Goal: Task Accomplishment & Management: Complete application form

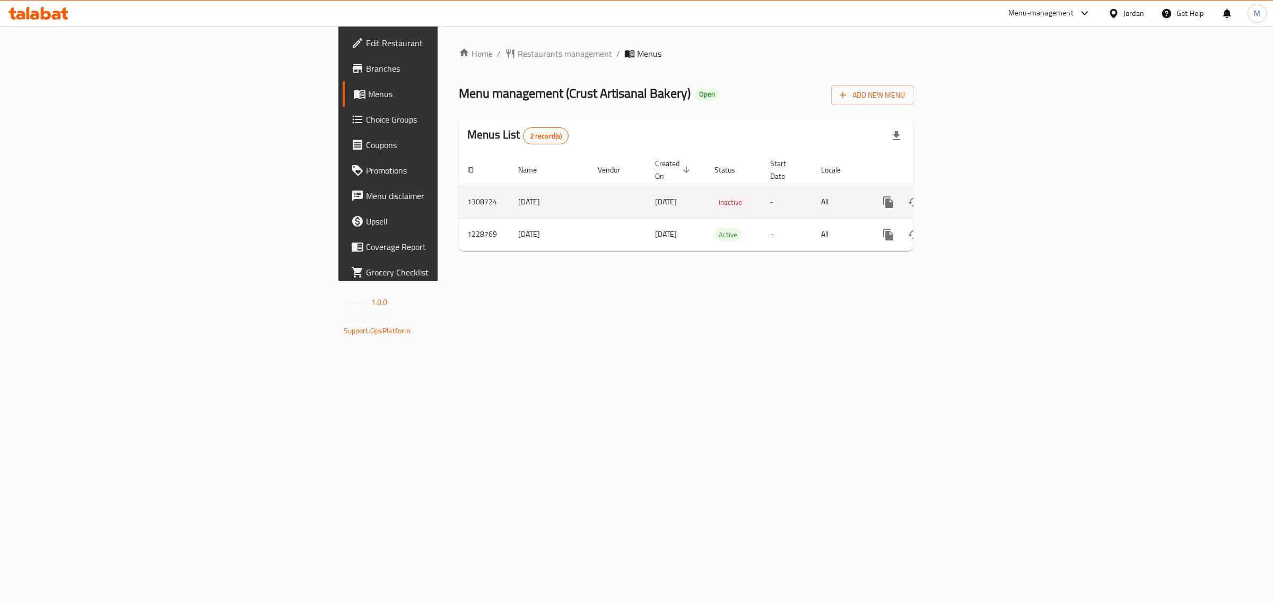
click at [510, 194] on td "[DATE]" at bounding box center [550, 202] width 80 height 32
copy td "/"
click at [510, 190] on td "[DATE]" at bounding box center [550, 202] width 80 height 32
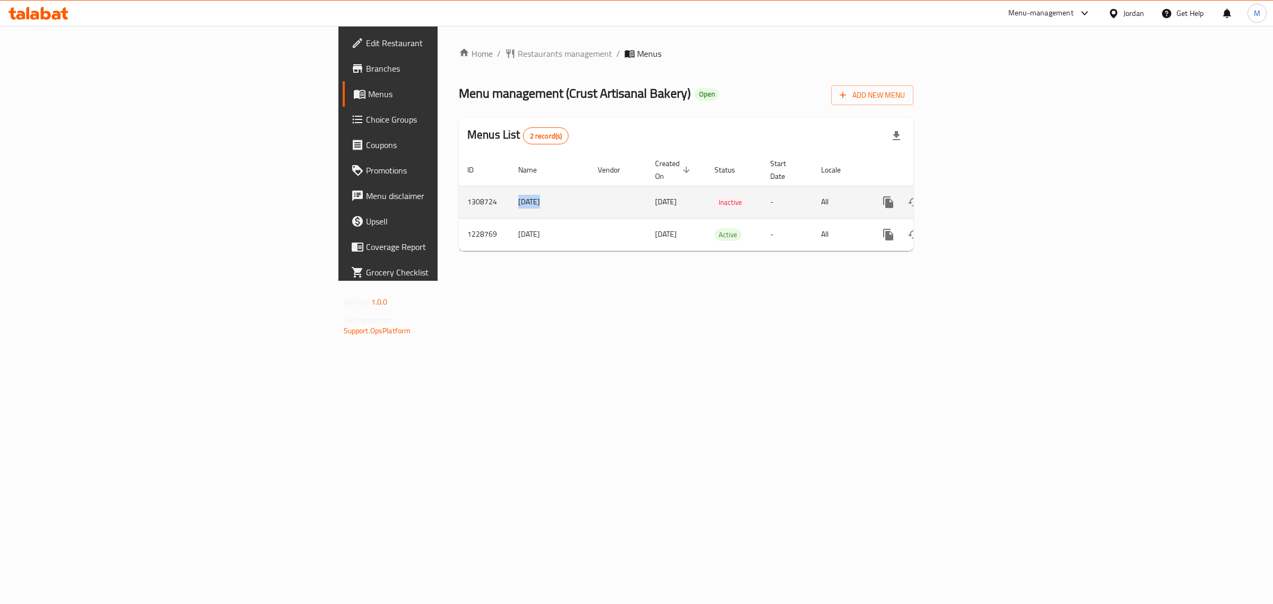
click at [510, 190] on td "[DATE]" at bounding box center [550, 202] width 80 height 32
copy td "[DATE]"
click at [971, 196] on icon "enhanced table" at bounding box center [965, 202] width 13 height 13
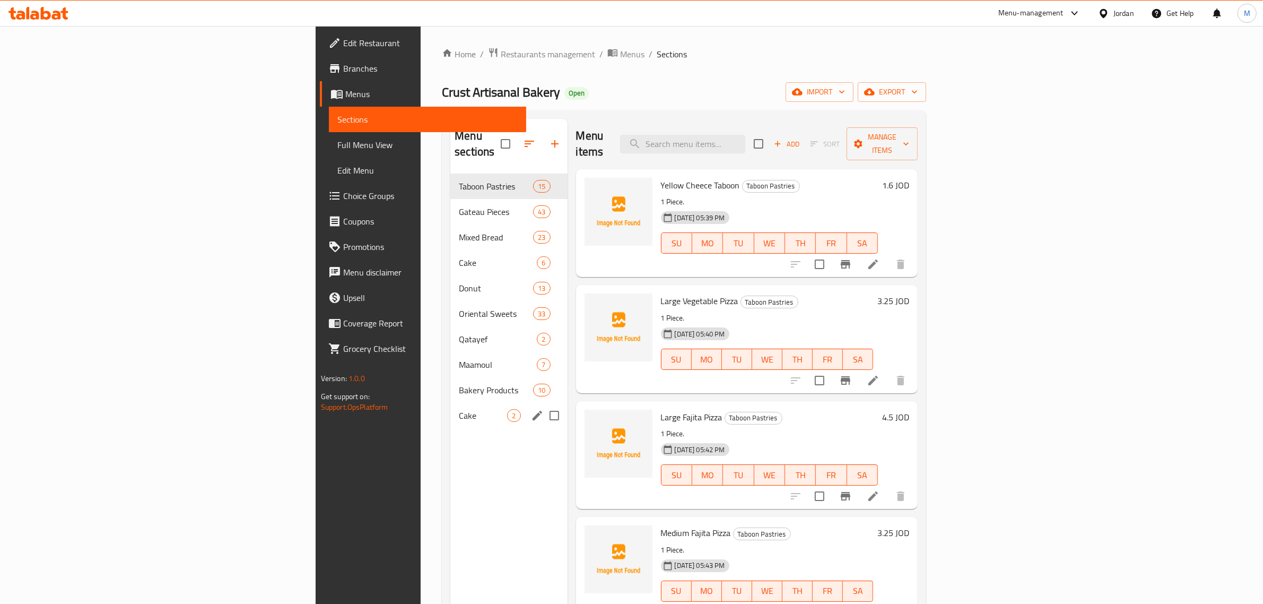
click at [450, 407] on div "Cake 2" at bounding box center [508, 415] width 117 height 25
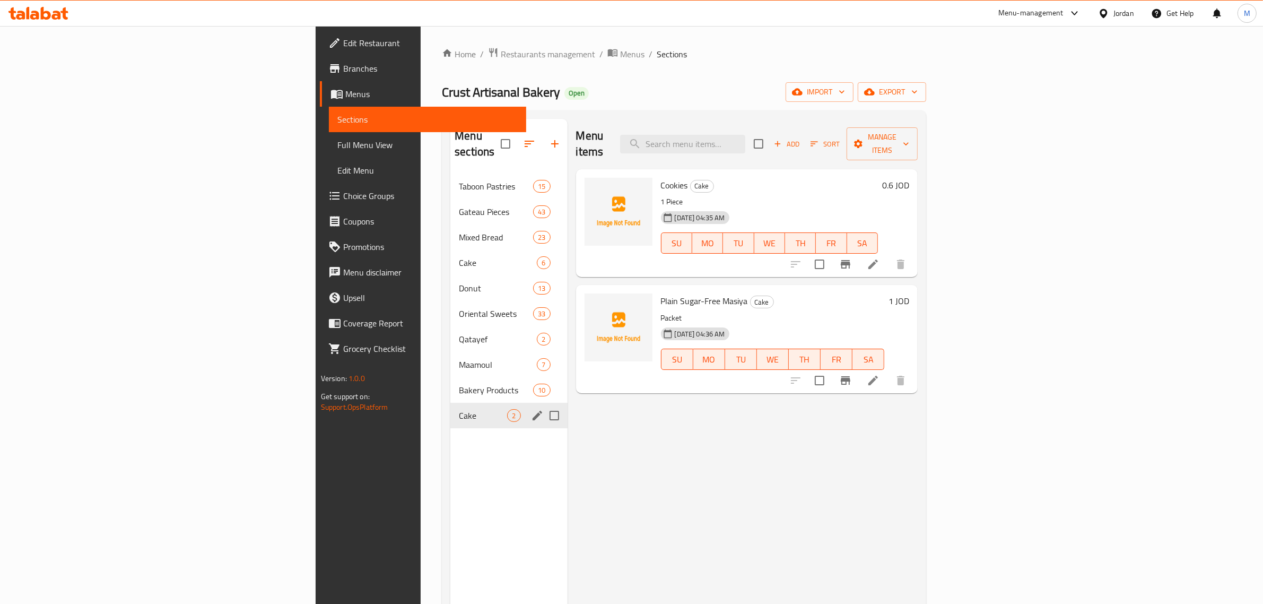
click at [450, 407] on div "Cake 2" at bounding box center [508, 415] width 117 height 25
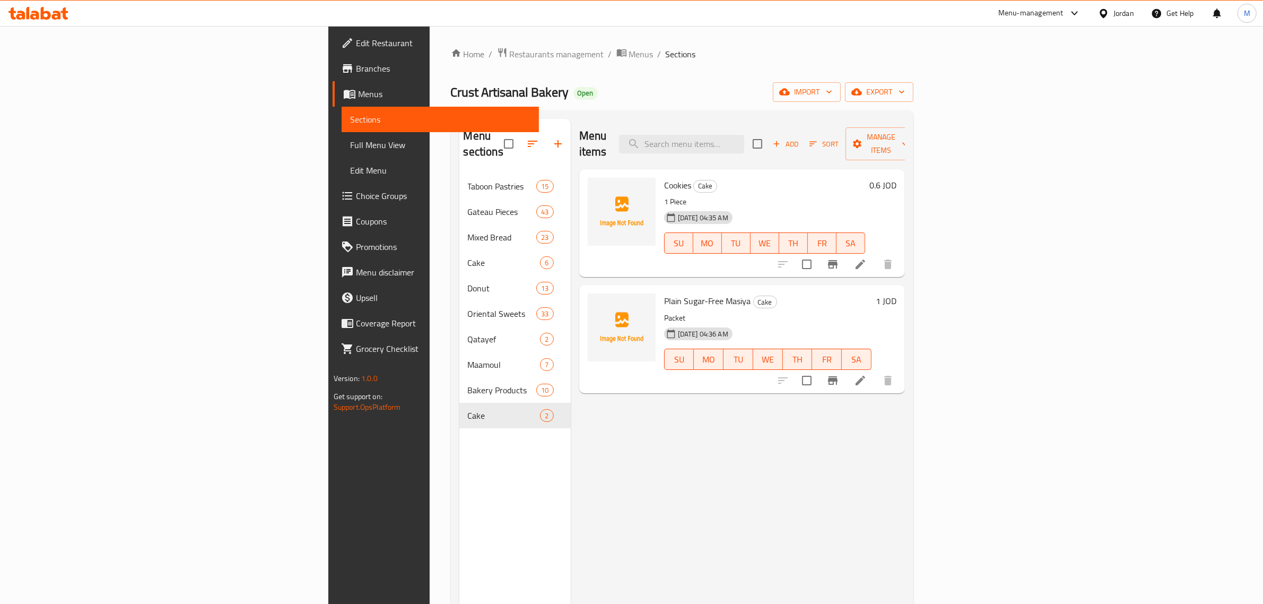
click at [780, 444] on div "Menu items Add Sort Manage items Cookies Cake 1 Piece 29-08-2025 04:35 AM SU MO…" at bounding box center [738, 421] width 334 height 604
click at [782, 139] on icon "button" at bounding box center [777, 144] width 10 height 10
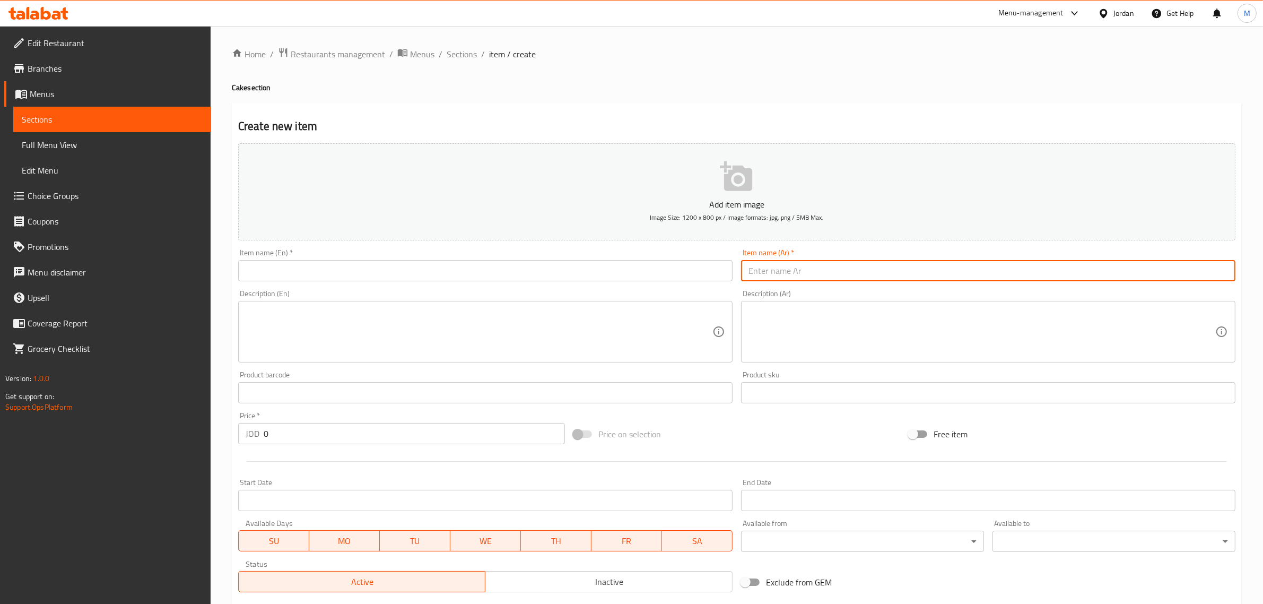
click at [993, 275] on input "text" at bounding box center [988, 270] width 495 height 21
paste input "ماسية بدون سكر قزحة"
type input "ماسية بدون سكر قزحة"
click at [971, 329] on textarea at bounding box center [982, 332] width 467 height 50
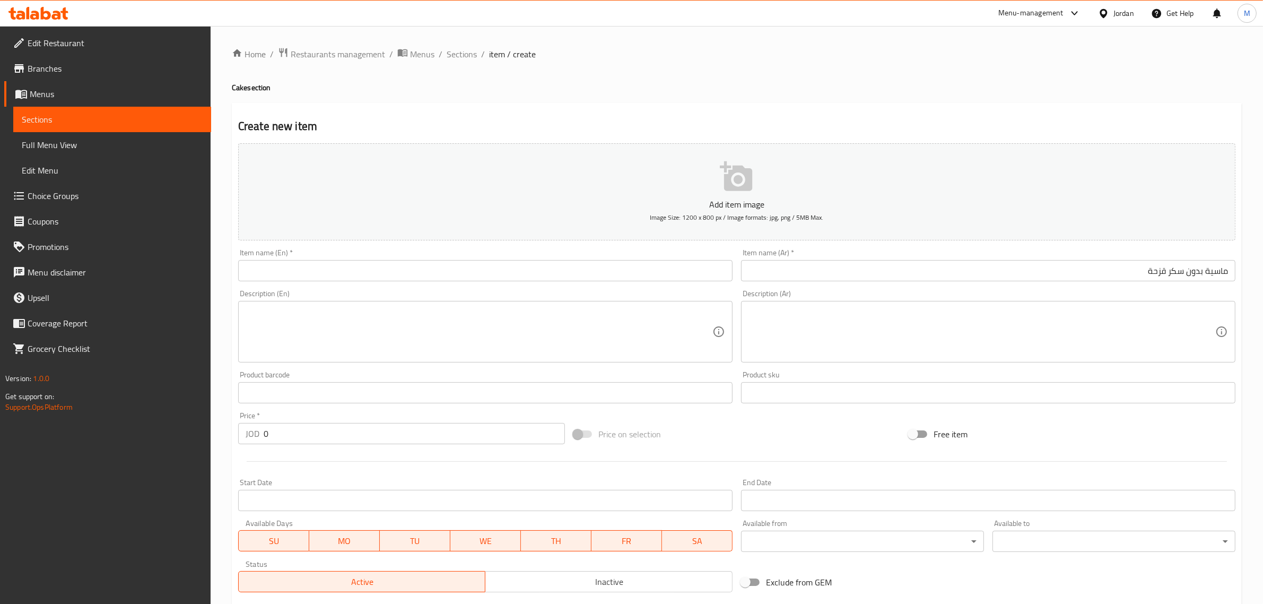
click at [830, 418] on div "Add item image Image Size: 1200 x 800 px / Image formats: jpg, png / 5MB Max. I…" at bounding box center [737, 367] width 1006 height 457
click at [224, 218] on div "Home / Restaurants management / Menus / Sections / item / create Cake section C…" at bounding box center [737, 388] width 1053 height 724
click at [675, 276] on input "text" at bounding box center [485, 270] width 495 height 21
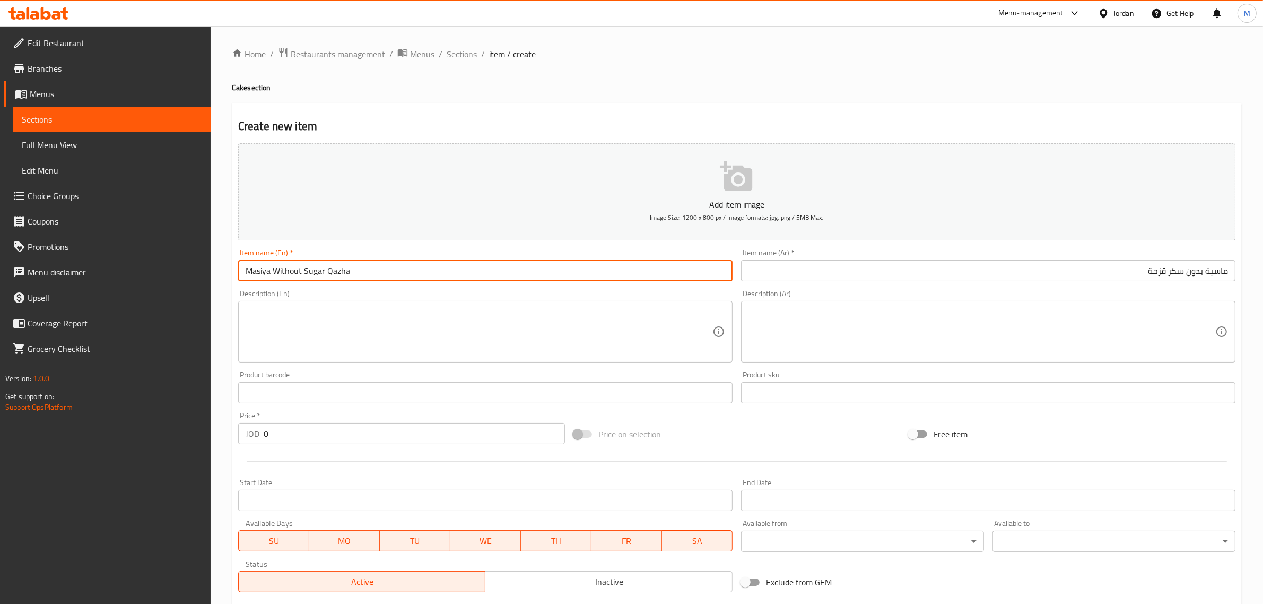
type input "Masiya Without Sugar Qazha"
click at [325, 434] on input "0" at bounding box center [414, 433] width 301 height 21
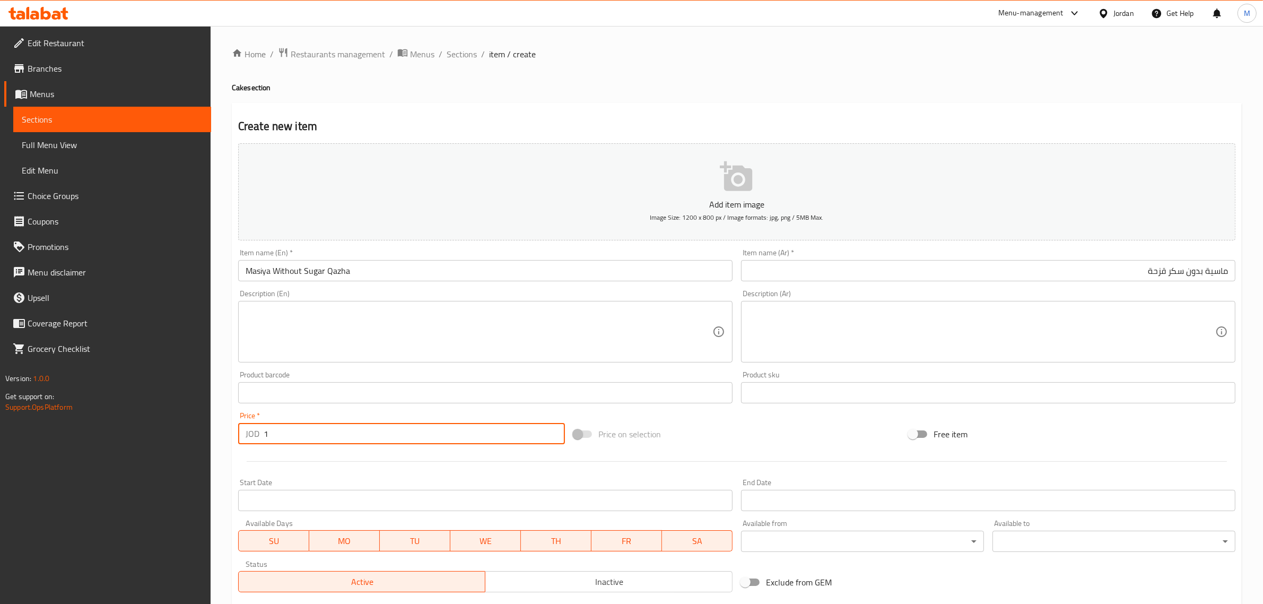
type input "1"
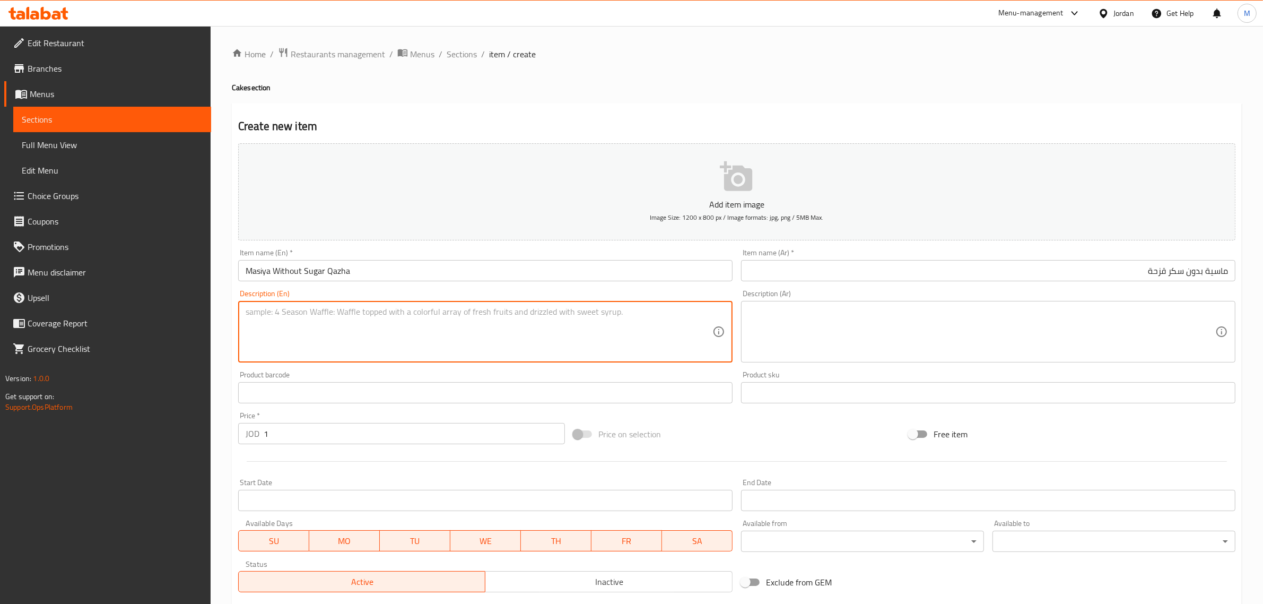
click at [624, 327] on textarea at bounding box center [479, 332] width 467 height 50
type textarea "Packet"
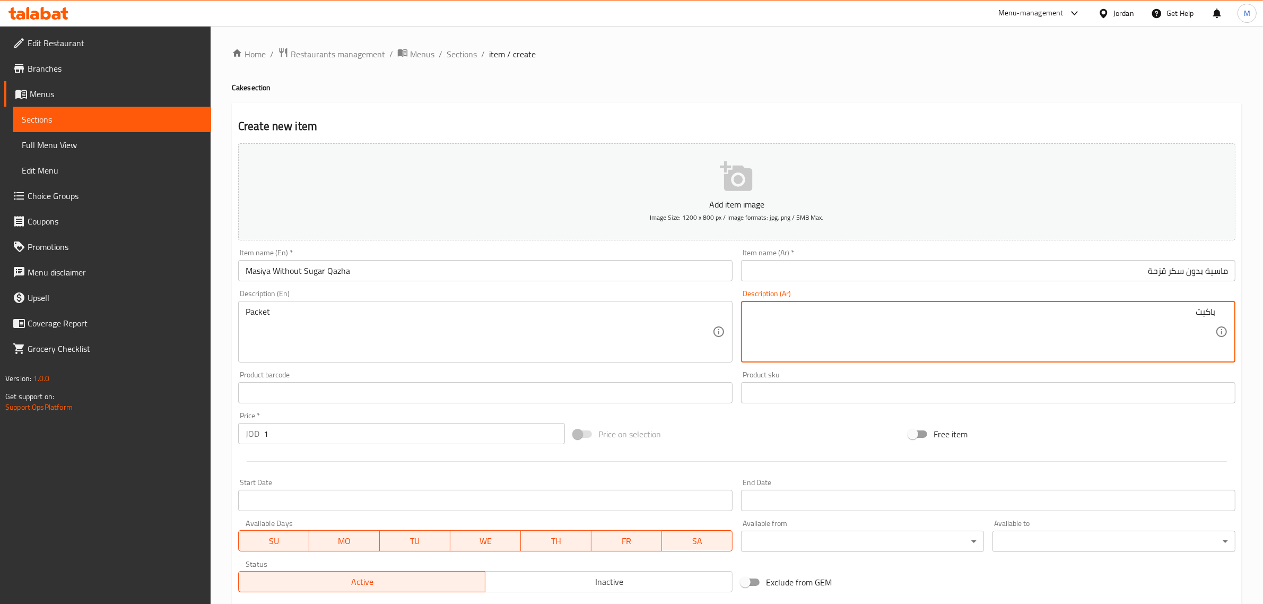
type textarea "باكيت"
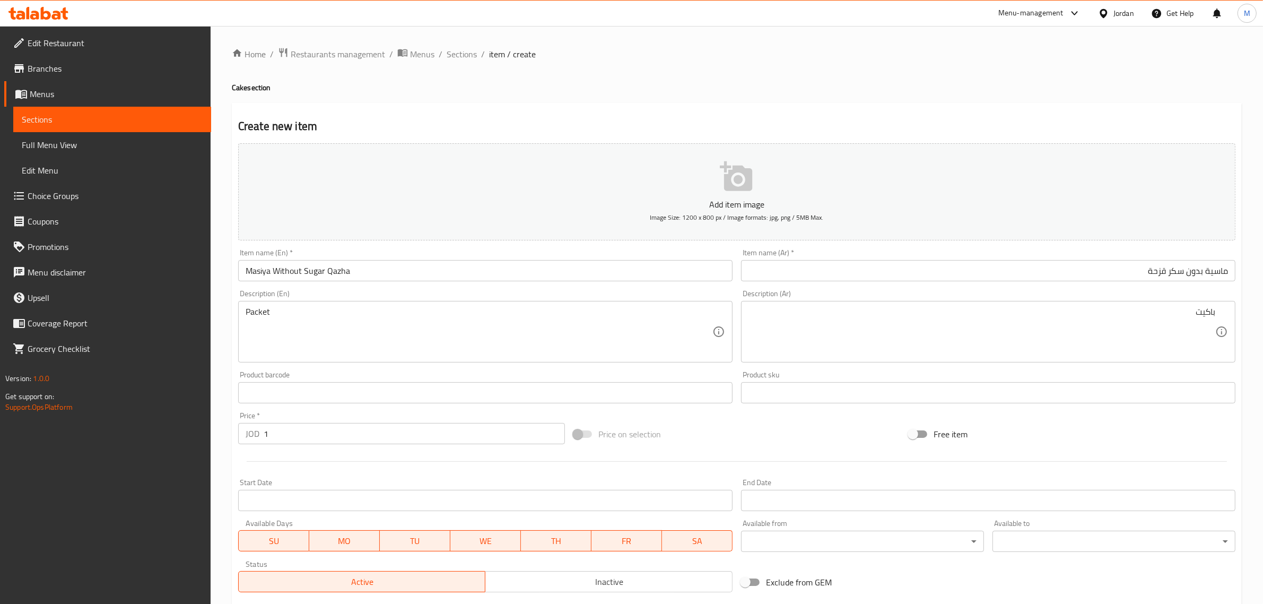
click at [787, 442] on div "Price on selection" at bounding box center [736, 434] width 335 height 29
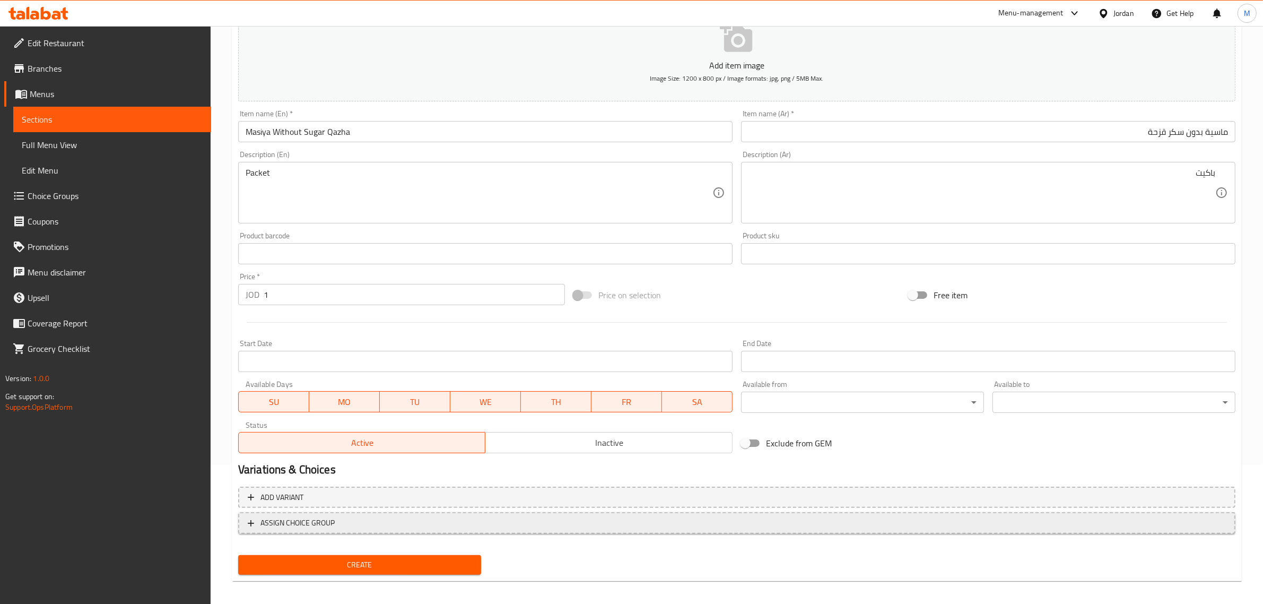
scroll to position [144, 0]
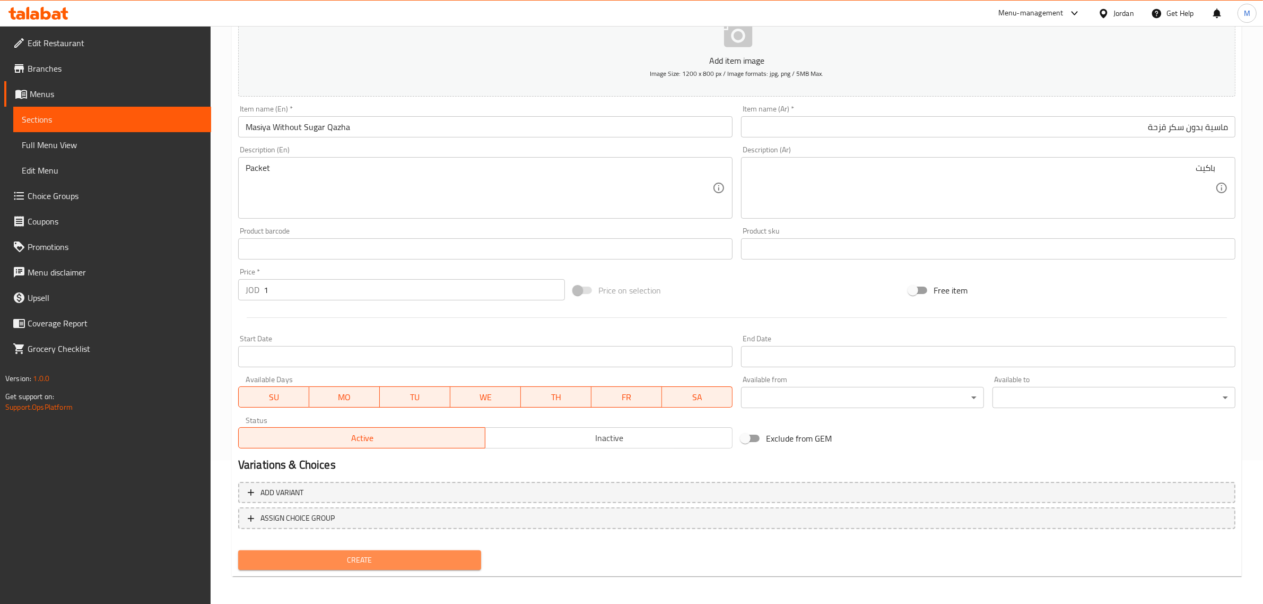
click at [449, 558] on span "Create" at bounding box center [360, 559] width 226 height 13
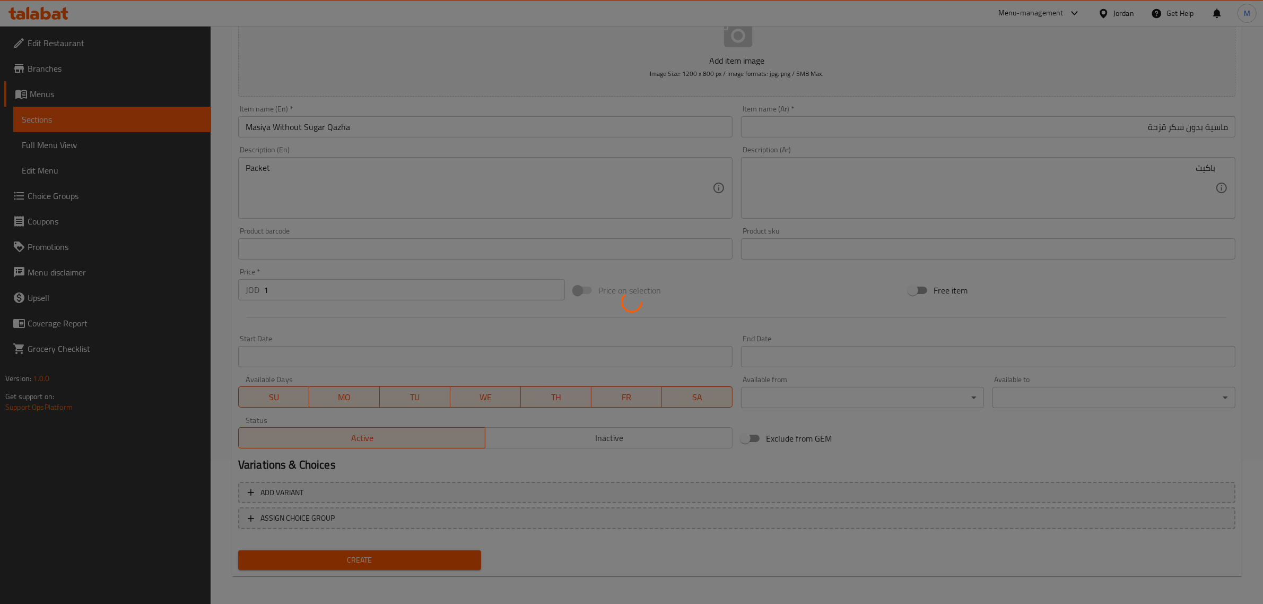
type input "0"
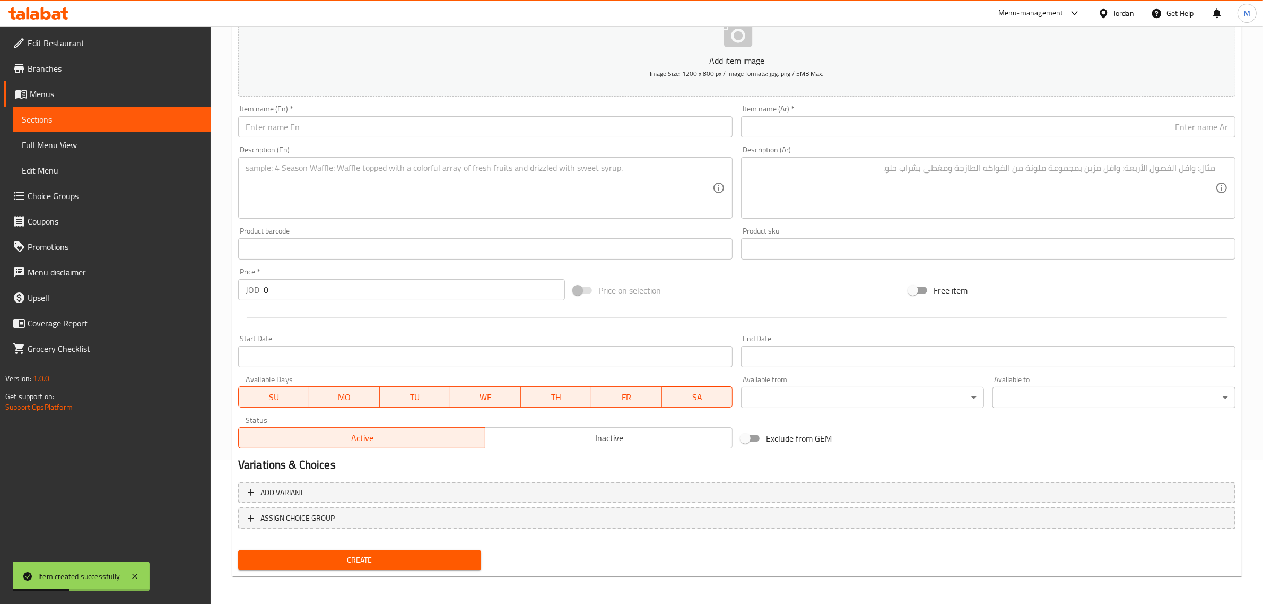
click at [1147, 126] on input "text" at bounding box center [988, 126] width 495 height 21
paste input "خبز الربيع"
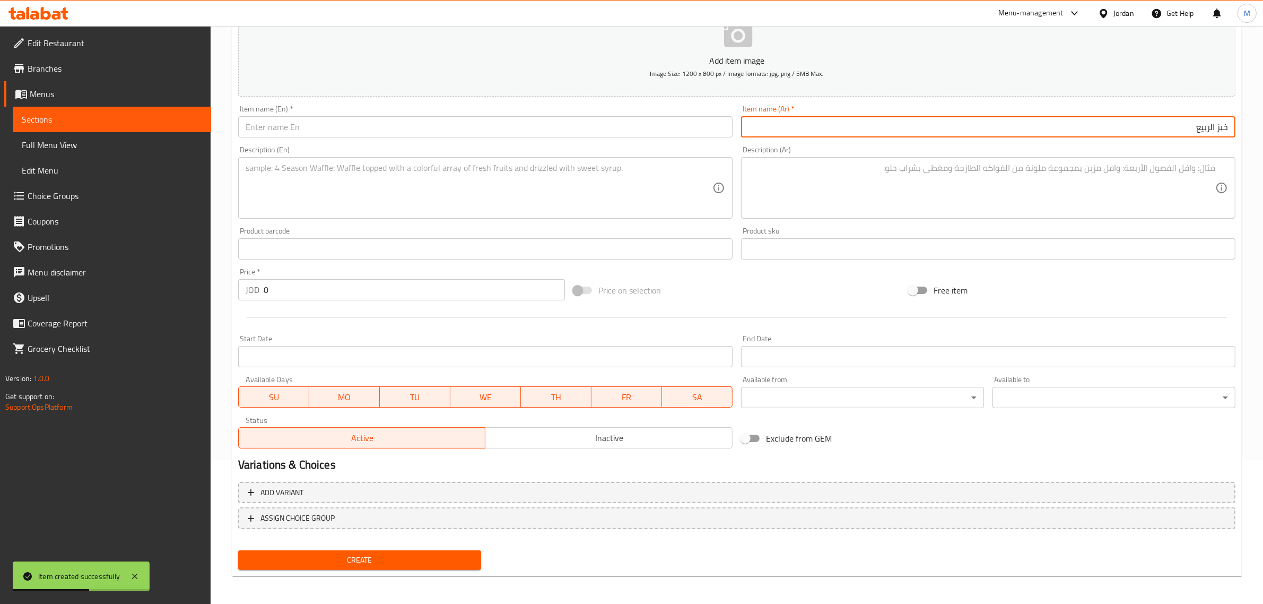
type input "خبز الربيع"
click at [721, 124] on input "text" at bounding box center [485, 126] width 495 height 21
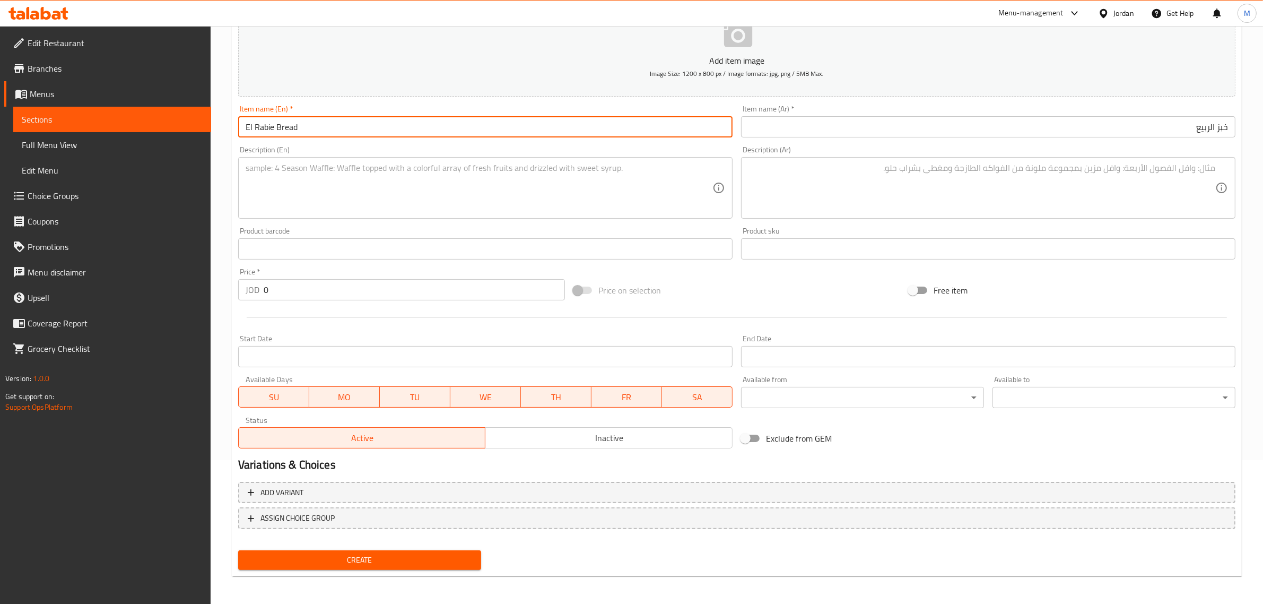
type input "El Rabie Bread"
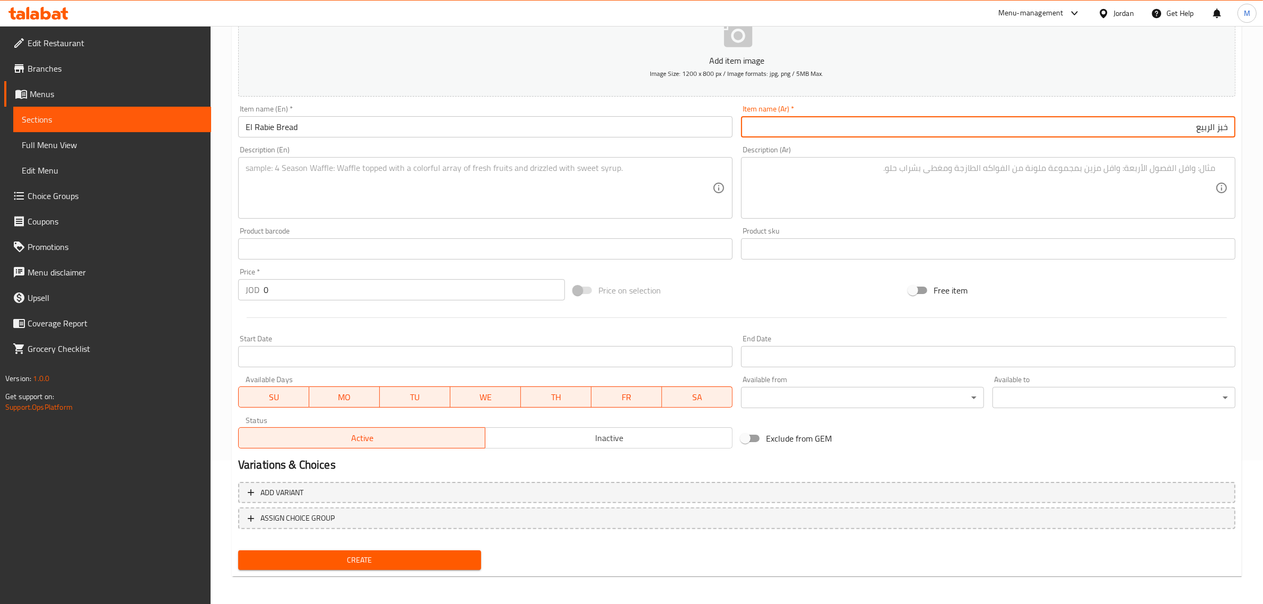
click at [1074, 134] on input "خبز الربيع" at bounding box center [988, 126] width 495 height 21
type input "كيس خبز الربيع"
click at [601, 120] on input "El Rabie Bread" at bounding box center [485, 126] width 495 height 21
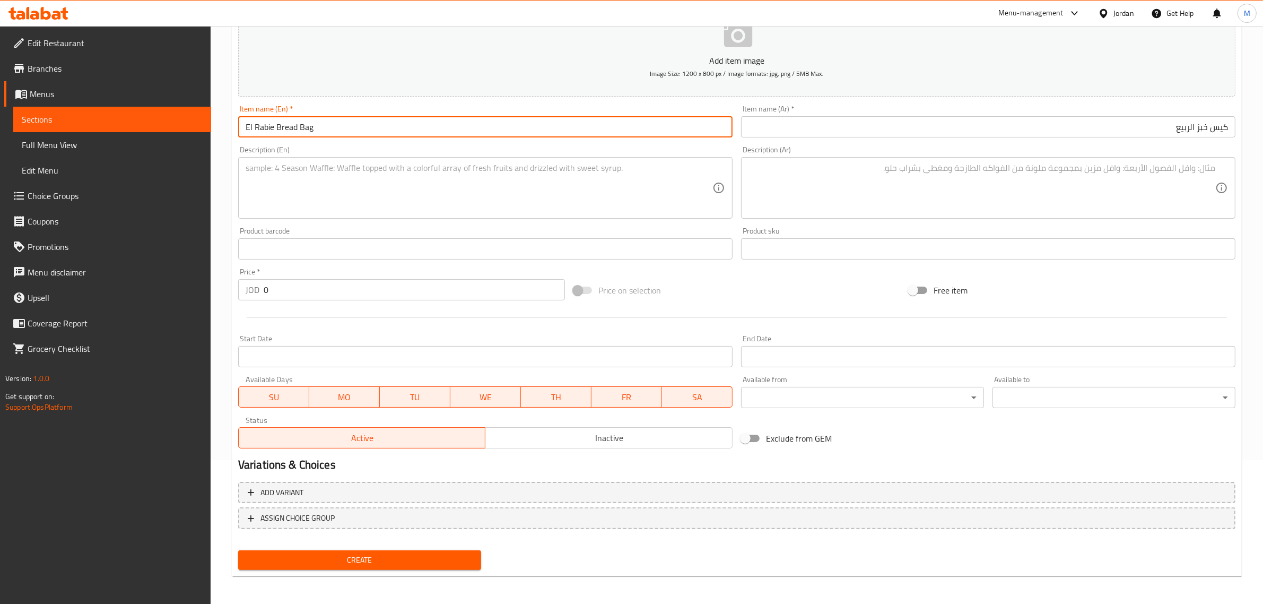
type input "El Rabie Bread Bag"
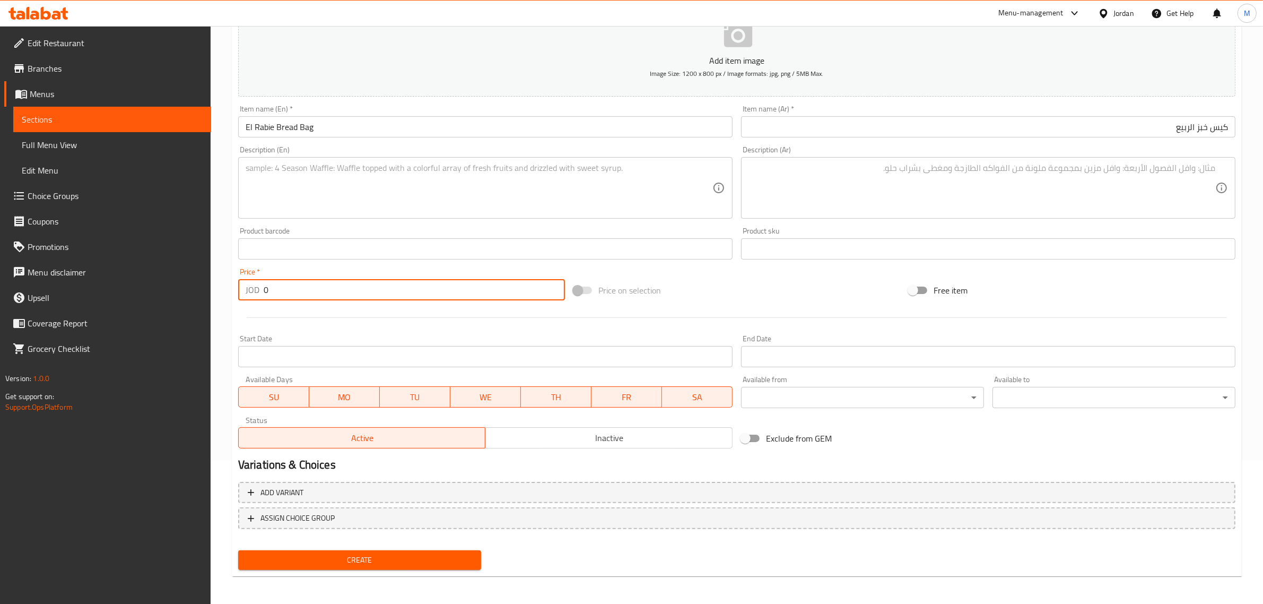
click at [488, 289] on input "0" at bounding box center [414, 289] width 301 height 21
type input "1.25"
click at [770, 293] on div "Price on selection" at bounding box center [736, 290] width 335 height 29
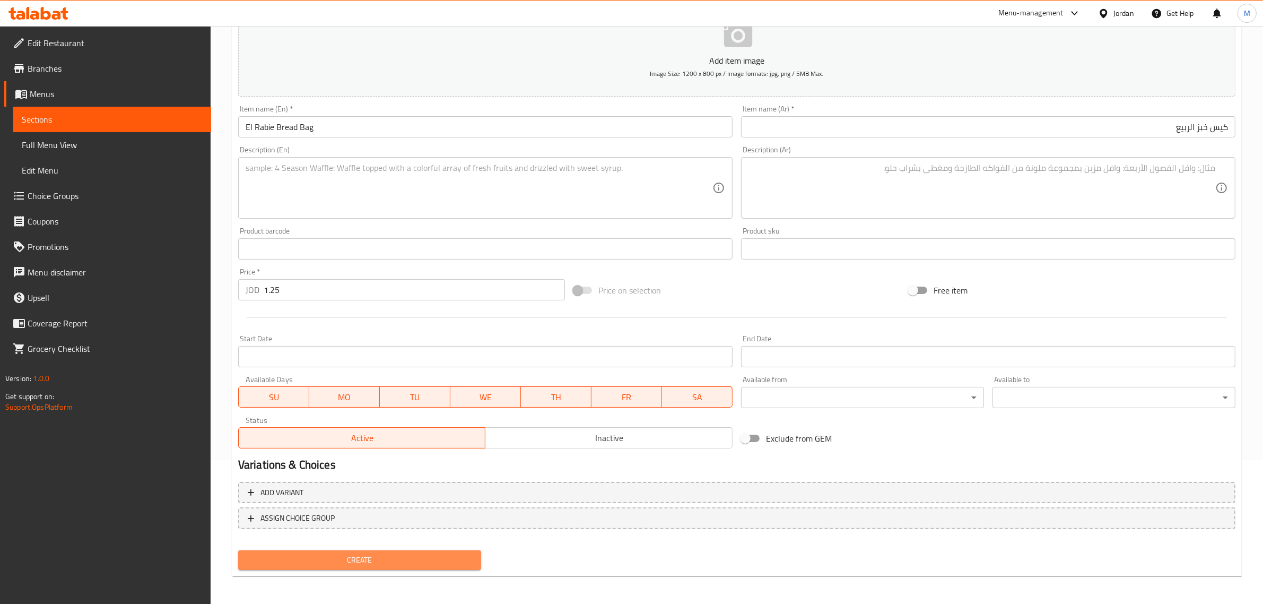
click at [428, 554] on span "Create" at bounding box center [360, 559] width 226 height 13
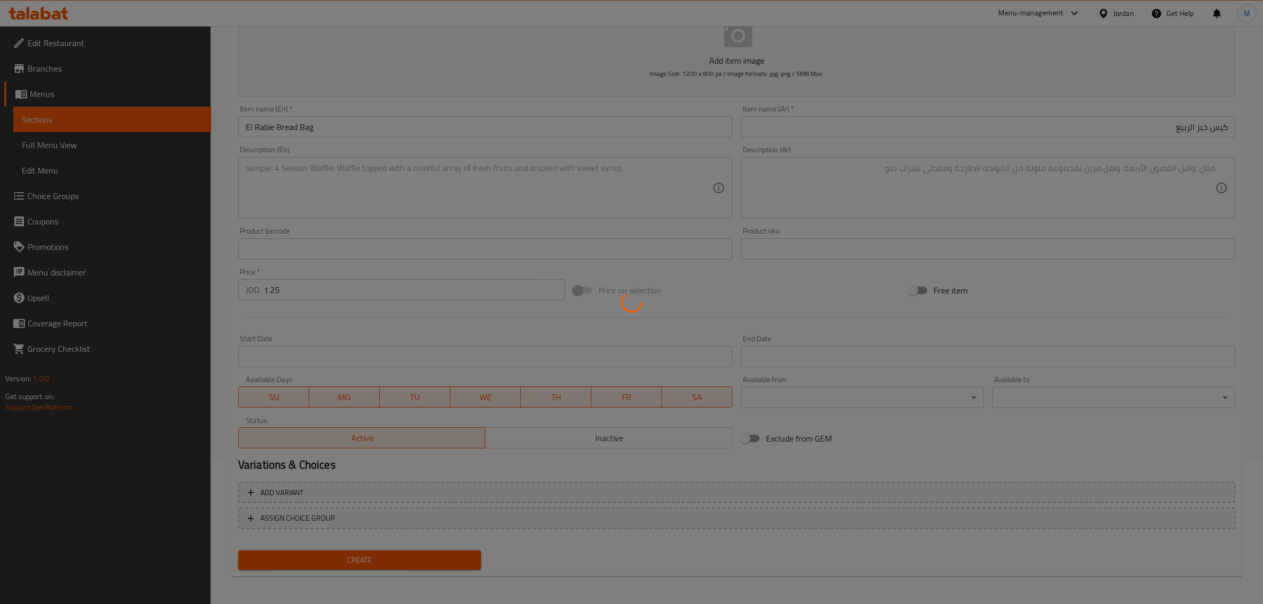
type input "0"
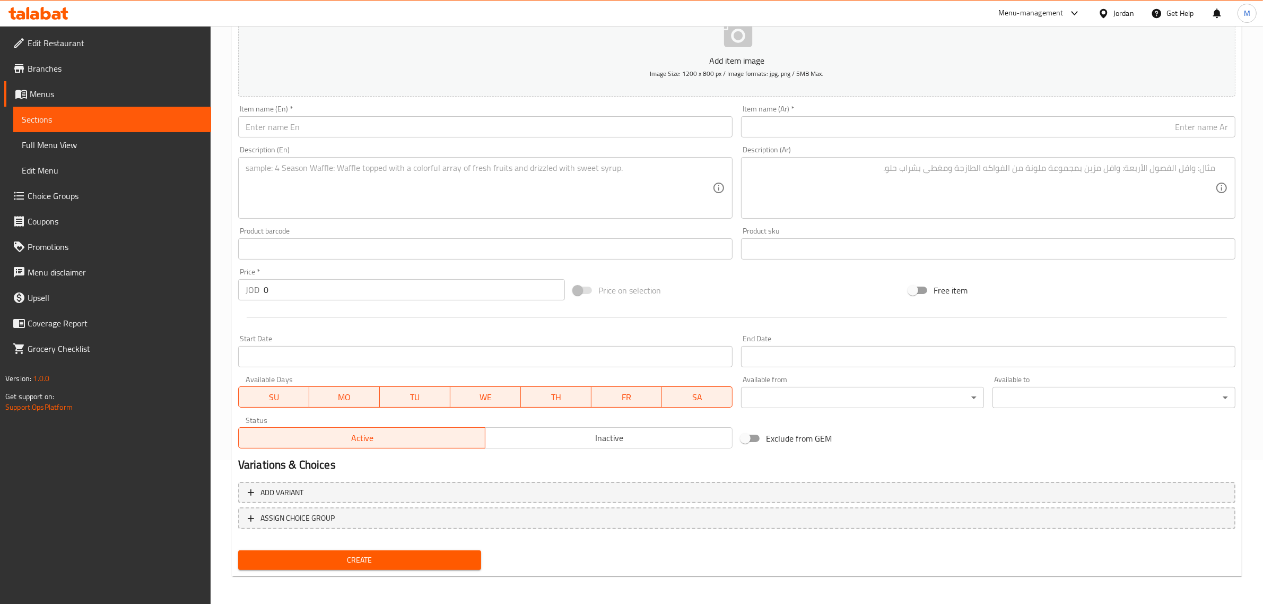
click at [398, 129] on input "text" at bounding box center [485, 126] width 495 height 21
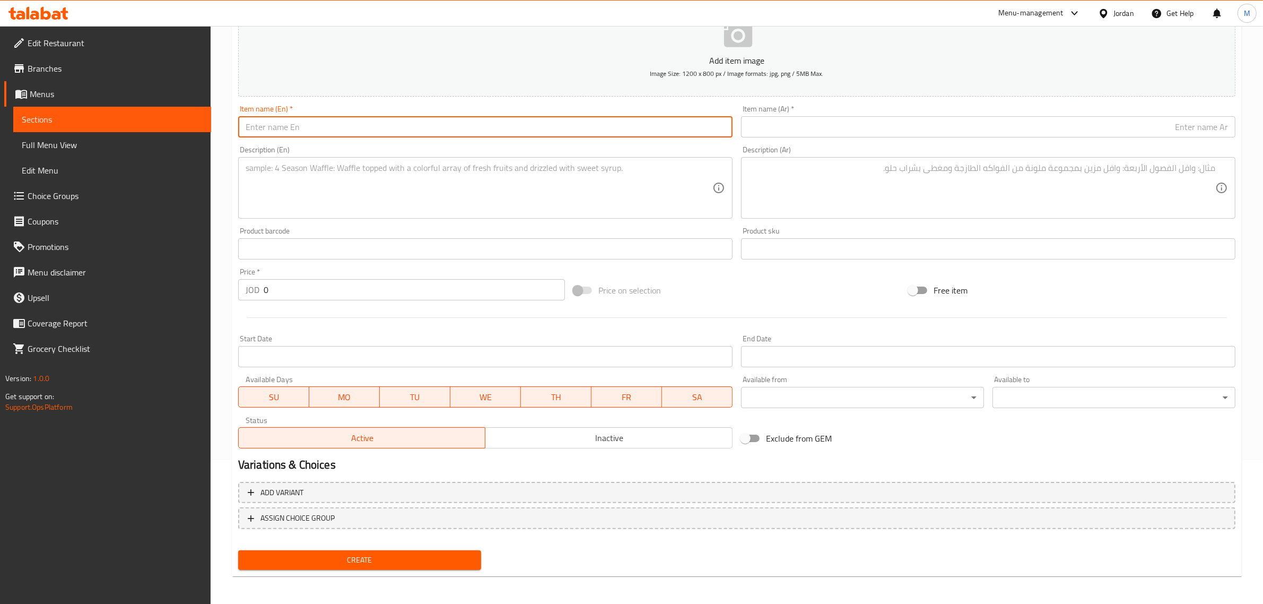
paste input "large snickers bar"
click at [398, 129] on input "large snickers bar" at bounding box center [485, 126] width 495 height 21
type input "Large Snickers Bar"
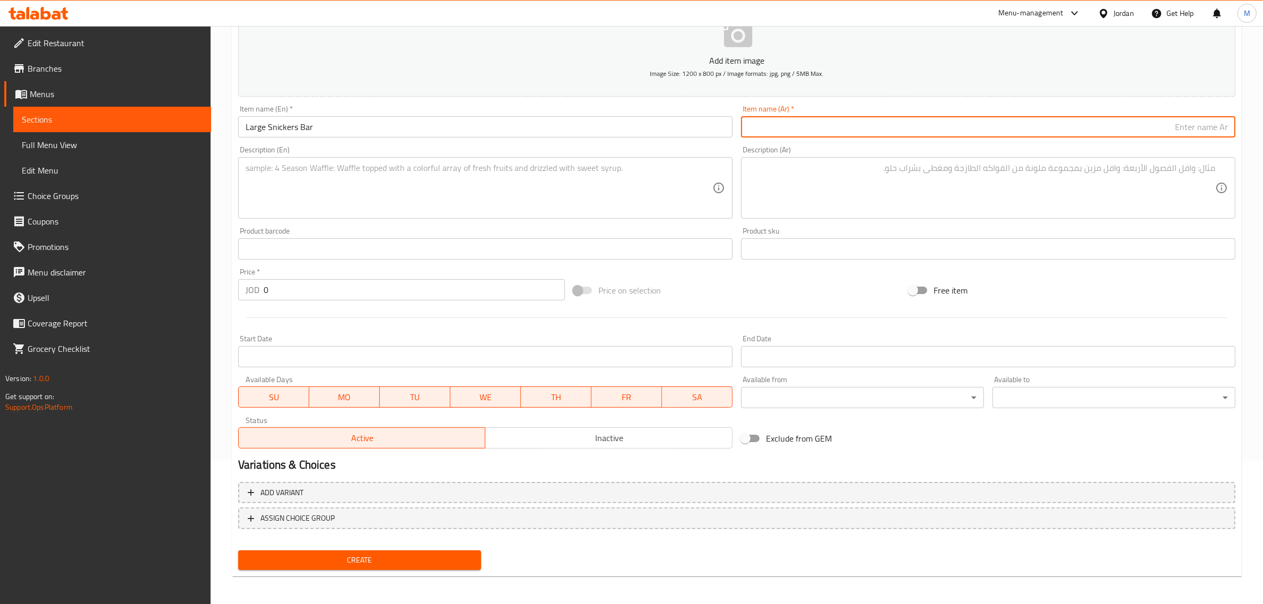
click at [1074, 135] on input "text" at bounding box center [988, 126] width 495 height 21
paste input "قالب كبير سنيكرز"
type input "قالب كبير سنيكرز"
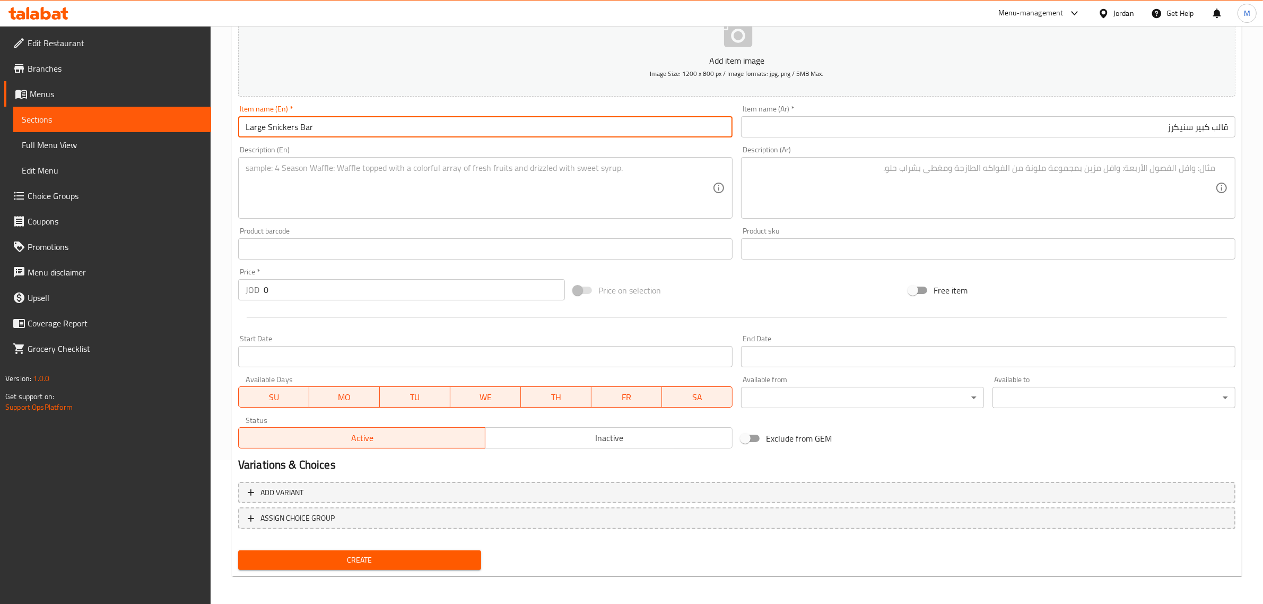
click at [377, 133] on input "Large Snickers Bar" at bounding box center [485, 126] width 495 height 21
paste input "large Snickers b"
type input "large Snickers bar"
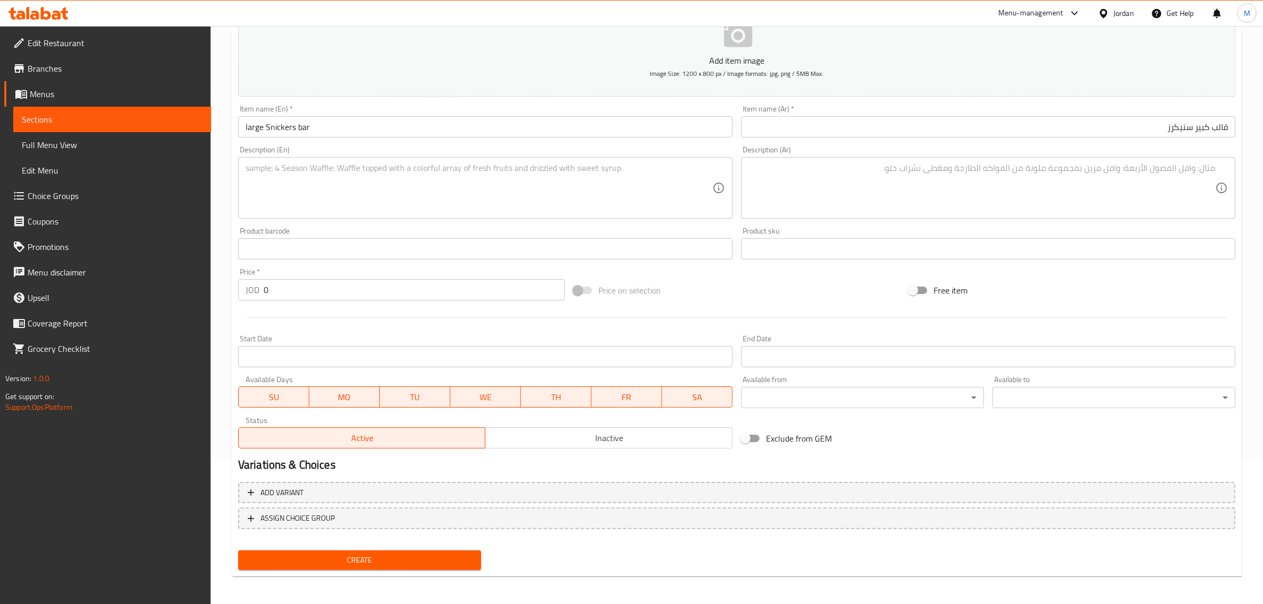
click at [877, 196] on textarea at bounding box center [982, 188] width 467 height 50
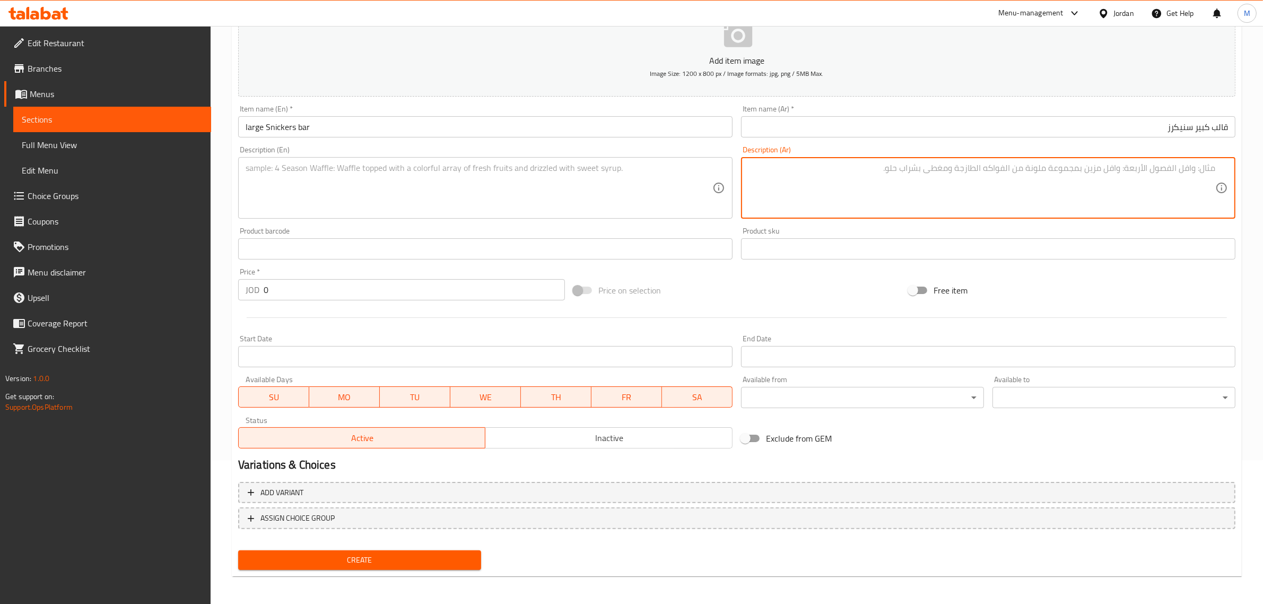
paste textarea "قالب"
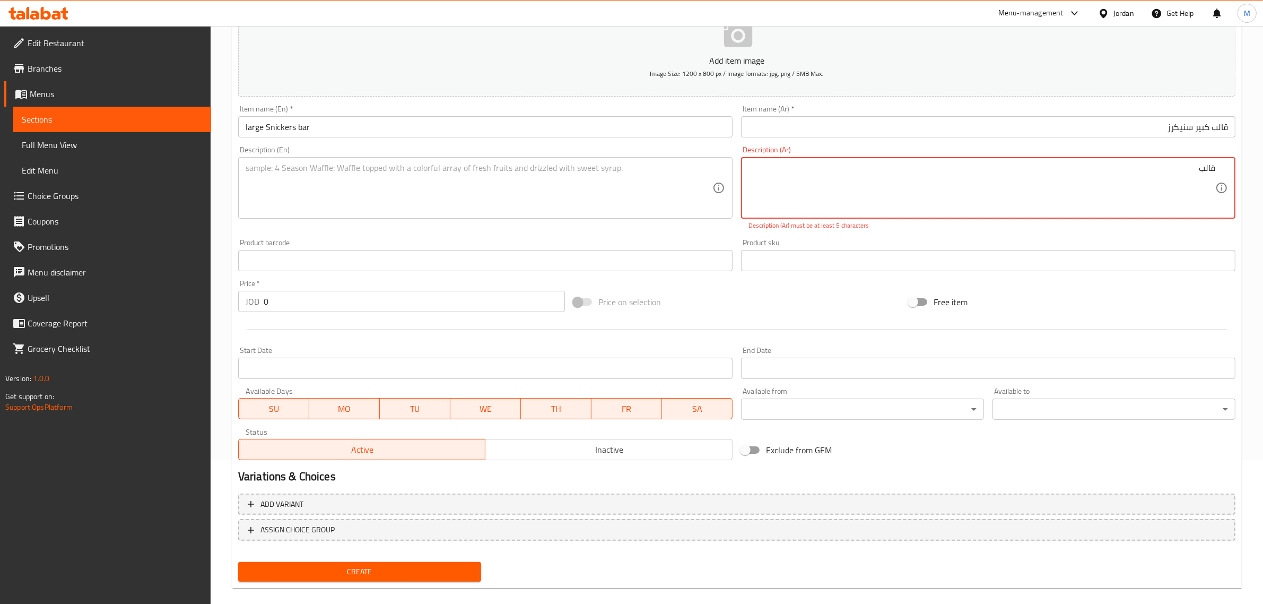
type textarea "قالب"
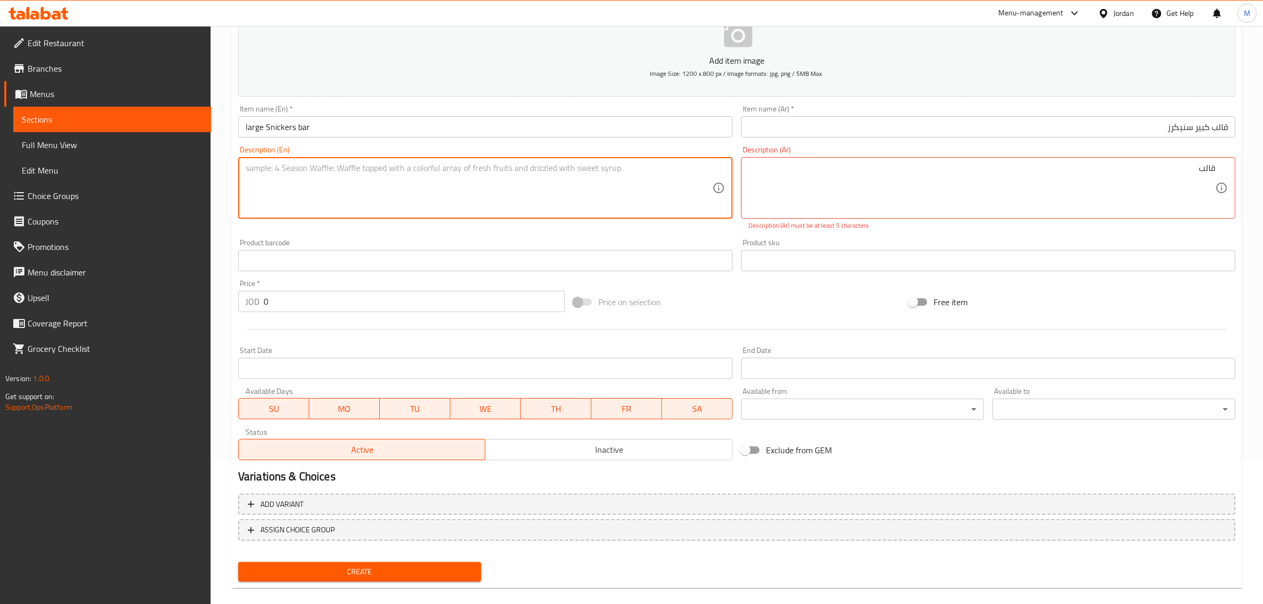
click at [577, 203] on textarea at bounding box center [479, 188] width 467 height 50
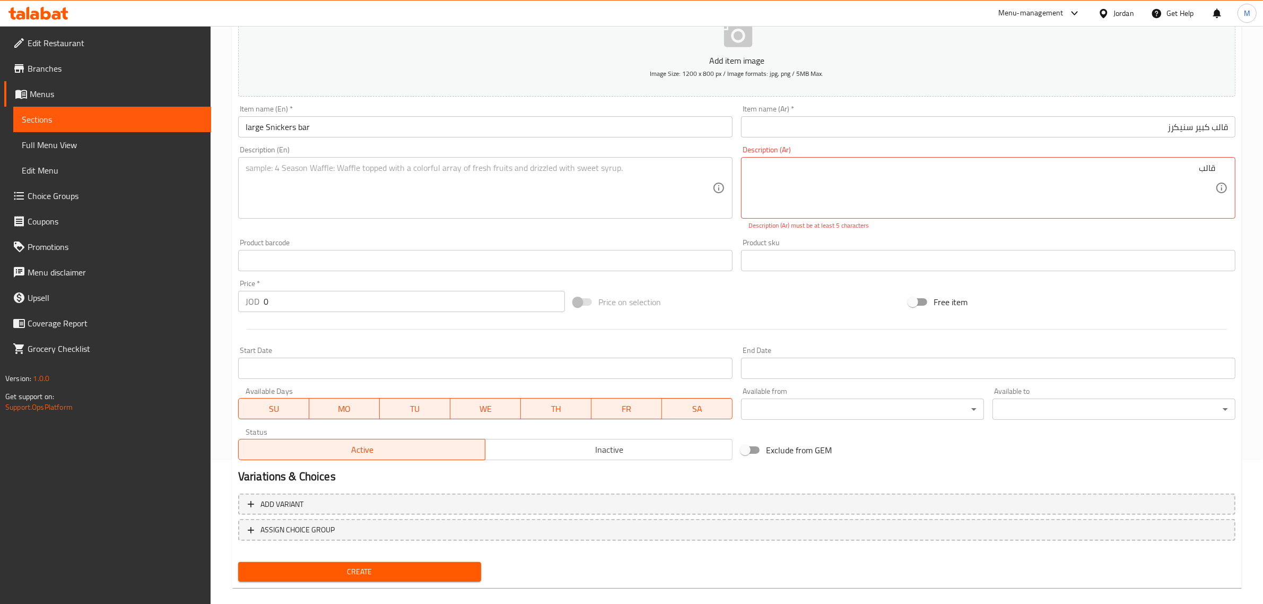
click at [524, 188] on textarea at bounding box center [479, 188] width 467 height 50
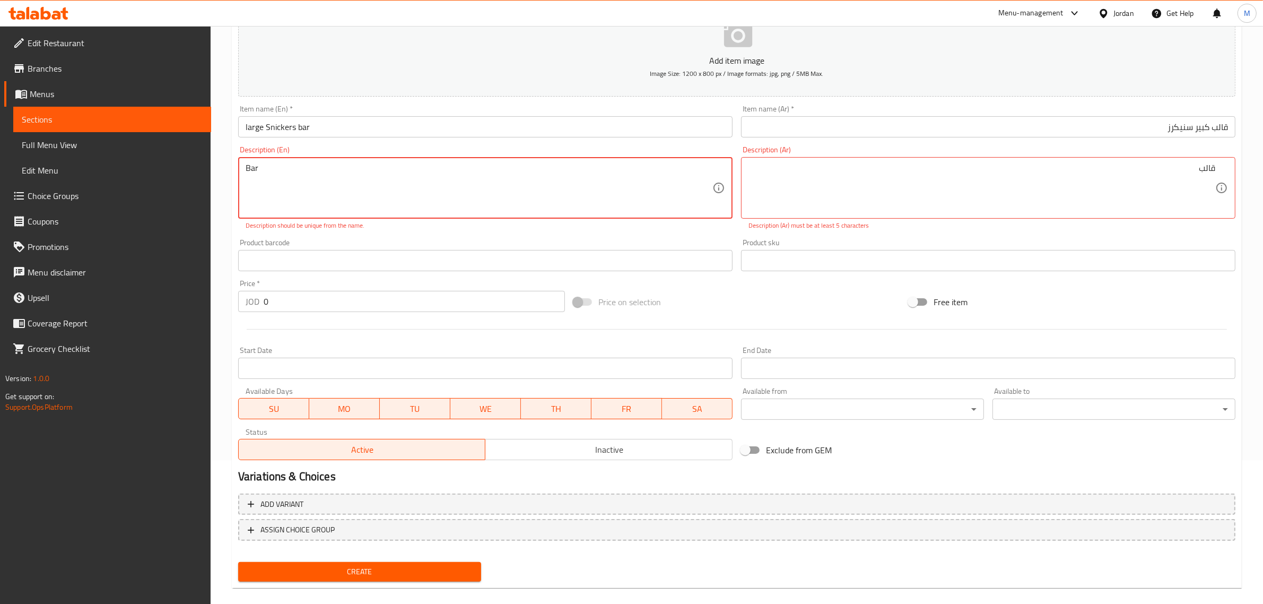
type textarea "Bar"
type textarea "قالب"
click at [520, 181] on textarea "Bar" at bounding box center [479, 188] width 467 height 50
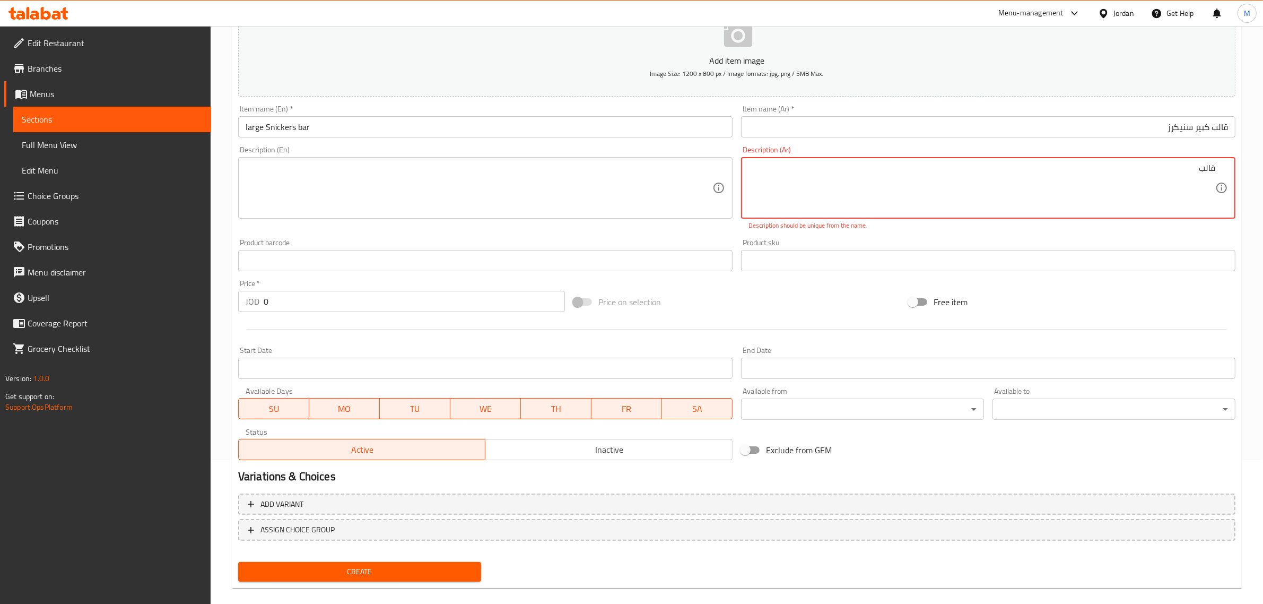
click at [899, 173] on textarea "قالب" at bounding box center [982, 188] width 467 height 50
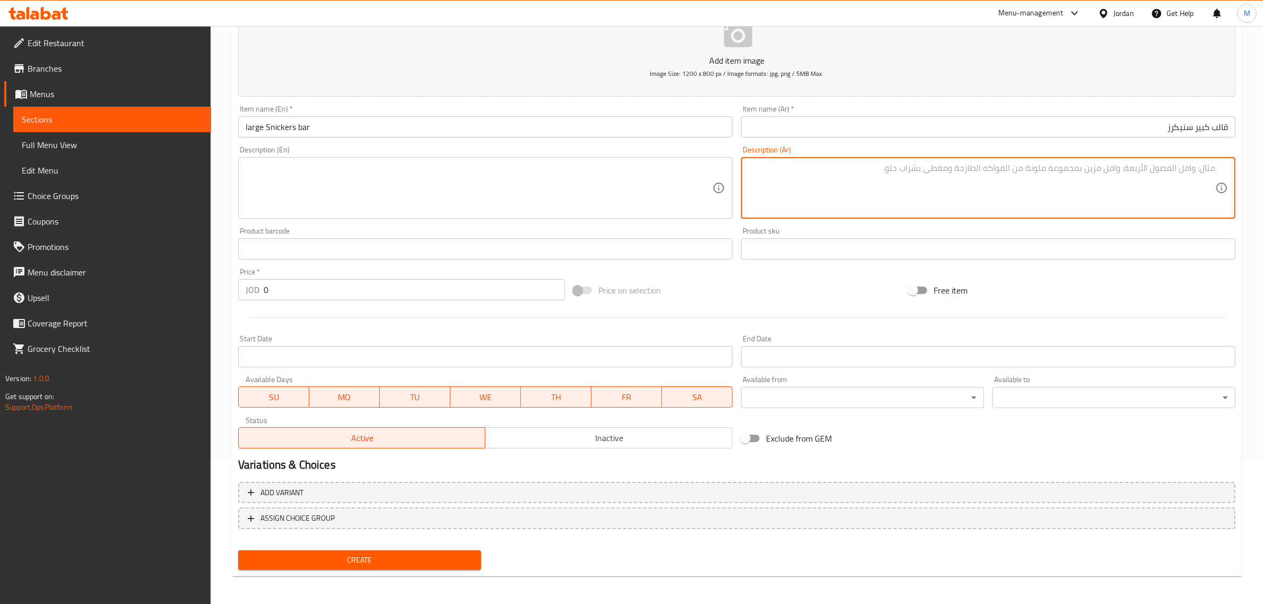
click at [775, 300] on div "Price on selection" at bounding box center [736, 290] width 335 height 29
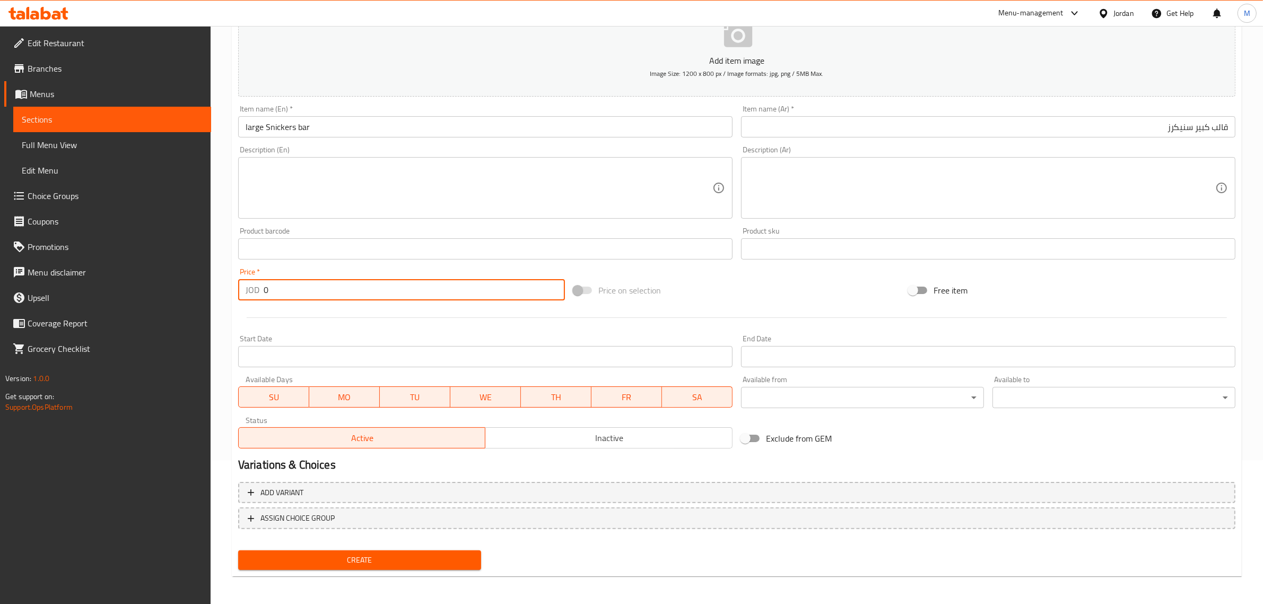
click at [439, 296] on input "0" at bounding box center [414, 289] width 301 height 21
type input "12"
click at [774, 300] on div "Price on selection" at bounding box center [736, 290] width 335 height 29
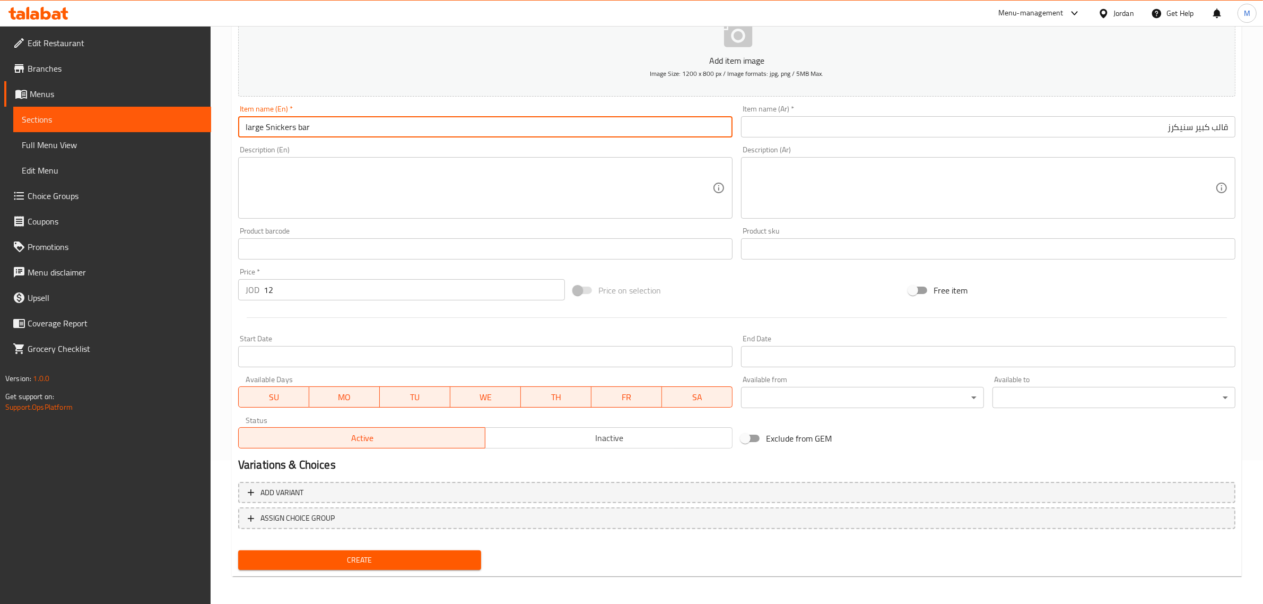
click at [355, 127] on input "large Snickers bar" at bounding box center [485, 126] width 495 height 21
type input "Large Snickers Bar"
drag, startPoint x: 502, startPoint y: 566, endPoint x: 475, endPoint y: 566, distance: 27.1
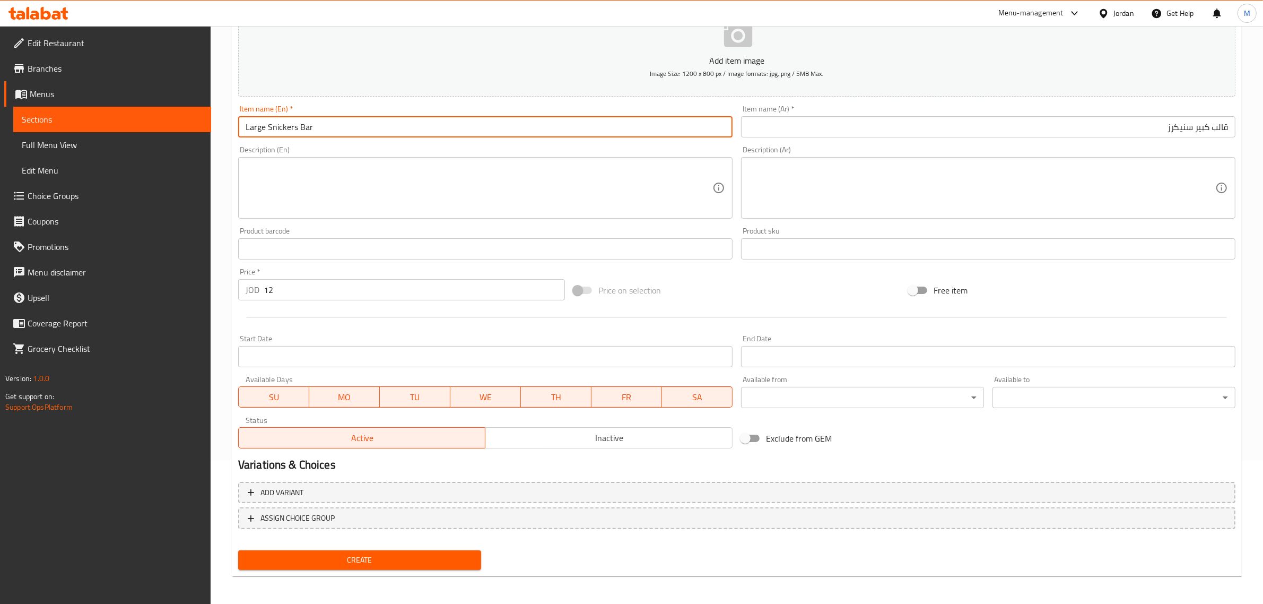
click at [499, 566] on div "Create" at bounding box center [737, 560] width 1006 height 28
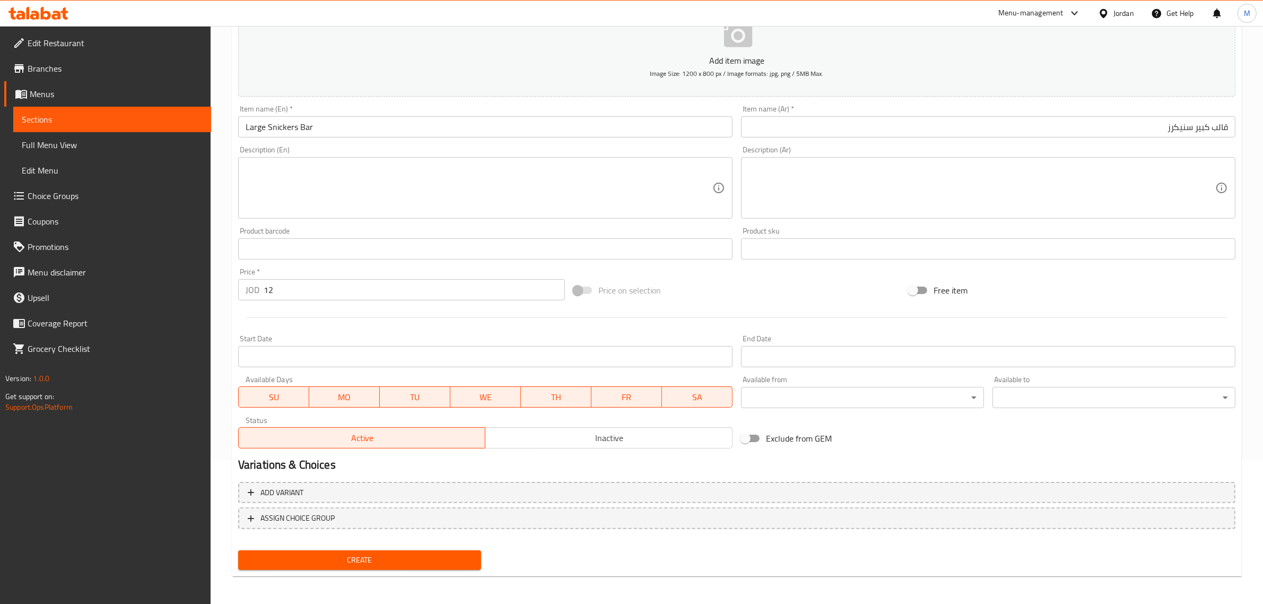
click at [420, 561] on span "Create" at bounding box center [360, 559] width 226 height 13
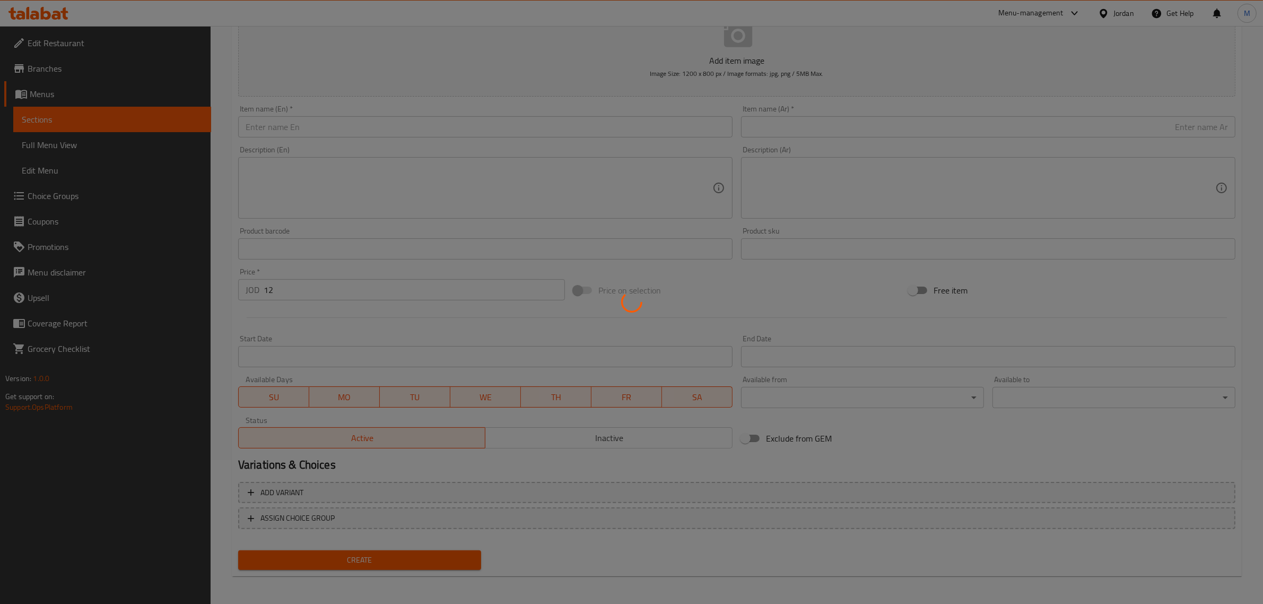
type input "0"
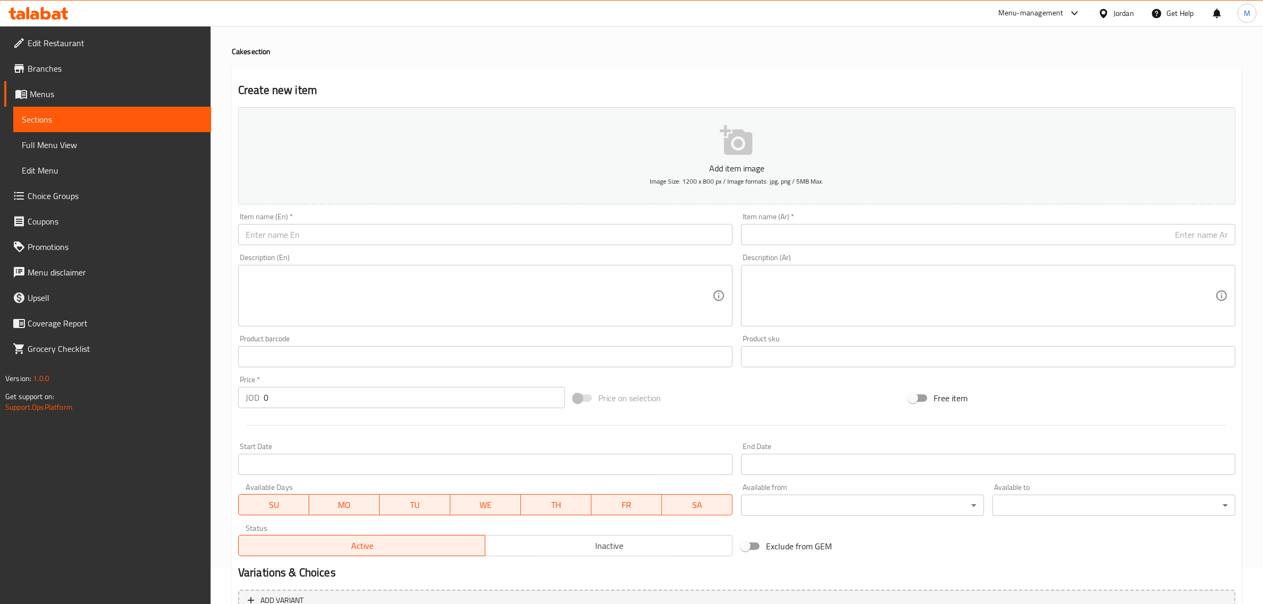
scroll to position [0, 0]
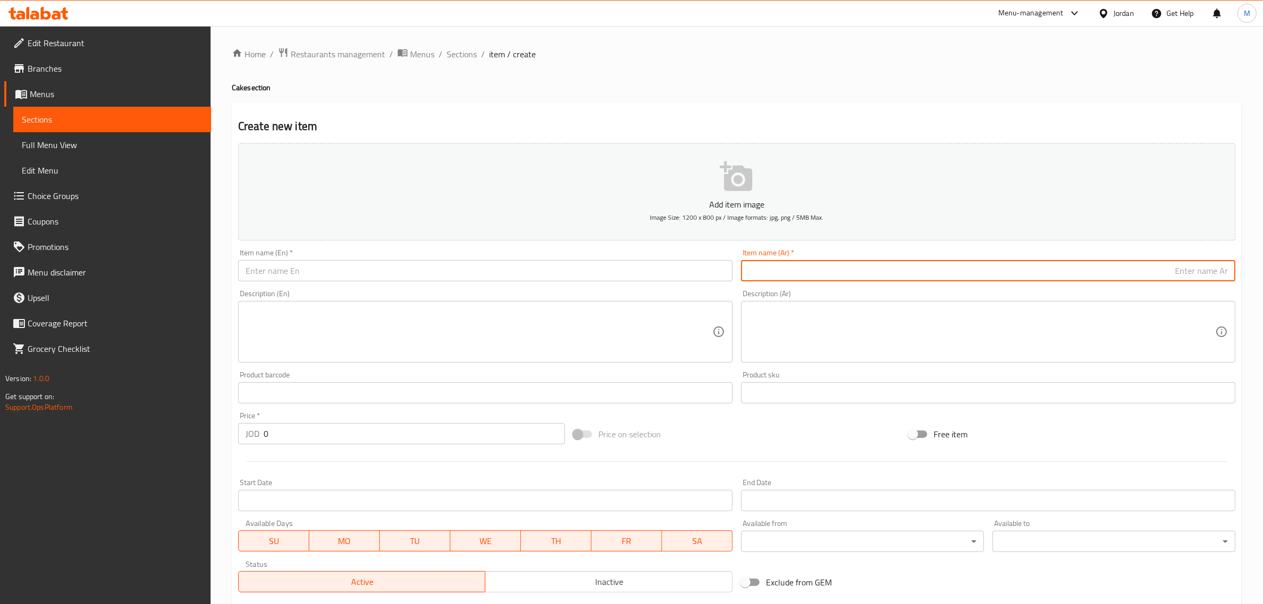
click at [1070, 266] on input "text" at bounding box center [988, 270] width 495 height 21
type input "v"
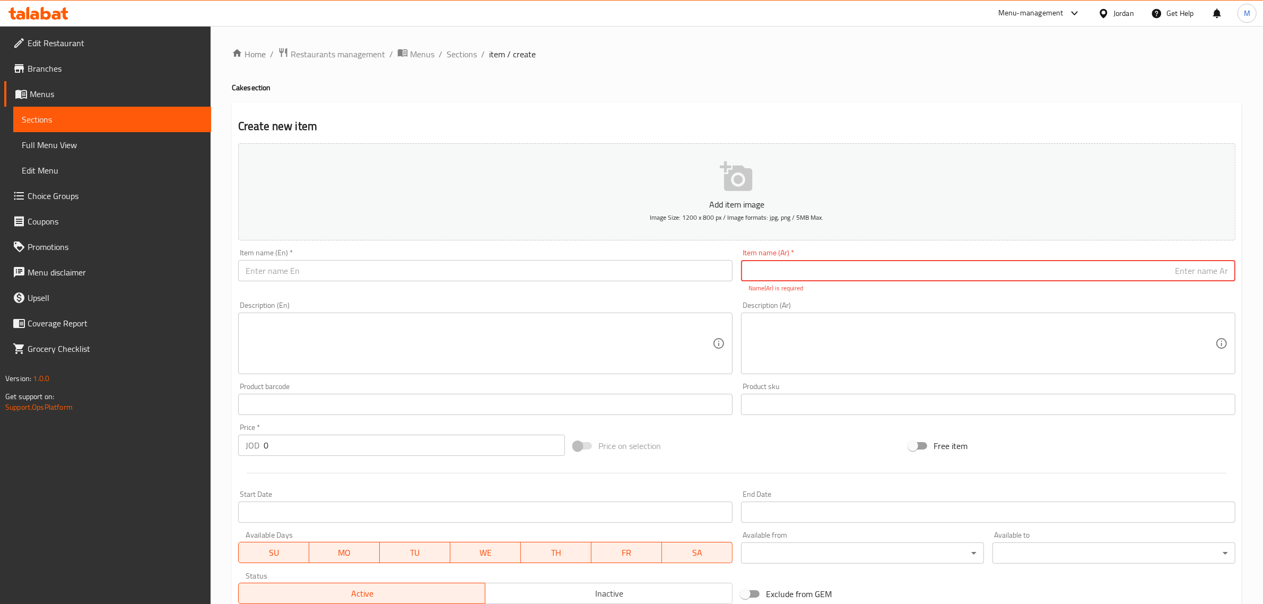
paste input "قالب كبير فواكة"
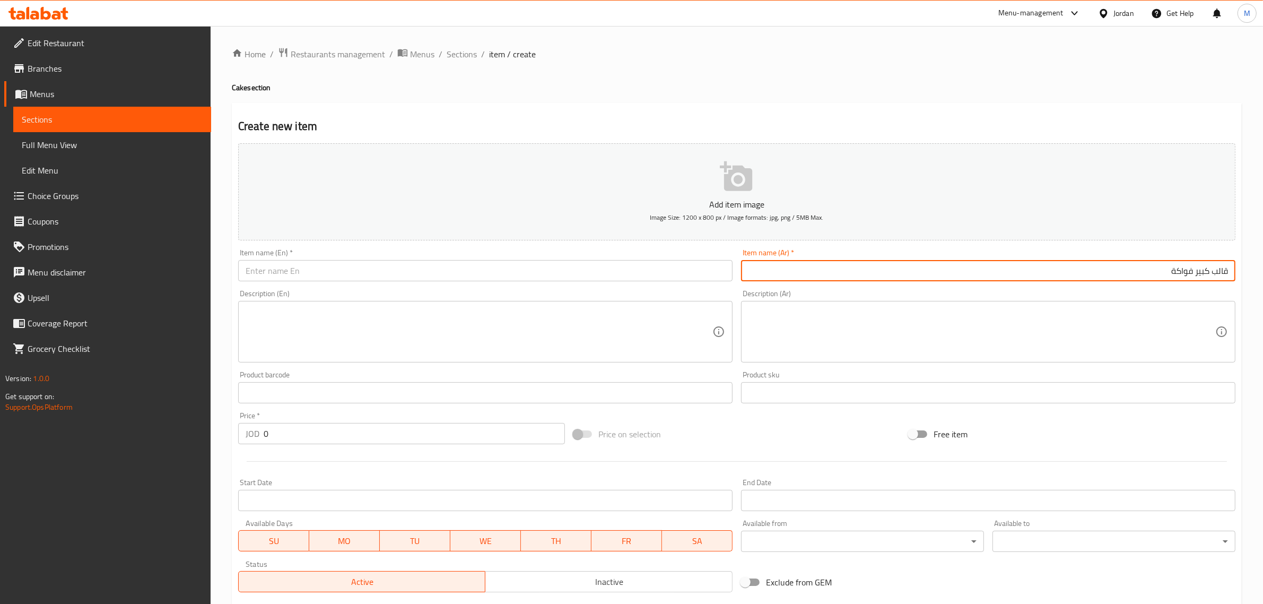
type input "قالب كبير فواكة"
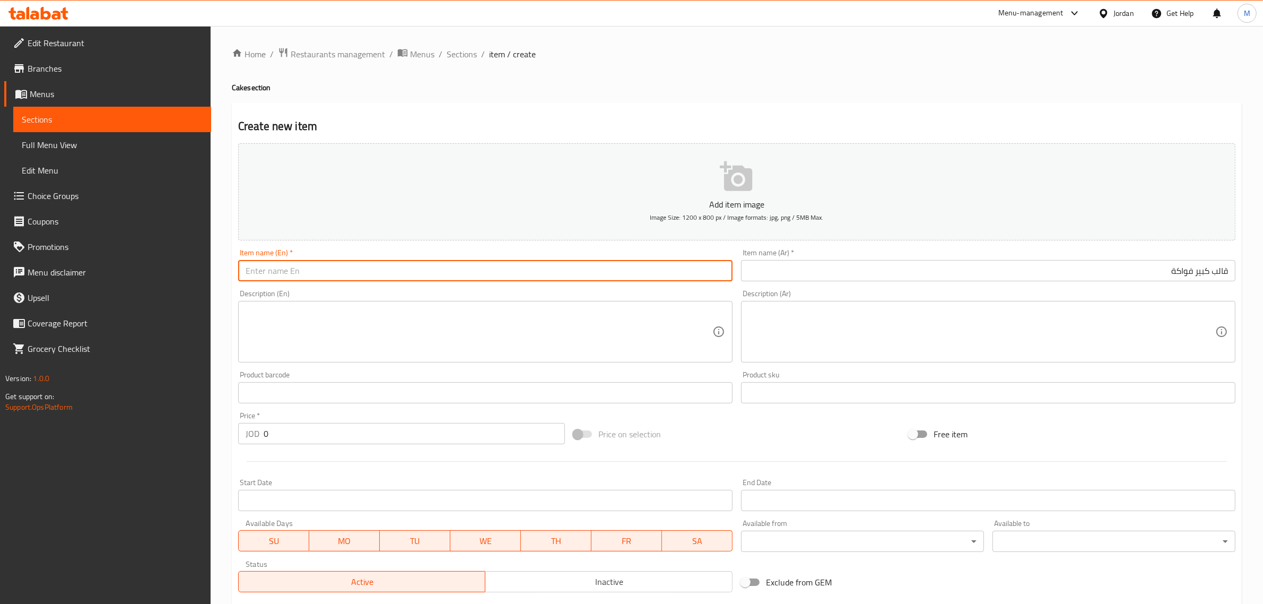
click at [643, 272] on input "text" at bounding box center [485, 270] width 495 height 21
paste input "Large fruit tray"
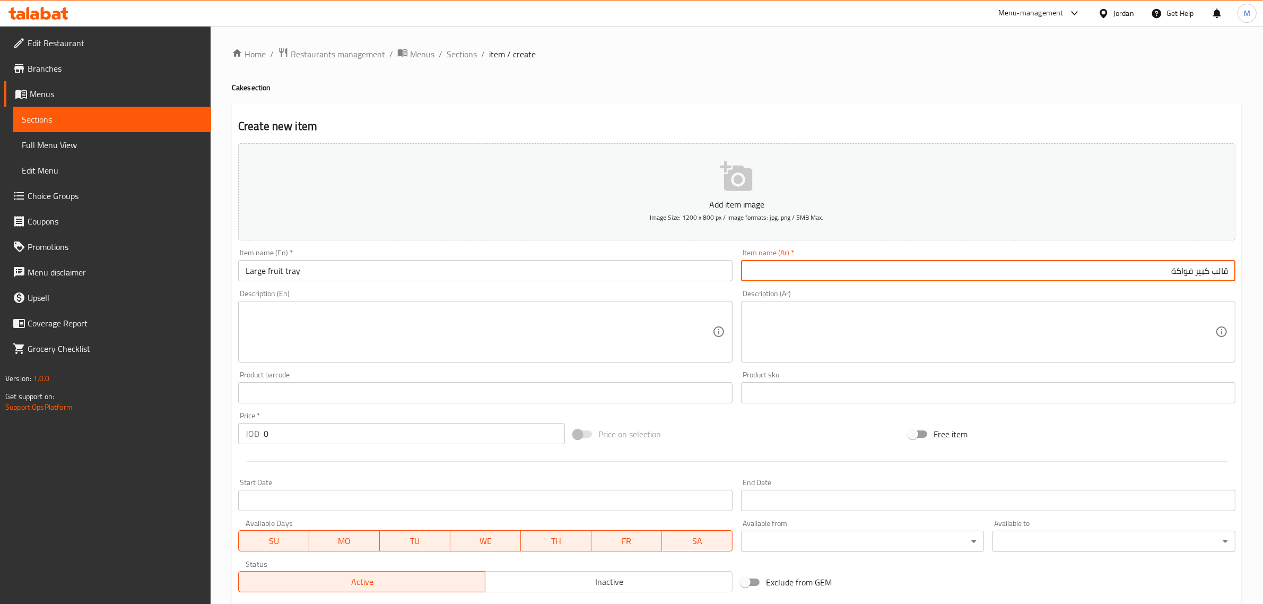
drag, startPoint x: 1212, startPoint y: 272, endPoint x: 1235, endPoint y: 274, distance: 22.3
click at [1235, 274] on input "قالب كبير فواكة" at bounding box center [988, 270] width 495 height 21
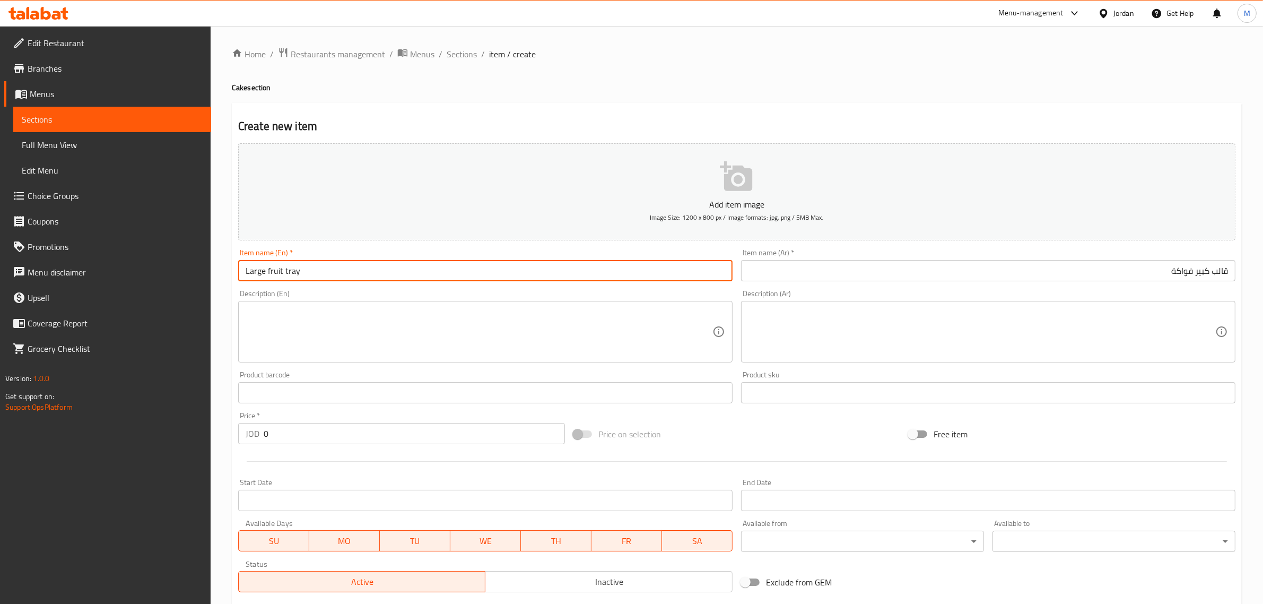
drag, startPoint x: 284, startPoint y: 271, endPoint x: 311, endPoint y: 271, distance: 27.1
click at [311, 271] on input "Large fruit tray" at bounding box center [485, 270] width 495 height 21
paste input "Mold"
click at [297, 271] on input "Large fruit Mold" at bounding box center [485, 270] width 495 height 21
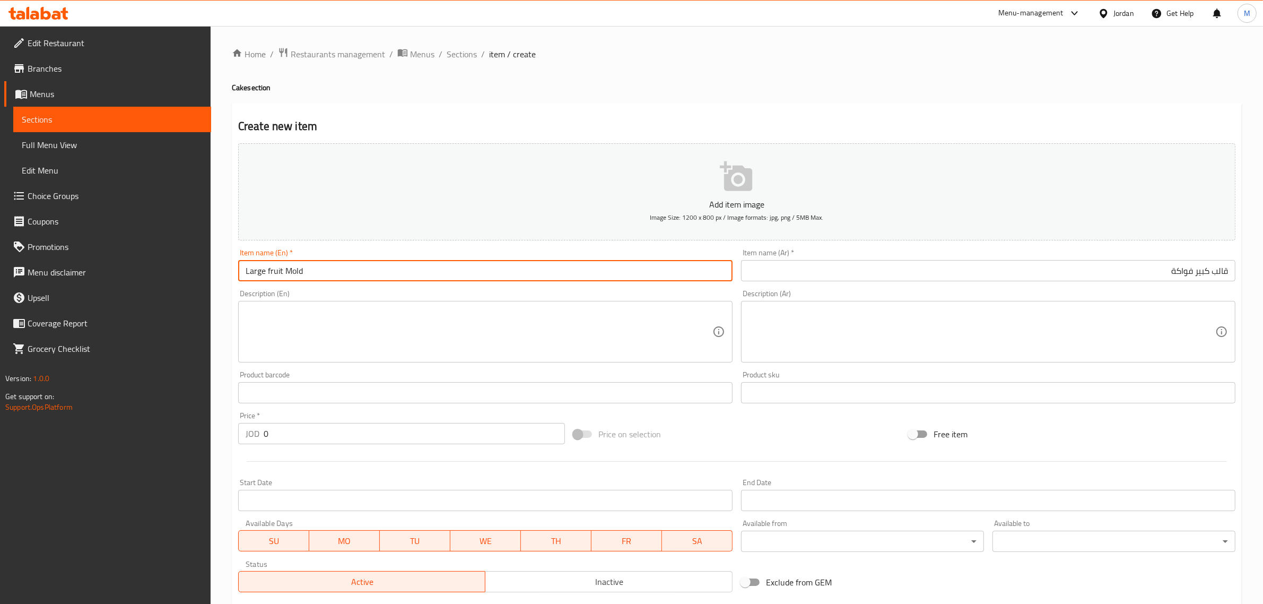
click at [297, 271] on input "Large fruit Mold" at bounding box center [485, 270] width 495 height 21
type input "Large Fruit Mold"
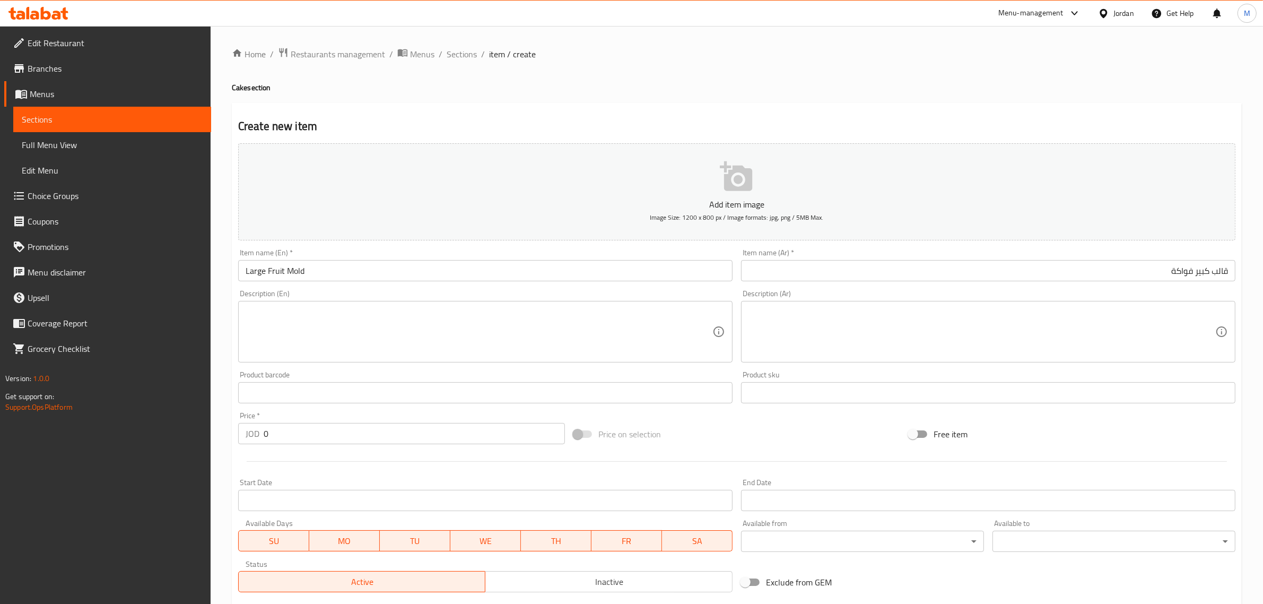
click at [680, 429] on div "Price on selection" at bounding box center [736, 434] width 335 height 29
click at [441, 433] on input "0" at bounding box center [414, 433] width 301 height 21
type input "12"
click at [851, 423] on div "Price on selection" at bounding box center [736, 434] width 335 height 29
click at [731, 448] on div at bounding box center [737, 461] width 1006 height 26
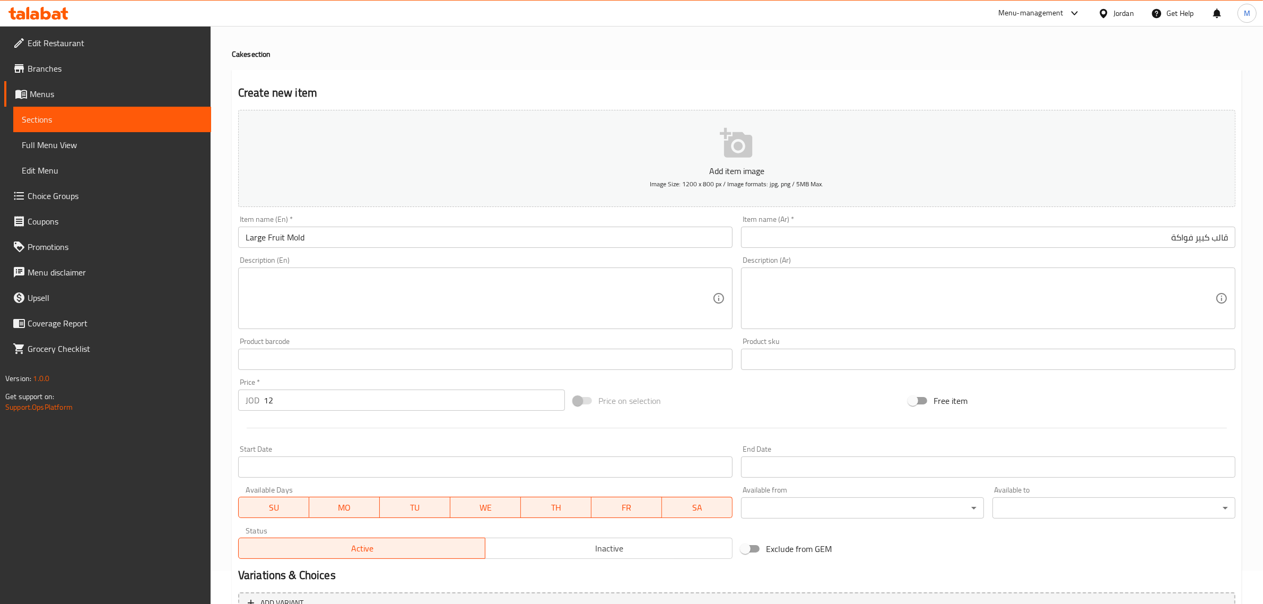
scroll to position [66, 0]
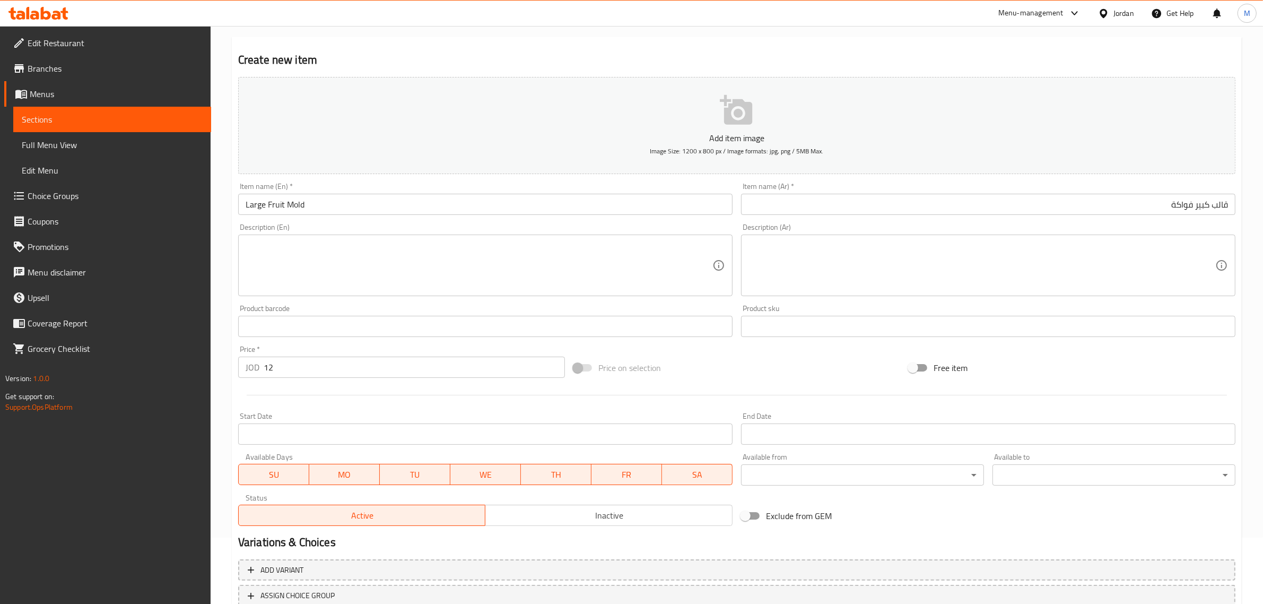
click at [808, 370] on div "Price on selection" at bounding box center [736, 367] width 335 height 29
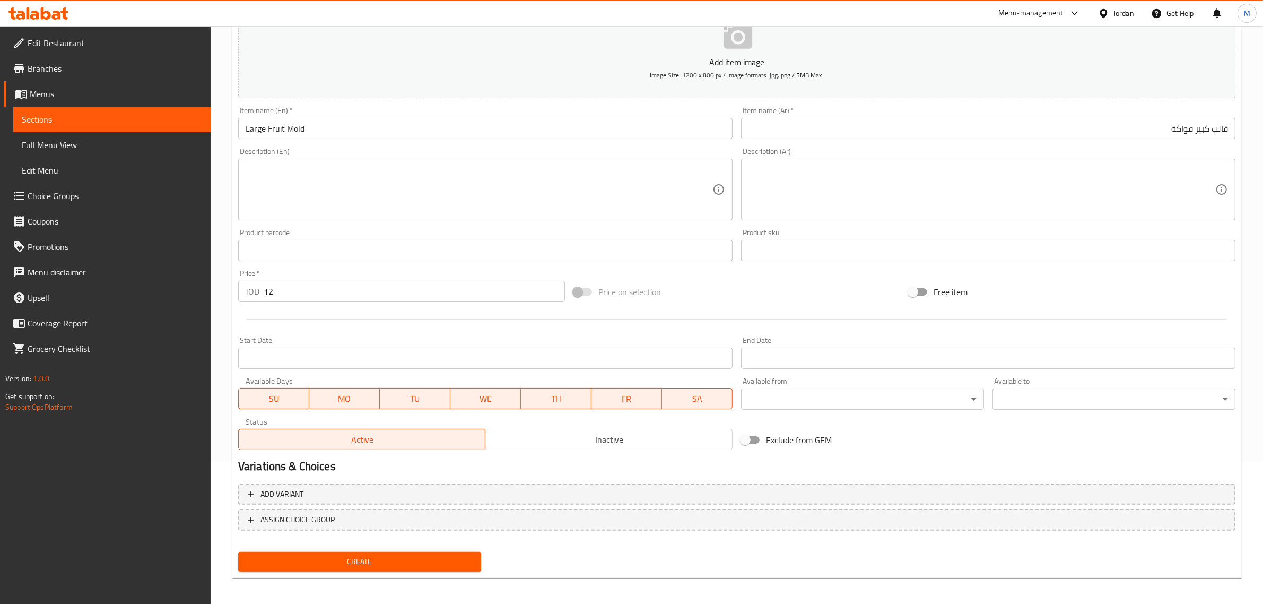
scroll to position [144, 0]
click at [445, 553] on span "Create" at bounding box center [360, 559] width 226 height 13
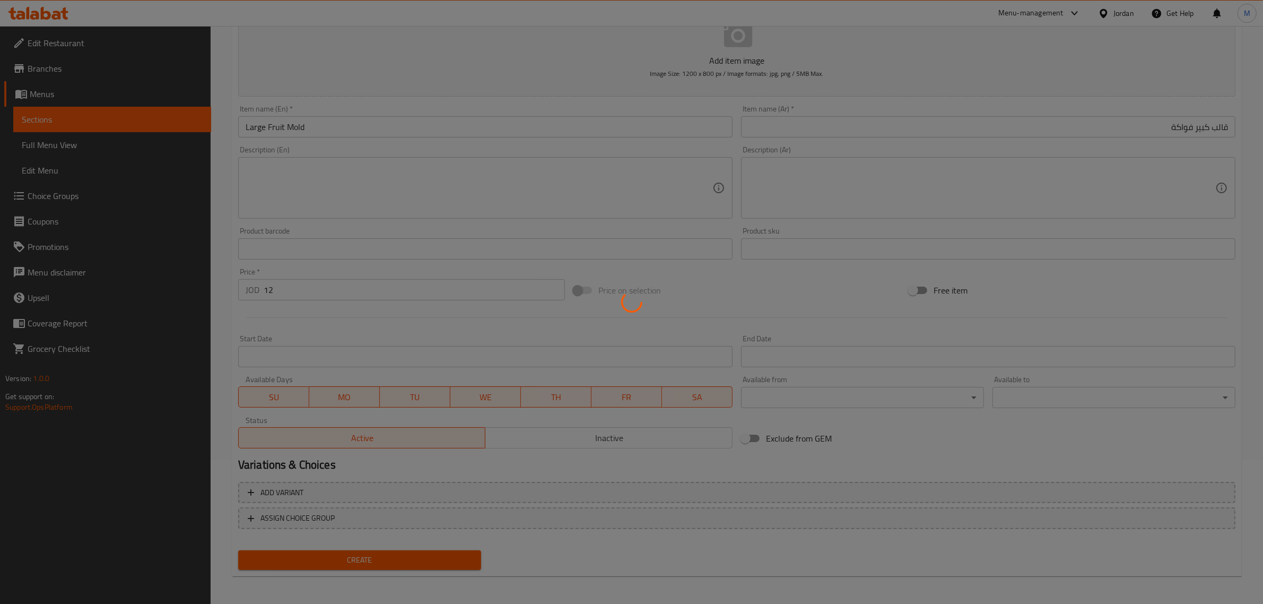
type input "0"
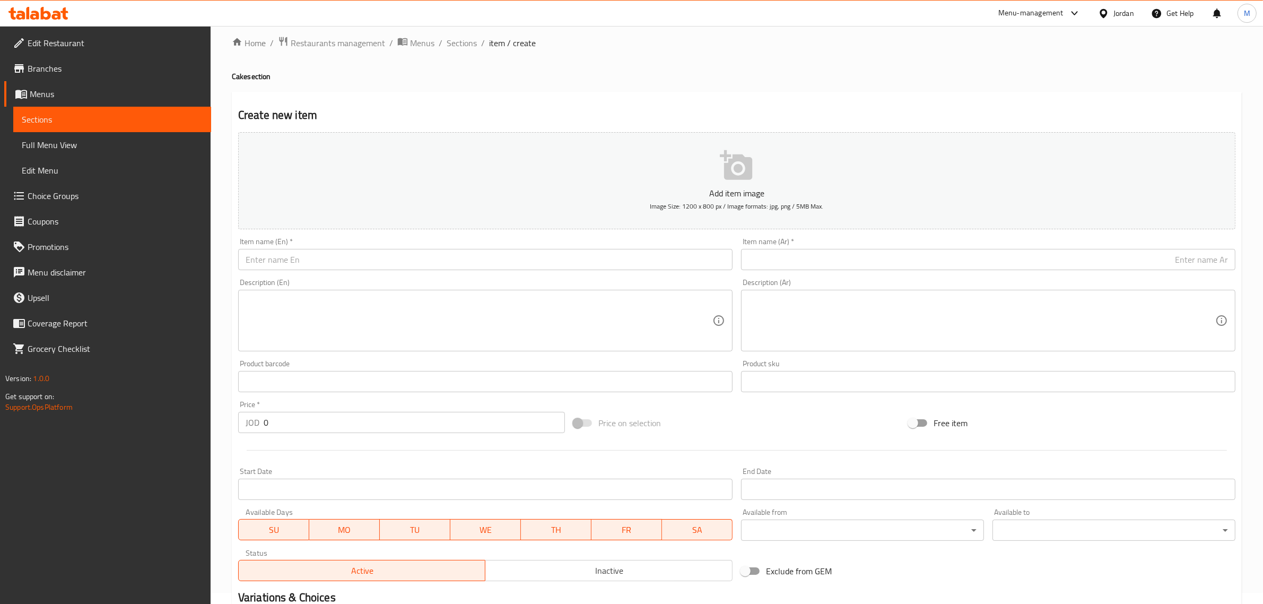
scroll to position [0, 0]
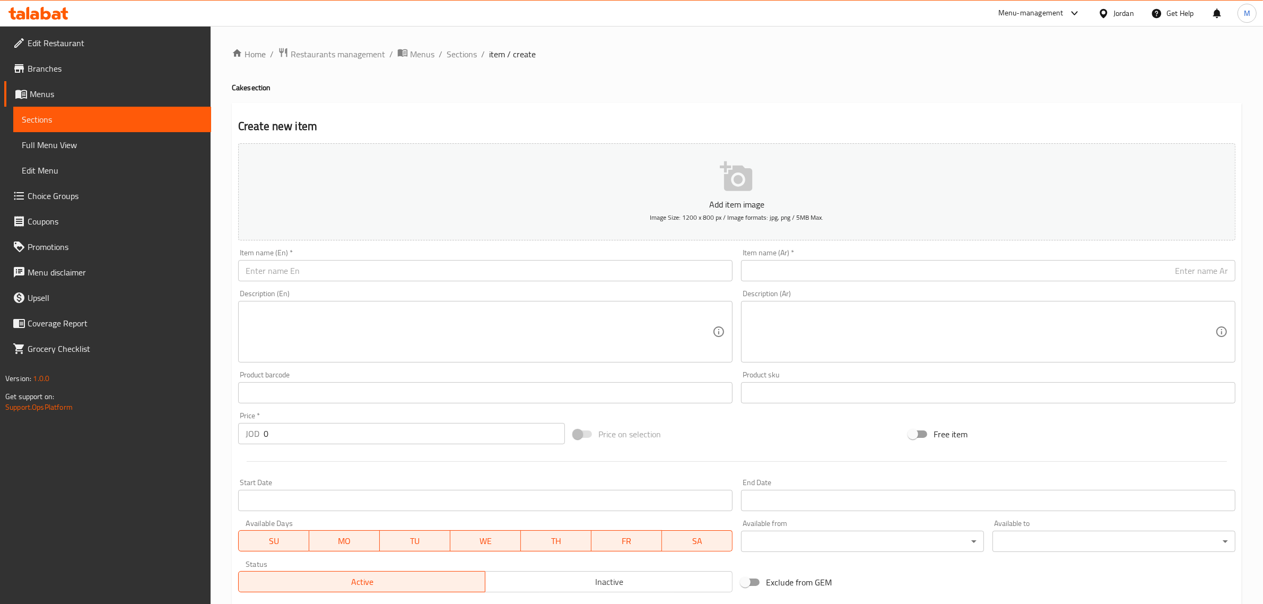
click at [1046, 276] on input "text" at bounding box center [988, 270] width 495 height 21
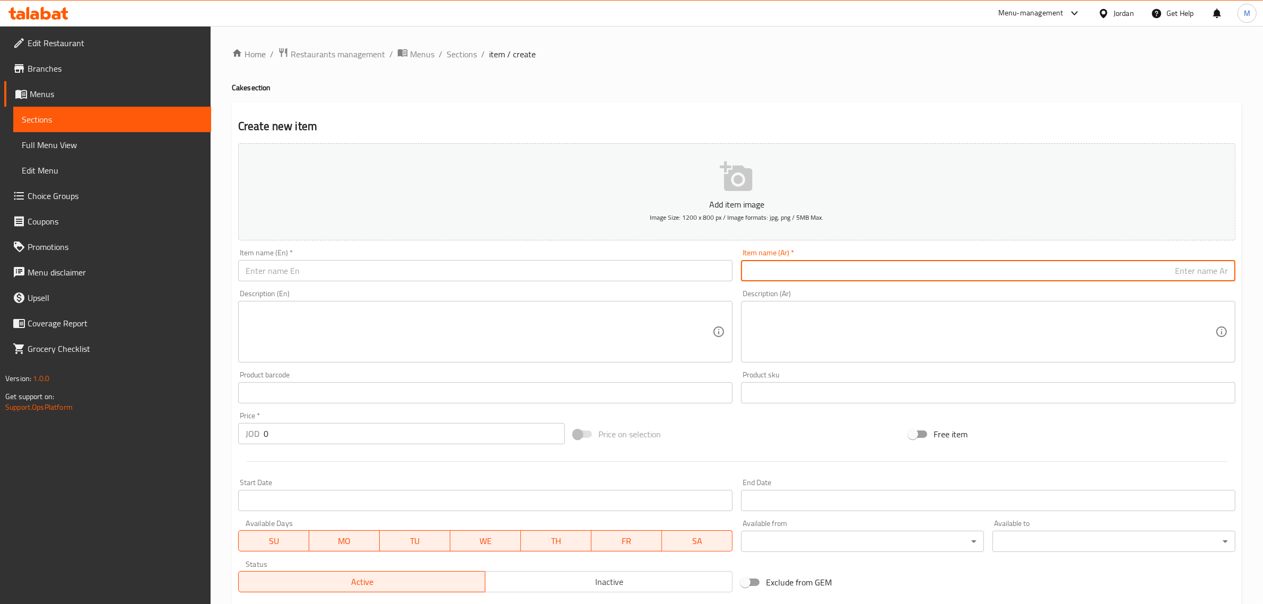
paste input "قالب كبير مارس"
type input "قالب كبير مارس"
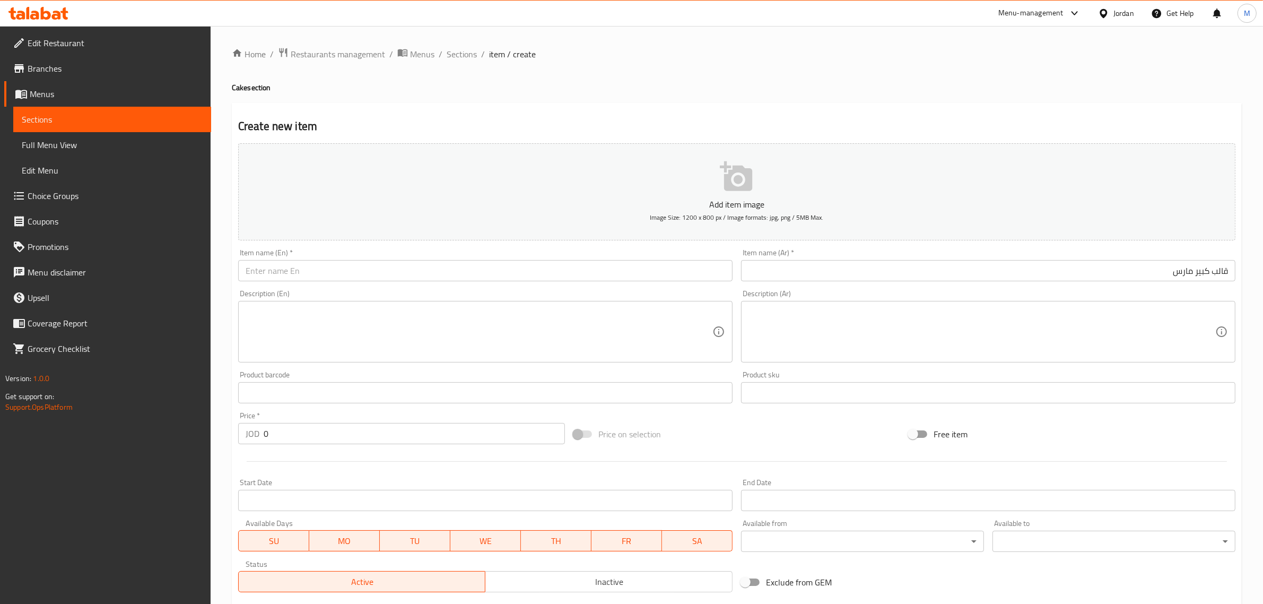
click at [423, 272] on input "text" at bounding box center [485, 270] width 495 height 21
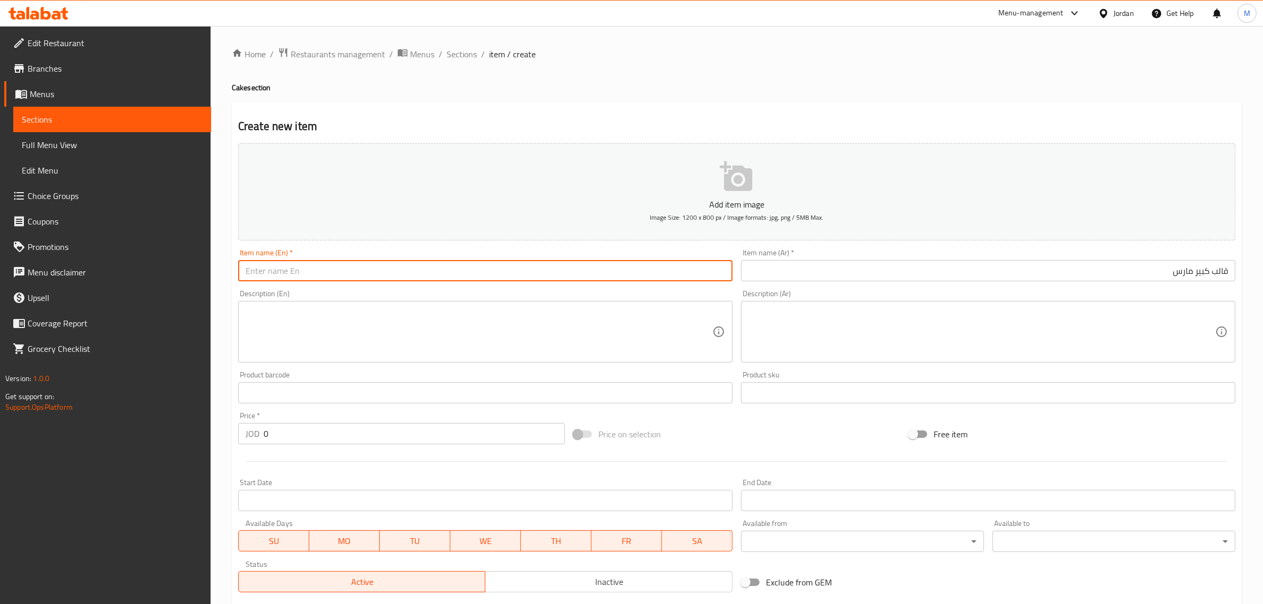
paste input "Large March mold"
click at [285, 275] on input "Large March mold" at bounding box center [485, 270] width 495 height 21
click at [301, 268] on input "Large Mars mold" at bounding box center [485, 270] width 495 height 21
type input "Large Mars Mold"
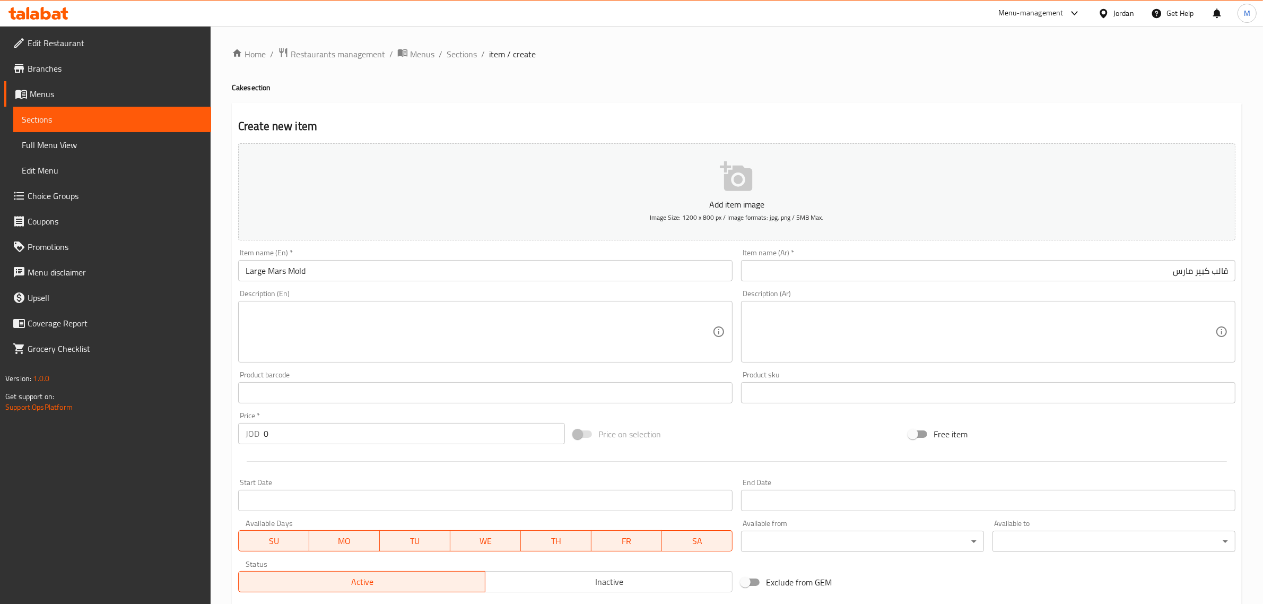
click at [688, 431] on div "Price on selection" at bounding box center [736, 434] width 335 height 29
click at [426, 423] on input "0" at bounding box center [414, 433] width 301 height 21
type input "12"
click at [768, 456] on div at bounding box center [737, 461] width 1006 height 26
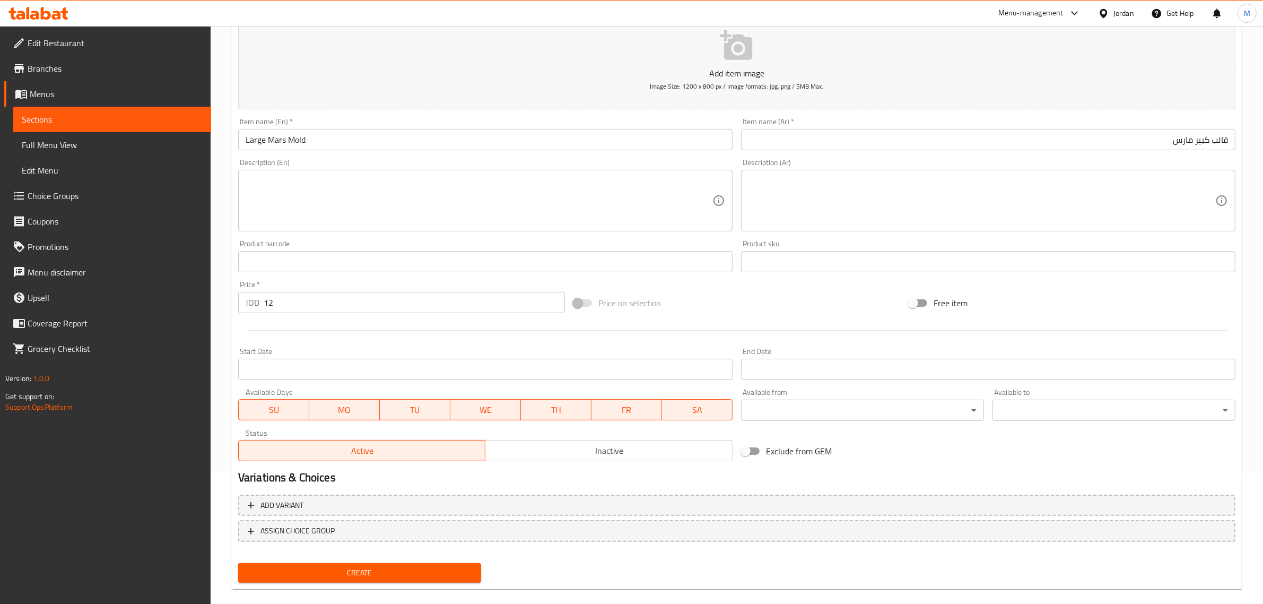
scroll to position [144, 0]
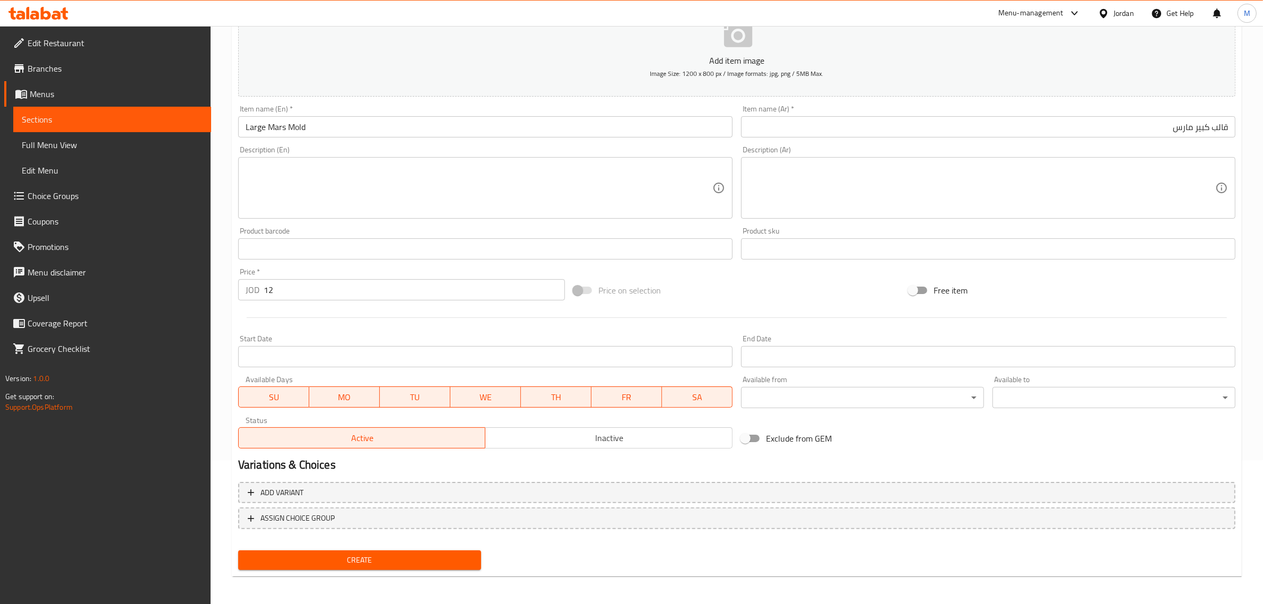
click at [394, 551] on button "Create" at bounding box center [359, 560] width 243 height 20
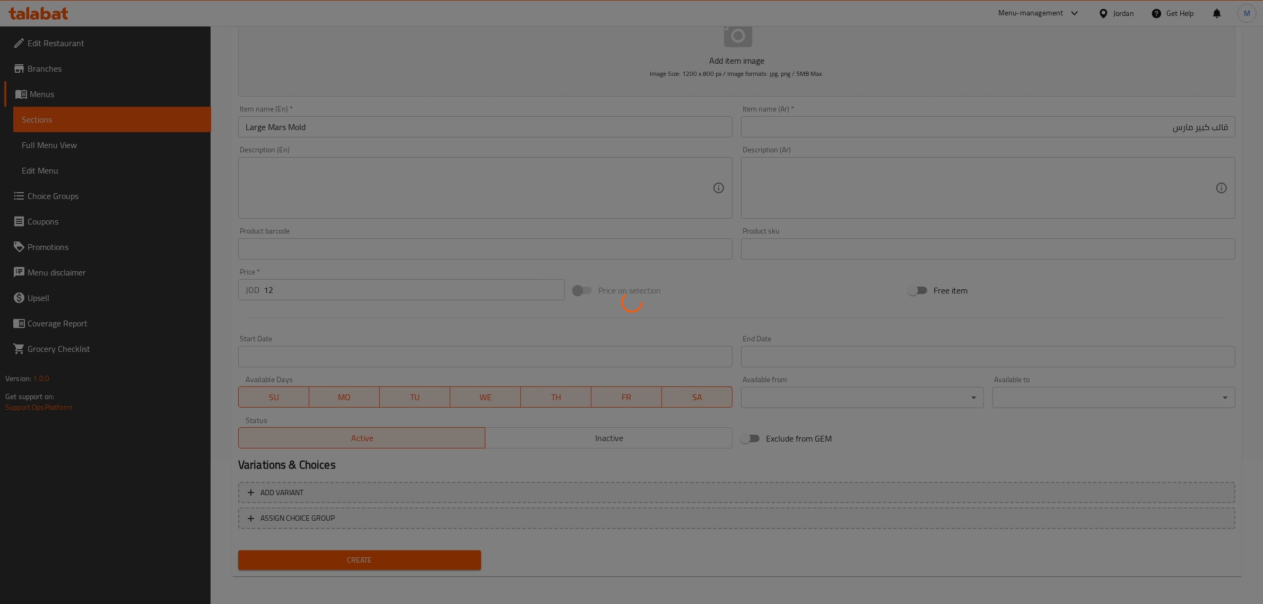
type input "0"
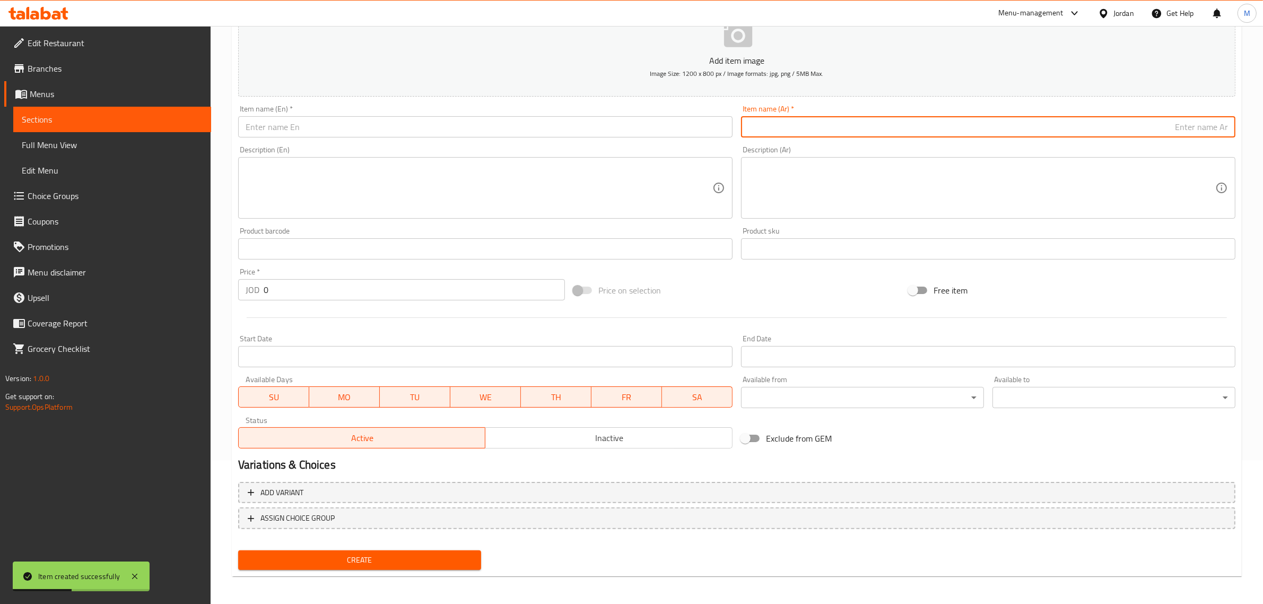
click at [966, 125] on input "text" at bounding box center [988, 126] width 495 height 21
paste input "قالب كبير كاندي"
type input "قالب كبير كاندي"
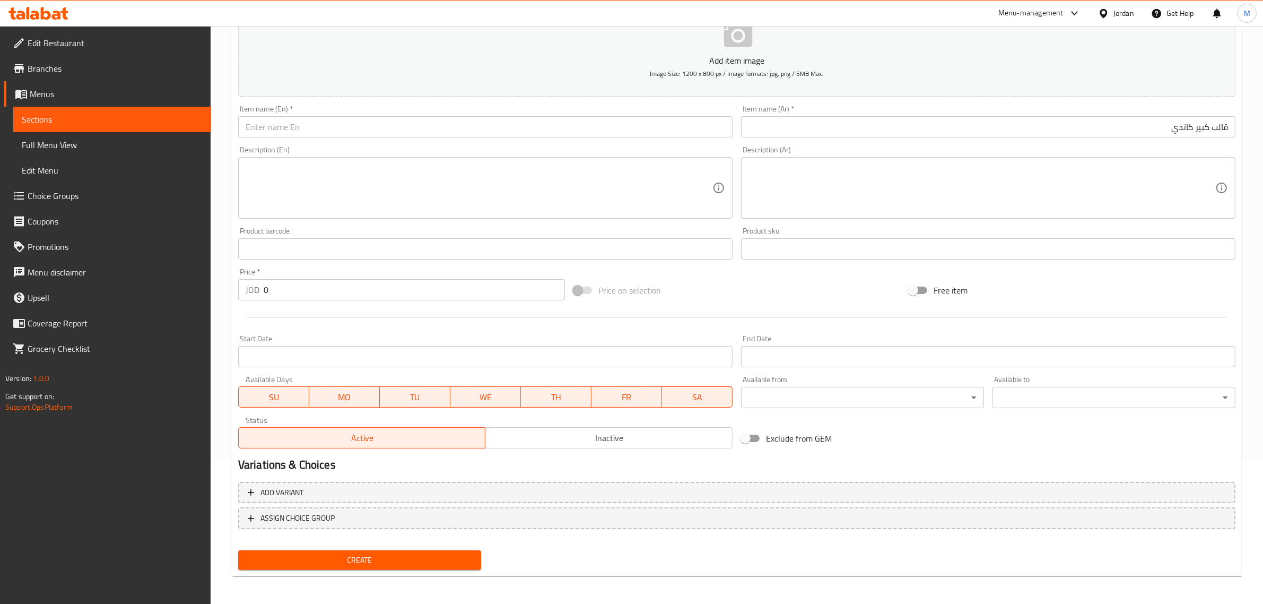
click at [1130, 130] on input "قالب كبير كاندي" at bounding box center [988, 126] width 495 height 21
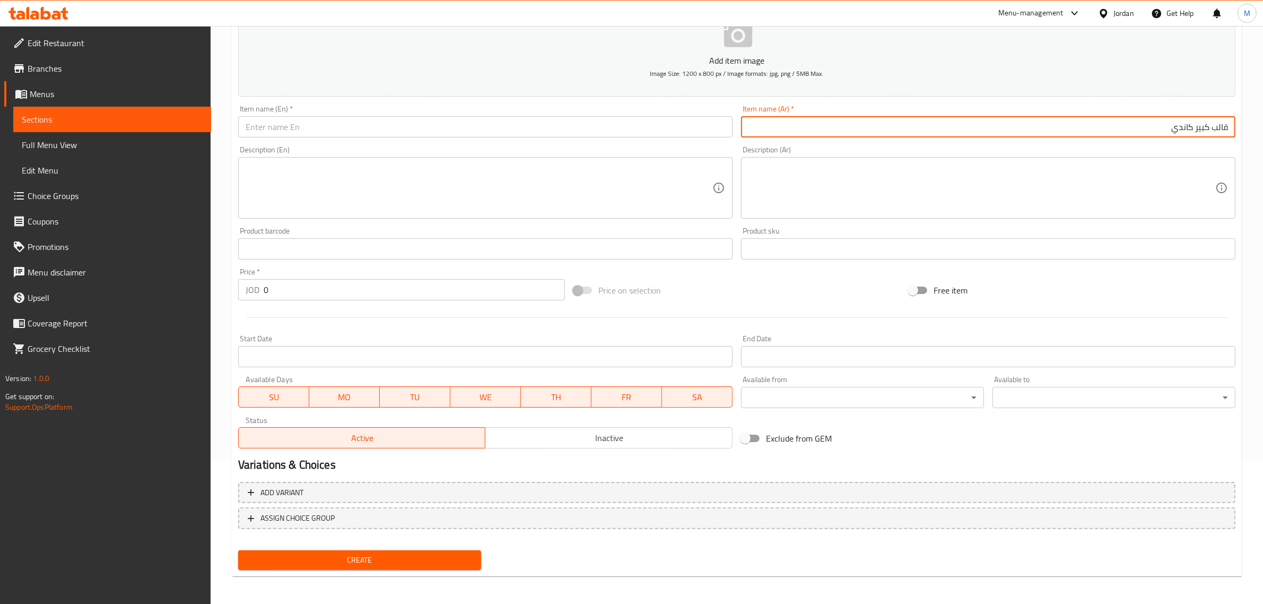
click at [1130, 130] on input "قالب كبير كاندي" at bounding box center [988, 126] width 495 height 21
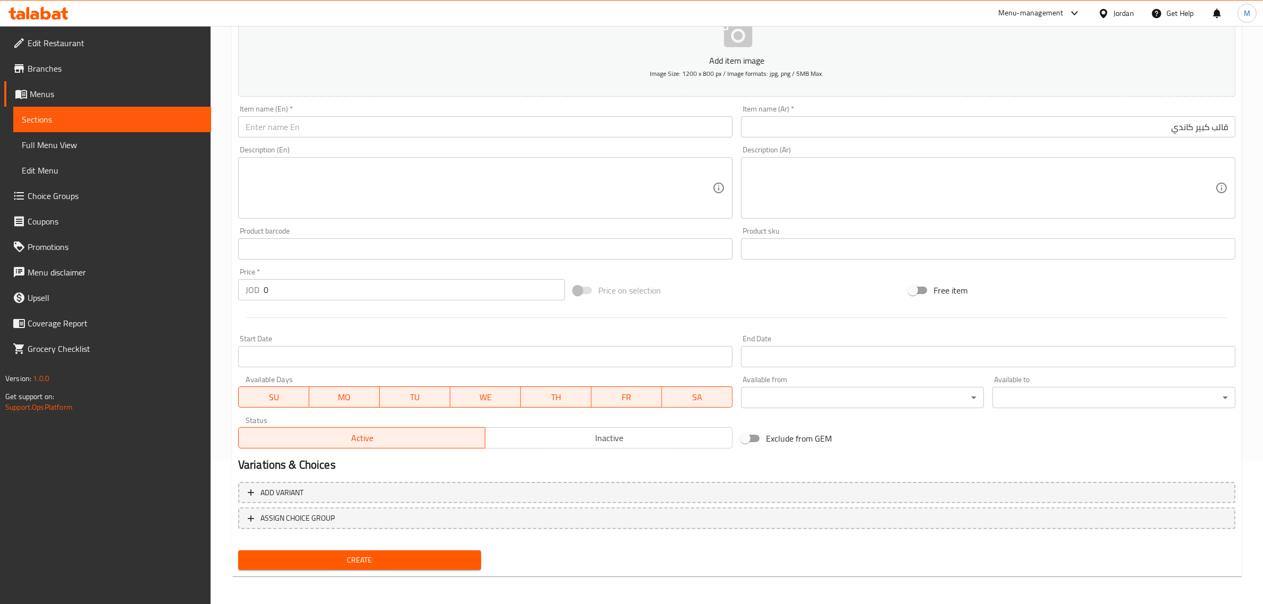
click at [678, 125] on input "text" at bounding box center [485, 126] width 495 height 21
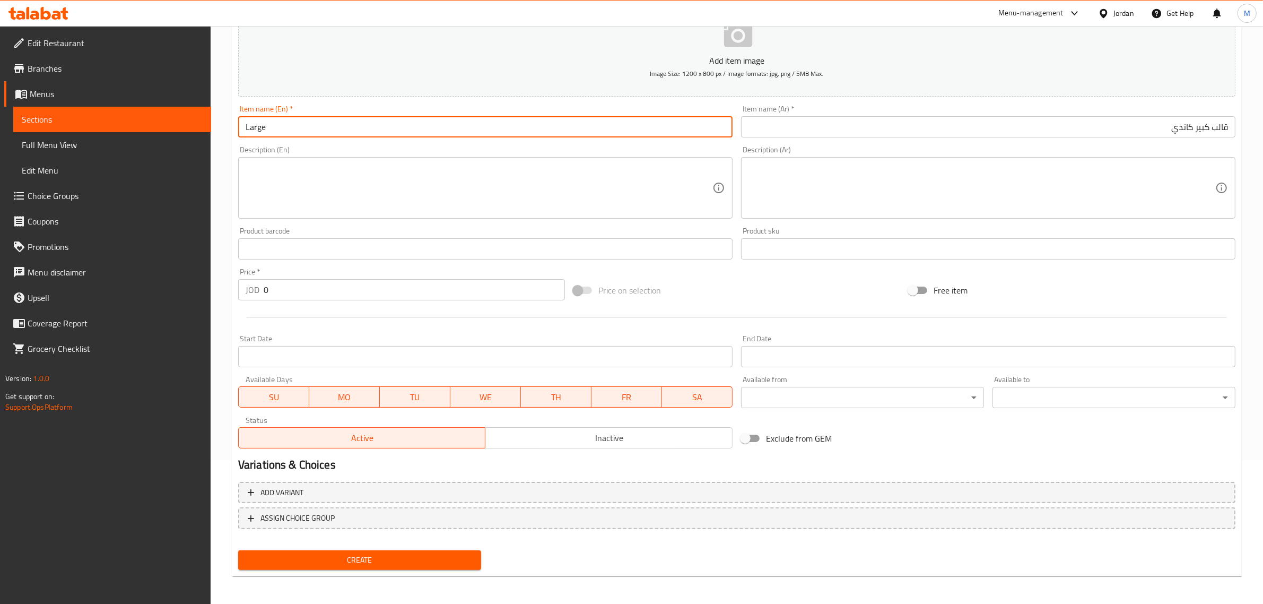
paste input "Candy"
type input "Large Candy Mold"
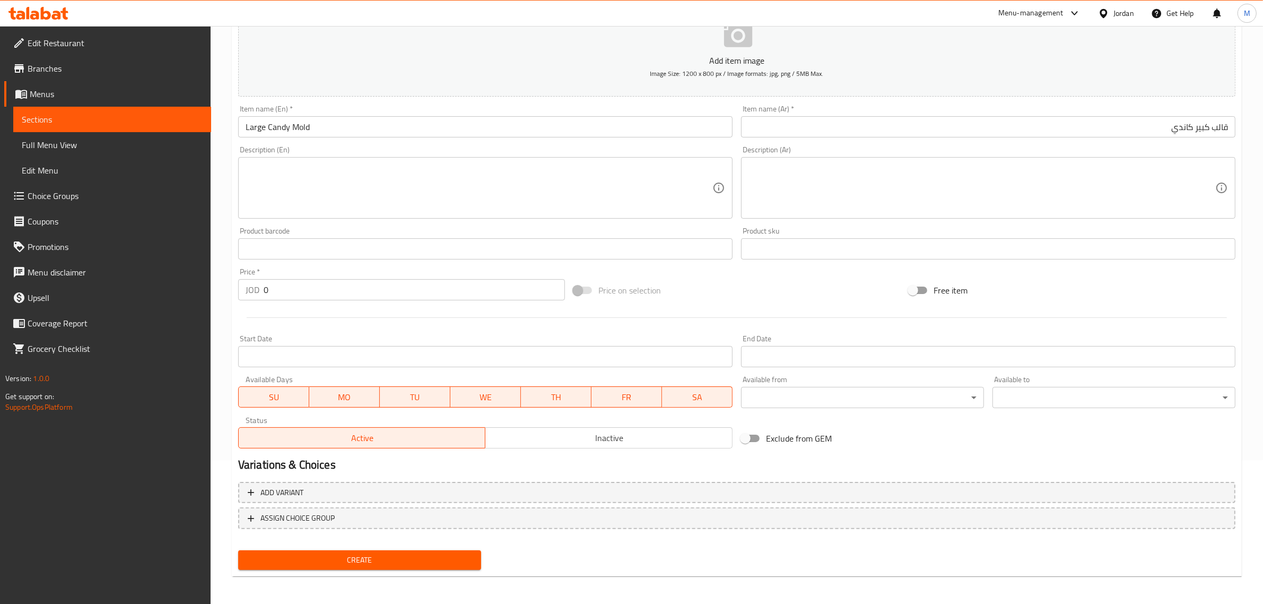
click at [404, 297] on input "0" at bounding box center [414, 289] width 301 height 21
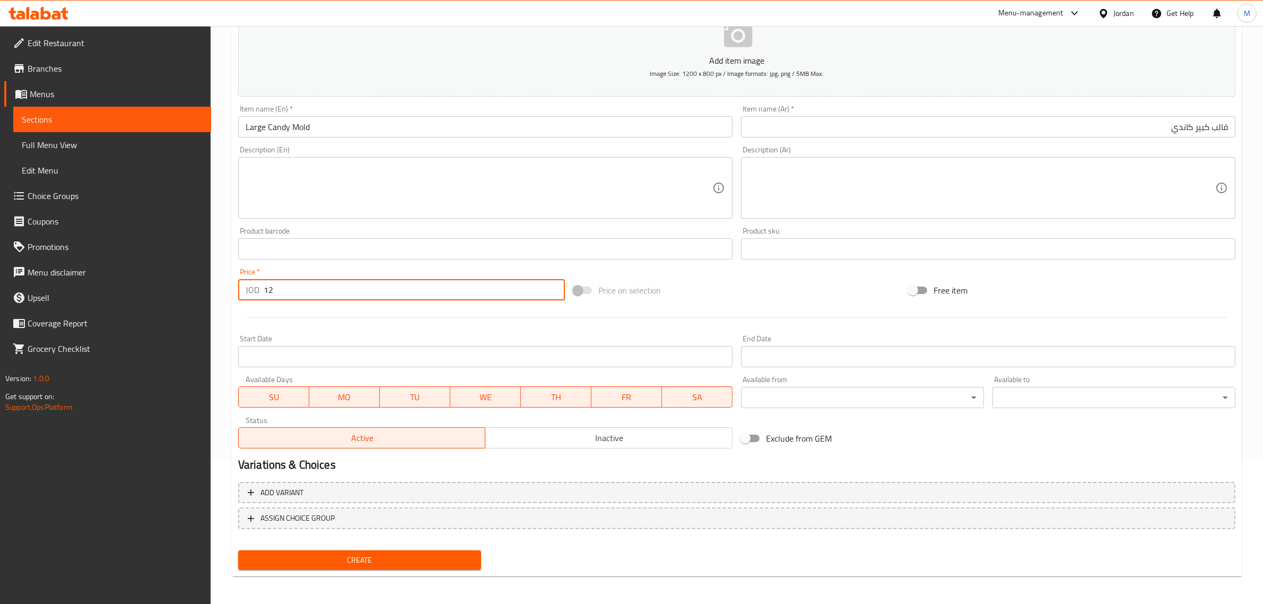
type input "12"
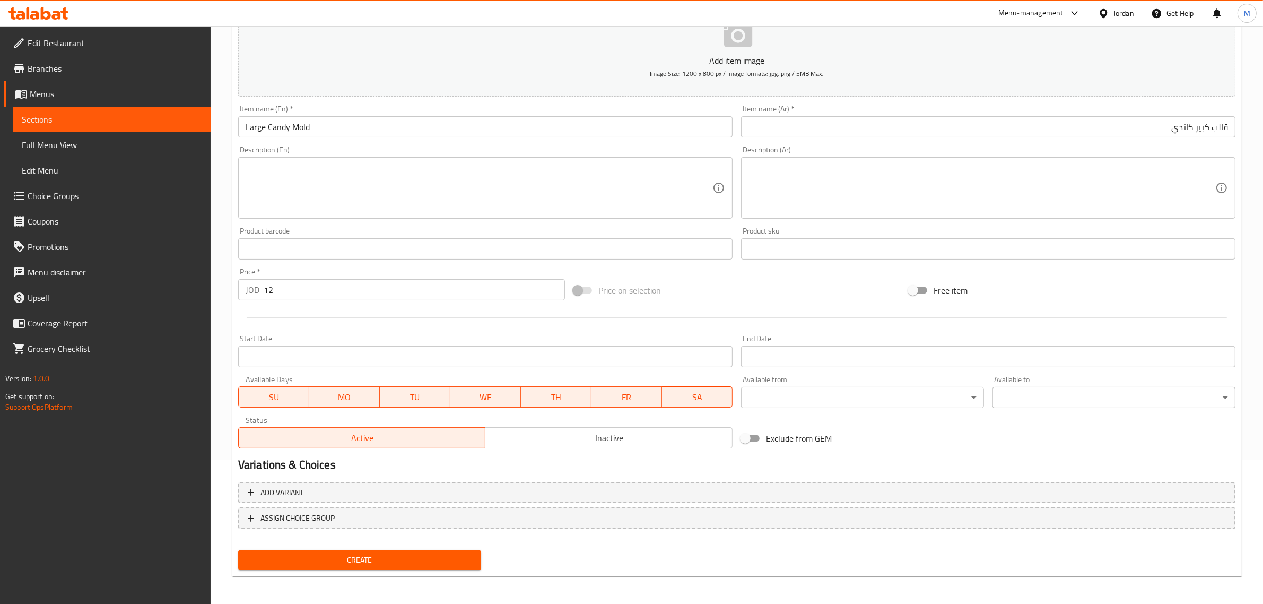
click at [688, 280] on div "Price on selection" at bounding box center [736, 290] width 335 height 29
click at [378, 553] on span "Create" at bounding box center [360, 559] width 226 height 13
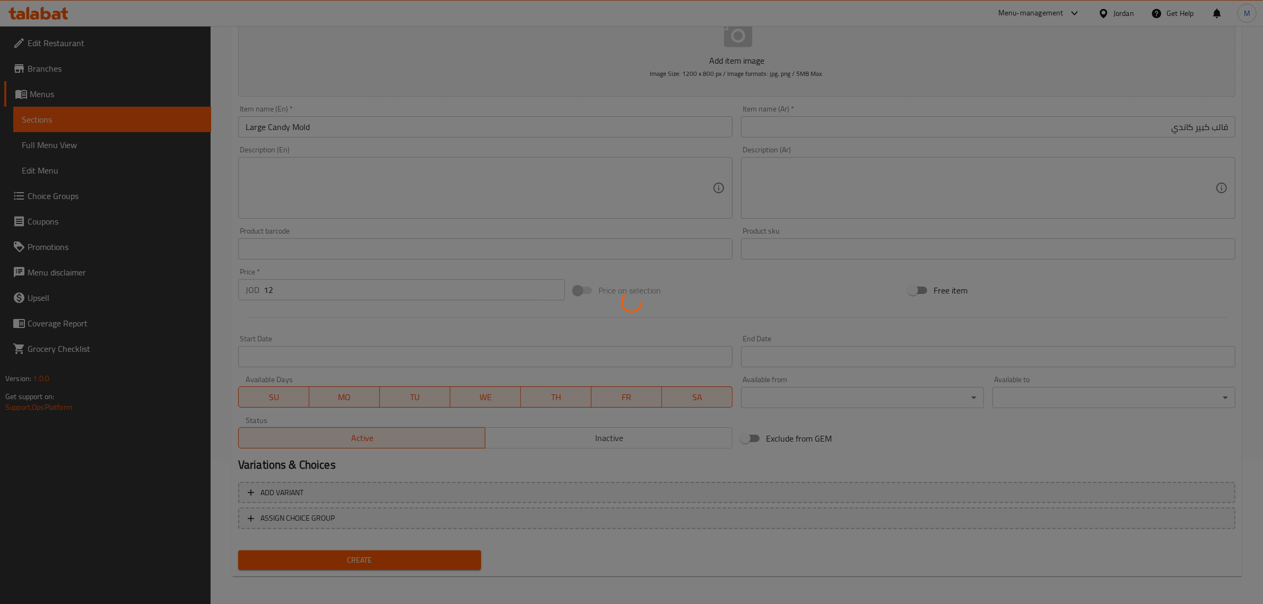
type input "0"
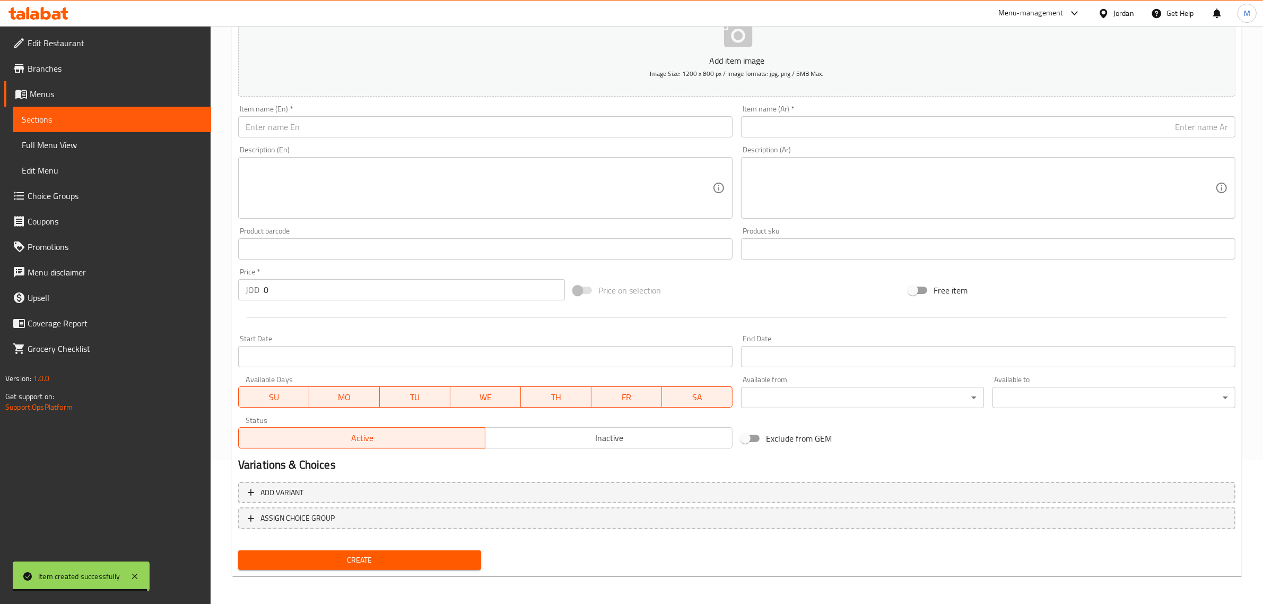
click at [1127, 126] on input "text" at bounding box center [988, 126] width 495 height 21
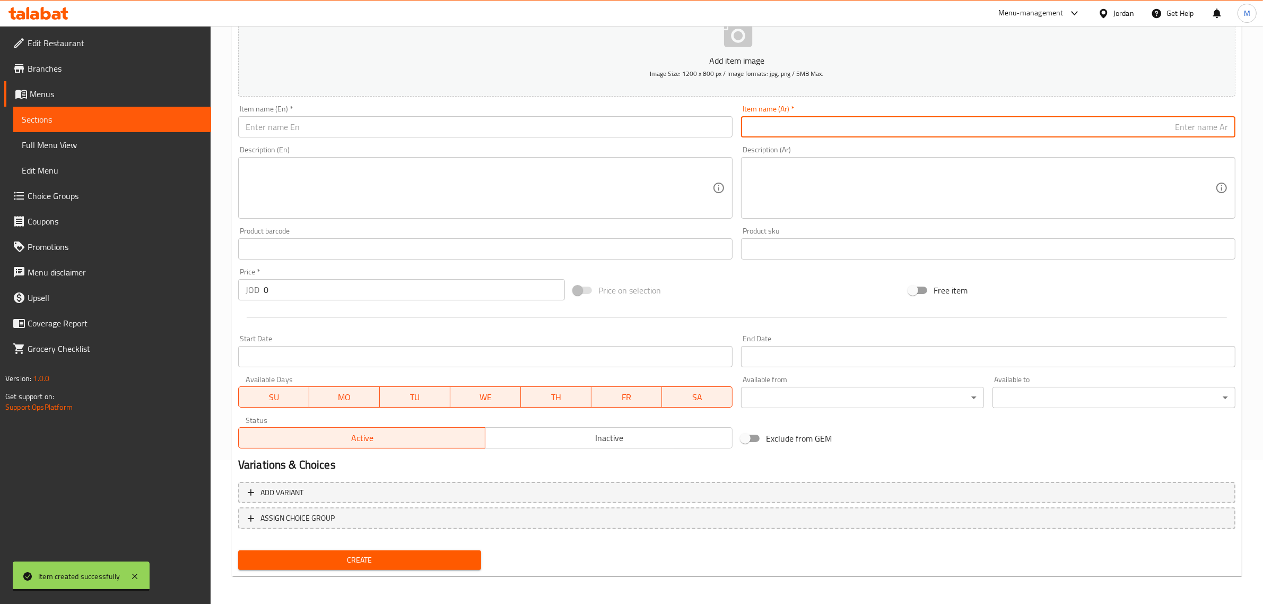
paste input "قالب كبير ماشميلو"
click at [1186, 130] on input "قالب كبير ماشميلو" at bounding box center [988, 126] width 495 height 21
click at [1148, 126] on input "قالب كبير [PERSON_NAME]" at bounding box center [988, 126] width 495 height 21
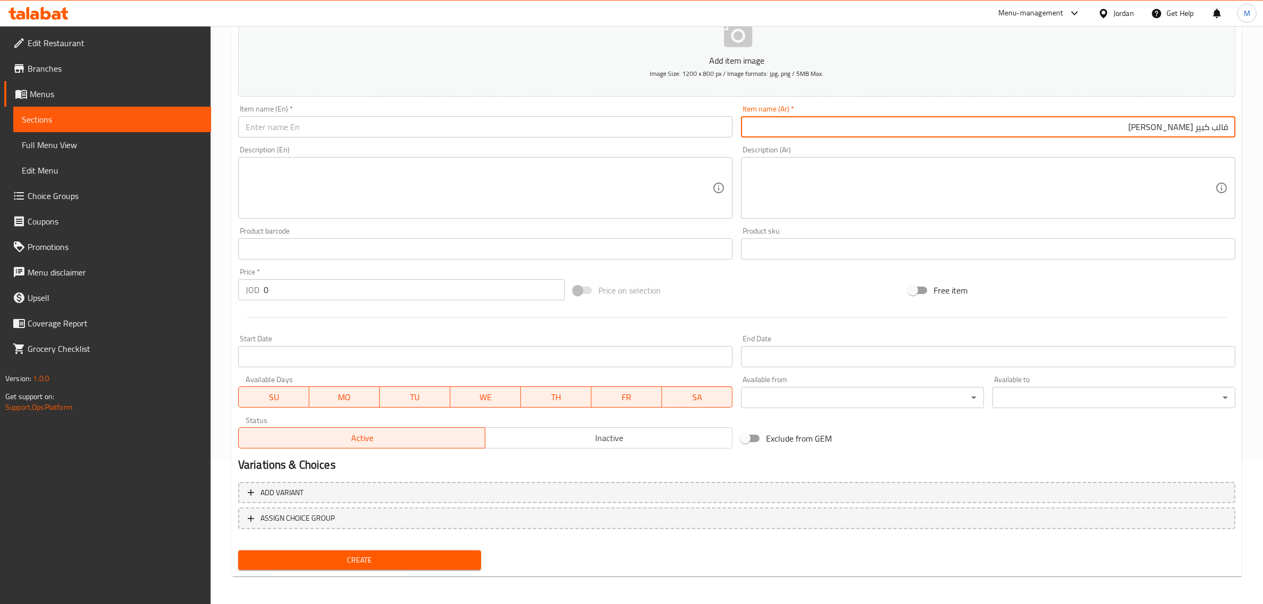
type input "قالب كبير [PERSON_NAME]"
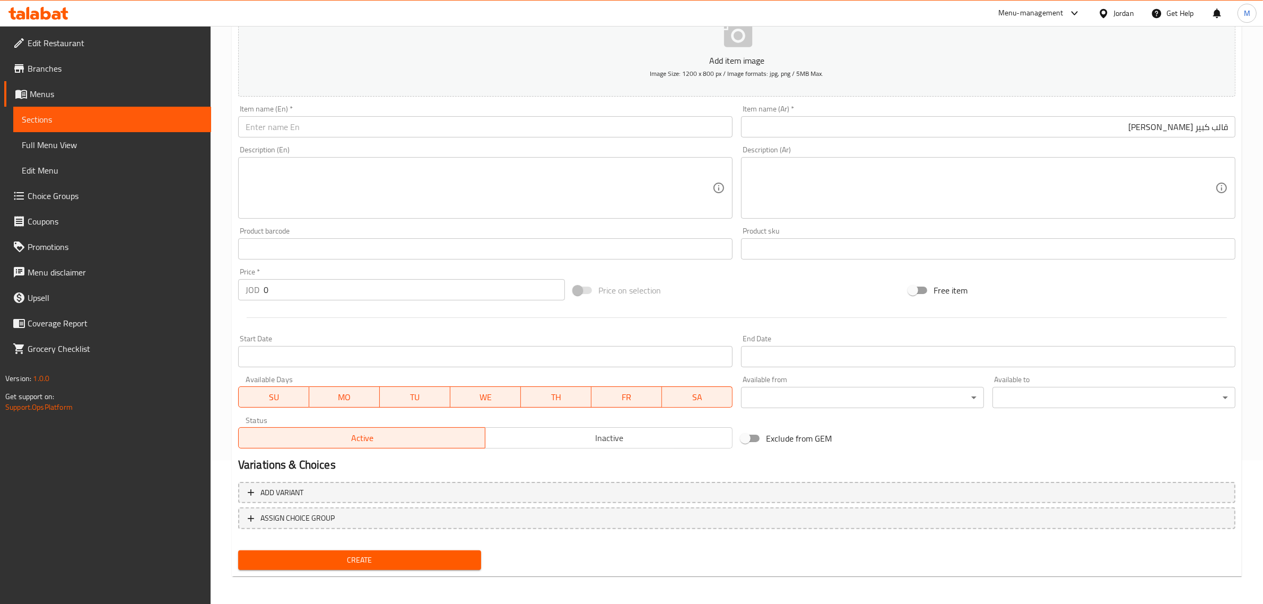
click at [707, 129] on input "text" at bounding box center [485, 126] width 495 height 21
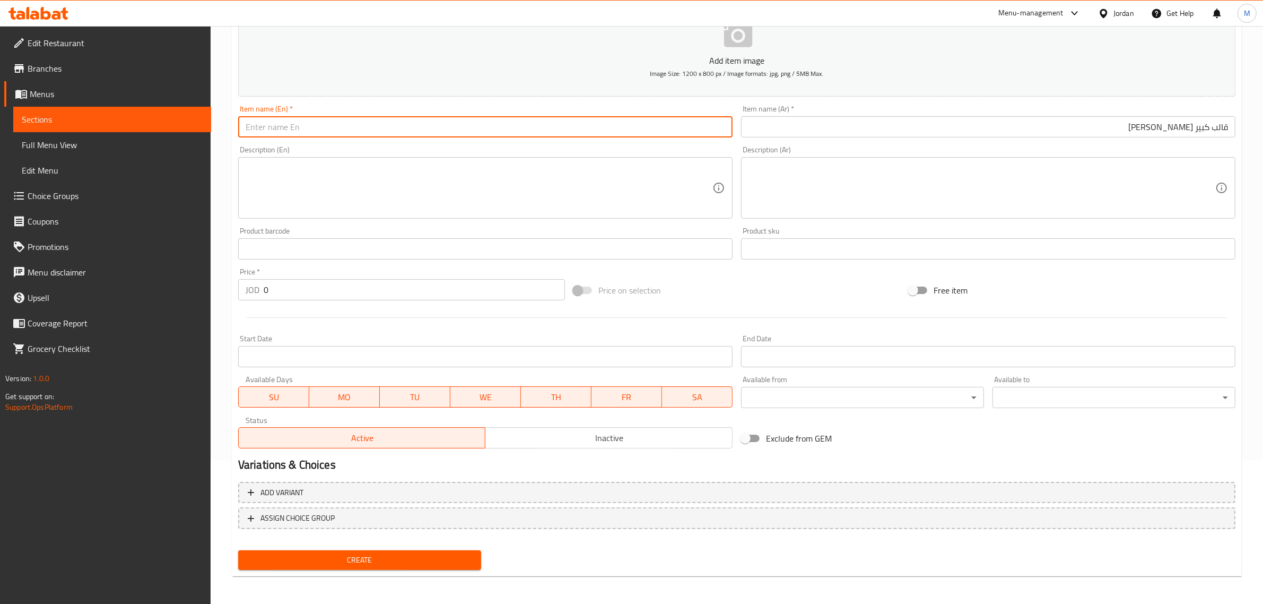
paste input "Large marshmallow mold"
type input "Large Marshmallow Mold"
click at [707, 298] on div "Price on selection" at bounding box center [736, 290] width 335 height 29
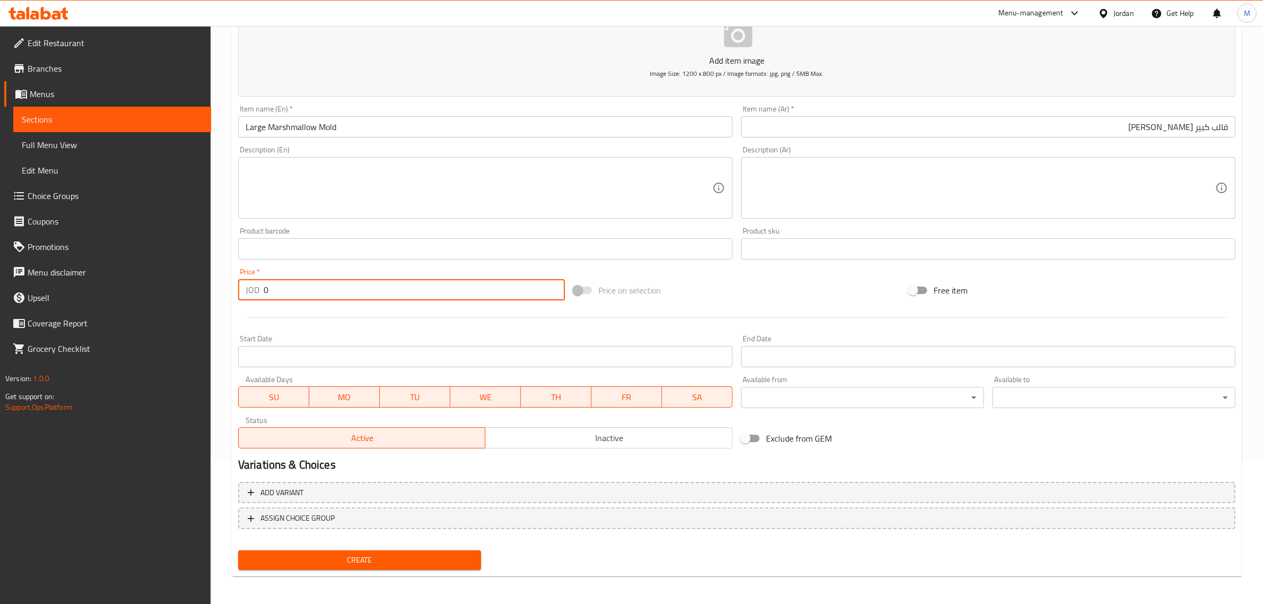
click at [352, 300] on input "0" at bounding box center [414, 289] width 301 height 21
type input "12"
click at [762, 285] on div "Price on selection" at bounding box center [736, 290] width 335 height 29
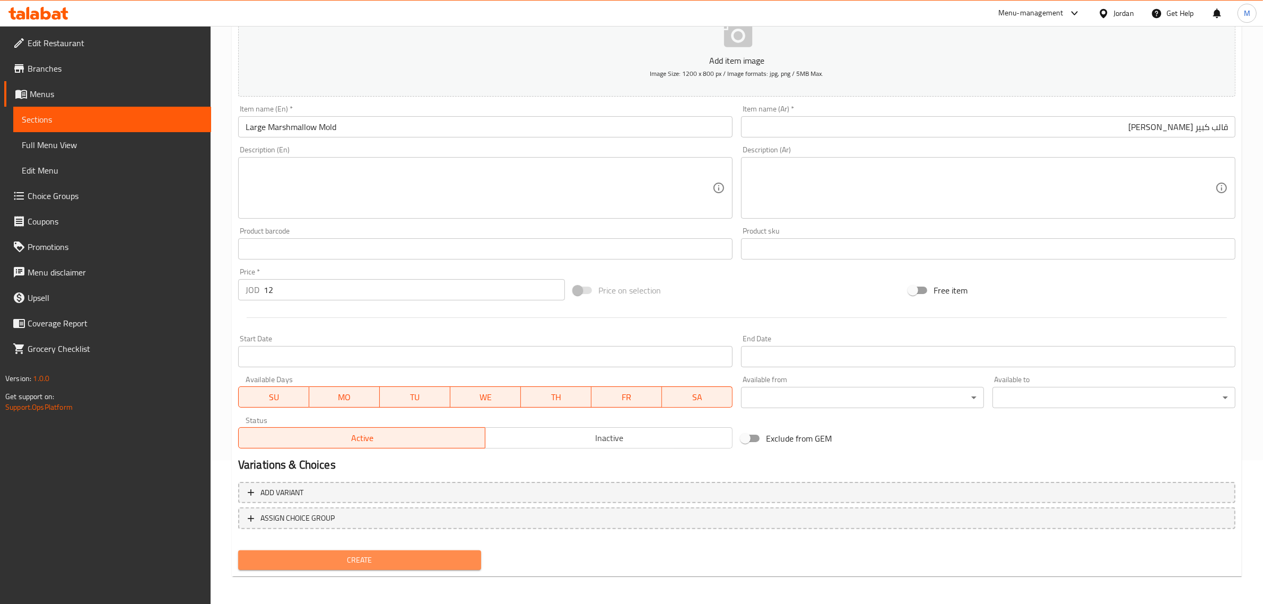
click at [446, 555] on span "Create" at bounding box center [360, 559] width 226 height 13
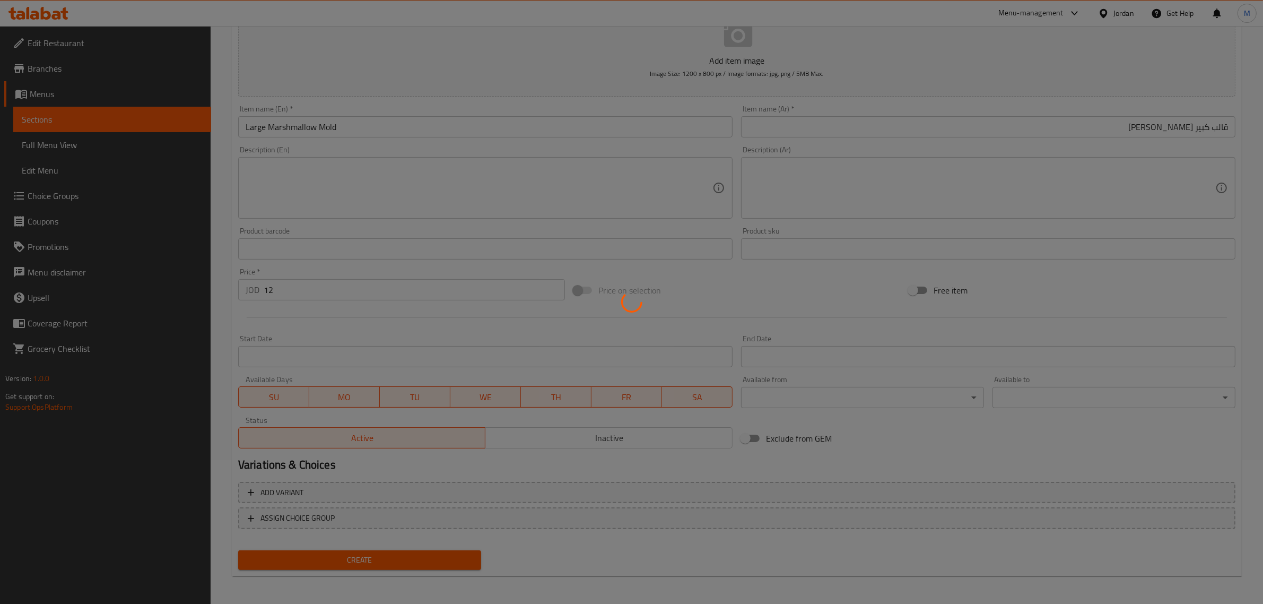
type input "0"
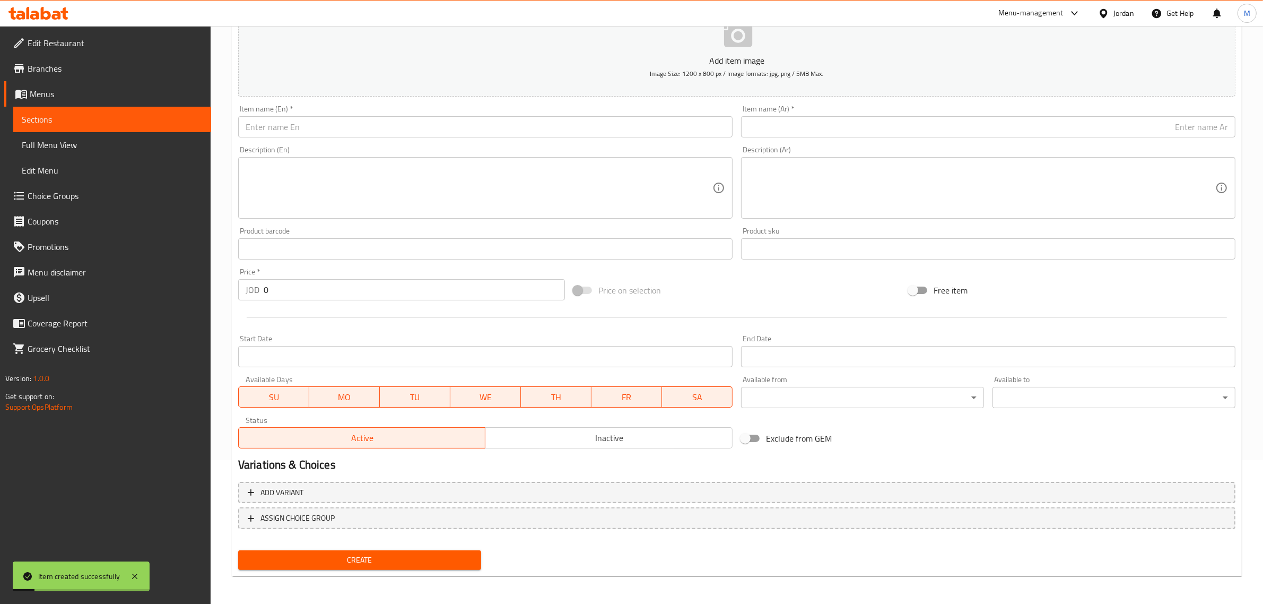
click at [1111, 131] on input "text" at bounding box center [988, 126] width 495 height 21
type input "v"
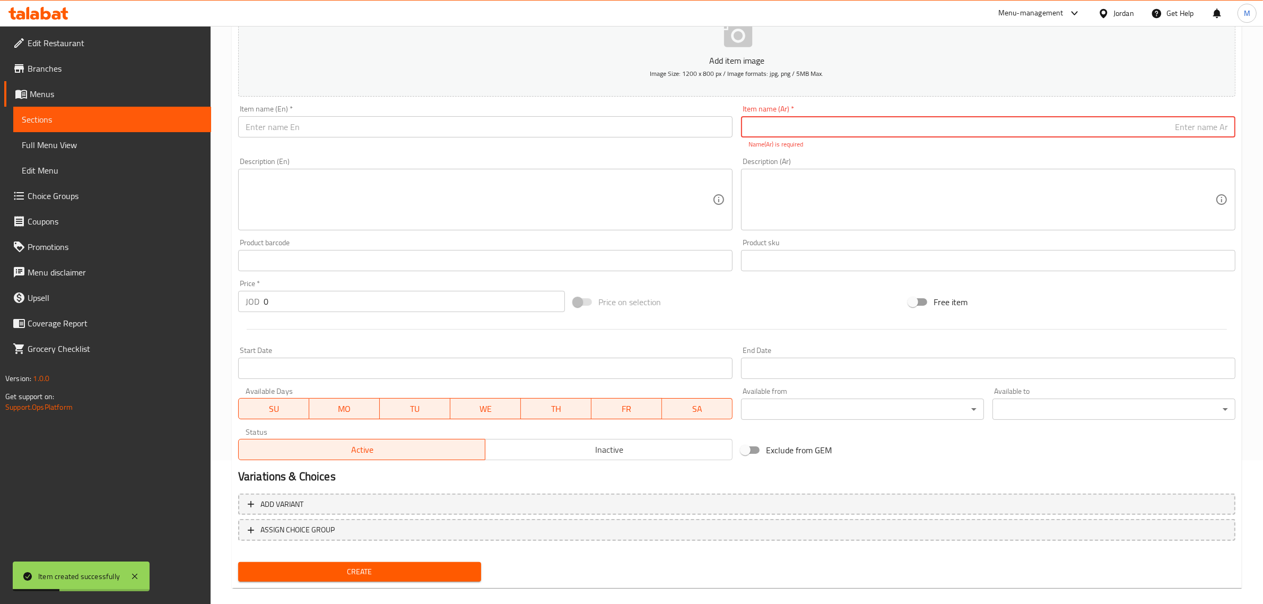
paste input "قالب كبير فروالة"
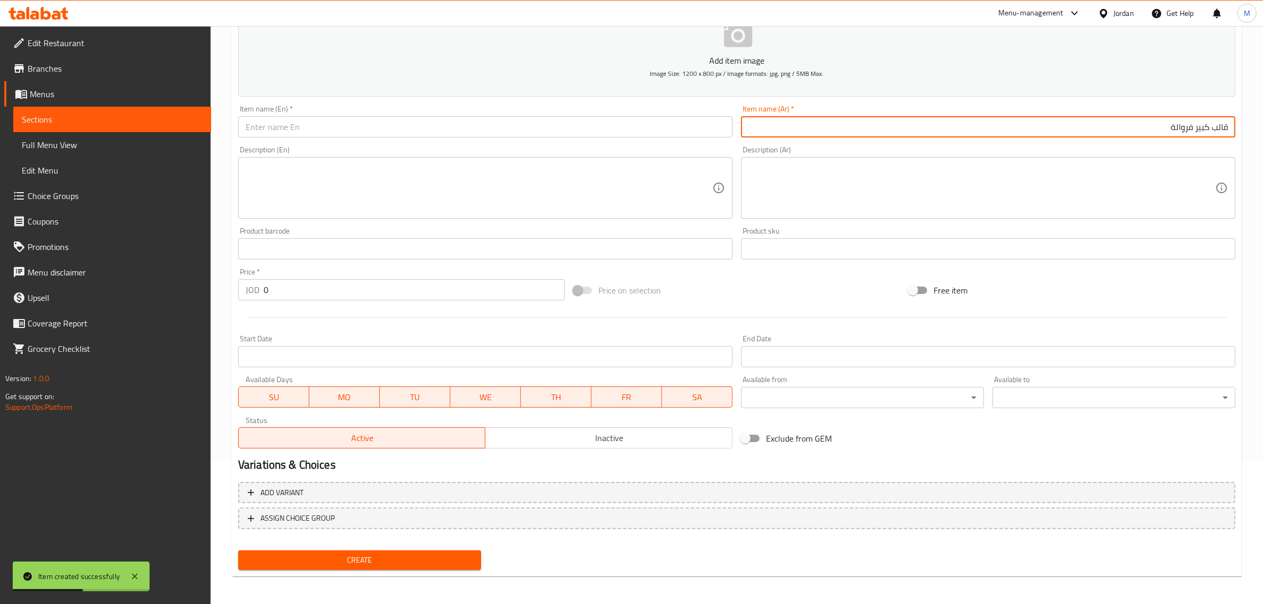
type input "قالب كبير فروالة"
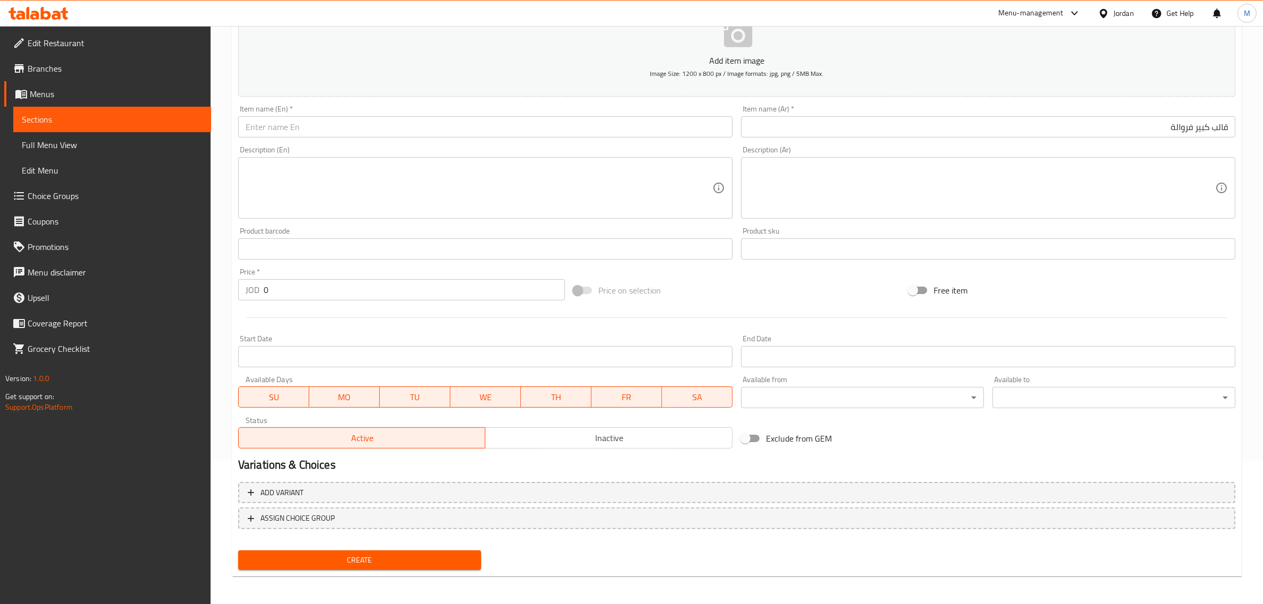
click at [587, 129] on input "text" at bounding box center [485, 126] width 495 height 21
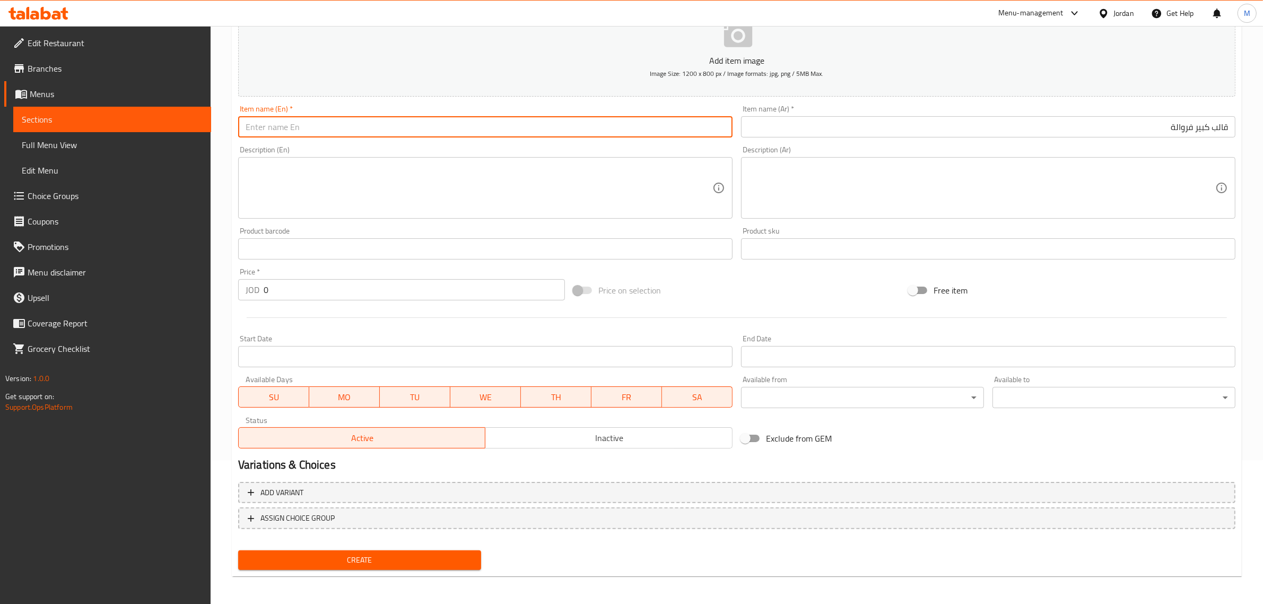
paste input "Large strawberry mold"
click at [648, 130] on input "Large strawberry mold" at bounding box center [485, 126] width 495 height 21
type input "Large Strawberry Mold"
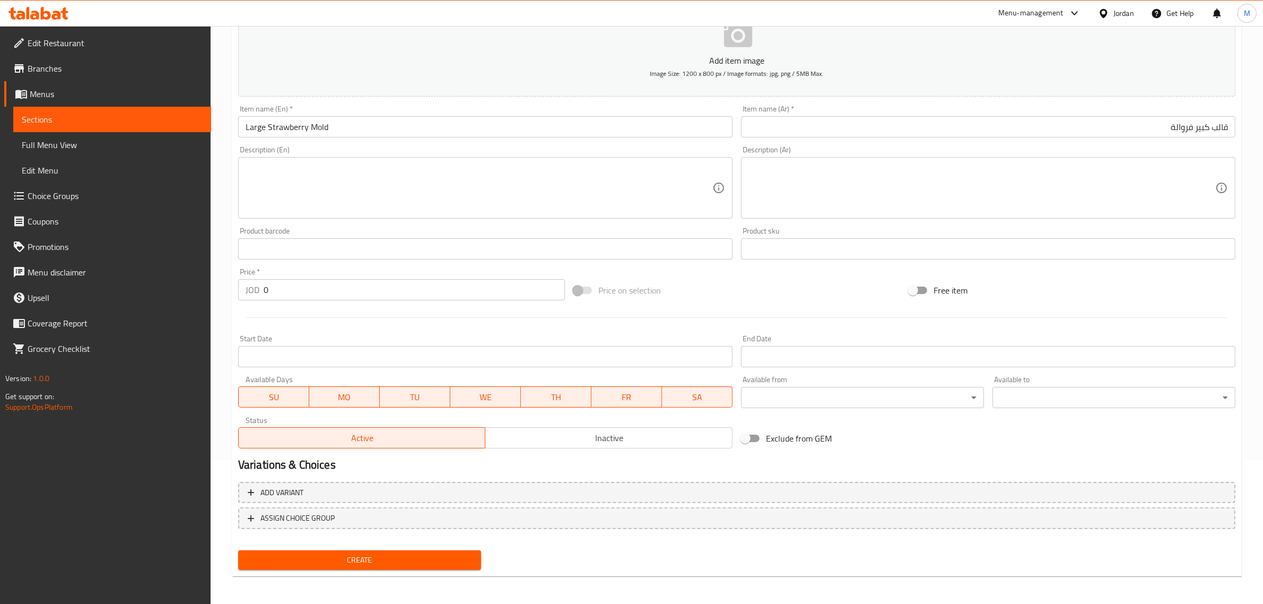
click at [1143, 133] on input "قالب كبير فروالة" at bounding box center [988, 126] width 495 height 21
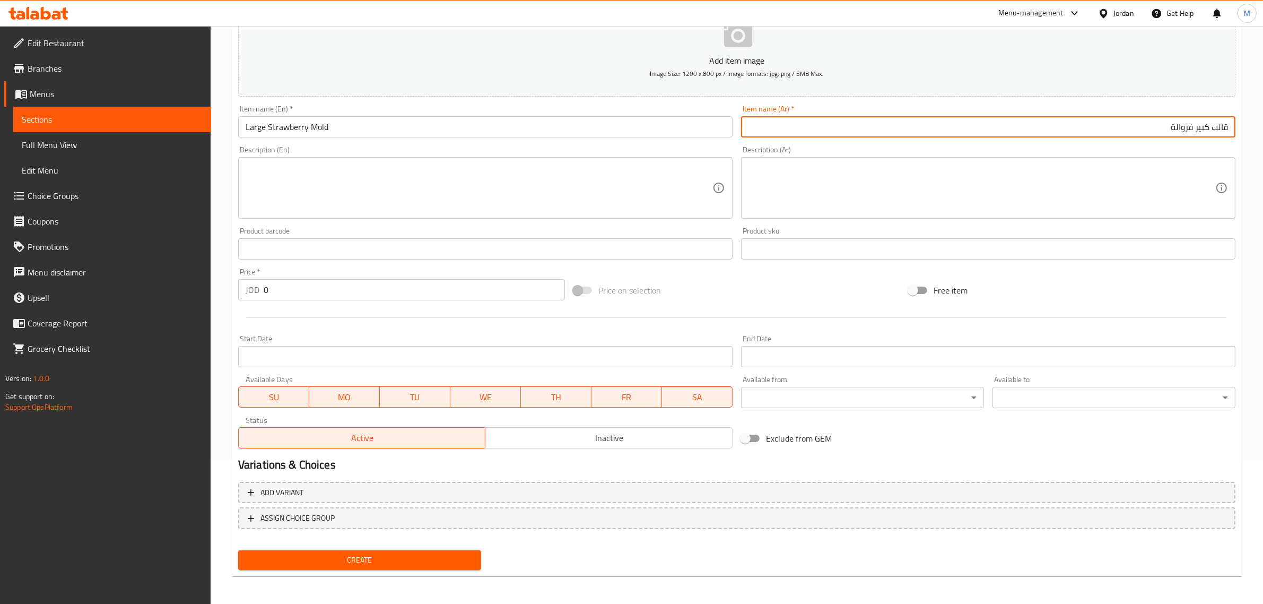
paste input "او"
type input "قالب كبير فراولة"
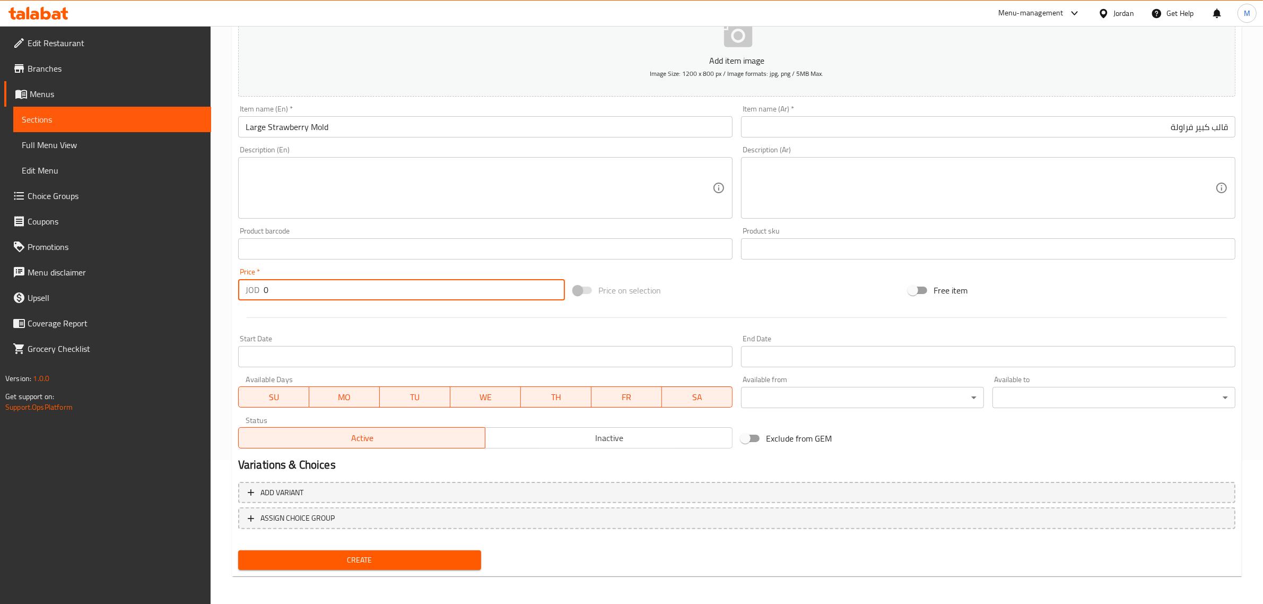
click at [358, 285] on input "0" at bounding box center [414, 289] width 301 height 21
type input "12"
click at [765, 294] on div "Price on selection" at bounding box center [736, 290] width 335 height 29
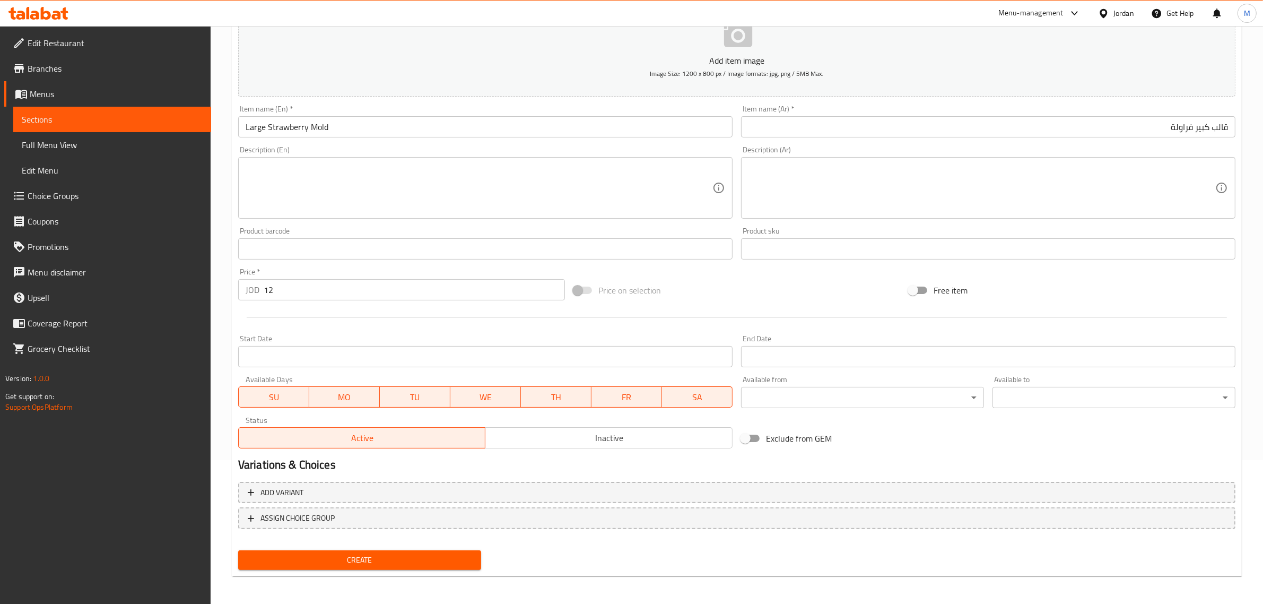
click at [394, 551] on button "Create" at bounding box center [359, 560] width 243 height 20
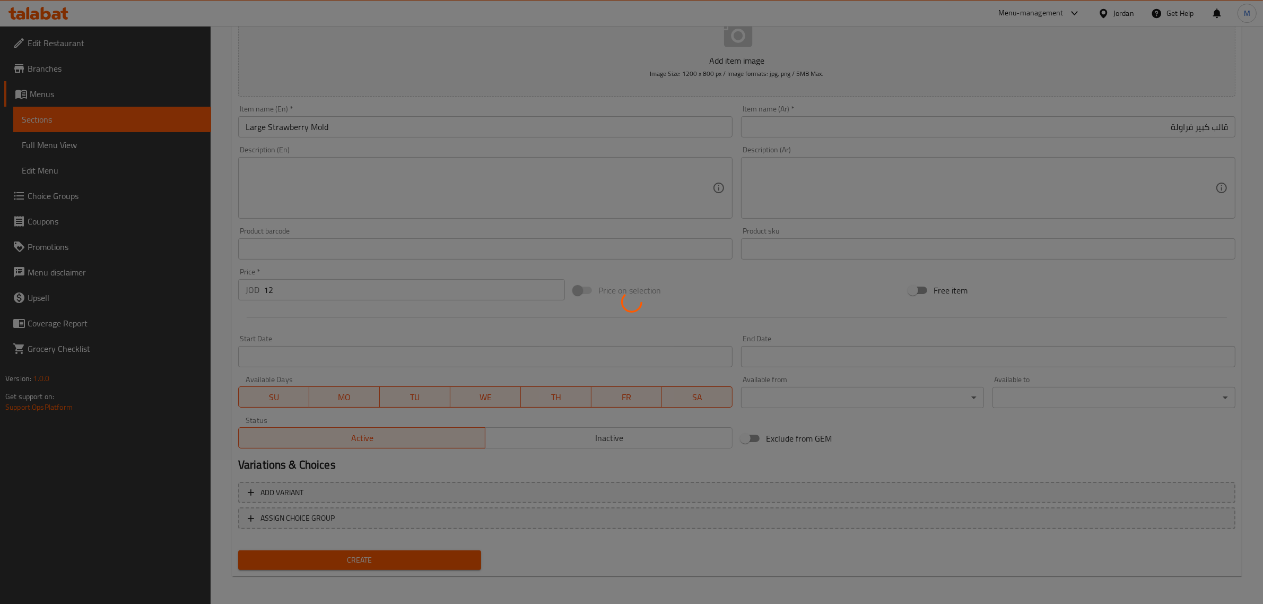
type input "0"
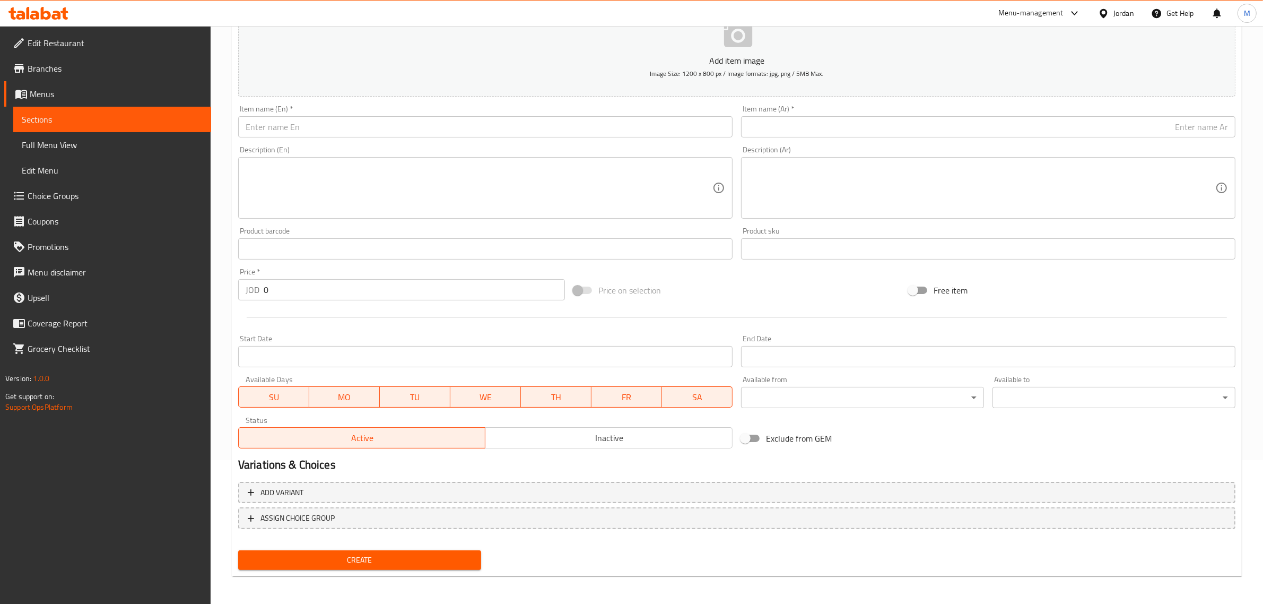
click at [478, 128] on input "text" at bounding box center [485, 126] width 495 height 21
paste input "Large Oreo mold"
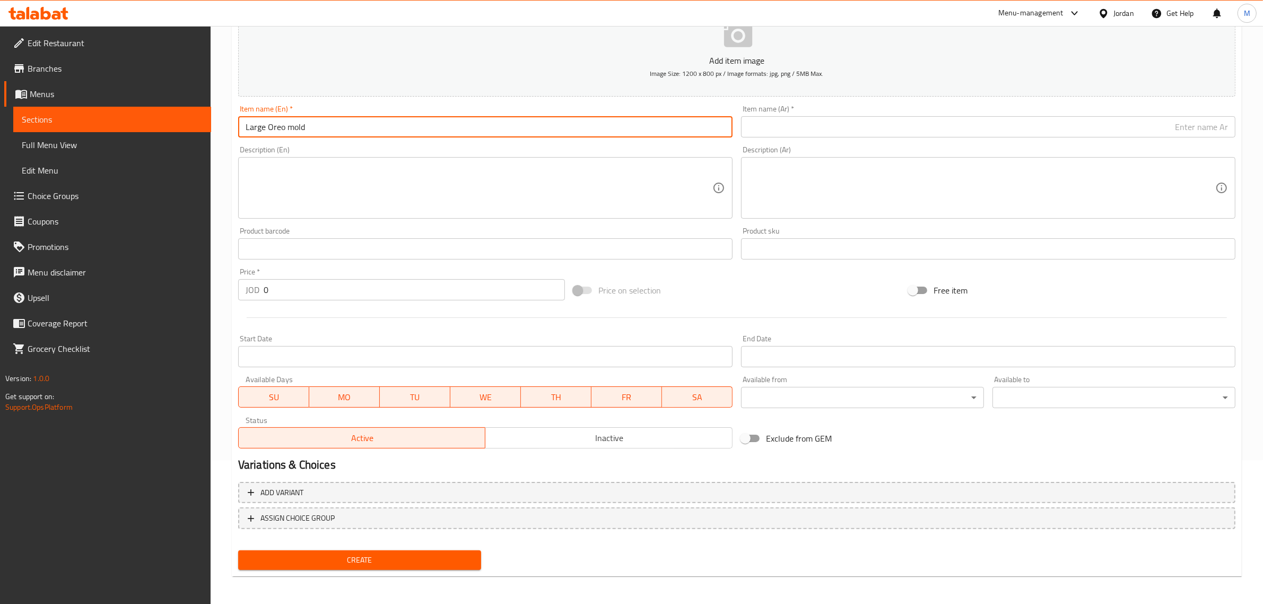
click at [506, 128] on input "Large Oreo mold" at bounding box center [485, 126] width 495 height 21
type input "Large Oreo Mold"
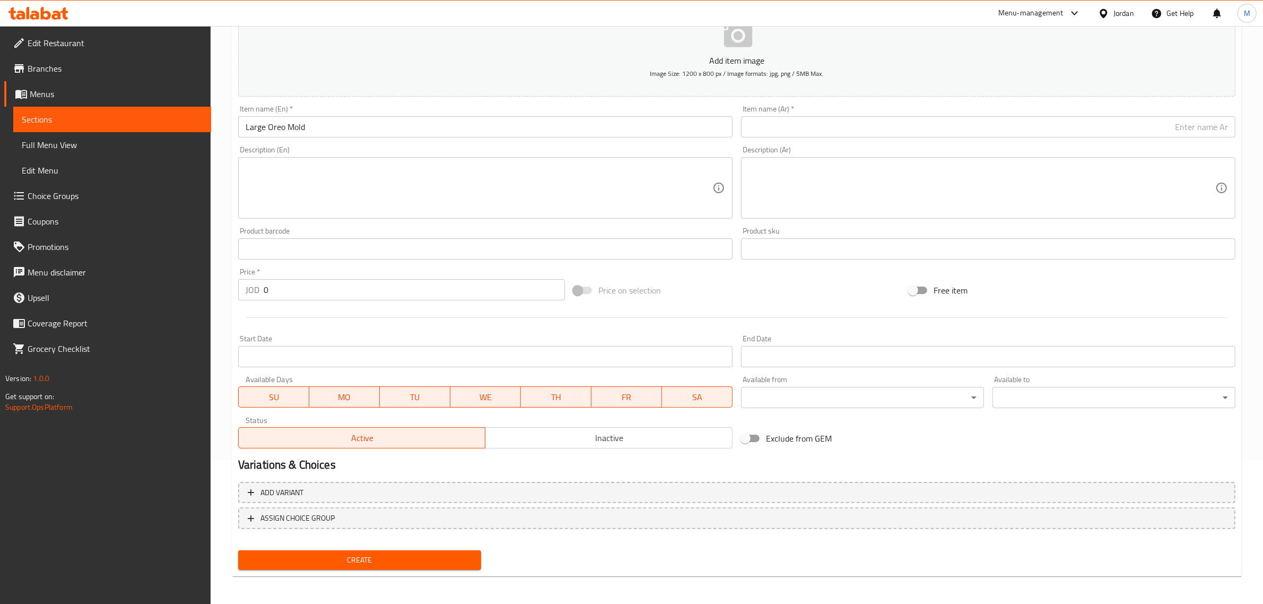
click at [1070, 128] on input "text" at bounding box center [988, 126] width 495 height 21
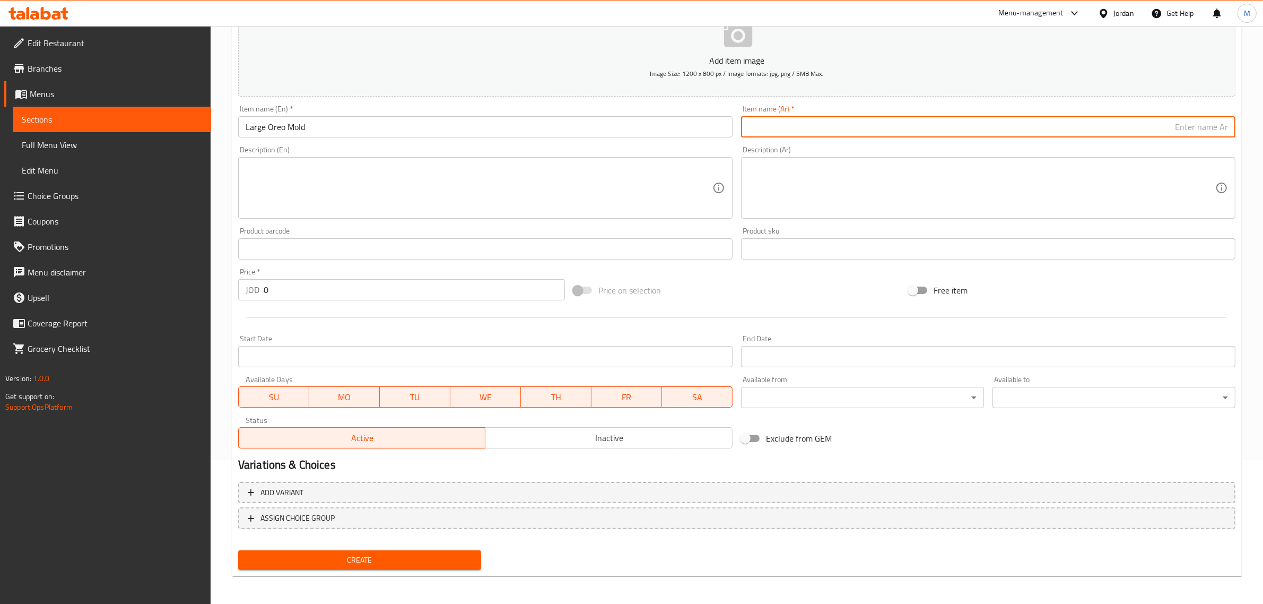
paste input "قالب كبير اوريو"
type input "قالب كبير اوريو"
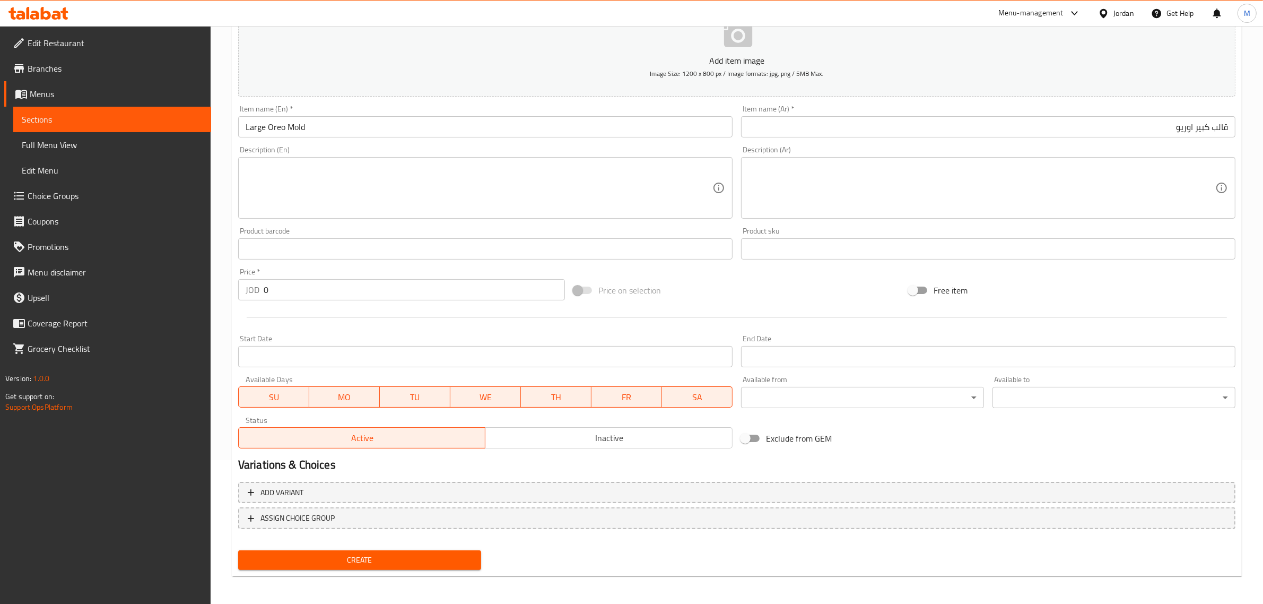
click at [478, 290] on input "0" at bounding box center [414, 289] width 301 height 21
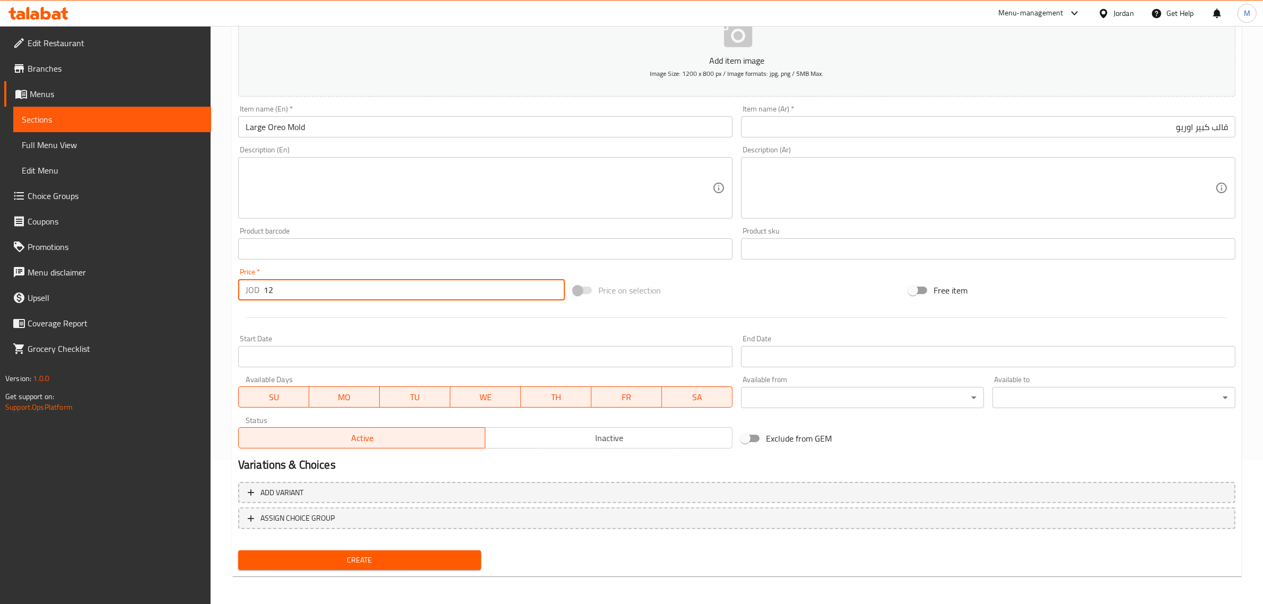
type input "12"
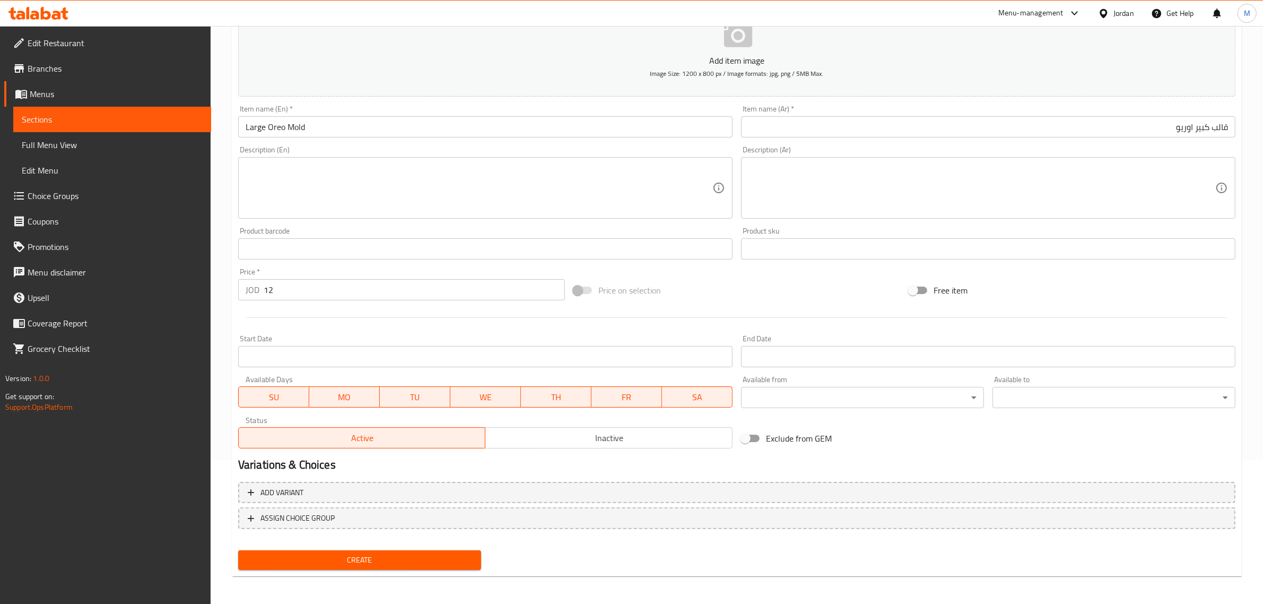
click at [747, 293] on div "Price on selection" at bounding box center [736, 290] width 335 height 29
click at [390, 555] on span "Create" at bounding box center [360, 559] width 226 height 13
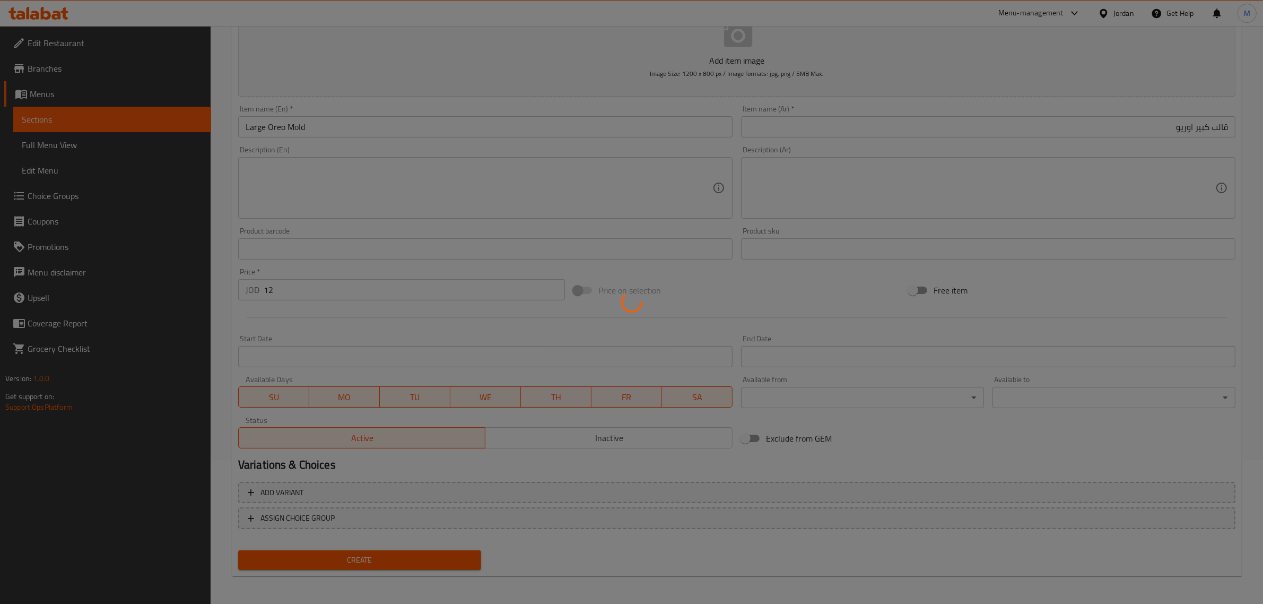
type input "0"
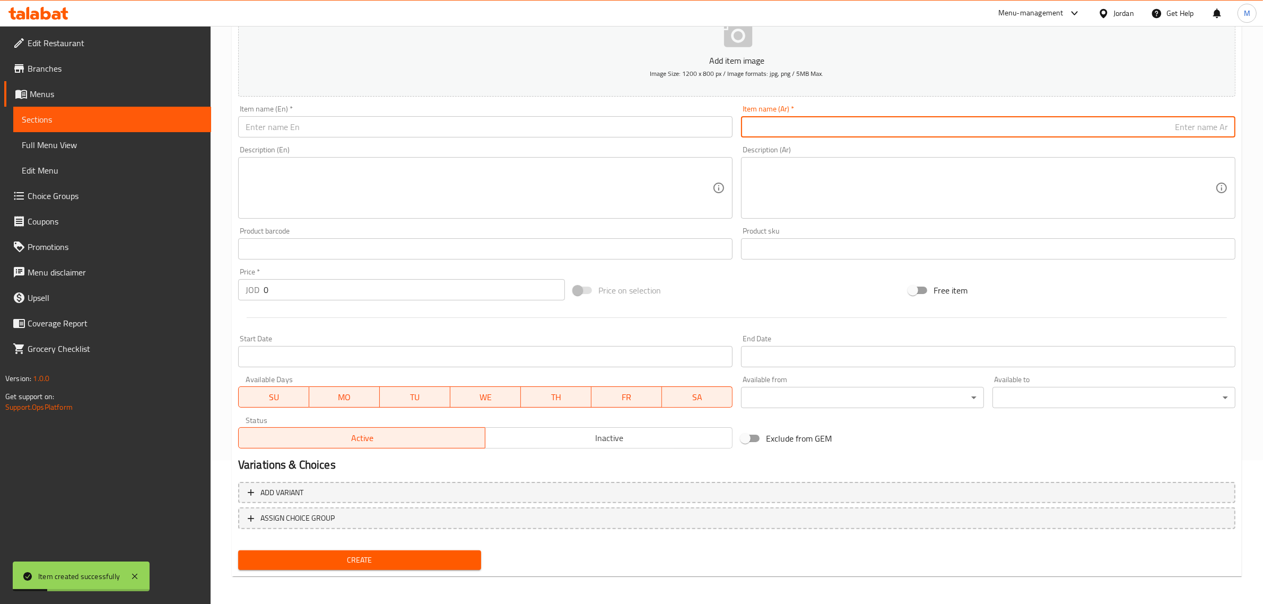
click at [1162, 127] on input "text" at bounding box center [988, 126] width 495 height 21
paste input "قالب كبير فليك"
type input "قالب كبير فليك"
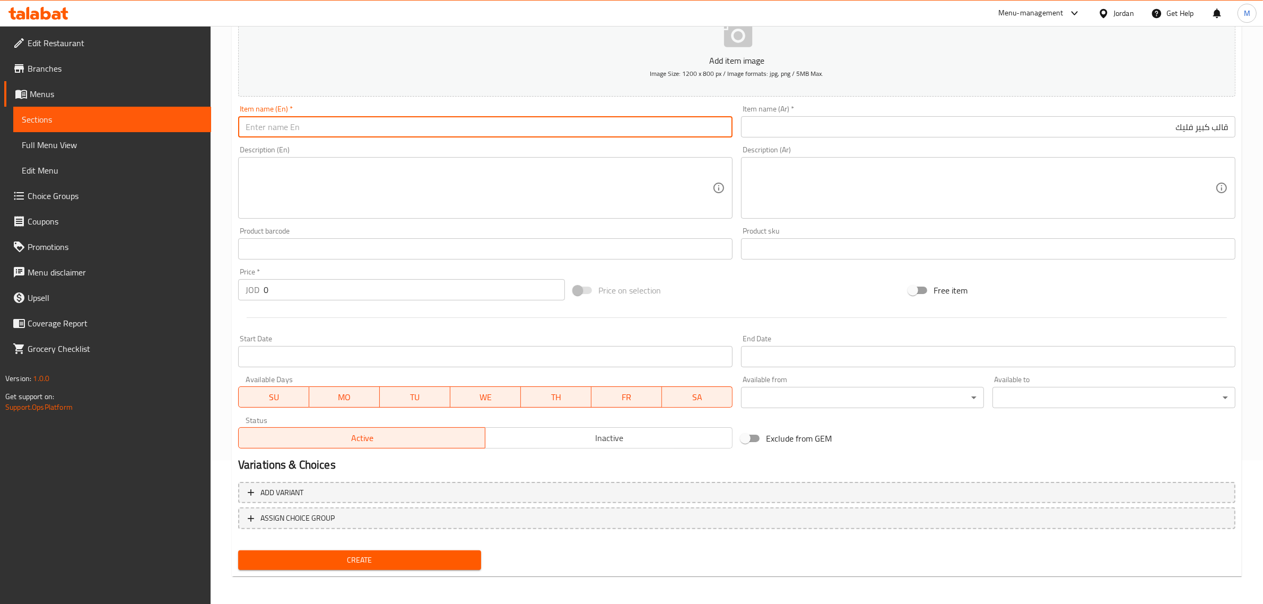
click at [509, 136] on input "text" at bounding box center [485, 126] width 495 height 21
type input "v"
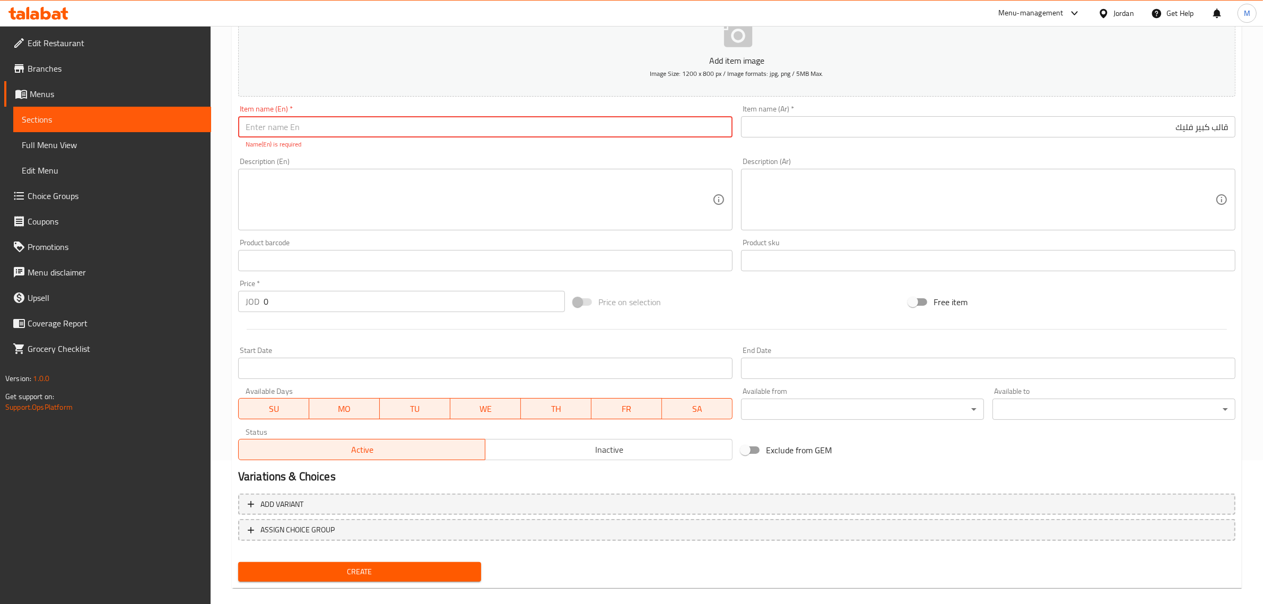
paste input "Large flake mold"
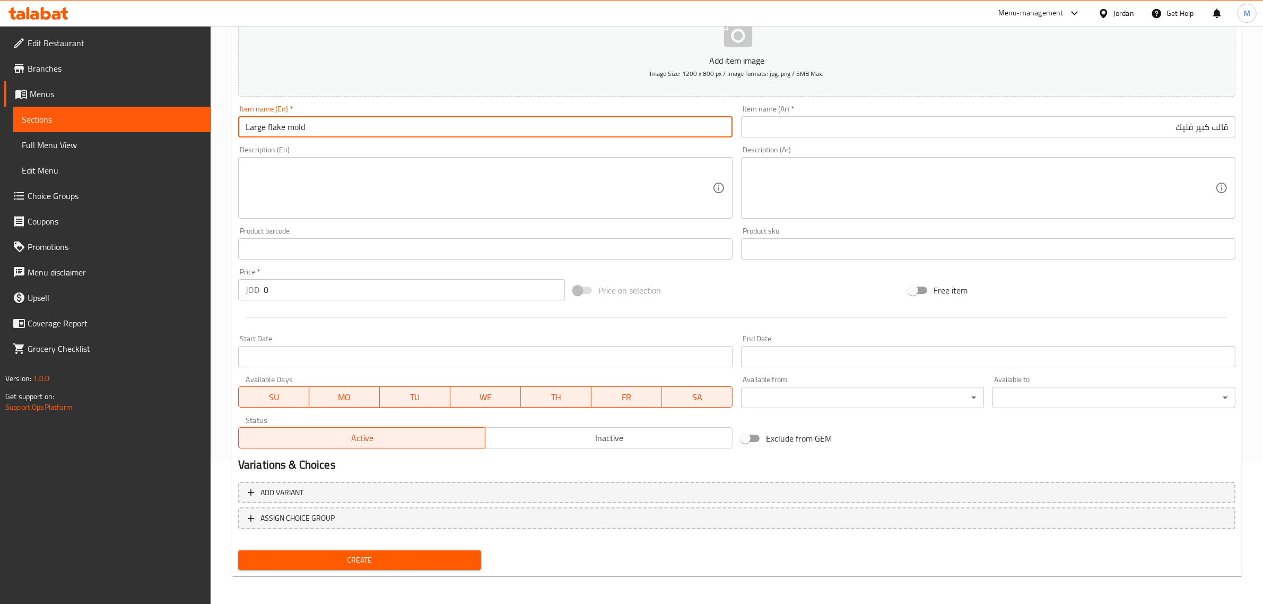
click at [501, 127] on input "Large flake mold" at bounding box center [485, 126] width 495 height 21
type input "Large Flake Mold"
click at [441, 291] on input "0" at bounding box center [414, 289] width 301 height 21
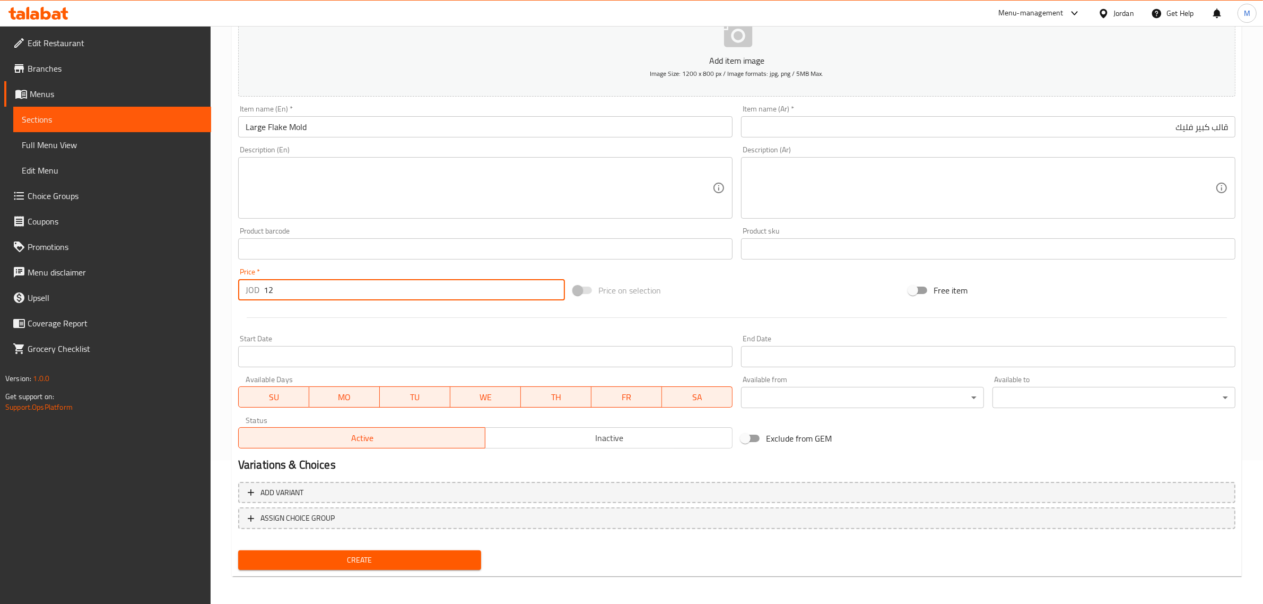
type input "12"
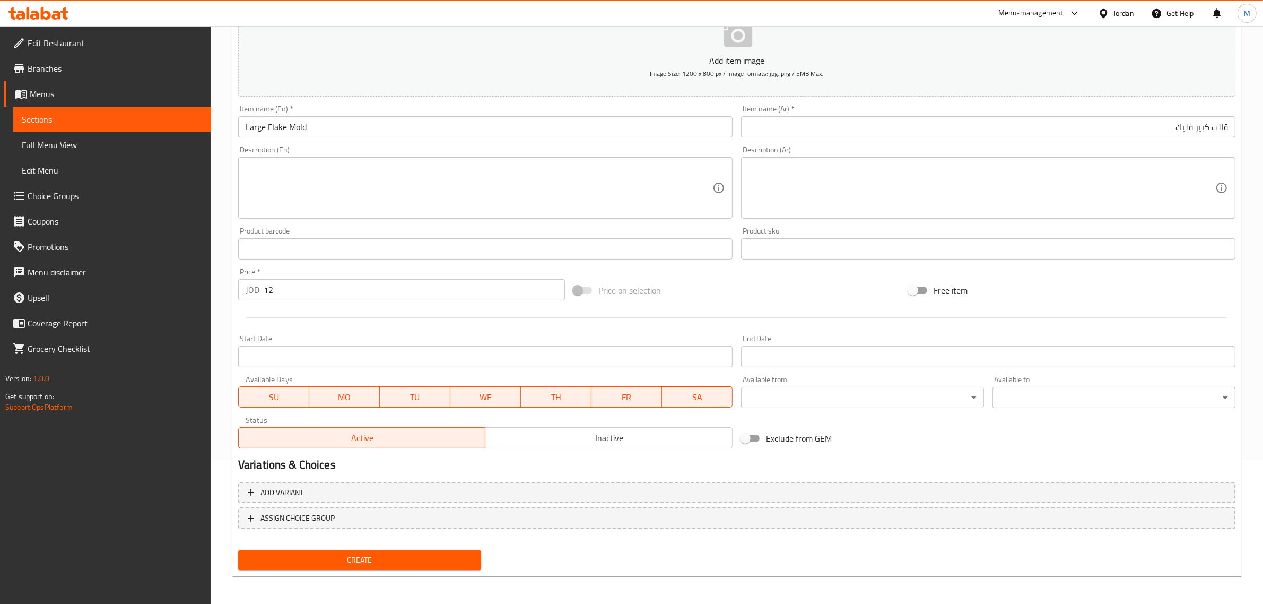
click at [353, 553] on span "Create" at bounding box center [360, 559] width 226 height 13
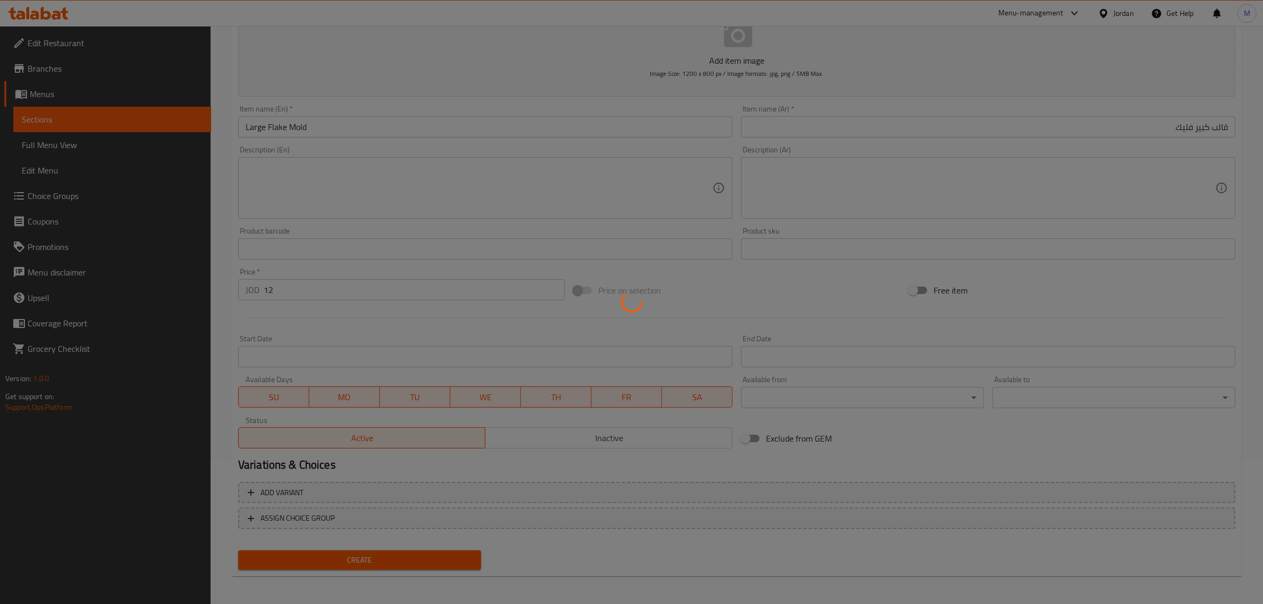
type input "0"
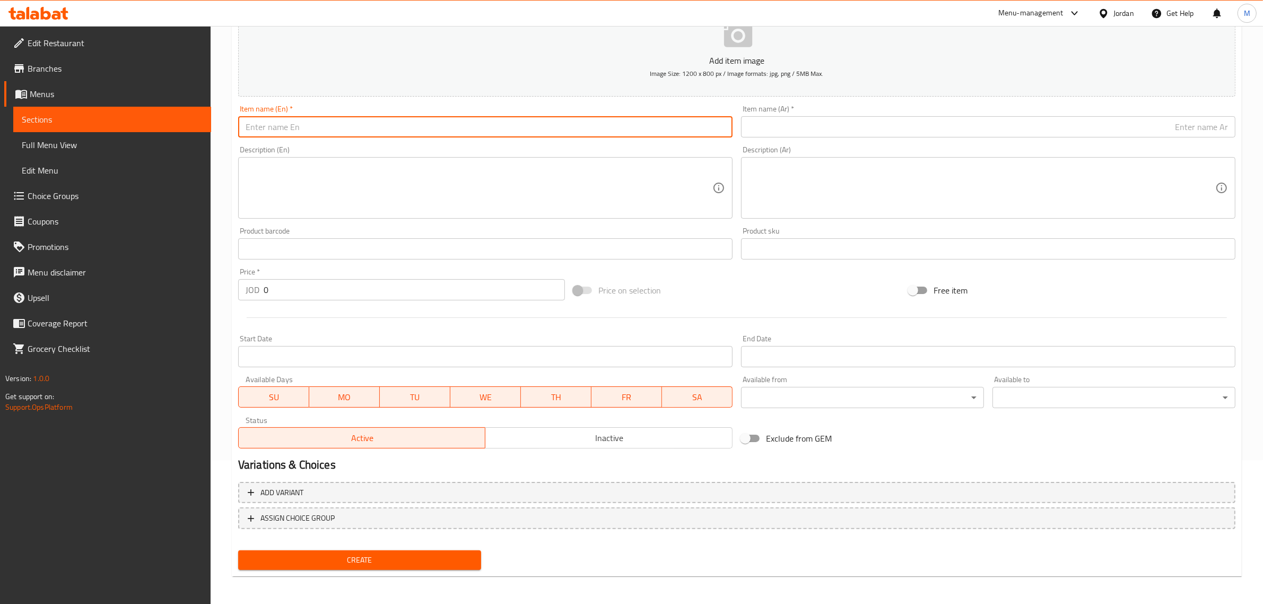
click at [640, 130] on input "text" at bounding box center [485, 126] width 495 height 21
paste input "Large Kit Kat mold"
type input "Large Kit Kat Mold"
click at [860, 284] on div "Price on selection" at bounding box center [736, 290] width 335 height 29
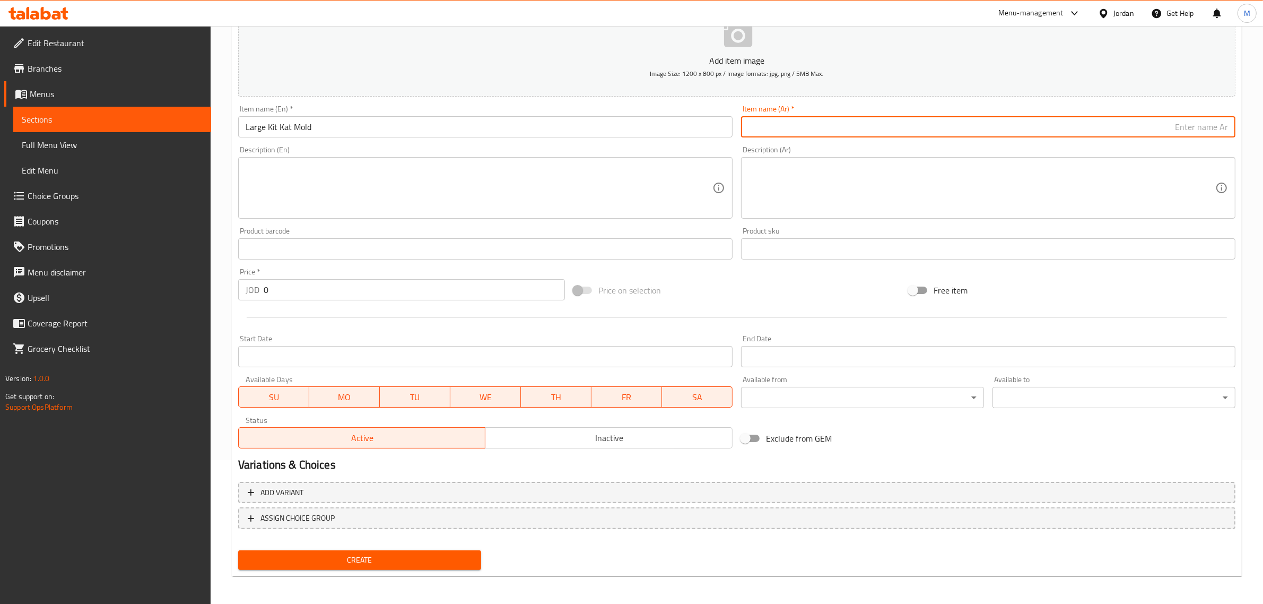
click at [1150, 120] on input "text" at bounding box center [988, 126] width 495 height 21
paste input "قالب كبير كيت كات"
type input "قالب كبير كيت كات"
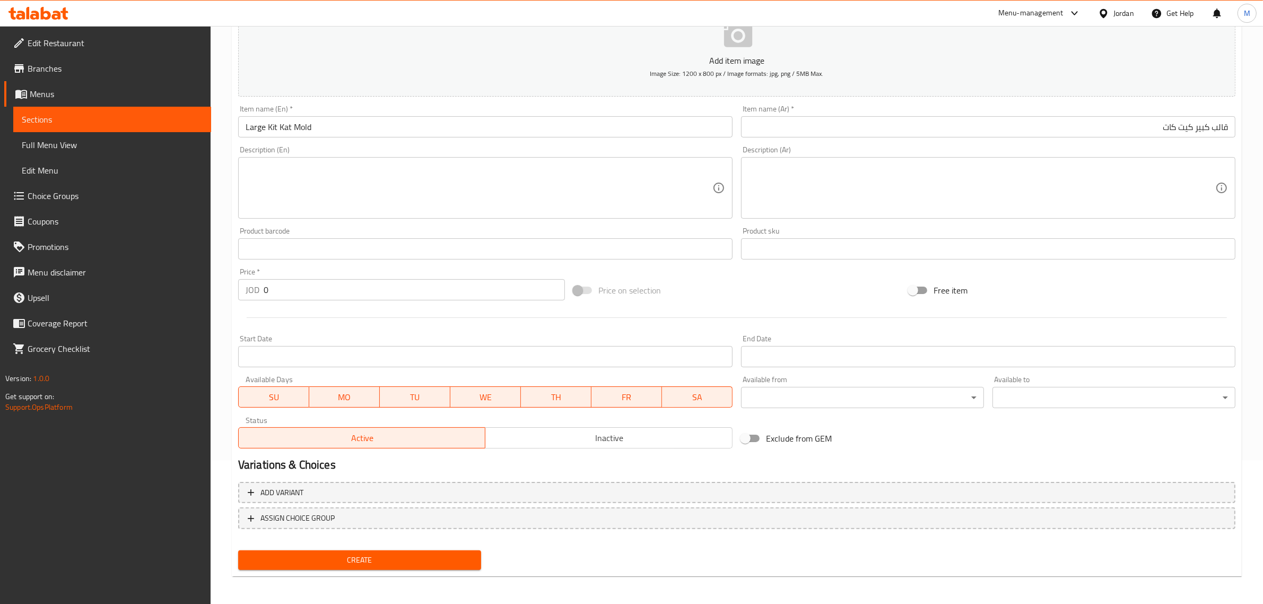
click at [497, 289] on input "0" at bounding box center [414, 289] width 301 height 21
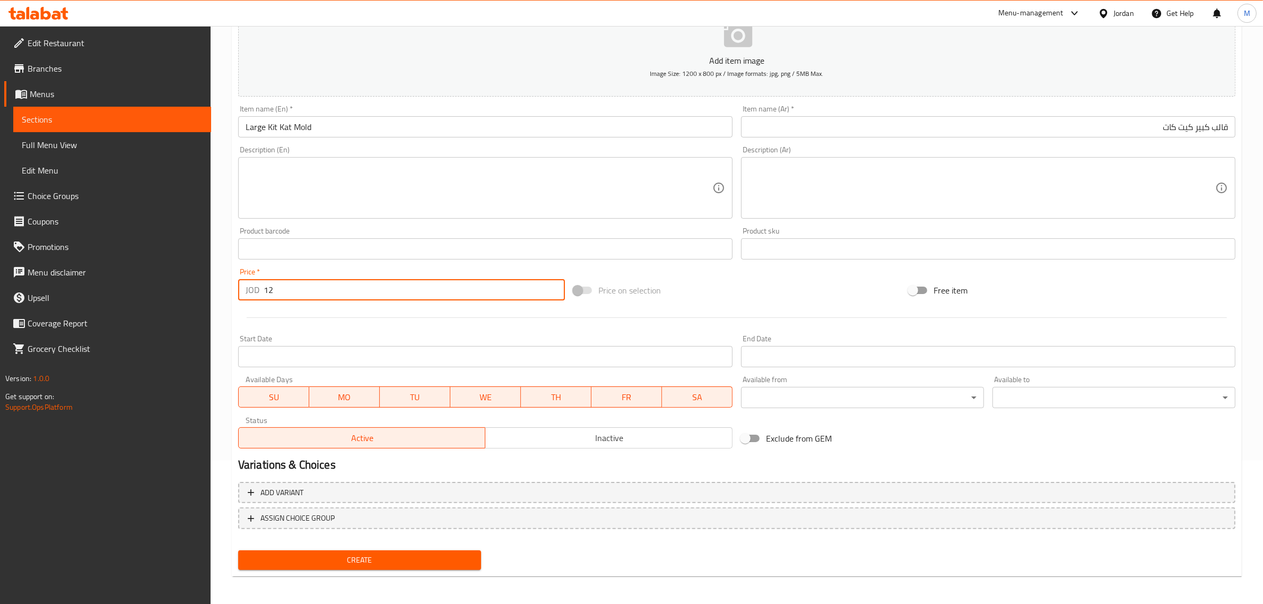
type input "12"
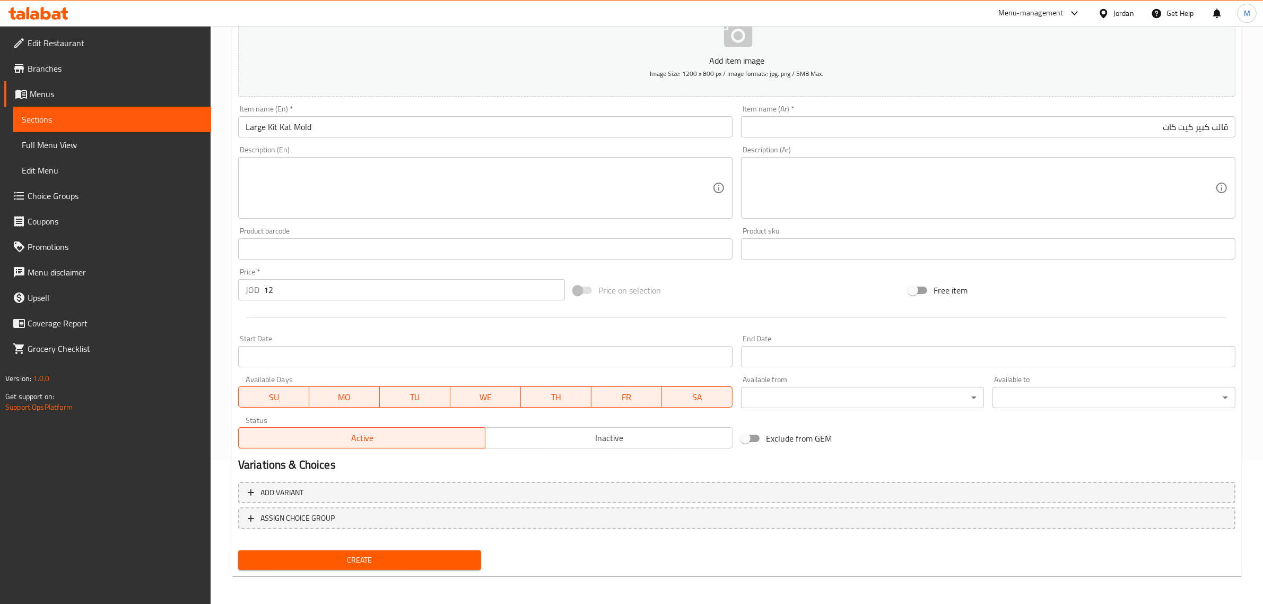
click at [735, 294] on div "Price on selection" at bounding box center [736, 290] width 335 height 29
click at [412, 556] on span "Create" at bounding box center [360, 559] width 226 height 13
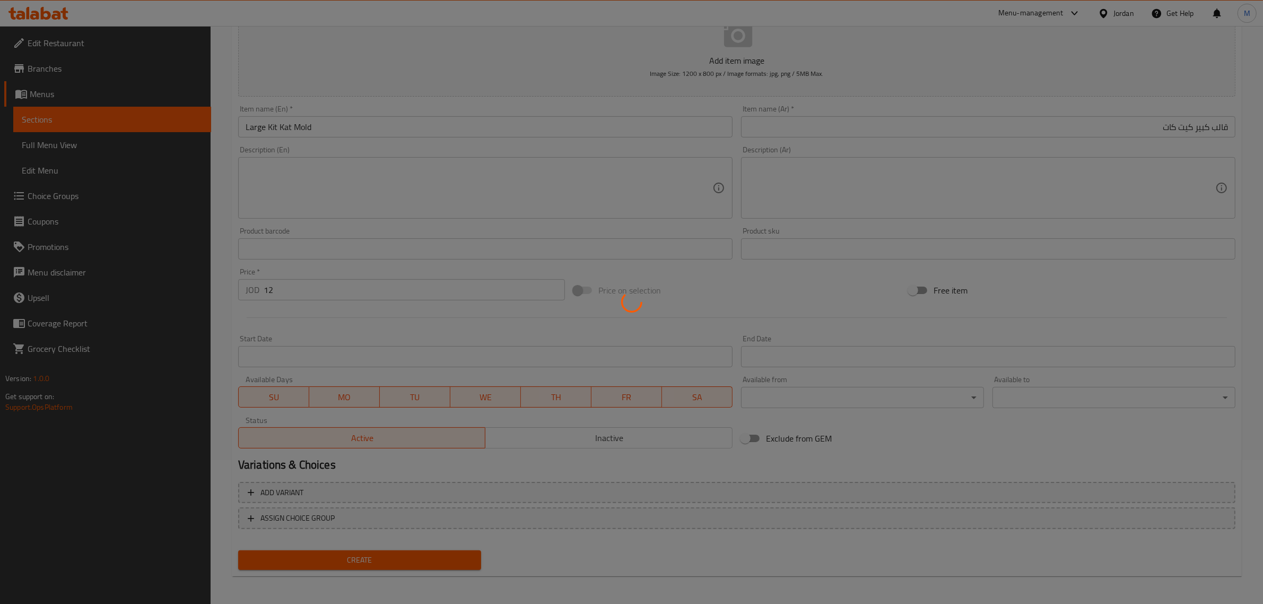
type input "0"
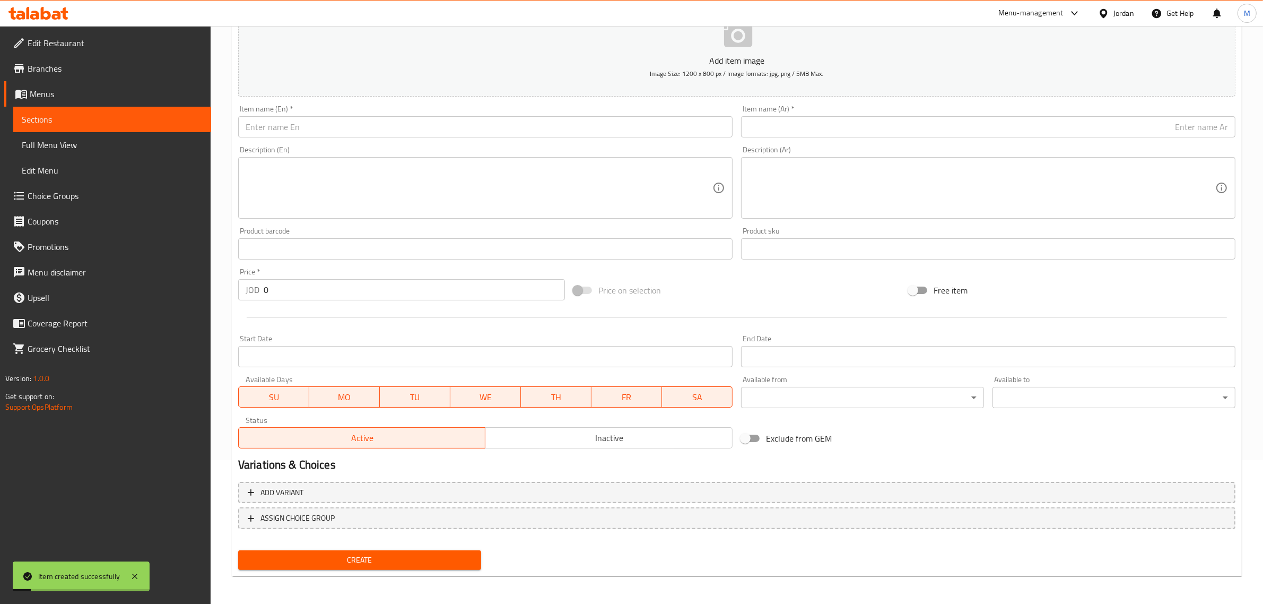
click at [1010, 129] on input "text" at bounding box center [988, 126] width 495 height 21
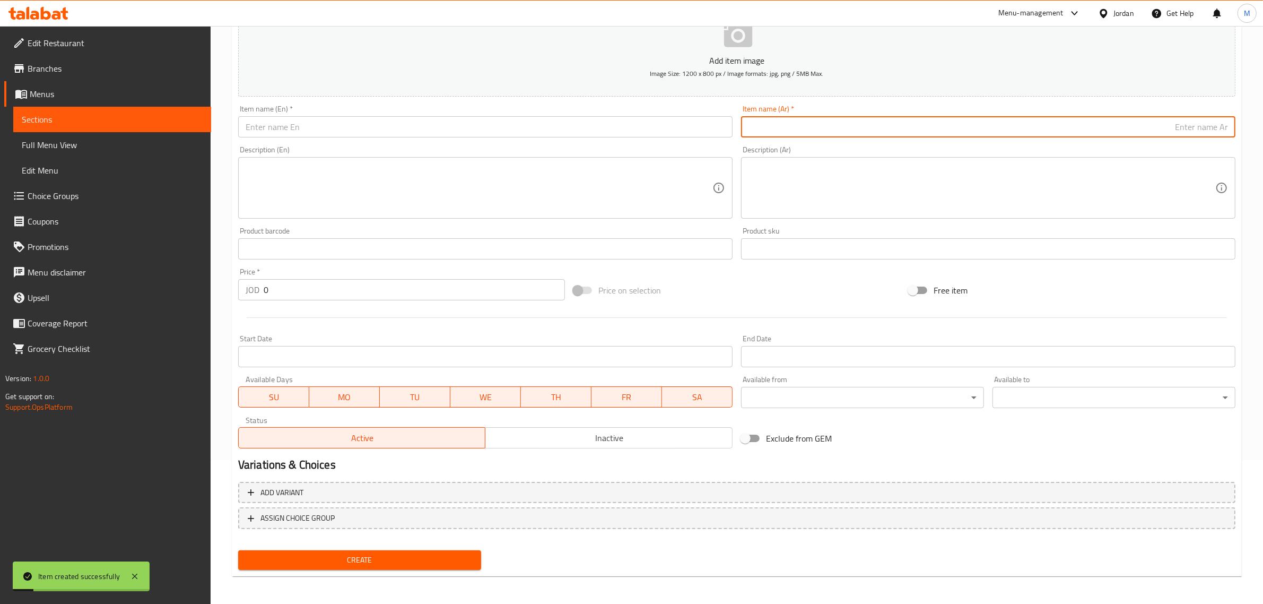
paste input "قالب كبير ببلي"
type input "قالب كبير ببلي"
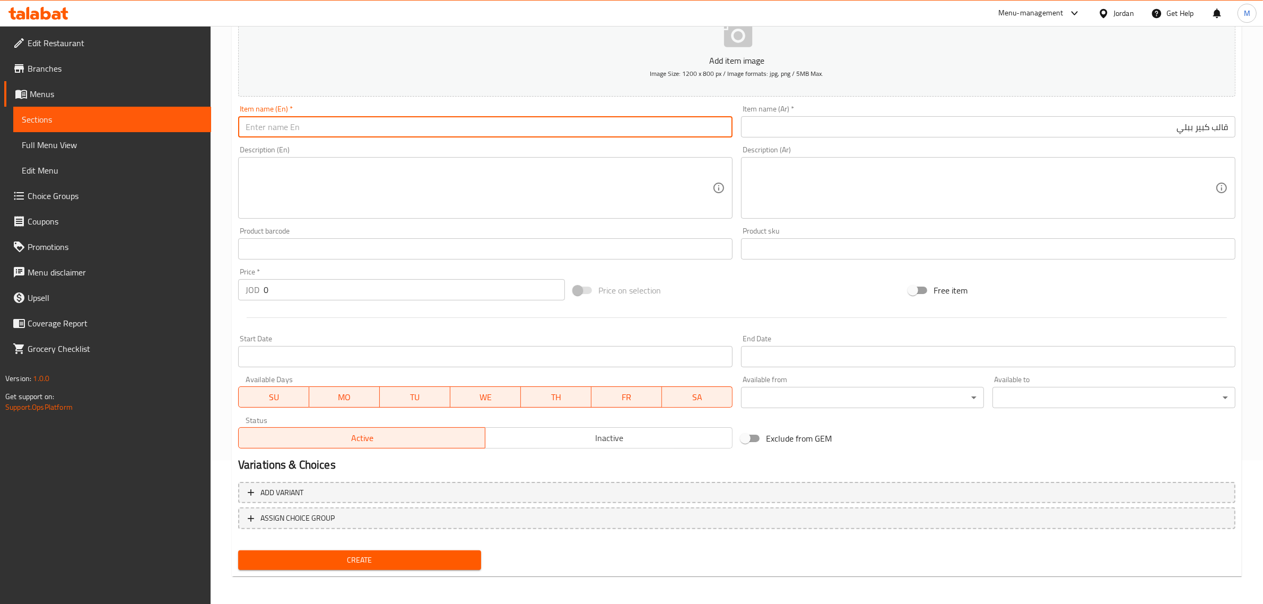
click at [616, 134] on input "text" at bounding box center [485, 126] width 495 height 21
paste input "bubbly"
click at [246, 126] on input "L Arge Bubbly Mold" at bounding box center [485, 126] width 495 height 21
click at [251, 126] on input "L Arge Bubbly Mold" at bounding box center [485, 126] width 495 height 21
type input "Large Bubbly Mold"
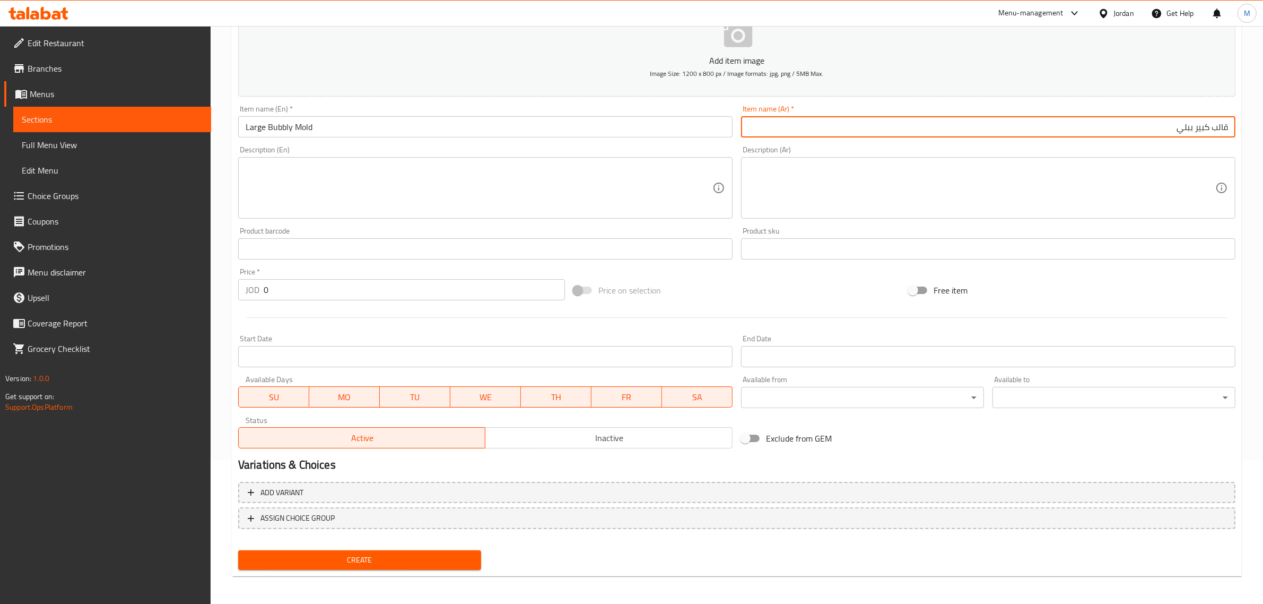
drag, startPoint x: 1192, startPoint y: 129, endPoint x: 1154, endPoint y: 133, distance: 38.4
click at [1154, 133] on input "قالب كبير ببلي" at bounding box center [988, 126] width 495 height 21
click at [1210, 126] on input "قالب كبير" at bounding box center [988, 126] width 495 height 21
click at [1117, 118] on input "قالب بابلي كبير" at bounding box center [988, 126] width 495 height 21
type input "قالب بابلي كبير"
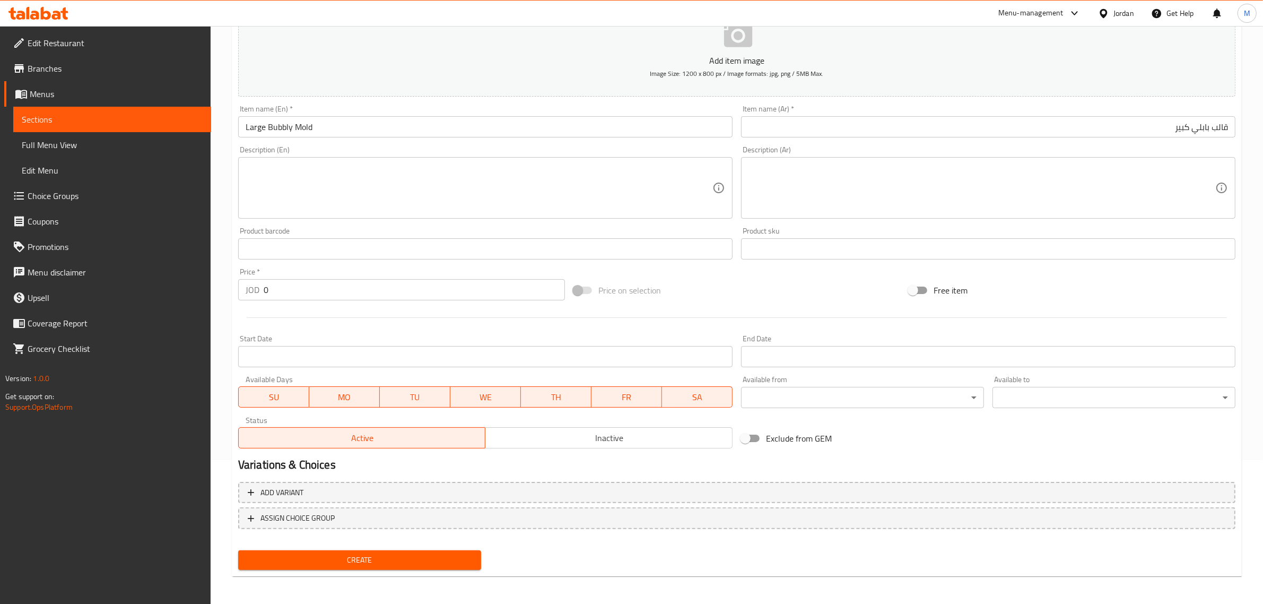
click at [479, 289] on input "0" at bounding box center [414, 289] width 301 height 21
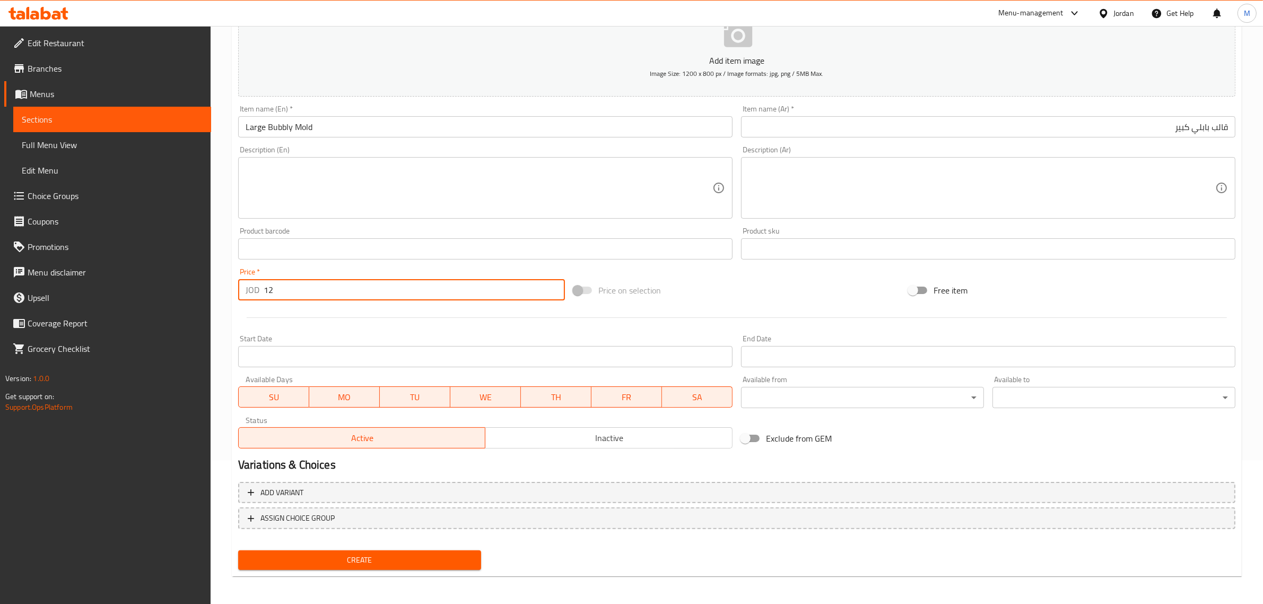
type input "12"
click at [493, 546] on div "Create" at bounding box center [737, 560] width 1006 height 28
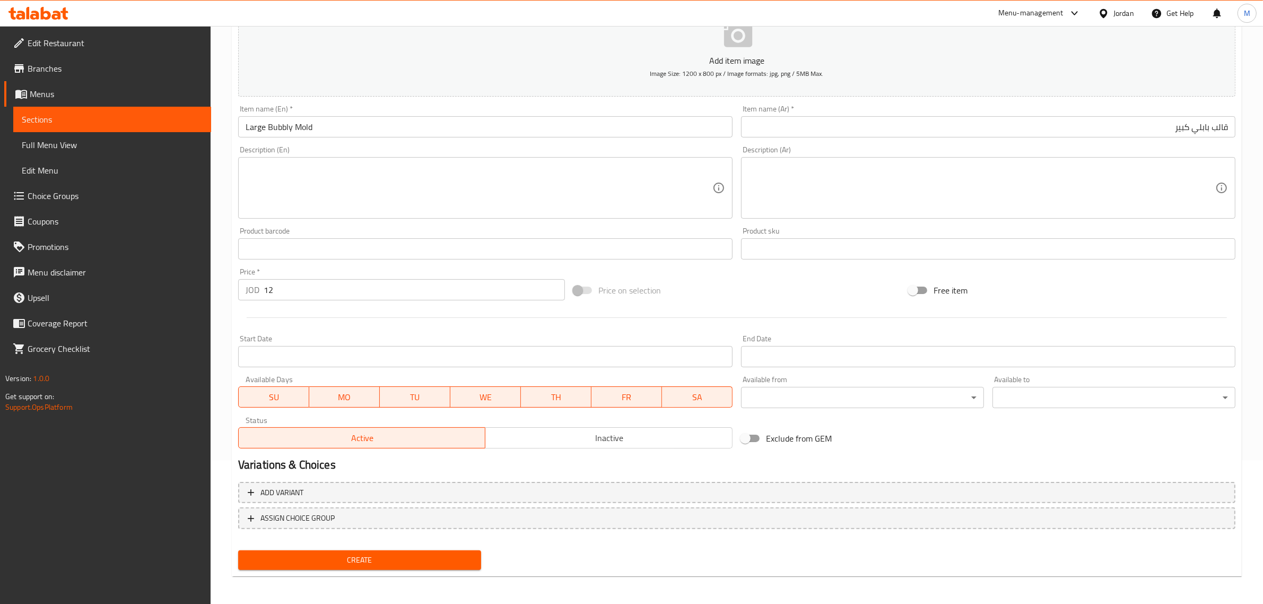
click at [455, 558] on span "Create" at bounding box center [360, 559] width 226 height 13
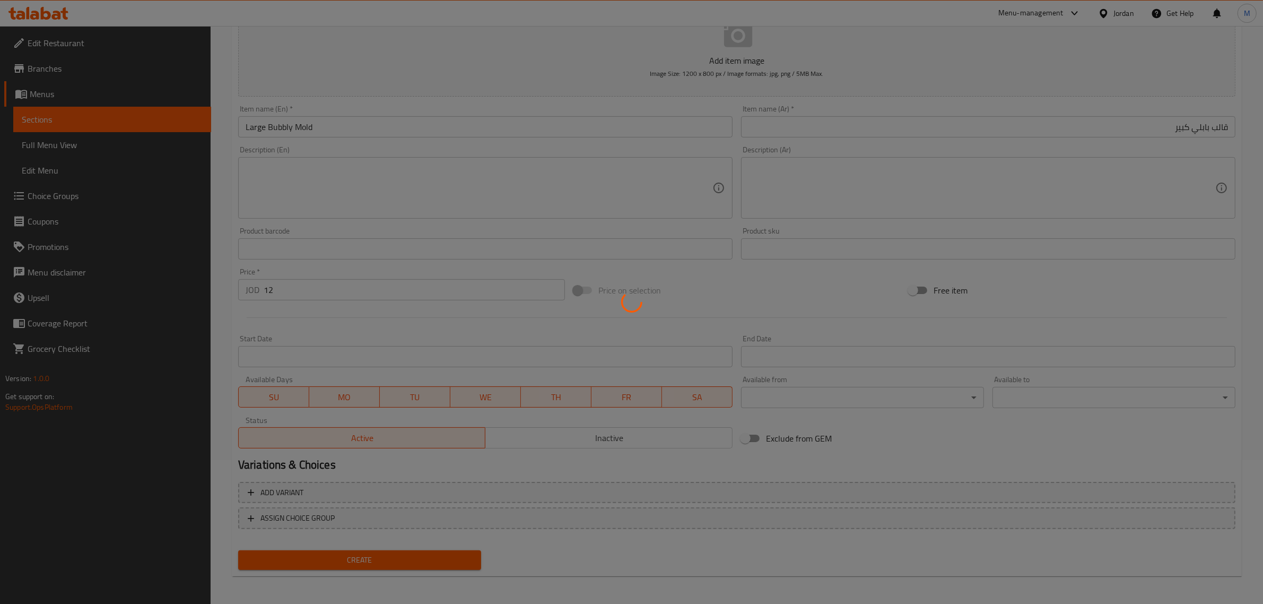
type input "0"
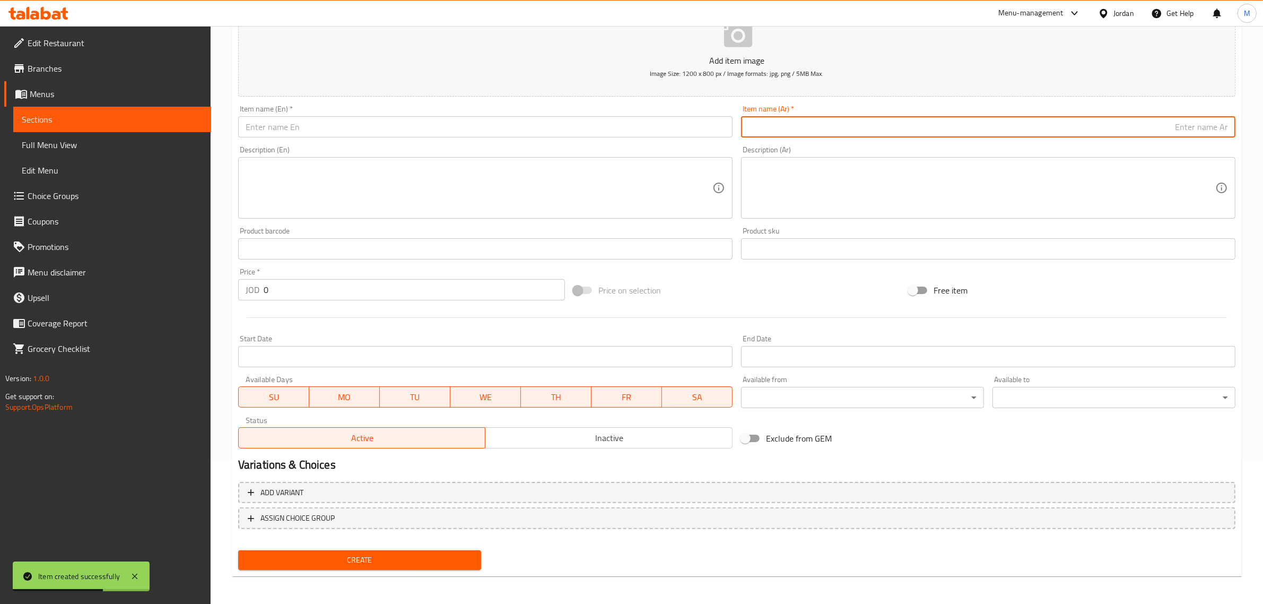
click at [1153, 134] on input "text" at bounding box center [988, 126] width 495 height 21
paste input "قالب كبير بوظة عربية"
type input "قالب كبير بوظة عربية"
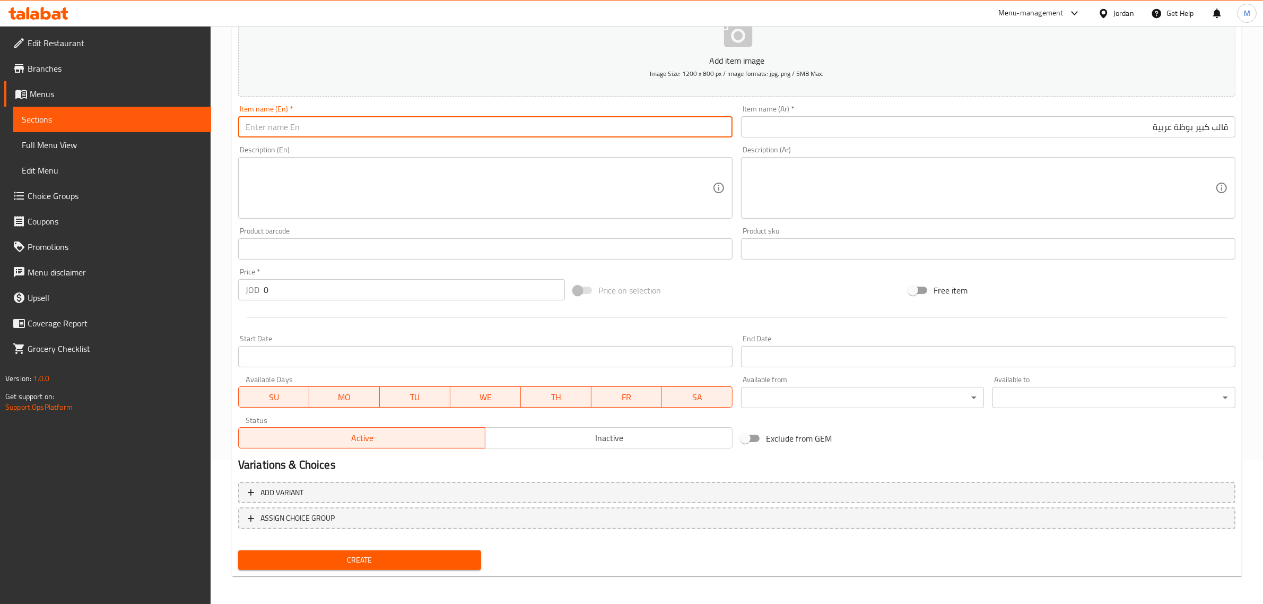
click at [560, 132] on input "text" at bounding box center [485, 126] width 495 height 21
paste input "Large Arabic ice cream mold"
type input "Large Arabic Ice Cream Mold"
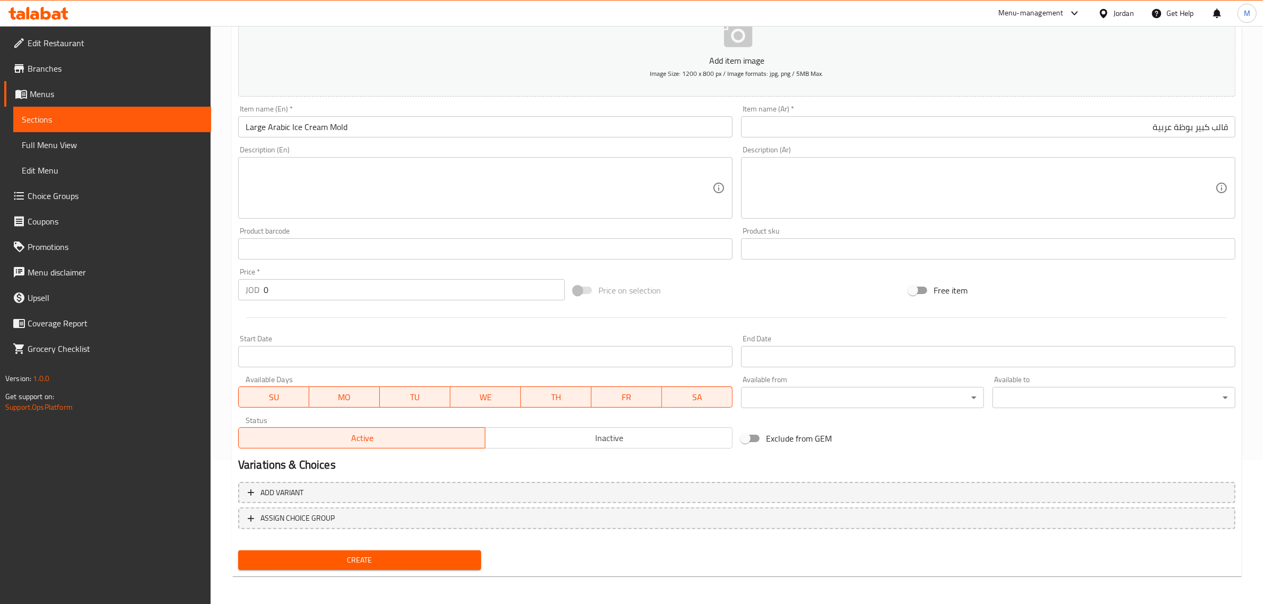
click at [869, 433] on div "Exclude from GEM" at bounding box center [904, 438] width 335 height 29
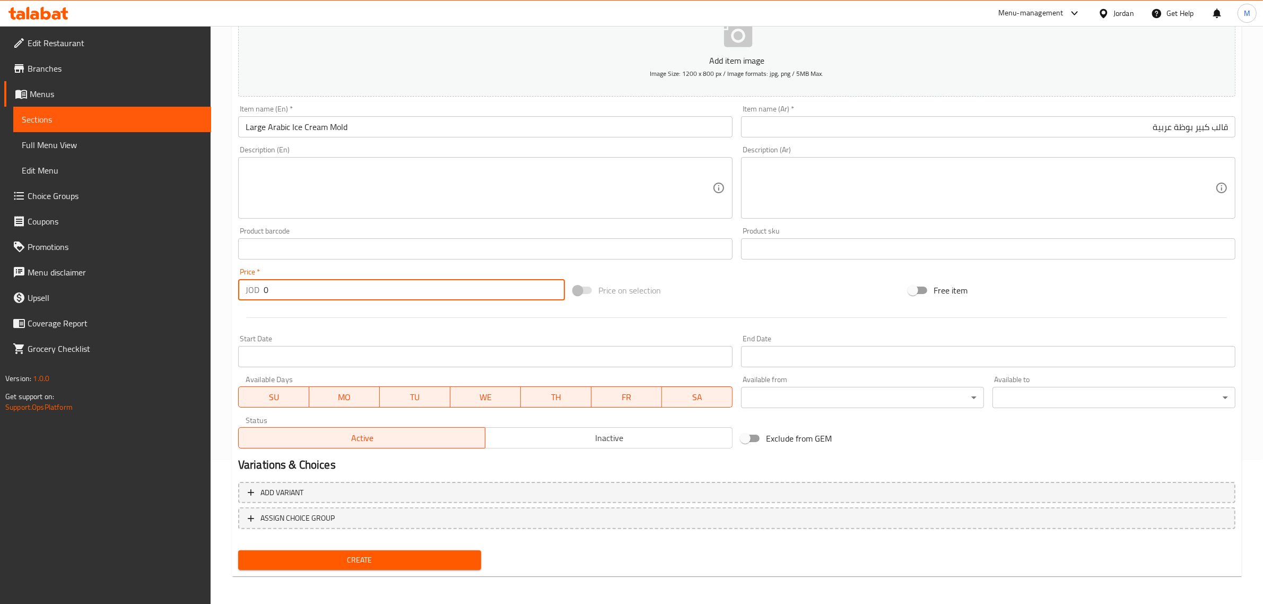
click at [462, 279] on input "0" at bounding box center [414, 289] width 301 height 21
type input "12"
click at [817, 296] on div "Price on selection" at bounding box center [736, 290] width 335 height 29
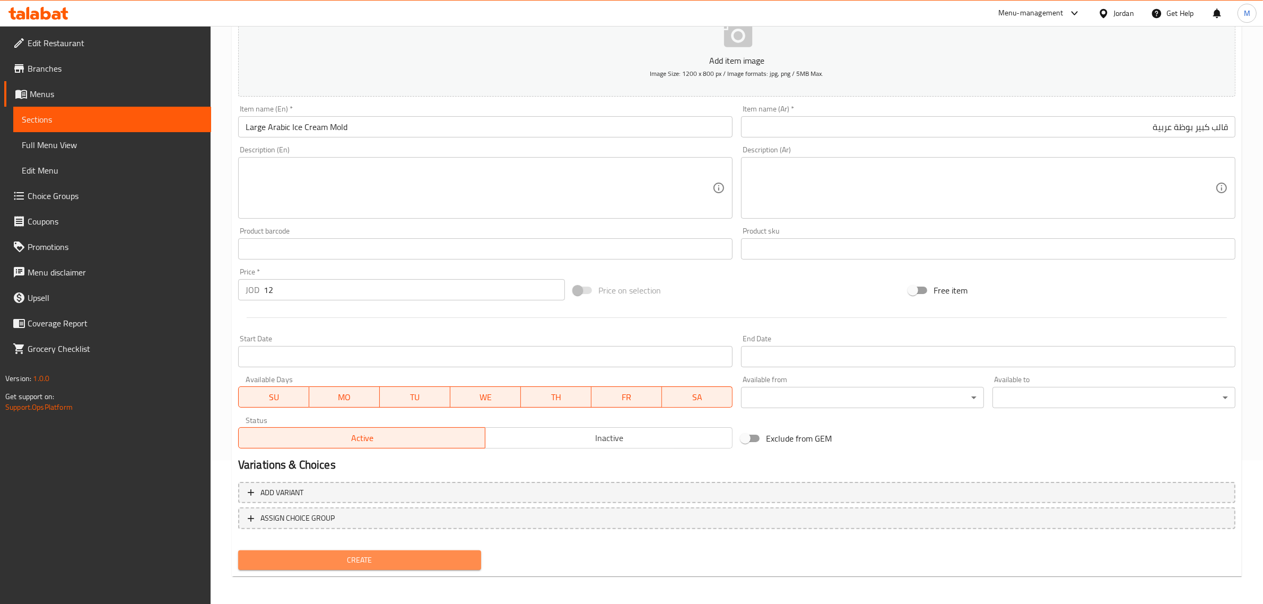
click at [435, 555] on span "Create" at bounding box center [360, 559] width 226 height 13
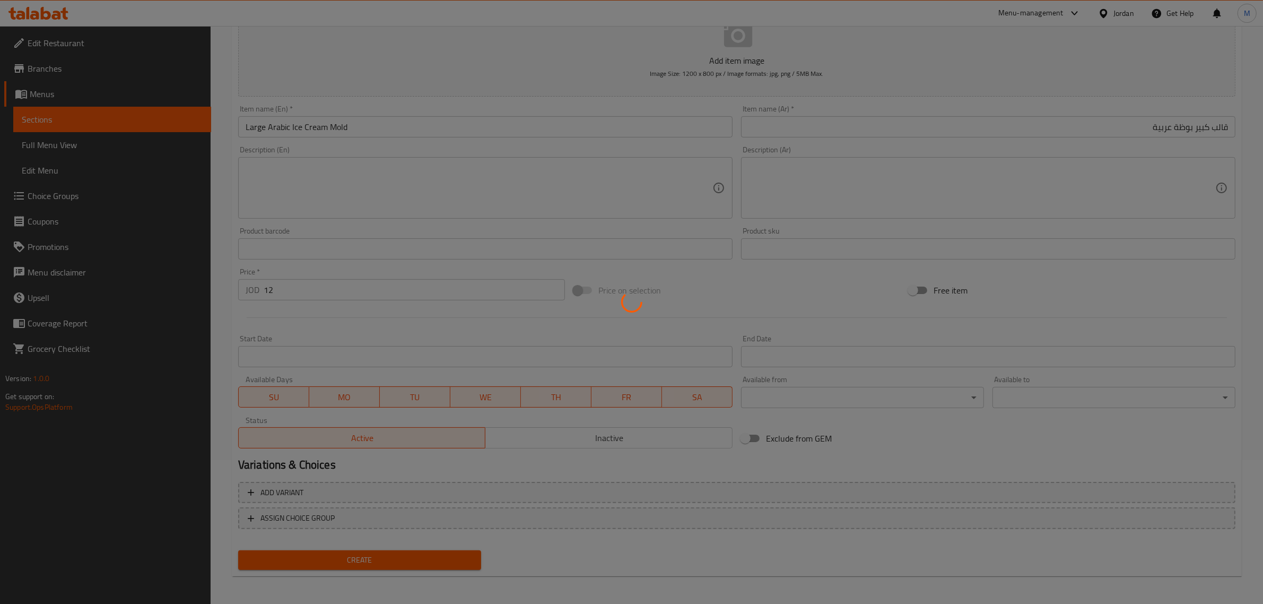
type input "0"
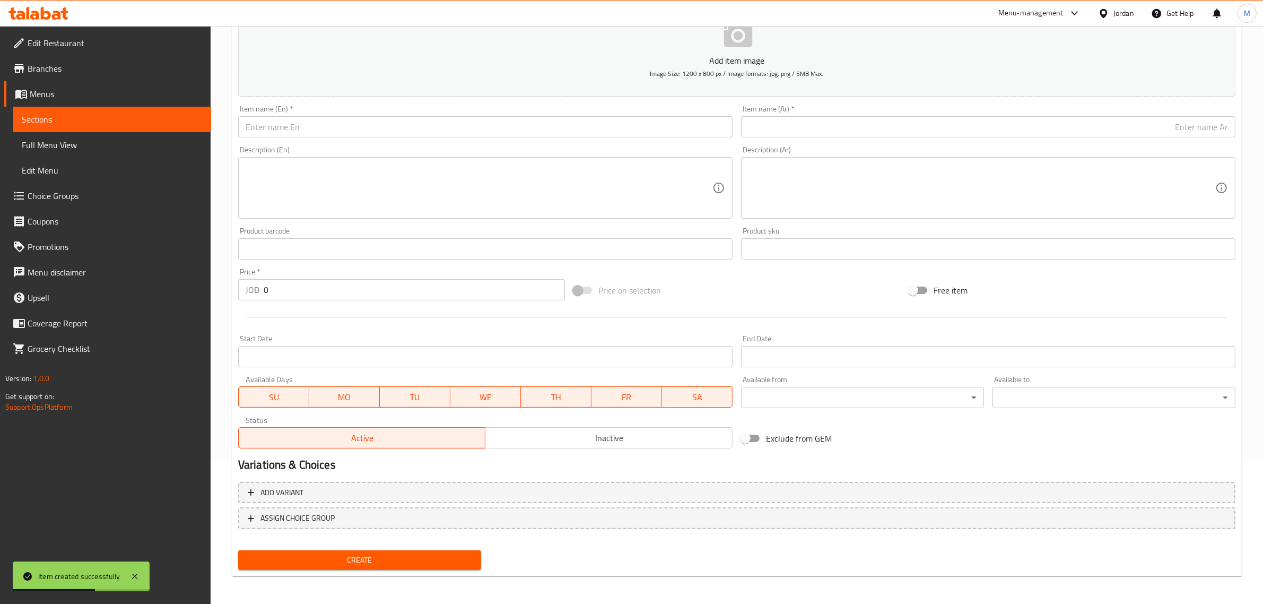
click at [1117, 125] on input "text" at bounding box center [988, 126] width 495 height 21
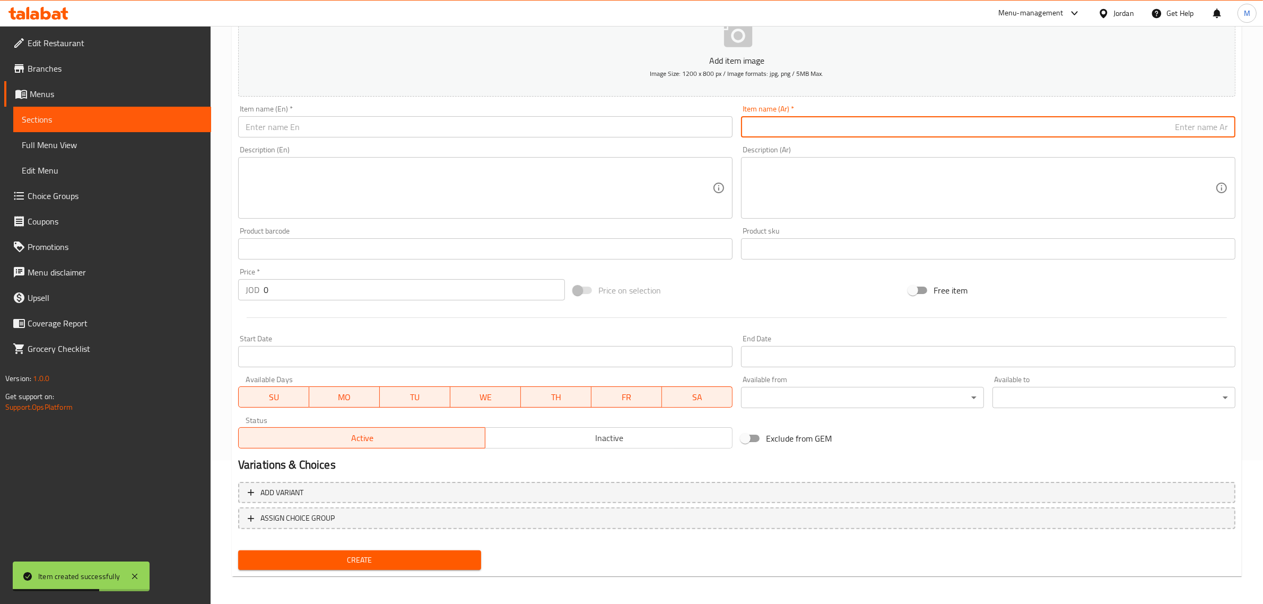
paste input "قالب كبير لوتس"
type input "قالب كبير لوتس"
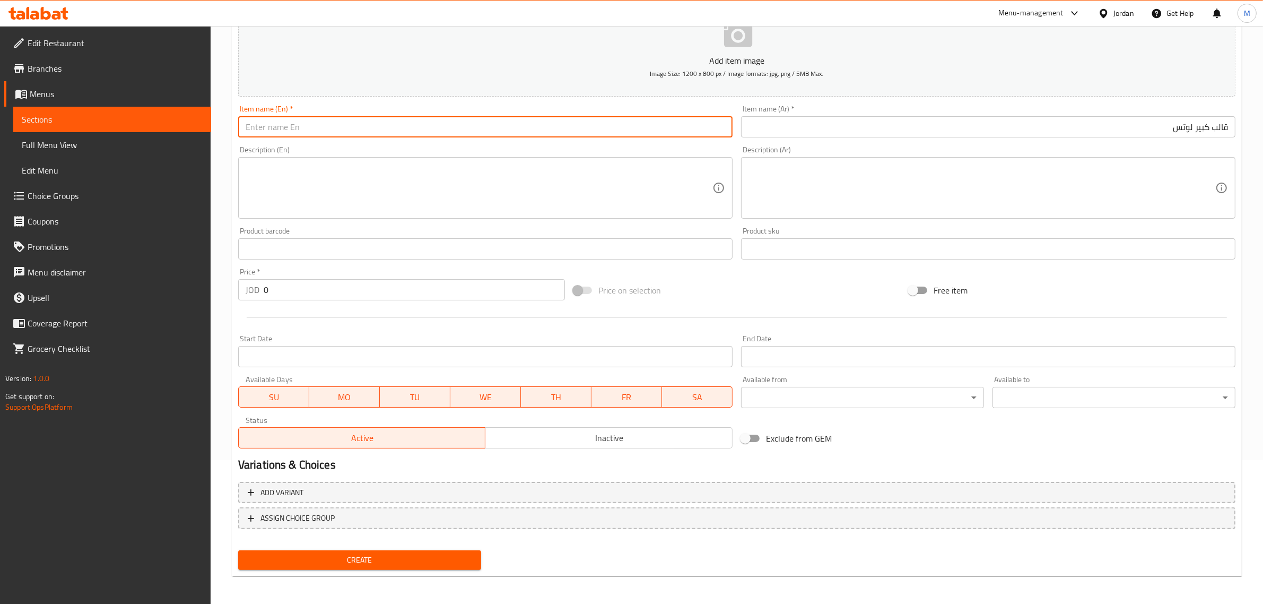
click at [392, 133] on input "text" at bounding box center [485, 126] width 495 height 21
paste input "Large lotus mold"
type input "Large Lotus Mold"
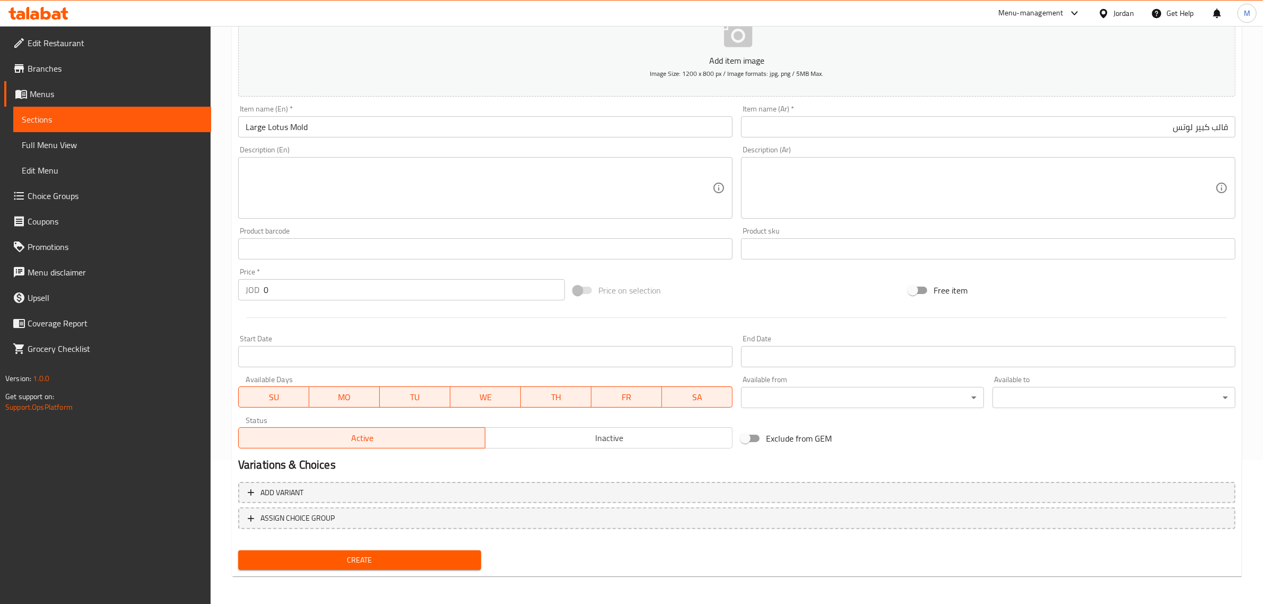
click at [461, 308] on div at bounding box center [737, 318] width 1006 height 26
click at [465, 296] on input "0" at bounding box center [414, 289] width 301 height 21
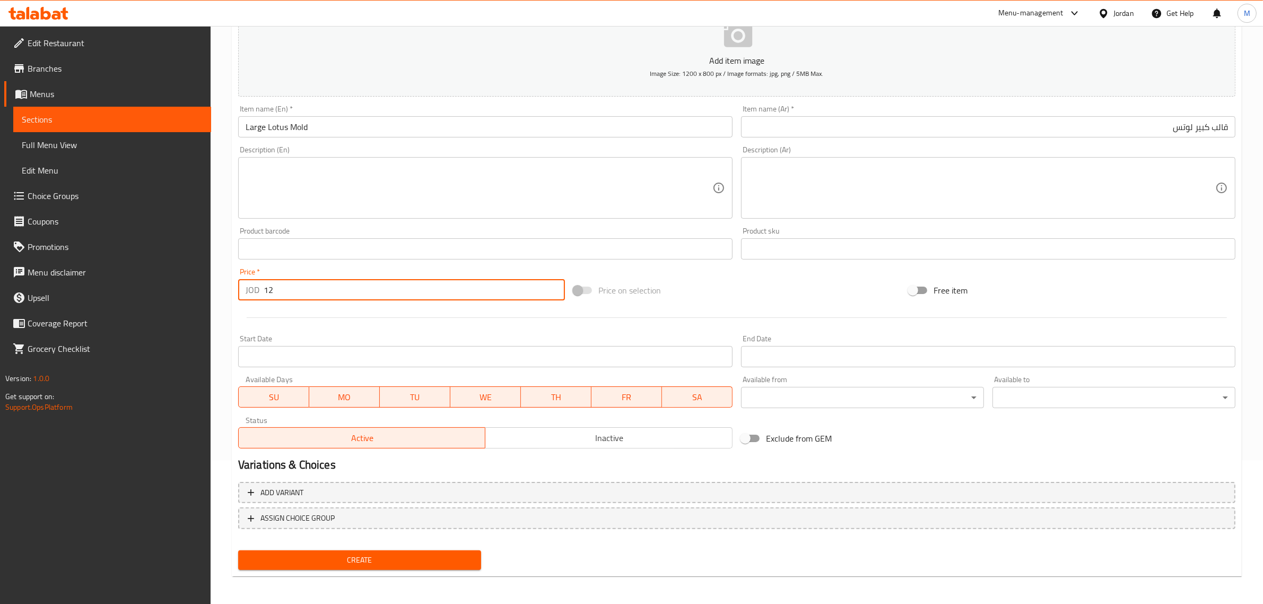
type input "12"
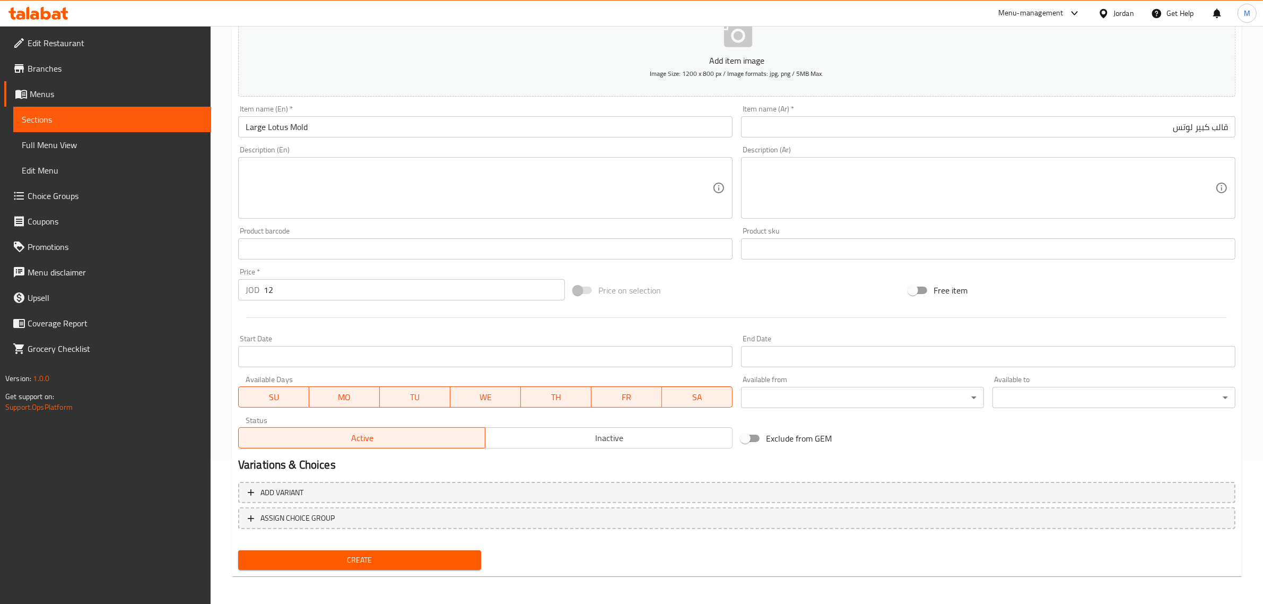
click at [699, 284] on div "Price on selection" at bounding box center [736, 290] width 335 height 29
click at [365, 563] on span "Create" at bounding box center [360, 559] width 226 height 13
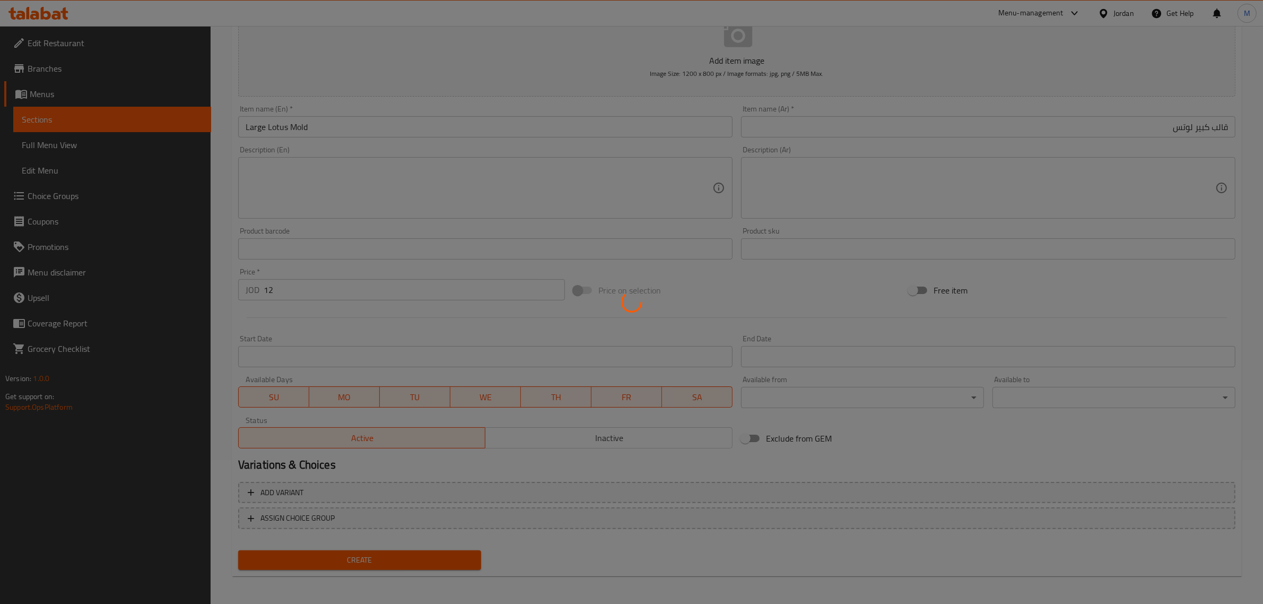
type input "0"
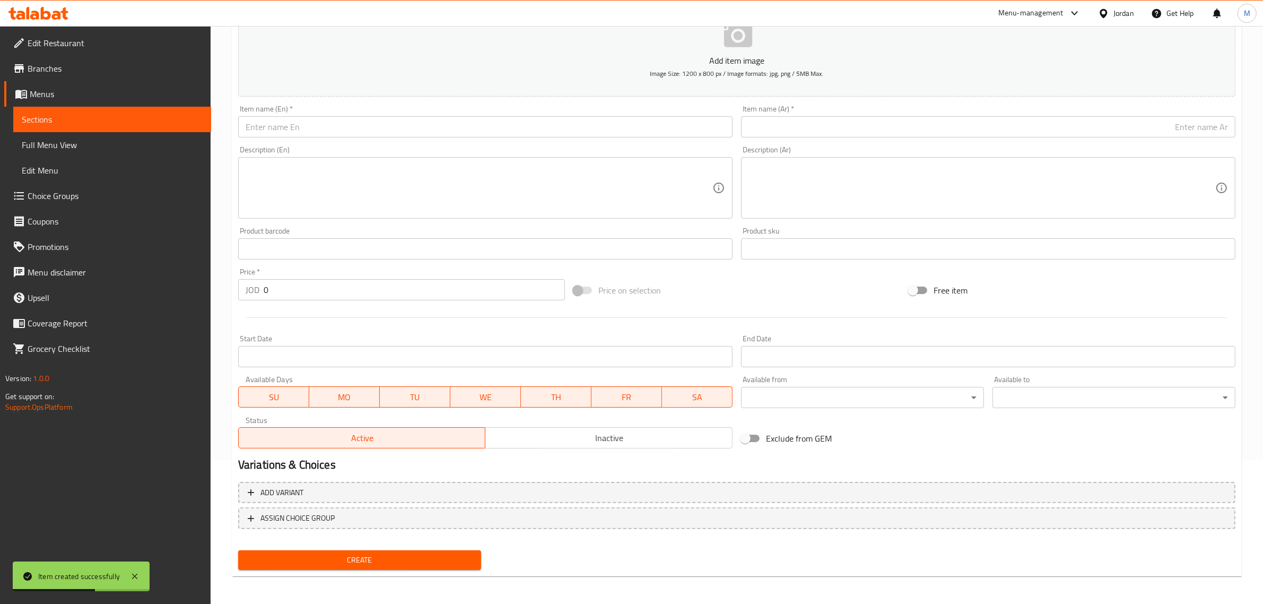
click at [1092, 126] on input "text" at bounding box center [988, 126] width 495 height 21
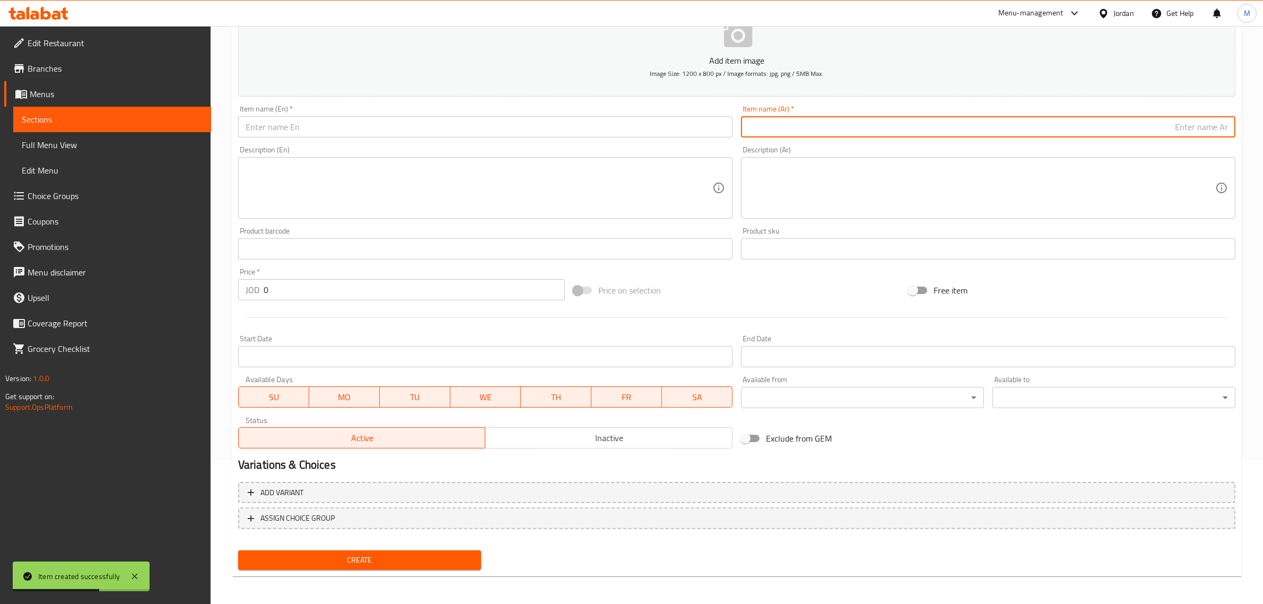
paste input "قالب كبير مالتيزر"
type input "قالب كبير مالتيزر"
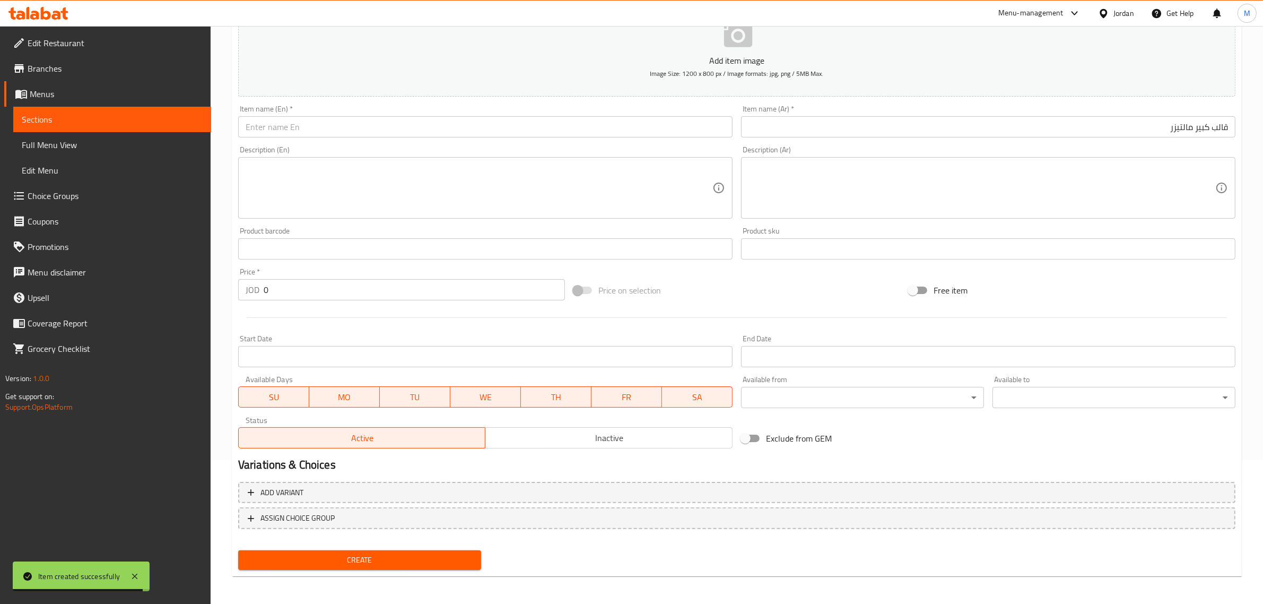
click at [576, 125] on input "text" at bounding box center [485, 126] width 495 height 21
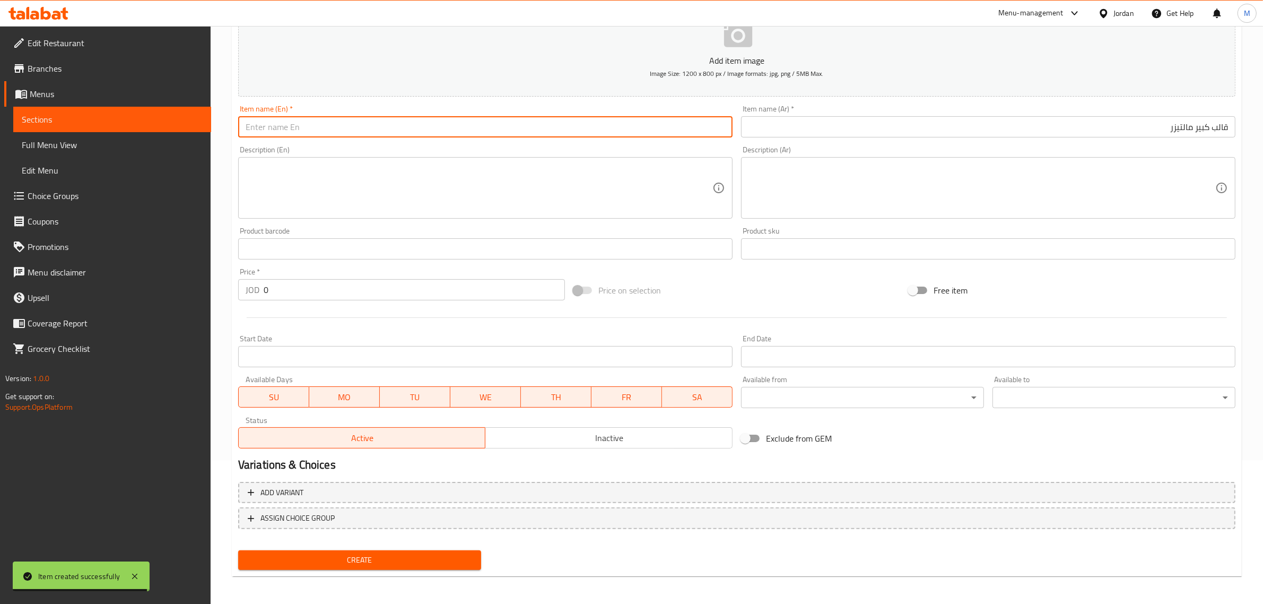
paste input "Large Maltesers mold"
click at [574, 125] on input "Large Maltesers mold" at bounding box center [485, 126] width 495 height 21
type input "Large Maltesers Mold"
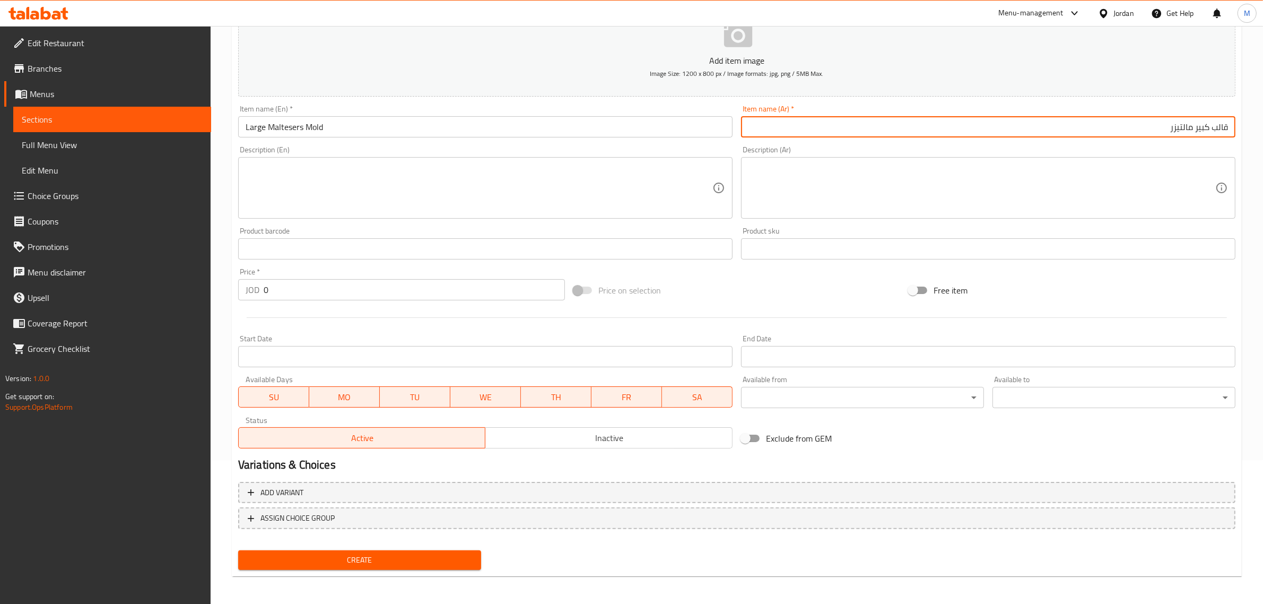
drag, startPoint x: 1194, startPoint y: 131, endPoint x: 1165, endPoint y: 132, distance: 29.2
click at [1165, 132] on input "قالب كبير مالتيزر" at bounding box center [988, 126] width 495 height 21
paste input "مالتيزرز"
type input "قالب مالتيزرز كبير"
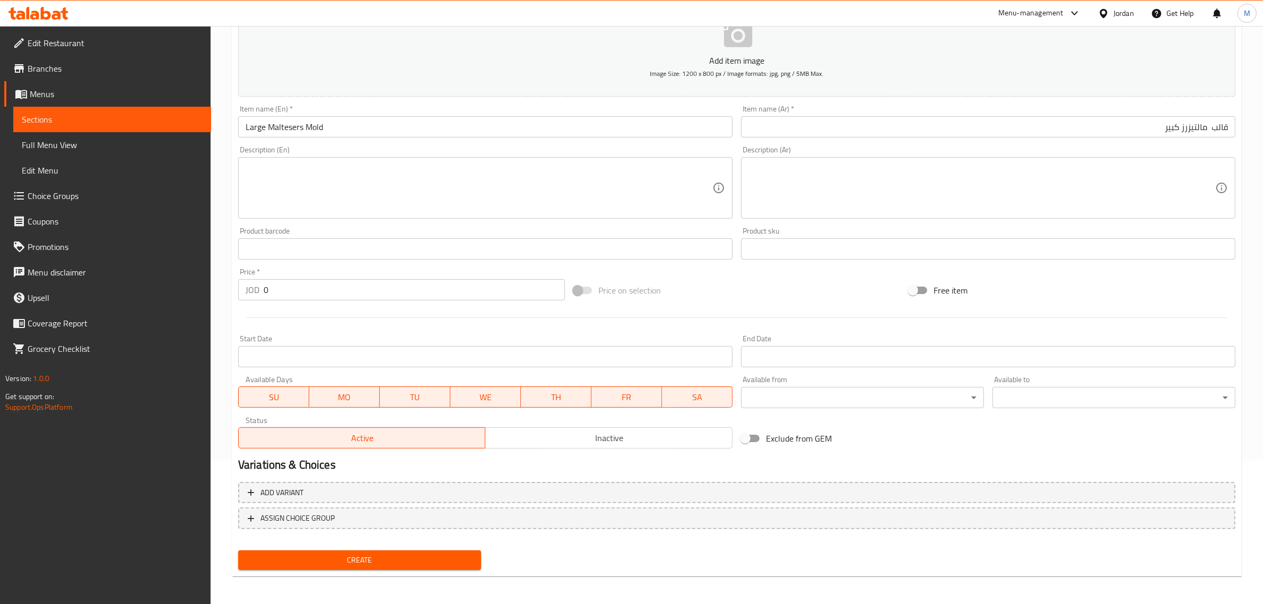
click at [446, 282] on input "0" at bounding box center [414, 289] width 301 height 21
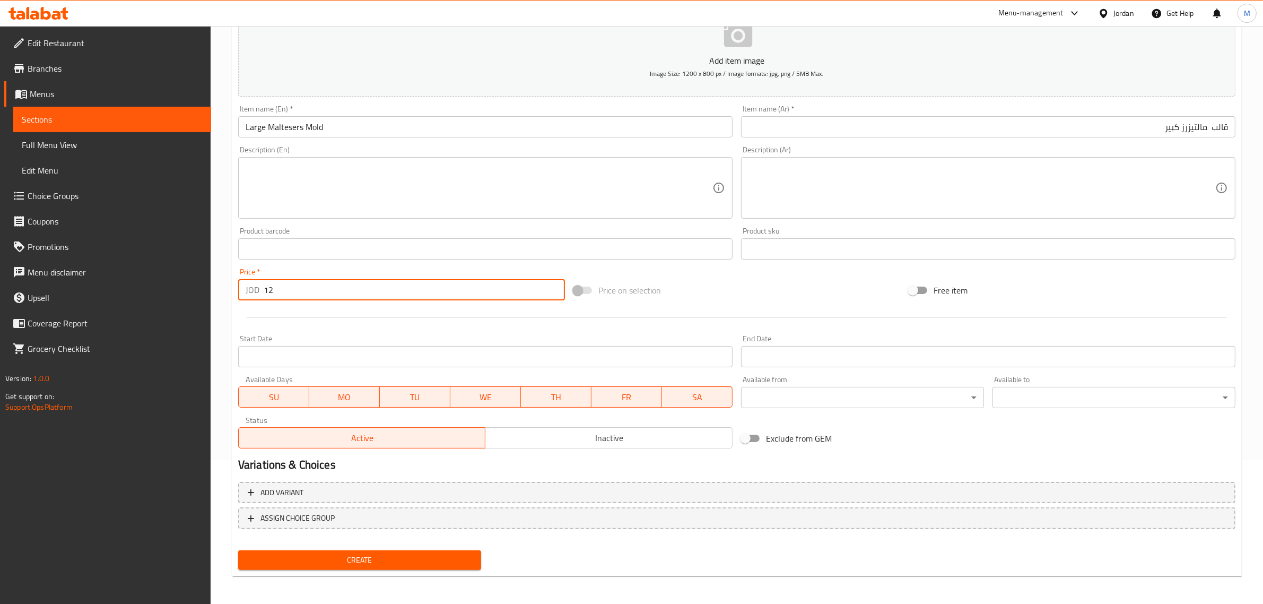
type input "12"
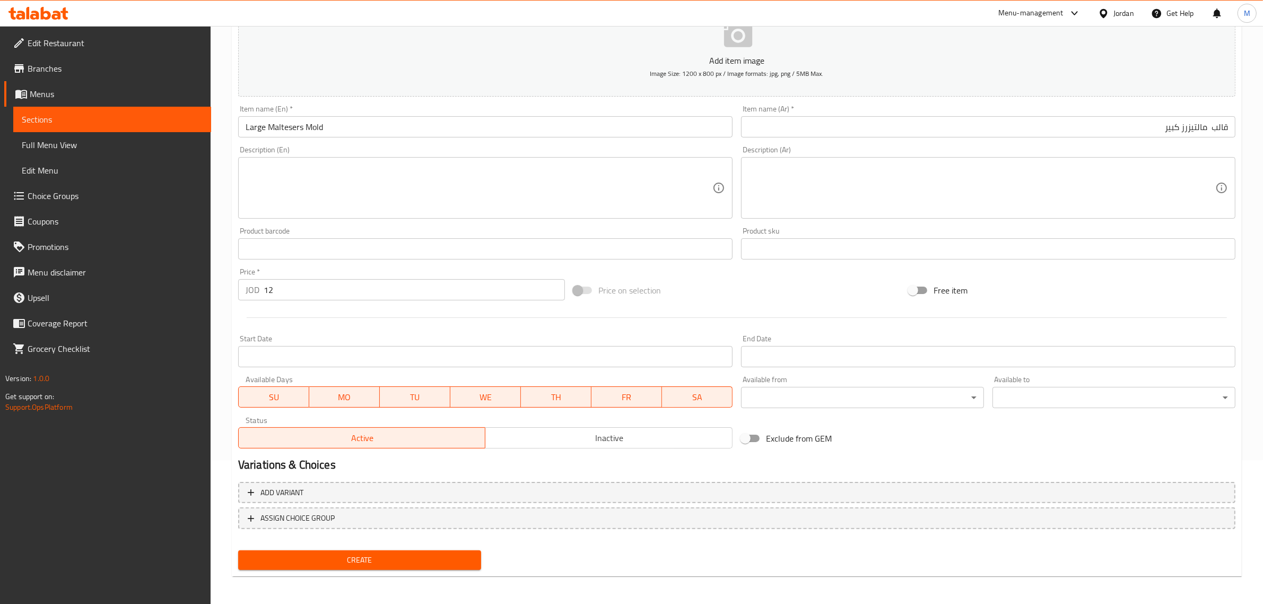
click at [680, 292] on div "Price on selection" at bounding box center [736, 290] width 335 height 29
click at [381, 553] on span "Create" at bounding box center [360, 559] width 226 height 13
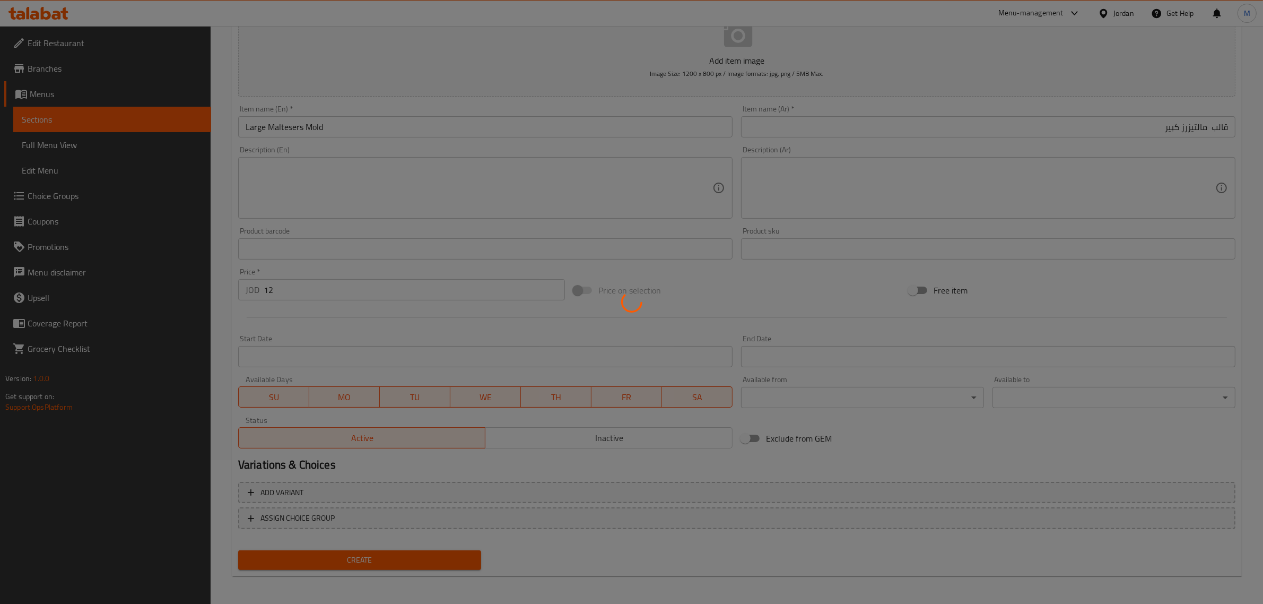
type input "0"
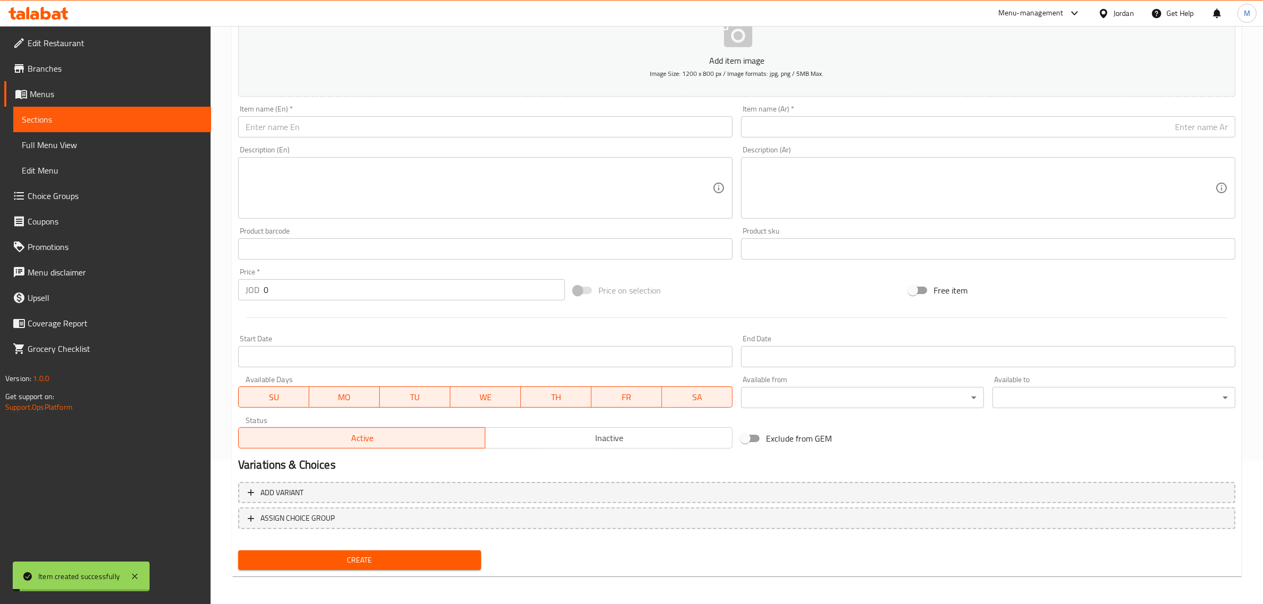
click at [1036, 125] on input "text" at bounding box center [988, 126] width 495 height 21
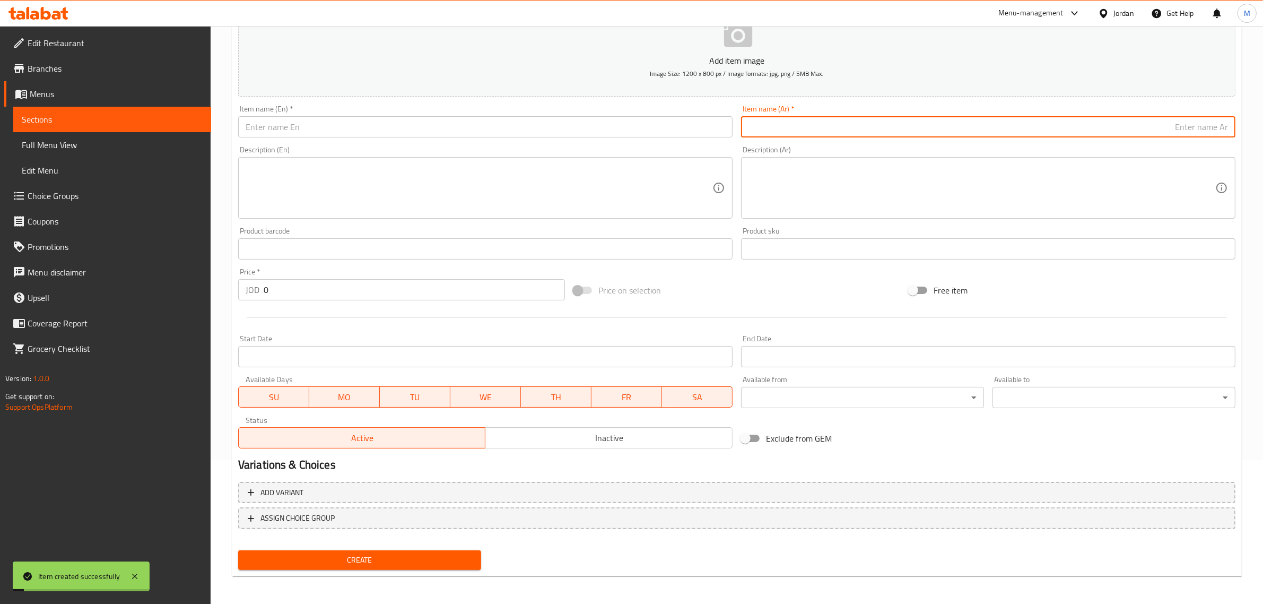
paste input "قالب كبير نوتيلا"
type input "قالب كبير نوتيلا"
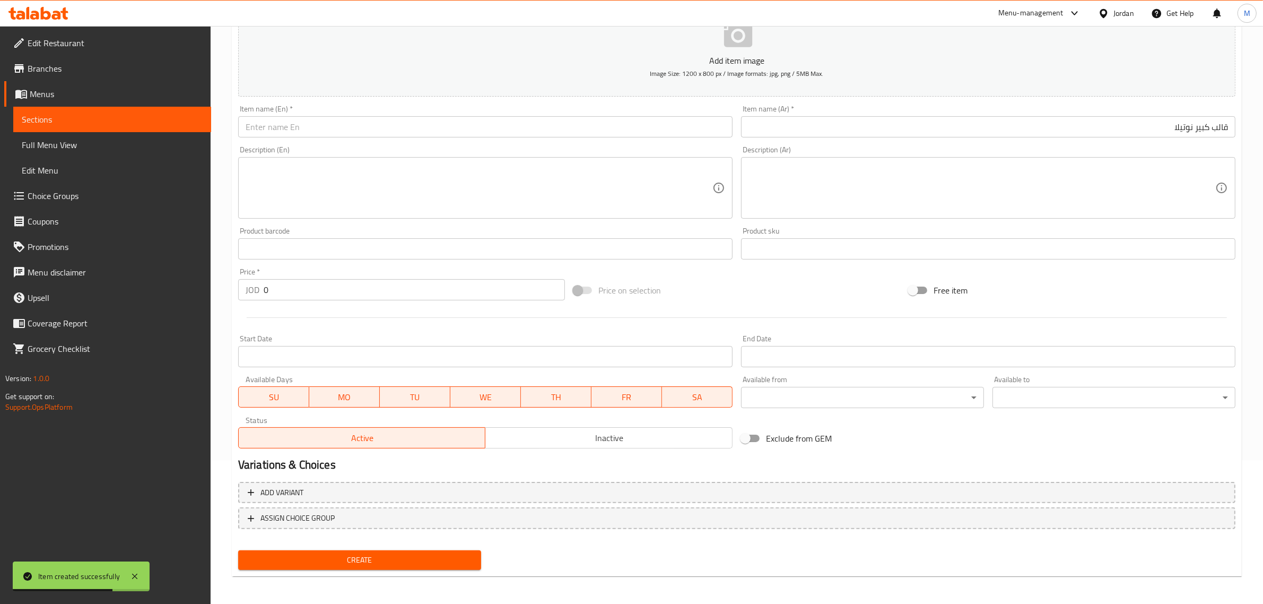
click at [597, 133] on input "text" at bounding box center [485, 126] width 495 height 21
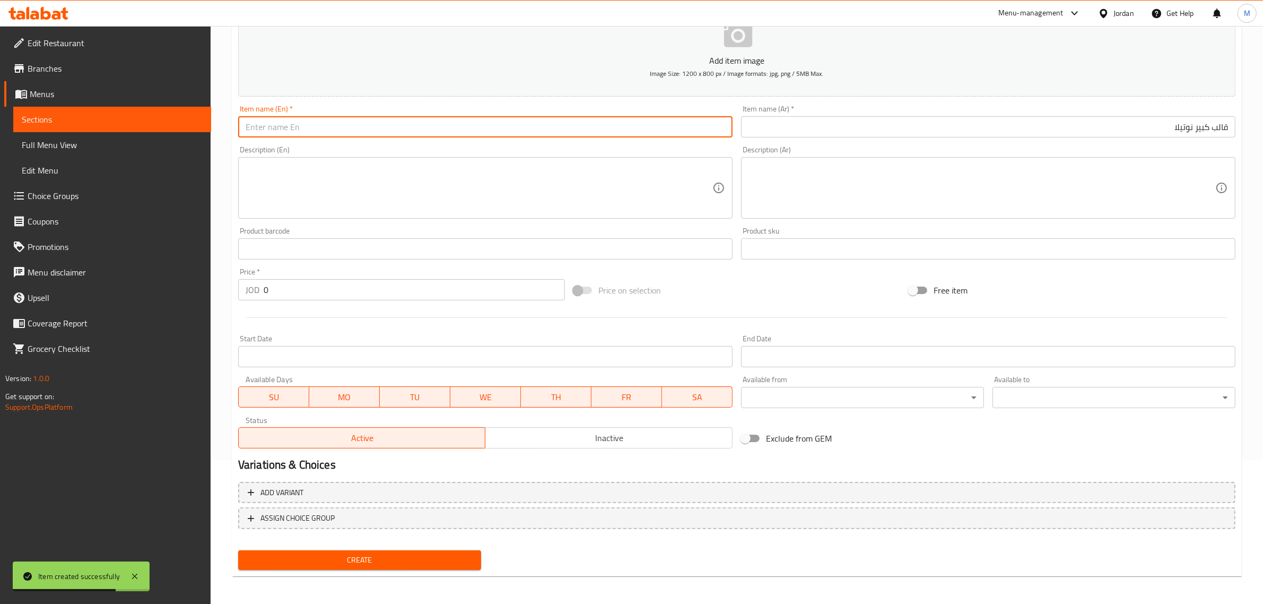
paste input "large Nutella mold"
type input "Large Nutella Mold"
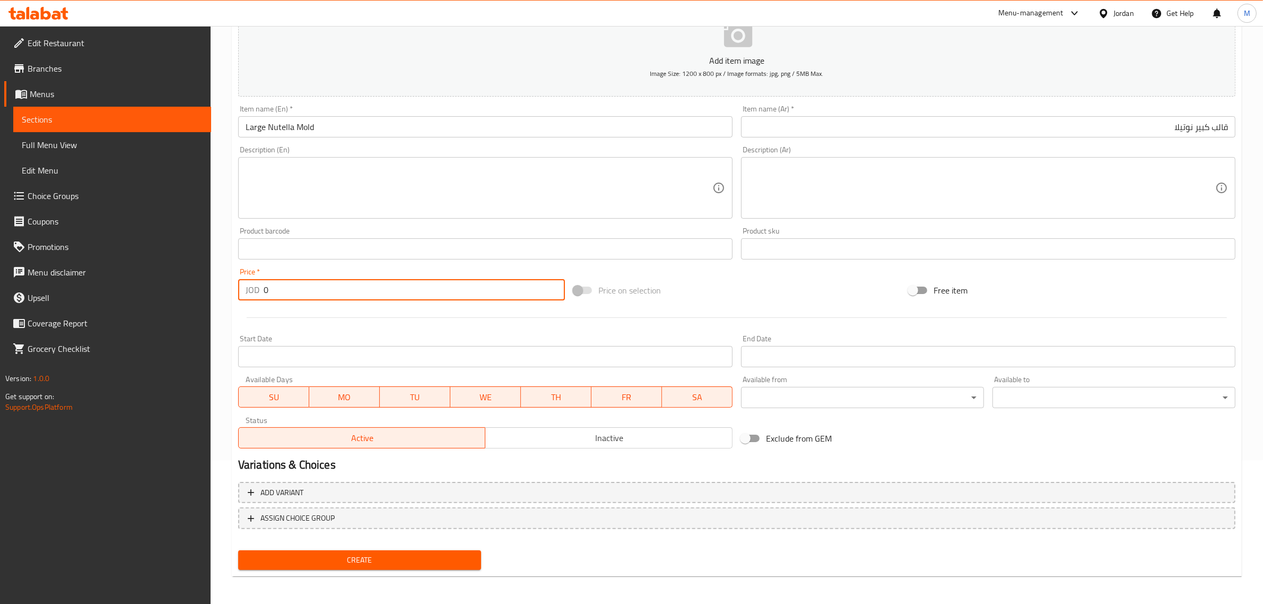
click at [447, 287] on input "0" at bounding box center [414, 289] width 301 height 21
type input "12"
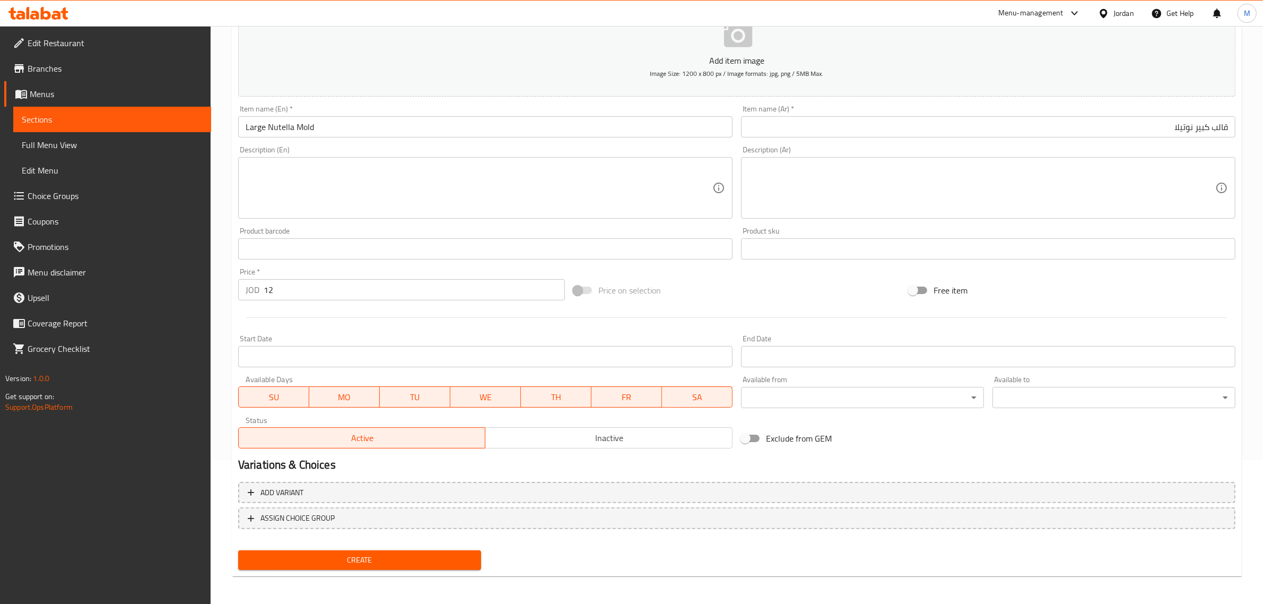
click at [688, 292] on div "Price on selection" at bounding box center [736, 290] width 335 height 29
click at [449, 562] on span "Create" at bounding box center [360, 559] width 226 height 13
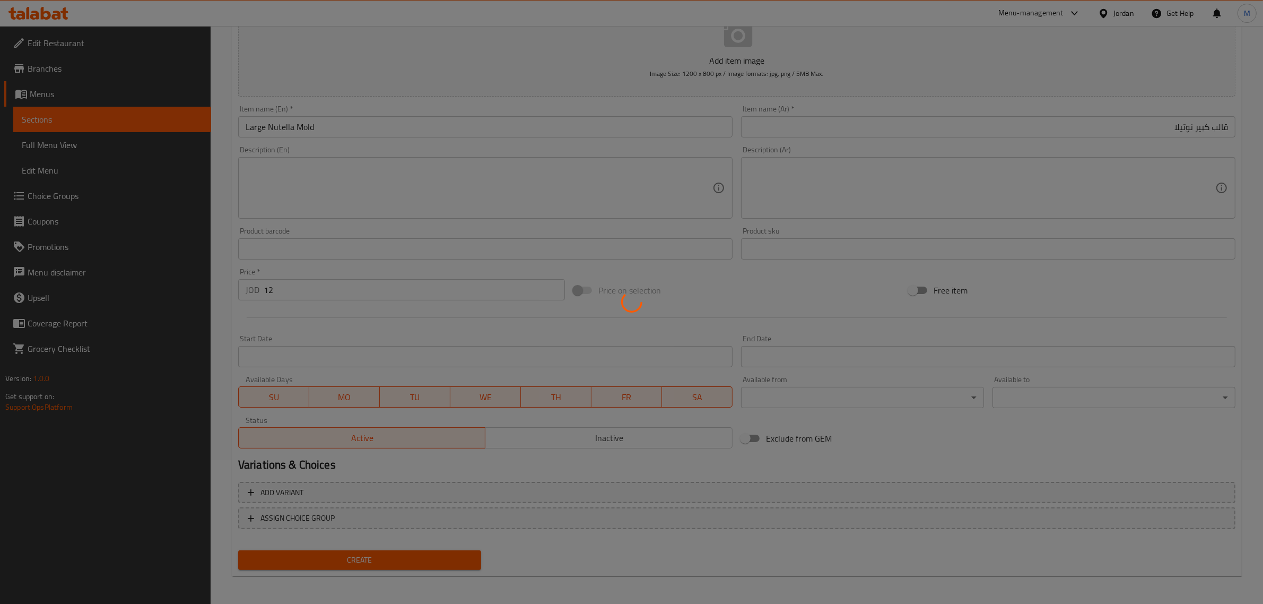
type input "0"
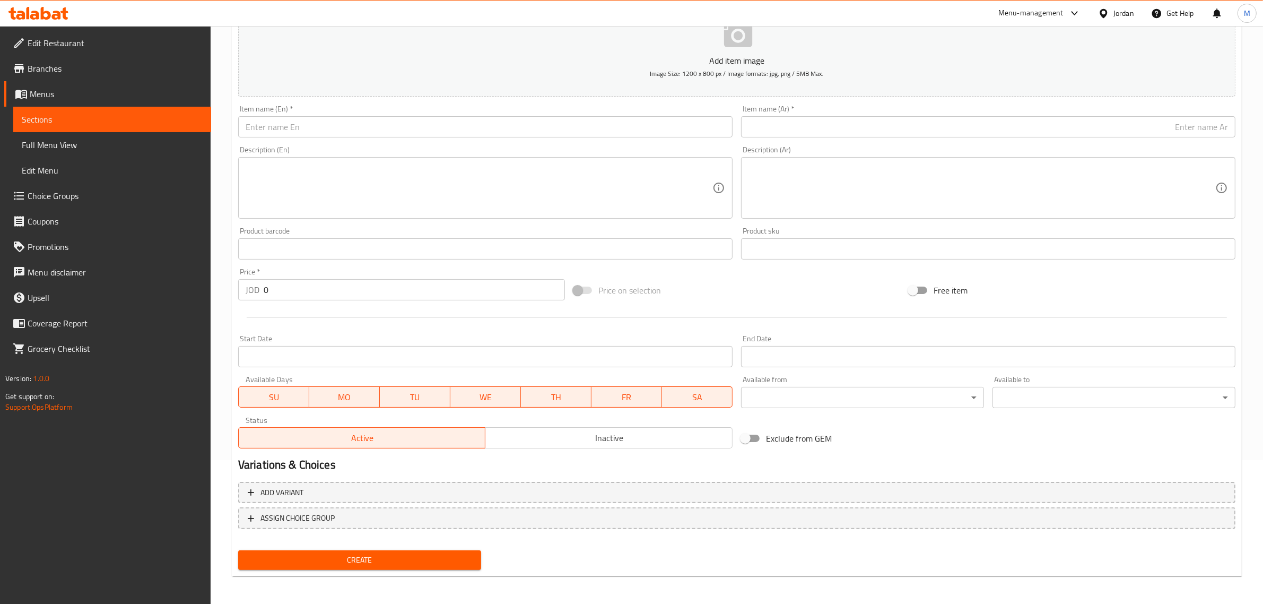
click at [1144, 122] on input "text" at bounding box center [988, 126] width 495 height 21
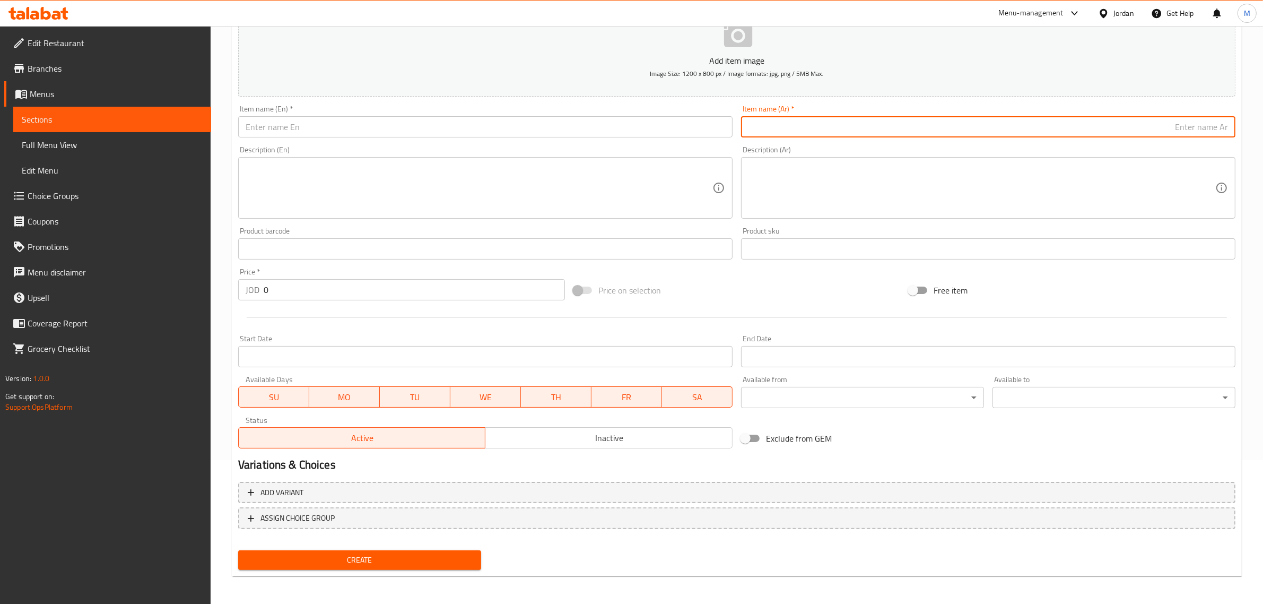
paste input "قالب كبير بيستاشيو"
type input "قالب كبير بيستاشيو"
click at [457, 290] on input "0" at bounding box center [414, 289] width 301 height 21
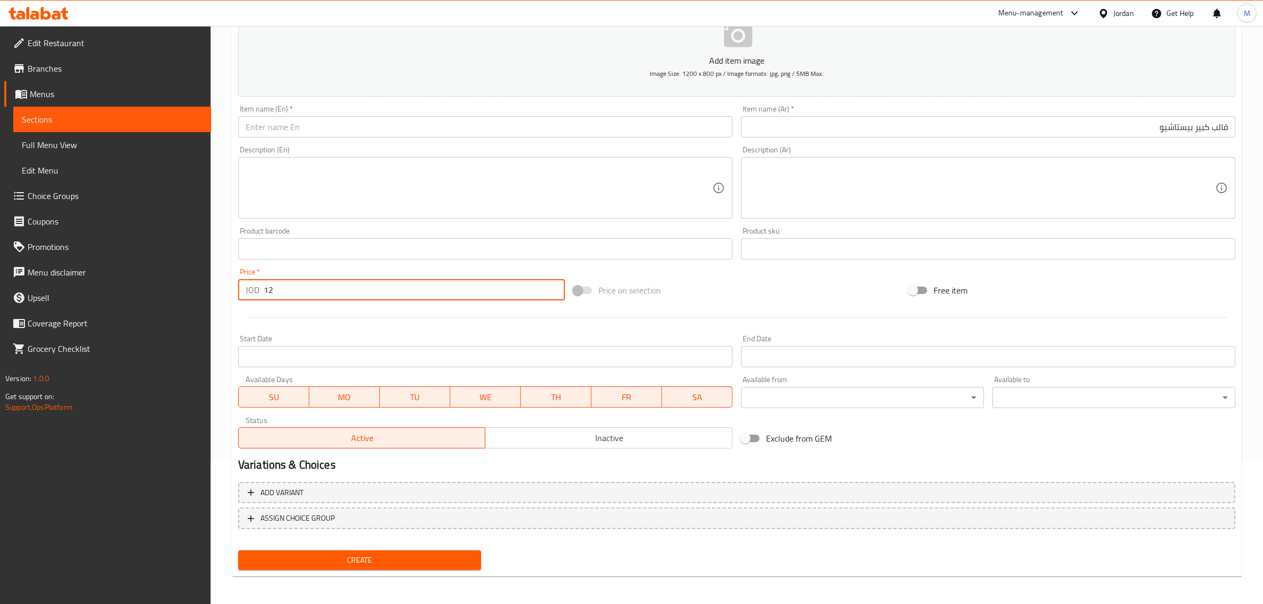
type input "12"
click at [810, 301] on div "Price on selection" at bounding box center [736, 290] width 335 height 29
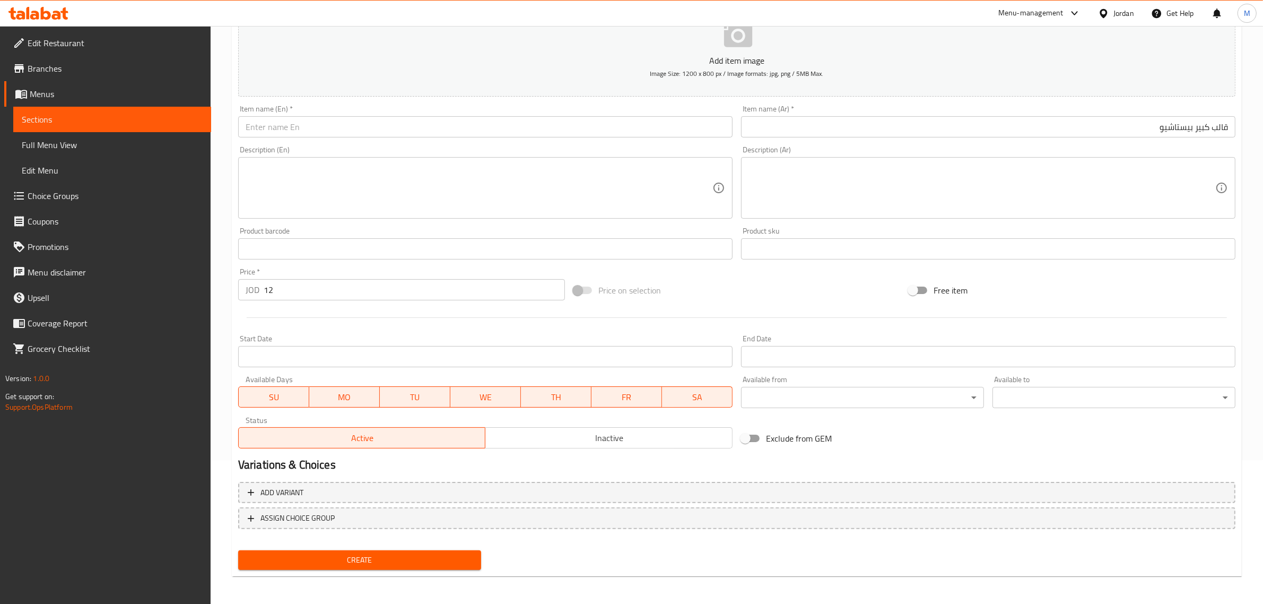
click at [540, 131] on input "text" at bounding box center [485, 126] width 495 height 21
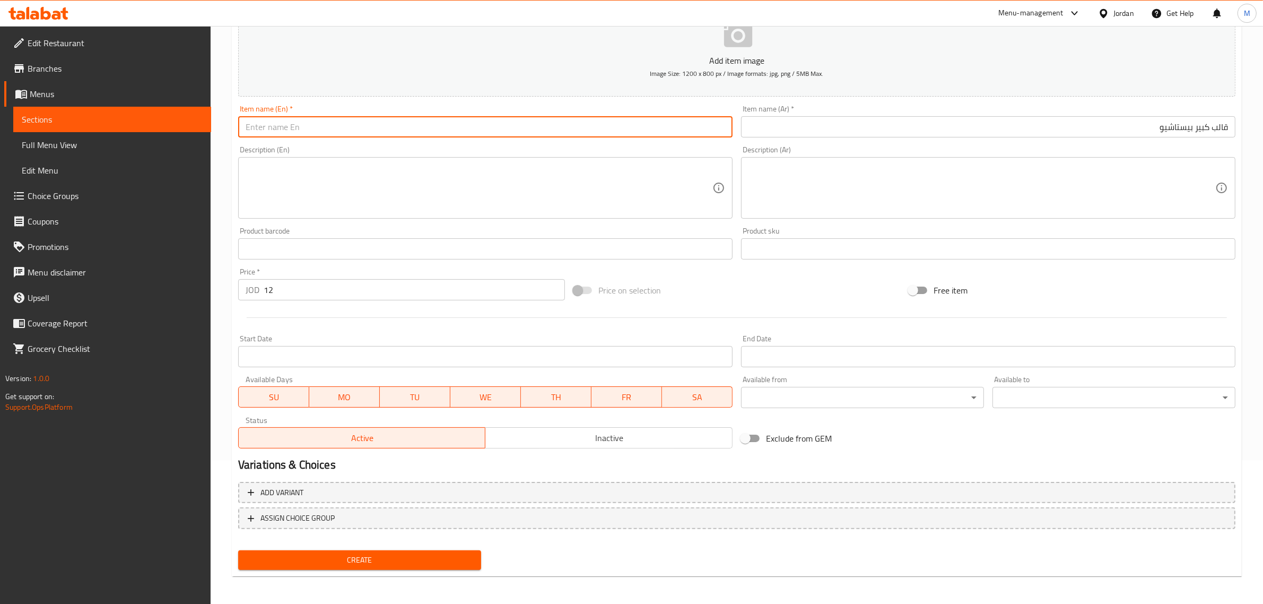
paste input "Large pistachio mold"
type input "Large Pistachio Mold"
click at [794, 290] on div "Price on selection" at bounding box center [736, 290] width 335 height 29
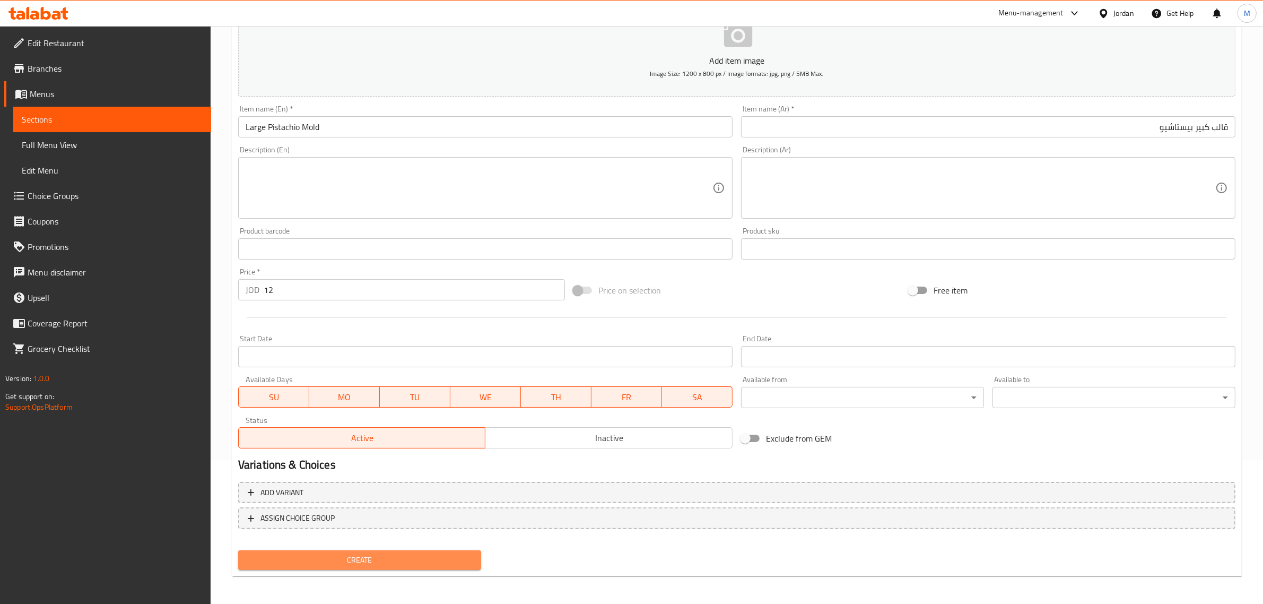
click at [437, 553] on span "Create" at bounding box center [360, 559] width 226 height 13
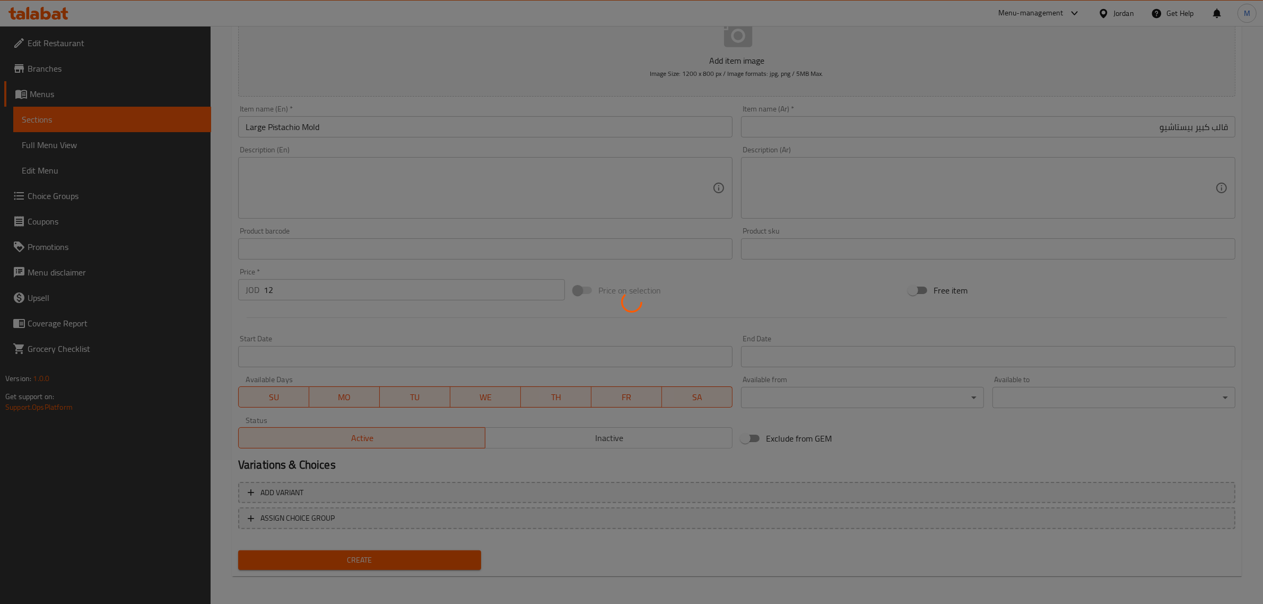
type input "0"
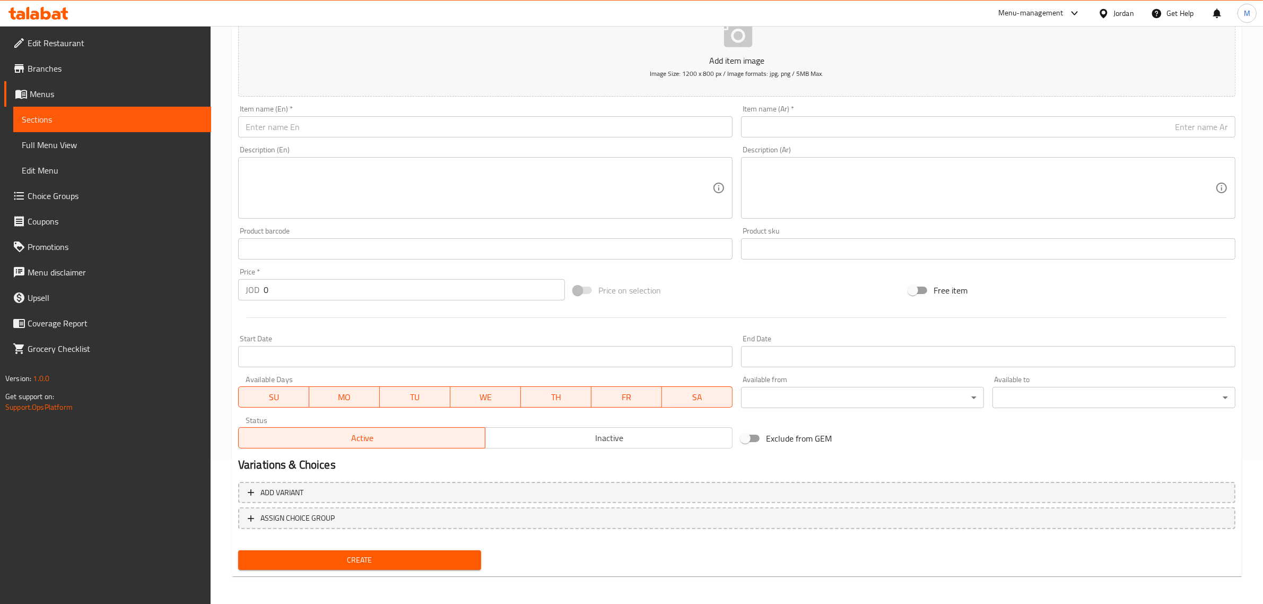
click at [1049, 131] on input "text" at bounding box center [988, 126] width 495 height 21
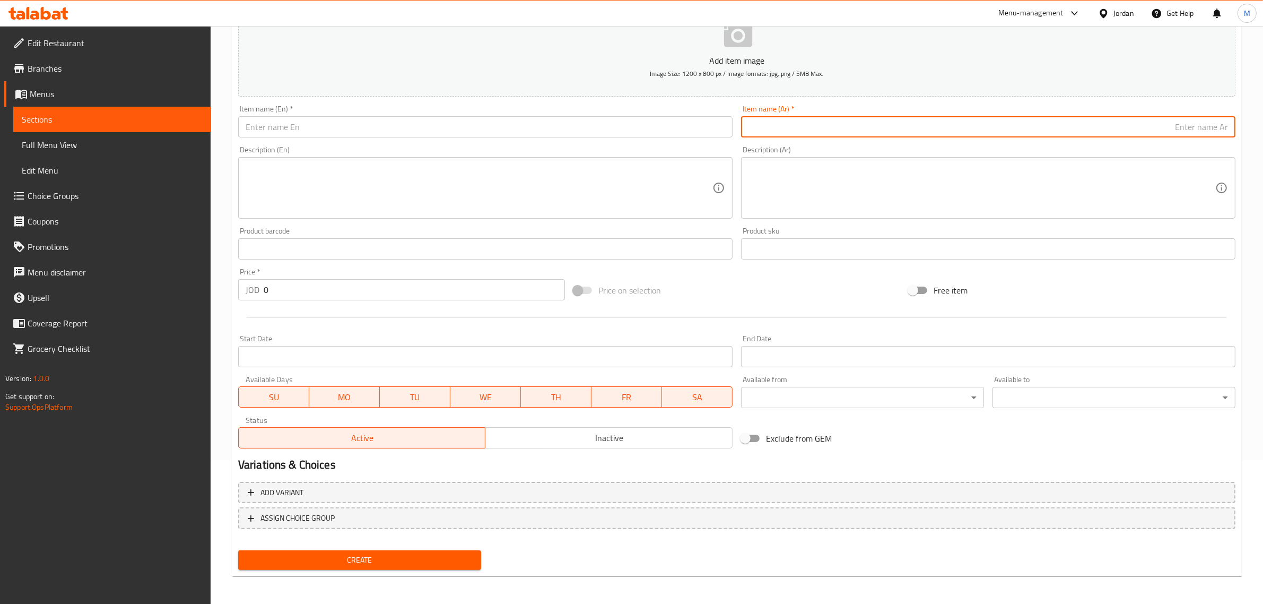
paste input "قالب كبير نوتيلا ولوتس"
type input "قالب كبير نوتيلا ولوتس"
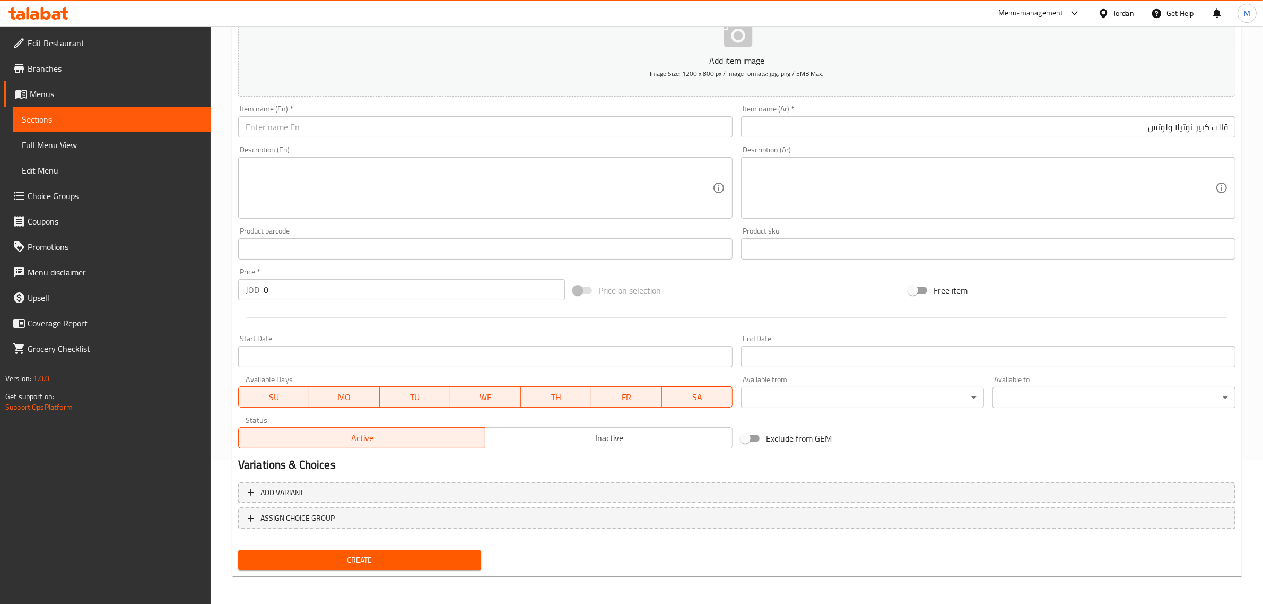
click at [576, 133] on input "text" at bounding box center [485, 126] width 495 height 21
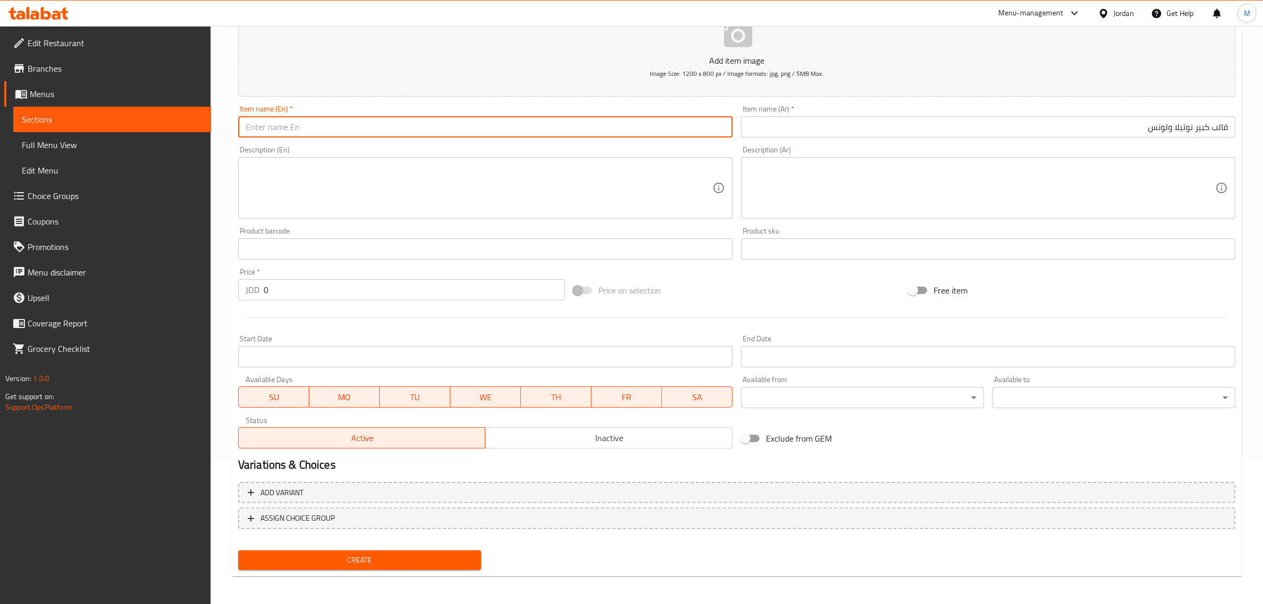
paste input "Large Nutella and Lotus mold"
type input "Large Nutella and Lotus Mold"
click at [778, 279] on div "Price on selection" at bounding box center [736, 290] width 335 height 29
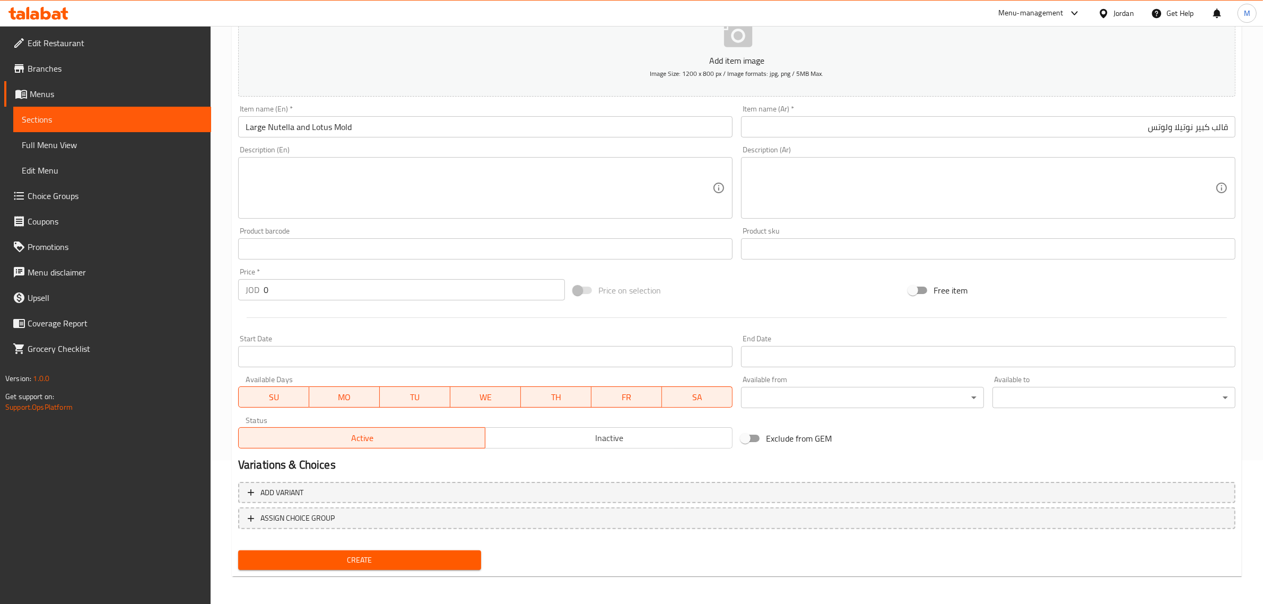
click at [454, 294] on input "0" at bounding box center [414, 289] width 301 height 21
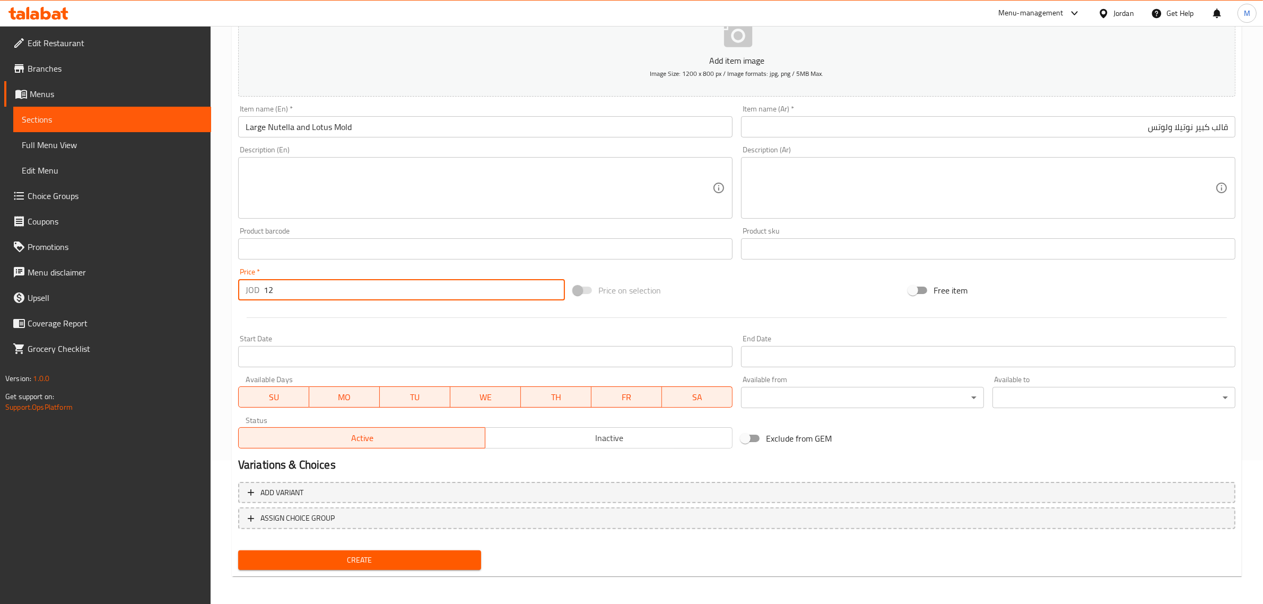
type input "12"
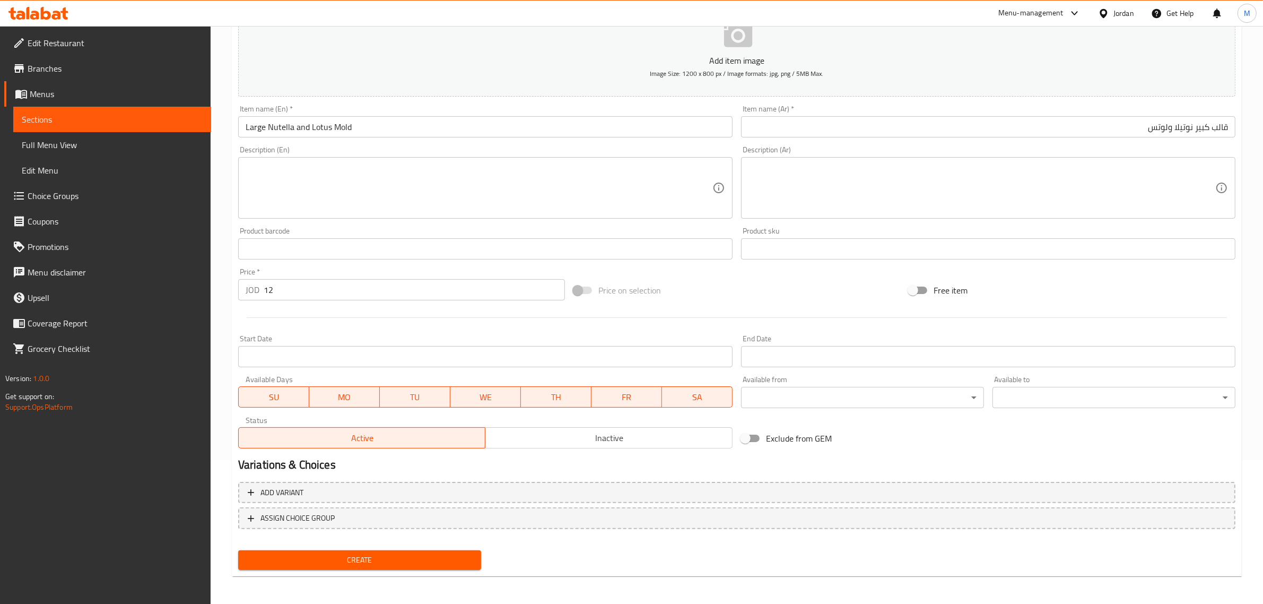
click at [691, 292] on div "Price on selection" at bounding box center [736, 290] width 335 height 29
click at [404, 556] on span "Create" at bounding box center [360, 559] width 226 height 13
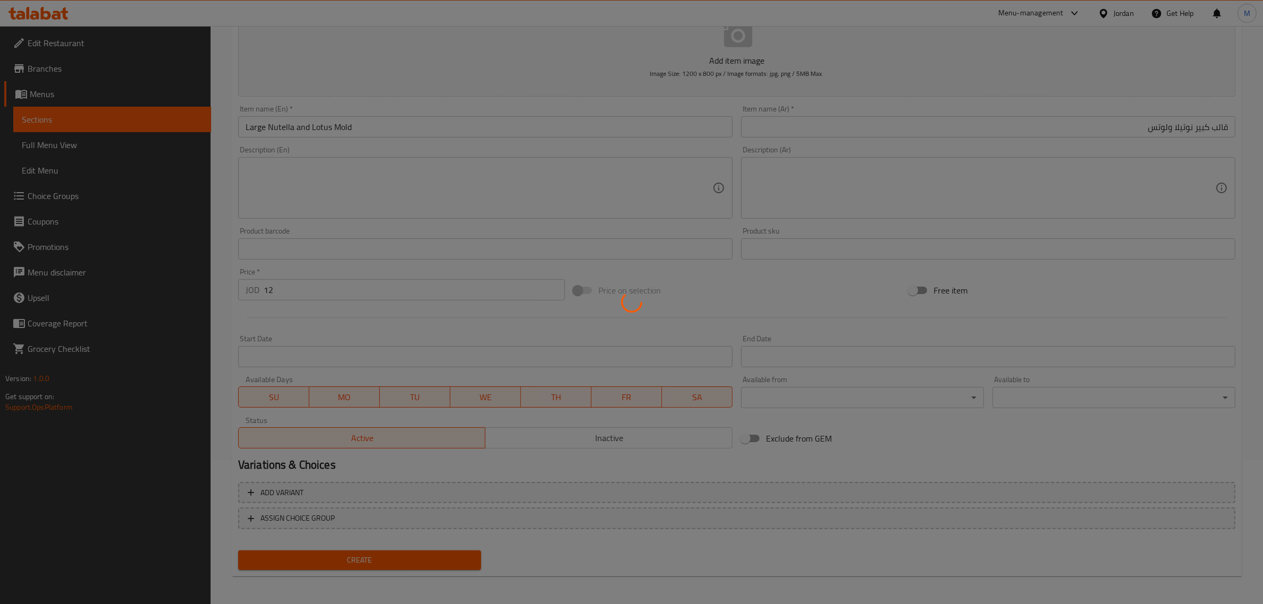
type input "0"
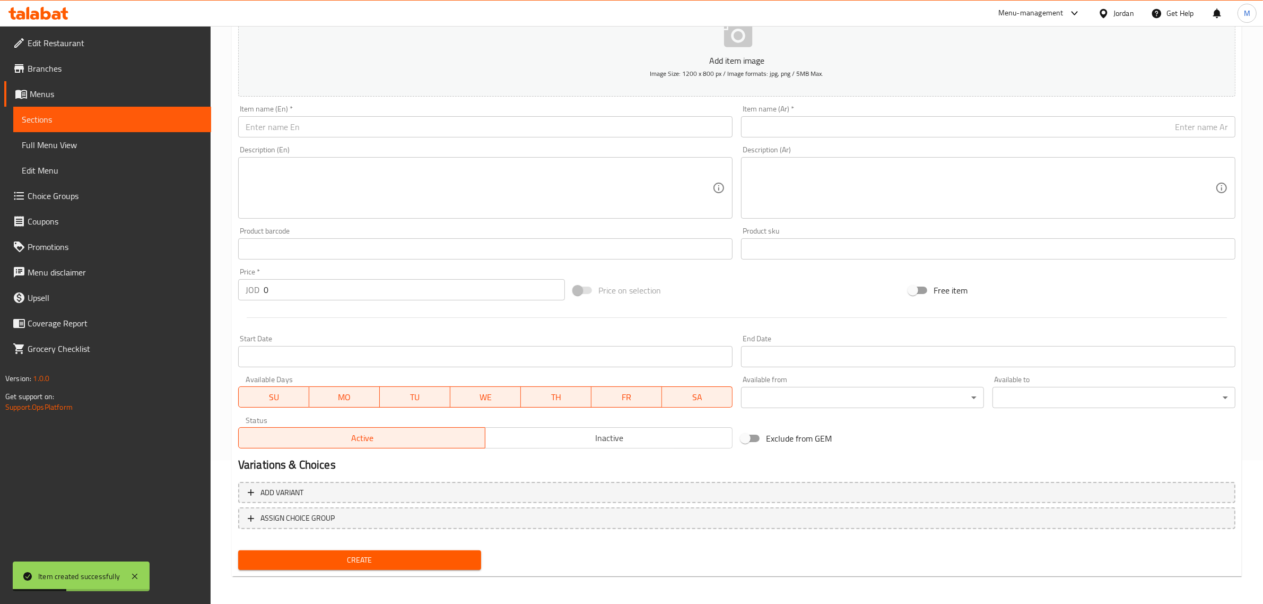
click at [1147, 130] on input "text" at bounding box center [988, 126] width 495 height 21
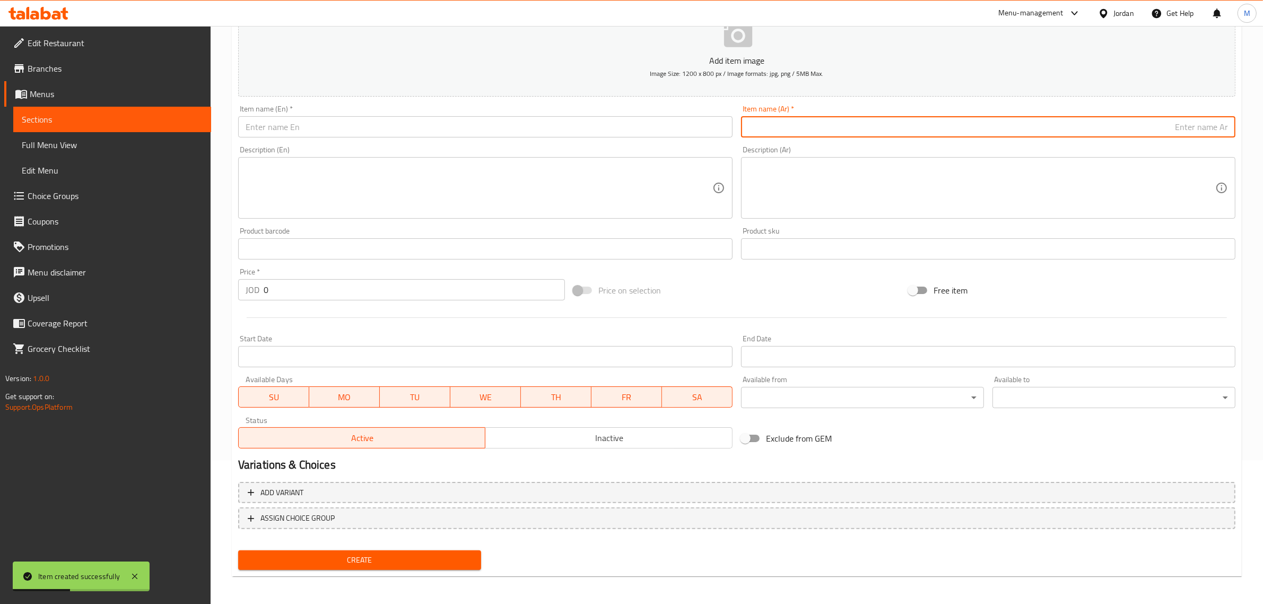
paste input "قالب كبير كندر"
type input "قالب كبير كندر"
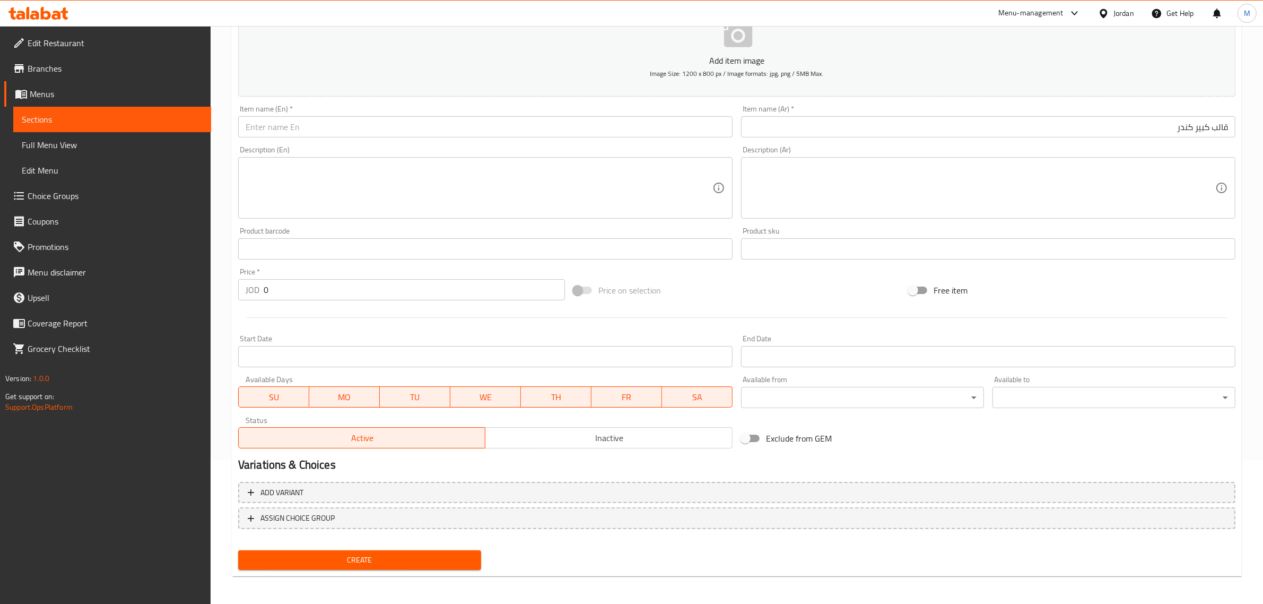
click at [497, 130] on input "text" at bounding box center [485, 126] width 495 height 21
paste input "Large Kinder mold"
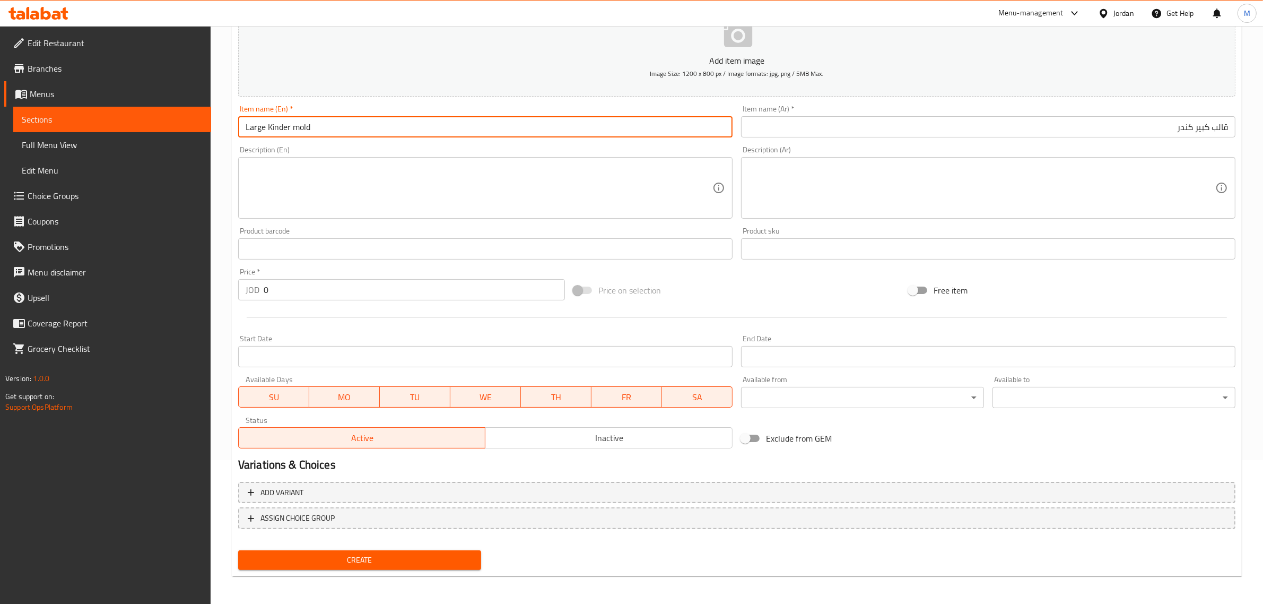
click at [495, 130] on input "Large Kinder mold" at bounding box center [485, 126] width 495 height 21
type input "Large Kinder Mold"
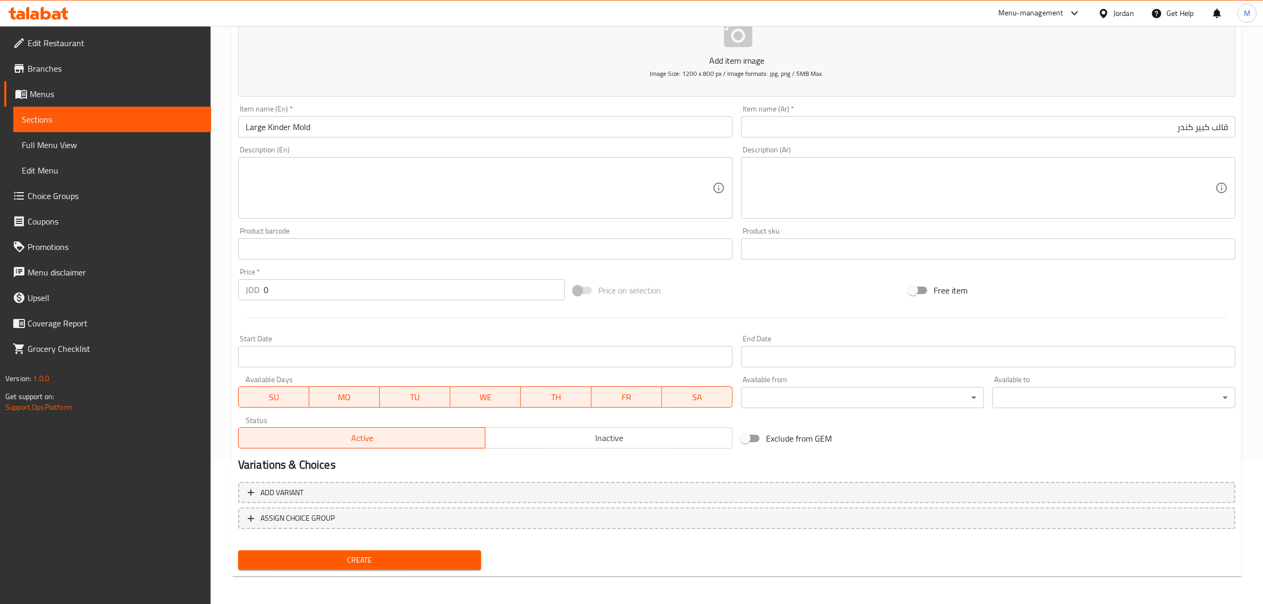
click at [377, 292] on input "0" at bounding box center [414, 289] width 301 height 21
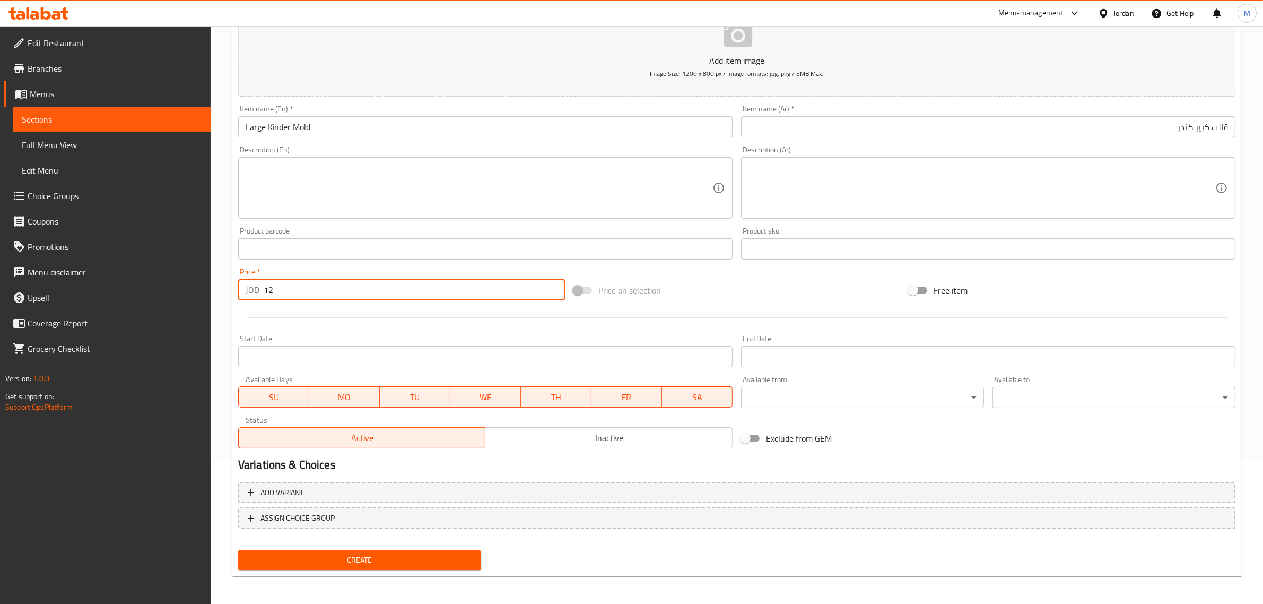
type input "12"
click at [682, 285] on div "Price on selection" at bounding box center [736, 290] width 335 height 29
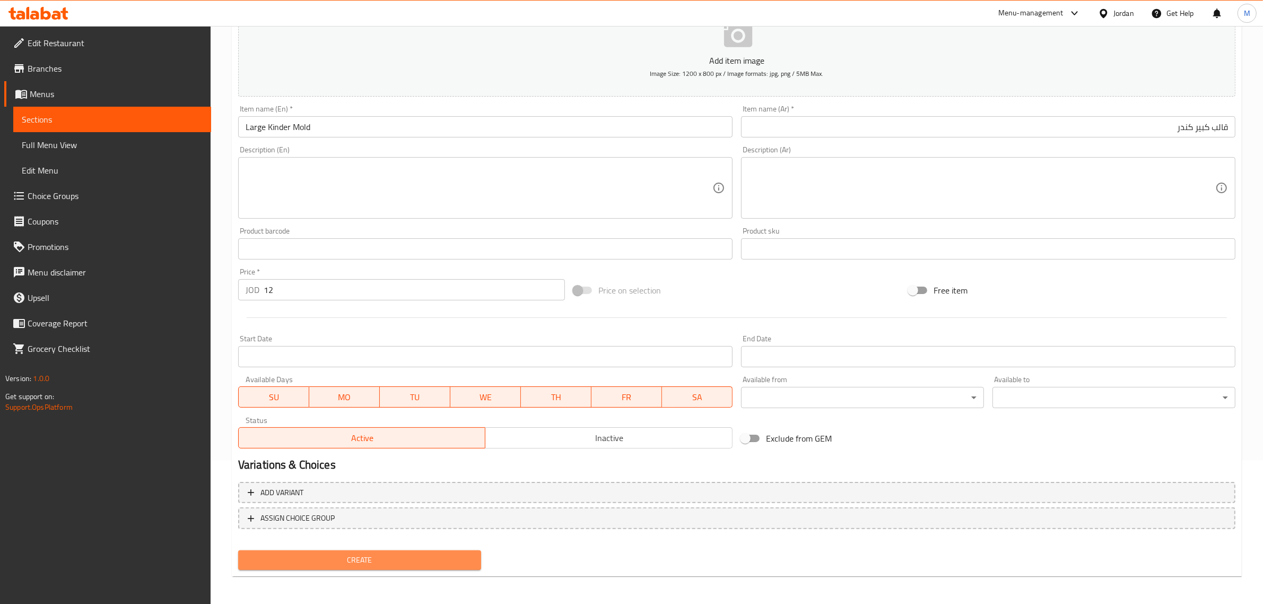
click at [366, 563] on span "Create" at bounding box center [360, 559] width 226 height 13
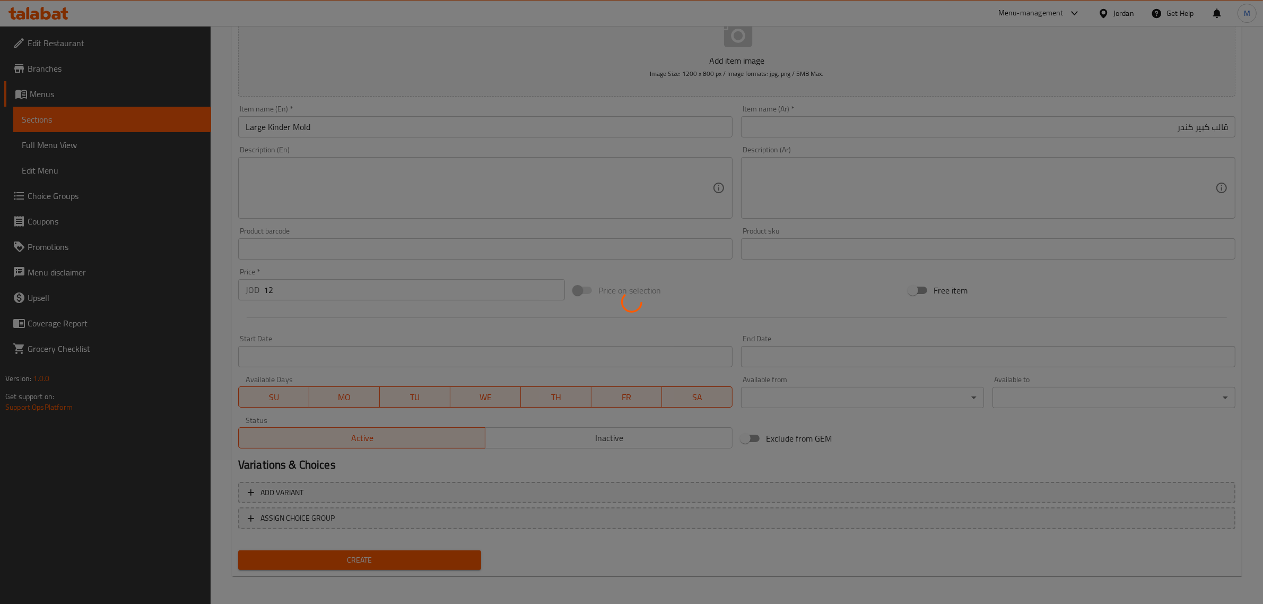
type input "0"
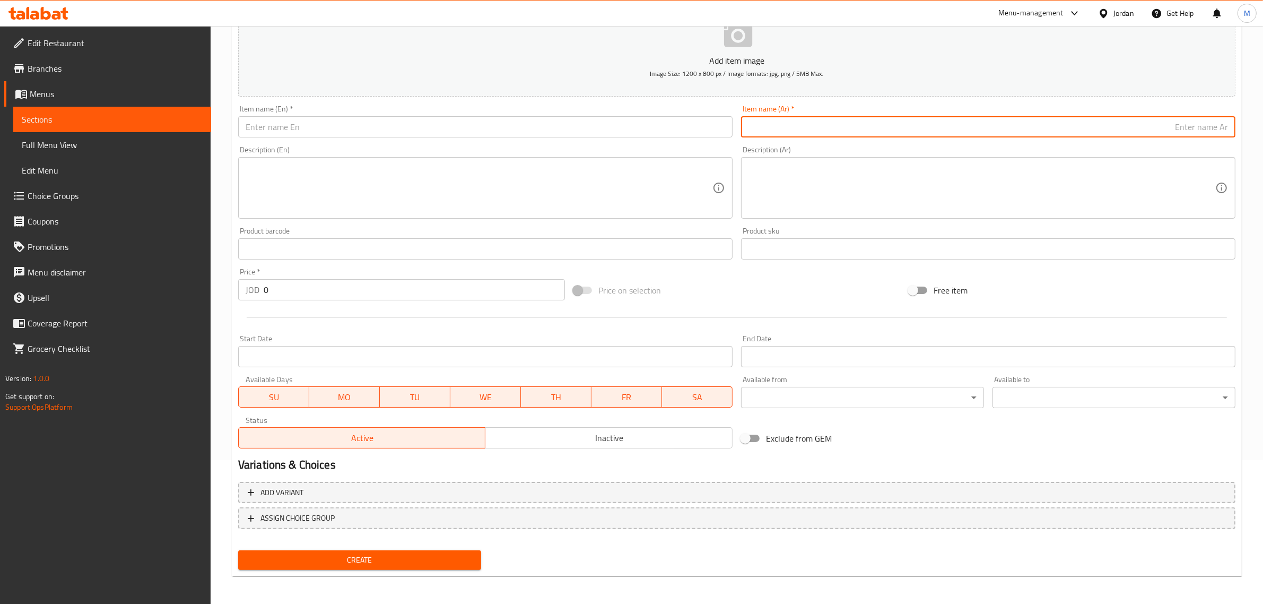
click at [1049, 131] on input "text" at bounding box center [988, 126] width 495 height 21
paste input "قالب كبير رافايلو"
type input "قالب كبير رافايلو"
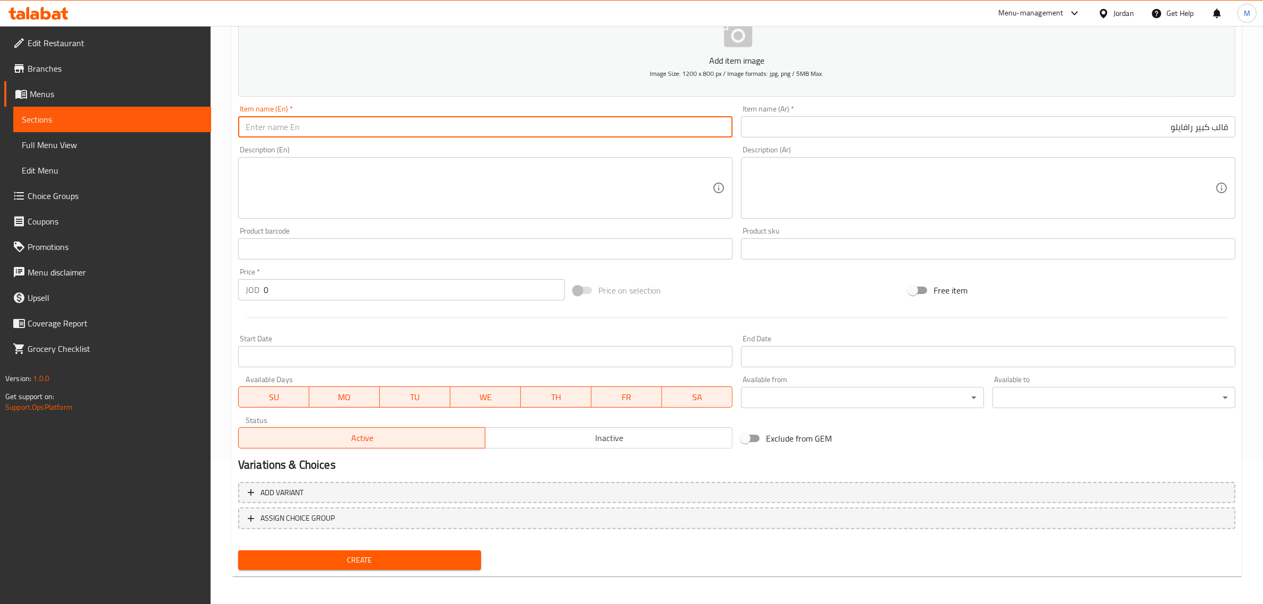
click at [564, 125] on input "text" at bounding box center [485, 126] width 495 height 21
paste input "Large Raffaello mold"
click at [558, 126] on input "Large Raffaello mold" at bounding box center [485, 126] width 495 height 21
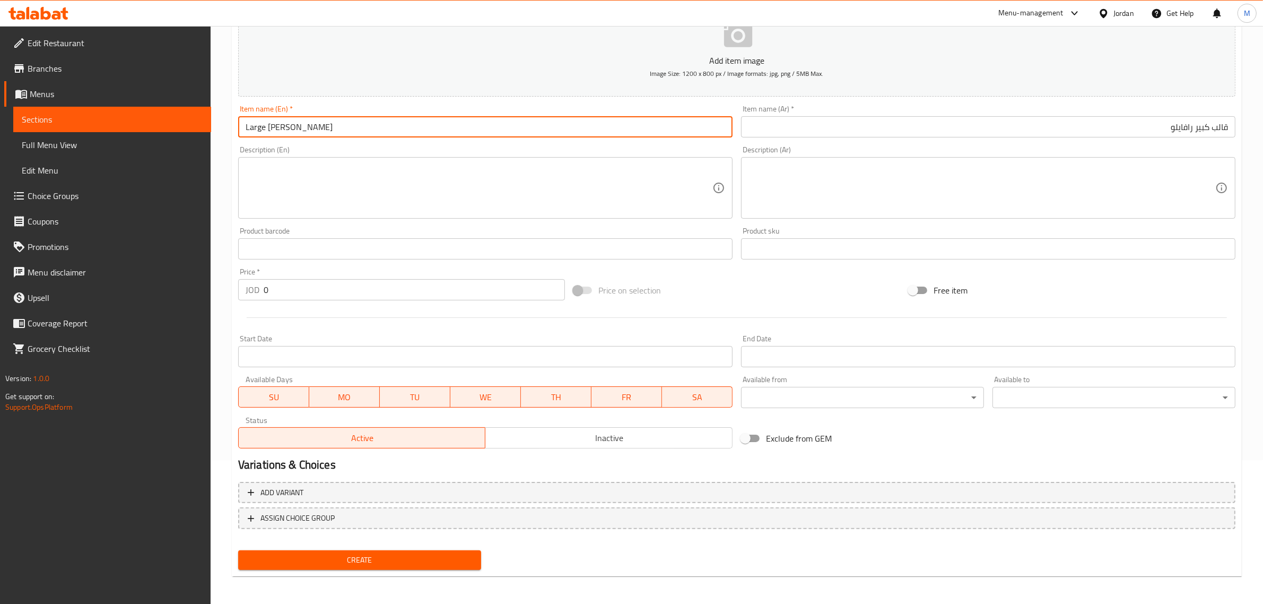
type input "Large [PERSON_NAME]"
click at [751, 277] on div "Price on selection" at bounding box center [736, 290] width 335 height 29
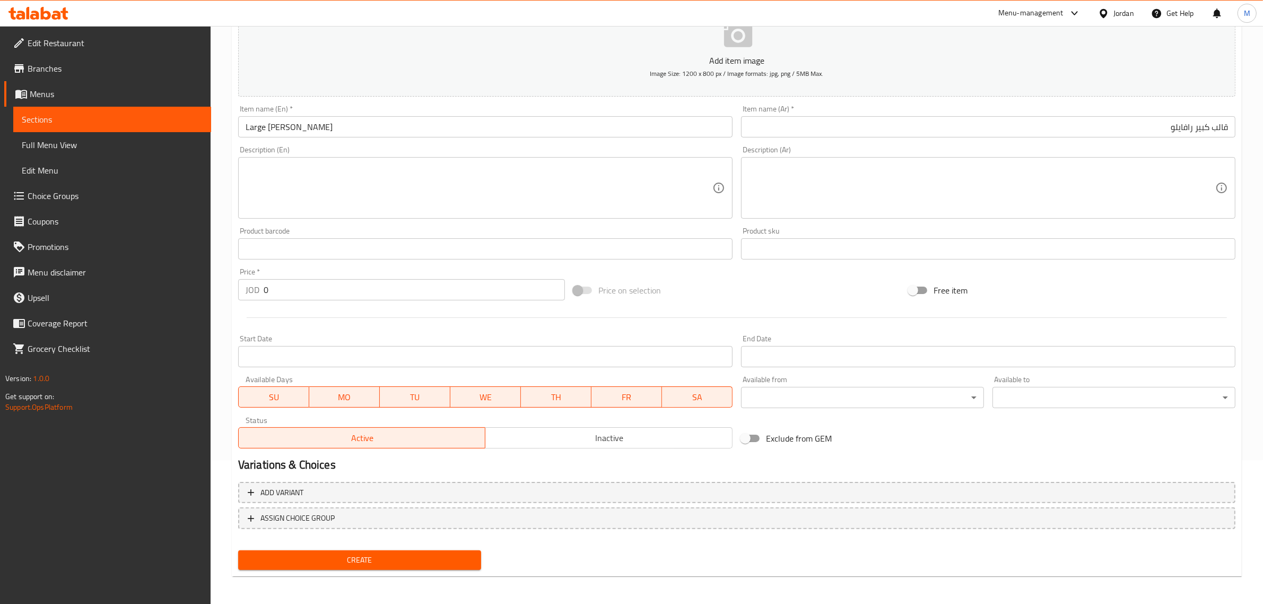
click at [444, 285] on input "0" at bounding box center [414, 289] width 301 height 21
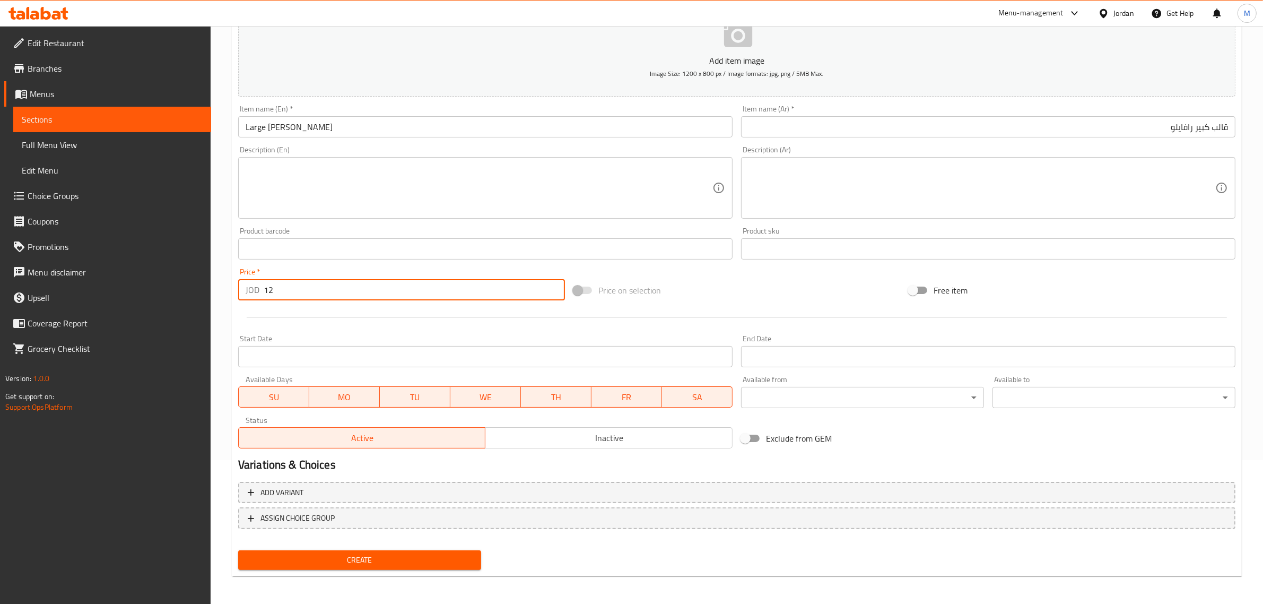
type input "12"
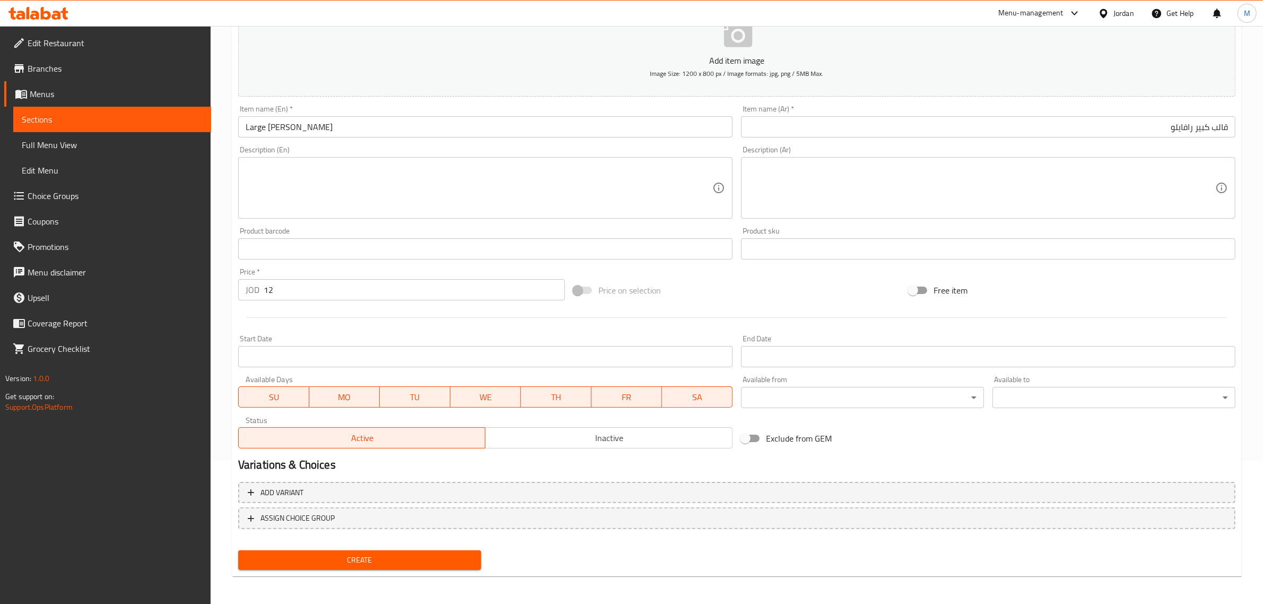
click at [703, 276] on div "Price on selection" at bounding box center [736, 290] width 335 height 29
click at [715, 309] on div at bounding box center [737, 318] width 1006 height 26
click at [428, 553] on span "Create" at bounding box center [360, 559] width 226 height 13
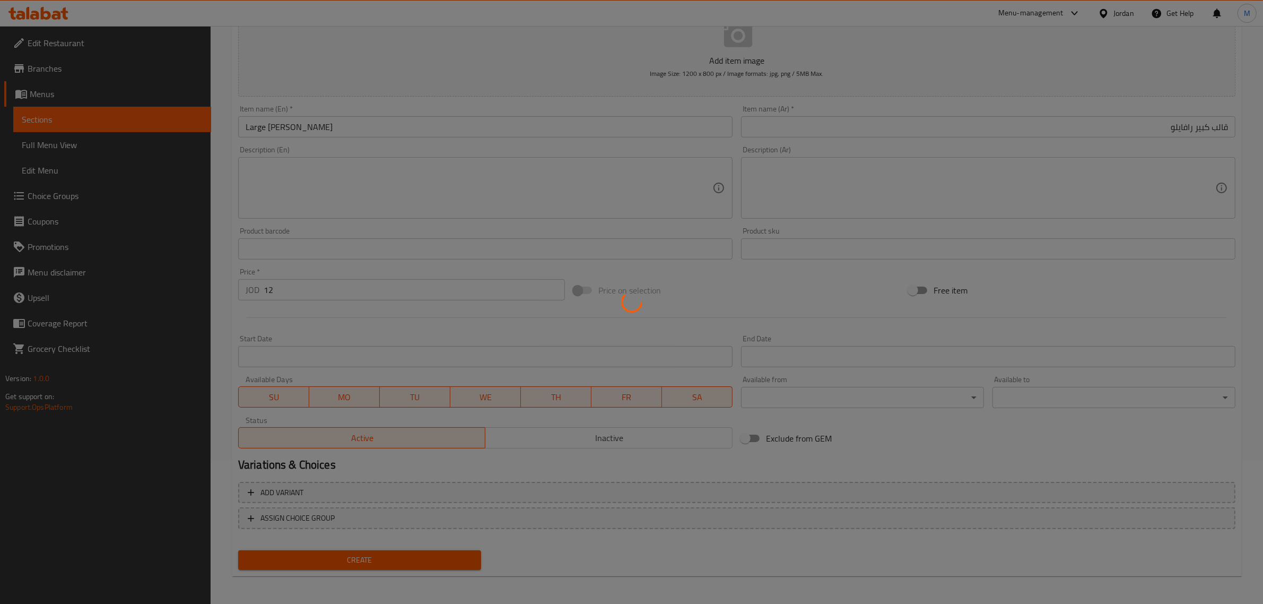
type input "0"
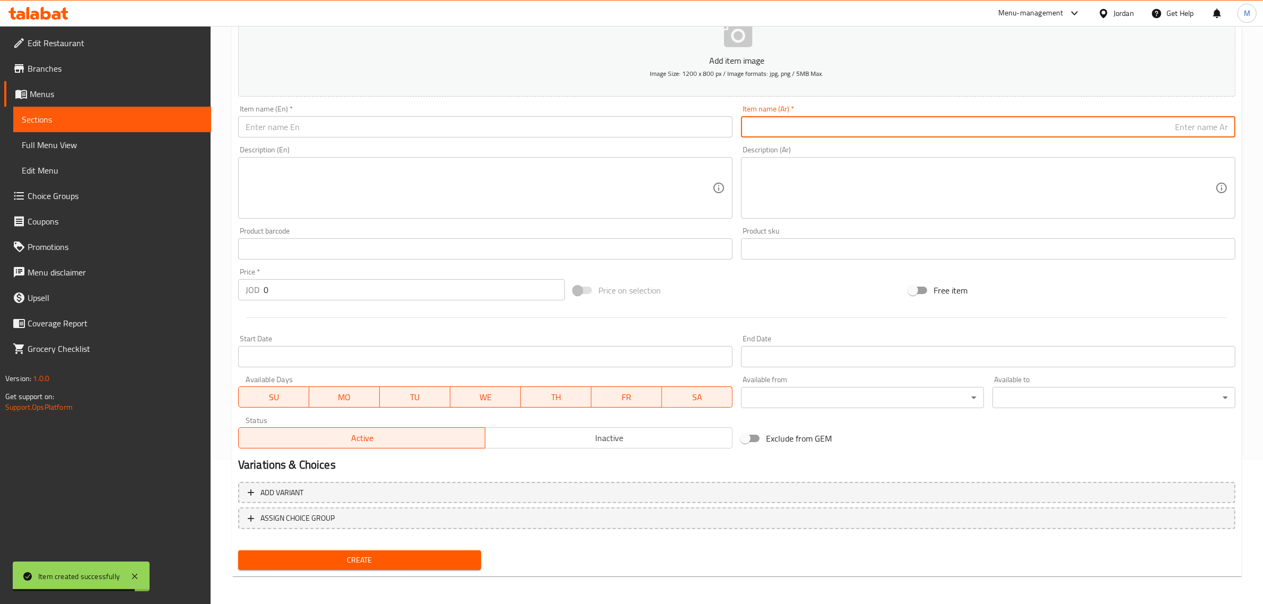
click at [1178, 135] on input "text" at bounding box center [988, 126] width 495 height 21
paste input "قالب كبير باونتي"
type input "قالب كبير باونتي"
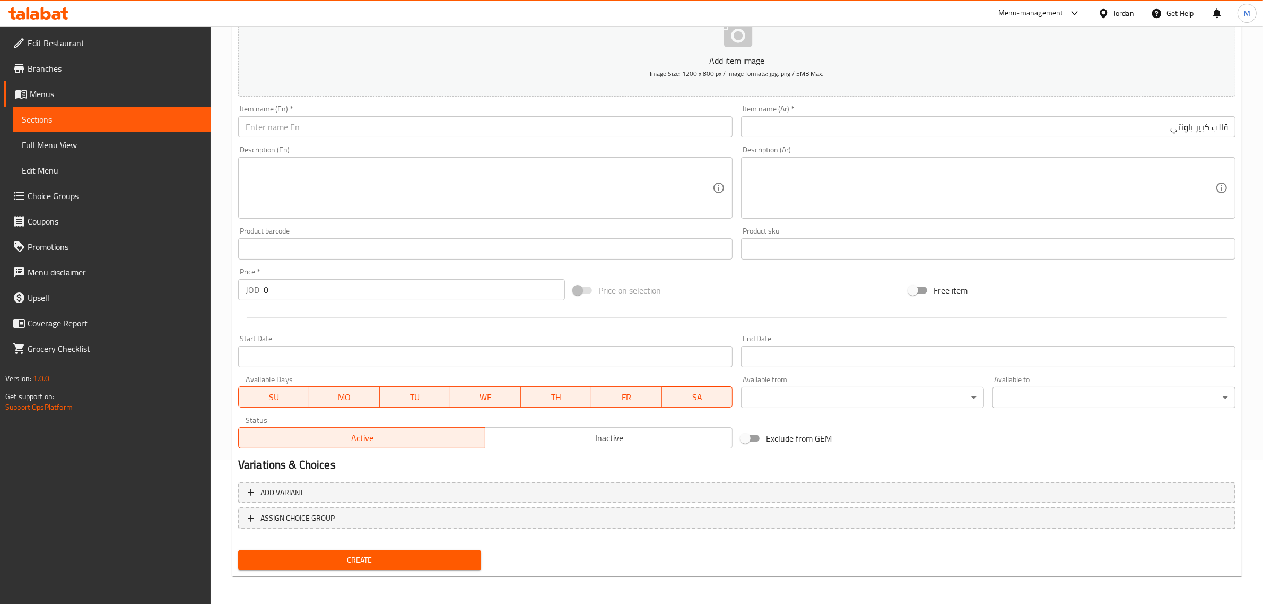
click at [597, 131] on input "text" at bounding box center [485, 126] width 495 height 21
paste input "Large Bounty Mold"
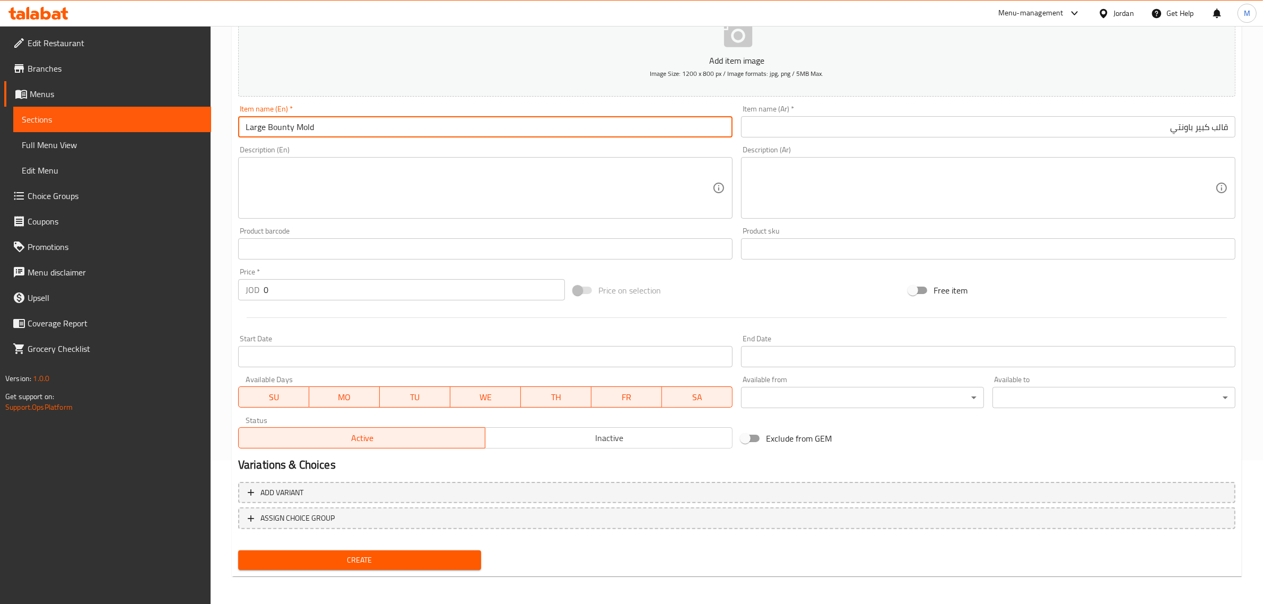
type input "Large Bounty Mold"
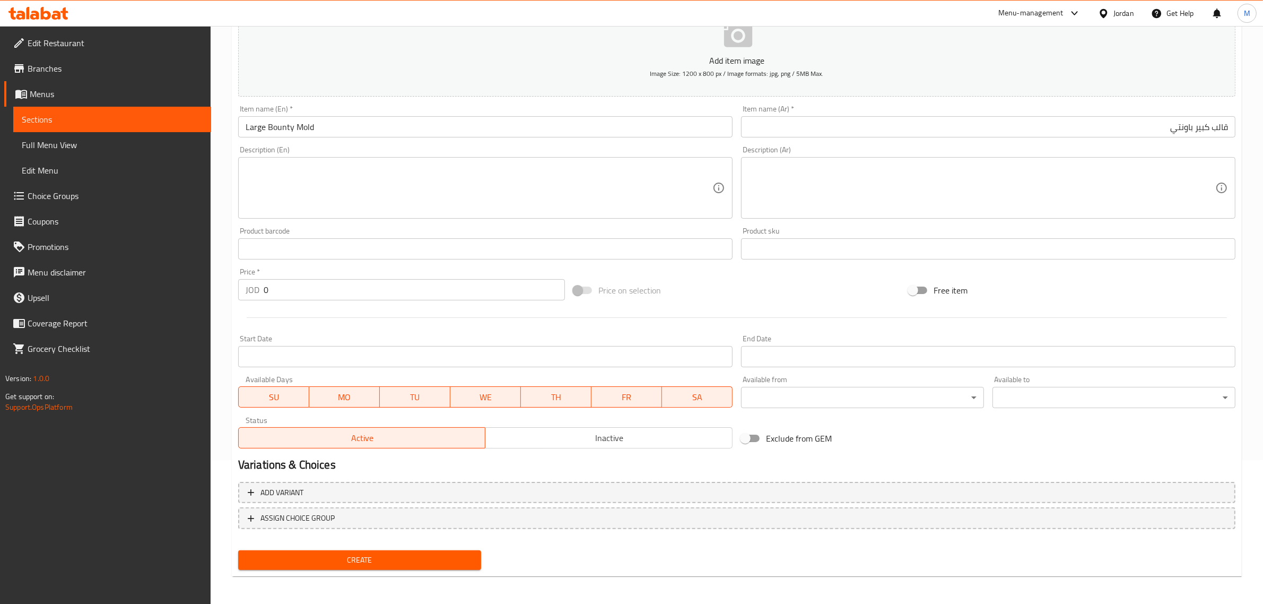
click at [490, 292] on input "0" at bounding box center [414, 289] width 301 height 21
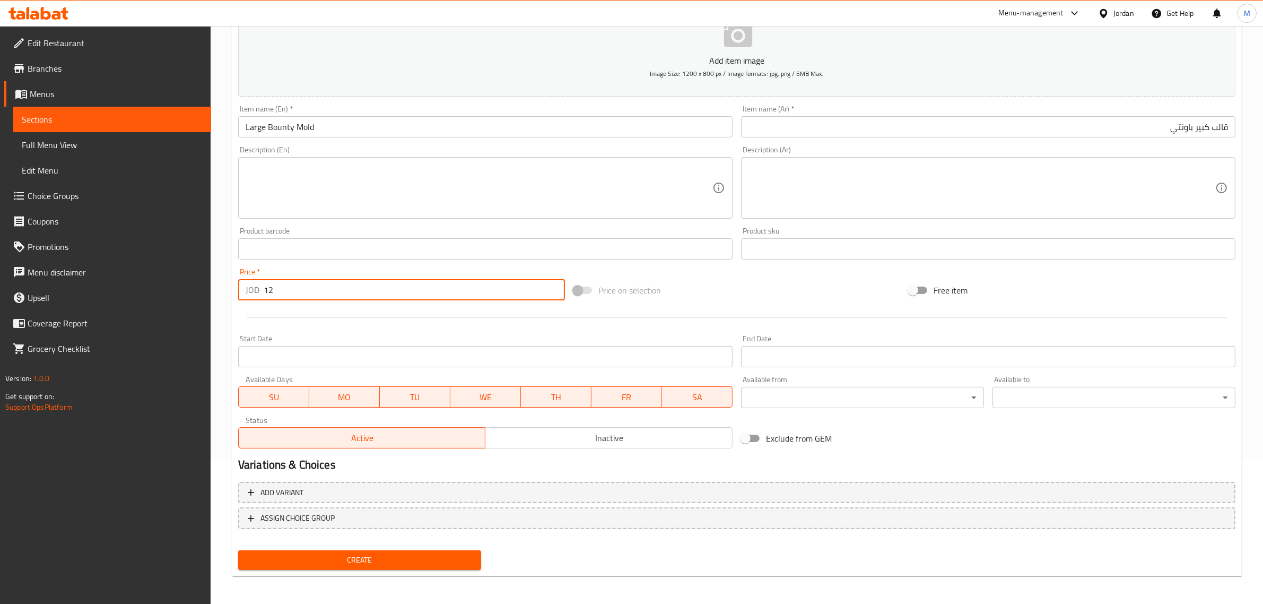
type input "12"
click at [714, 292] on div "Price on selection" at bounding box center [736, 290] width 335 height 29
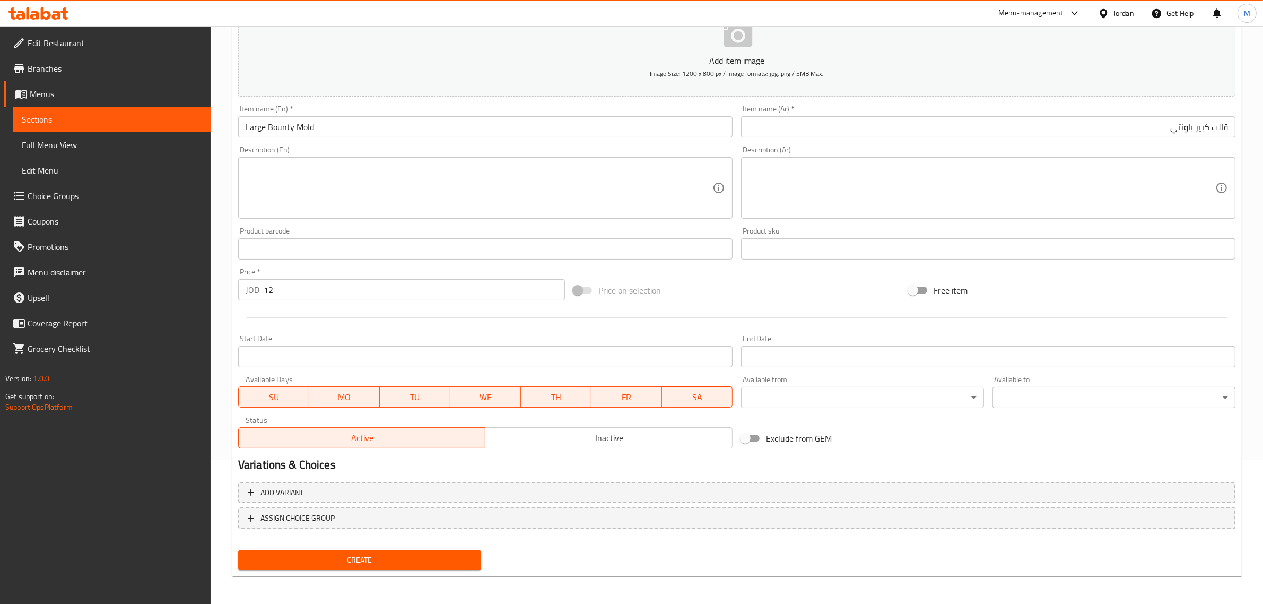
click at [775, 306] on div at bounding box center [737, 318] width 1006 height 26
click at [441, 556] on span "Create" at bounding box center [360, 559] width 226 height 13
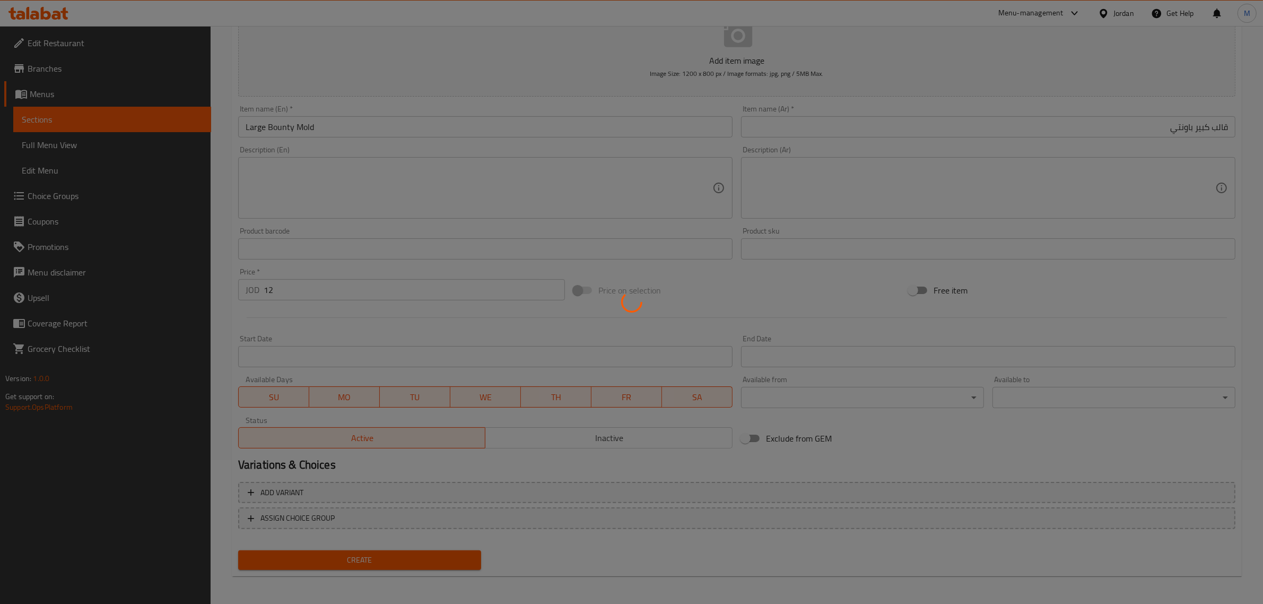
type input "0"
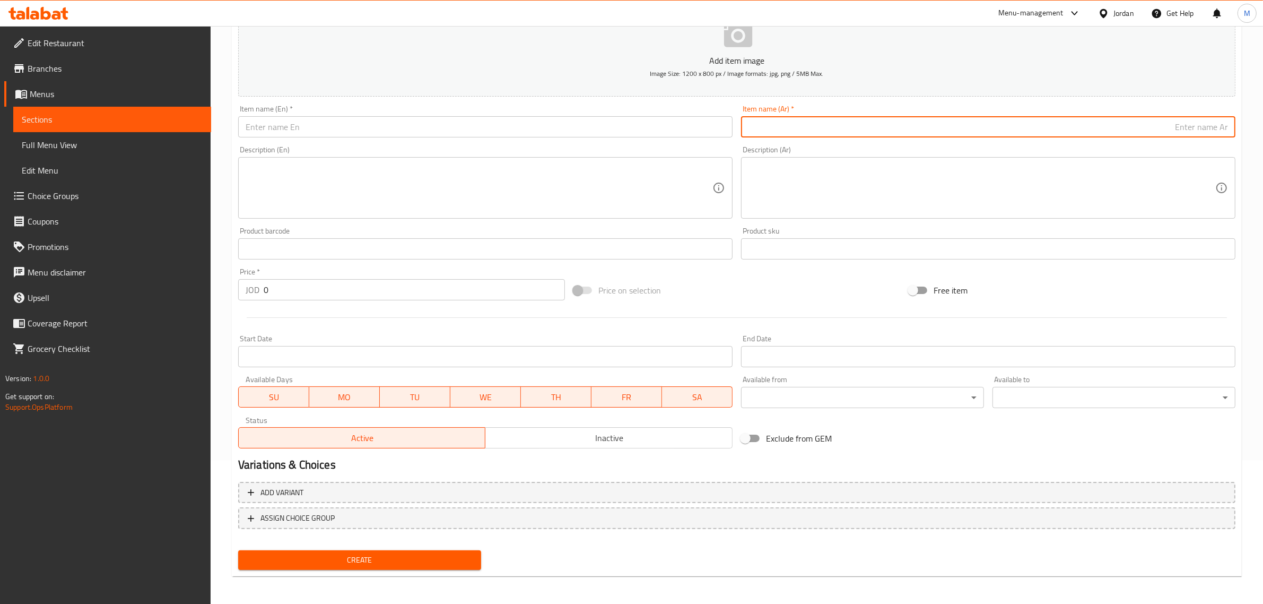
click at [1118, 128] on input "text" at bounding box center [988, 126] width 495 height 21
paste input "قالب كبير فريرو روشية"
type input "قالب كبير فريرو روشية"
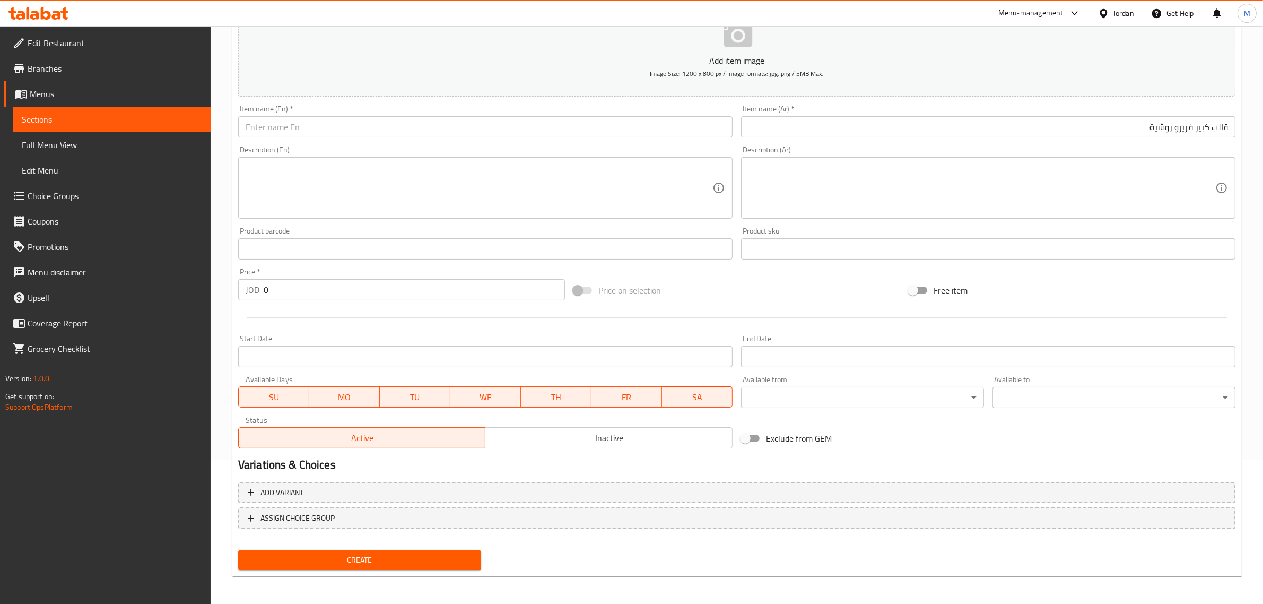
click at [639, 128] on input "text" at bounding box center [485, 126] width 495 height 21
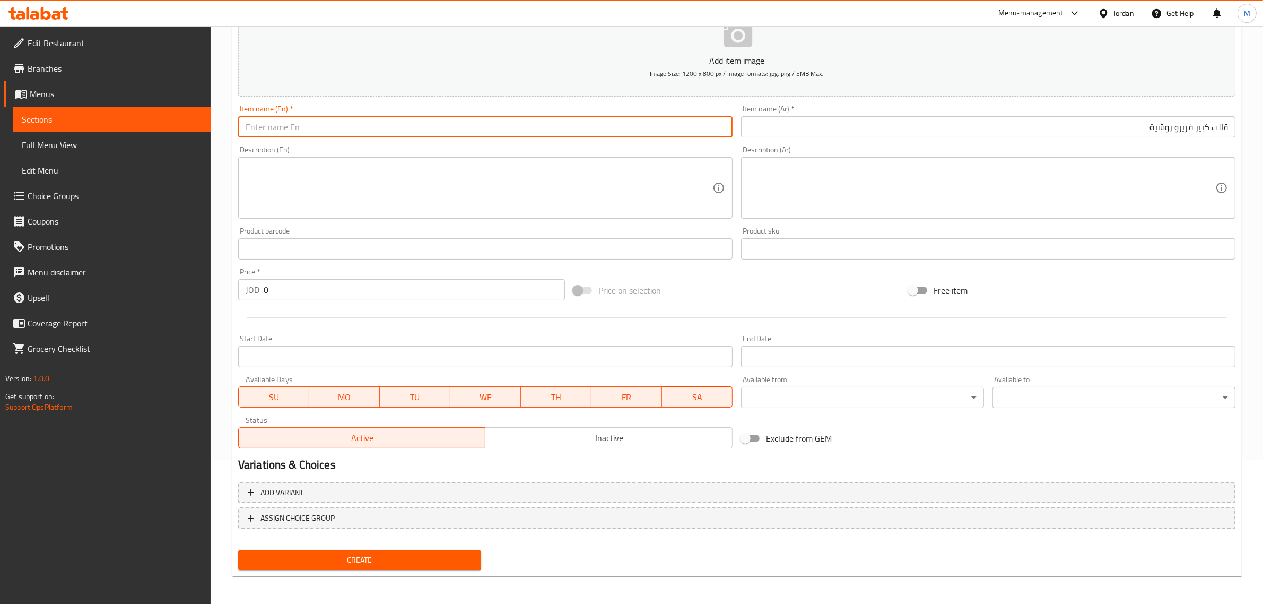
paste input "Large Ferrero Rocher mold"
click at [639, 128] on input "Large Ferrero Rocher mold" at bounding box center [485, 126] width 495 height 21
type input "Large Ferrero Rocher Mold"
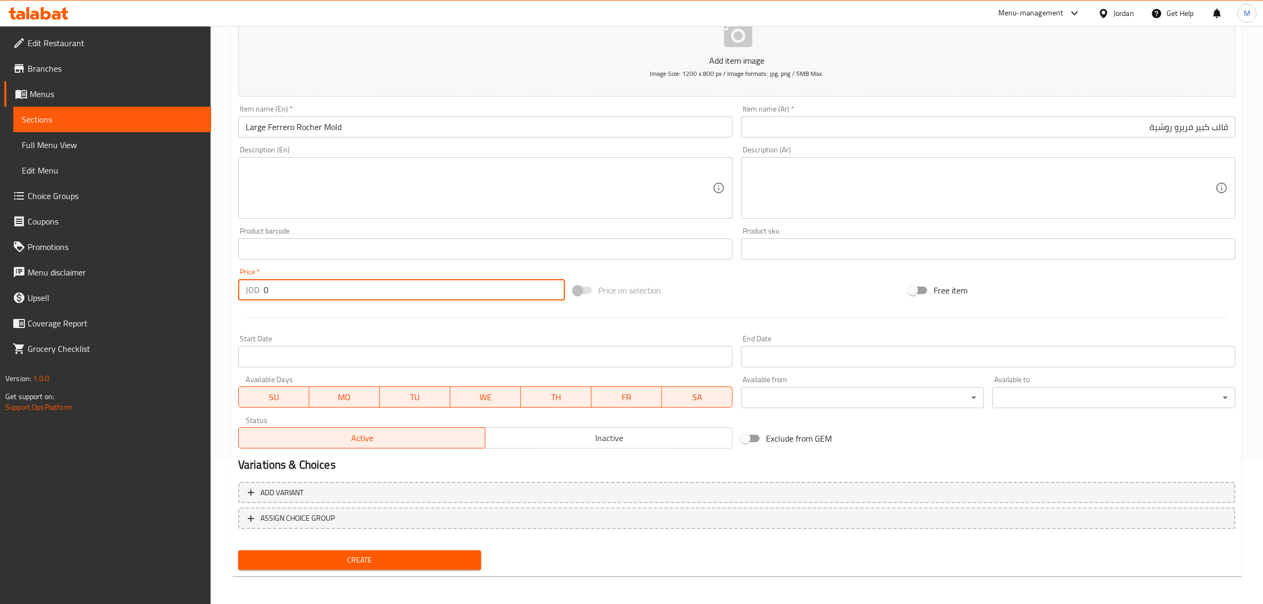
click at [454, 282] on input "0" at bounding box center [414, 289] width 301 height 21
type input "12"
click at [747, 288] on div "Price on selection" at bounding box center [736, 290] width 335 height 29
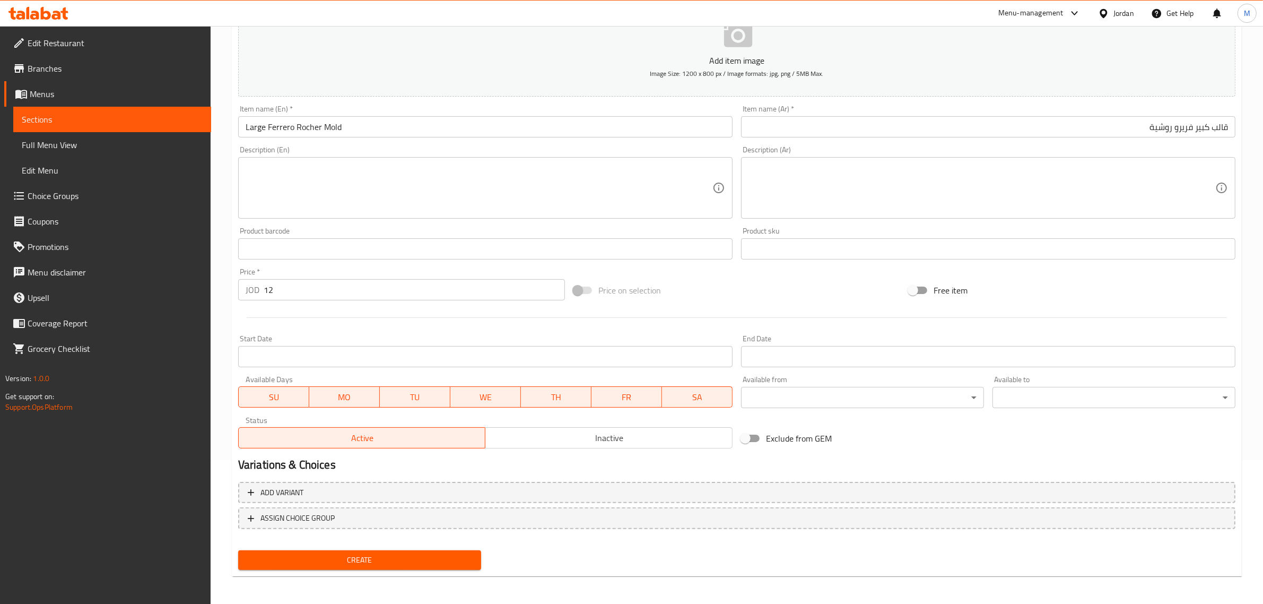
click at [390, 550] on button "Create" at bounding box center [359, 560] width 243 height 20
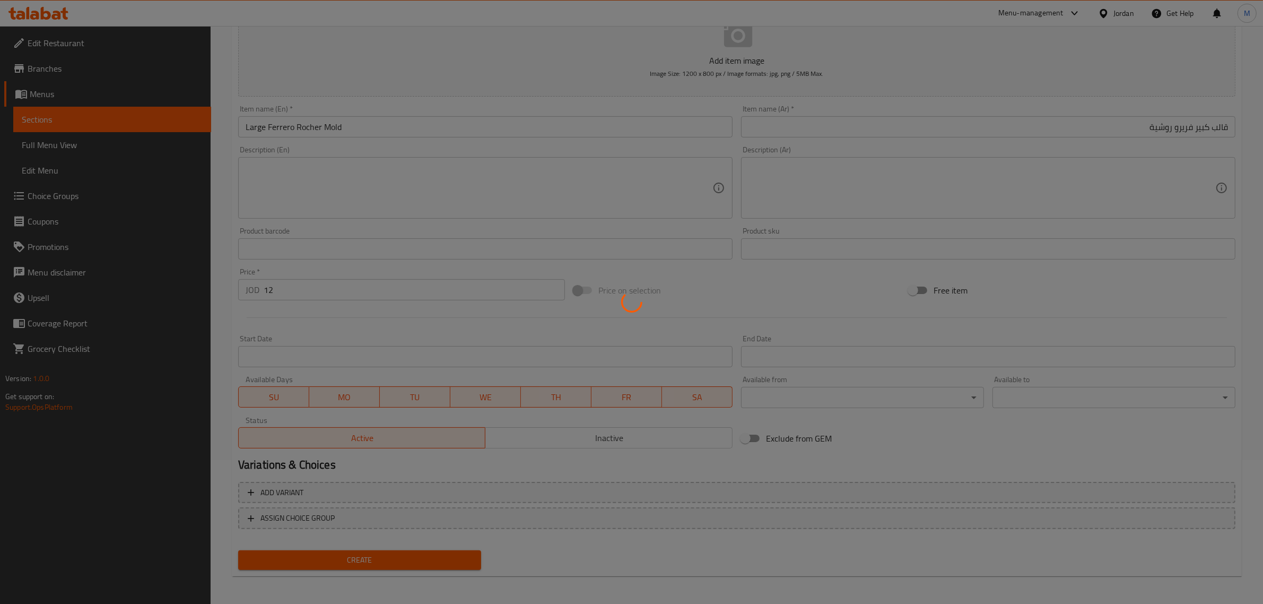
type input "0"
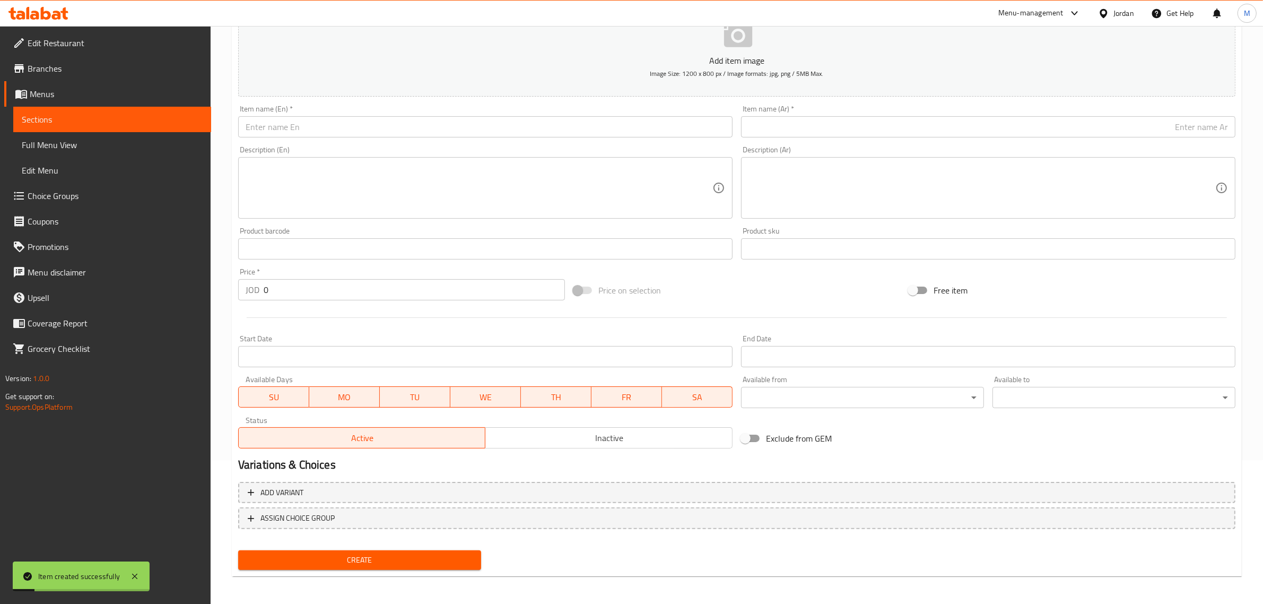
click at [856, 276] on div "Price on selection" at bounding box center [736, 290] width 335 height 29
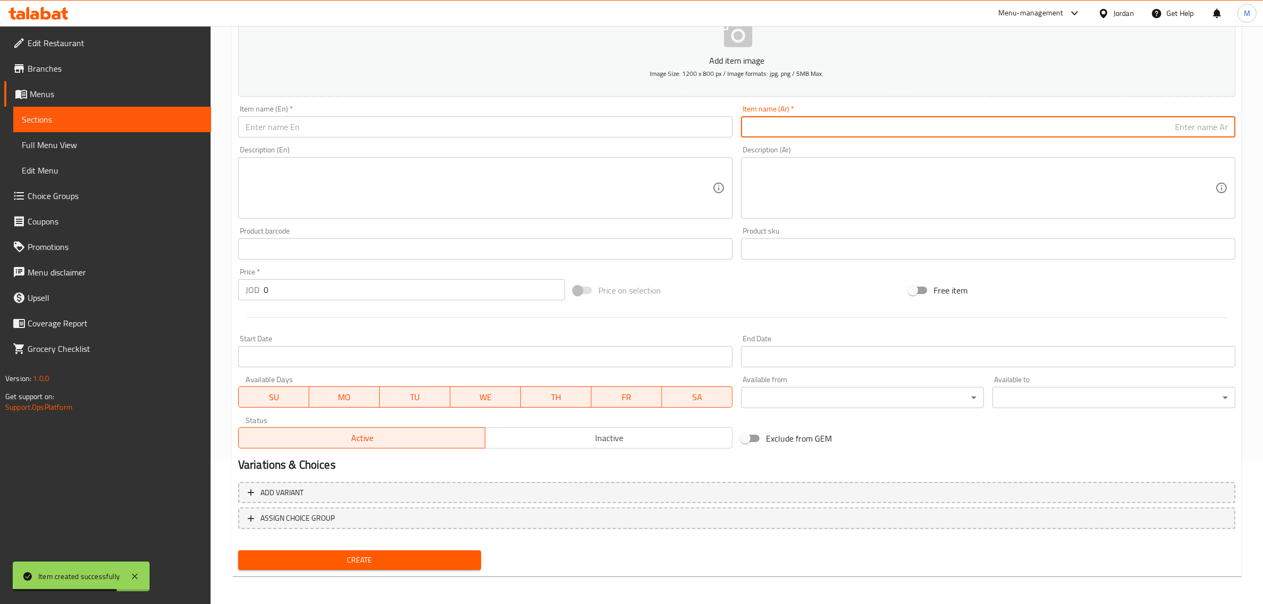
click at [1094, 131] on input "text" at bounding box center [988, 126] width 495 height 21
paste input "قالب صغير سنكرز"
click at [1176, 125] on input "قالب صغير سنكرز" at bounding box center [988, 126] width 495 height 21
type input "قالب صغير سنيكرز"
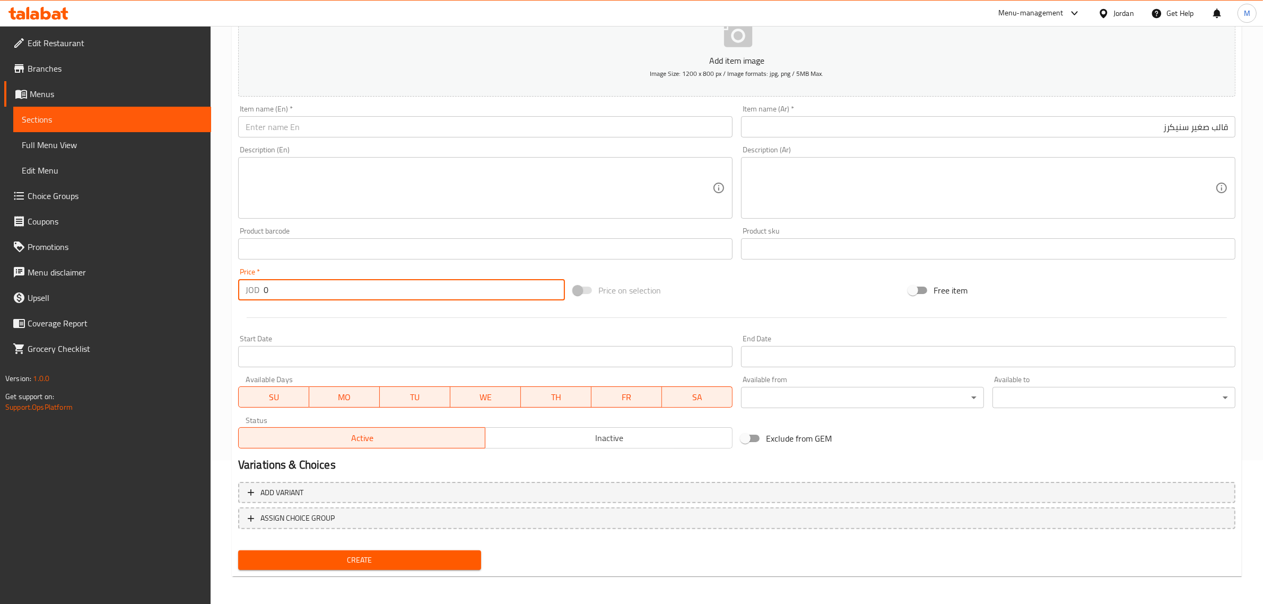
click at [380, 289] on input "0" at bounding box center [414, 289] width 301 height 21
type input "9"
click at [995, 121] on input "قالب صغير سنيكرز" at bounding box center [988, 126] width 495 height 21
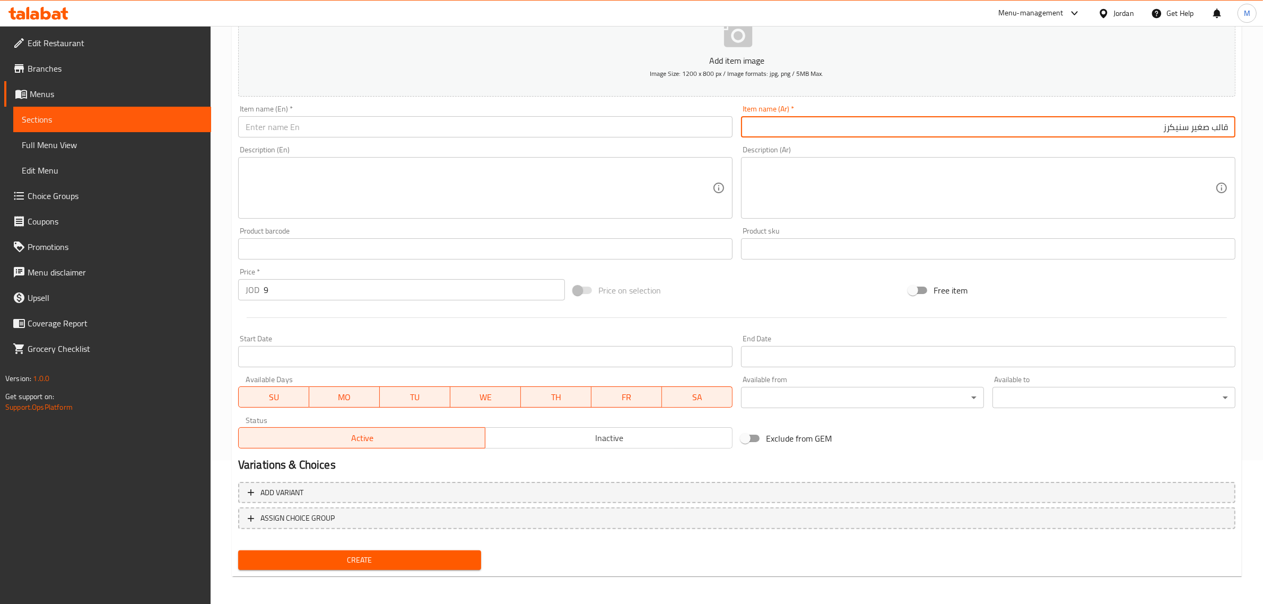
click at [995, 121] on input "قالب صغير سنيكرز" at bounding box center [988, 126] width 495 height 21
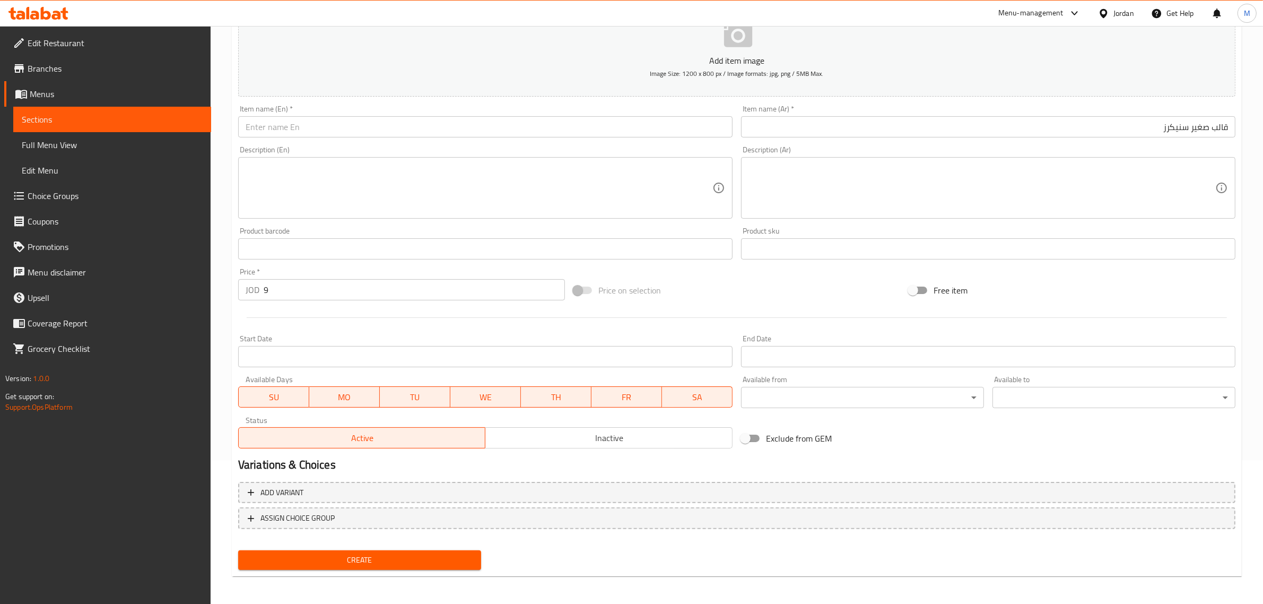
click at [608, 124] on input "text" at bounding box center [485, 126] width 495 height 21
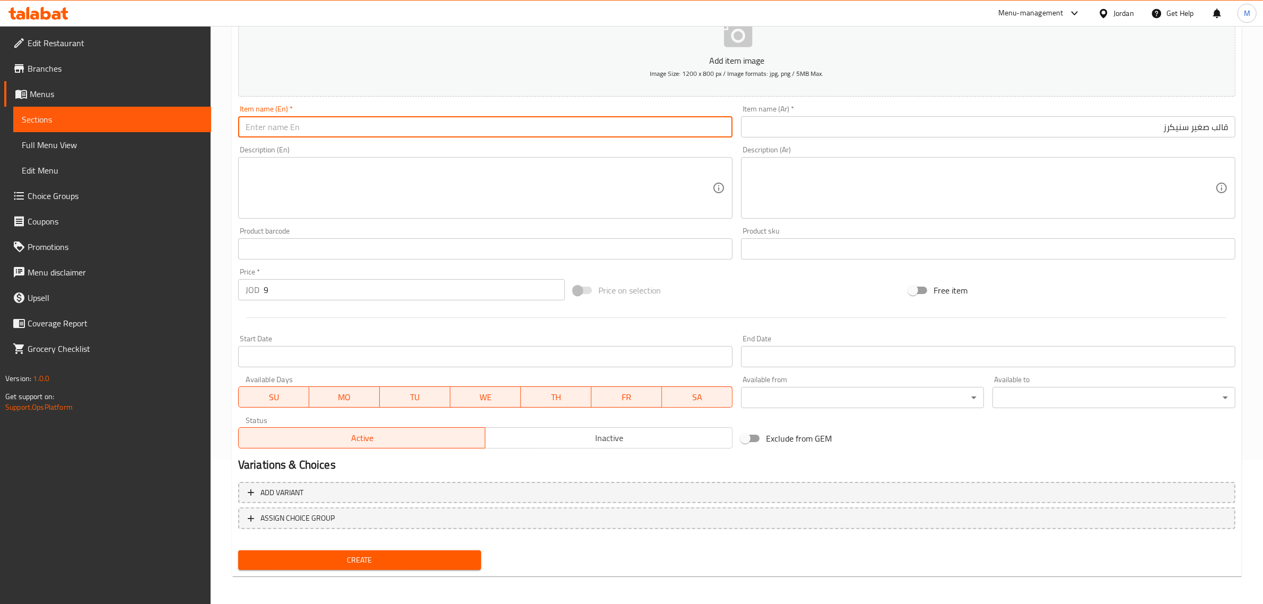
paste input "small snickers bar"
click at [609, 124] on input "small snickers Mold" at bounding box center [485, 126] width 495 height 21
click at [609, 123] on input "small snickers Mold" at bounding box center [485, 126] width 495 height 21
type input "Small Snickers Mold"
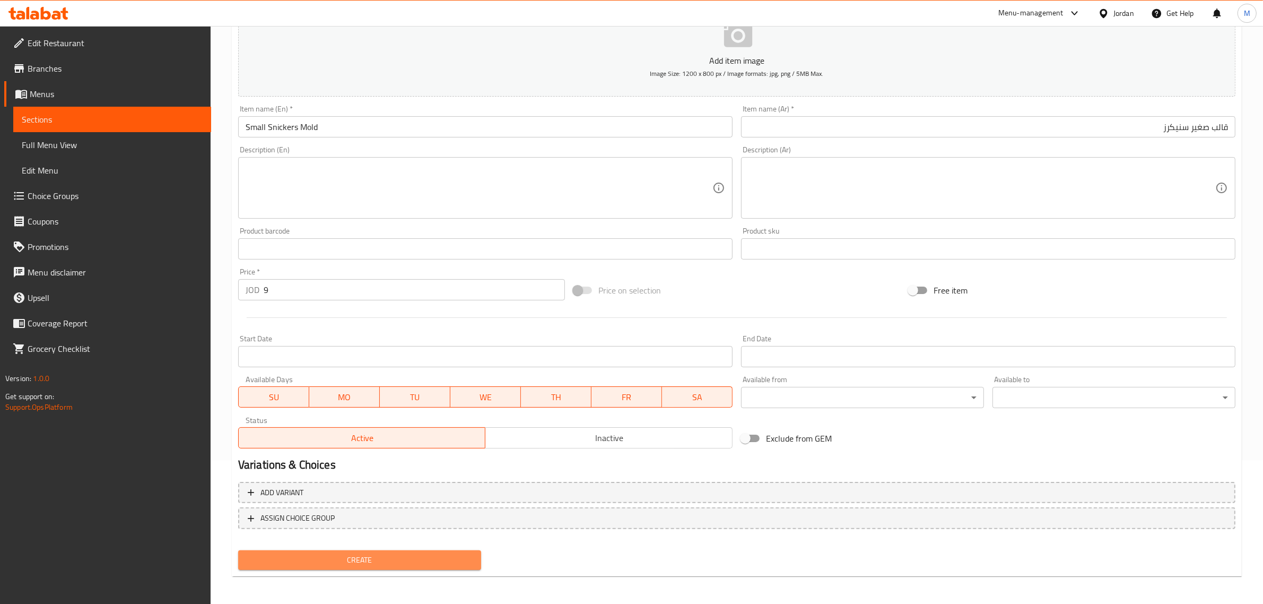
click at [421, 553] on span "Create" at bounding box center [360, 559] width 226 height 13
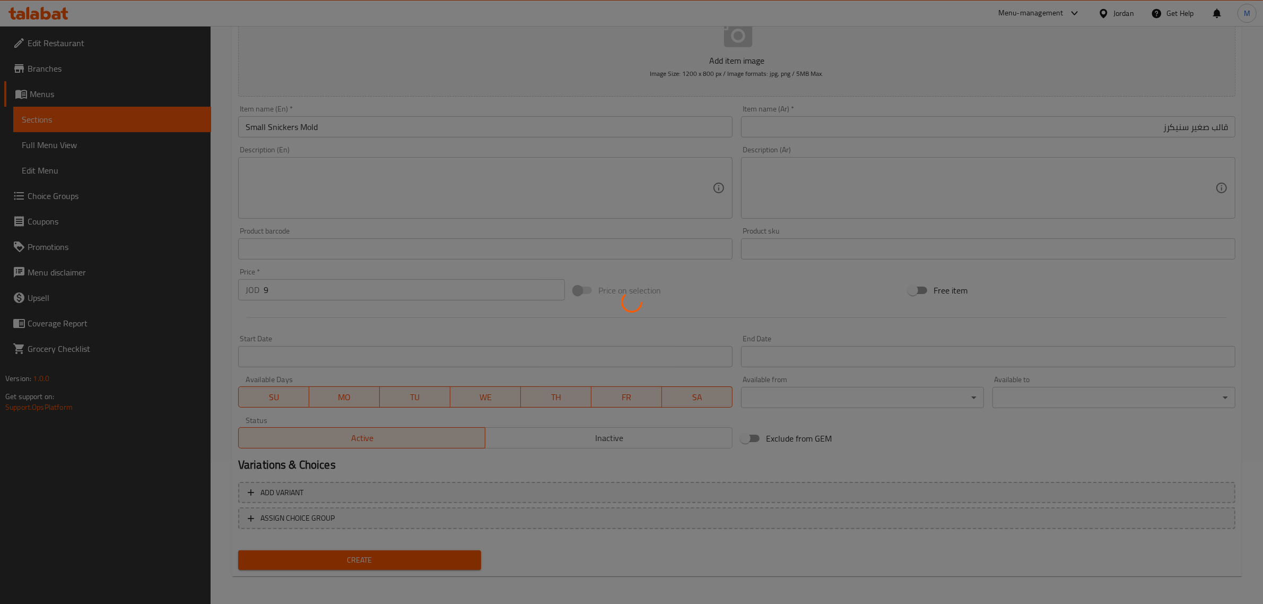
type input "0"
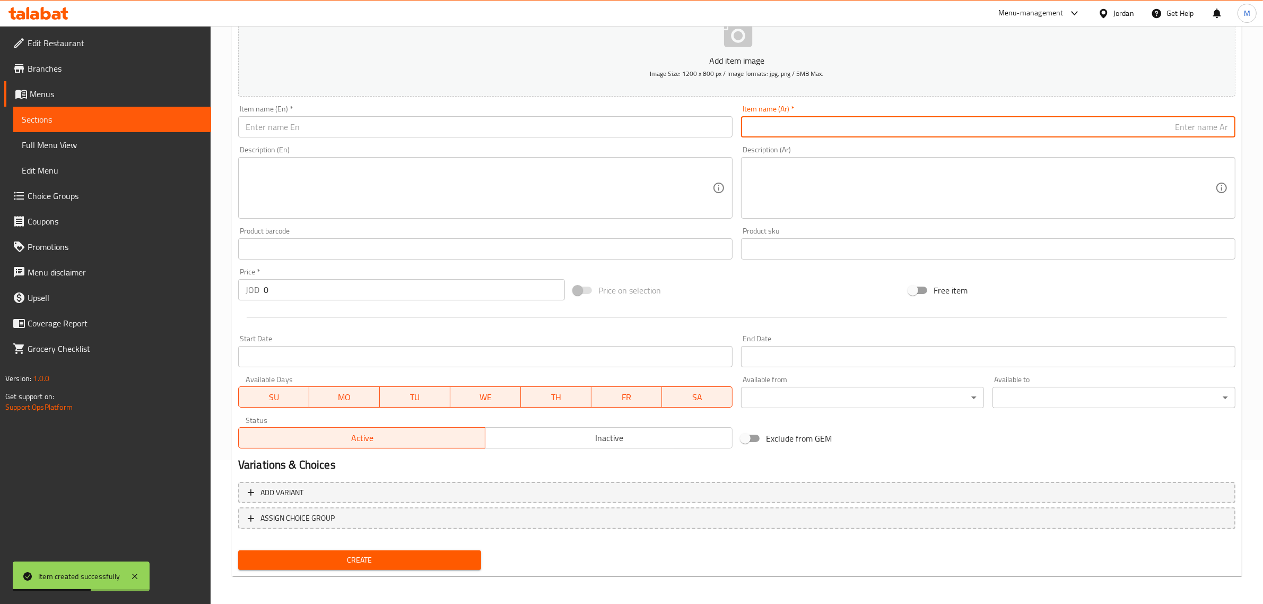
click at [932, 125] on input "text" at bounding box center [988, 126] width 495 height 21
paste input "قالب صغير فواكة"
type input "قالب صغير فواكة"
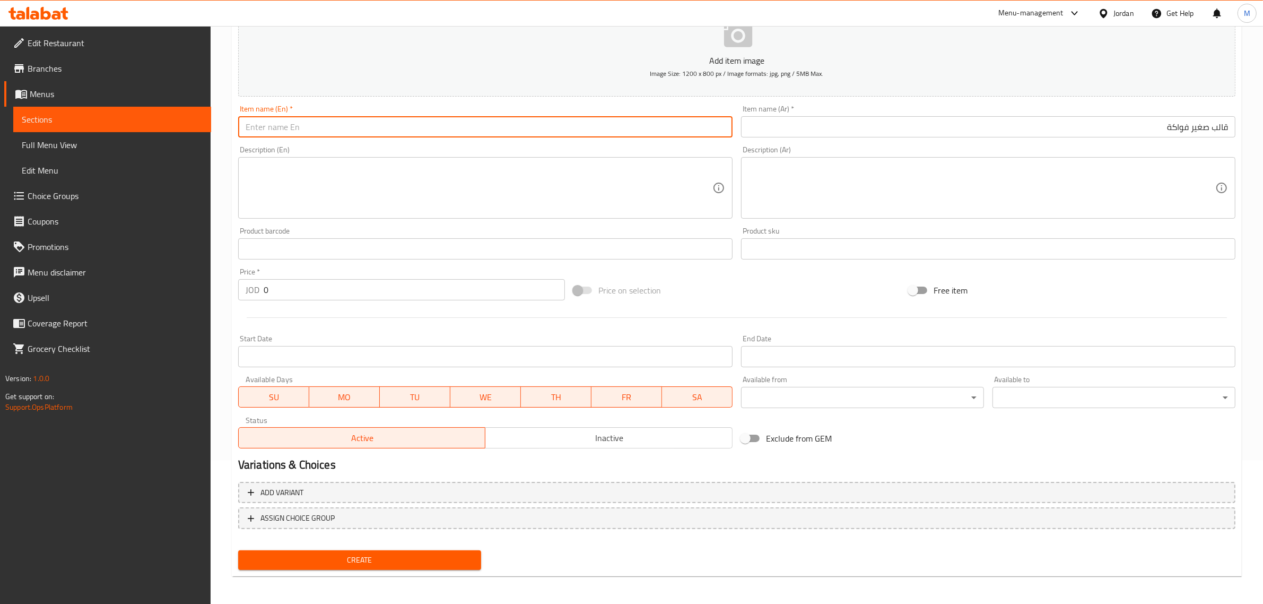
click at [682, 126] on input "text" at bounding box center [485, 126] width 495 height 21
paste input "Small fruit tray"
click at [682, 126] on input "Small fruit Mold" at bounding box center [485, 126] width 495 height 21
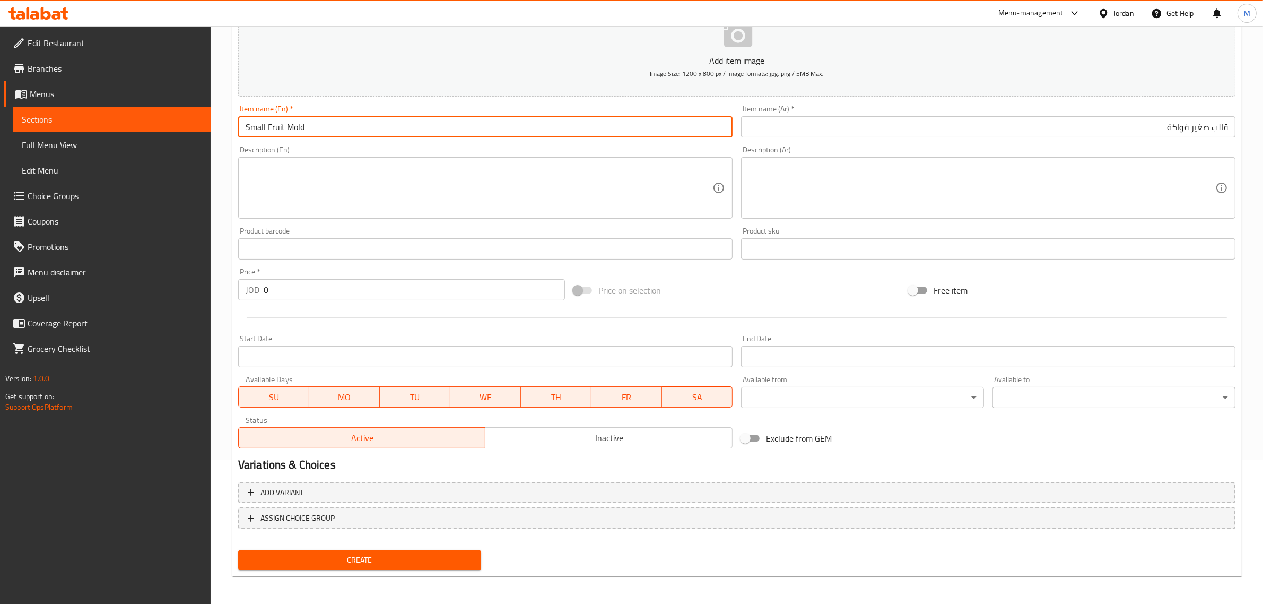
type input "Small Fruit Mold"
click at [443, 288] on input "0" at bounding box center [414, 289] width 301 height 21
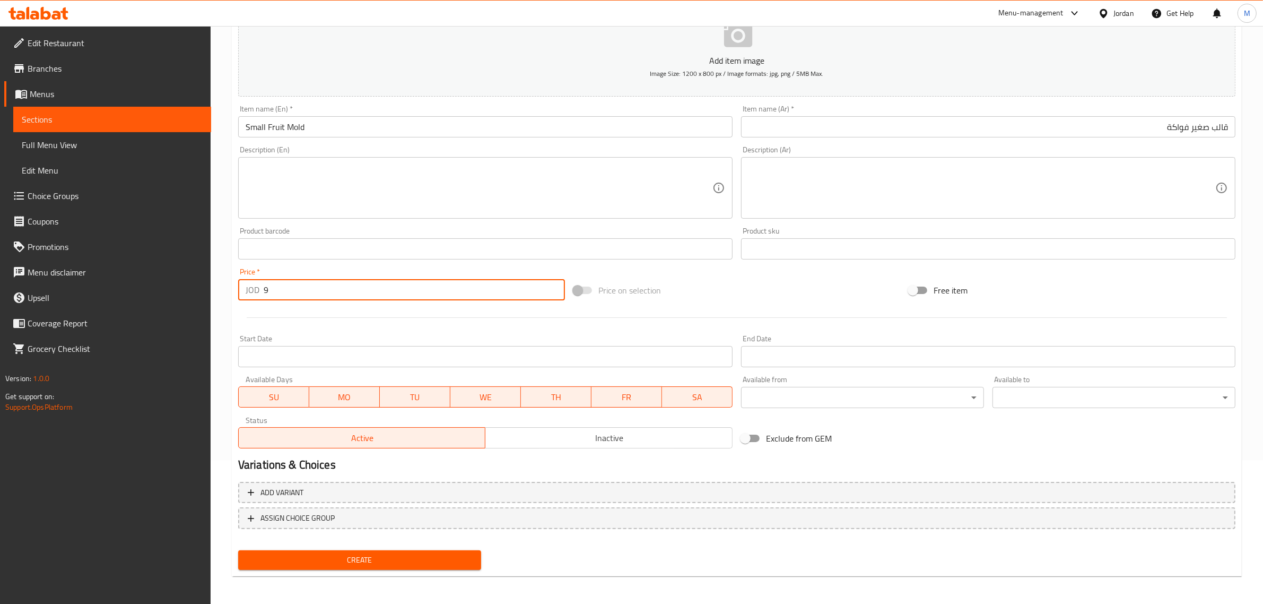
type input "9"
click at [406, 553] on span "Create" at bounding box center [360, 559] width 226 height 13
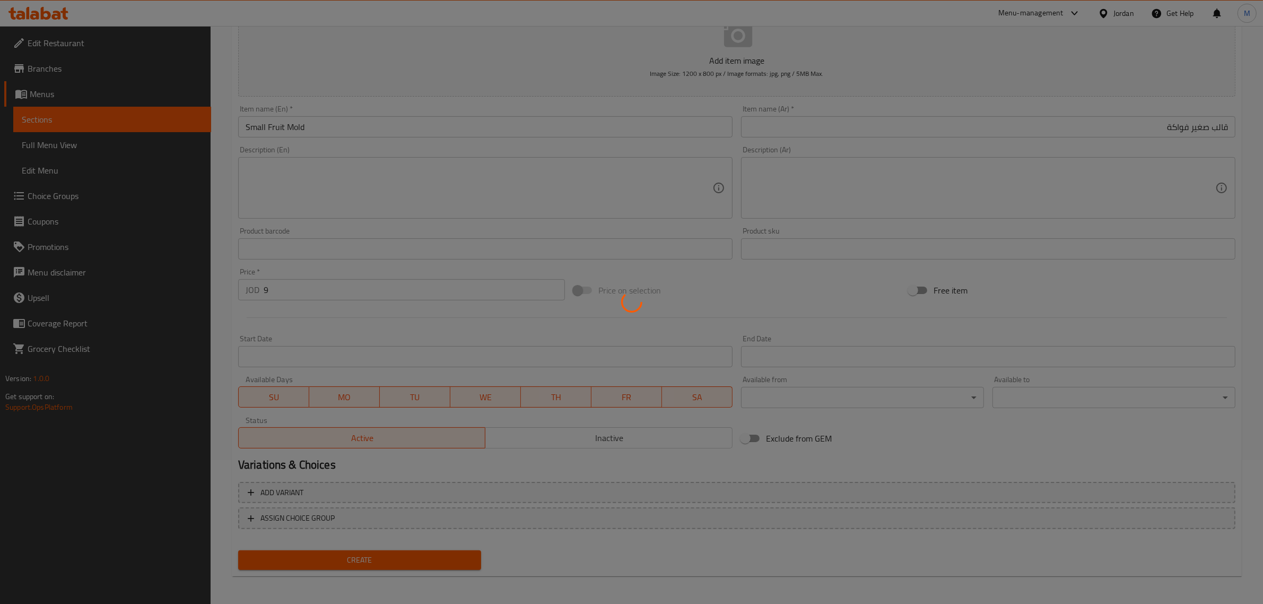
type input "0"
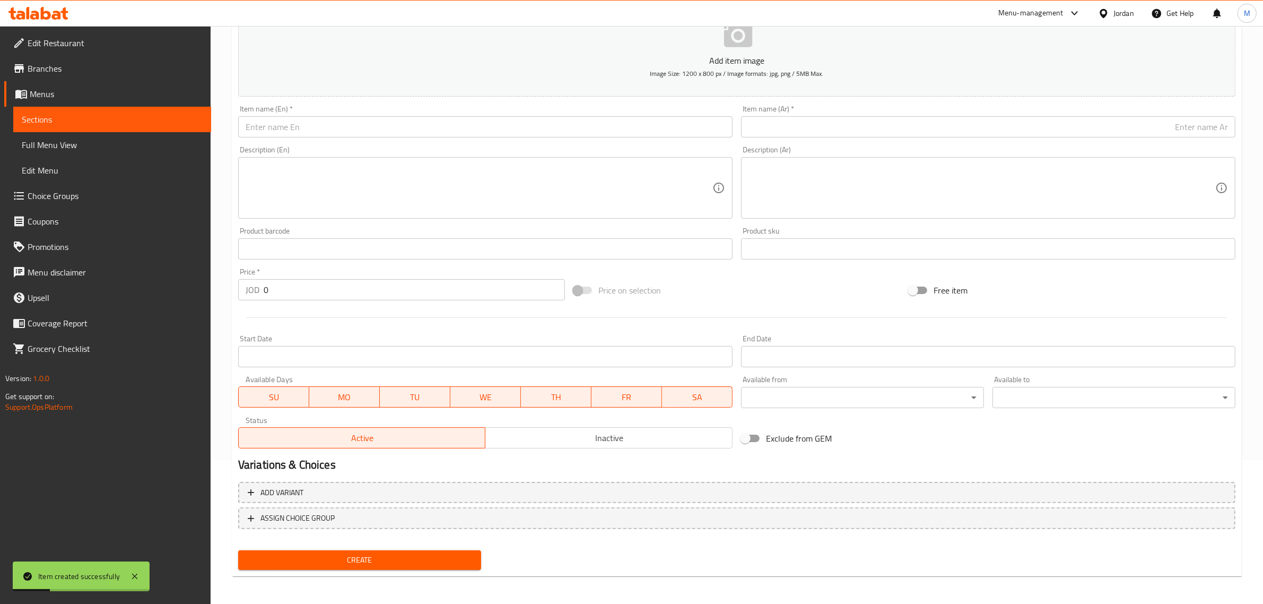
click at [1195, 127] on input "text" at bounding box center [988, 126] width 495 height 21
paste input "قالب صغير مارس"
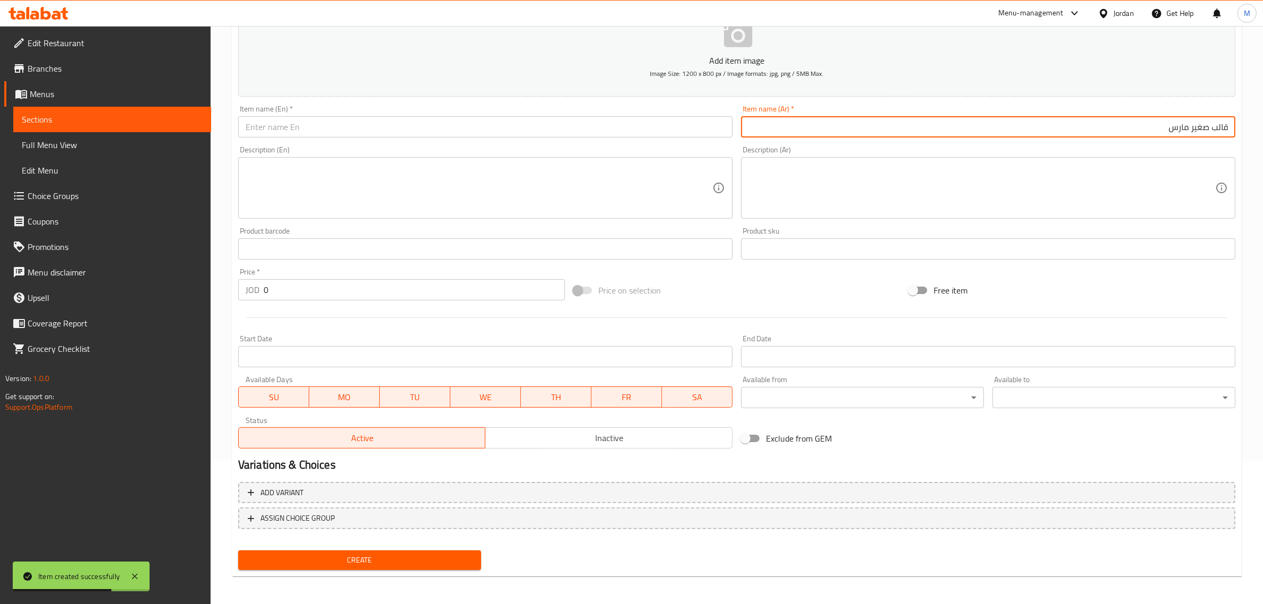
type input "قالب صغير مارس"
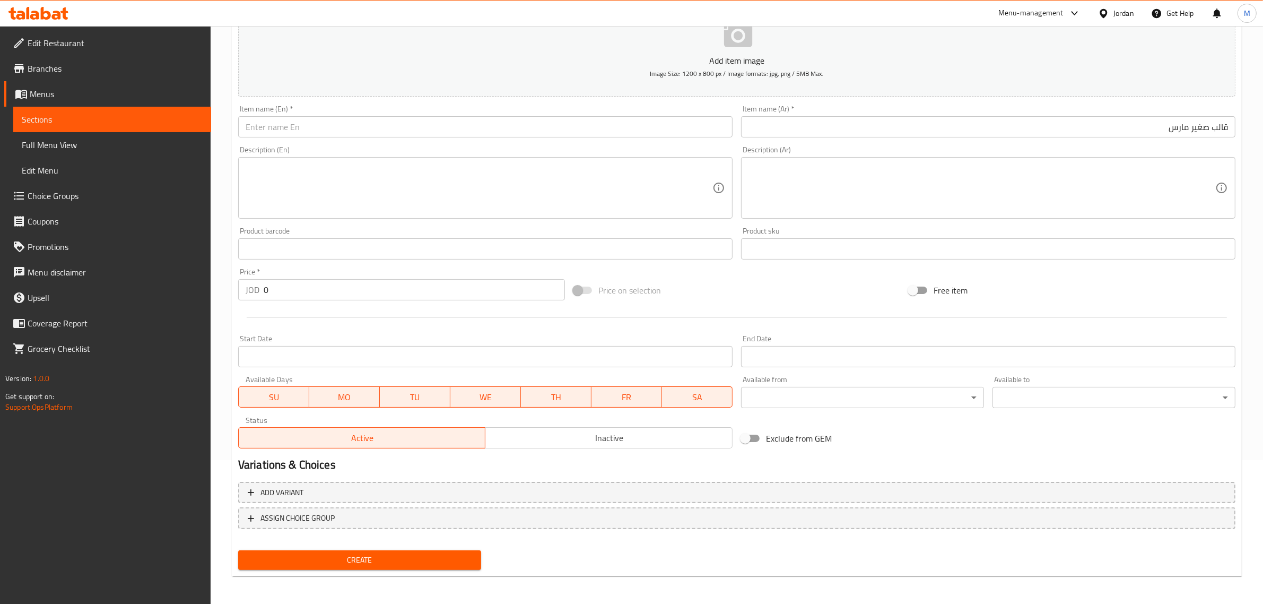
click at [497, 129] on input "text" at bounding box center [485, 126] width 495 height 21
paste input "Small March mold"
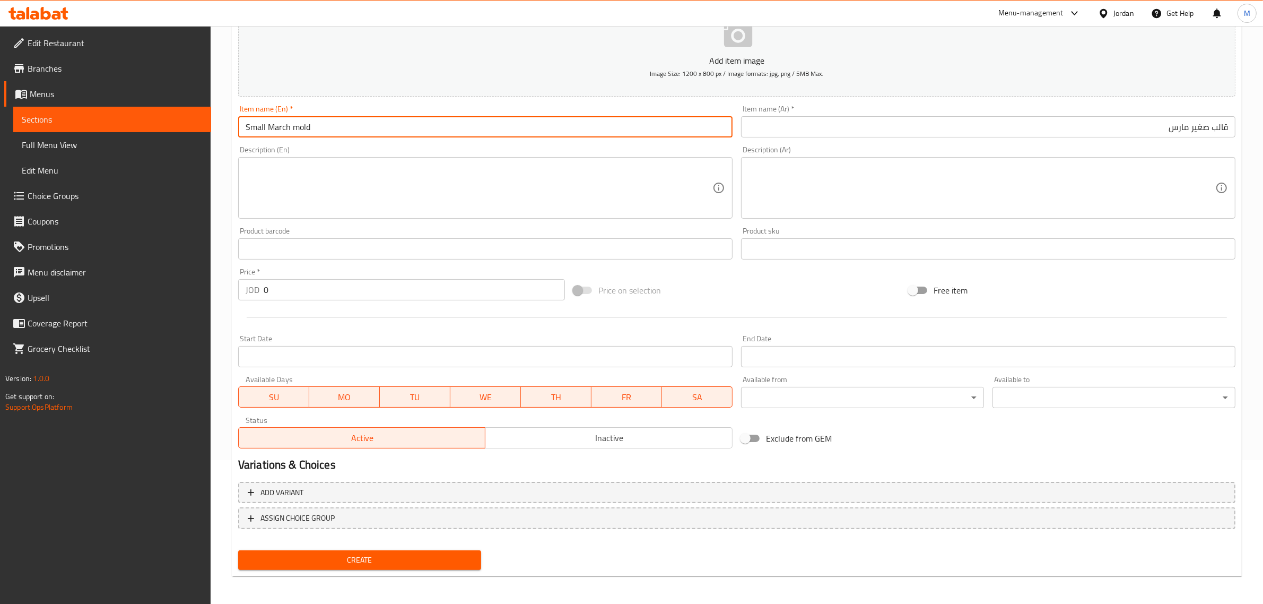
drag, startPoint x: 282, startPoint y: 126, endPoint x: 290, endPoint y: 126, distance: 8.0
click at [290, 126] on input "Small March mold" at bounding box center [485, 126] width 495 height 21
click at [320, 127] on input "Small Mars mold" at bounding box center [485, 126] width 495 height 21
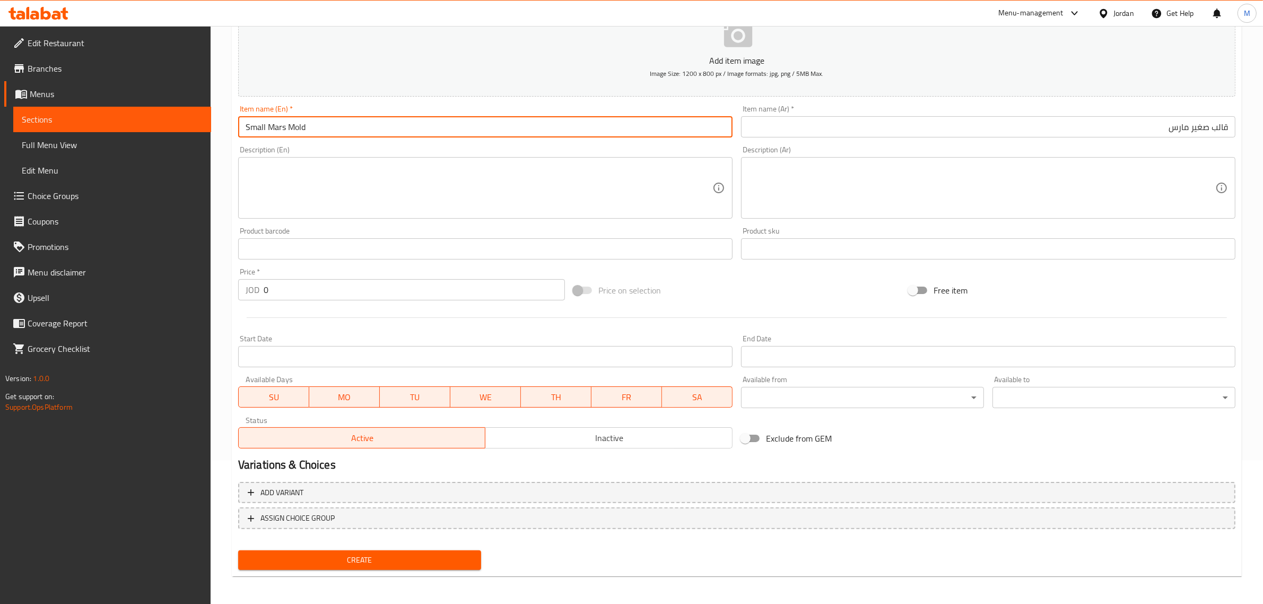
type input "Small Mars Mold"
click at [459, 301] on div "Price   * JOD 0 Price *" at bounding box center [401, 284] width 335 height 41
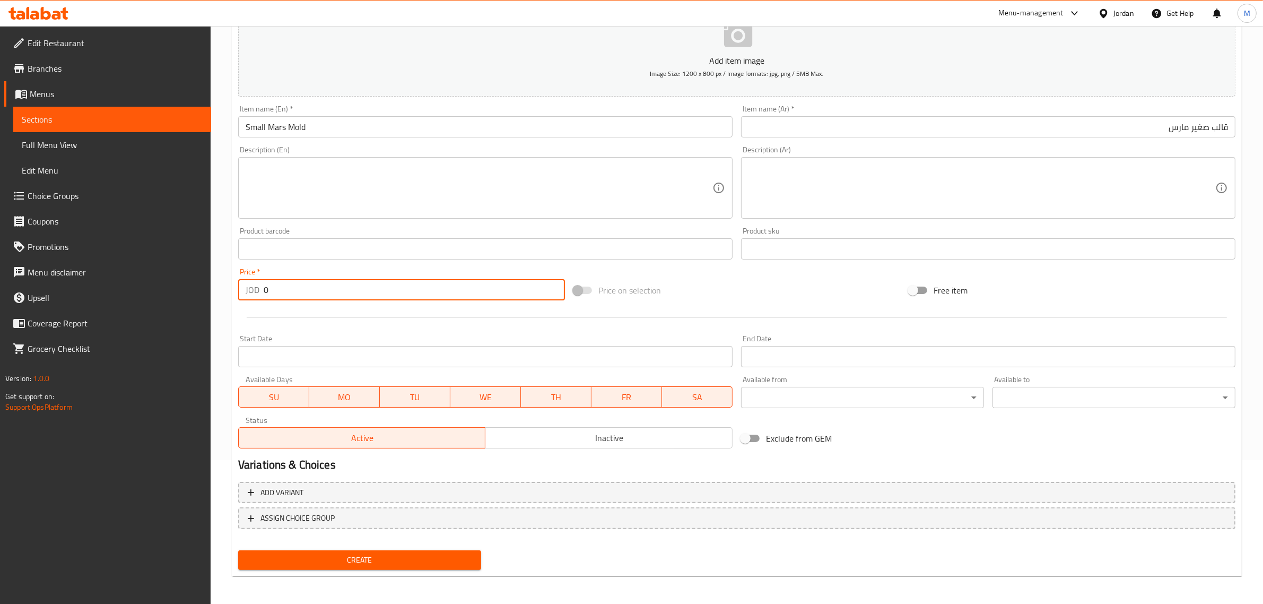
click at [459, 294] on input "0" at bounding box center [414, 289] width 301 height 21
type input "9"
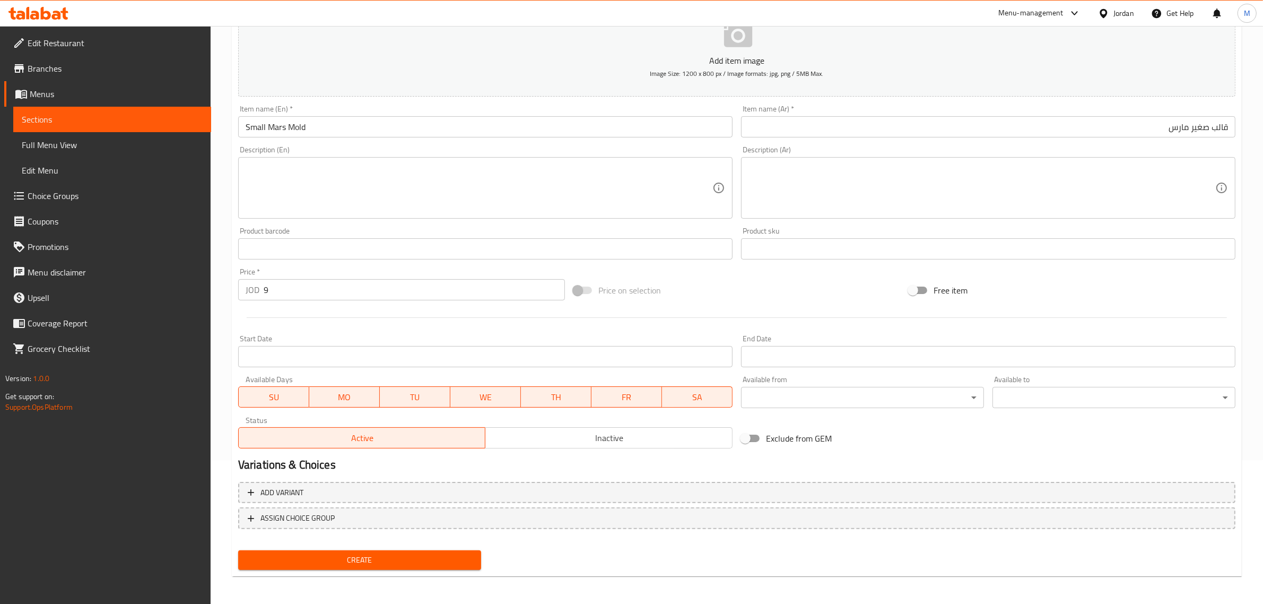
click at [743, 272] on div "Add item image Image Size: 1200 x 800 px / Image formats: jpg, png / 5MB Max. I…" at bounding box center [737, 223] width 1006 height 457
click at [351, 553] on span "Create" at bounding box center [360, 559] width 226 height 13
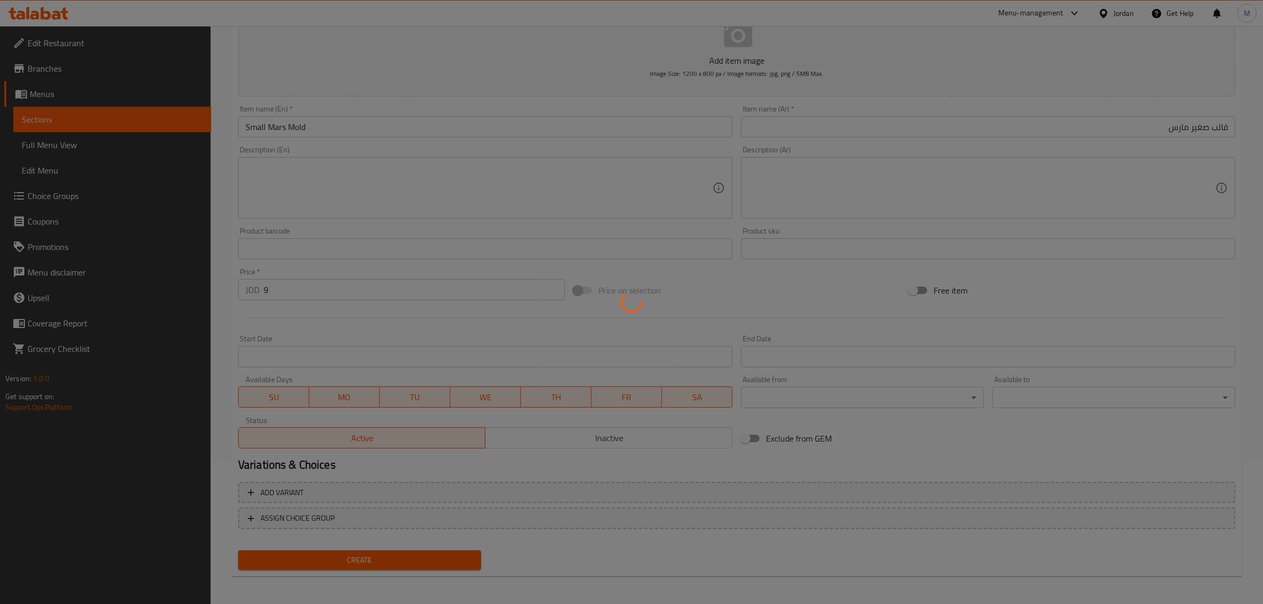
type input "0"
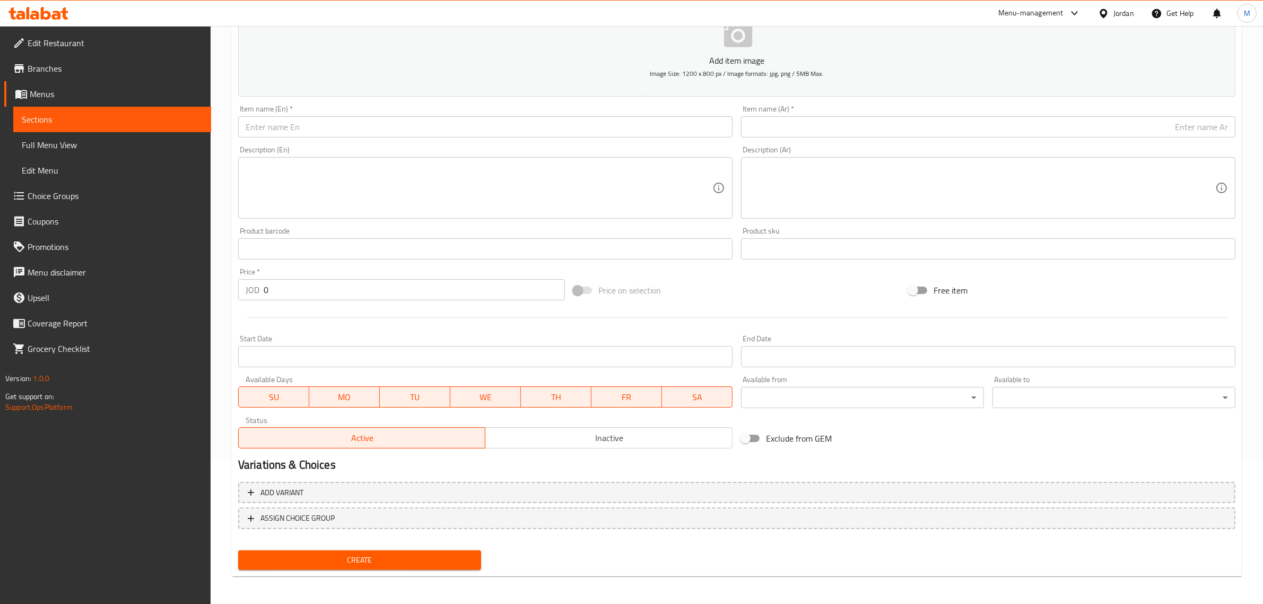
click at [1108, 126] on input "text" at bounding box center [988, 126] width 495 height 21
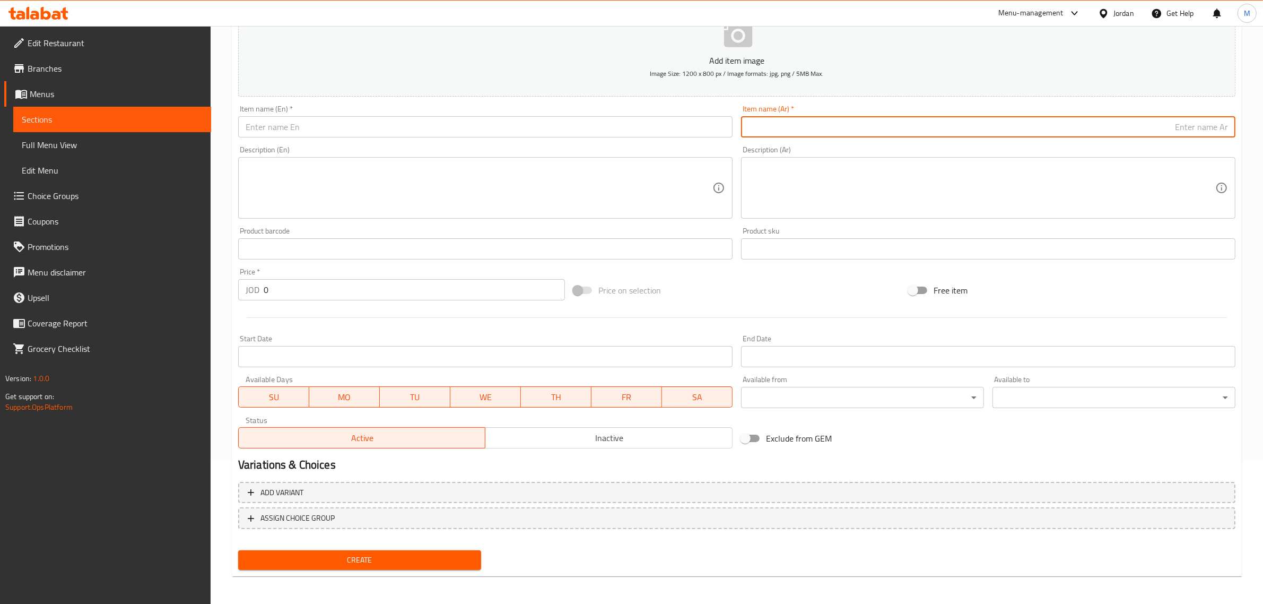
paste input "قالب صغير كاندي"
type input "قالب صغير كاندي"
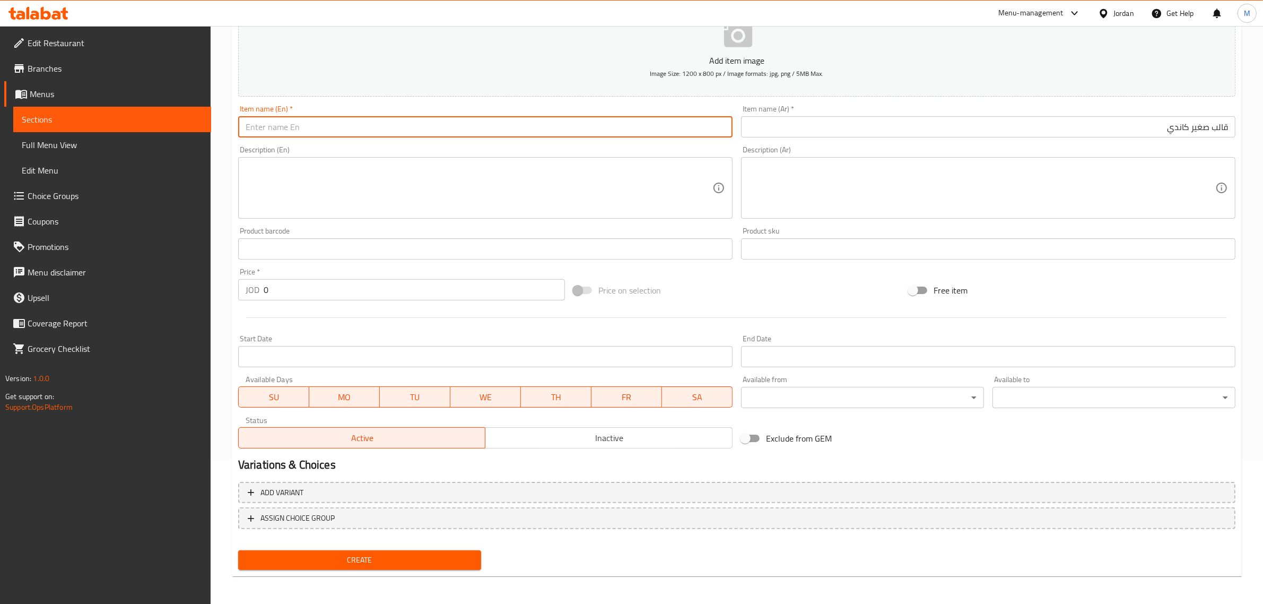
click at [391, 126] on input "text" at bounding box center [485, 126] width 495 height 21
paste input "Small candy bar"
type input "Small Candy Mold"
click at [426, 288] on input "0" at bounding box center [414, 289] width 301 height 21
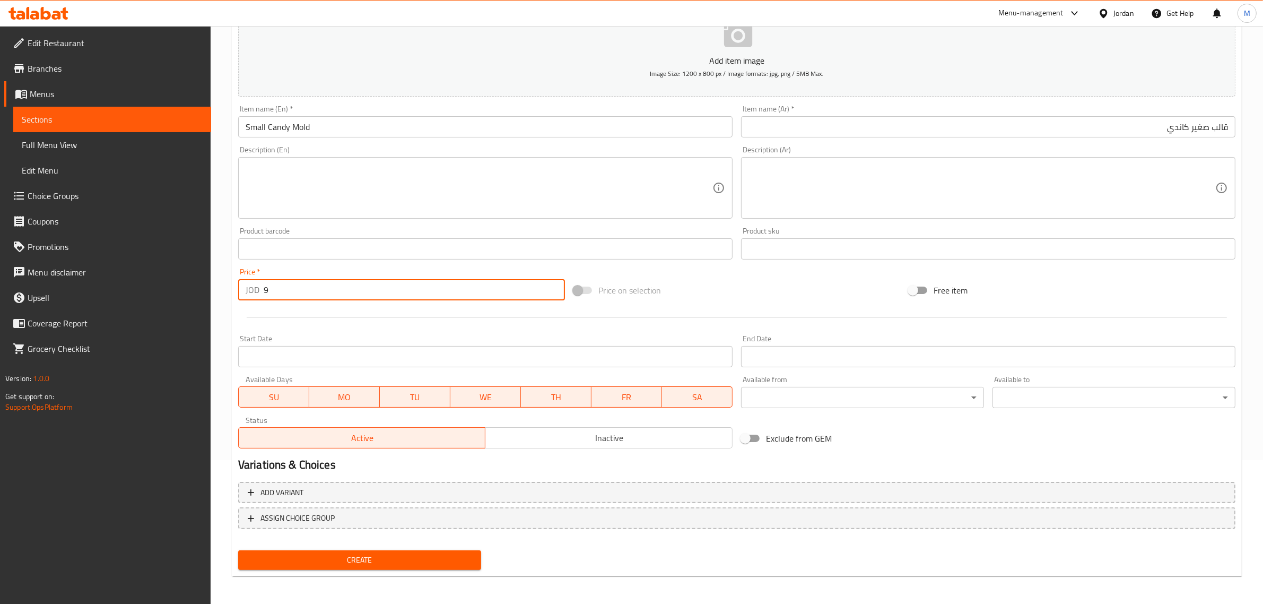
type input "9"
click at [767, 298] on div "Price on selection" at bounding box center [736, 290] width 335 height 29
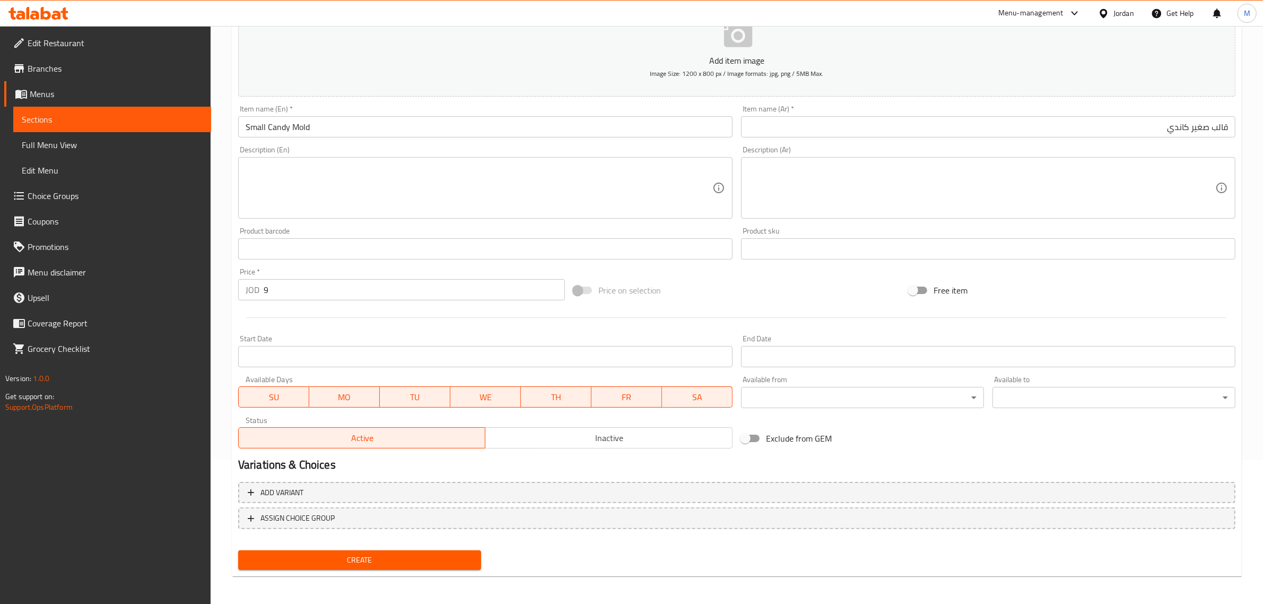
click at [727, 268] on div "Add item image Image Size: 1200 x 800 px / Image formats: jpg, png / 5MB Max. I…" at bounding box center [737, 223] width 1006 height 457
click at [550, 563] on div "Create" at bounding box center [737, 560] width 1006 height 28
click at [426, 567] on button "Create" at bounding box center [359, 560] width 243 height 20
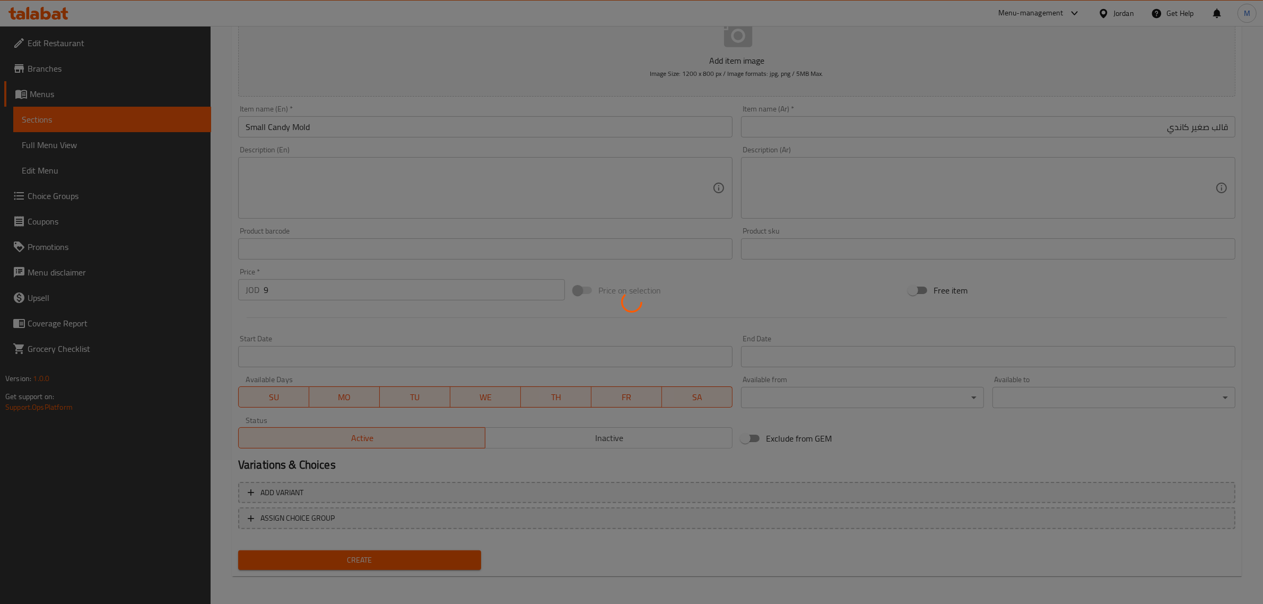
type input "0"
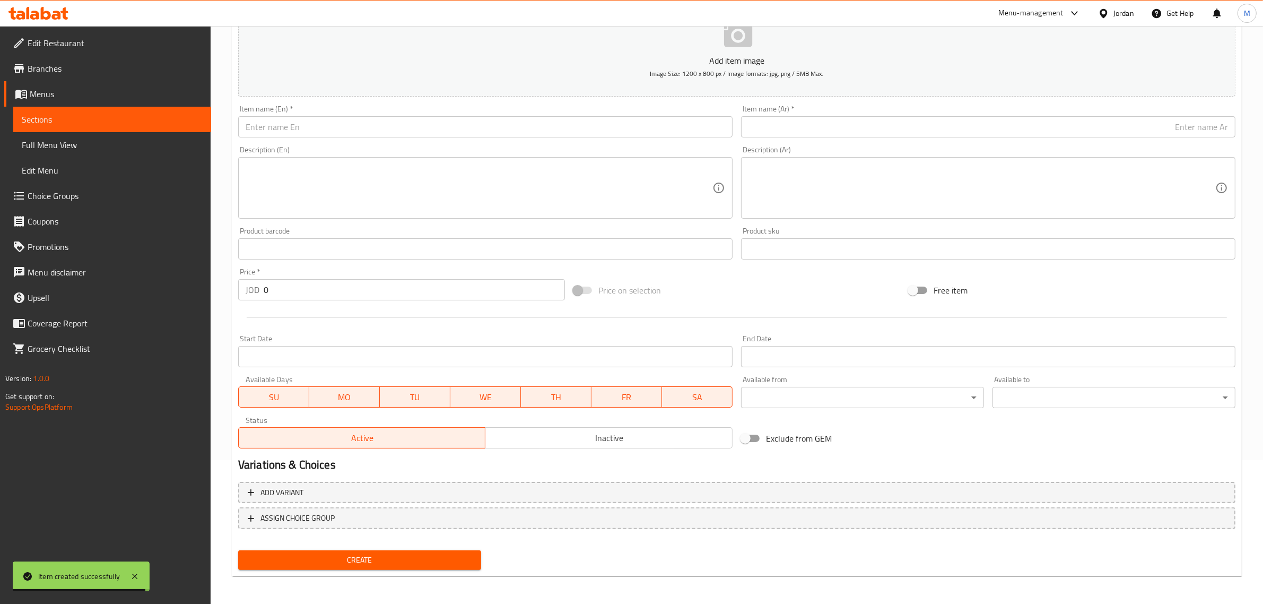
click at [1129, 127] on input "text" at bounding box center [988, 126] width 495 height 21
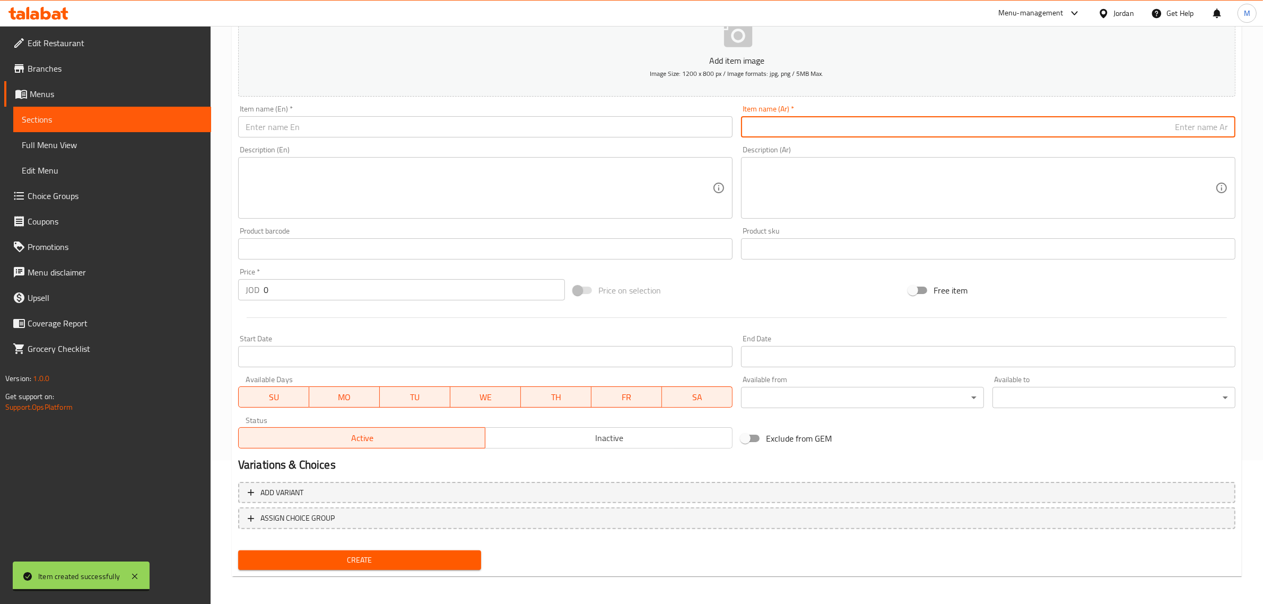
paste input "قالب صغير ماشميلو"
click at [1181, 128] on input "قالب صغير ماشميلو" at bounding box center [988, 126] width 495 height 21
click at [1114, 125] on input "قالب صغير مارشميلو" at bounding box center [988, 126] width 495 height 21
click at [1115, 125] on input "قالب صغير مارشميلو" at bounding box center [988, 126] width 495 height 21
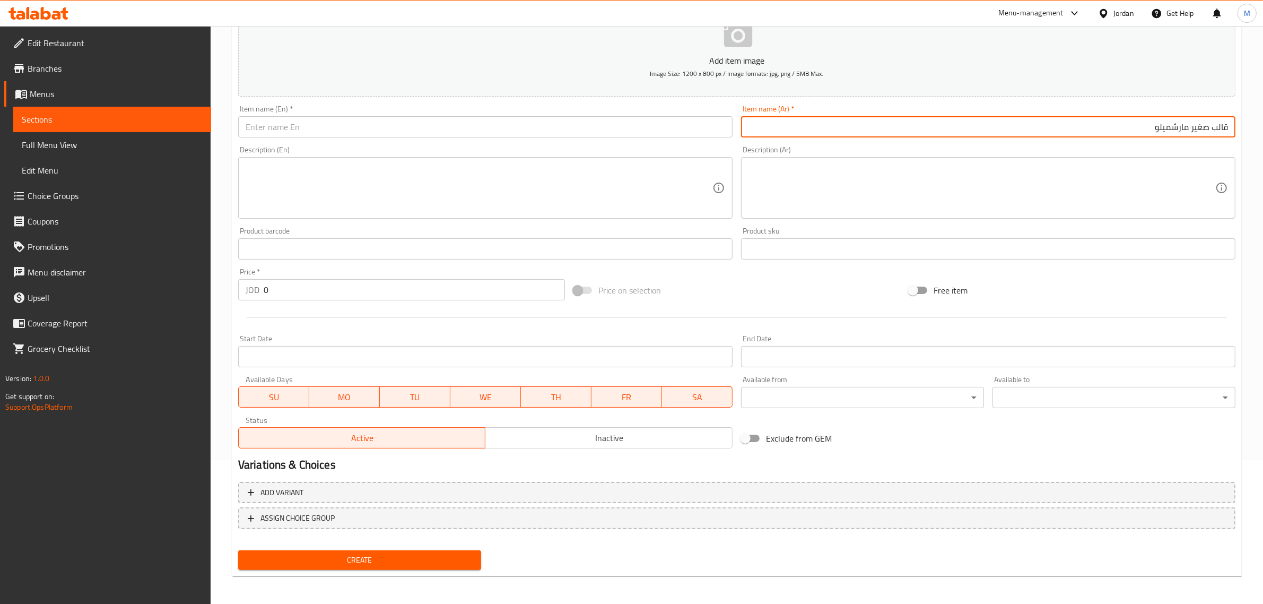
type input "قالب صغير مارشميلو"
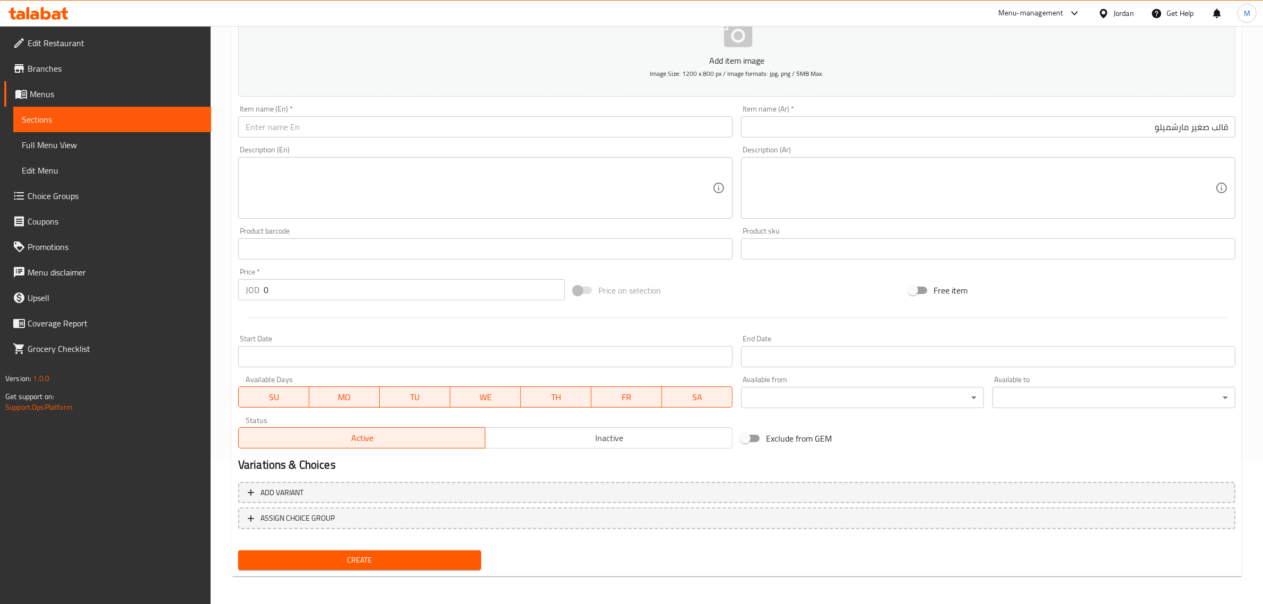
click at [570, 133] on input "text" at bounding box center [485, 126] width 495 height 21
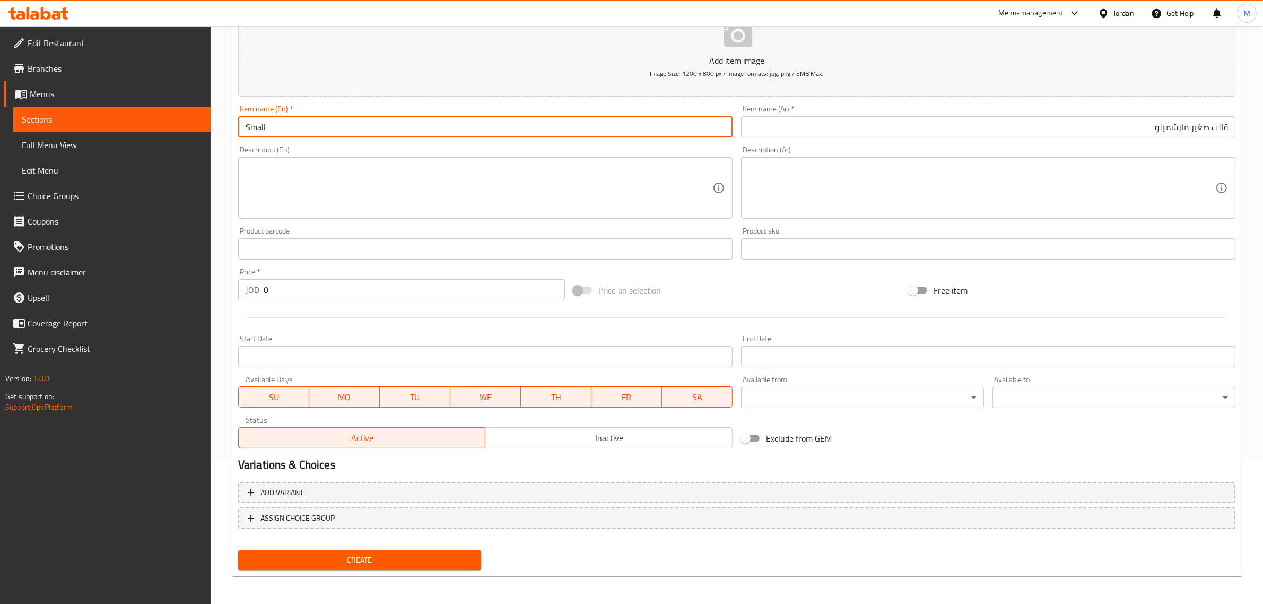
paste input "marshmallow mold"
type input "Small Marshmallow Mold"
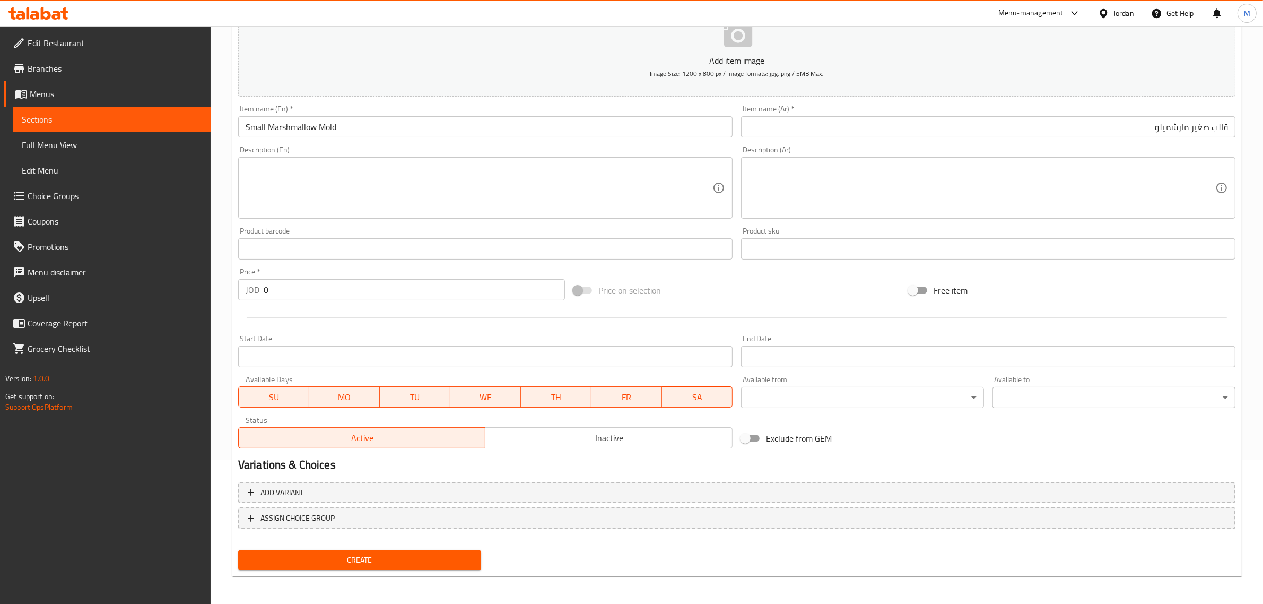
click at [736, 301] on div "Price on selection" at bounding box center [736, 290] width 335 height 29
click at [312, 287] on input "0" at bounding box center [414, 289] width 301 height 21
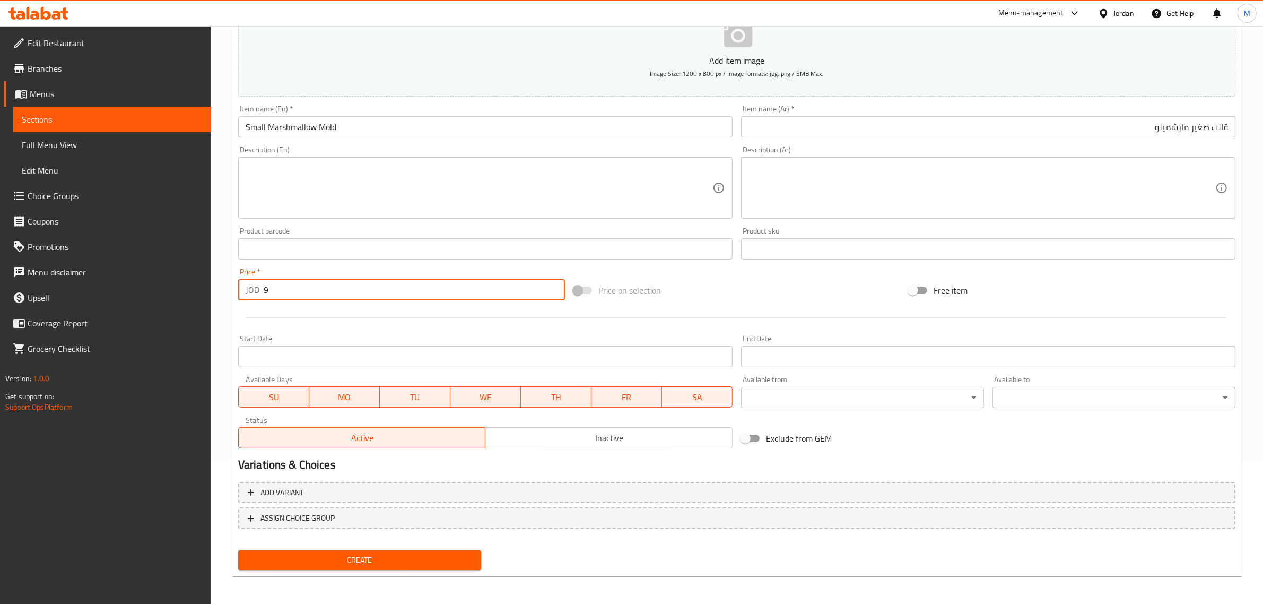
type input "9"
click at [719, 300] on div "Price on selection" at bounding box center [736, 290] width 335 height 29
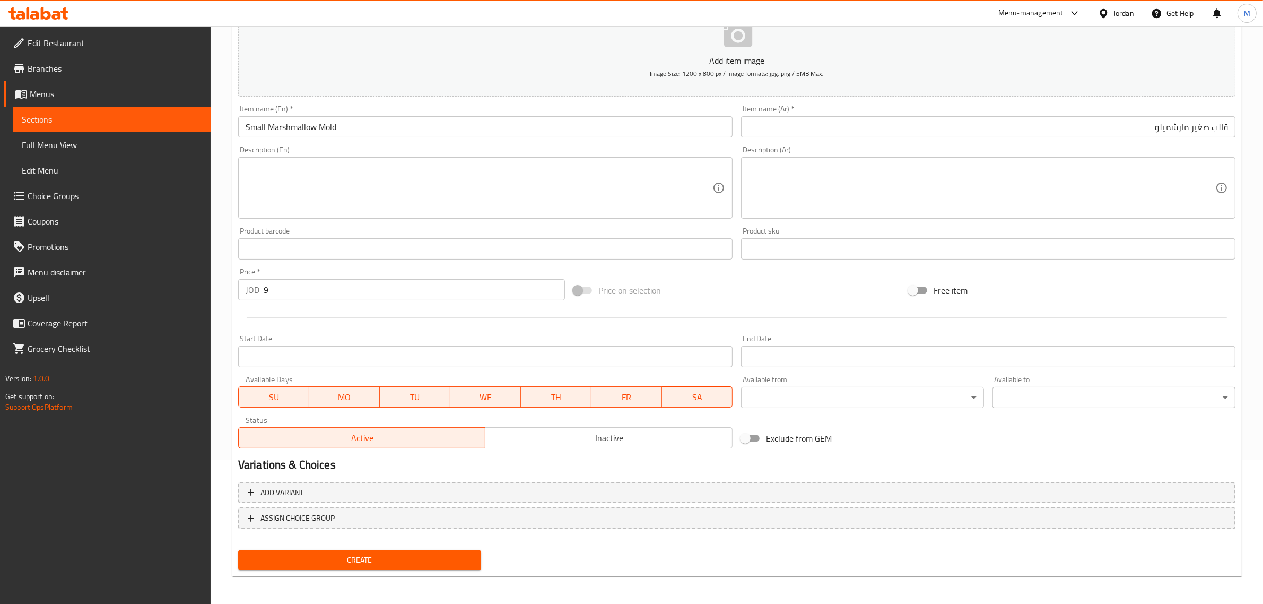
drag, startPoint x: 701, startPoint y: 302, endPoint x: 694, endPoint y: 285, distance: 18.5
drag, startPoint x: 694, startPoint y: 285, endPoint x: 682, endPoint y: 290, distance: 12.6
click at [682, 290] on div "Price on selection" at bounding box center [736, 290] width 335 height 29
click at [397, 555] on span "Create" at bounding box center [360, 559] width 226 height 13
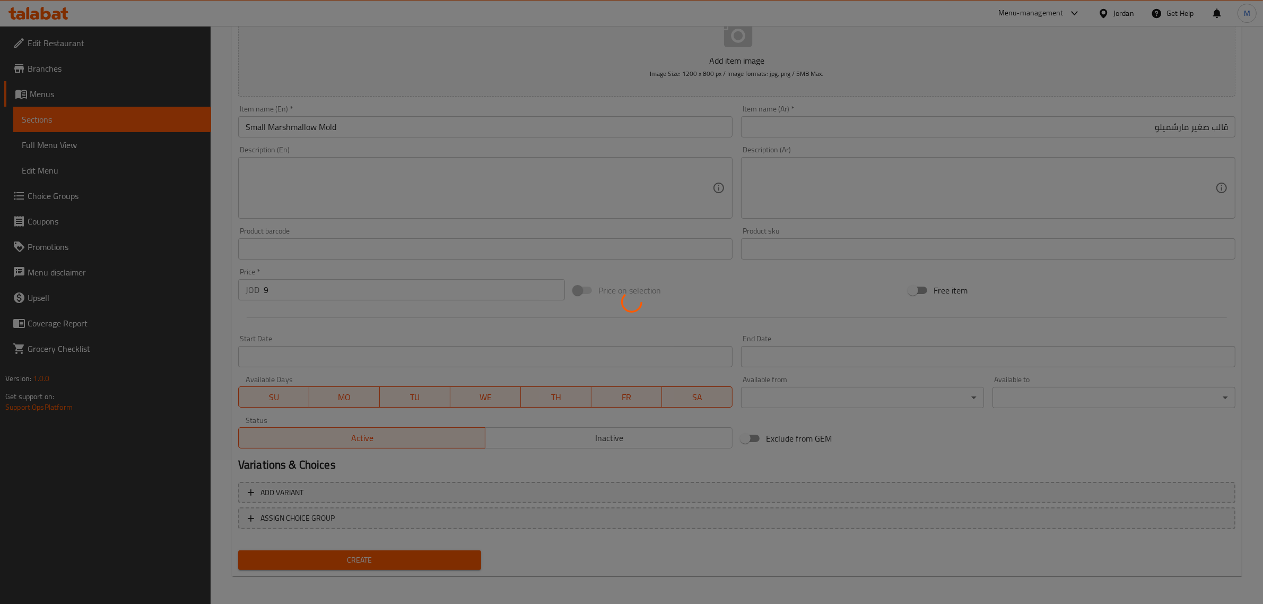
type input "0"
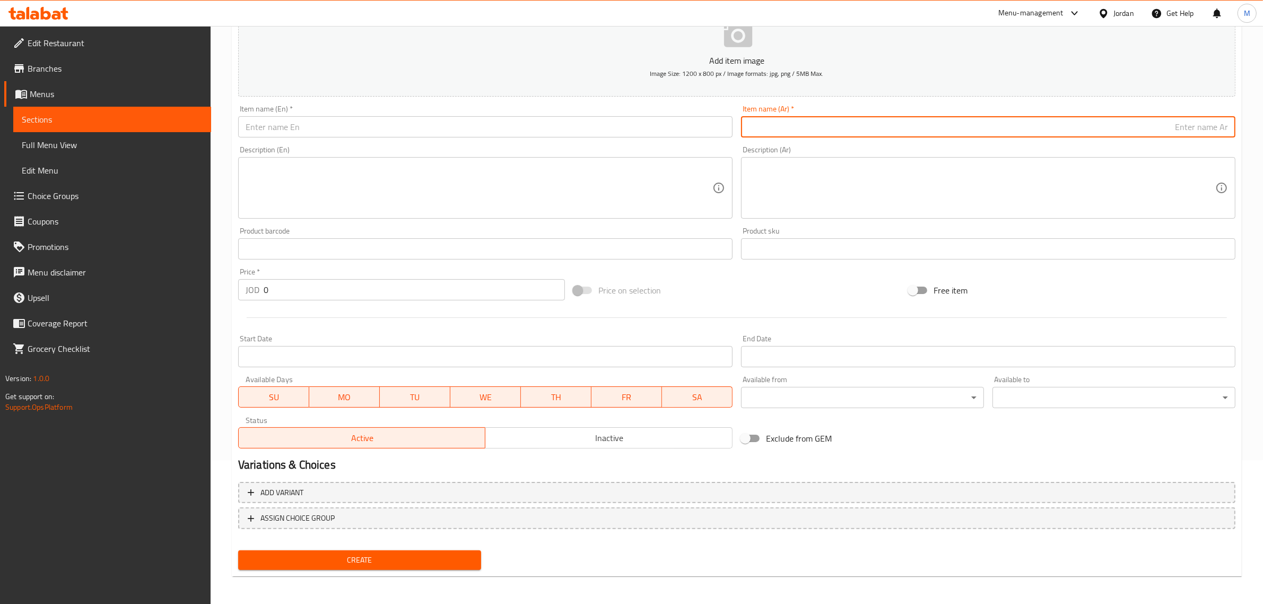
click at [987, 133] on input "text" at bounding box center [988, 126] width 495 height 21
paste input "قالب صغير فروالة"
type input "قالب صغير فروالة"
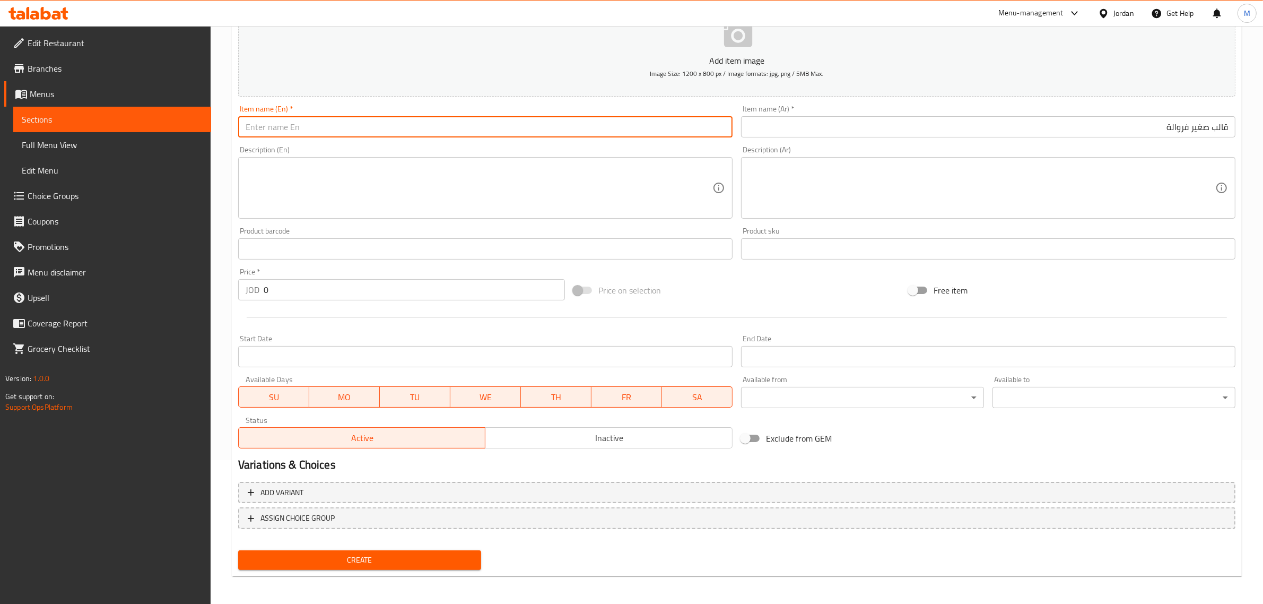
click at [568, 135] on input "text" at bounding box center [485, 126] width 495 height 21
paste input "Small strawberry mold"
click at [544, 132] on input "Small strawberry mold" at bounding box center [485, 126] width 495 height 21
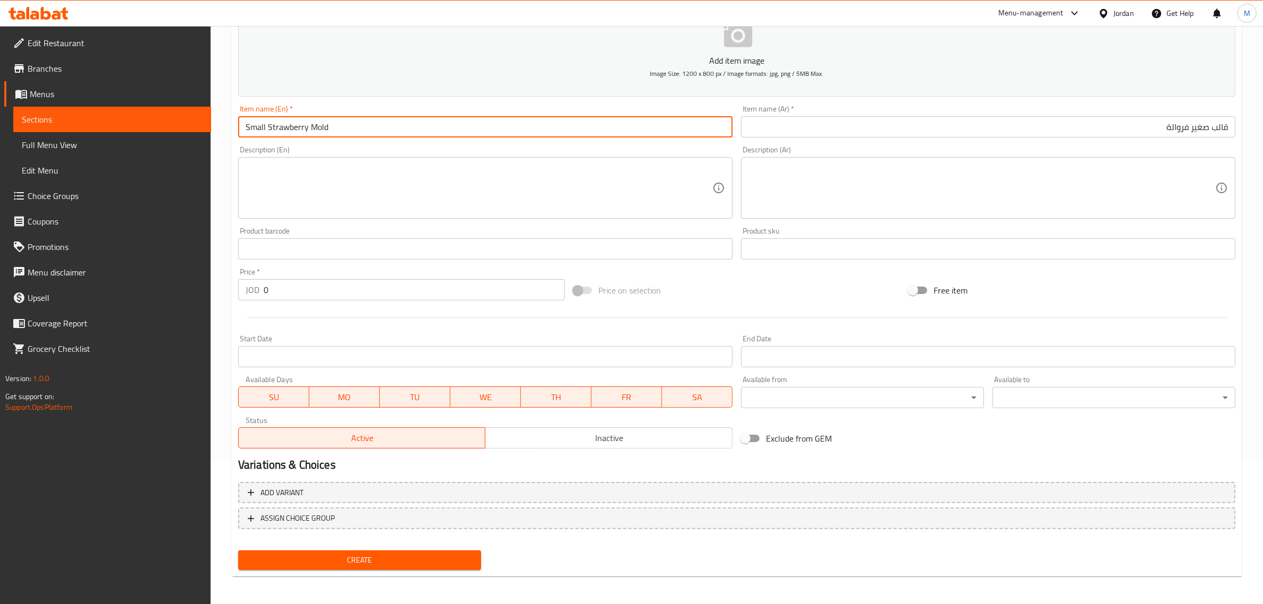
type input "Small Strawberry Mold"
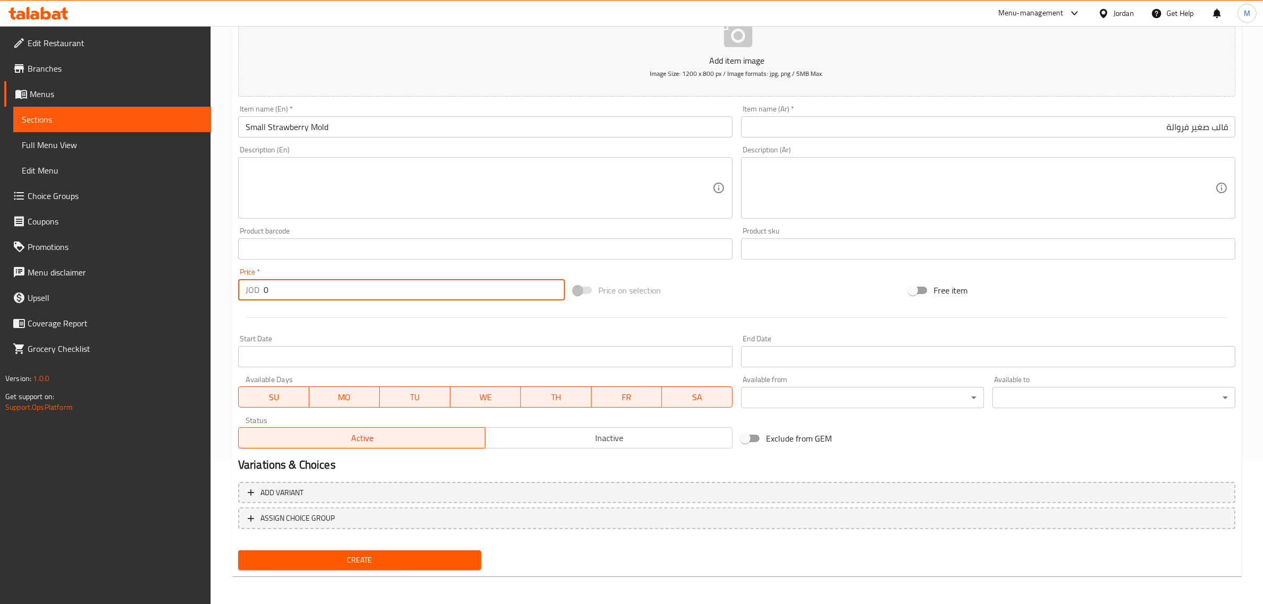
click at [406, 289] on input "0" at bounding box center [414, 289] width 301 height 21
type input "9"
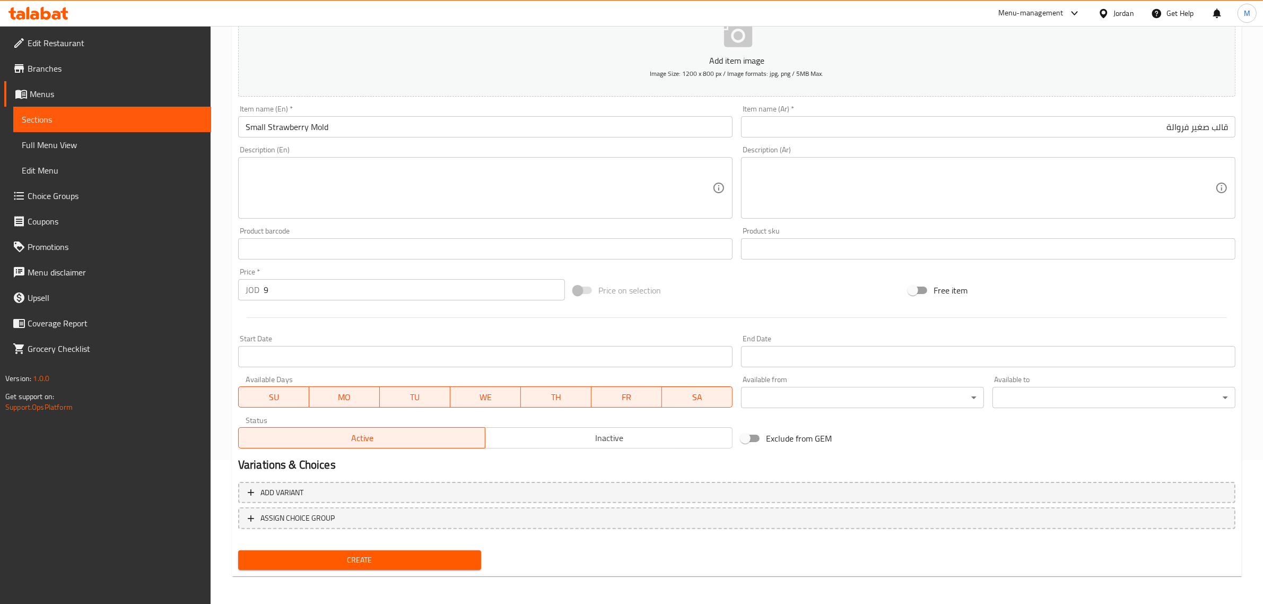
click at [706, 305] on div at bounding box center [737, 318] width 1006 height 26
click at [1177, 128] on input "قالب صغير فروالة" at bounding box center [988, 126] width 495 height 21
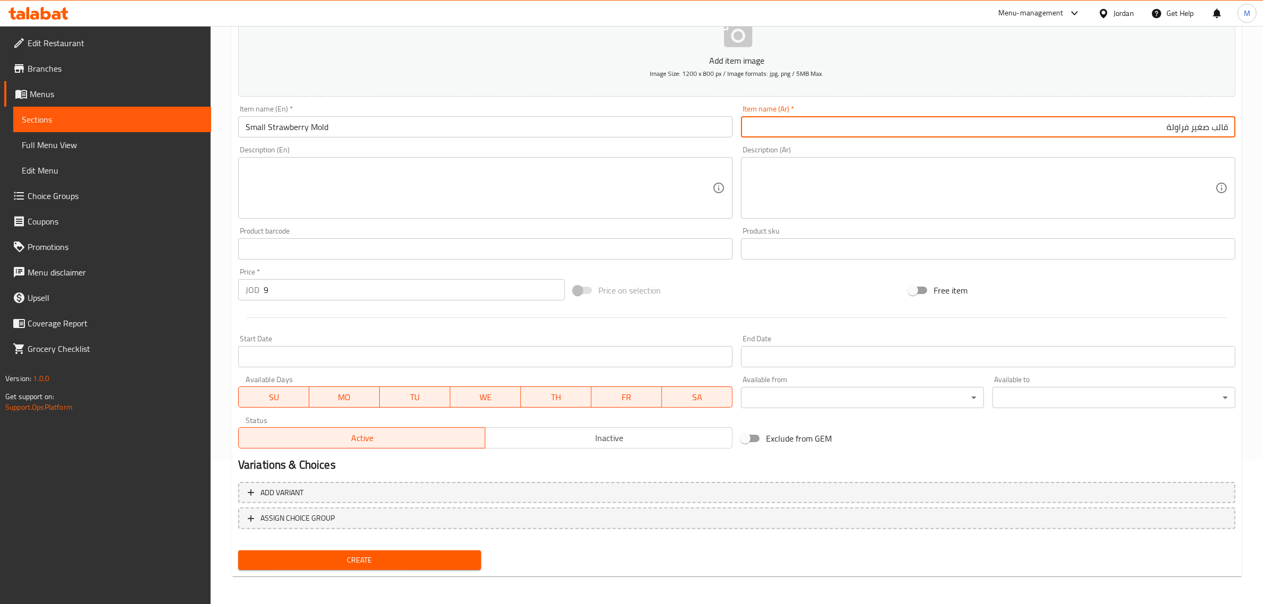
type input "قالب صغير فراولة"
click at [404, 553] on span "Create" at bounding box center [360, 559] width 226 height 13
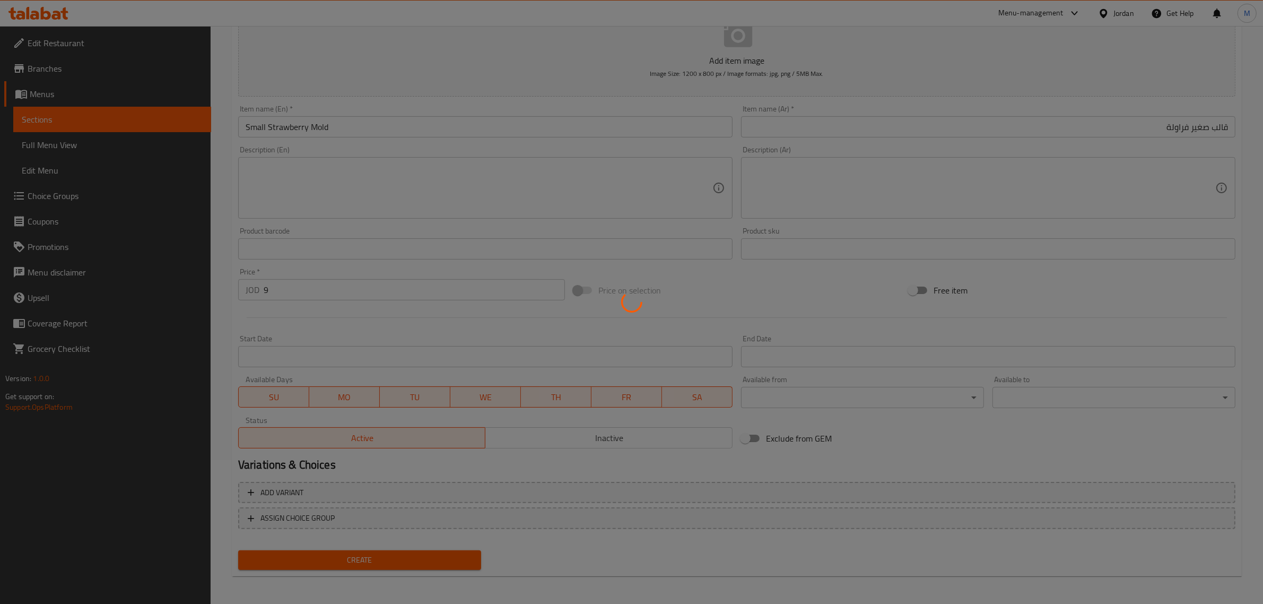
type input "0"
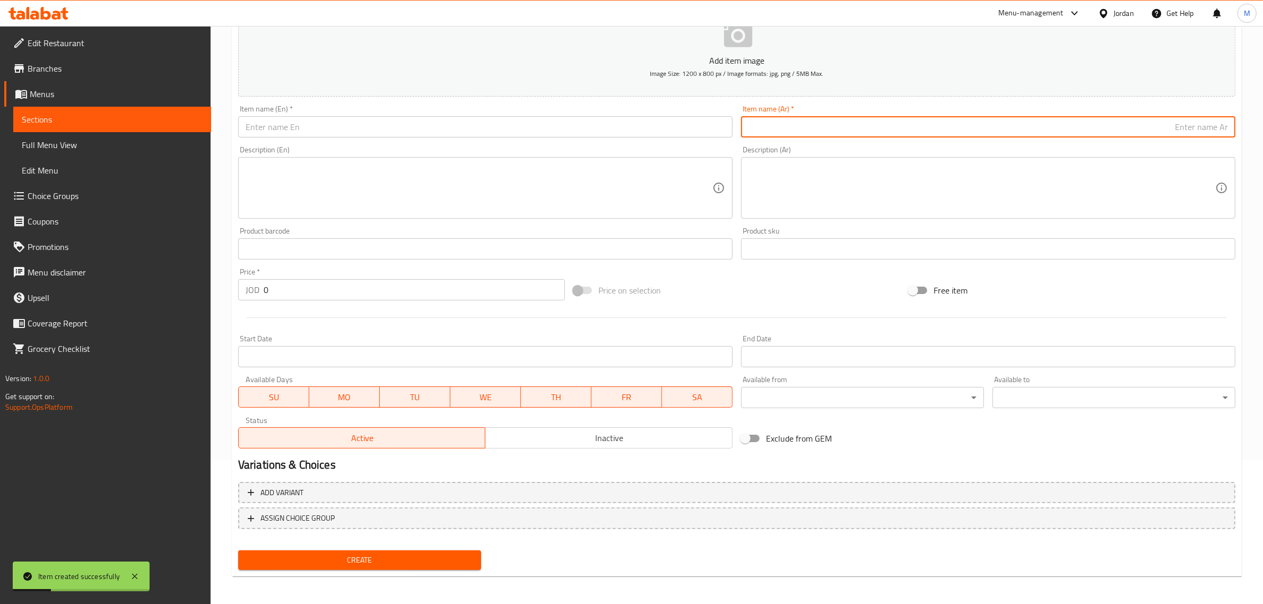
click at [1133, 124] on input "text" at bounding box center [988, 126] width 495 height 21
paste input "قالب صغير اوريو"
type input "قالب صغير اوريو"
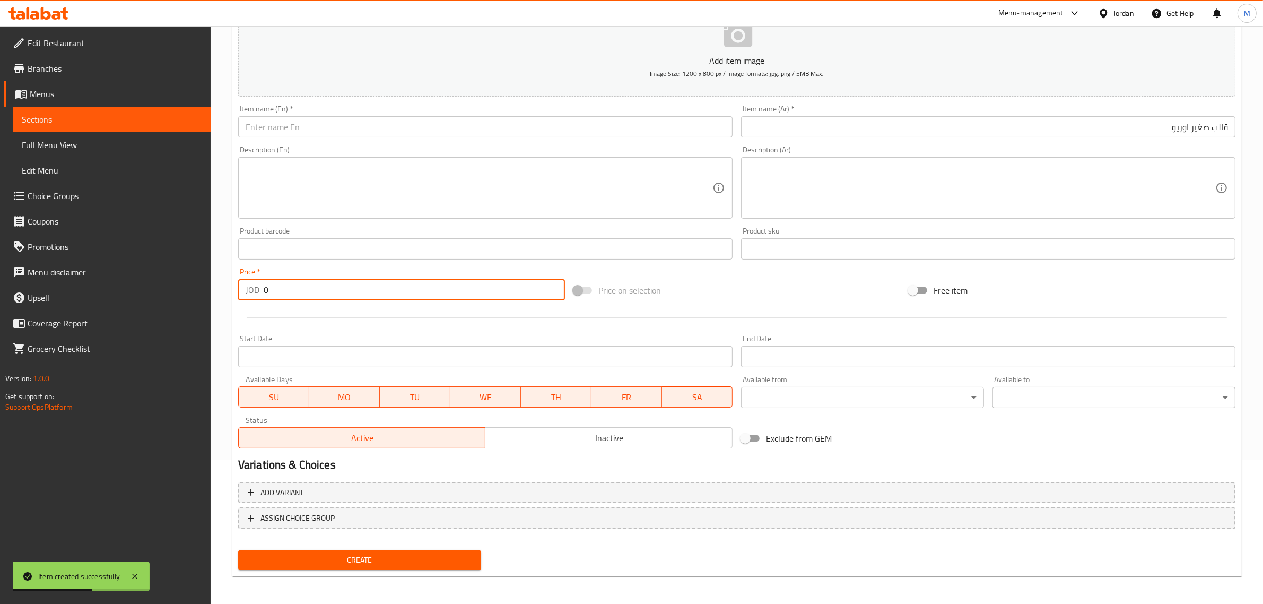
click at [468, 288] on input "0" at bounding box center [414, 289] width 301 height 21
type input "9"
click at [573, 135] on input "text" at bounding box center [485, 126] width 495 height 21
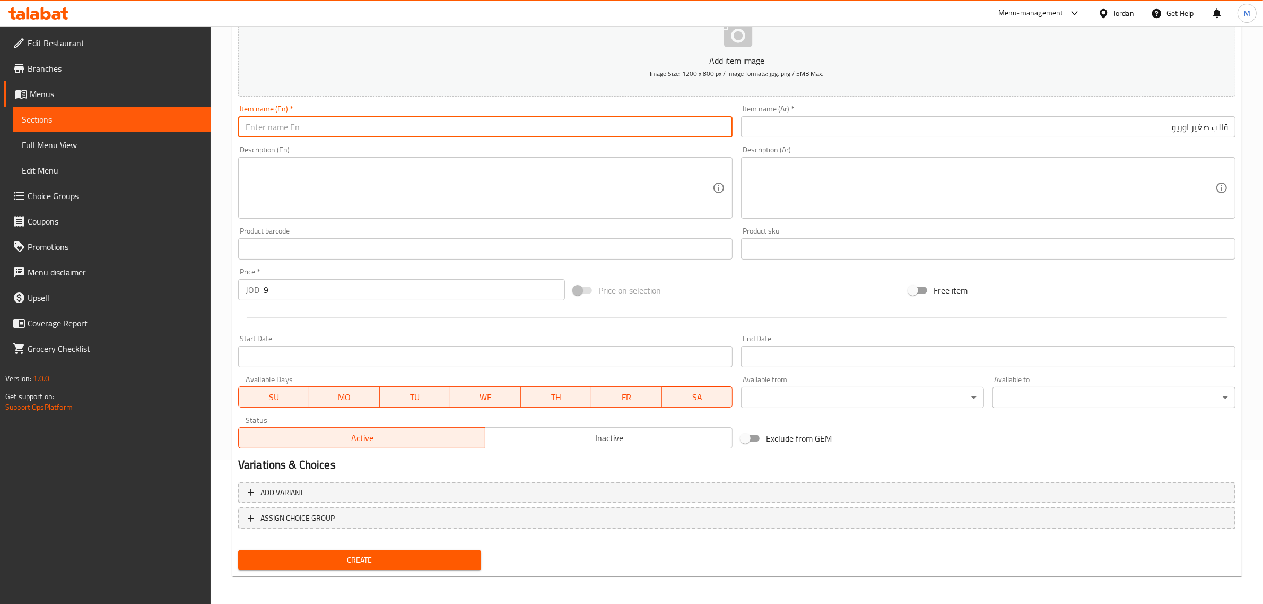
paste input "Small Oreo mold"
click at [558, 126] on input "Small Oreo mold" at bounding box center [485, 126] width 495 height 21
click at [557, 126] on input "Small Oreo mold" at bounding box center [485, 126] width 495 height 21
type input "Small Oreo Mold"
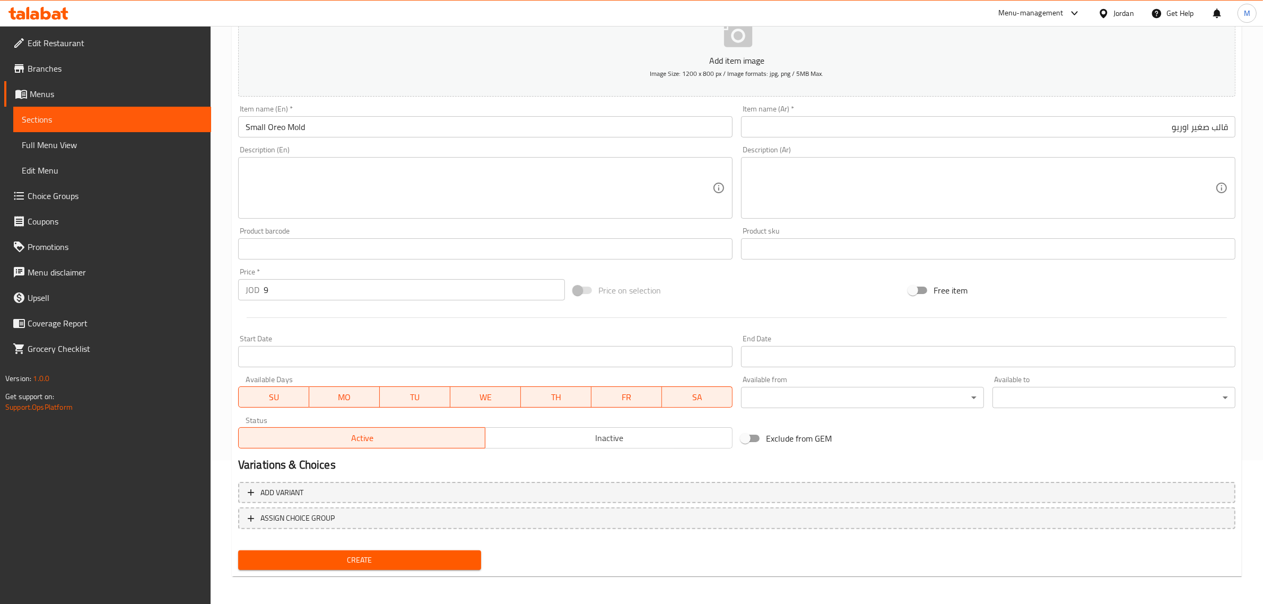
click at [751, 298] on div "Price on selection" at bounding box center [736, 290] width 335 height 29
click at [385, 553] on span "Create" at bounding box center [360, 559] width 226 height 13
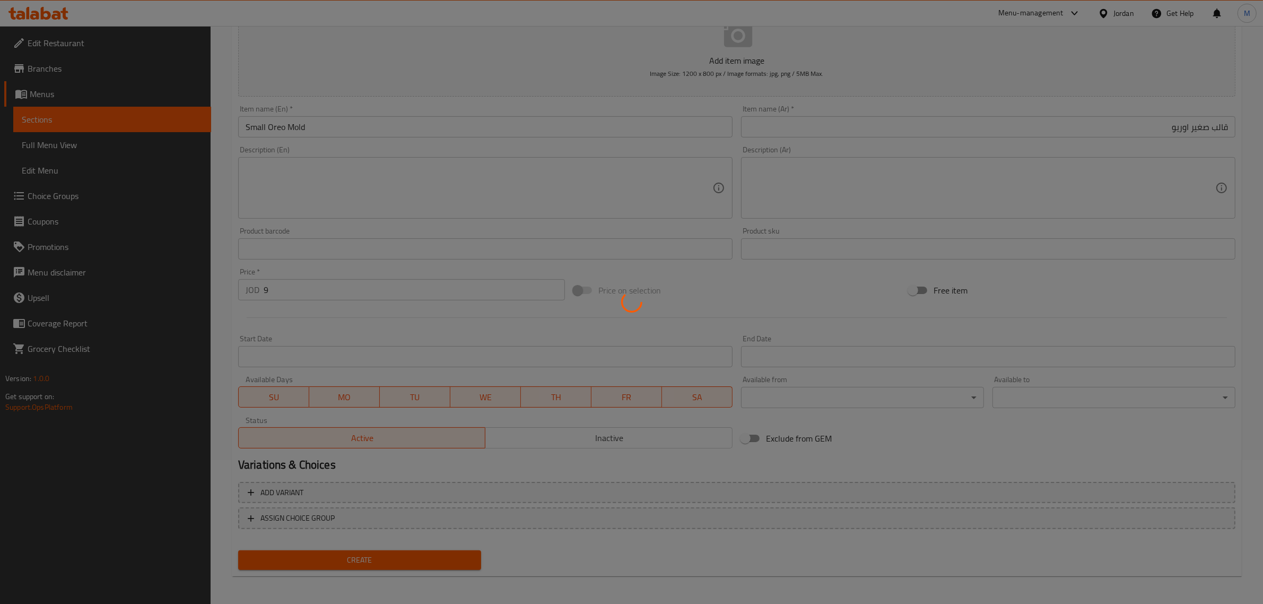
type input "0"
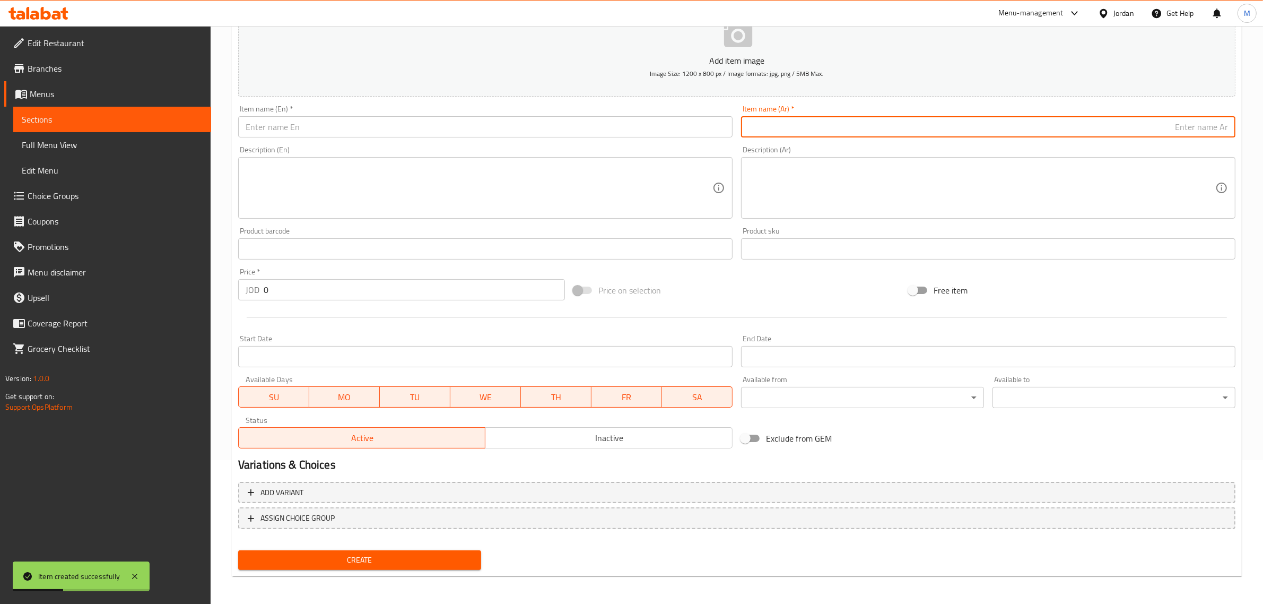
click at [998, 126] on input "text" at bounding box center [988, 126] width 495 height 21
paste input "قالب صغير فليك"
type input "قالب صغير فليك"
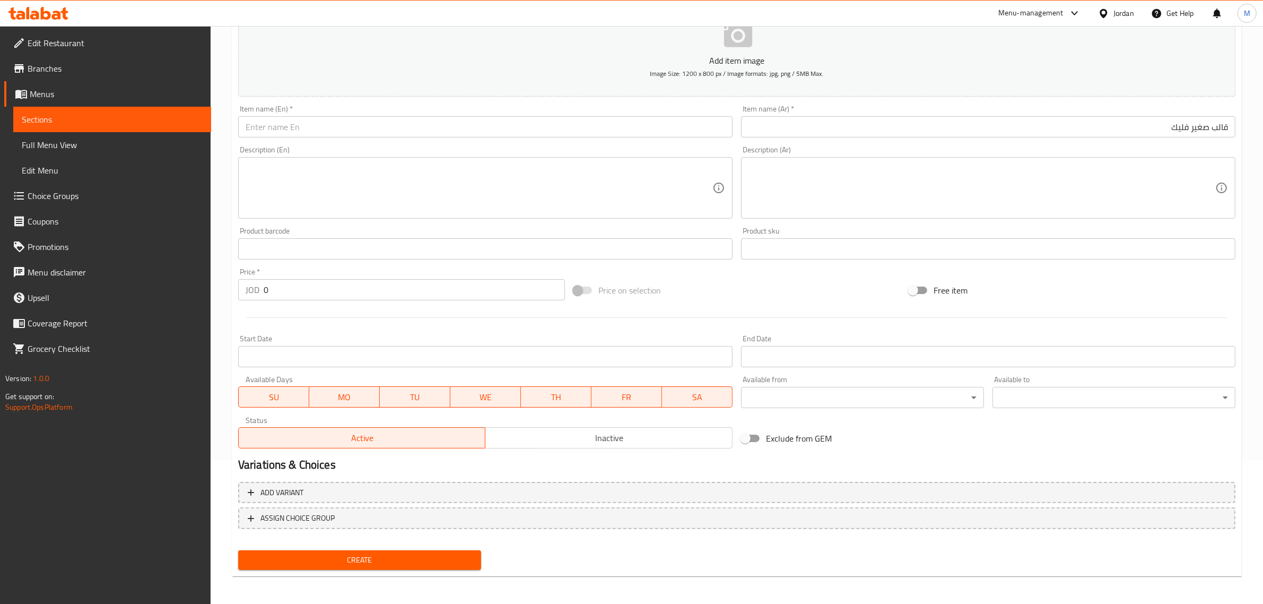
click at [648, 134] on input "text" at bounding box center [485, 126] width 495 height 21
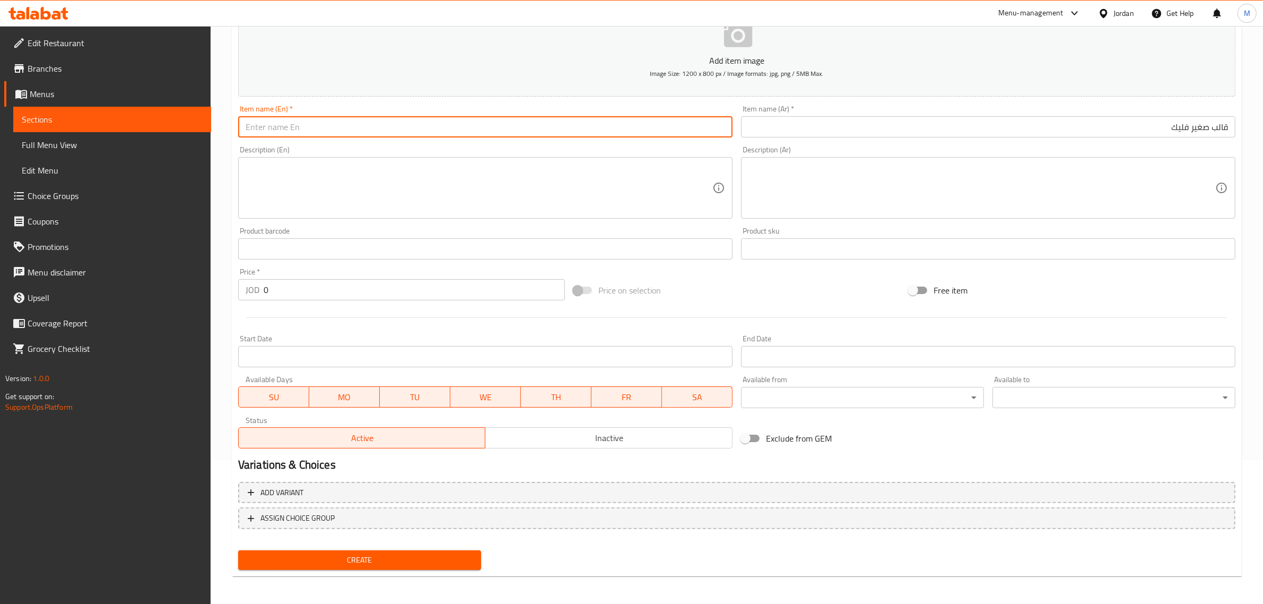
paste input "small flake mold"
click at [611, 122] on input "small flake mold" at bounding box center [485, 126] width 495 height 21
type input "Small Flake Mold"
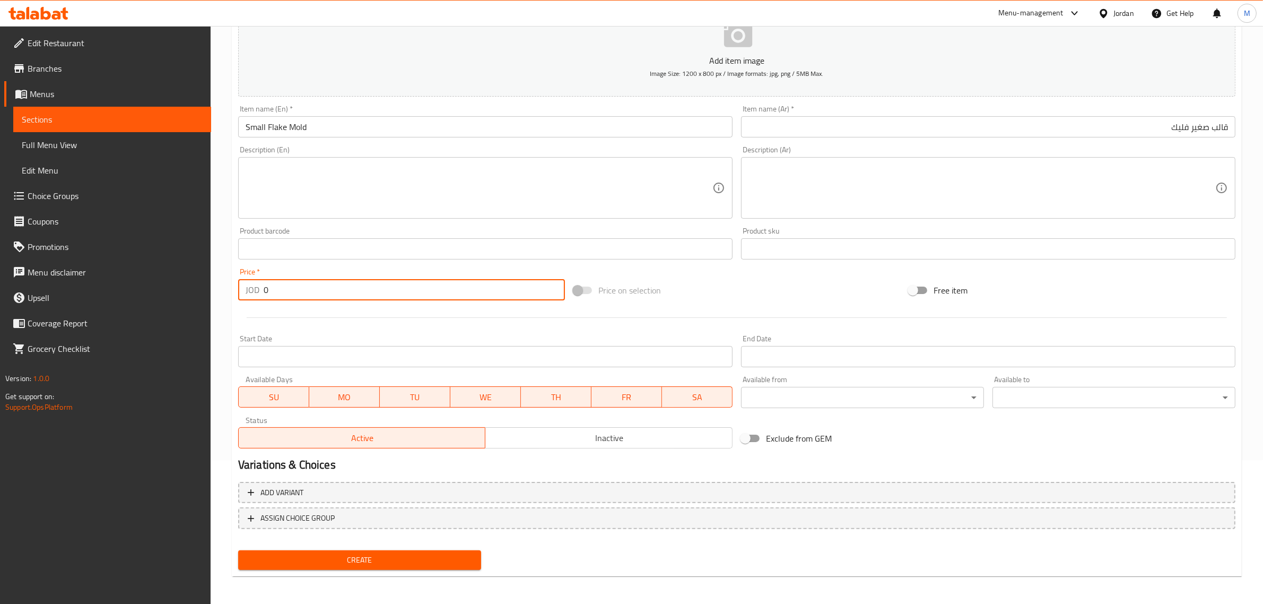
click at [489, 297] on input "0" at bounding box center [414, 289] width 301 height 21
type input "9"
click at [726, 293] on div "Price on selection" at bounding box center [736, 290] width 335 height 29
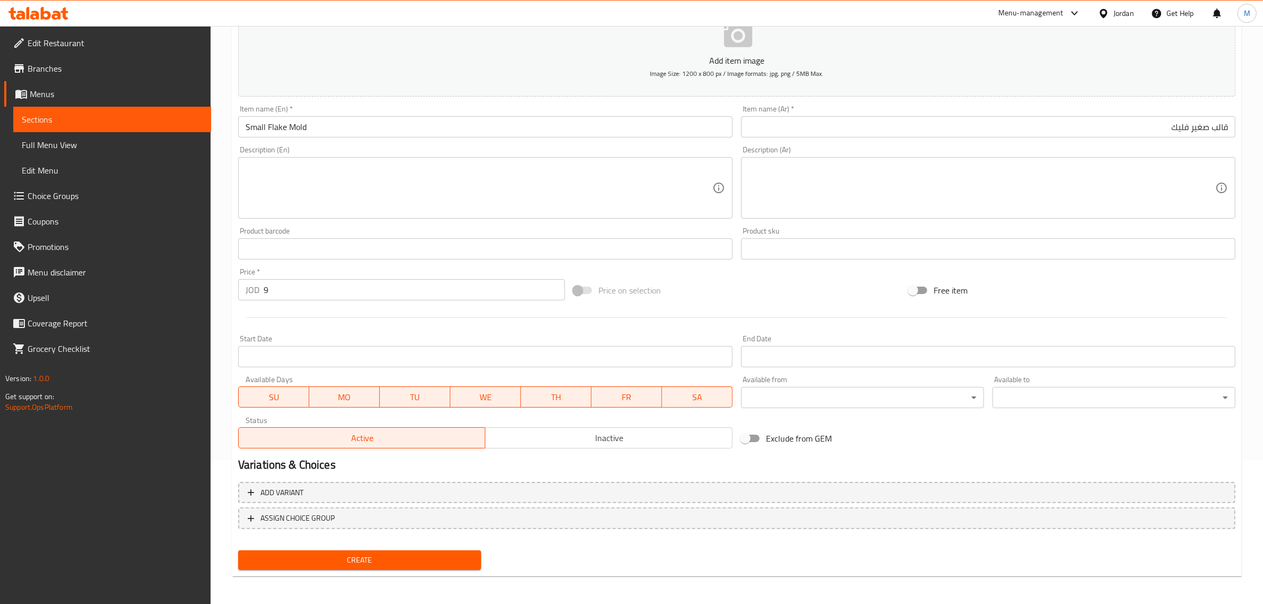
click at [391, 562] on span "Create" at bounding box center [360, 559] width 226 height 13
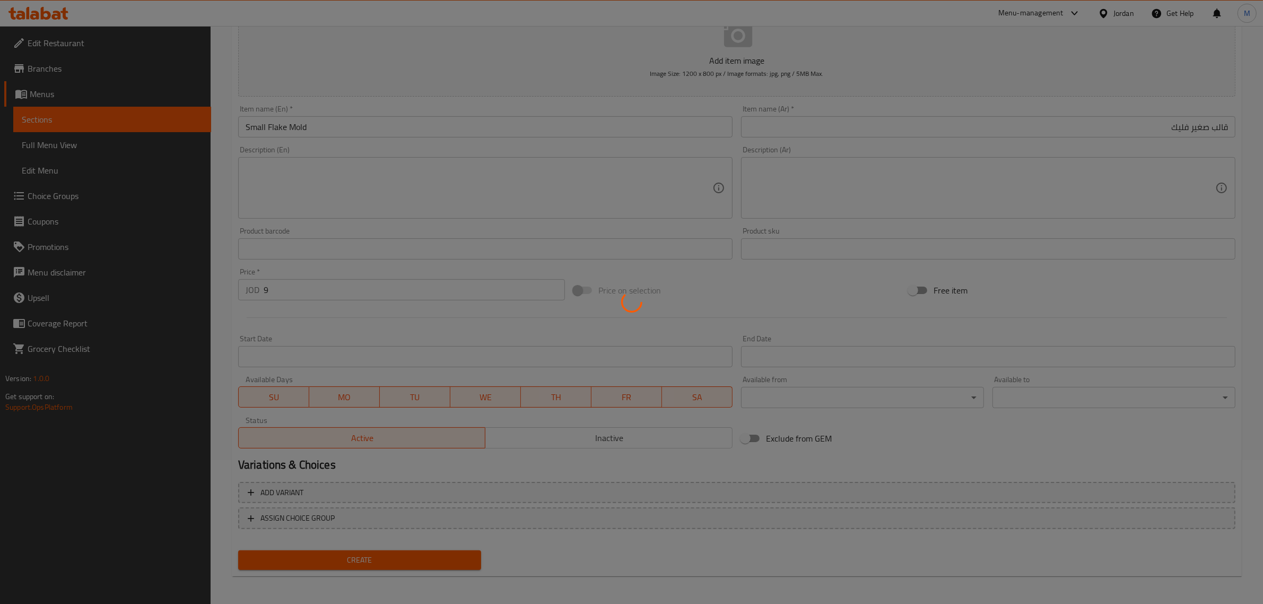
type input "0"
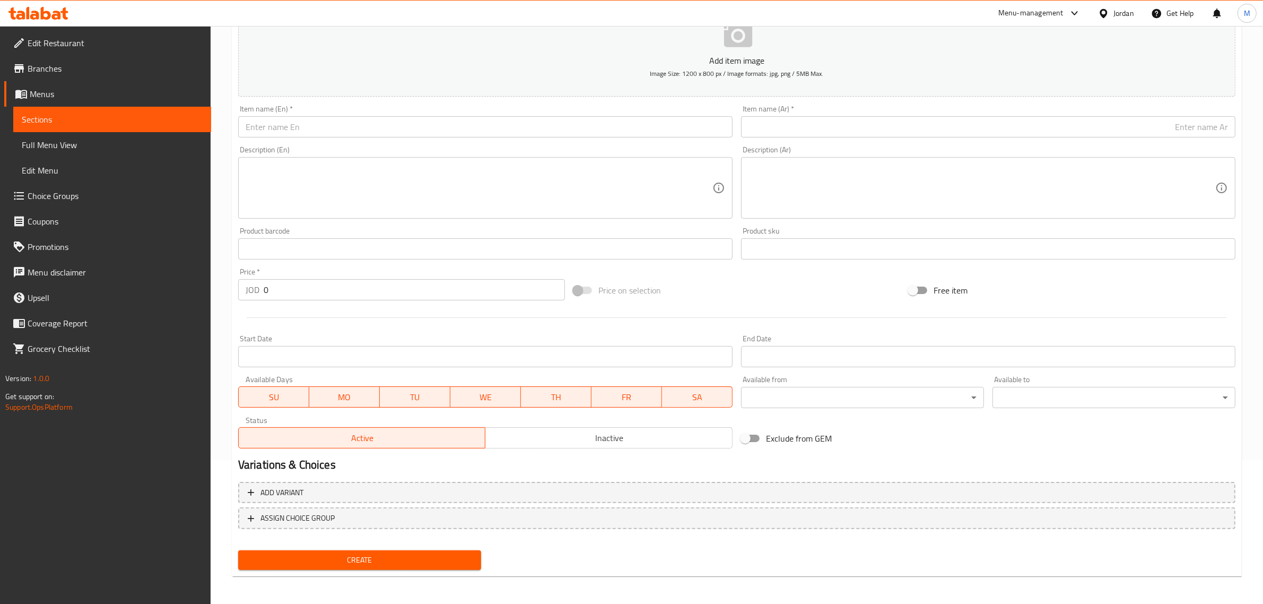
click at [1160, 131] on input "text" at bounding box center [988, 126] width 495 height 21
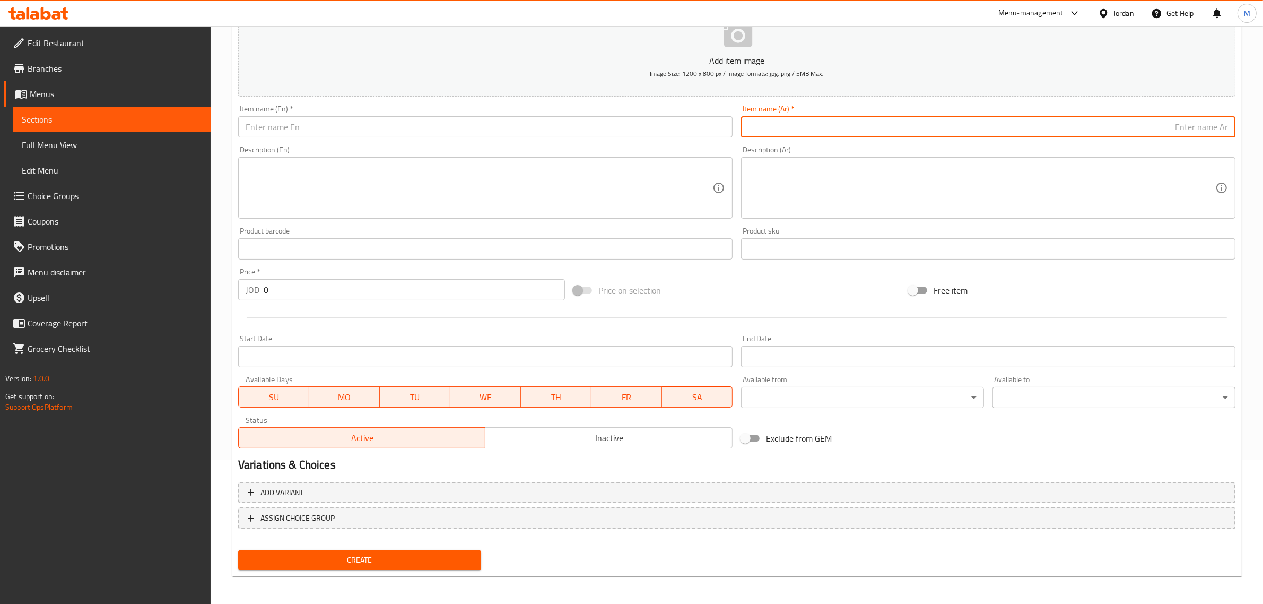
paste input "قالب صغير كيت كات"
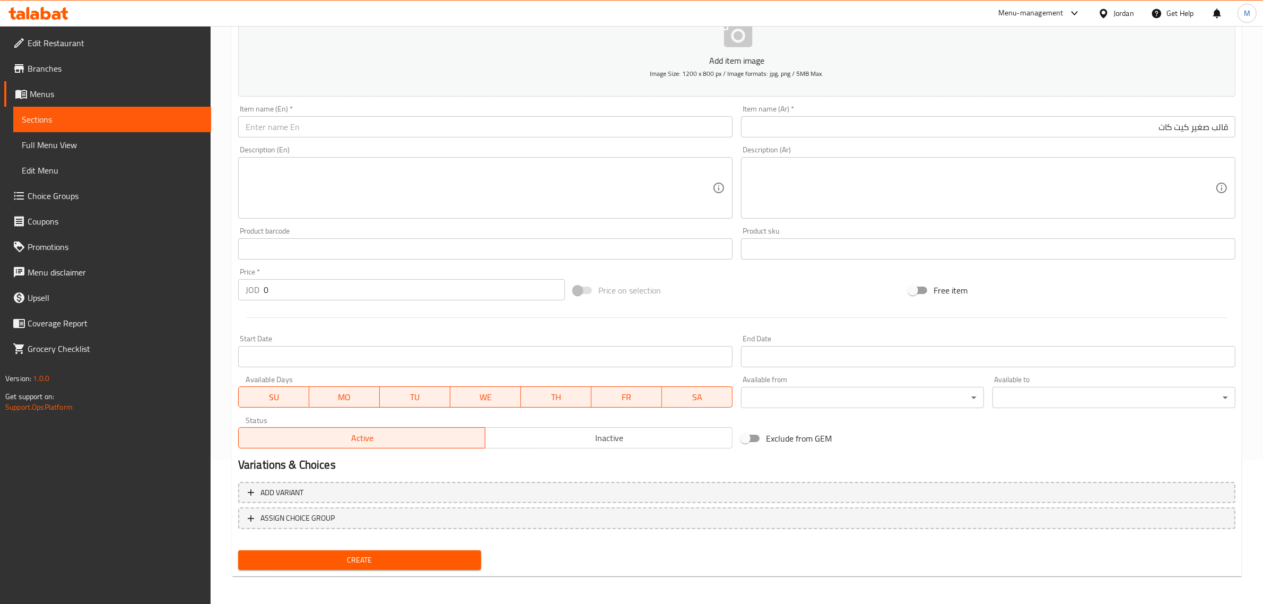
click at [407, 127] on input "text" at bounding box center [485, 126] width 495 height 21
paste input "Small Kit Kat mold"
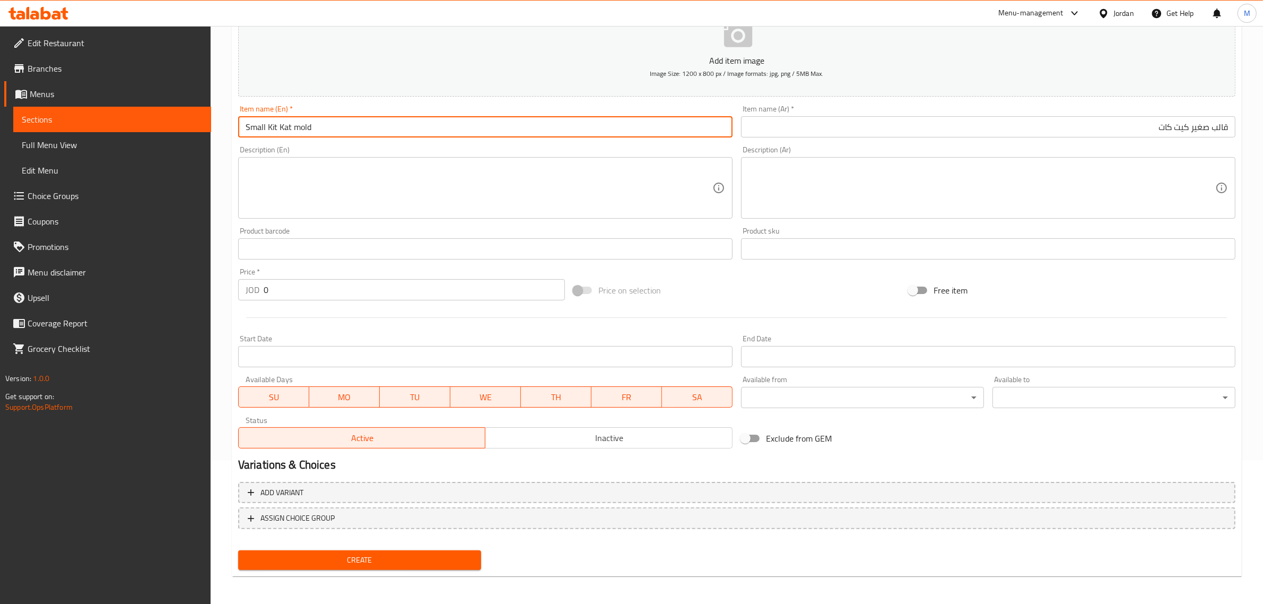
click at [407, 127] on input "Small Kit Kat mold" at bounding box center [485, 126] width 495 height 21
click at [406, 127] on input "Small Kit Kat mold" at bounding box center [485, 126] width 495 height 21
click at [720, 305] on div at bounding box center [737, 318] width 1006 height 26
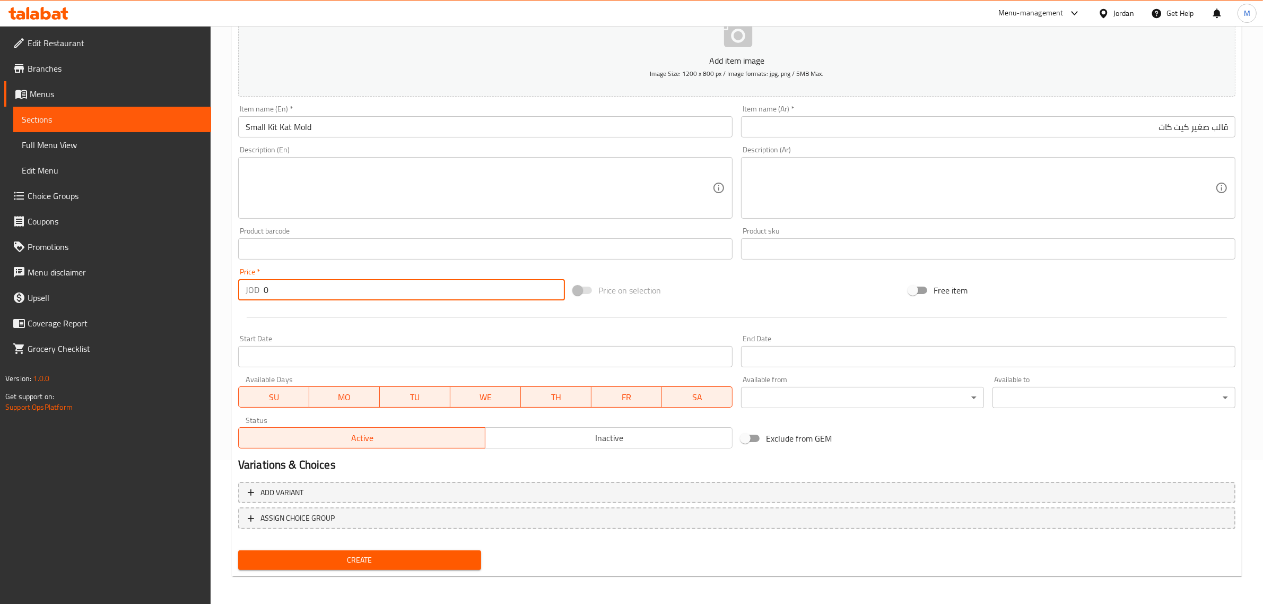
click at [461, 292] on input "0" at bounding box center [414, 289] width 301 height 21
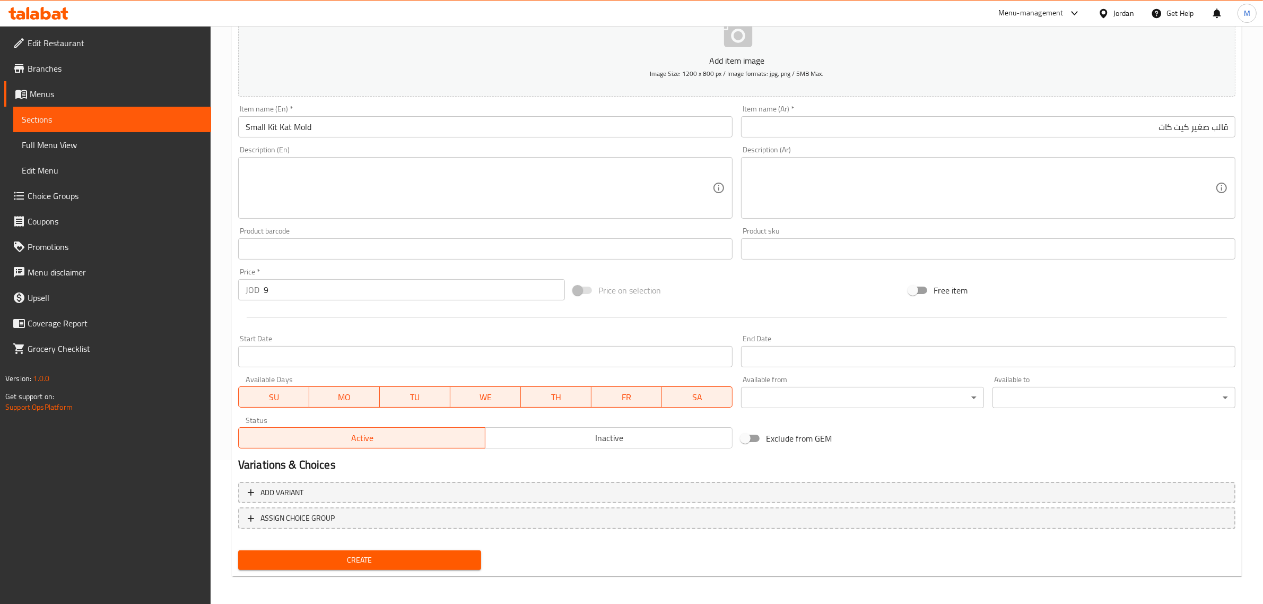
click at [710, 294] on div "Price on selection" at bounding box center [736, 290] width 335 height 29
click at [417, 550] on button "Create" at bounding box center [359, 560] width 243 height 20
click at [1155, 133] on input "text" at bounding box center [988, 126] width 495 height 21
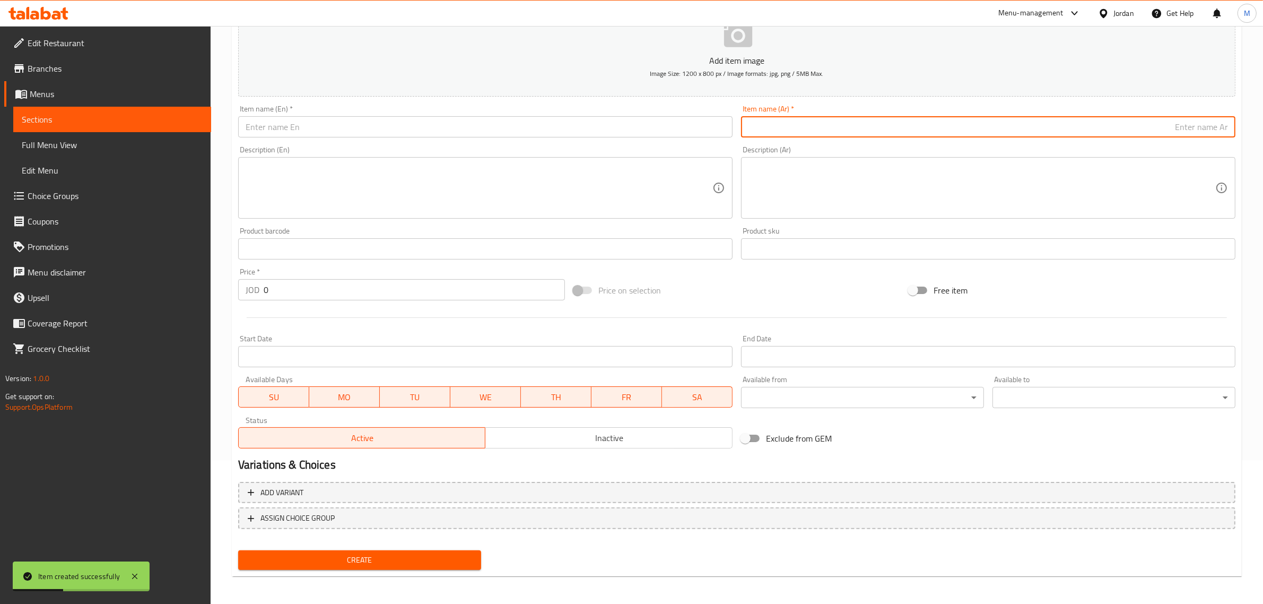
paste input "قالب صغير ببلي"
drag, startPoint x: 1190, startPoint y: 124, endPoint x: 1162, endPoint y: 128, distance: 27.4
click at [1162, 128] on input "قالب صغير ببلي" at bounding box center [988, 126] width 495 height 21
paste input "بلي"
click at [425, 118] on input "text" at bounding box center [485, 126] width 495 height 21
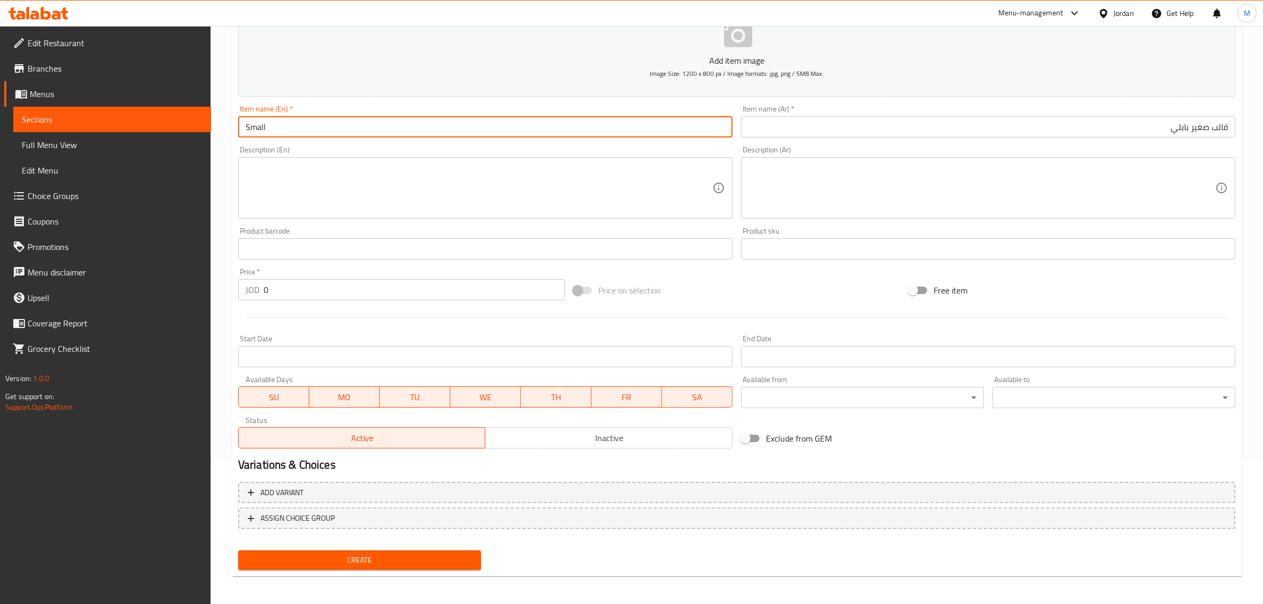
paste input "Bubbly Mold"
click at [446, 287] on input "0" at bounding box center [414, 289] width 301 height 21
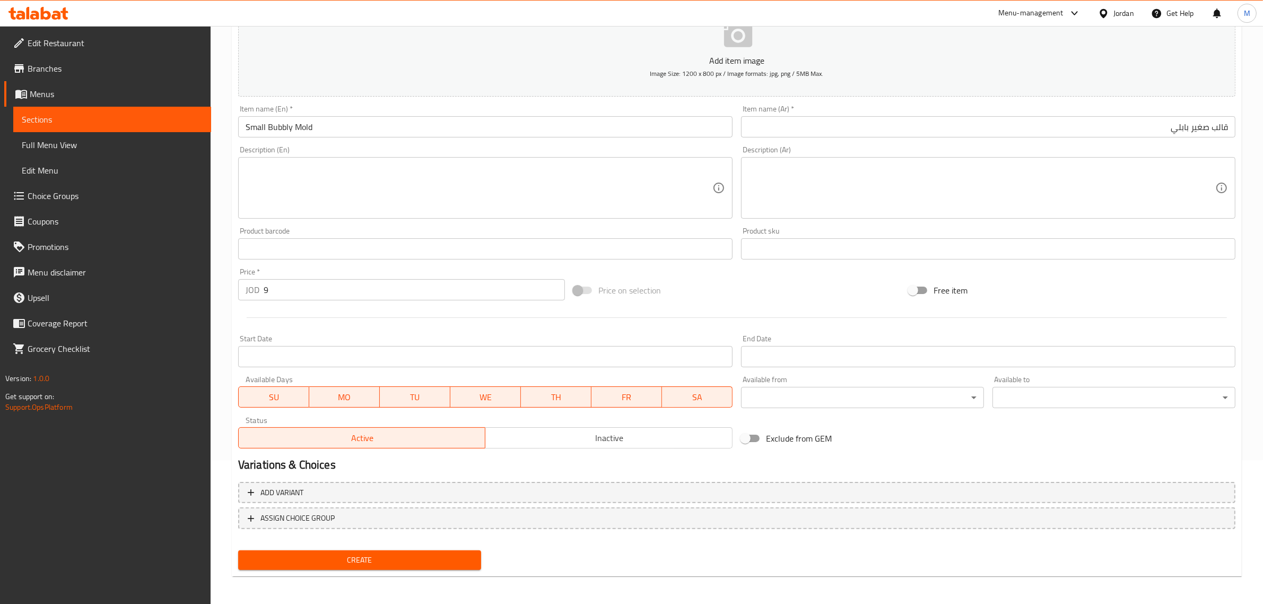
click at [715, 303] on div "Price on selection" at bounding box center [736, 290] width 335 height 29
click at [377, 556] on span "Create" at bounding box center [360, 559] width 226 height 13
click at [1057, 125] on input "text" at bounding box center [988, 126] width 495 height 21
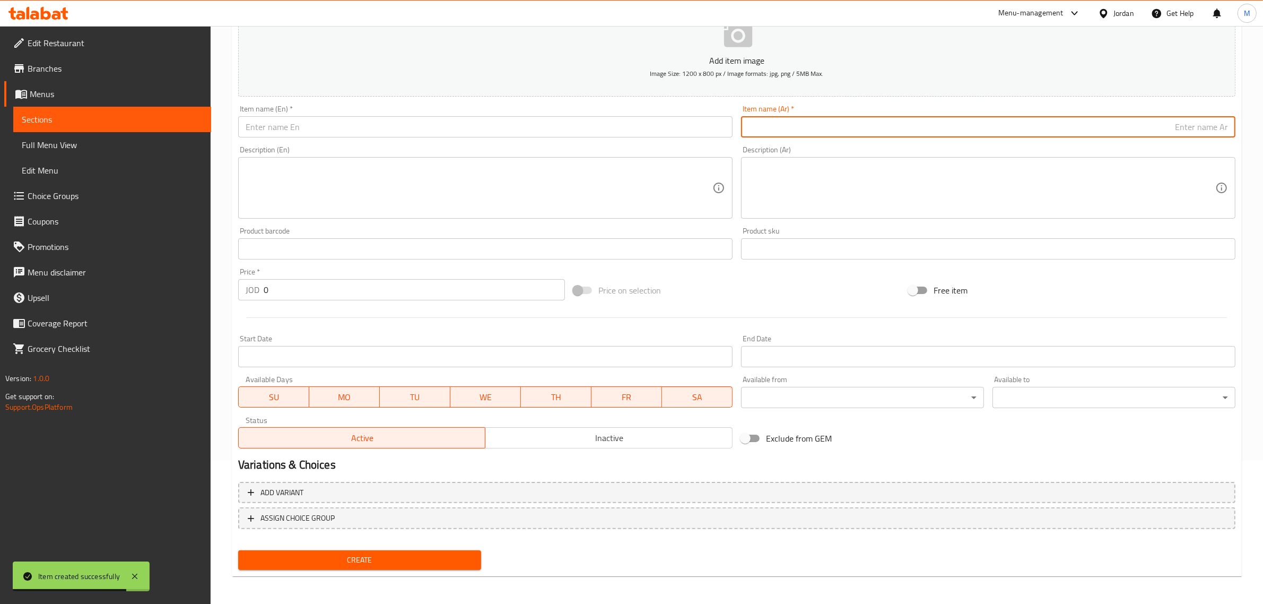
paste input "قالب صغير بوظة عربية"
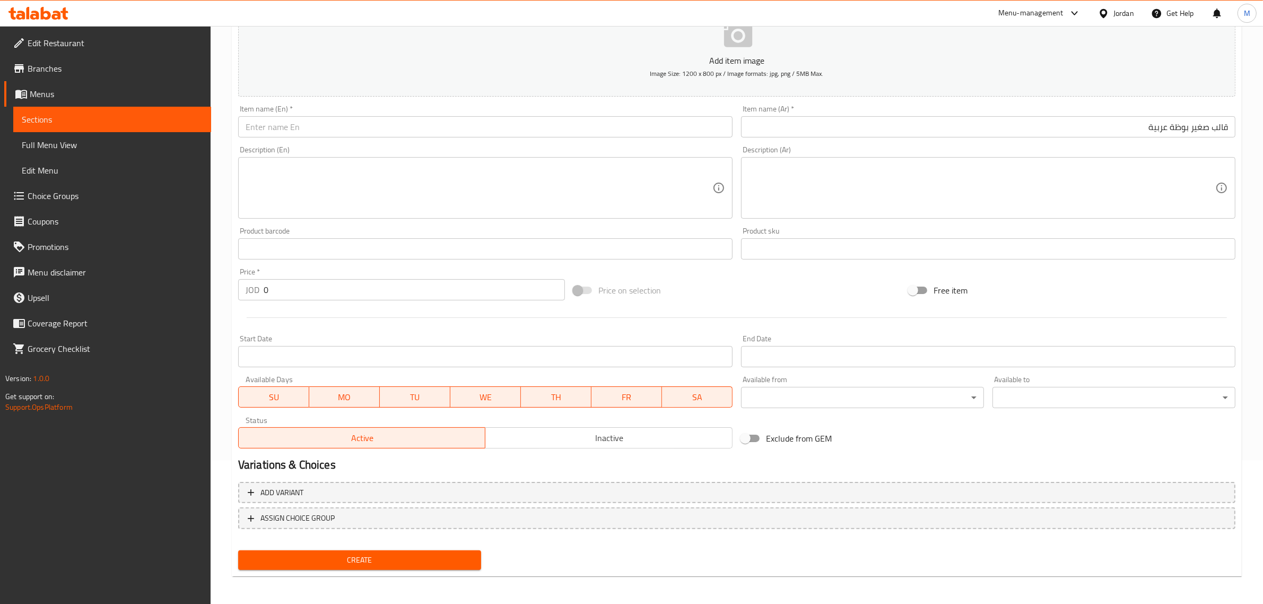
click at [621, 125] on input "text" at bounding box center [485, 126] width 495 height 21
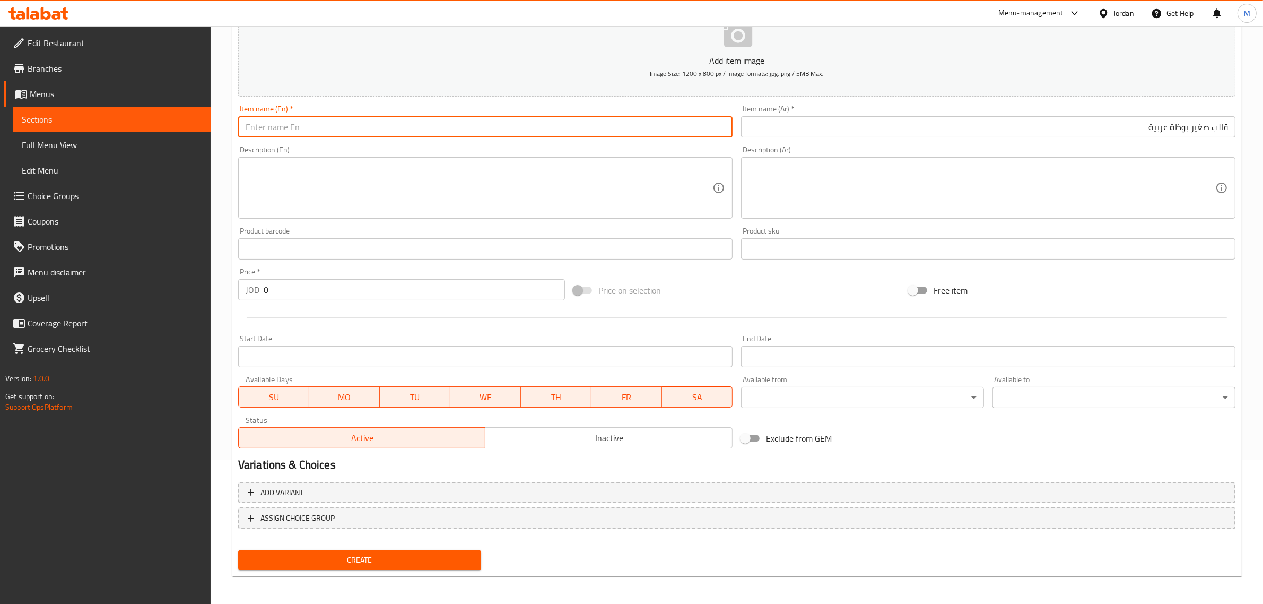
paste input "Small Arabic ice cream mold"
click at [473, 296] on input "0" at bounding box center [414, 289] width 301 height 21
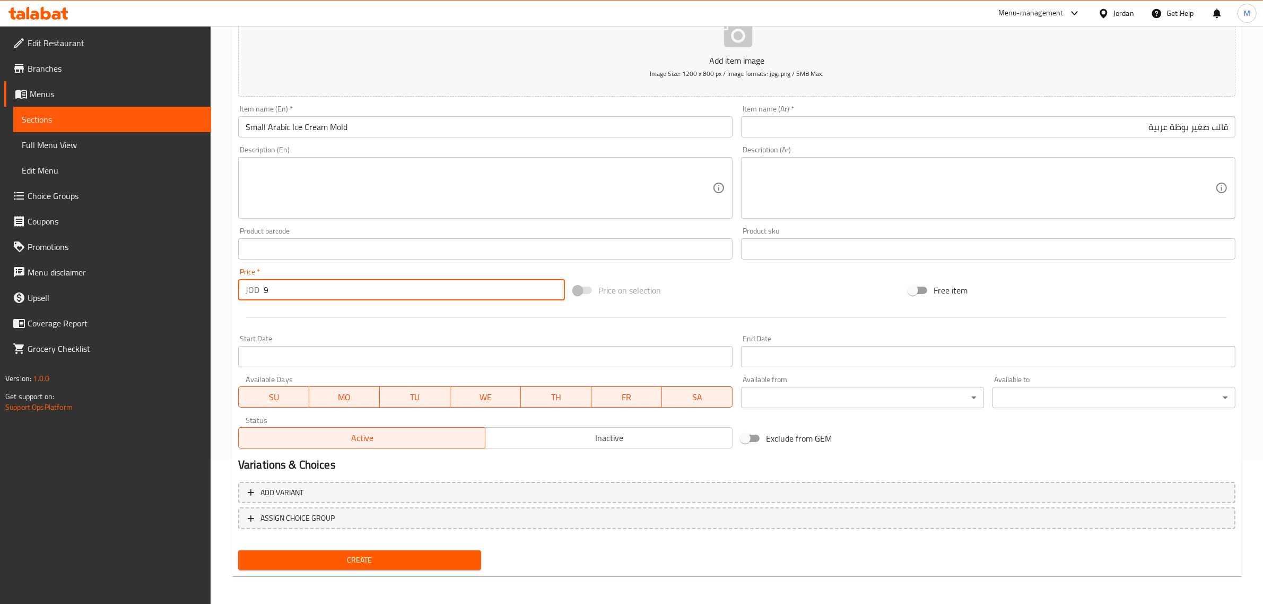
drag, startPoint x: 503, startPoint y: 291, endPoint x: 516, endPoint y: 299, distance: 15.5
drag, startPoint x: 516, startPoint y: 299, endPoint x: 450, endPoint y: 316, distance: 68.5
click at [450, 316] on div at bounding box center [737, 318] width 1006 height 26
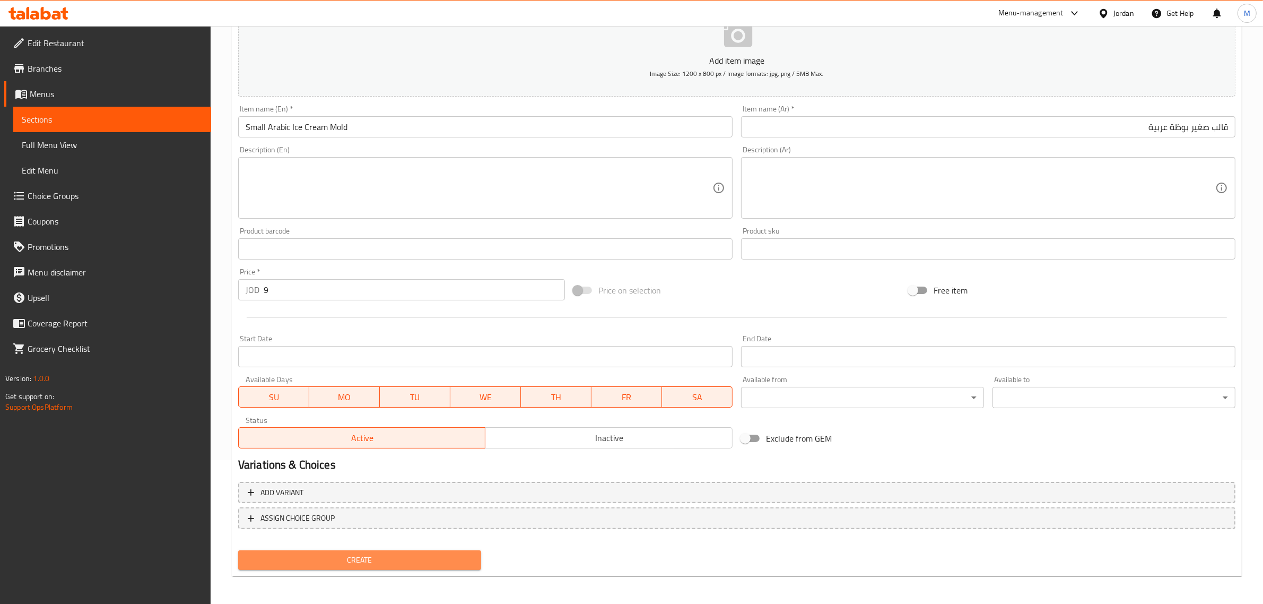
click at [398, 558] on span "Create" at bounding box center [360, 559] width 226 height 13
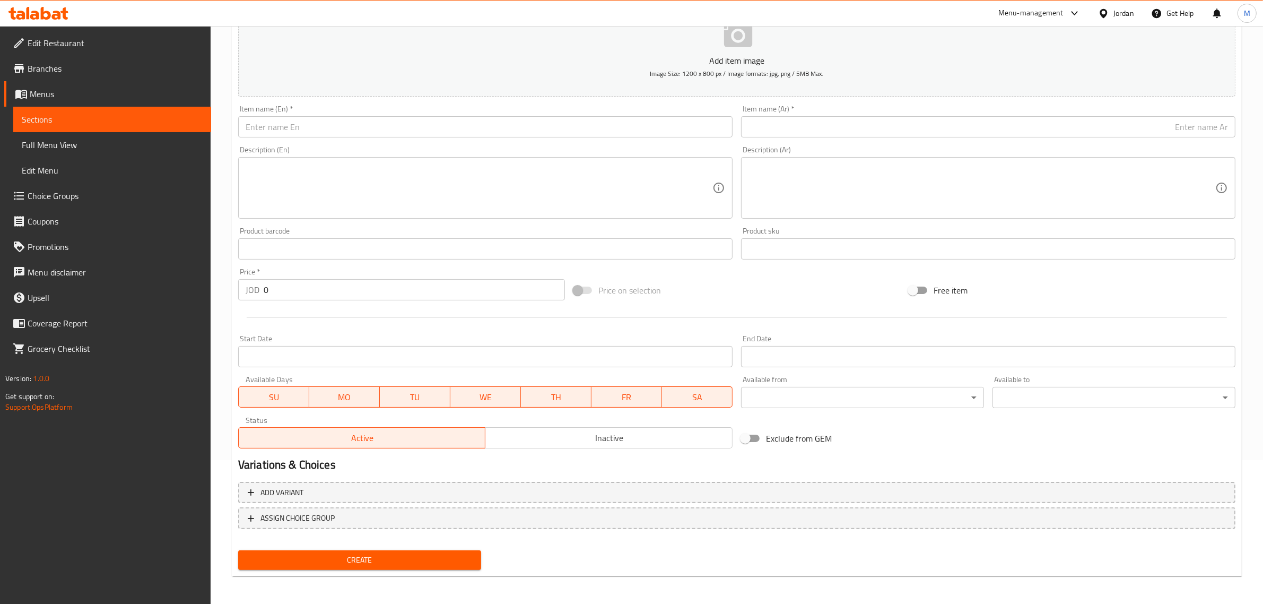
click at [1171, 131] on input "text" at bounding box center [988, 126] width 495 height 21
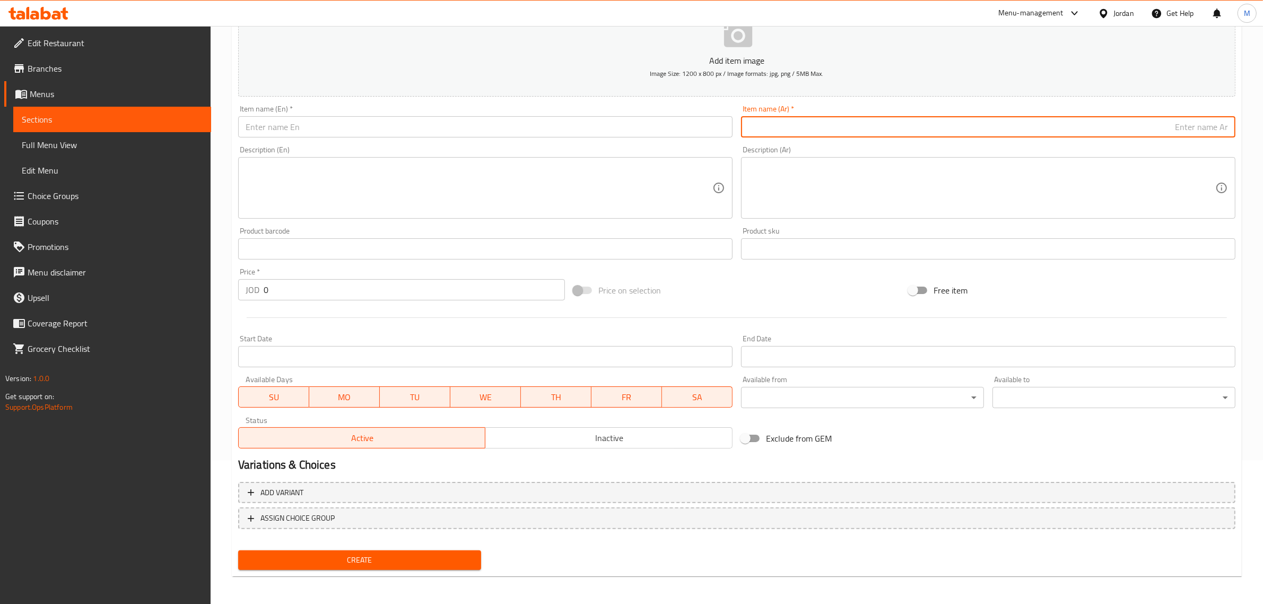
paste input "قالب صغير لوتس"
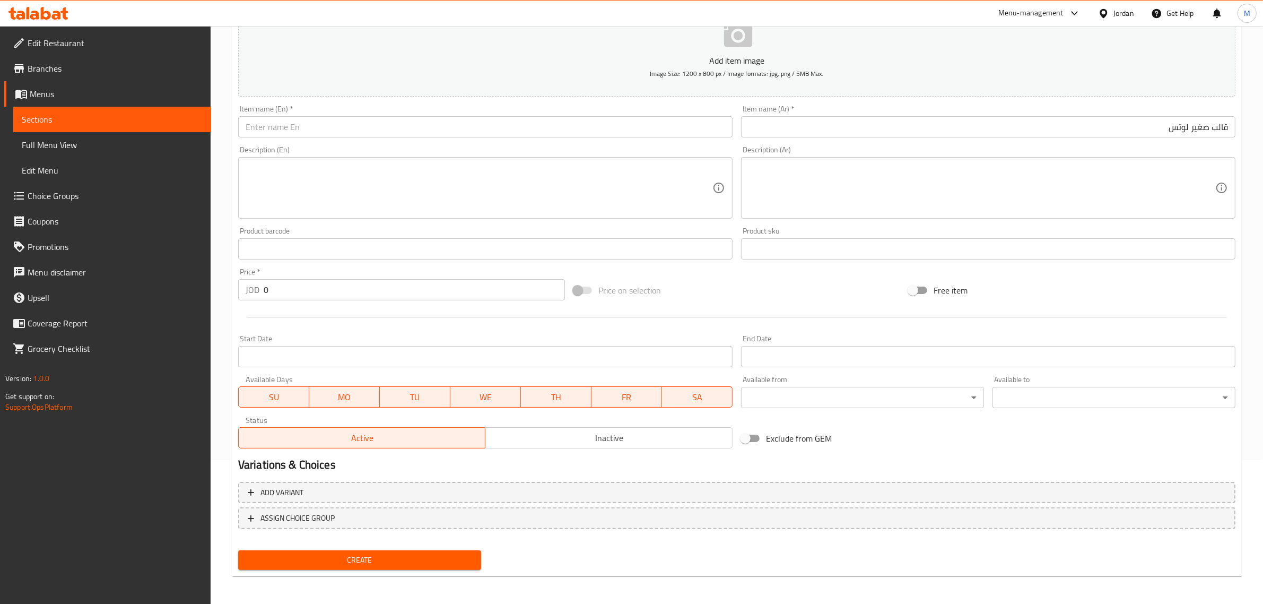
click at [353, 136] on input "text" at bounding box center [485, 126] width 495 height 21
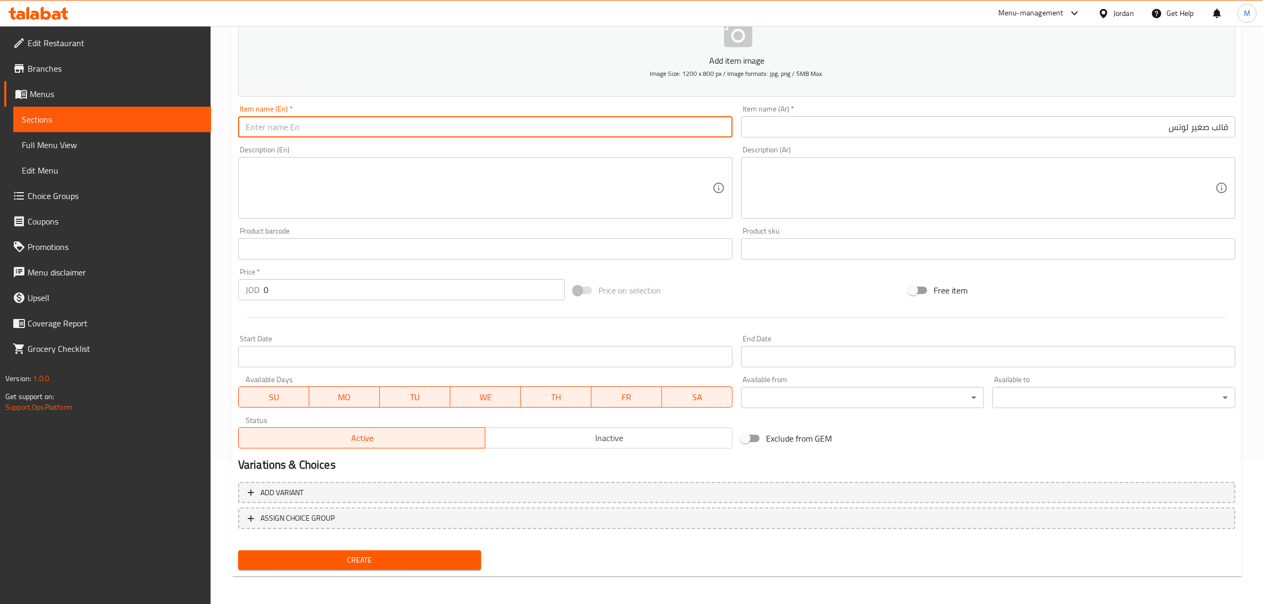
paste input "Small lotus mold"
click at [671, 296] on div "Price on selection" at bounding box center [736, 290] width 335 height 29
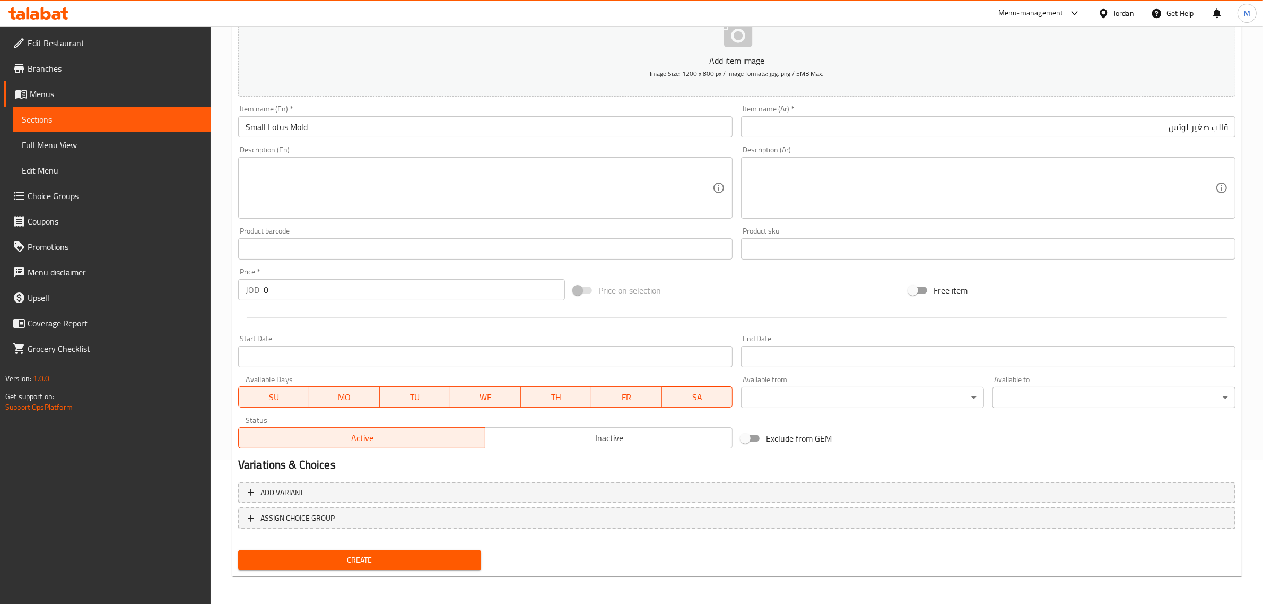
click at [719, 298] on div "Price on selection" at bounding box center [736, 290] width 335 height 29
click at [462, 292] on input "0" at bounding box center [414, 289] width 301 height 21
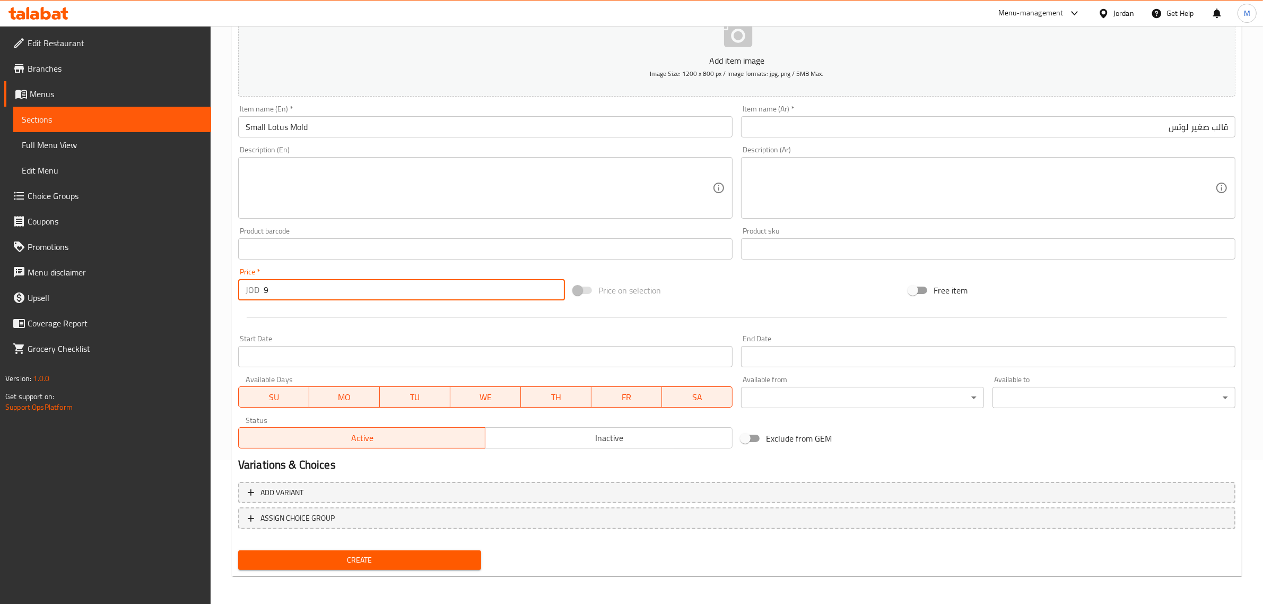
click at [714, 277] on div "Price on selection" at bounding box center [736, 290] width 335 height 29
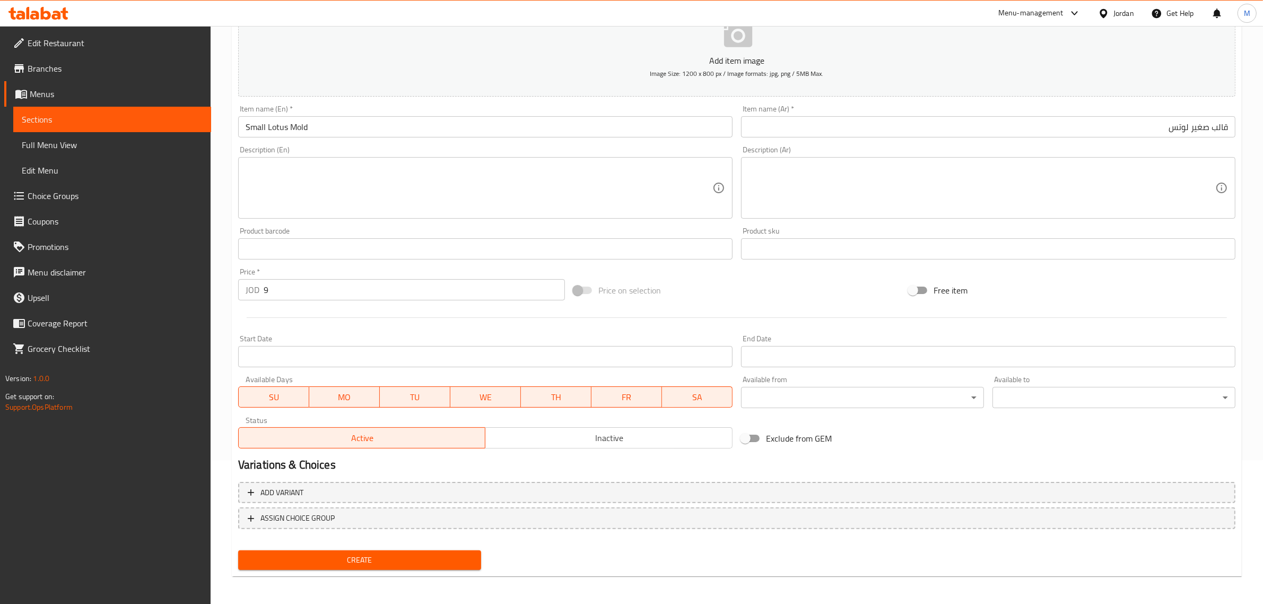
click at [396, 555] on span "Create" at bounding box center [360, 559] width 226 height 13
click at [1153, 134] on input "text" at bounding box center [988, 126] width 495 height 21
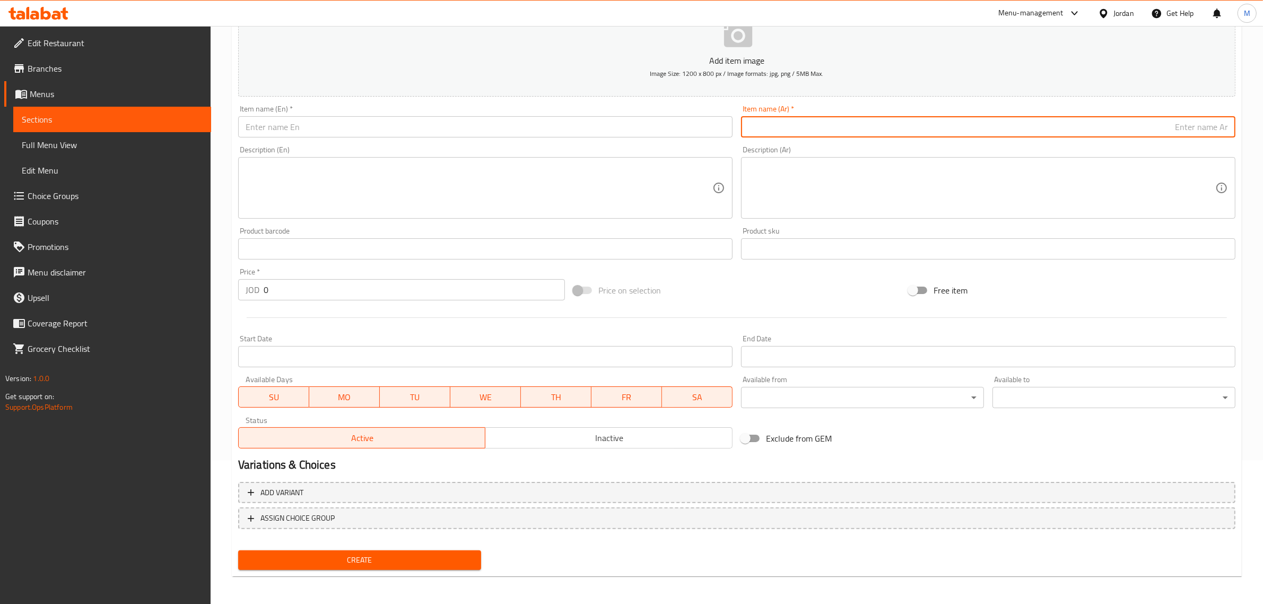
paste input "قالب صغير مالتيزرز"
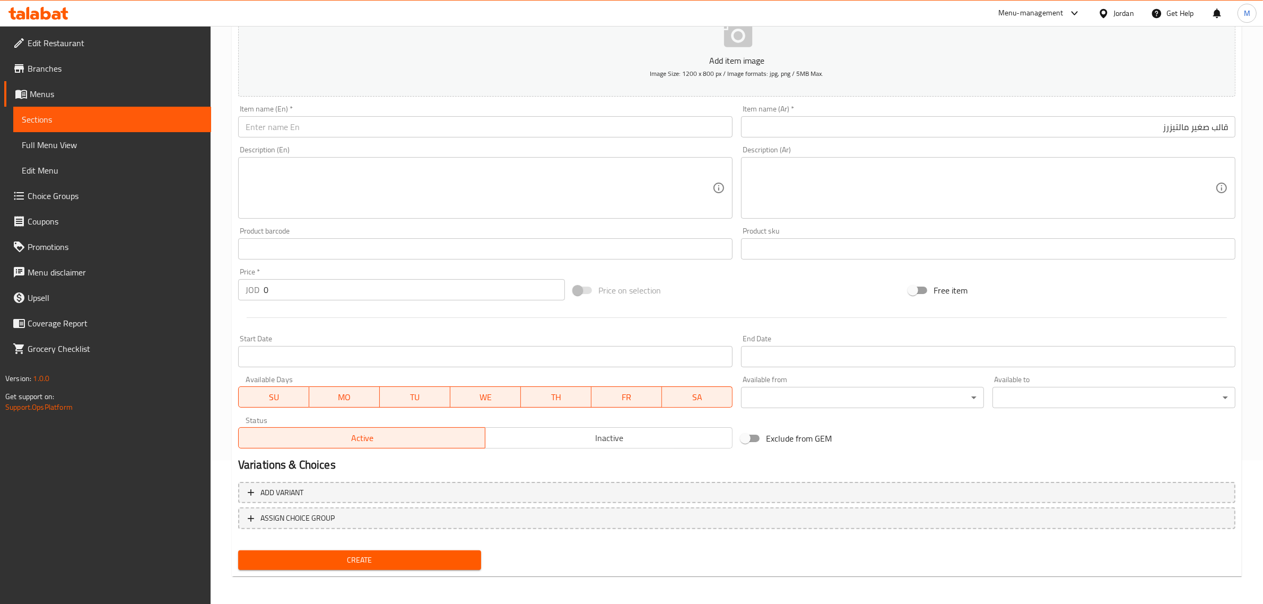
click at [457, 126] on input "text" at bounding box center [485, 126] width 495 height 21
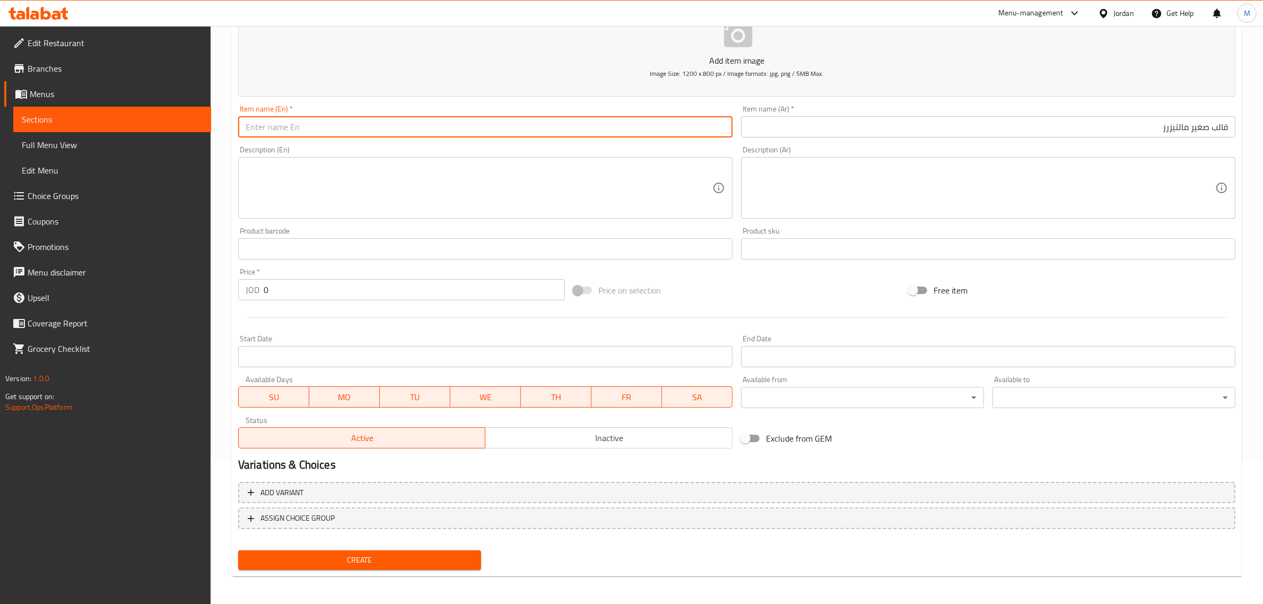
paste input "Small Maltesers mold"
click at [455, 126] on input "Small Maltesers mold" at bounding box center [485, 126] width 495 height 21
click at [717, 302] on div "Price on selection" at bounding box center [736, 290] width 335 height 29
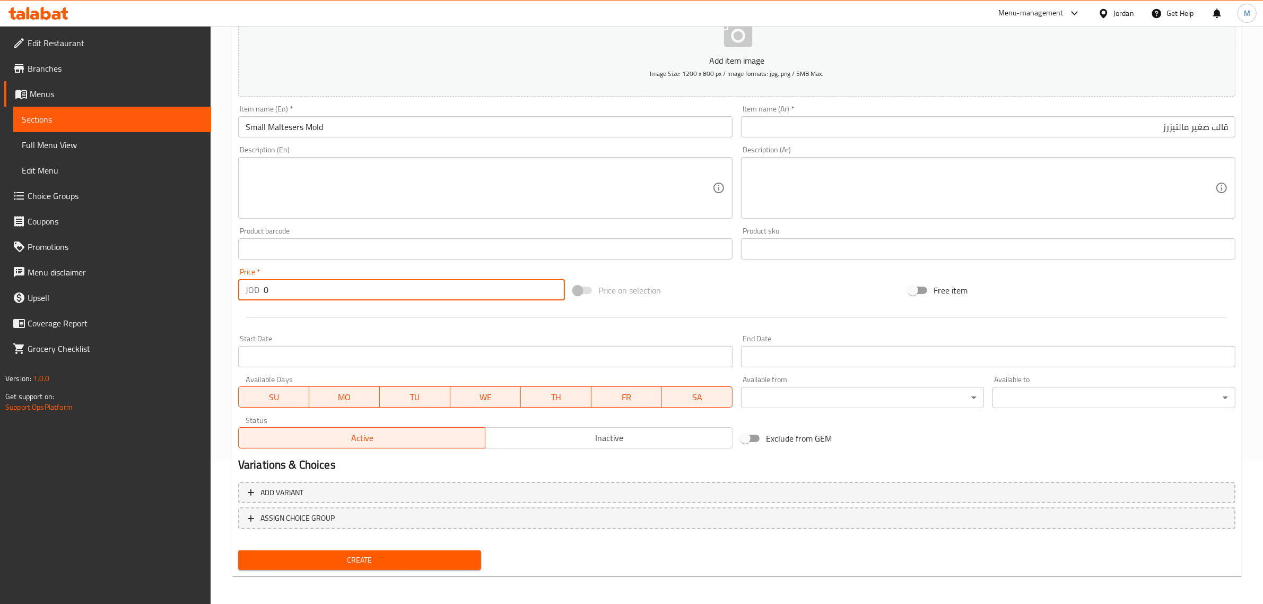
click at [444, 284] on input "0" at bounding box center [414, 289] width 301 height 21
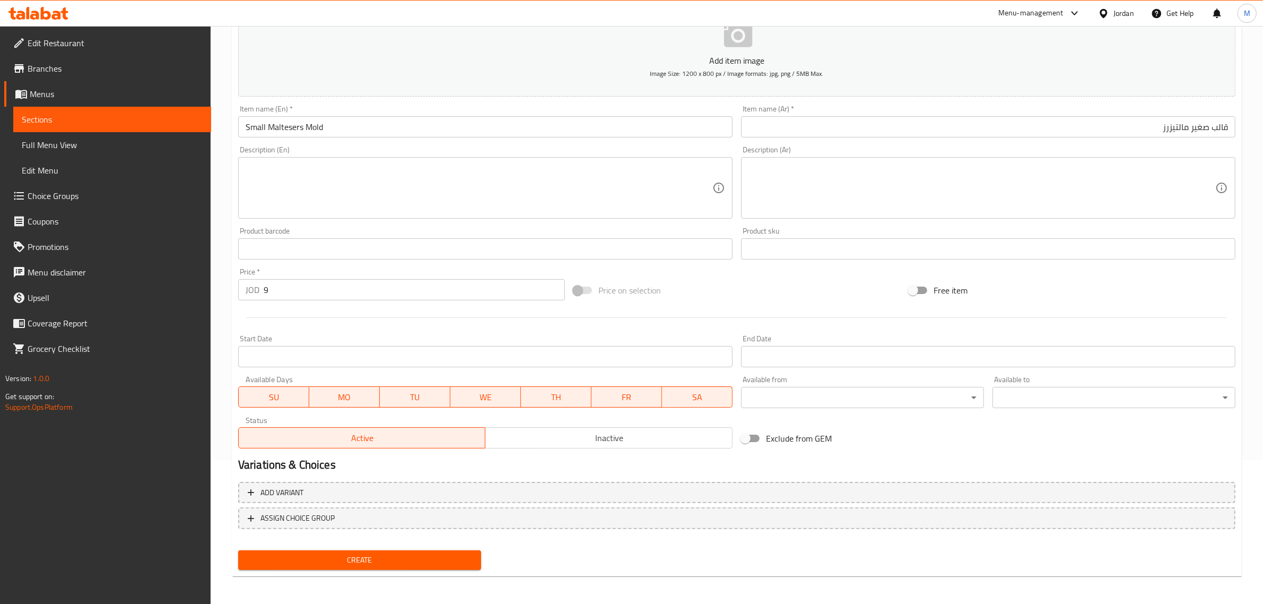
click at [710, 287] on div "Price on selection" at bounding box center [736, 290] width 335 height 29
click at [741, 285] on div "Price on selection" at bounding box center [736, 290] width 335 height 29
click at [404, 561] on span "Create" at bounding box center [360, 559] width 226 height 13
click at [1043, 130] on input "text" at bounding box center [988, 126] width 495 height 21
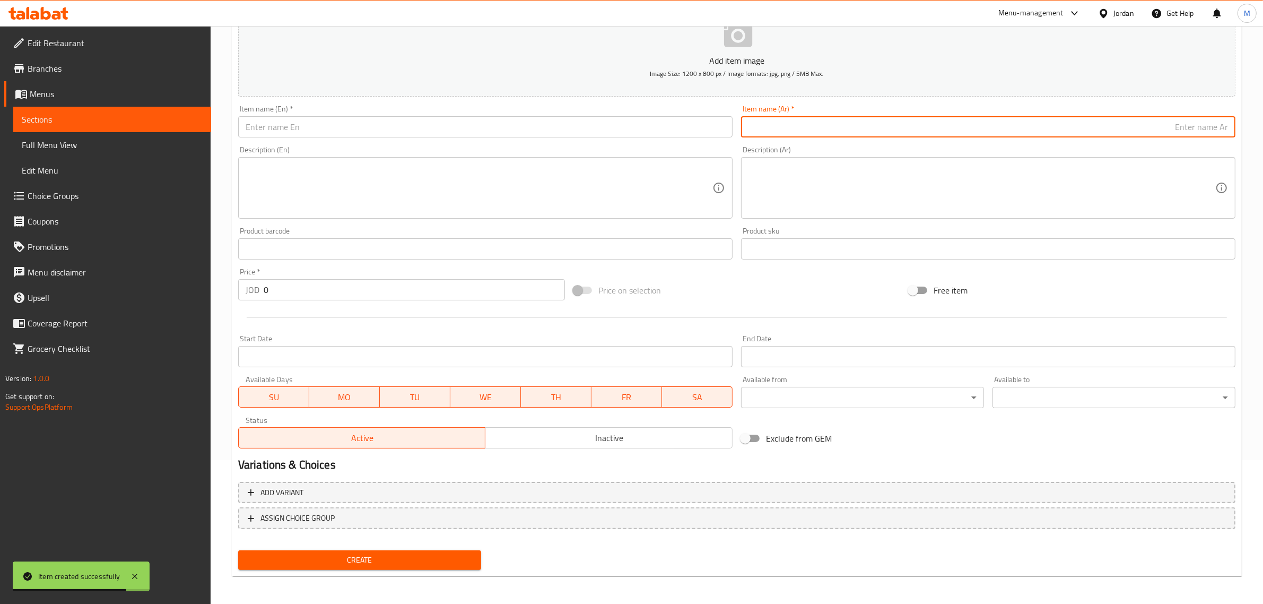
paste input "قالب صغير نوتيلا"
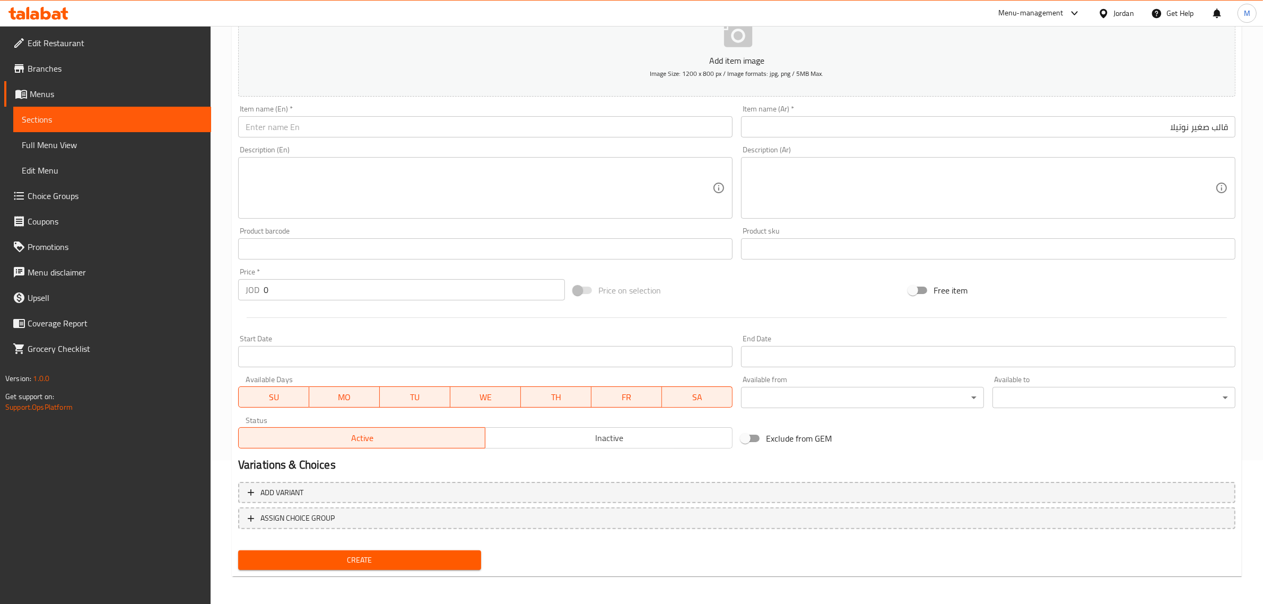
click at [502, 132] on input "text" at bounding box center [485, 126] width 495 height 21
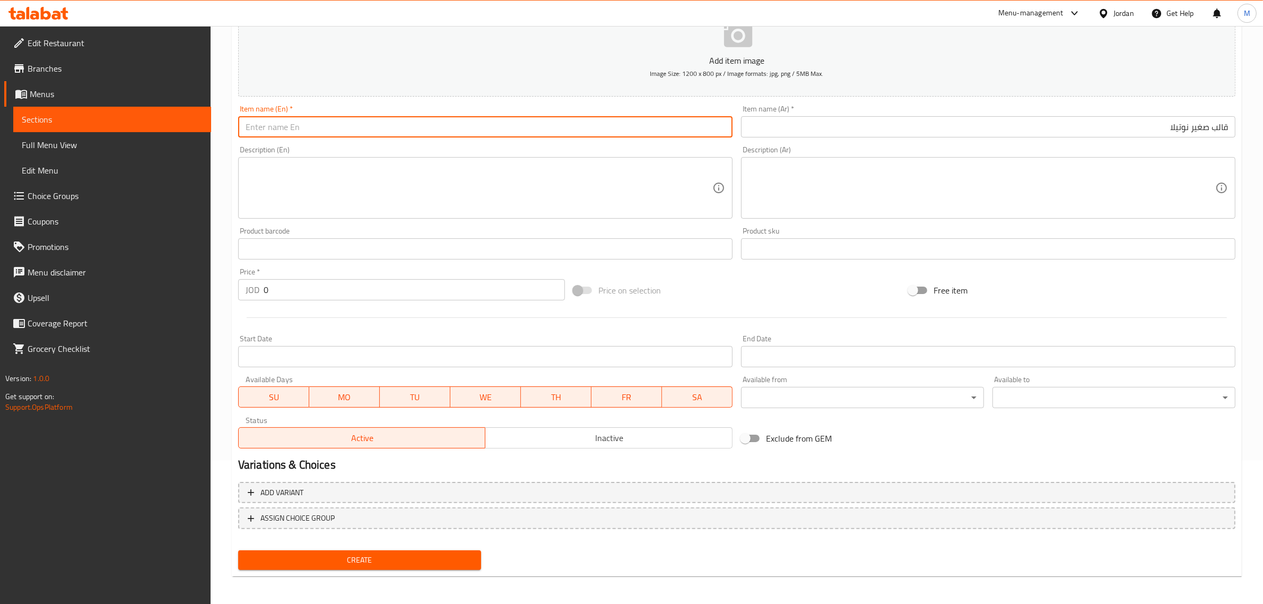
paste input "Small Nutella mold"
click at [680, 298] on div "Price on selection" at bounding box center [736, 290] width 335 height 29
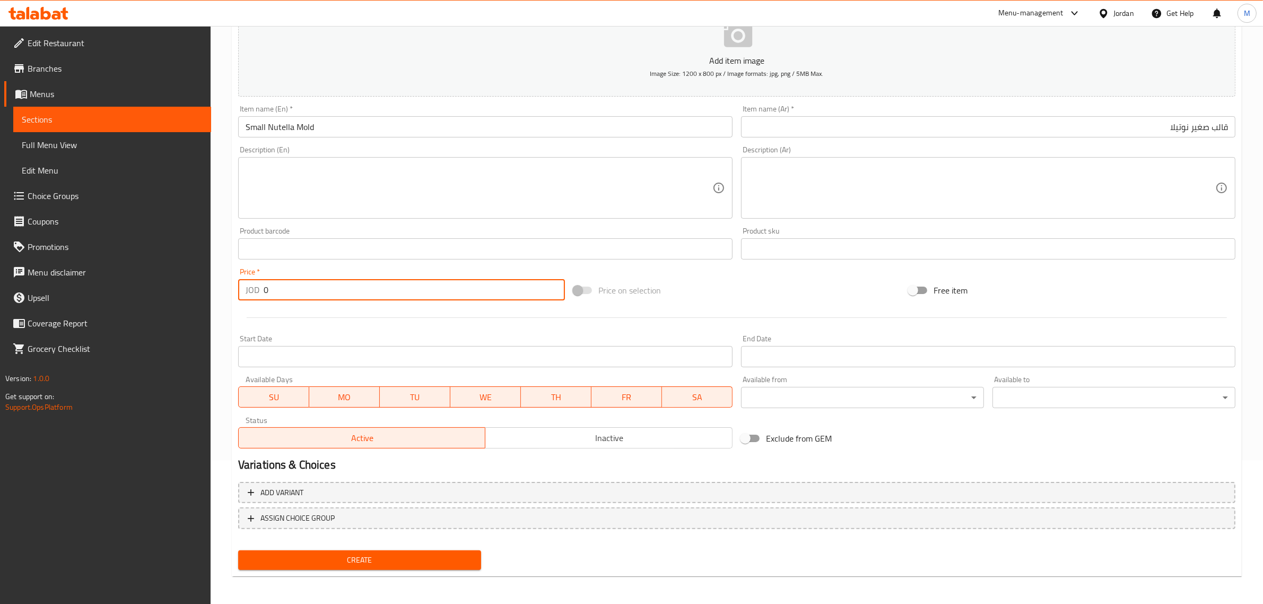
click at [362, 289] on input "0" at bounding box center [414, 289] width 301 height 21
click at [688, 284] on div "Price on selection" at bounding box center [736, 290] width 335 height 29
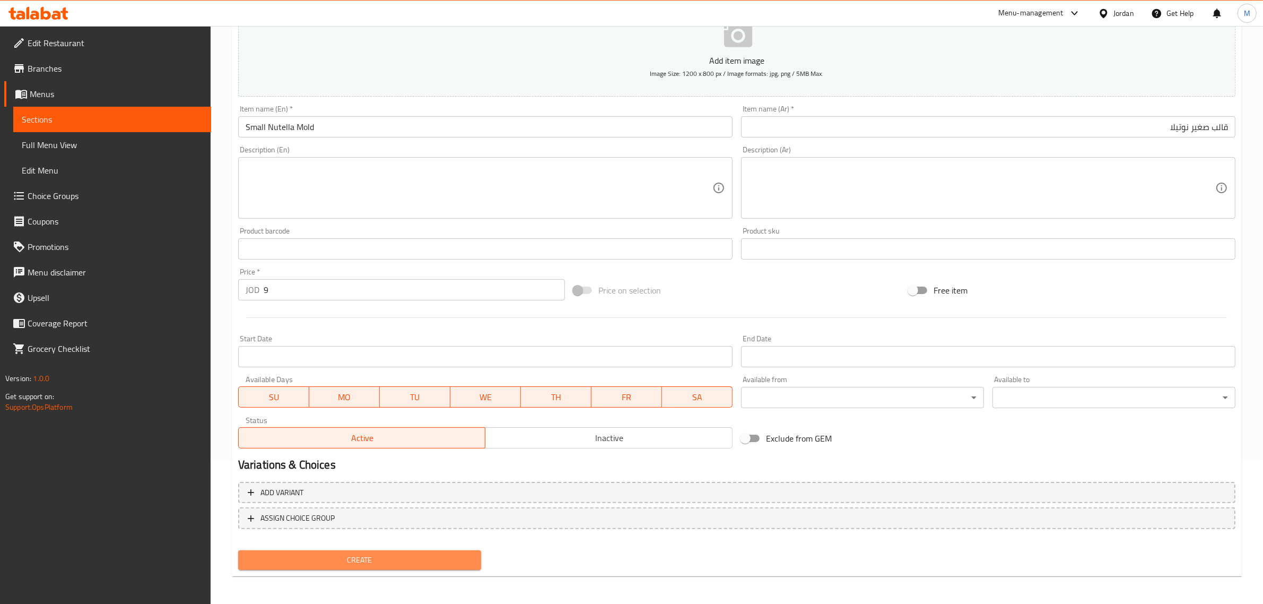
click at [413, 555] on span "Create" at bounding box center [360, 559] width 226 height 13
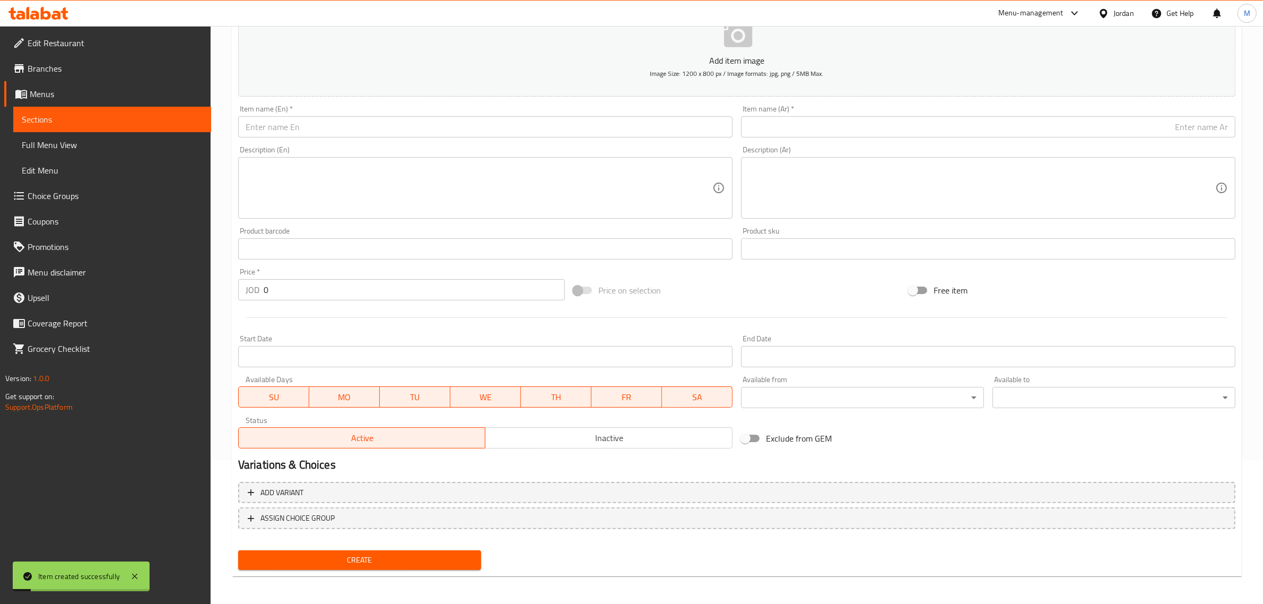
click at [1044, 123] on input "text" at bounding box center [988, 126] width 495 height 21
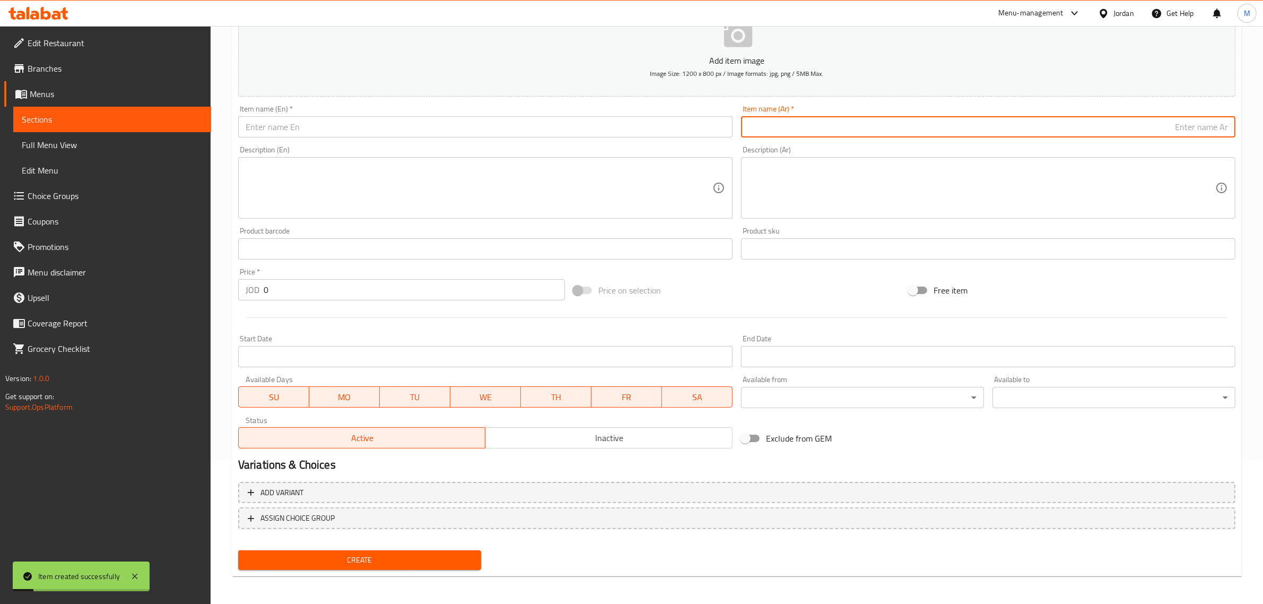
paste input "قالب صغير بيستاشيو"
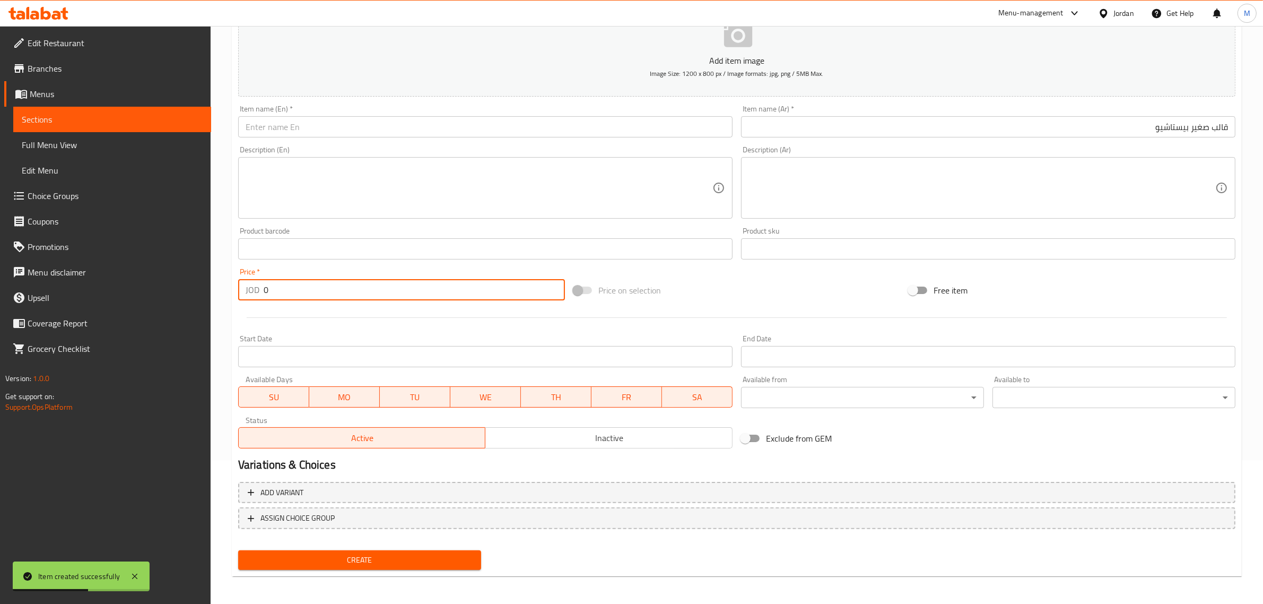
click at [506, 292] on input "0" at bounding box center [414, 289] width 301 height 21
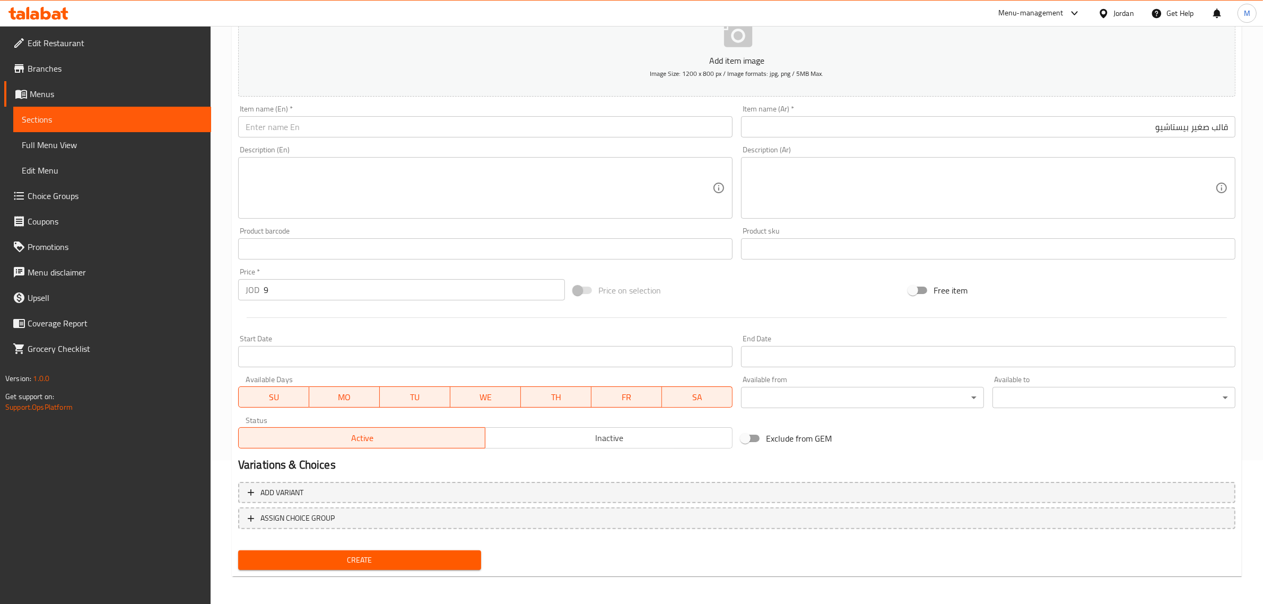
click at [603, 132] on input "text" at bounding box center [485, 126] width 495 height 21
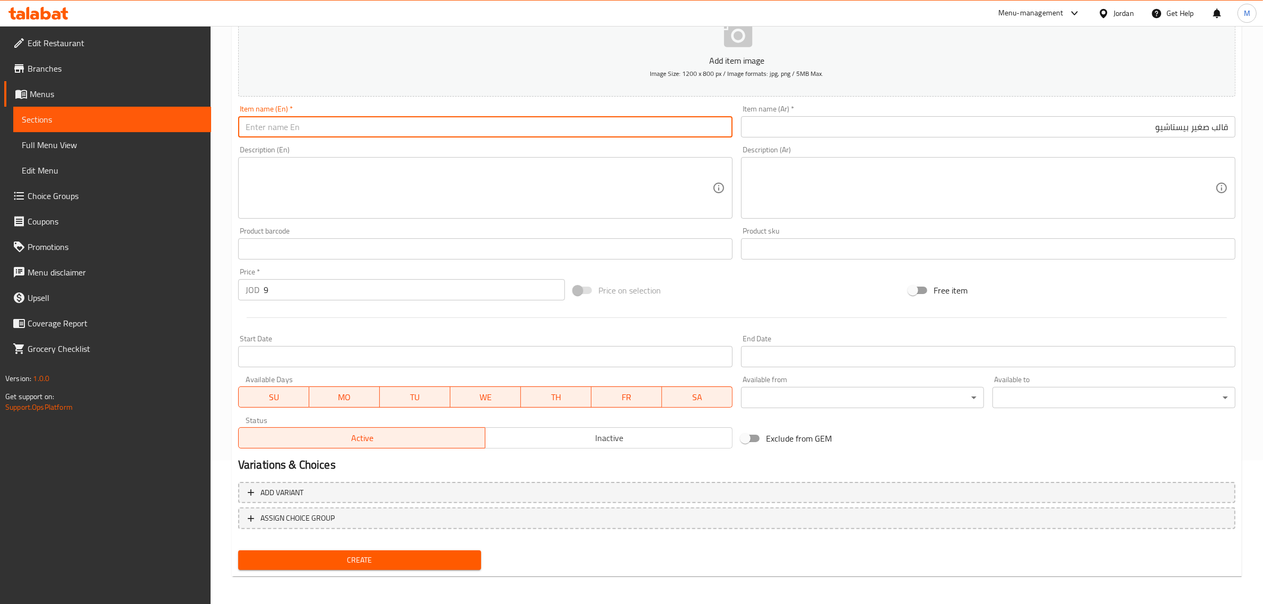
paste input "Small pistachio mold"
click at [603, 132] on input "Small pistachio mold" at bounding box center [485, 126] width 495 height 21
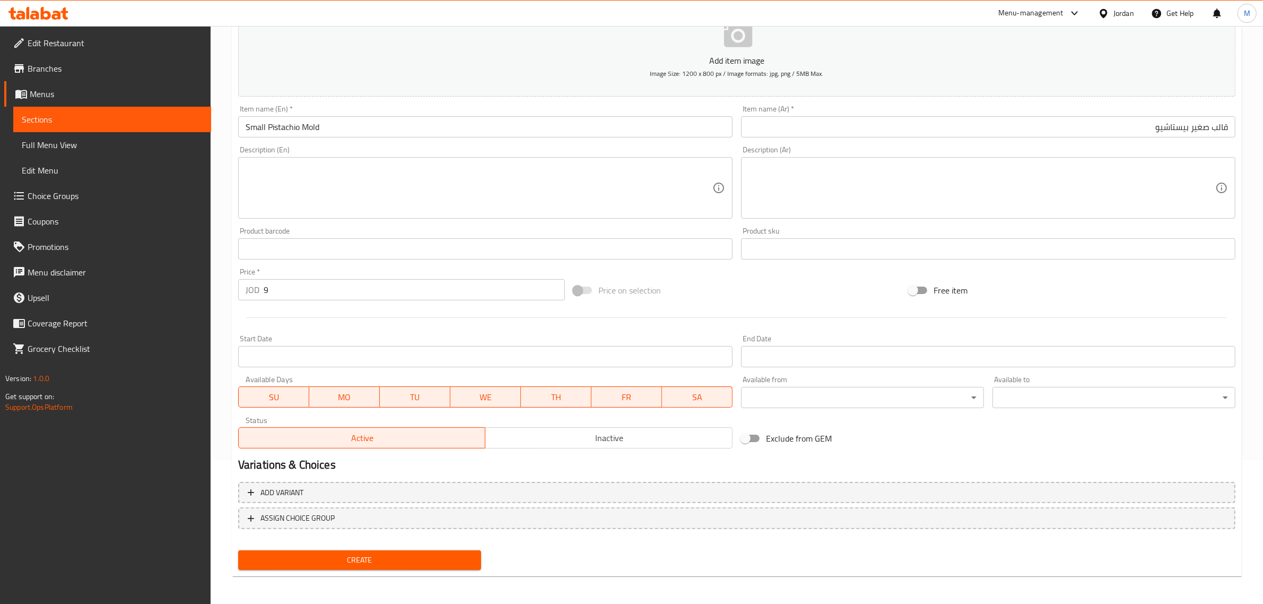
click at [781, 296] on div "Price on selection" at bounding box center [736, 290] width 335 height 29
click at [770, 300] on div "Price on selection" at bounding box center [736, 290] width 335 height 29
click at [417, 563] on span "Create" at bounding box center [360, 559] width 226 height 13
click at [1125, 121] on input "text" at bounding box center [988, 126] width 495 height 21
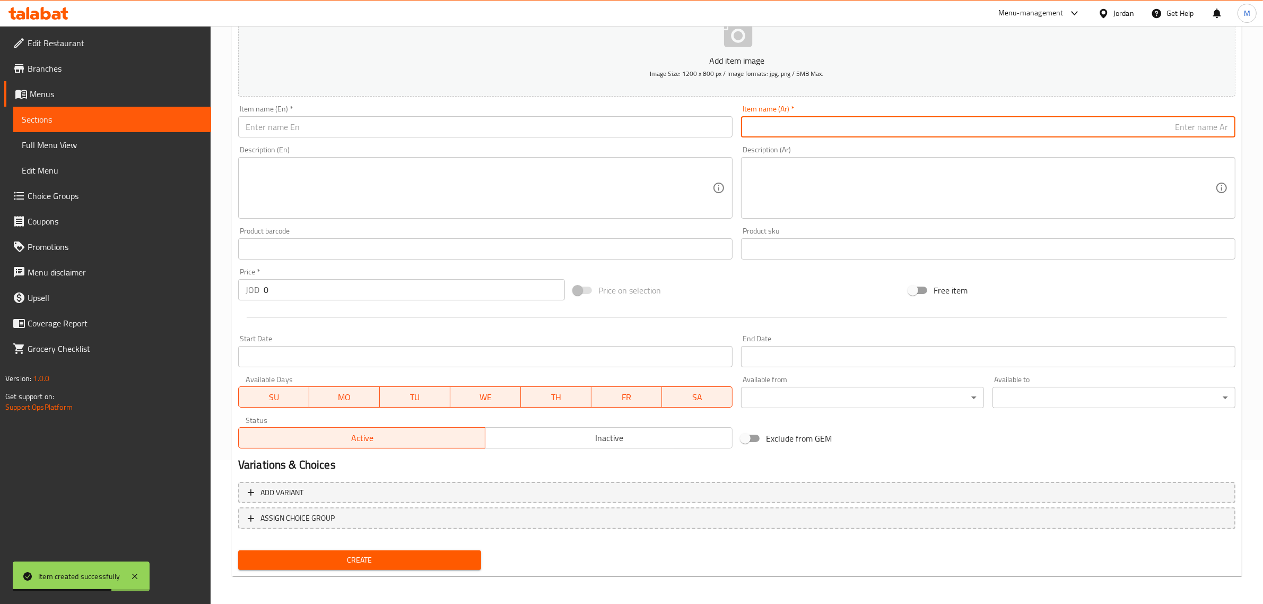
paste input "قالب صغير نوتيلا ولوتس"
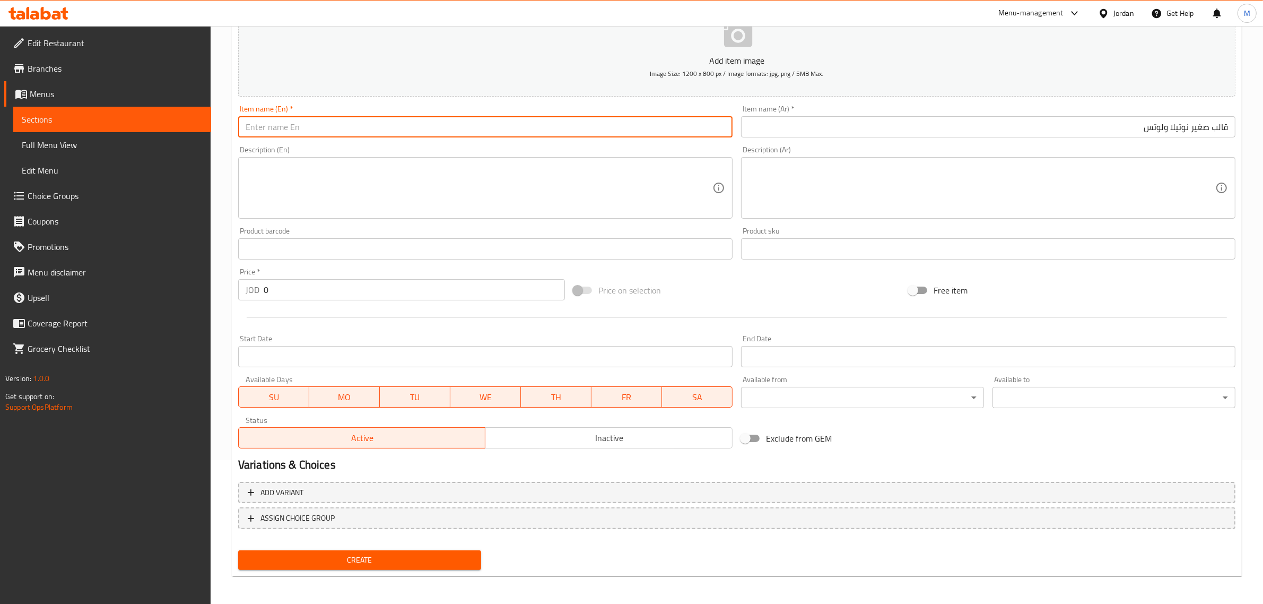
click at [723, 133] on input "text" at bounding box center [485, 126] width 495 height 21
paste input "Small Nutella and Lotus mold"
click at [500, 132] on input "Small Nutella and Lotus mold" at bounding box center [485, 126] width 495 height 21
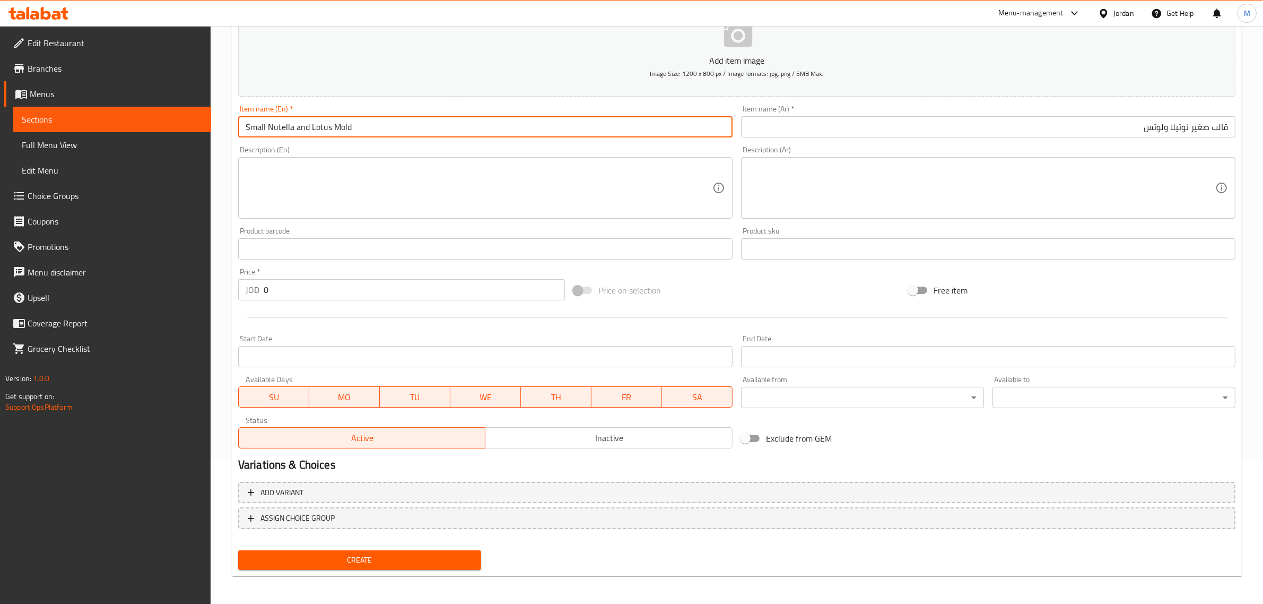
click at [702, 297] on div "Price on selection" at bounding box center [736, 290] width 335 height 29
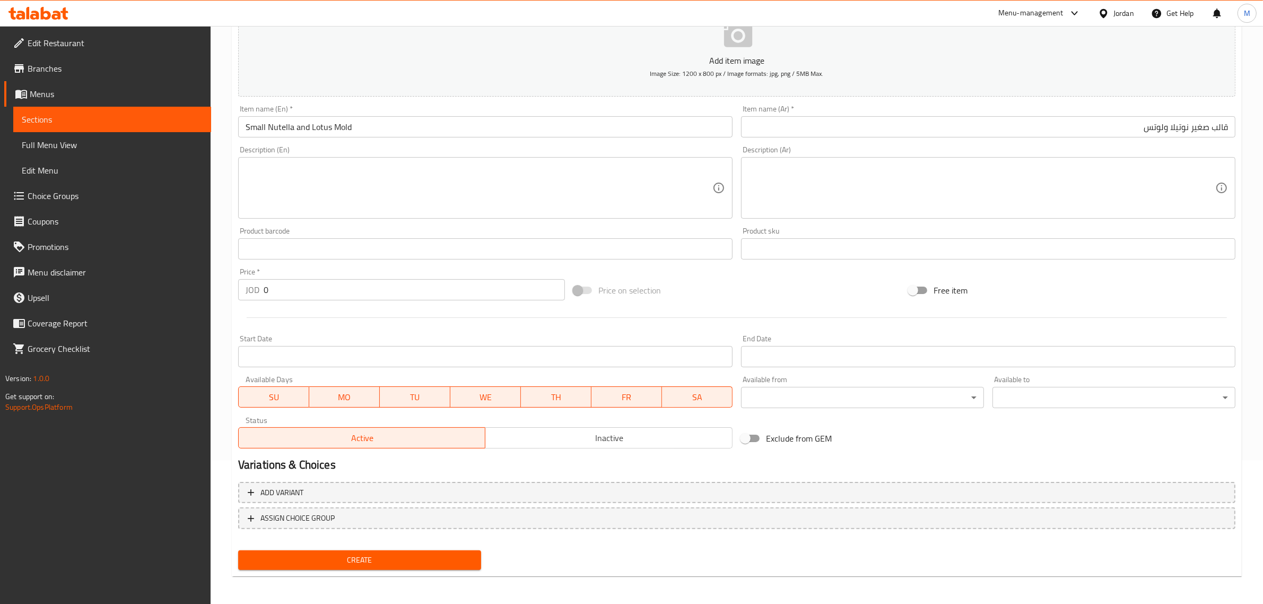
drag, startPoint x: 749, startPoint y: 296, endPoint x: 743, endPoint y: 267, distance: 29.7
click at [748, 296] on div "Price on selection" at bounding box center [736, 290] width 335 height 29
click at [441, 299] on input "0" at bounding box center [414, 289] width 301 height 21
click at [759, 305] on div at bounding box center [737, 318] width 1006 height 26
click at [755, 305] on div at bounding box center [737, 318] width 1006 height 26
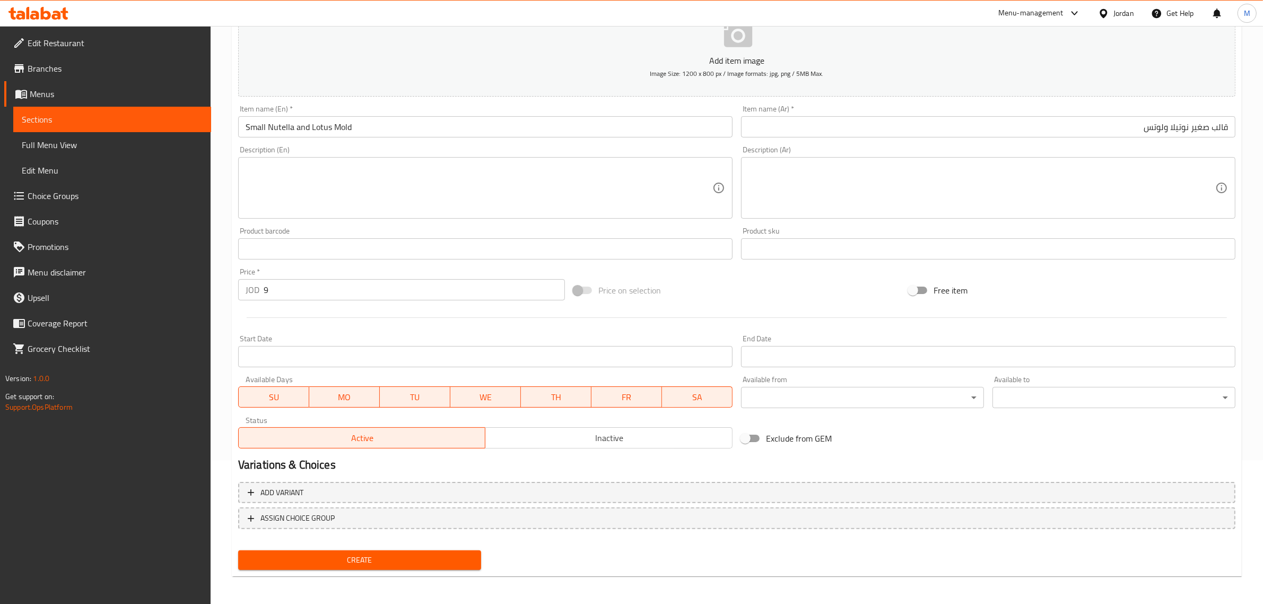
drag, startPoint x: 588, startPoint y: 551, endPoint x: 576, endPoint y: 552, distance: 12.2
click at [586, 553] on div "Create" at bounding box center [737, 560] width 1006 height 28
click at [338, 555] on span "Create" at bounding box center [360, 559] width 226 height 13
click at [1102, 120] on input "text" at bounding box center [988, 126] width 495 height 21
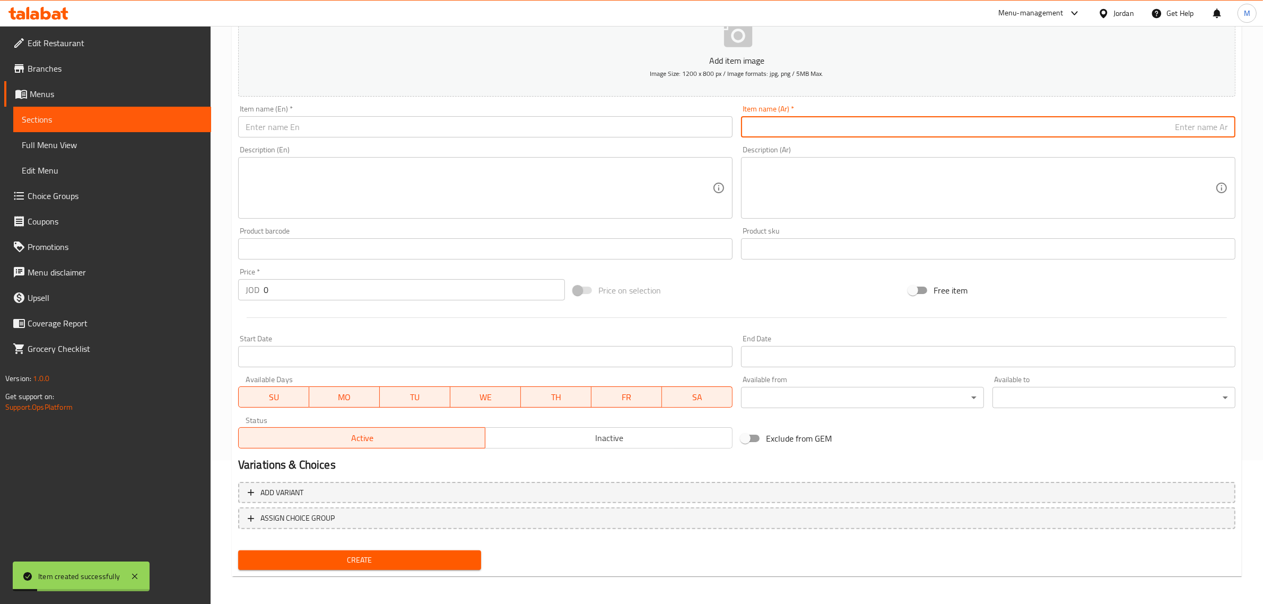
paste input "قالب صغير كندر"
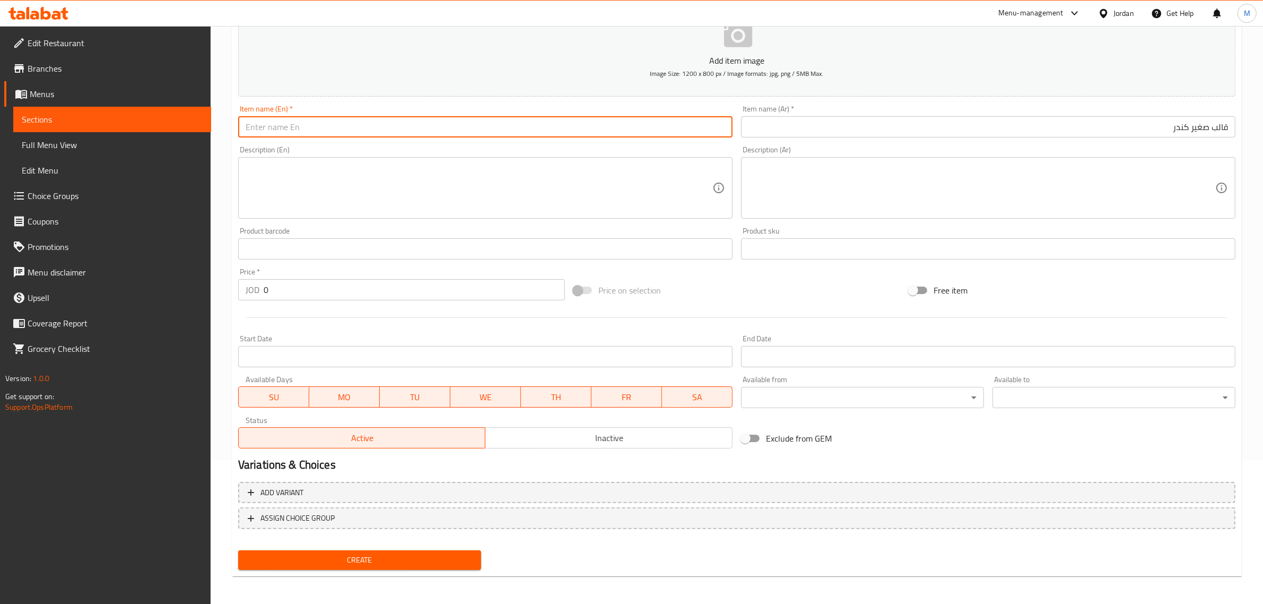
click at [667, 126] on input "text" at bounding box center [485, 126] width 495 height 21
paste input "Small Kinder mold"
click at [527, 130] on input "Small Kinder mold" at bounding box center [485, 126] width 495 height 21
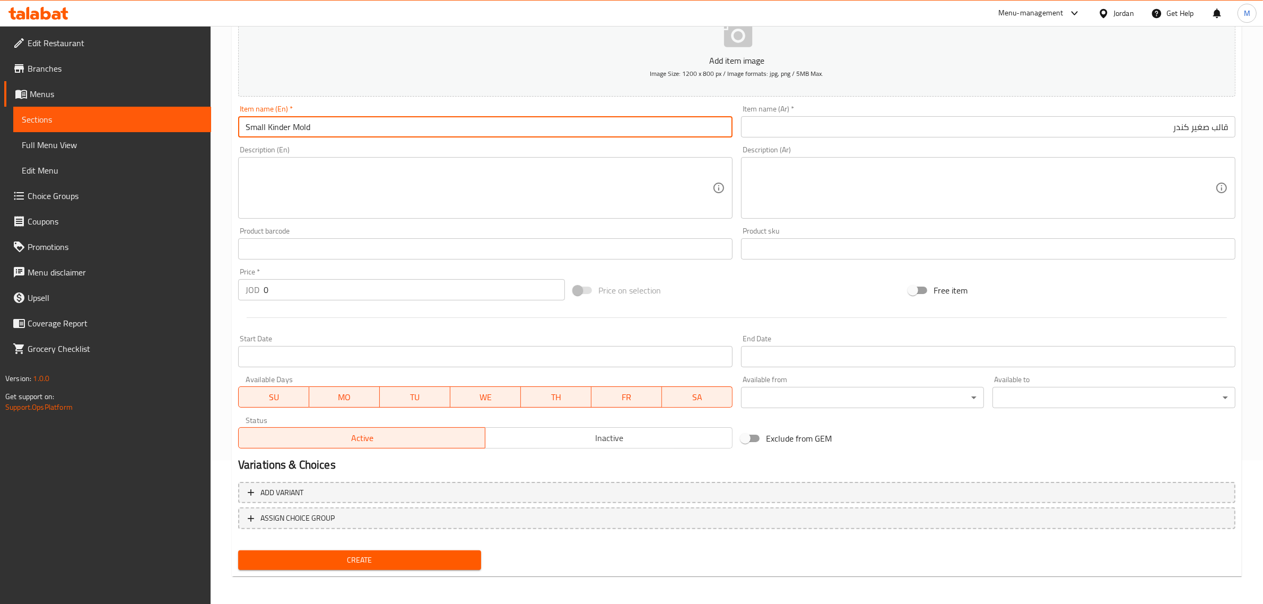
click at [400, 281] on input "0" at bounding box center [414, 289] width 301 height 21
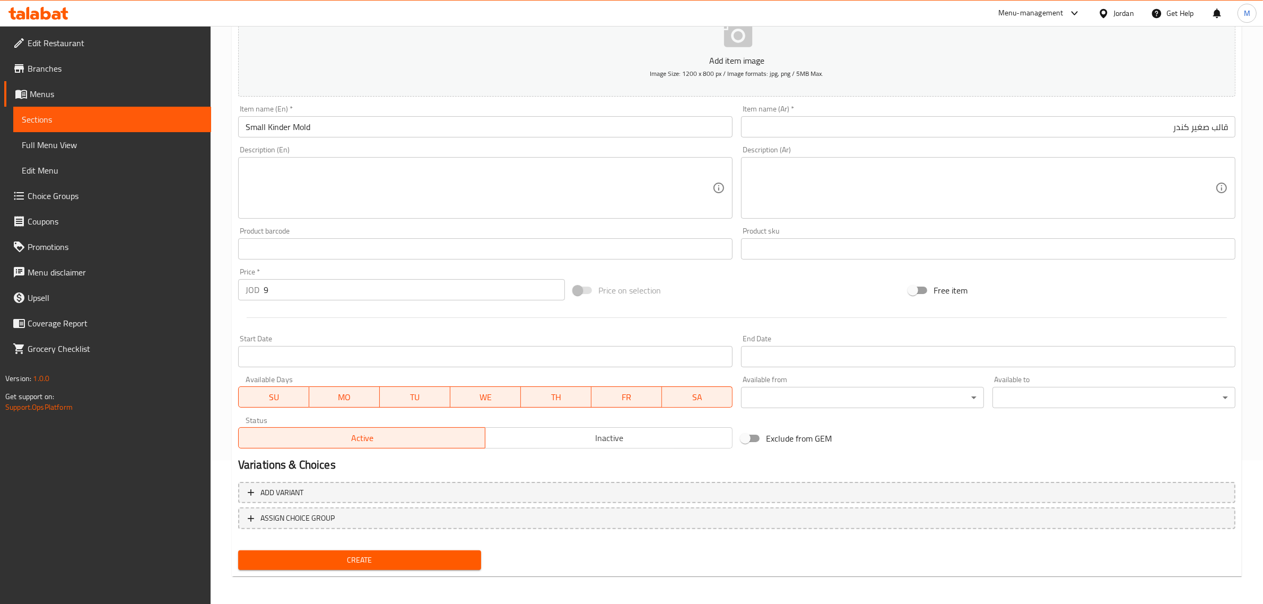
click at [751, 290] on div "Price on selection" at bounding box center [736, 290] width 335 height 29
click at [778, 290] on div "Price on selection" at bounding box center [736, 290] width 335 height 29
click at [339, 553] on span "Create" at bounding box center [360, 559] width 226 height 13
click at [1105, 120] on input "text" at bounding box center [988, 126] width 495 height 21
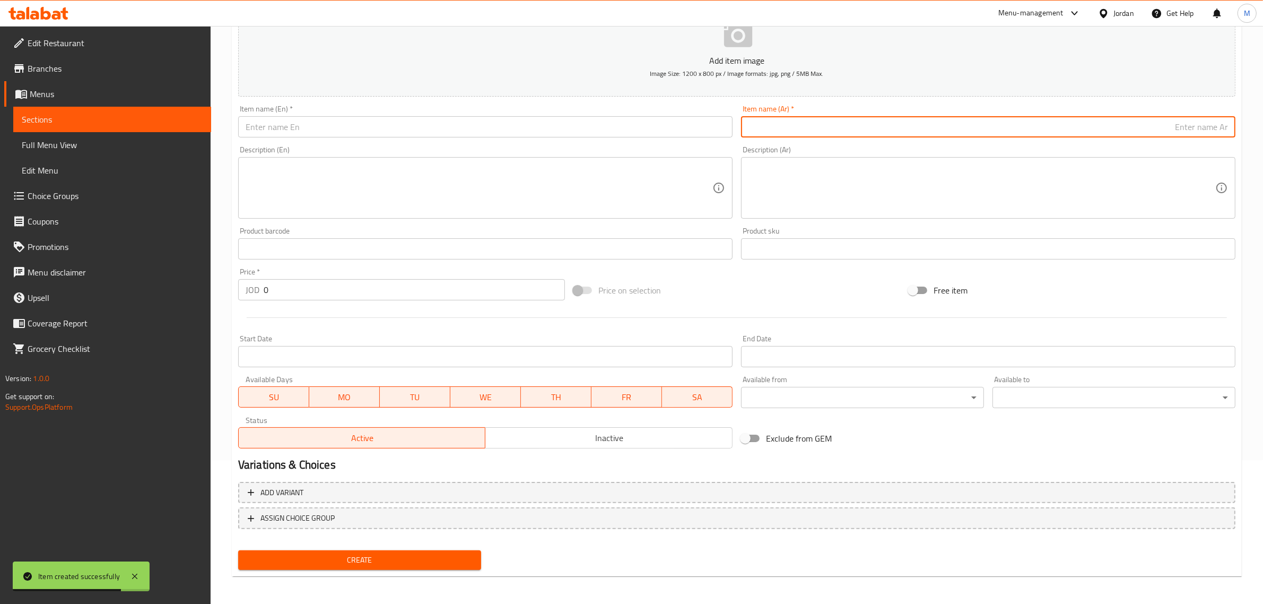
paste input "قالب صغير رافاهلو"
click at [1174, 134] on input "قالب صغير رافاهلو" at bounding box center [988, 126] width 495 height 21
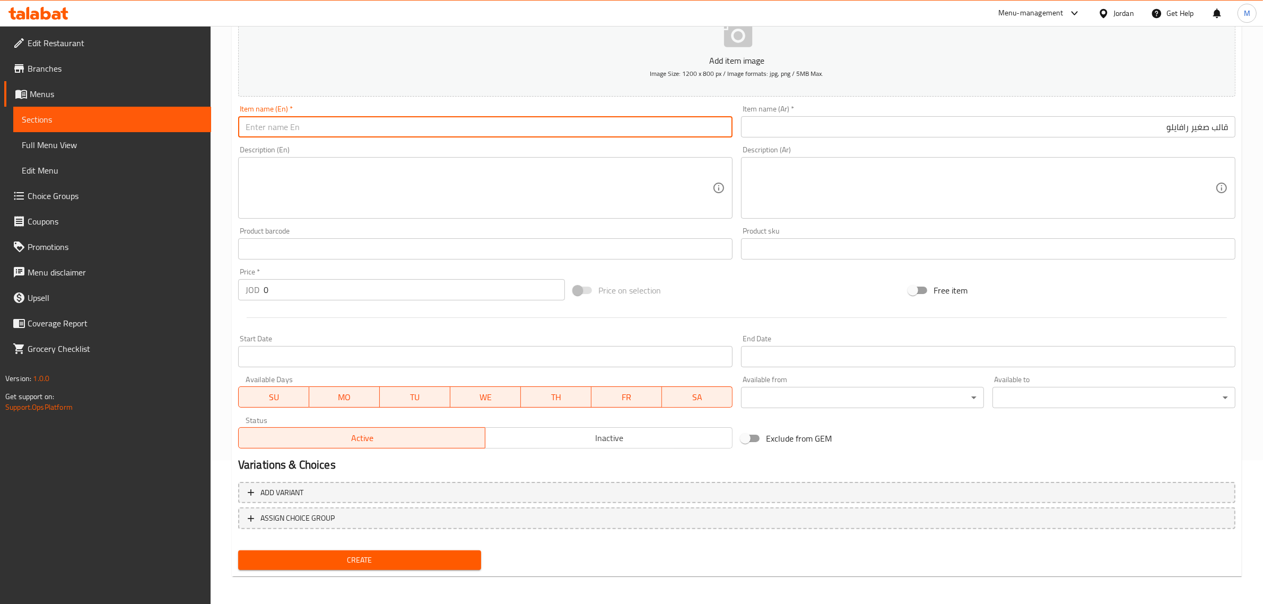
click at [487, 120] on input "text" at bounding box center [485, 126] width 495 height 21
paste input "Raffaello Mold"
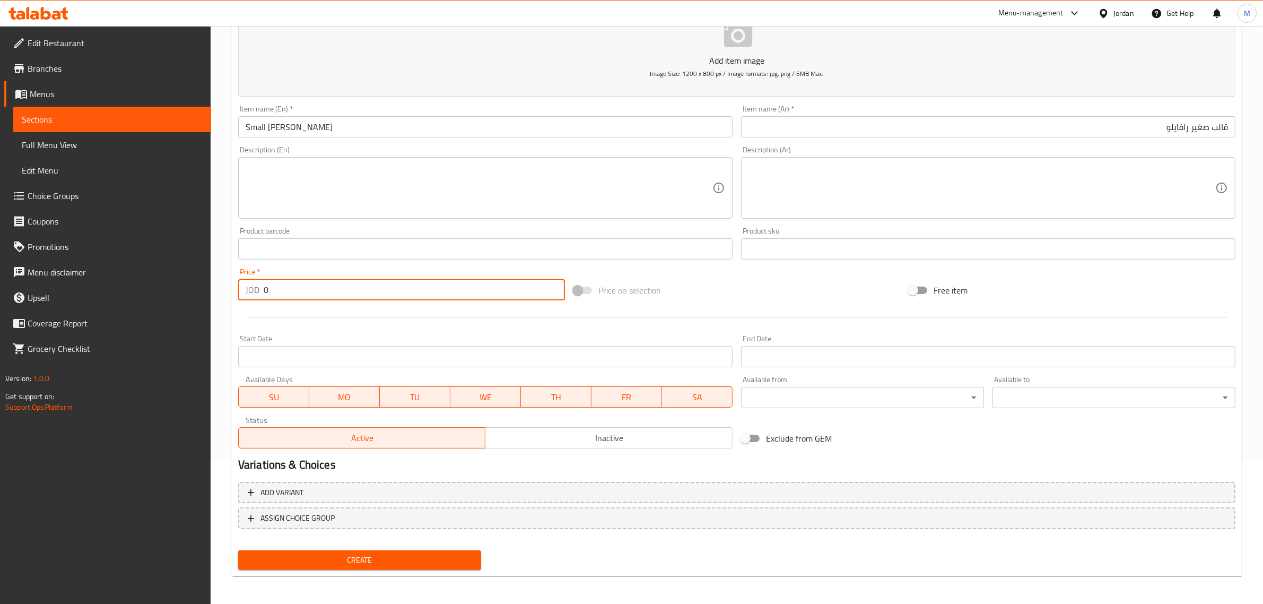
click at [464, 290] on input "0" at bounding box center [414, 289] width 301 height 21
click at [736, 282] on div "Price on selection" at bounding box center [736, 290] width 335 height 29
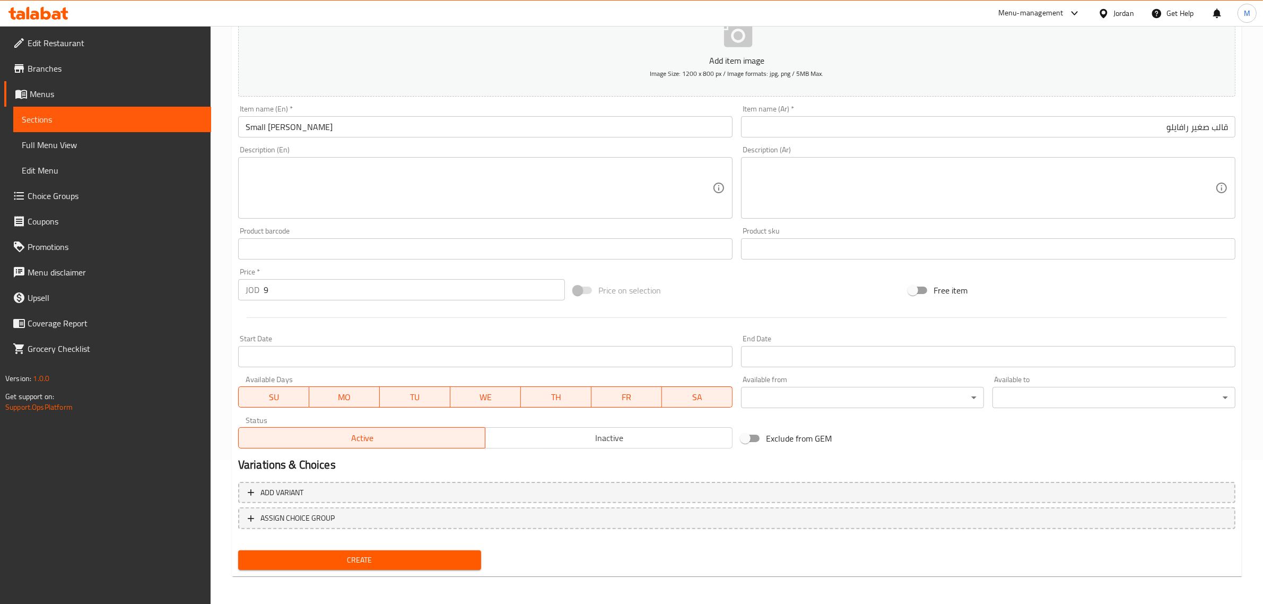
click at [386, 553] on span "Create" at bounding box center [360, 559] width 226 height 13
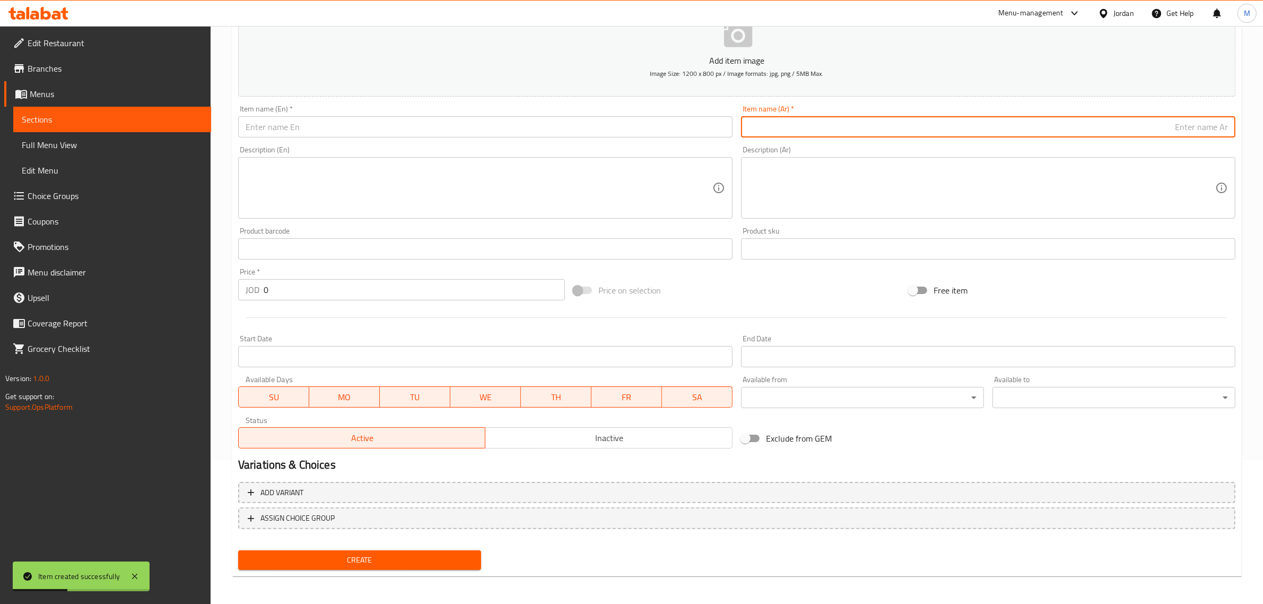
click at [1073, 123] on input "text" at bounding box center [988, 126] width 495 height 21
paste input "قالب صغير باونتي"
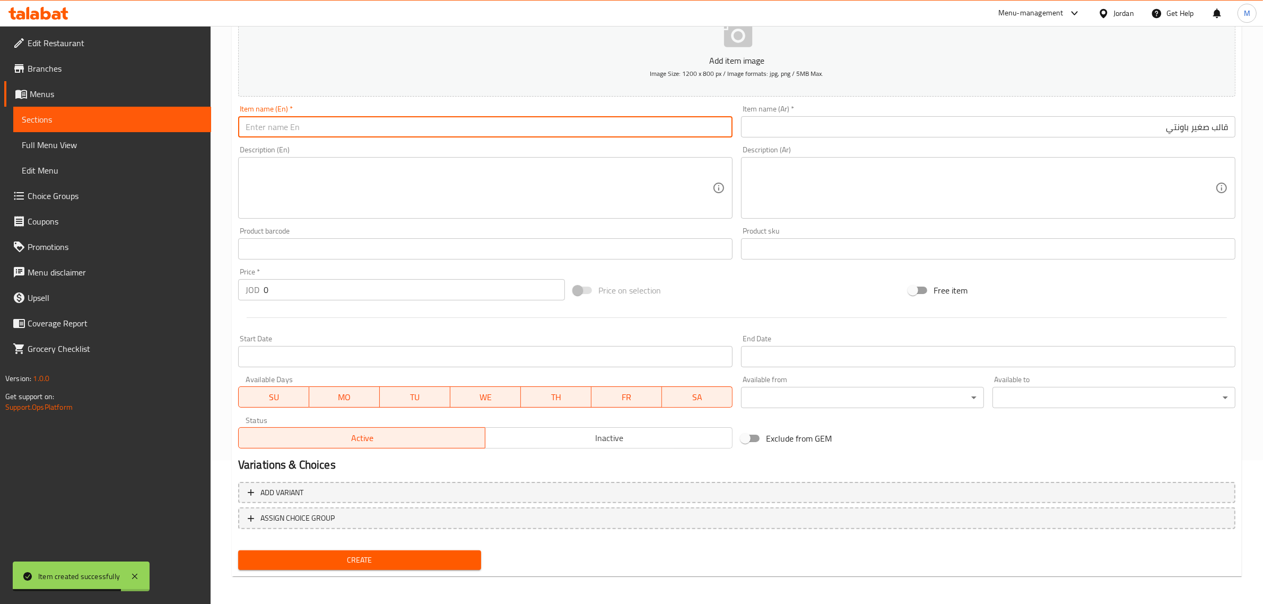
click at [372, 133] on input "text" at bounding box center [485, 126] width 495 height 21
paste input "Bounty Mold"
click at [448, 293] on input "0" at bounding box center [414, 289] width 301 height 21
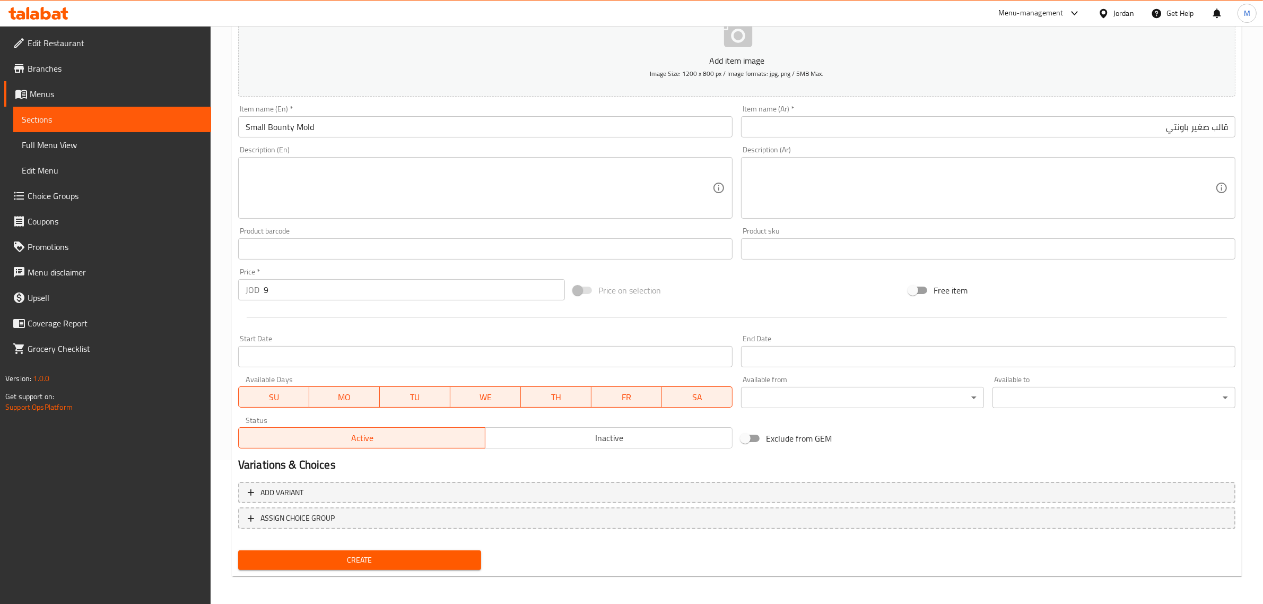
click at [678, 285] on div "Price on selection" at bounding box center [736, 290] width 335 height 29
click at [406, 553] on span "Create" at bounding box center [360, 559] width 226 height 13
click at [1142, 136] on input "text" at bounding box center [988, 126] width 495 height 21
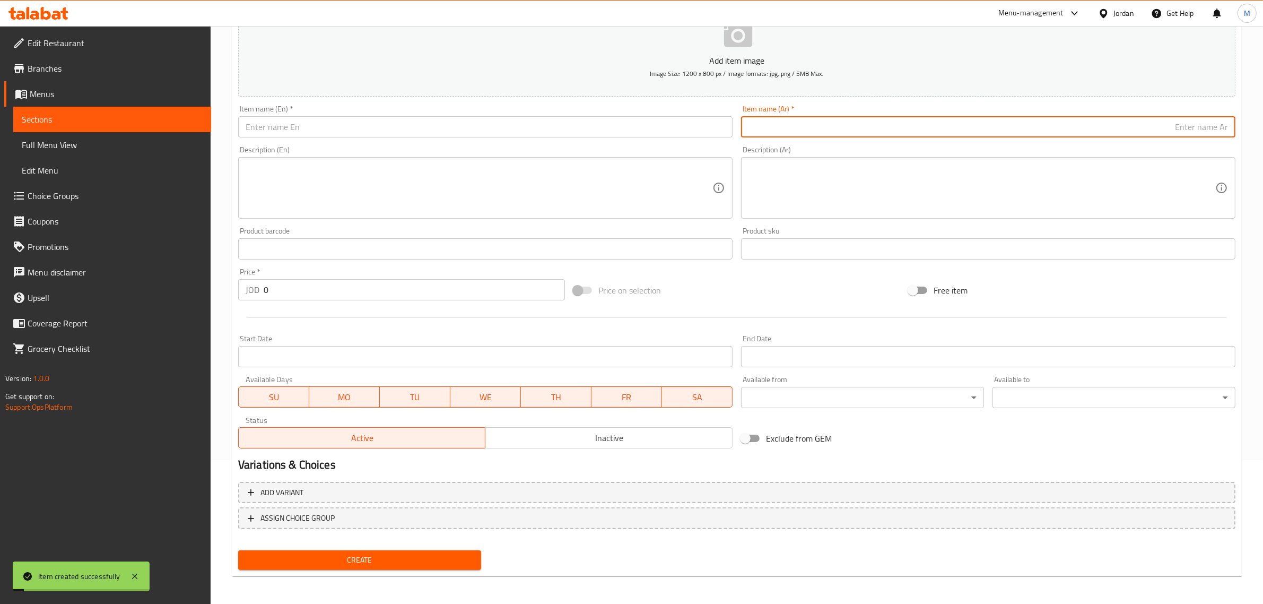
paste input "قالب صغير فريرو روشية"
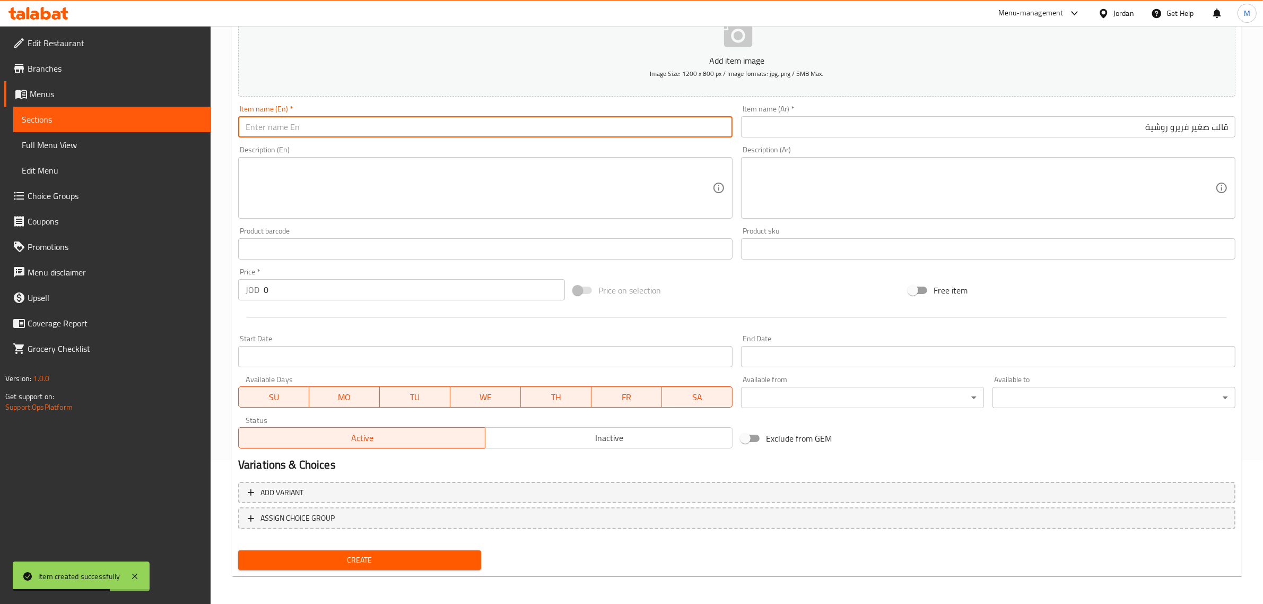
click at [418, 127] on input "text" at bounding box center [485, 126] width 495 height 21
paste input "Small Ferrero Rocher mold"
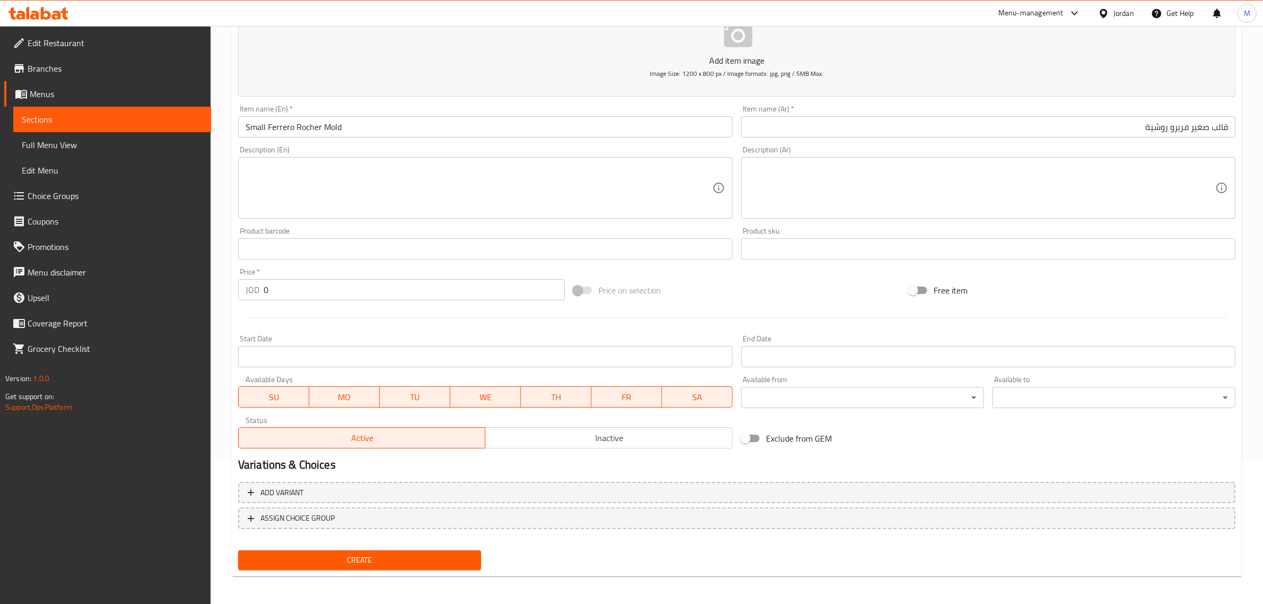
click at [727, 294] on div "Price on selection" at bounding box center [736, 290] width 335 height 29
click at [463, 293] on input "0" at bounding box center [414, 289] width 301 height 21
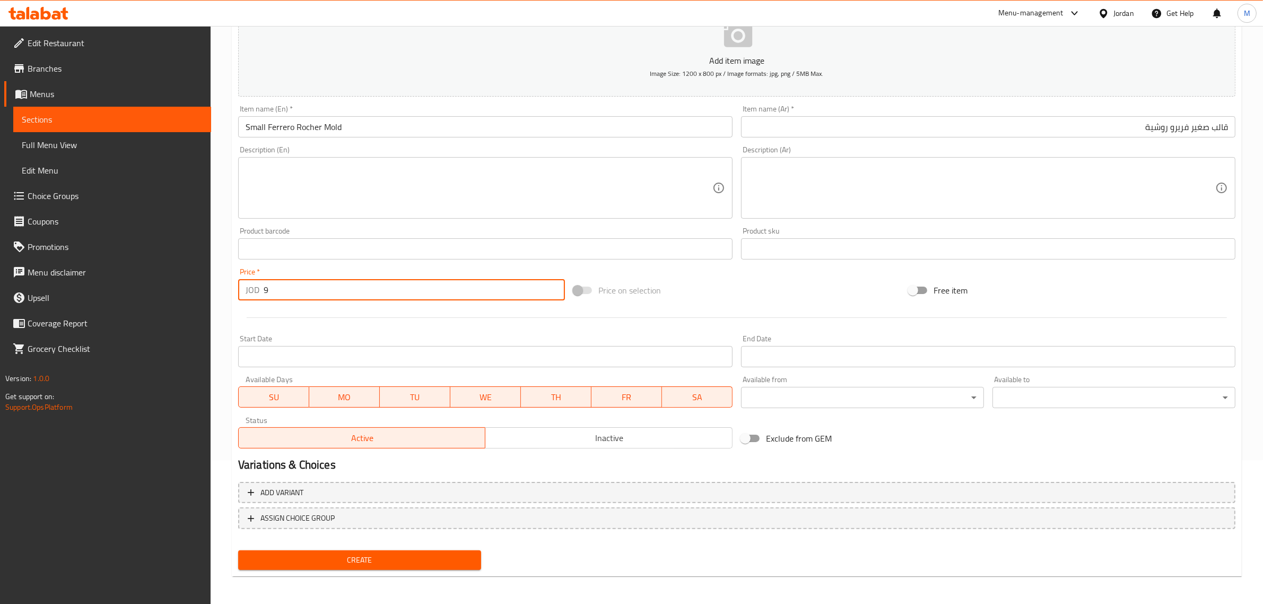
click at [695, 292] on div "Price on selection" at bounding box center [736, 290] width 335 height 29
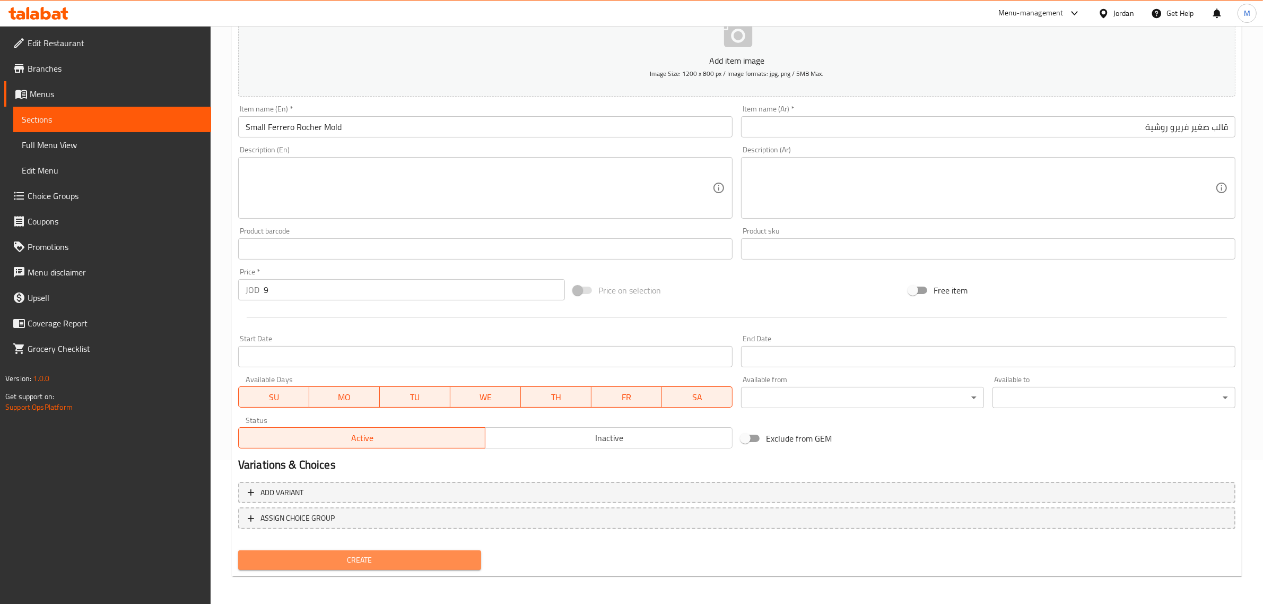
click at [439, 561] on span "Create" at bounding box center [360, 559] width 226 height 13
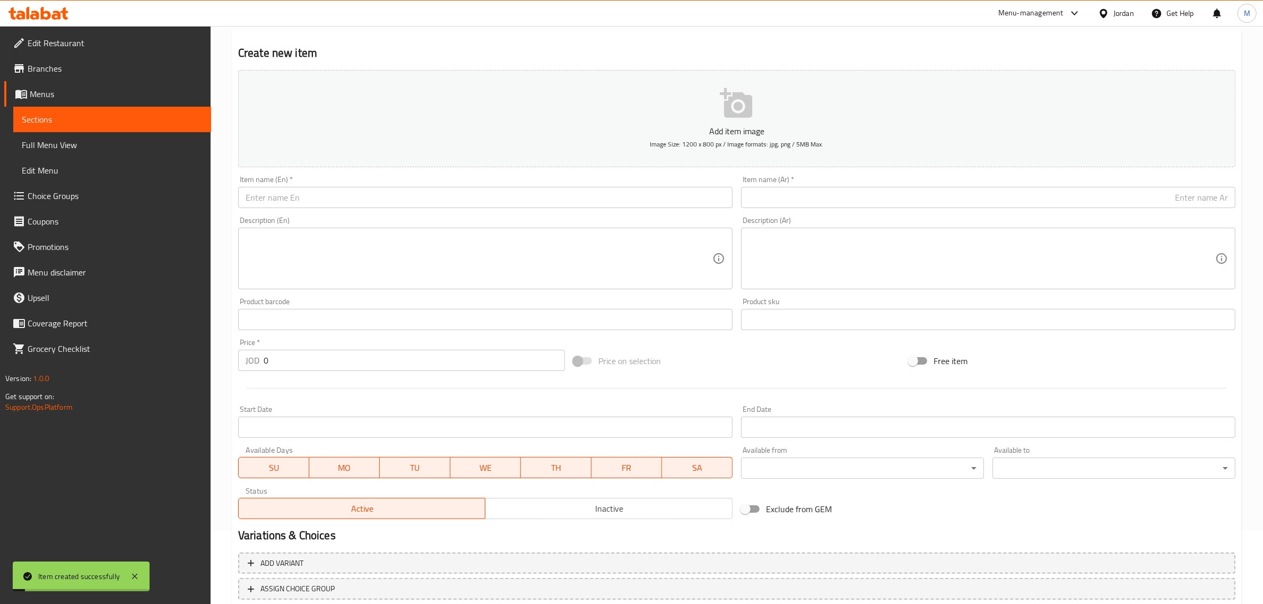
scroll to position [0, 0]
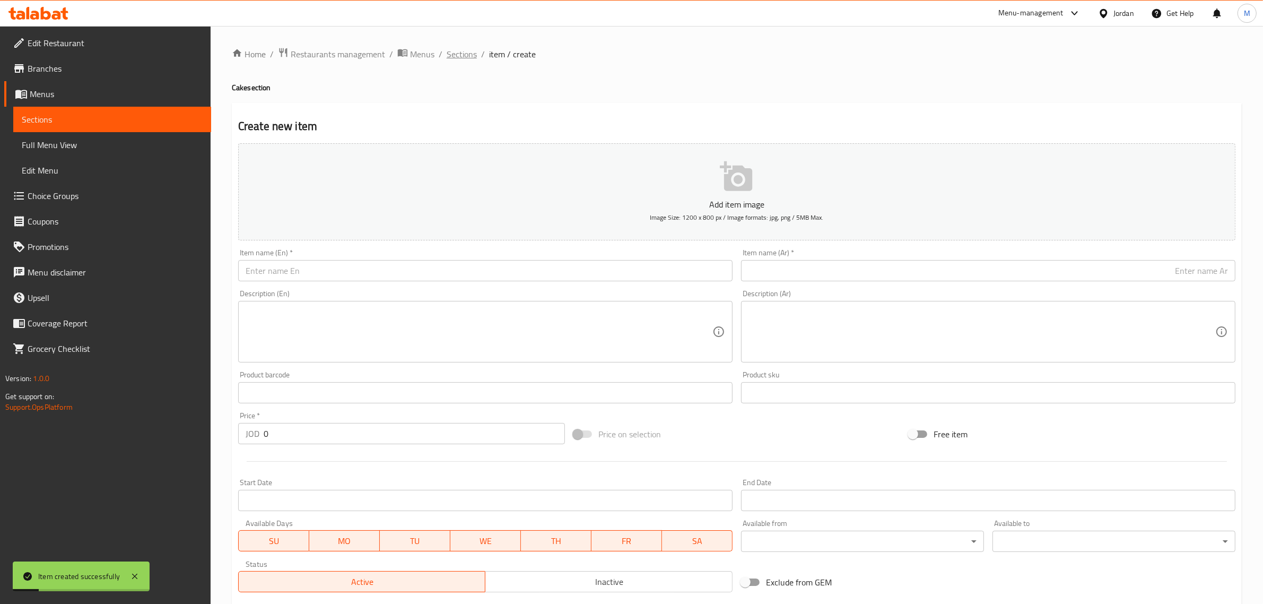
drag, startPoint x: 462, startPoint y: 63, endPoint x: 463, endPoint y: 56, distance: 7.0
click at [462, 62] on div "Home / Restaurants management / Menus / Sections / item / create Cake section C…" at bounding box center [737, 387] width 1010 height 681
click at [463, 56] on span "Sections" at bounding box center [462, 54] width 30 height 13
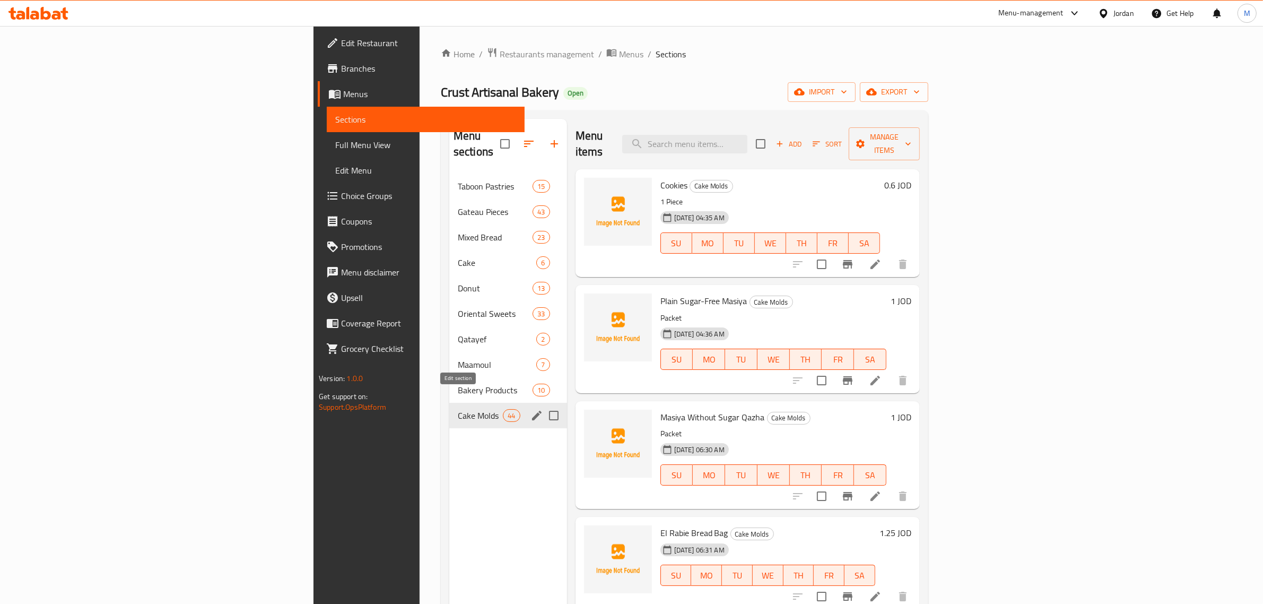
click at [531, 409] on icon "edit" at bounding box center [537, 415] width 13 height 13
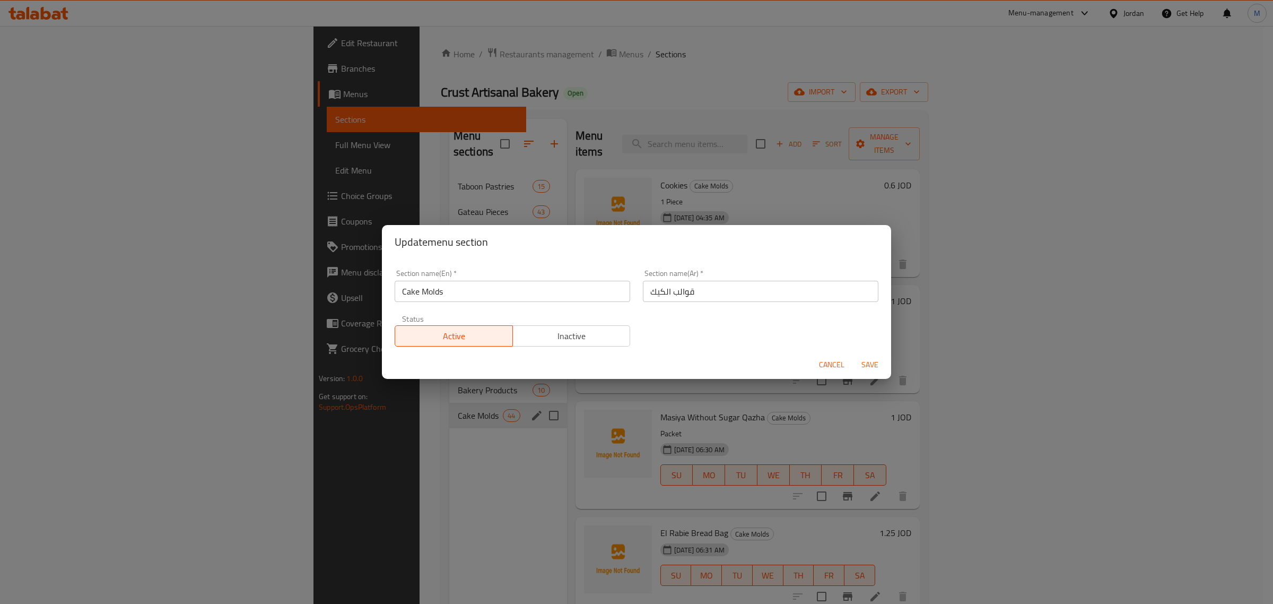
click at [832, 367] on span "Cancel" at bounding box center [831, 364] width 25 height 13
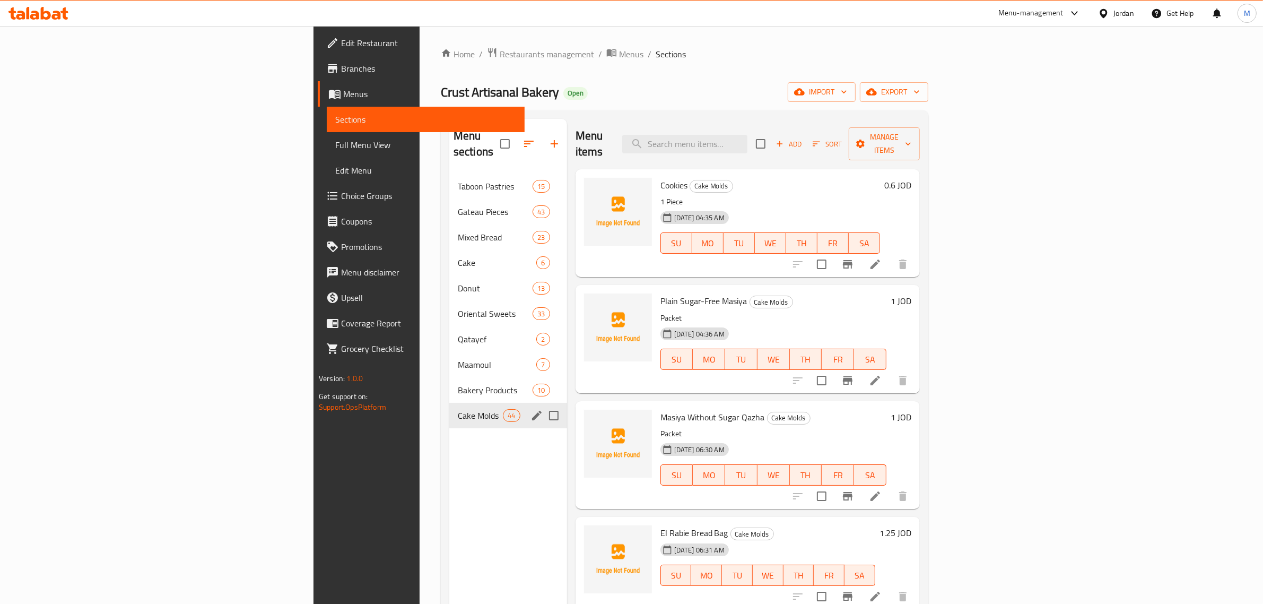
click at [640, 141] on div "Menu items Add Sort Manage items" at bounding box center [748, 144] width 344 height 50
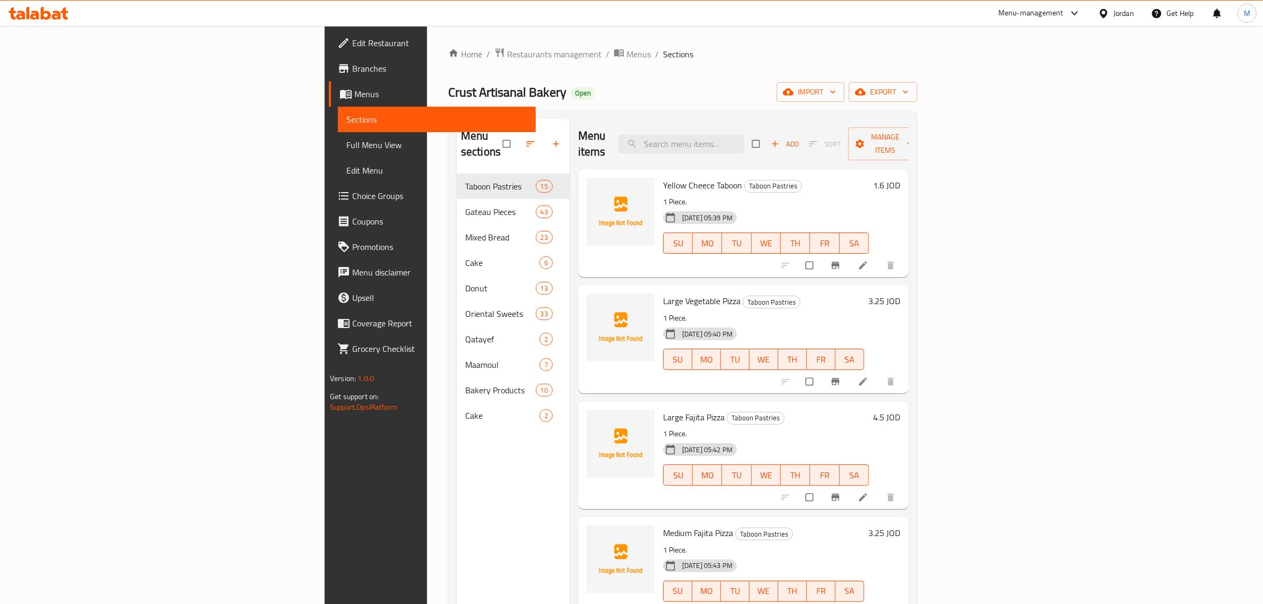
click at [338, 152] on link "Full Menu View" at bounding box center [437, 144] width 198 height 25
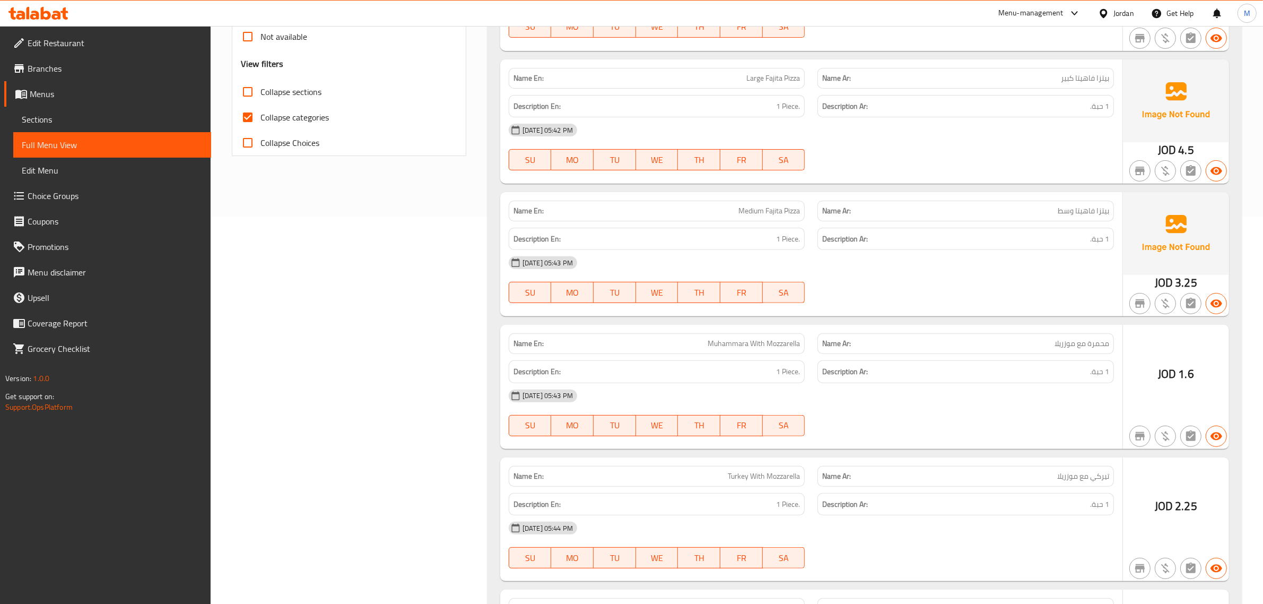
scroll to position [34, 0]
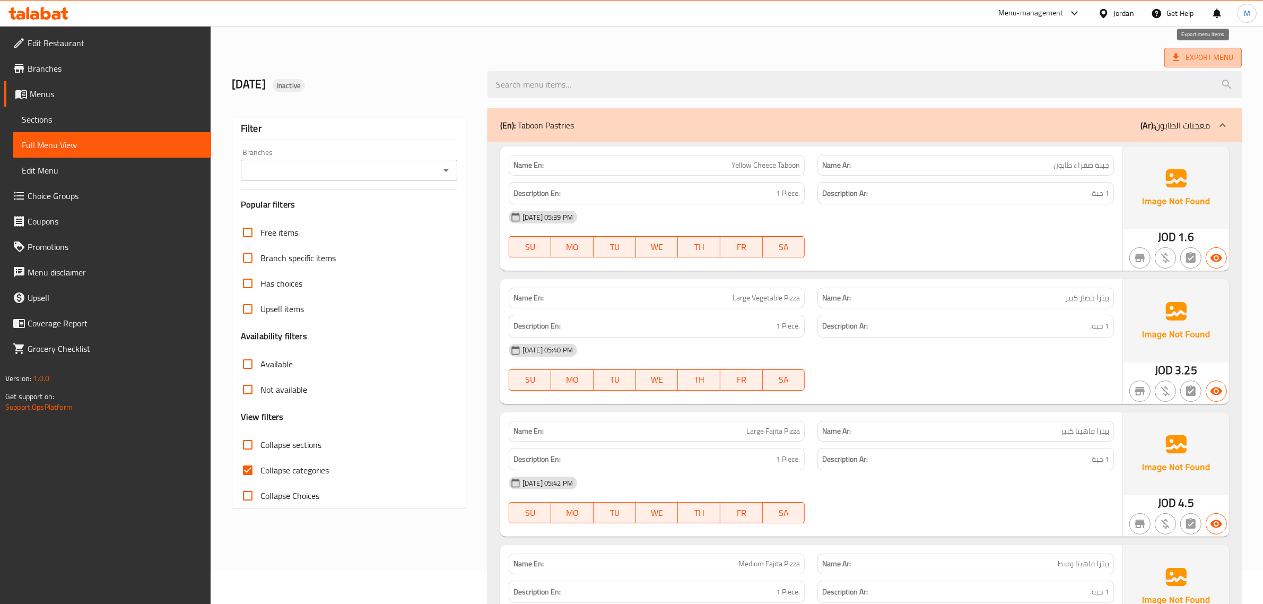
click at [1211, 57] on span "Export Menu" at bounding box center [1203, 57] width 60 height 13
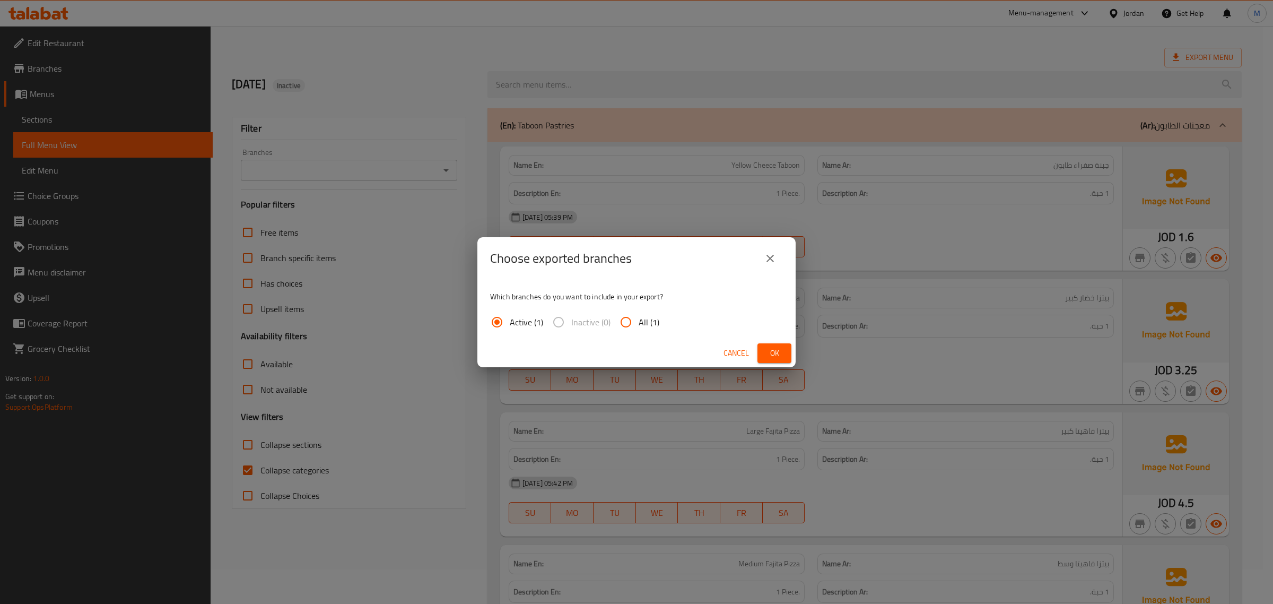
click at [767, 353] on span "Ok" at bounding box center [774, 352] width 17 height 13
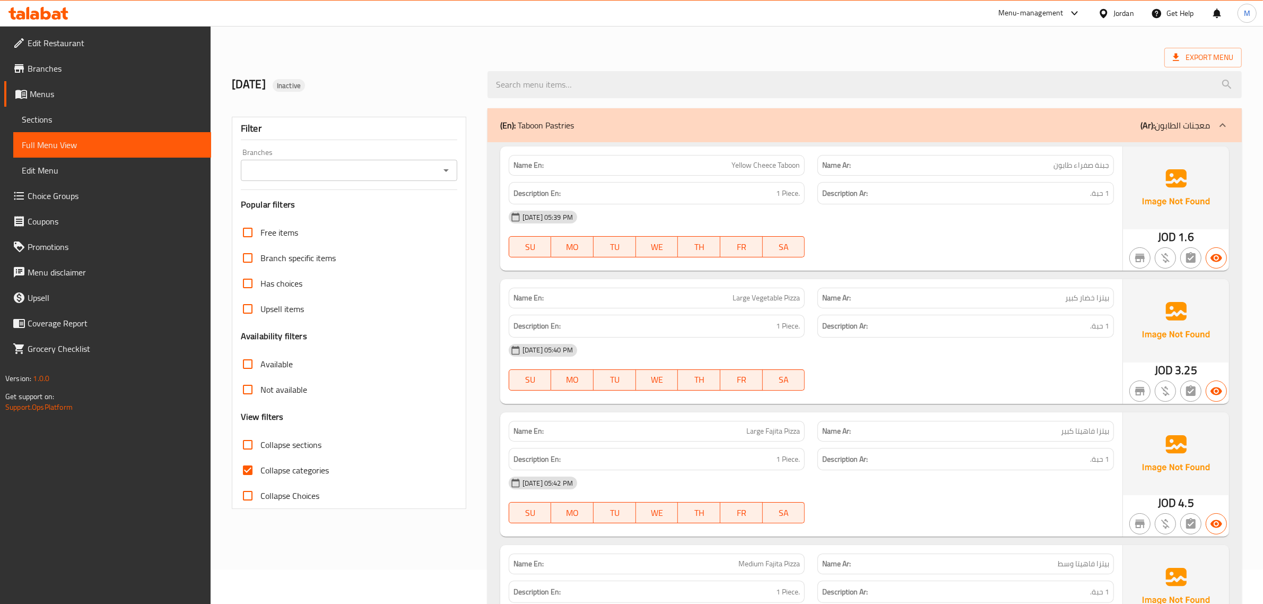
click at [1213, 124] on div at bounding box center [1222, 124] width 25 height 25
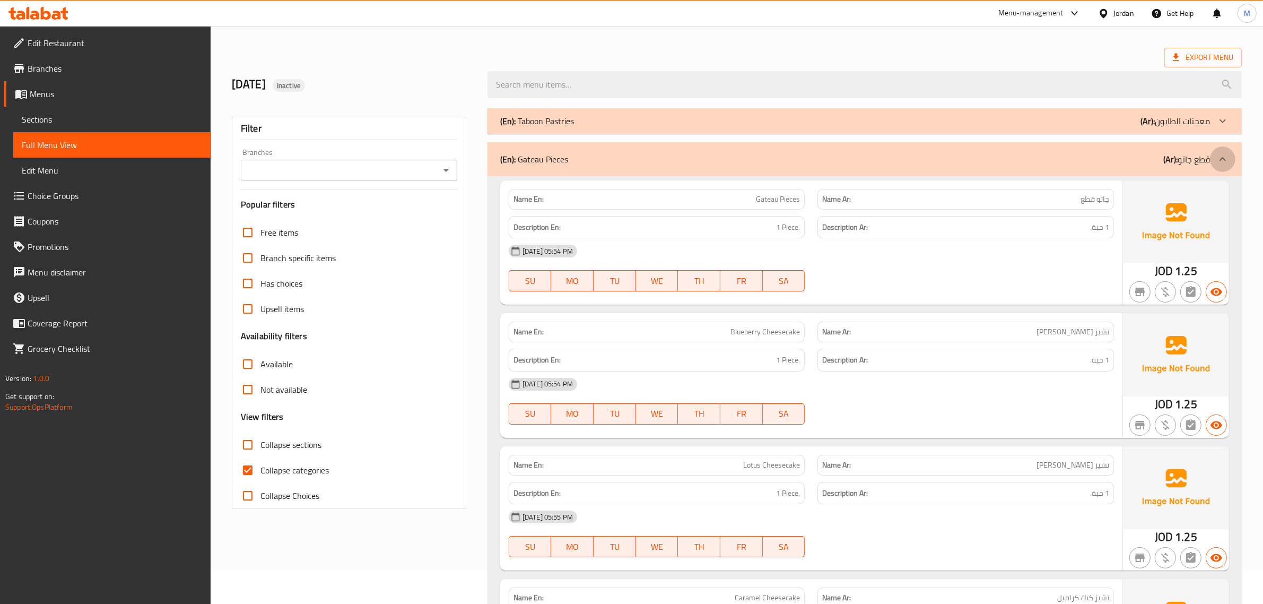
click at [1214, 149] on div at bounding box center [1222, 158] width 25 height 25
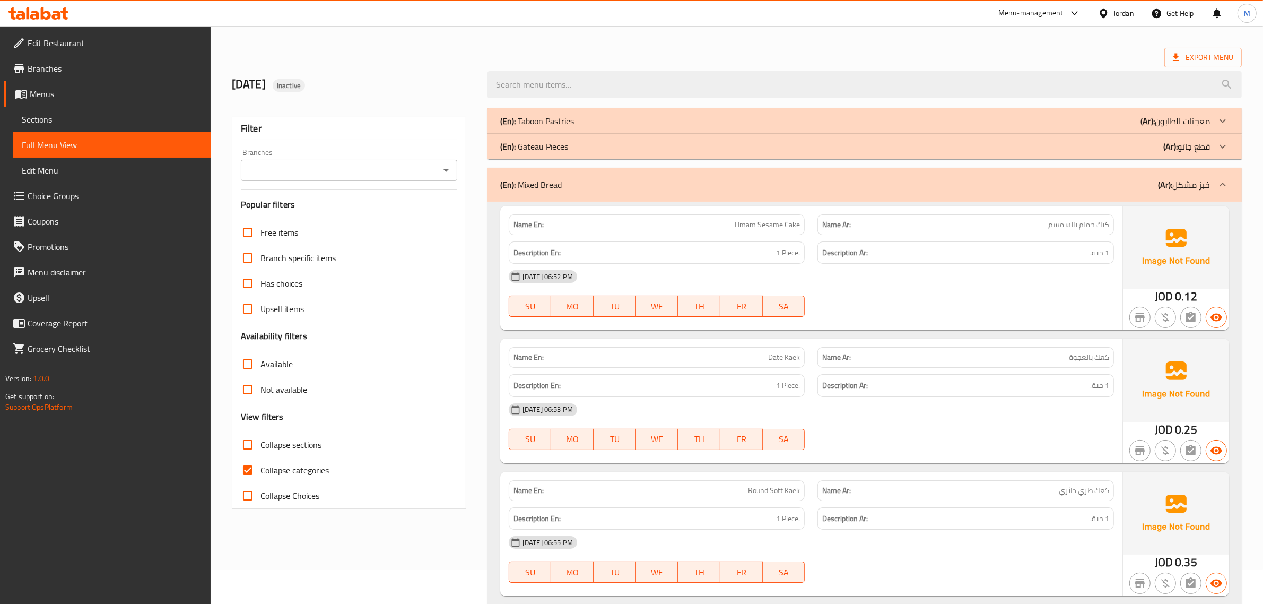
click at [1216, 170] on div "(En): Mixed Bread (Ar): خبز مشكل" at bounding box center [865, 185] width 754 height 34
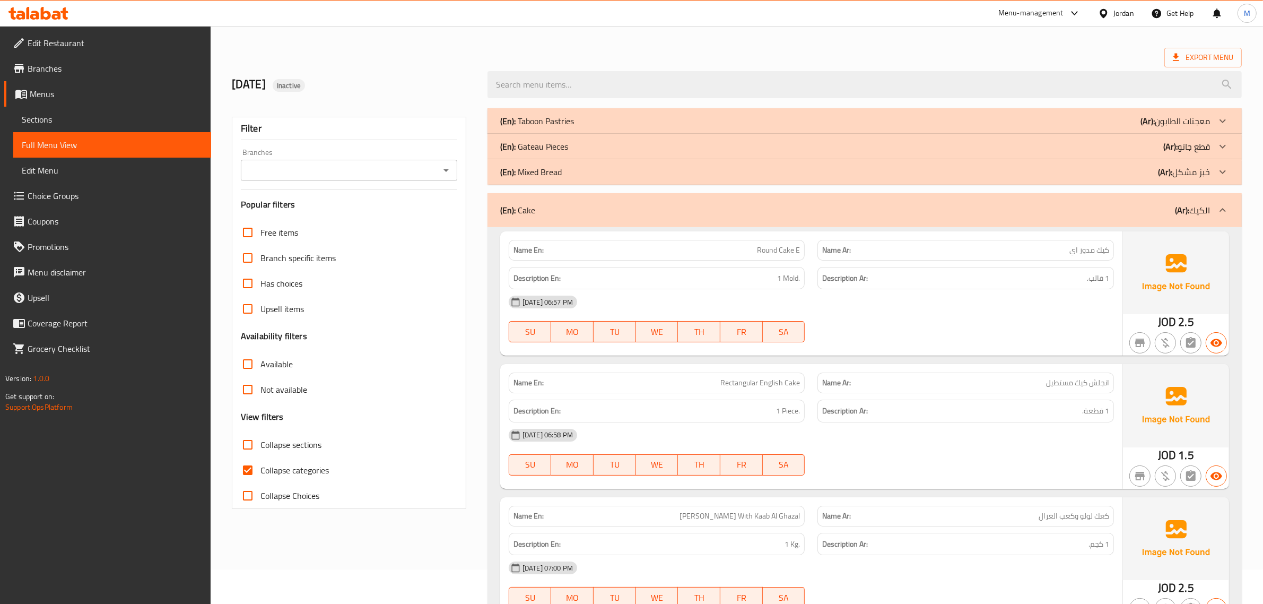
drag, startPoint x: 1221, startPoint y: 205, endPoint x: 1140, endPoint y: 245, distance: 90.9
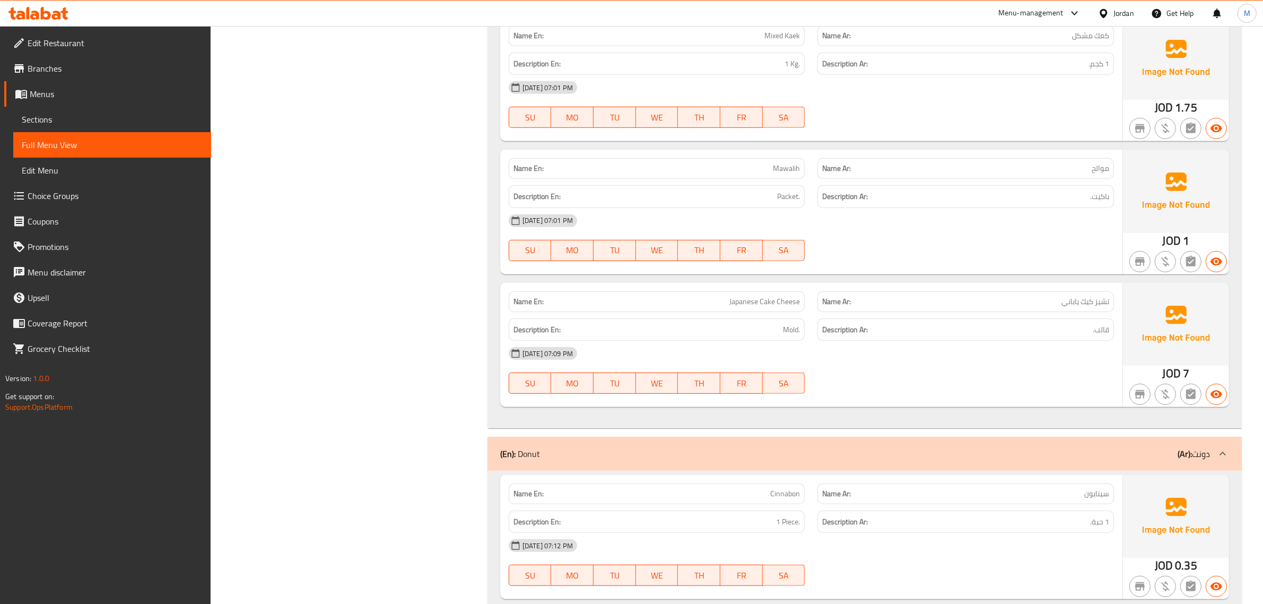
scroll to position [764, 0]
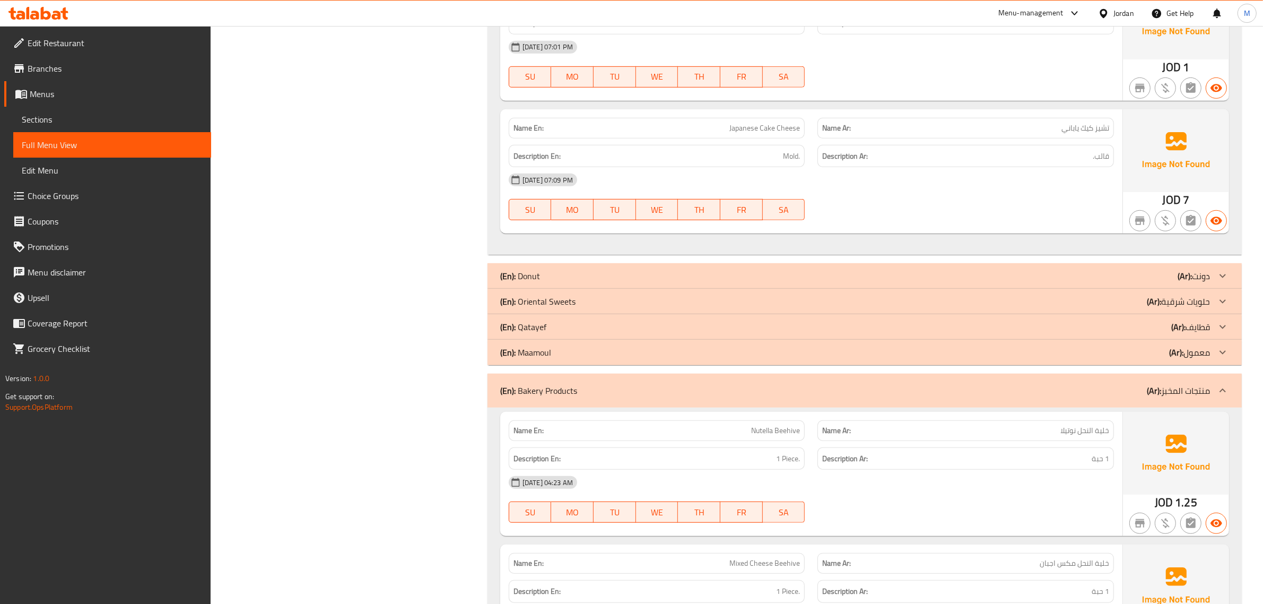
scroll to position [897, 0]
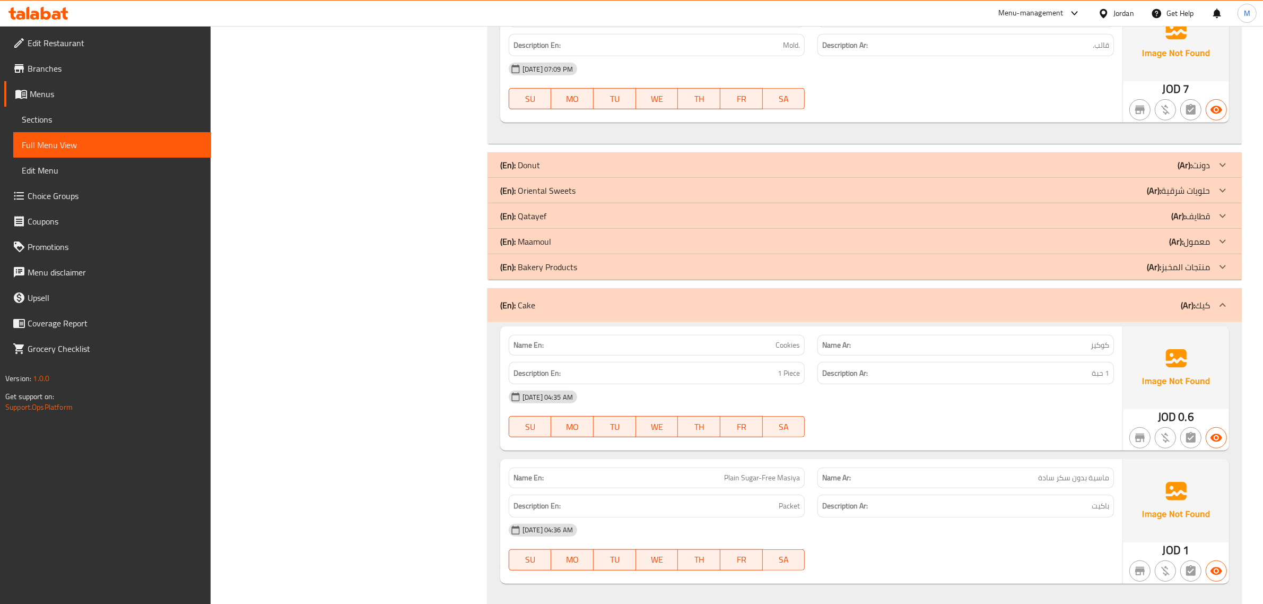
scroll to position [953, 0]
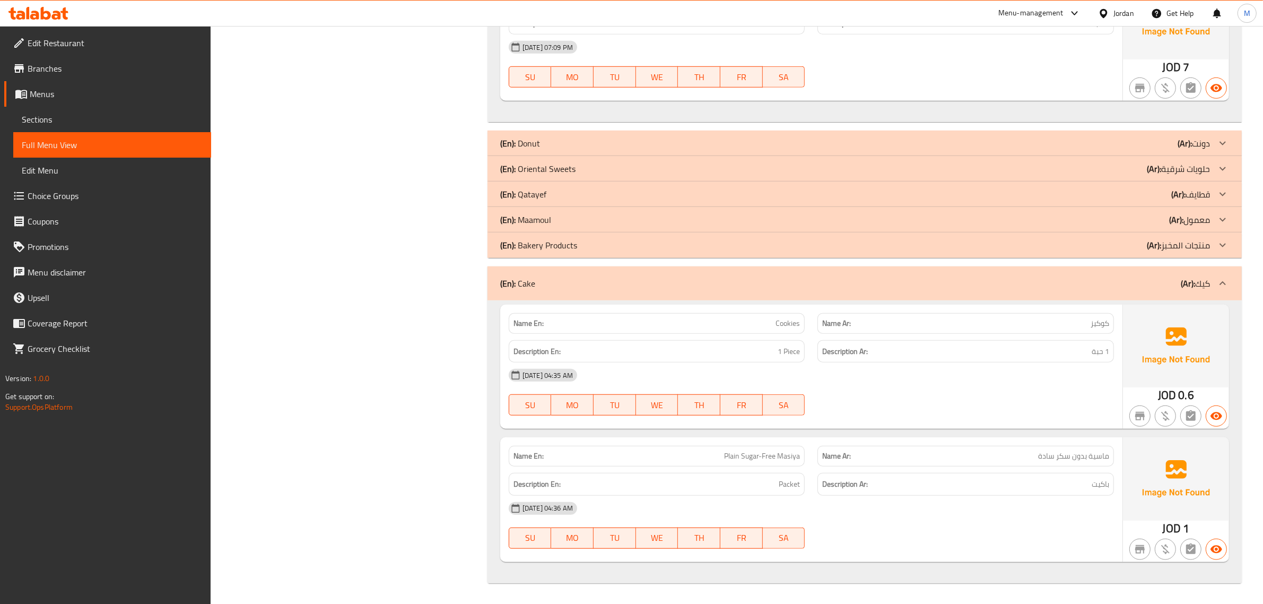
copy span "Plain Sugar-Free Masiya"
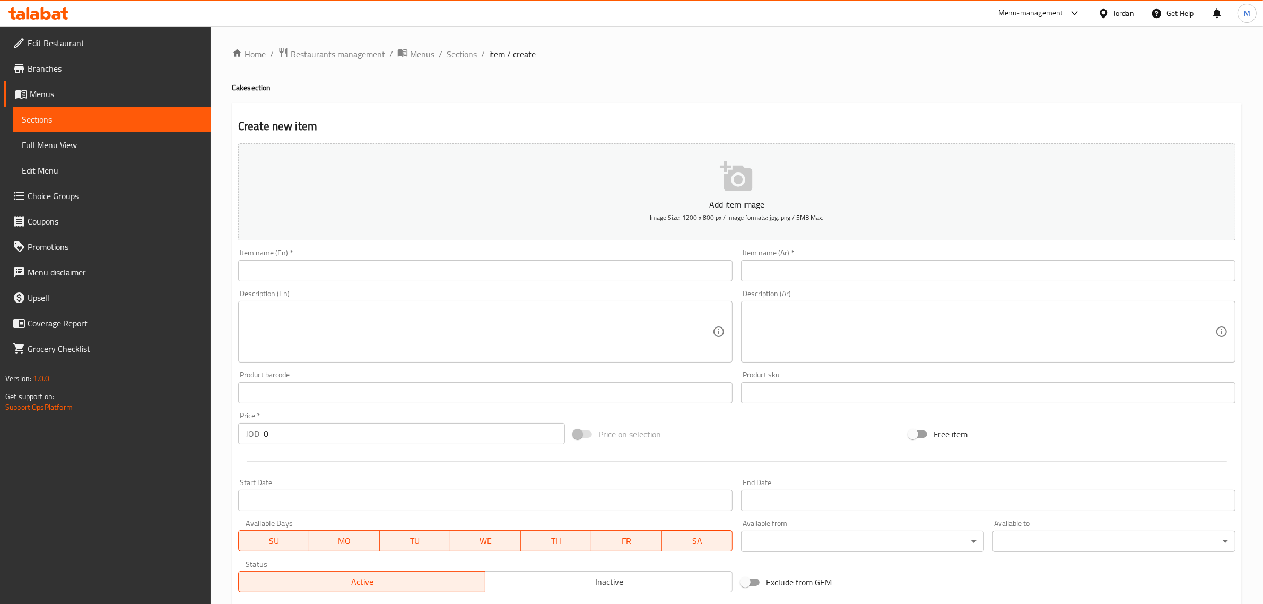
click at [447, 48] on span "Sections" at bounding box center [462, 54] width 30 height 13
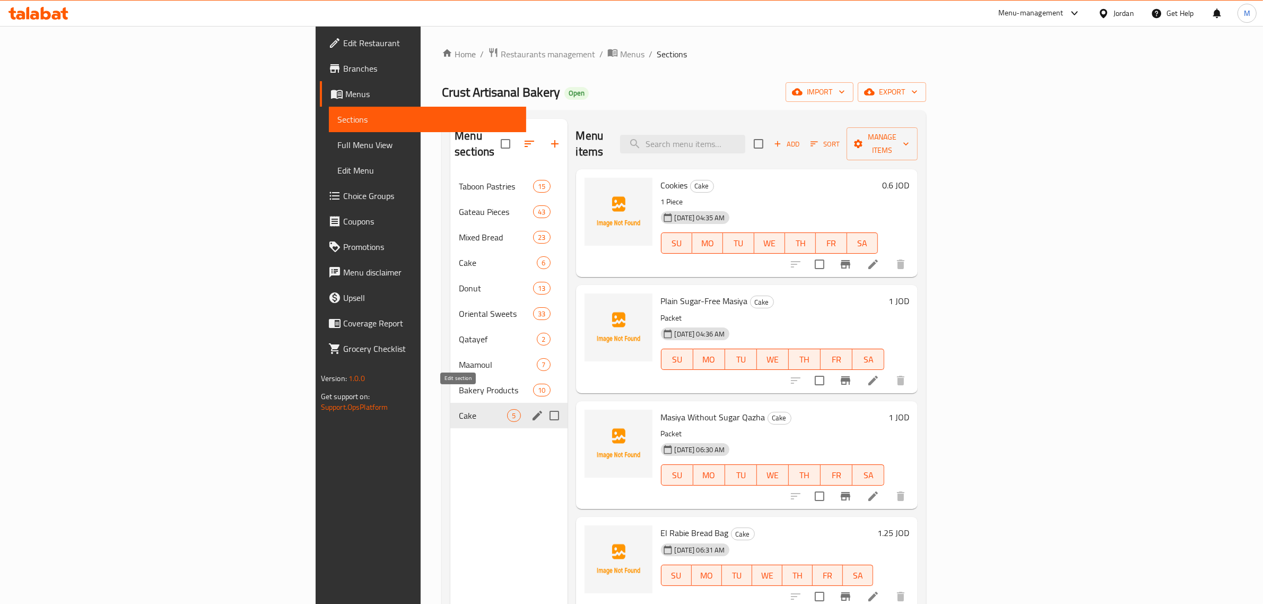
click at [531, 409] on icon "edit" at bounding box center [537, 415] width 13 height 13
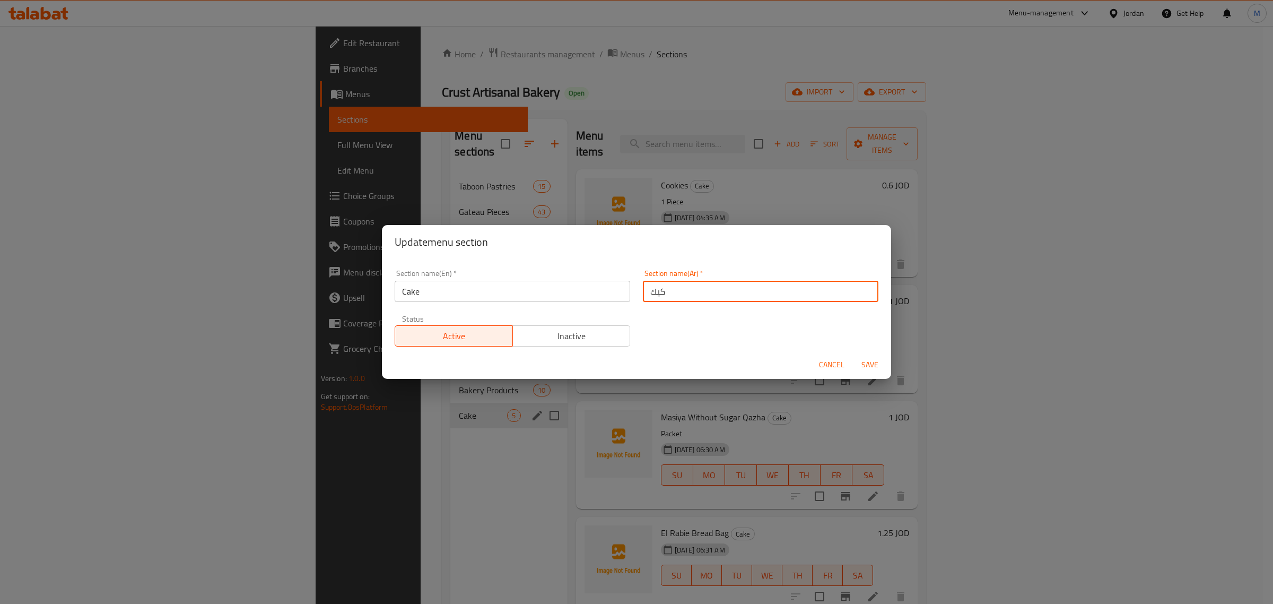
click at [698, 297] on input "كيك" at bounding box center [761, 291] width 236 height 21
type input "قوالب الكيك"
click at [585, 292] on input "Cake" at bounding box center [513, 291] width 236 height 21
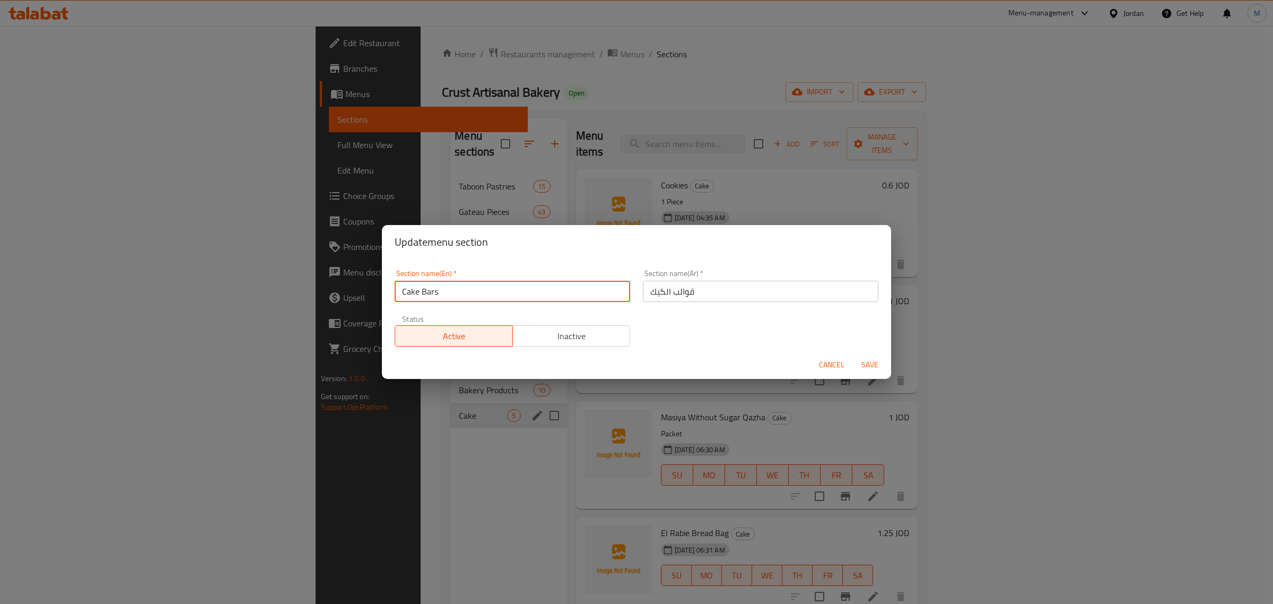
type input "Cake Bars"
click at [723, 297] on input "قوالب الكيك" at bounding box center [761, 291] width 236 height 21
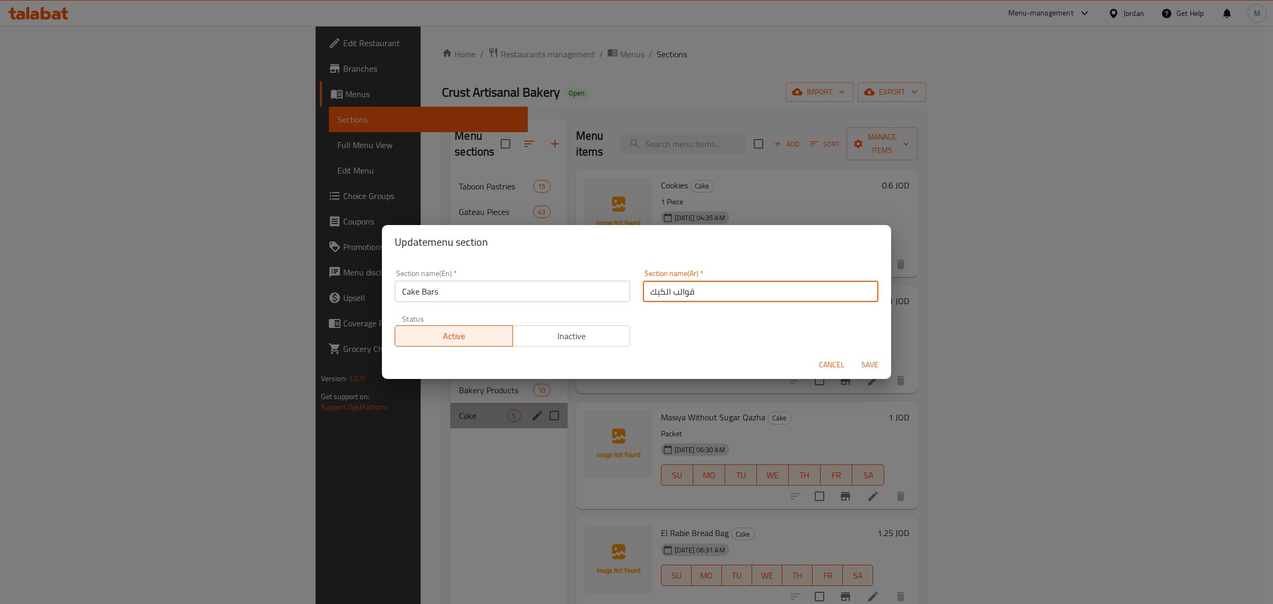
click at [723, 296] on input "قوالب الكيك" at bounding box center [761, 291] width 236 height 21
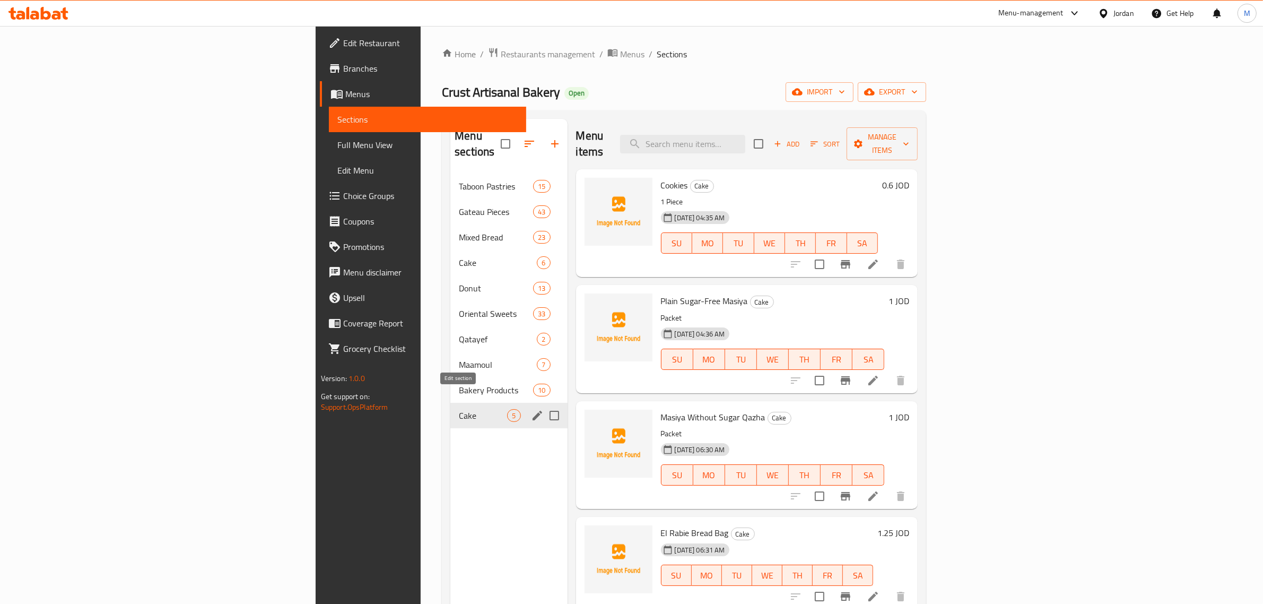
click at [533, 411] on icon "edit" at bounding box center [538, 416] width 10 height 10
click at [543, 404] on input "Menu sections" at bounding box center [554, 415] width 22 height 22
checkbox input "true"
click at [531, 409] on icon "edit" at bounding box center [537, 415] width 13 height 13
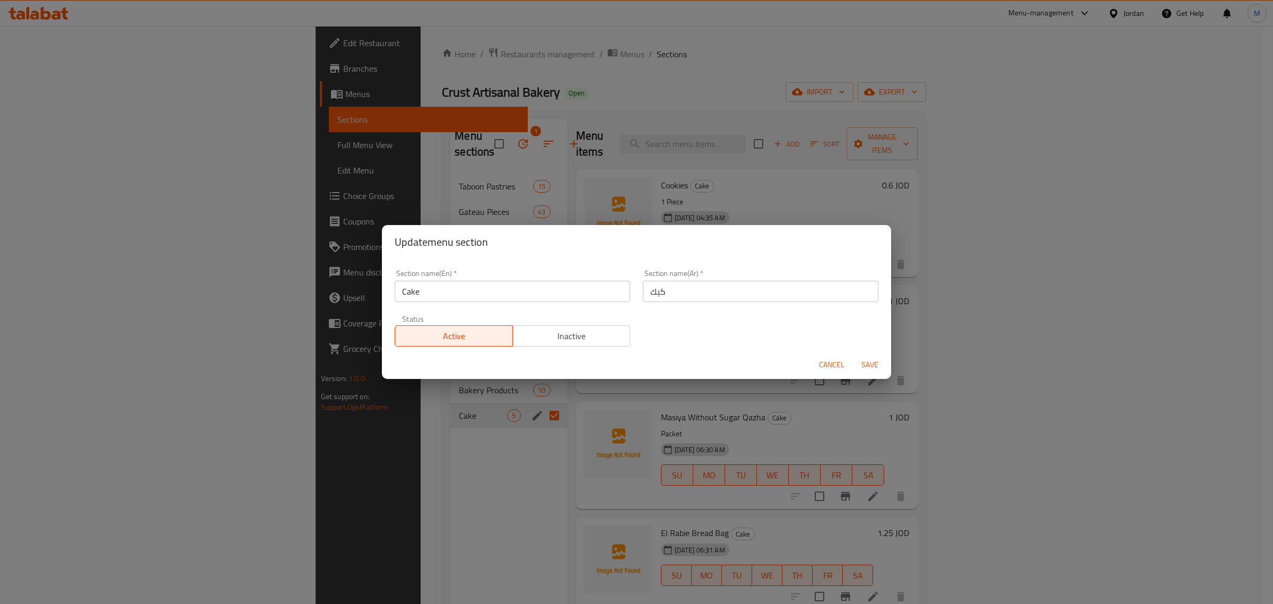
click at [761, 282] on input "كيك" at bounding box center [761, 291] width 236 height 21
paste input "قوالب ال"
type input "قوالب الكيك"
click at [556, 290] on input "Cake" at bounding box center [513, 291] width 236 height 21
type input "Cake Bars"
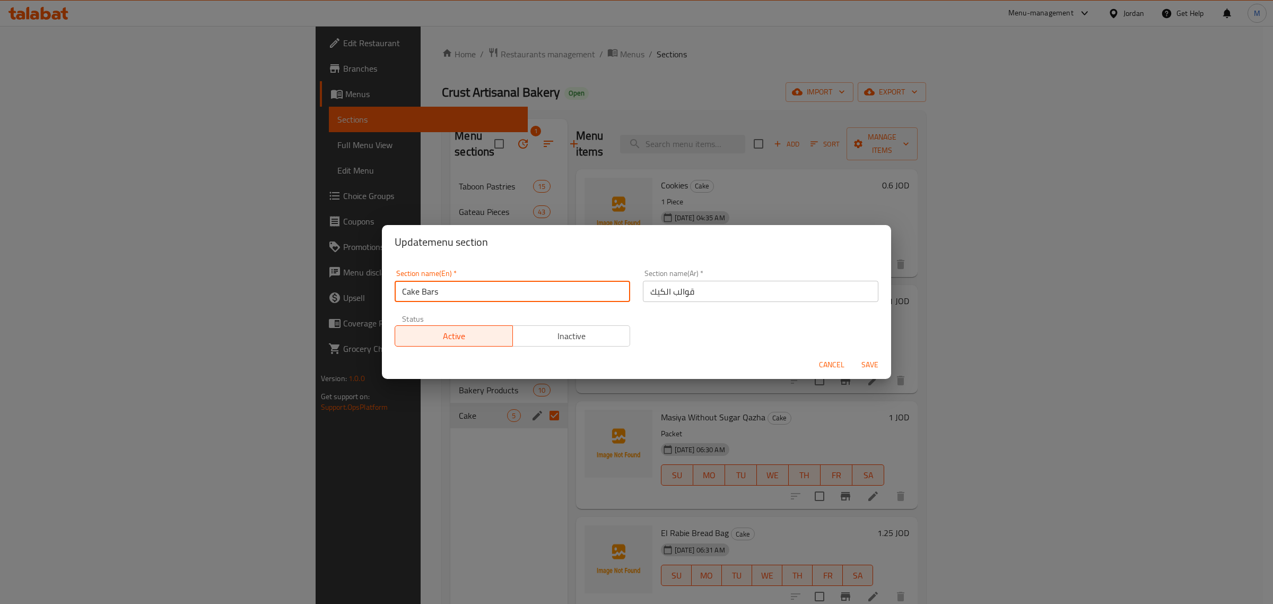
click at [869, 369] on span "Save" at bounding box center [869, 364] width 25 height 13
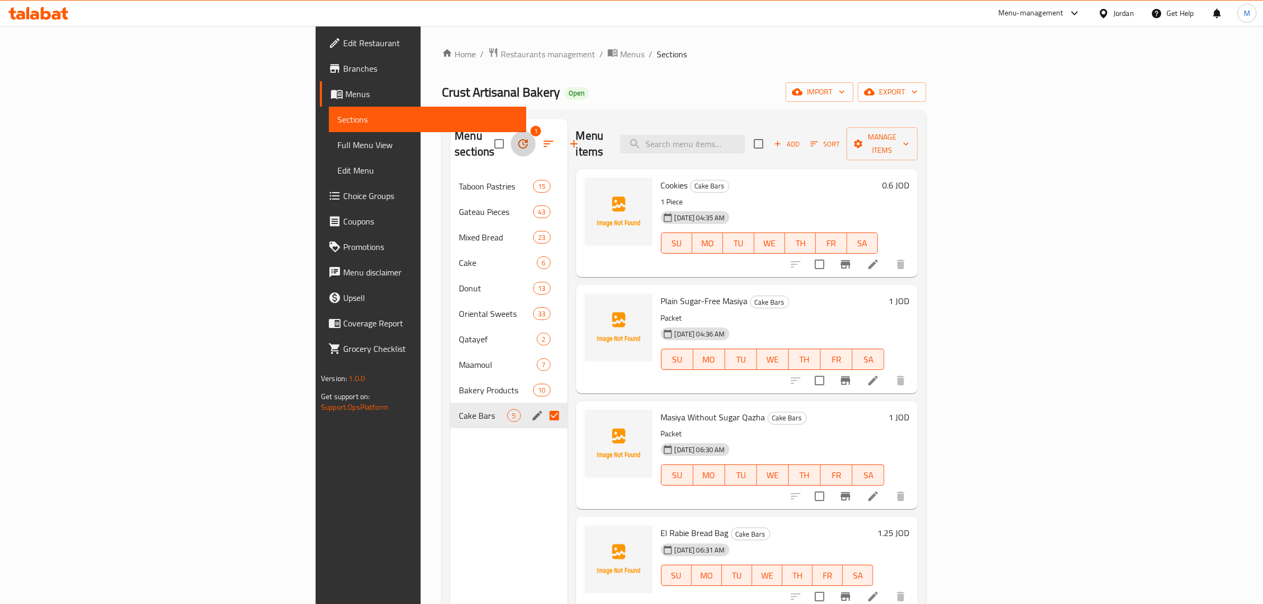
click at [517, 138] on icon "button" at bounding box center [523, 143] width 13 height 13
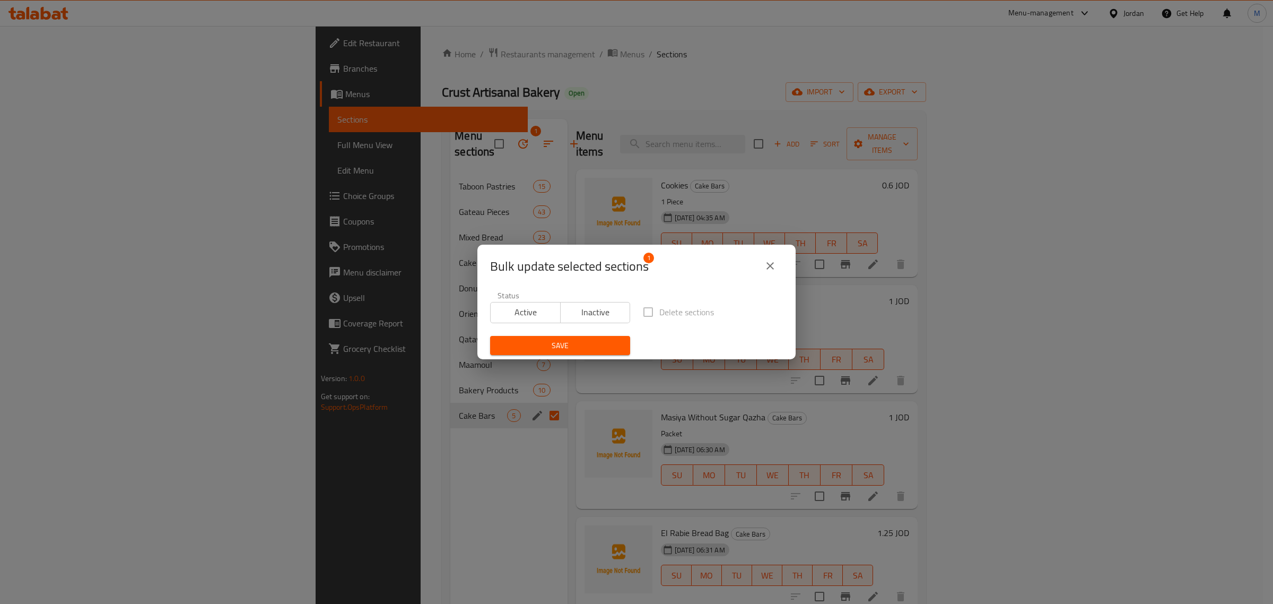
click at [556, 340] on span "Save" at bounding box center [560, 345] width 123 height 13
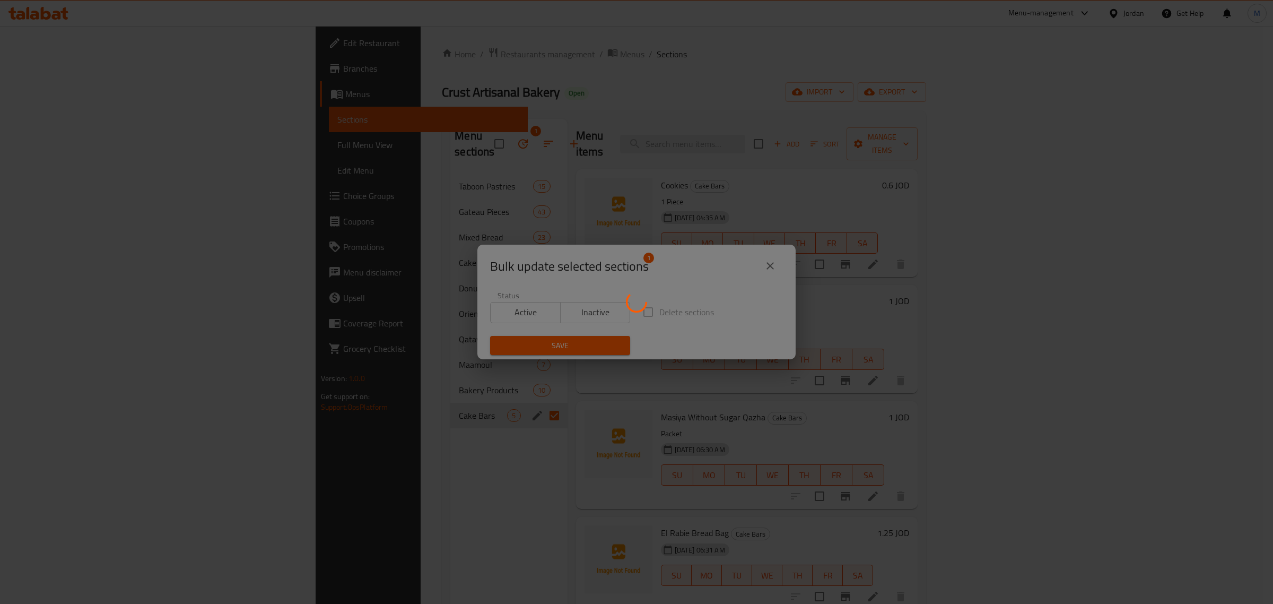
checkbox input "false"
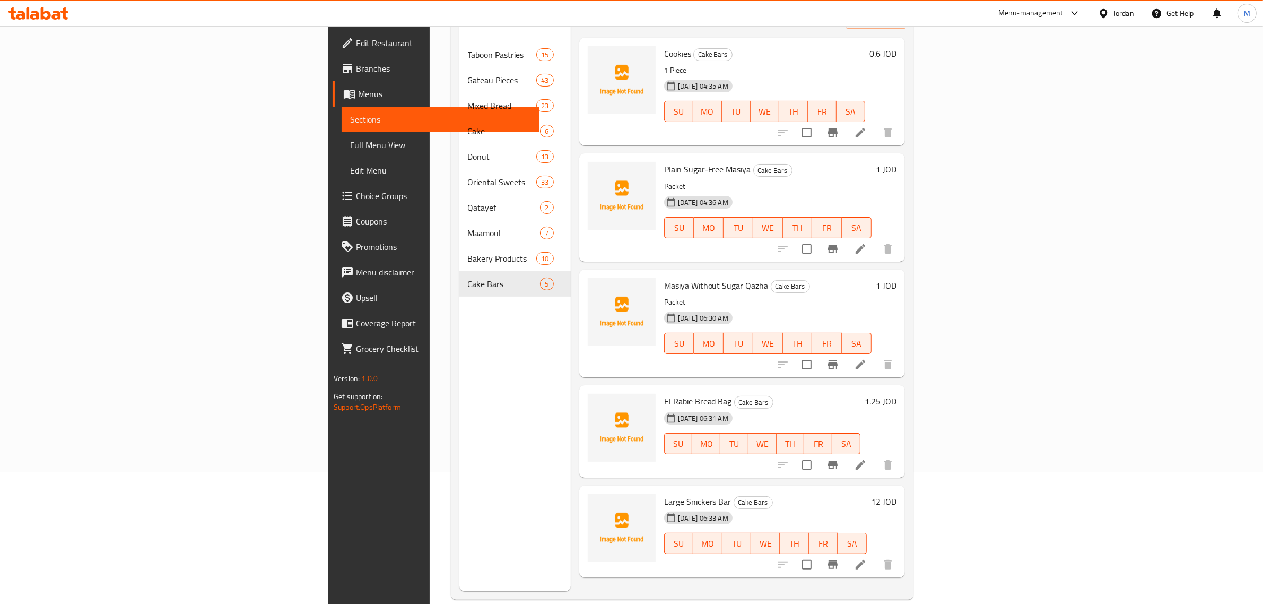
scroll to position [149, 0]
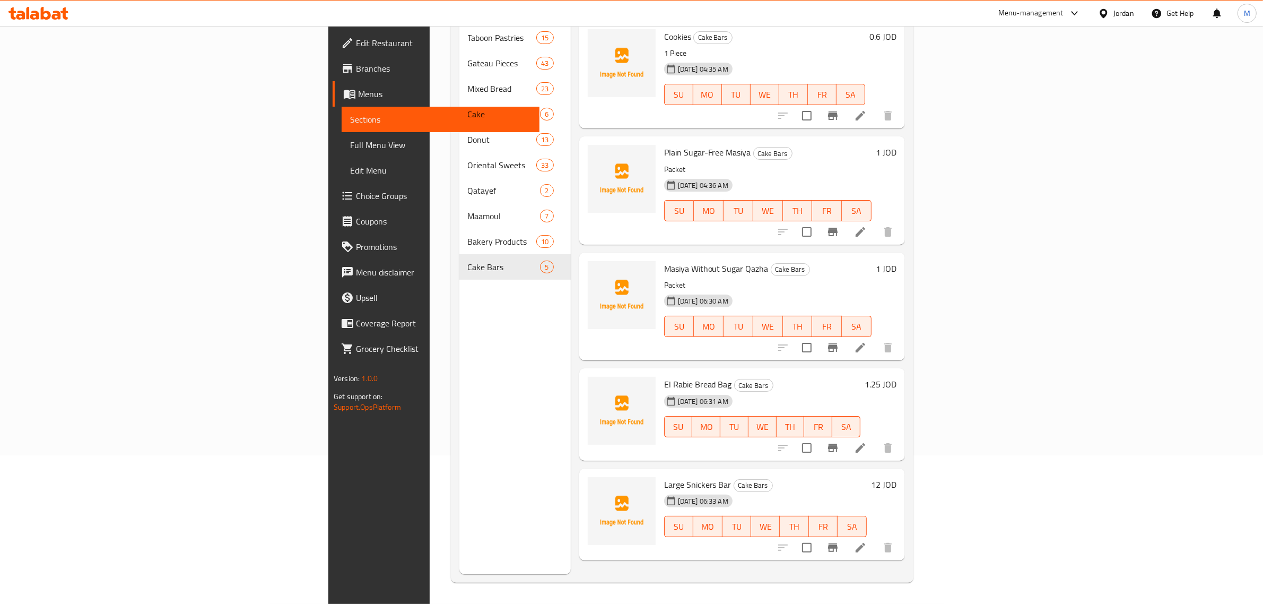
click at [867, 541] on icon at bounding box center [860, 547] width 13 height 13
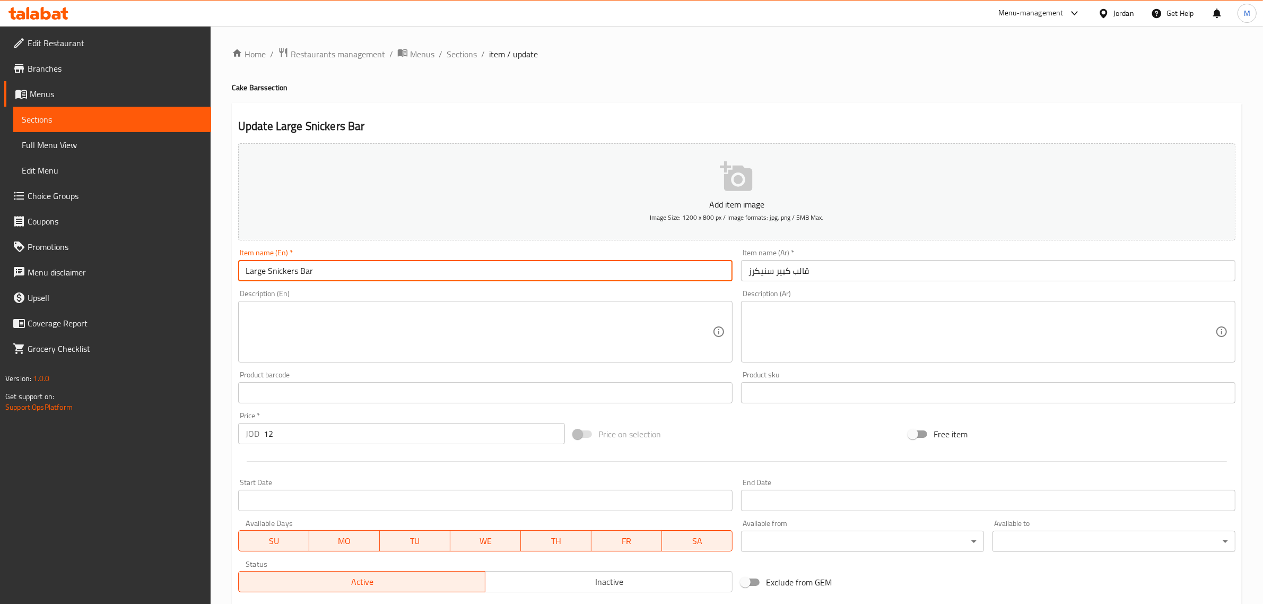
drag, startPoint x: 301, startPoint y: 272, endPoint x: 314, endPoint y: 272, distance: 12.7
click at [314, 272] on input "Large Snickers Bar" at bounding box center [485, 270] width 495 height 21
type input "Large Snickers Mold"
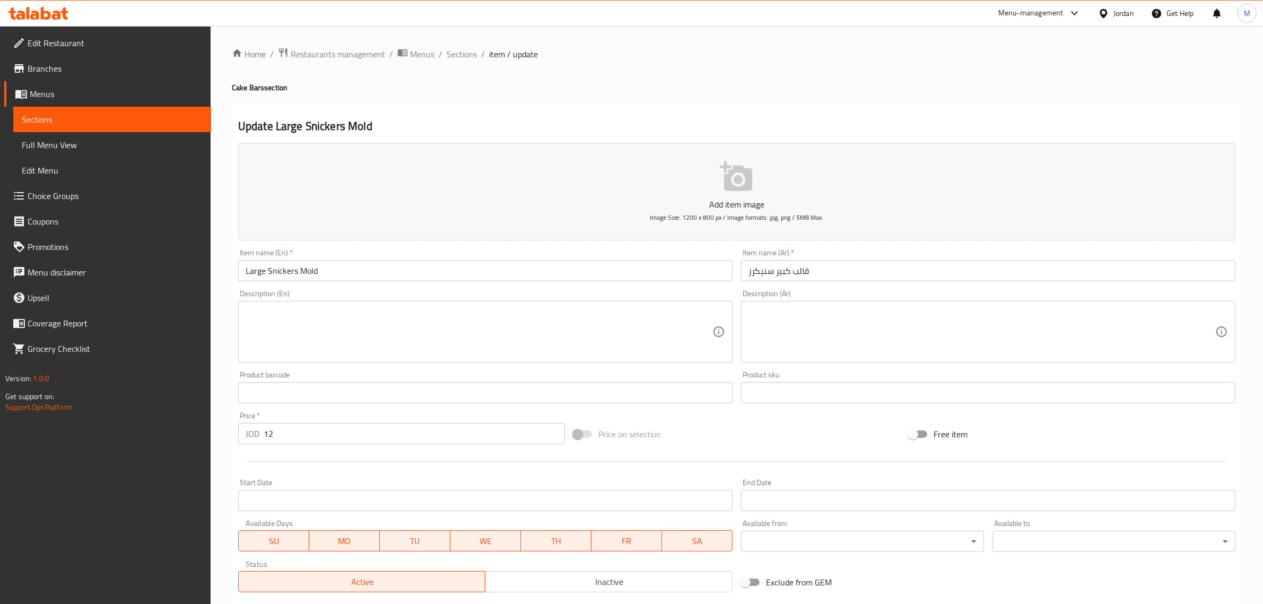
click at [711, 420] on div "Price on selection" at bounding box center [736, 434] width 335 height 29
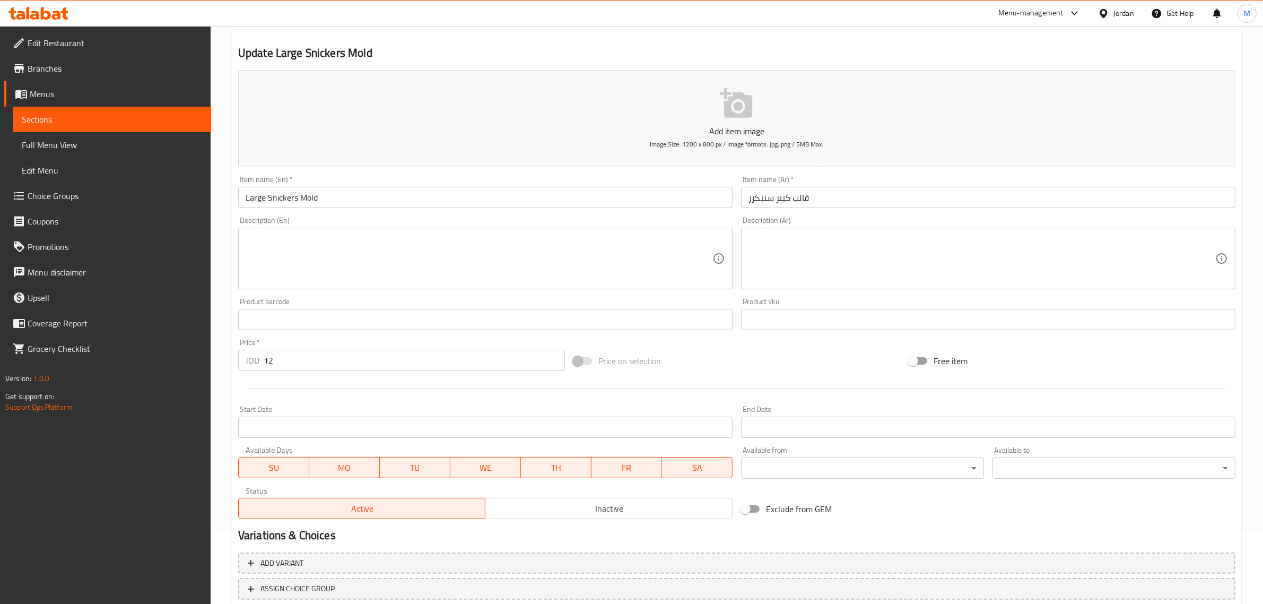
scroll to position [144, 0]
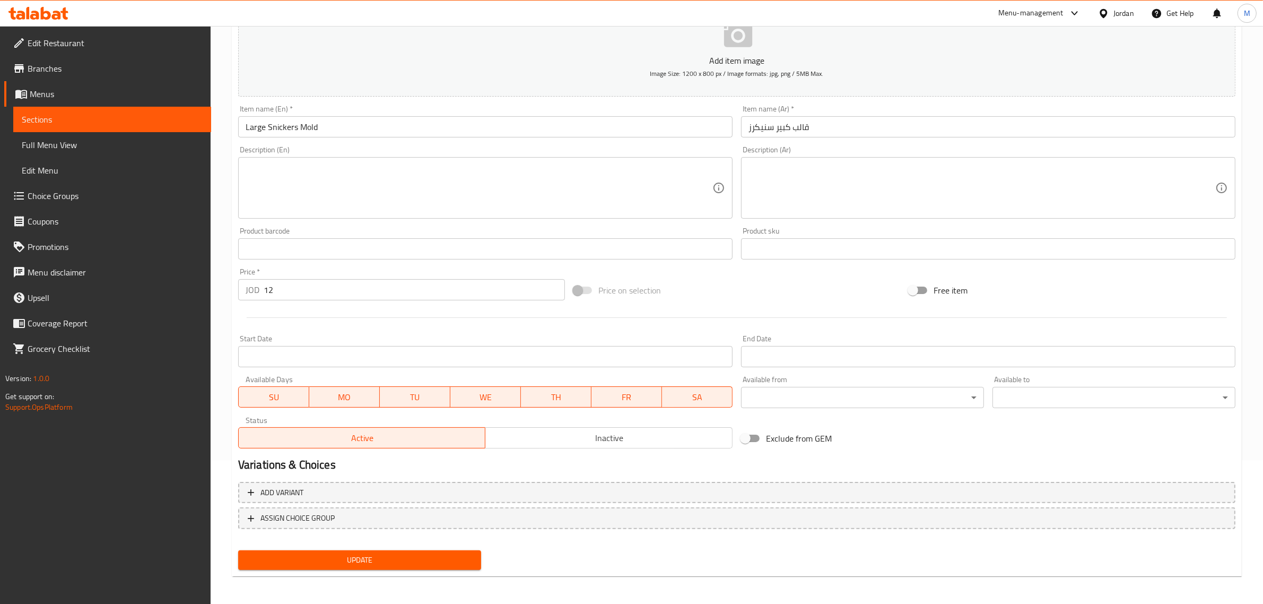
click at [418, 560] on span "Update" at bounding box center [360, 559] width 226 height 13
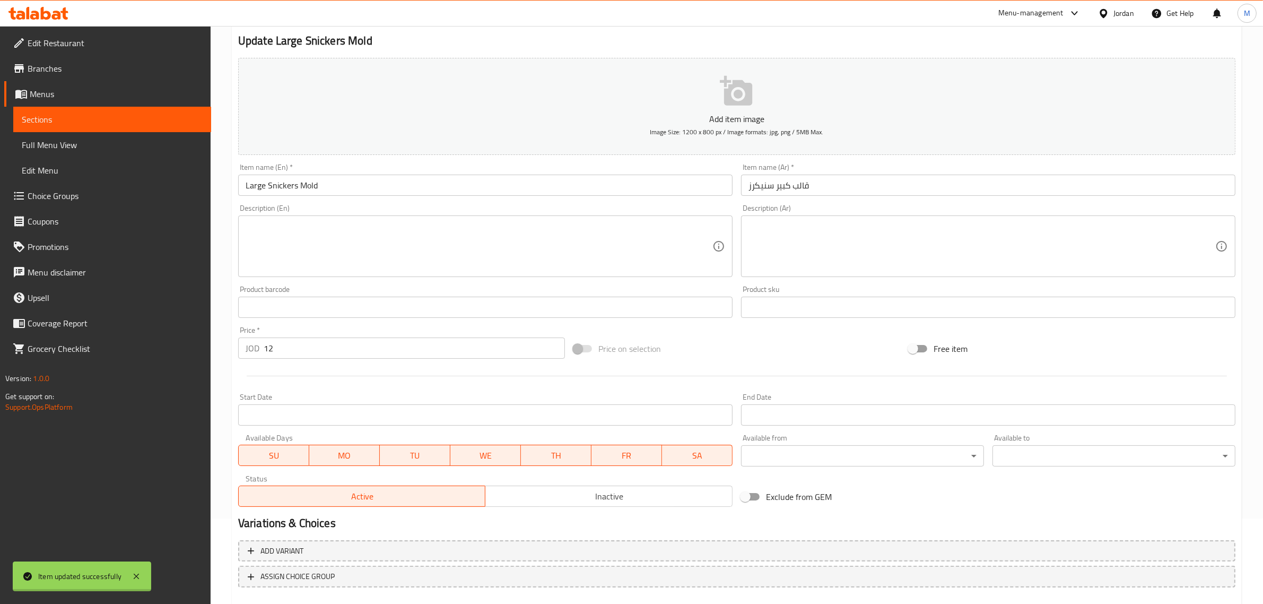
scroll to position [0, 0]
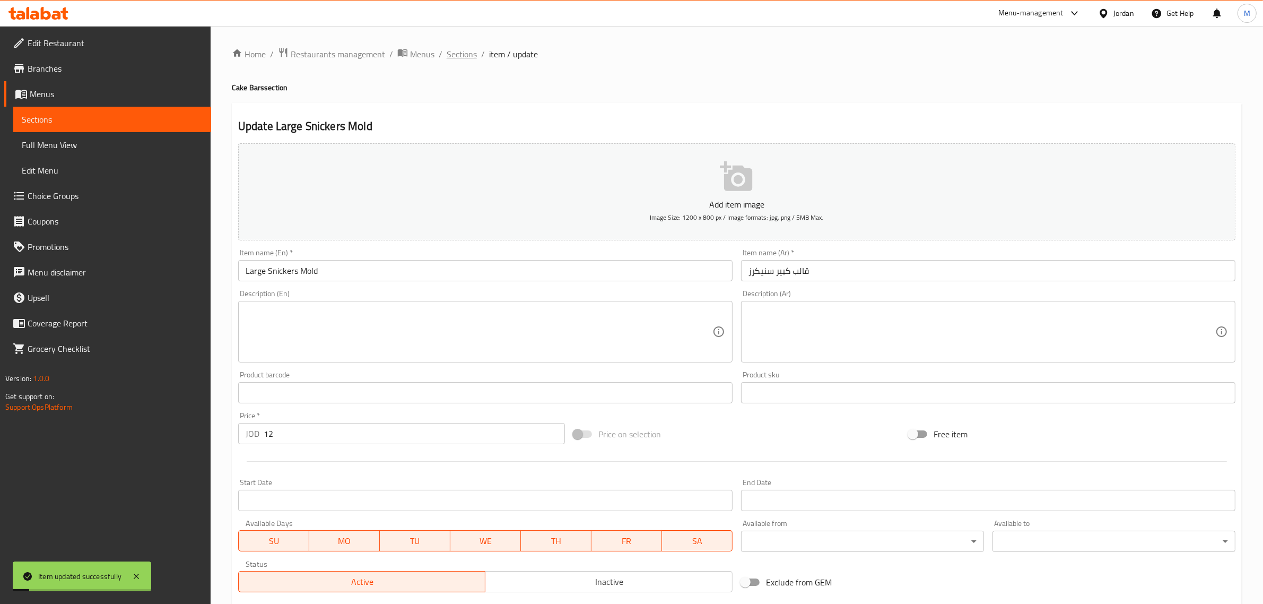
click at [466, 58] on span "Sections" at bounding box center [462, 54] width 30 height 13
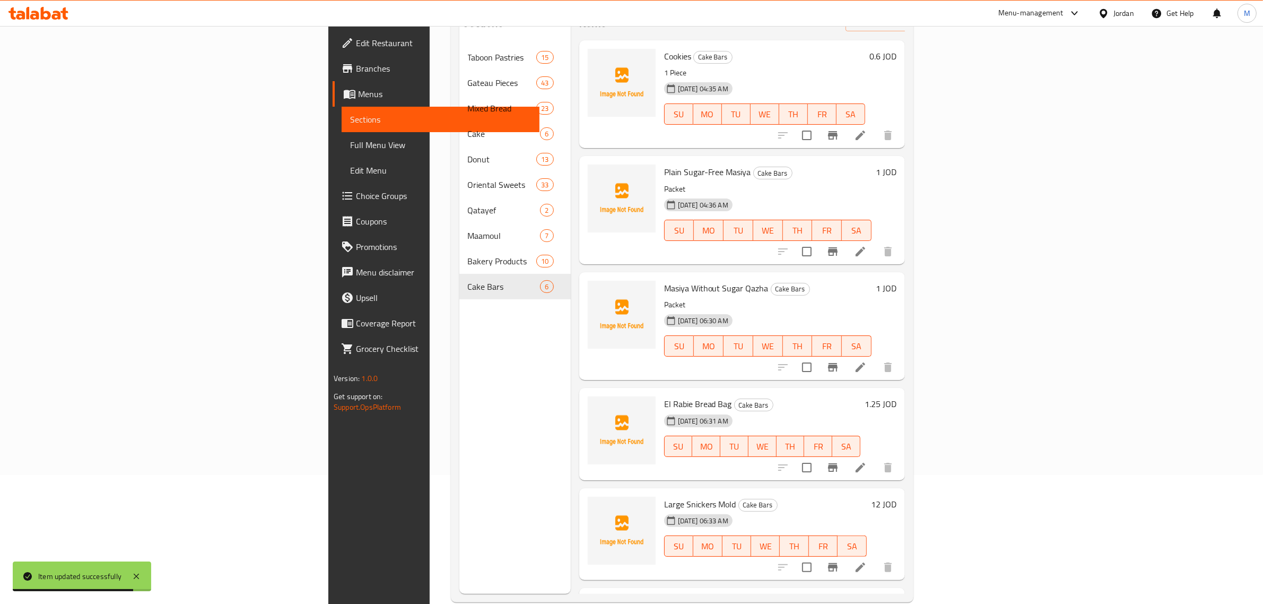
scroll to position [149, 0]
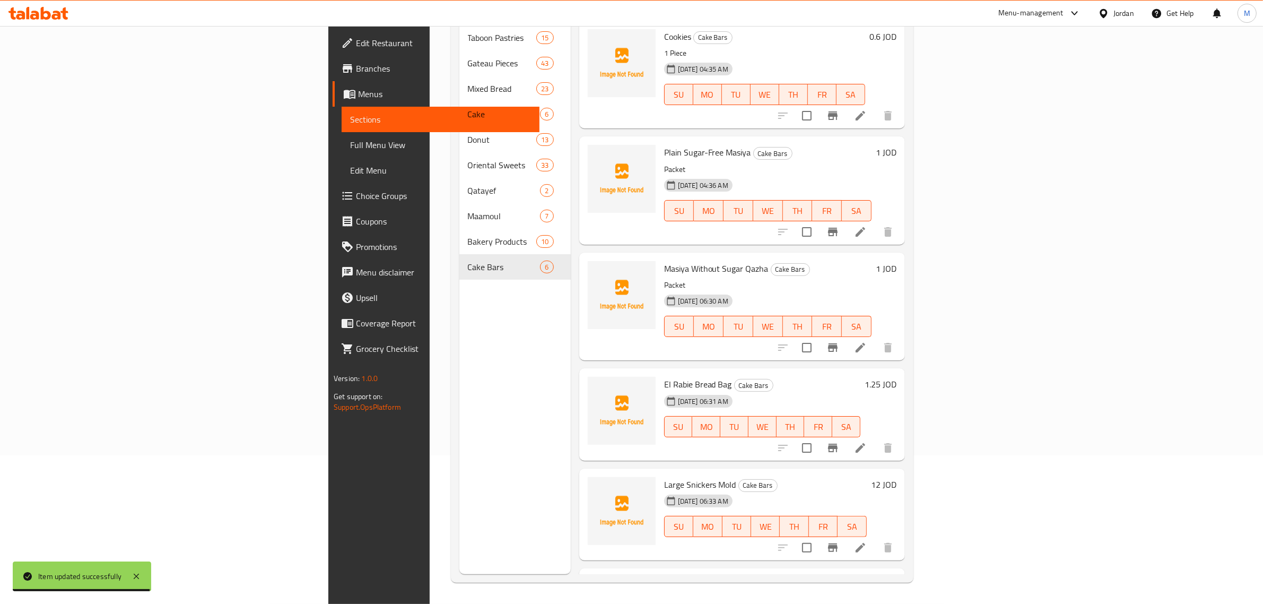
click at [459, 385] on div "Menu sections Taboon Pastries 15 Gateau Pieces 43 Mixed Bread 23 Cake 6 Donut 1…" at bounding box center [514, 272] width 111 height 604
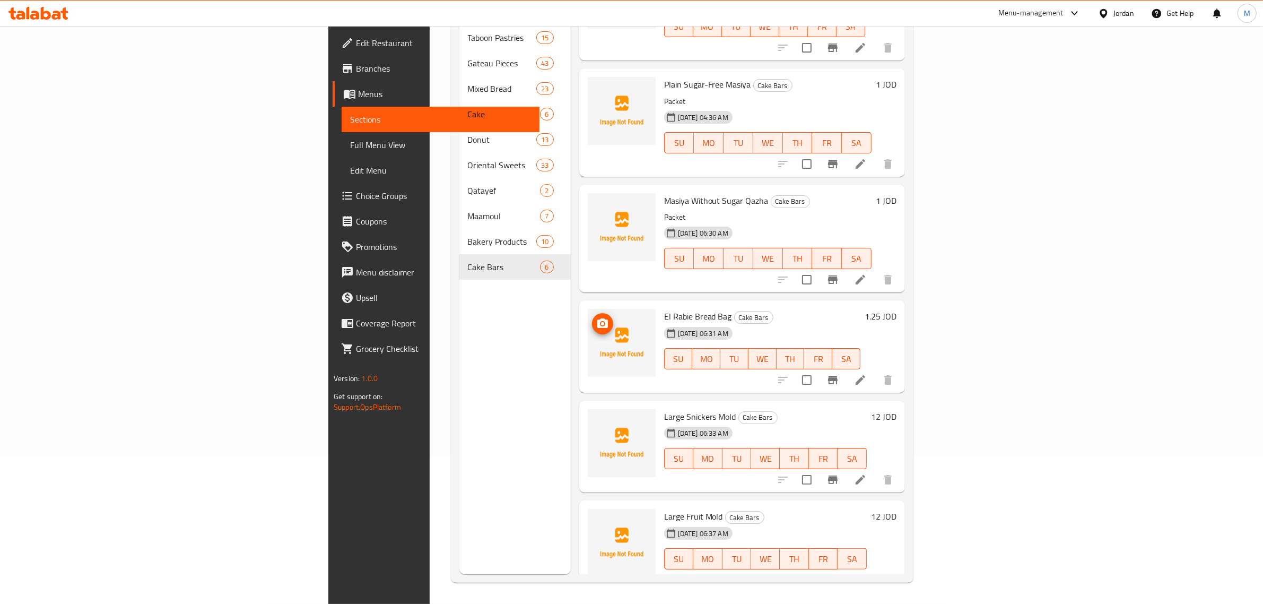
scroll to position [70, 0]
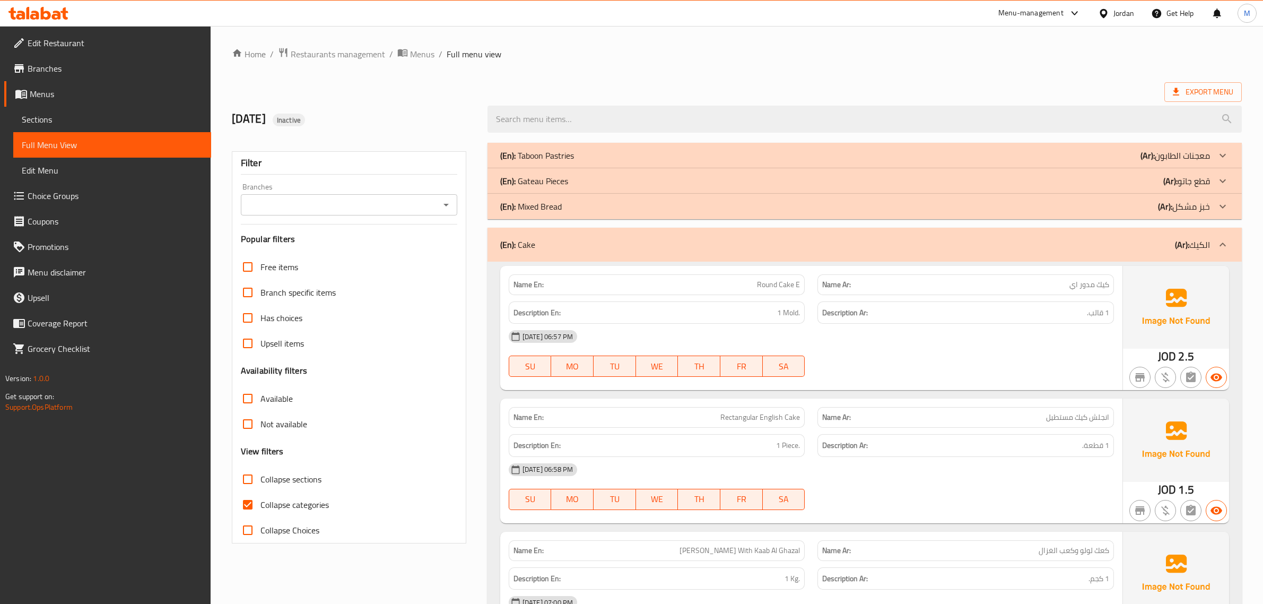
scroll to position [953, 0]
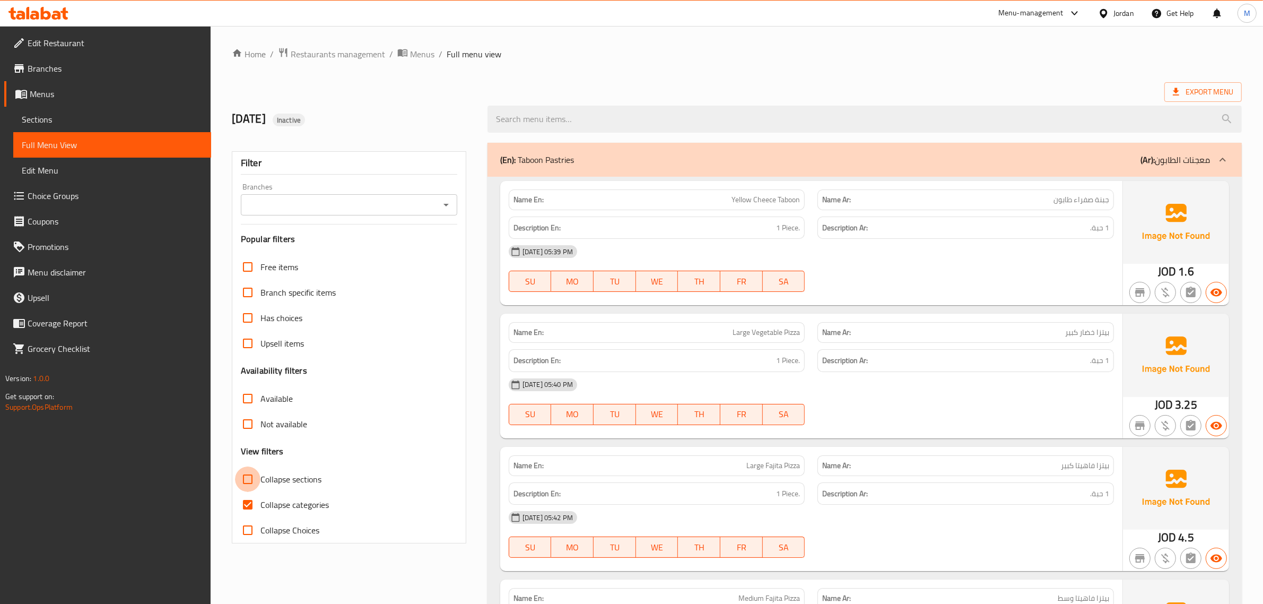
click at [246, 483] on input "Collapse sections" at bounding box center [247, 478] width 25 height 25
checkbox input "true"
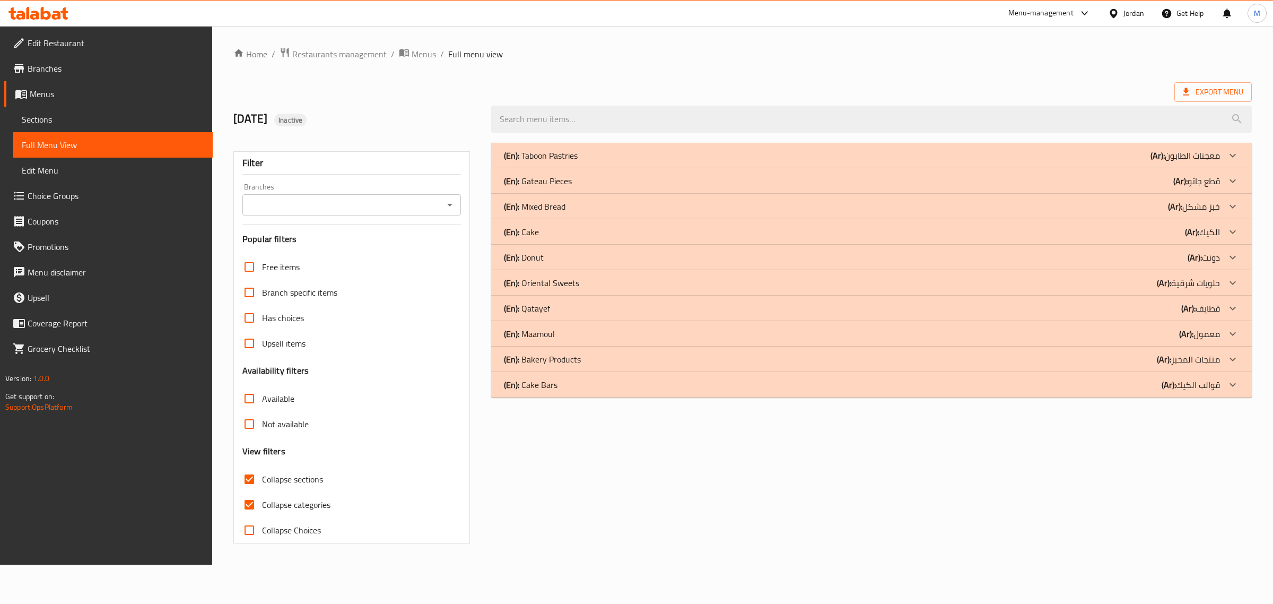
click at [888, 162] on div "(En): Cake Bars (Ar): قوالب الكيك" at bounding box center [862, 155] width 716 height 13
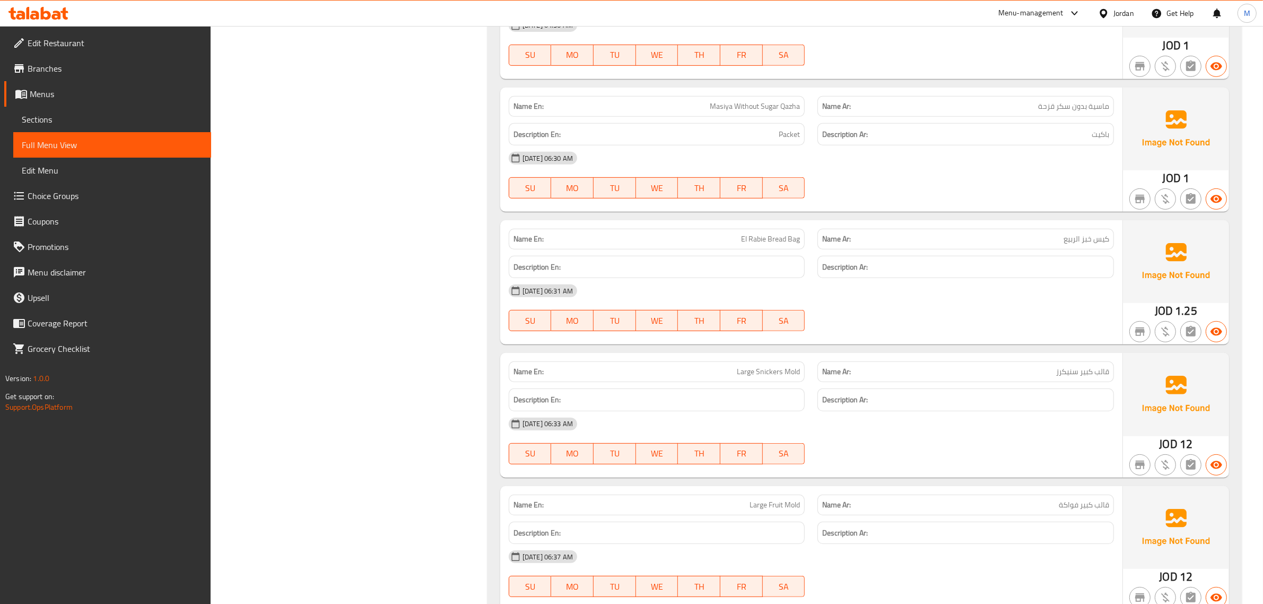
scroll to position [1862, 0]
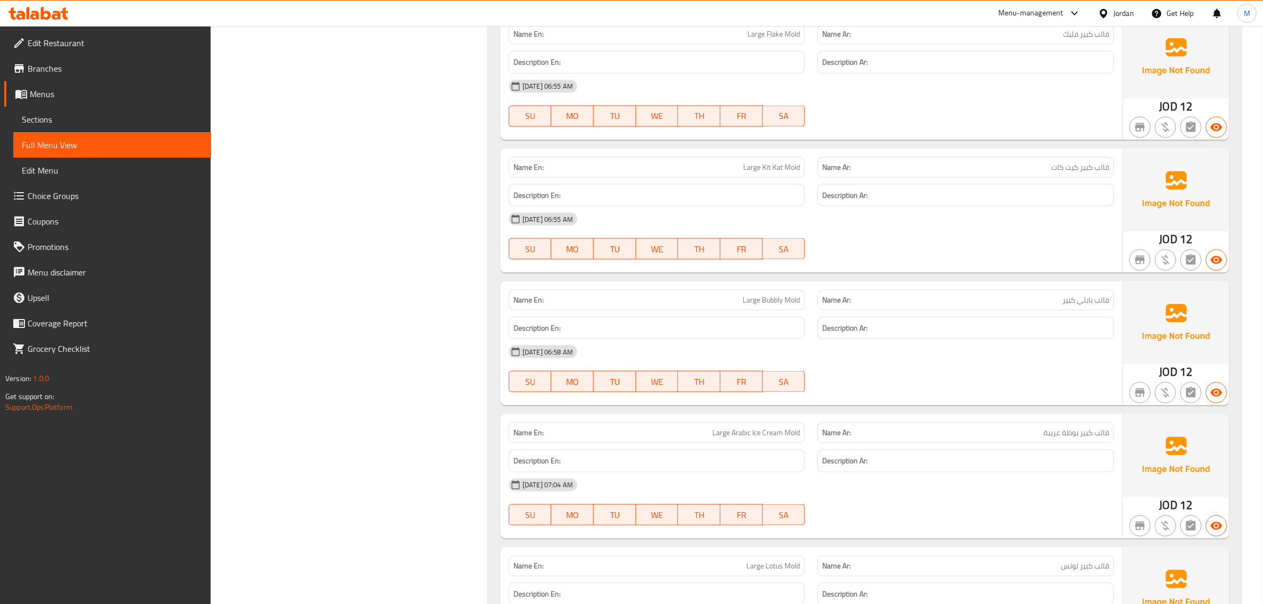
click at [1084, 301] on span "قالب بابلي كبير" at bounding box center [1086, 299] width 47 height 11
copy span "بابلي"
click at [768, 298] on span "Large Bubbly Mold" at bounding box center [771, 299] width 57 height 11
drag, startPoint x: 768, startPoint y: 298, endPoint x: 799, endPoint y: 300, distance: 30.8
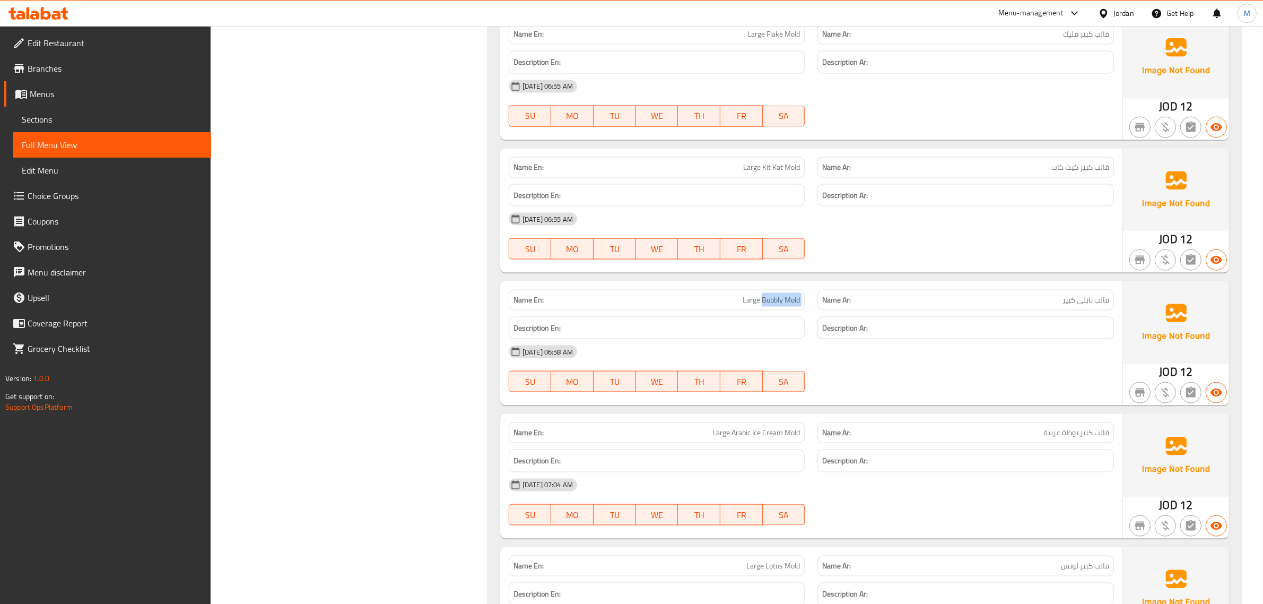
click at [799, 300] on span "Large Bubbly Mold" at bounding box center [771, 299] width 57 height 11
copy span "Bubbly Mold"
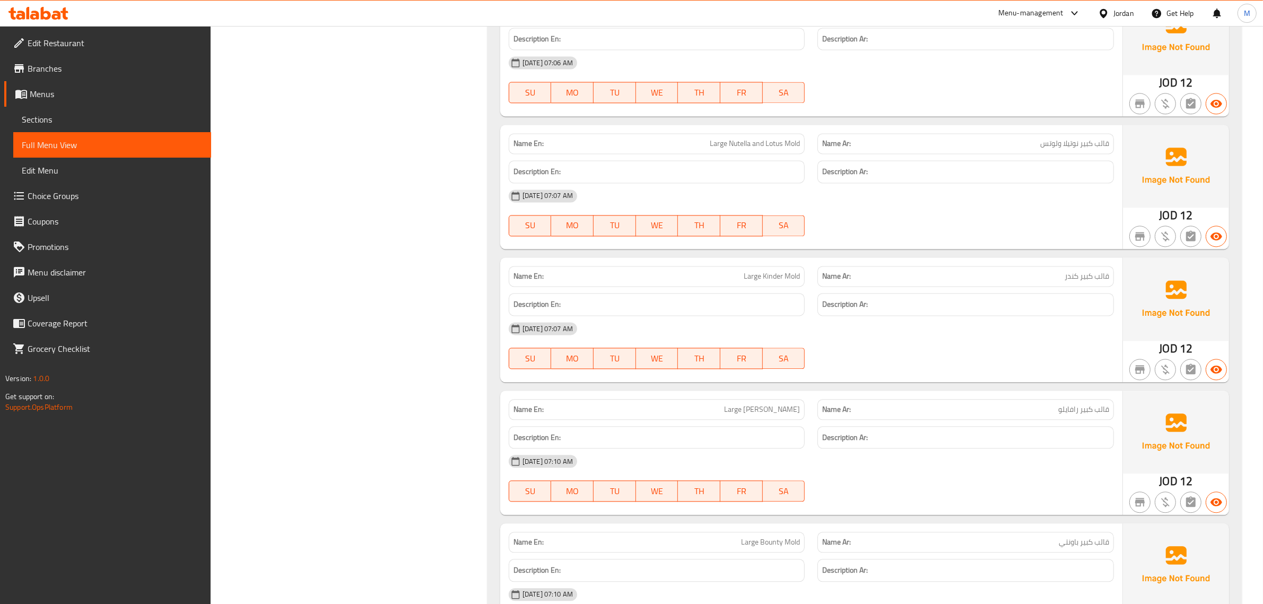
scroll to position [2990, 0]
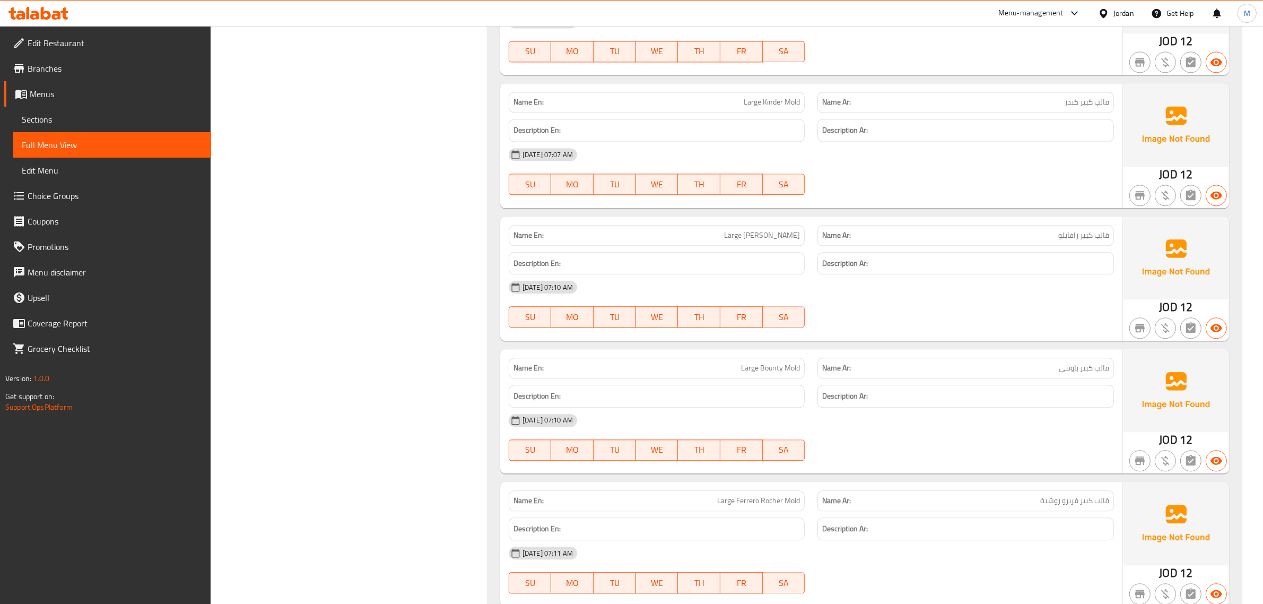
click at [778, 241] on span "Large [PERSON_NAME]" at bounding box center [762, 235] width 76 height 11
drag, startPoint x: 754, startPoint y: 239, endPoint x: 805, endPoint y: 241, distance: 51.0
click at [805, 241] on div "Name En: Large Raffaello Mold" at bounding box center [656, 235] width 309 height 33
copy span "Raffaello Mold"
drag, startPoint x: 763, startPoint y: 370, endPoint x: 805, endPoint y: 370, distance: 42.4
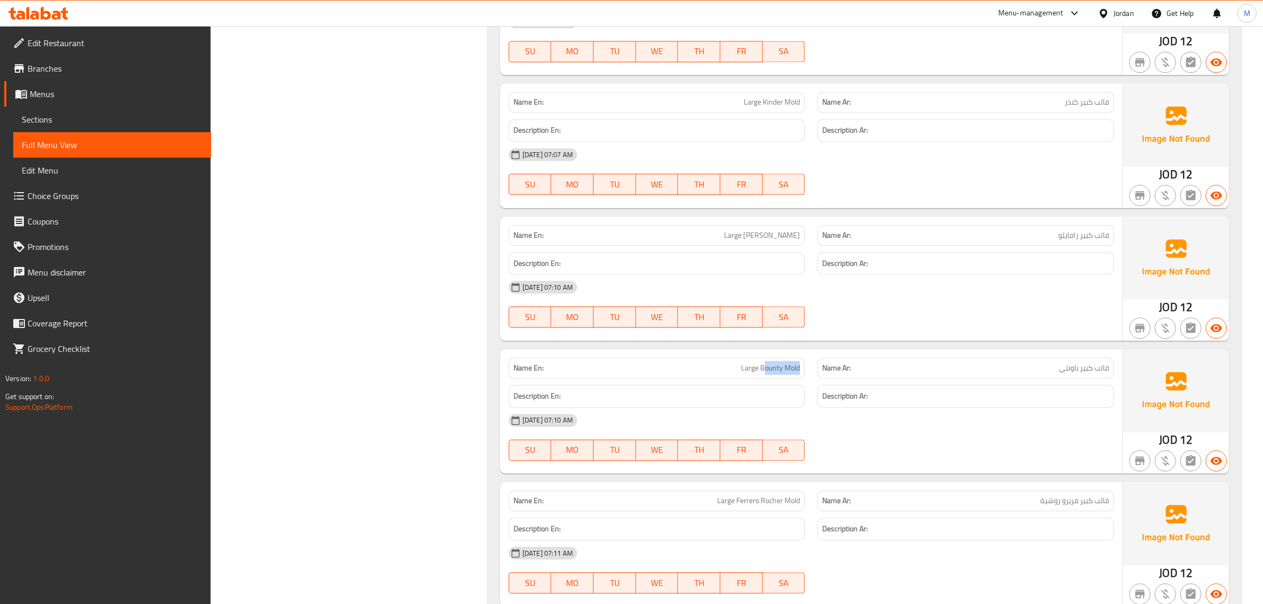
click at [808, 370] on div "Name En: Large Bounty Mold" at bounding box center [656, 367] width 309 height 33
drag, startPoint x: 760, startPoint y: 369, endPoint x: 804, endPoint y: 371, distance: 44.1
click at [805, 371] on div "Name En: Large Bounty Mold" at bounding box center [657, 368] width 297 height 21
copy span "Bounty Mold"
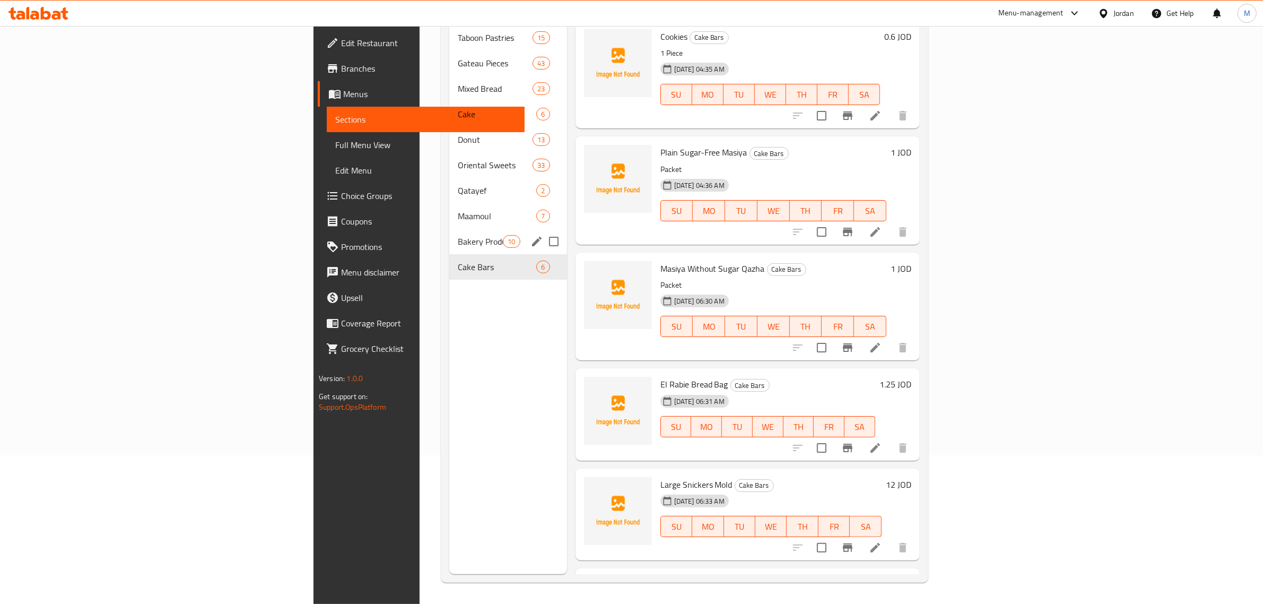
scroll to position [70, 0]
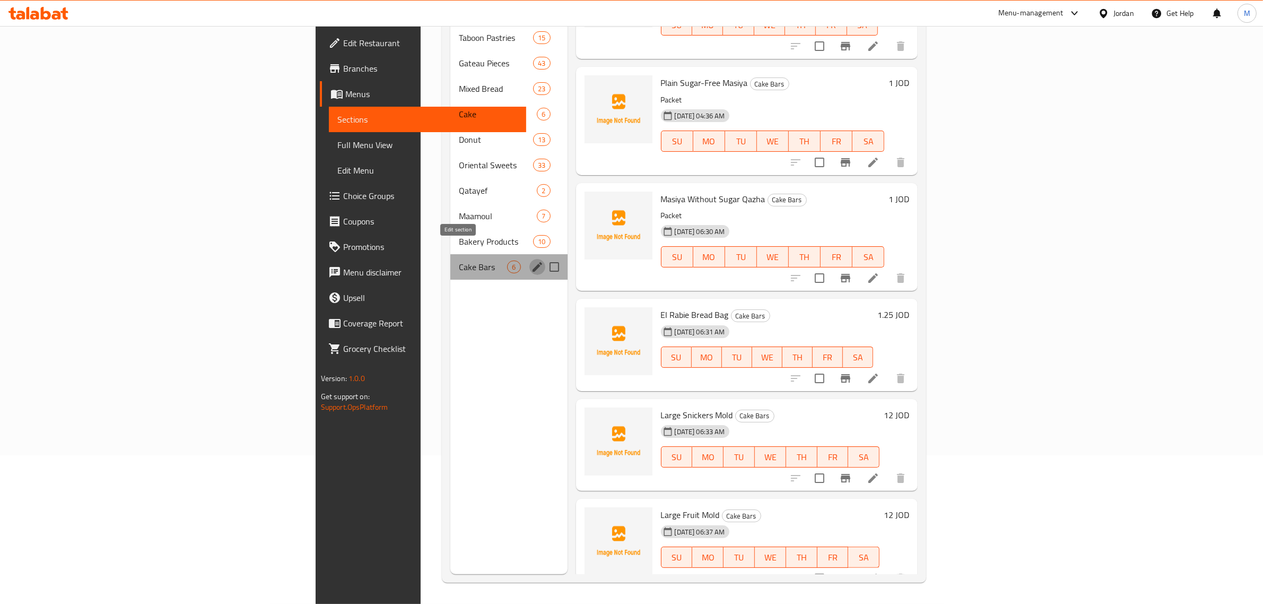
click at [533, 262] on icon "edit" at bounding box center [538, 267] width 10 height 10
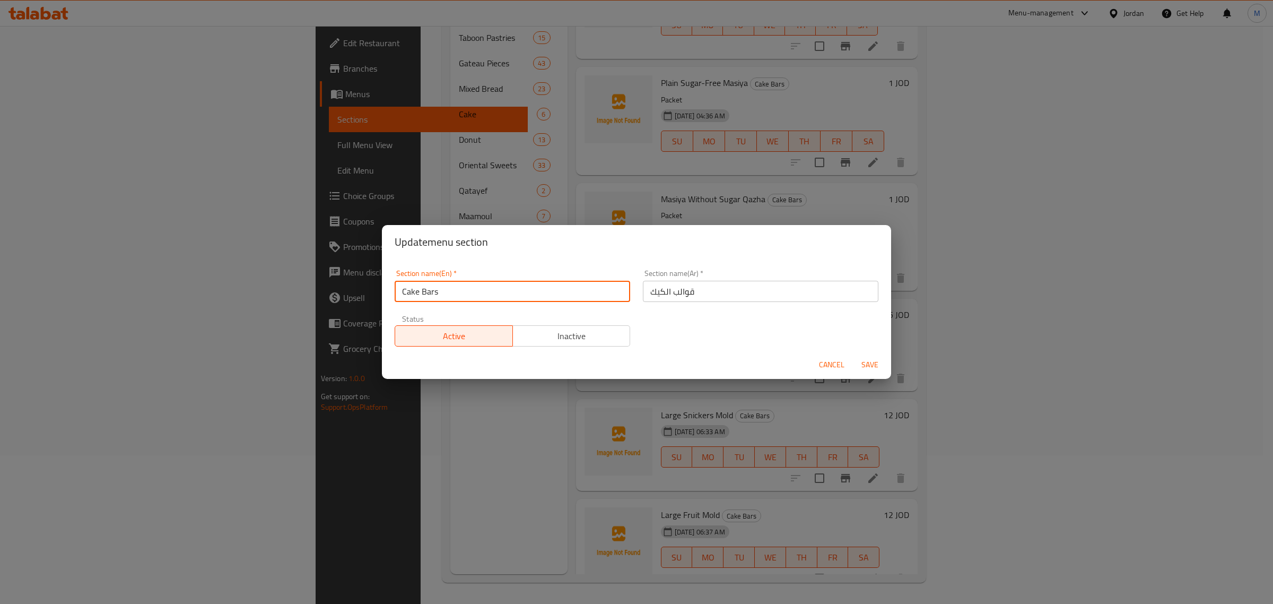
drag, startPoint x: 422, startPoint y: 291, endPoint x: 442, endPoint y: 292, distance: 19.7
click at [442, 292] on input "Cake Bars" at bounding box center [513, 291] width 236 height 21
type input "Cake Molds"
click at [879, 363] on span "Save" at bounding box center [869, 364] width 25 height 13
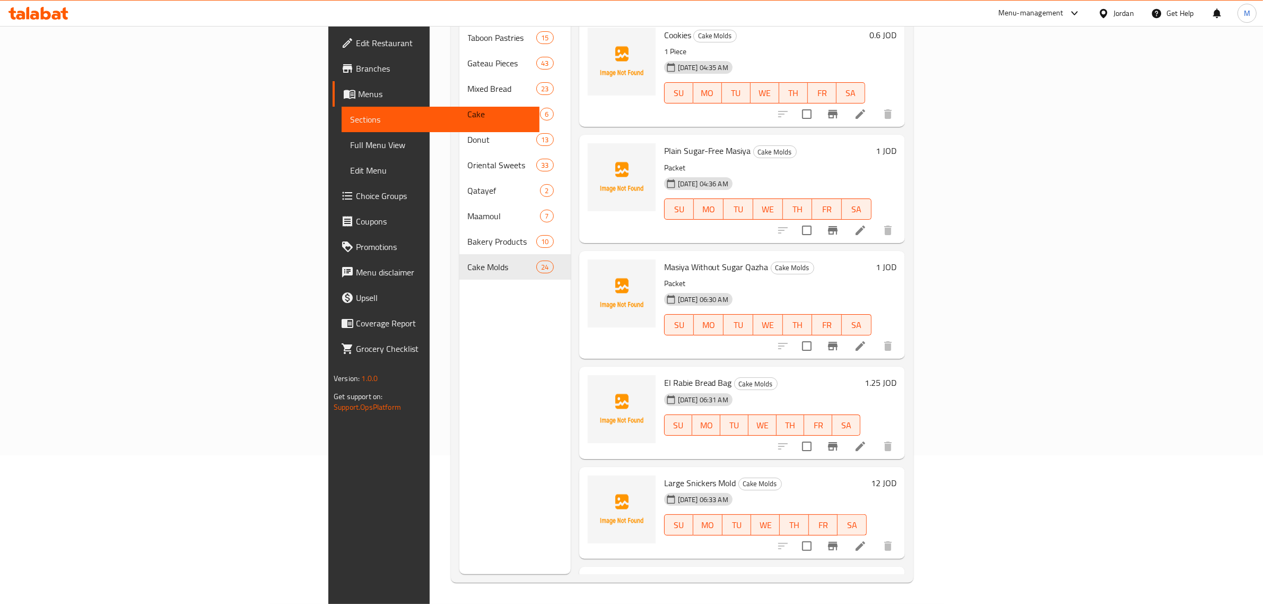
scroll to position [0, 0]
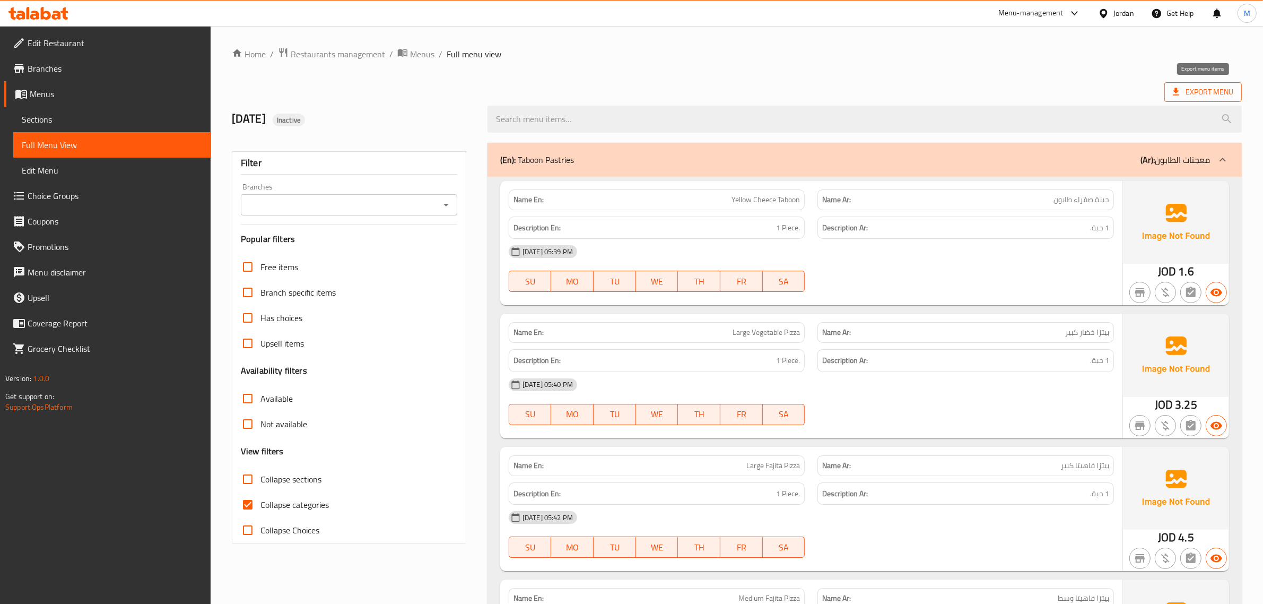
click at [1188, 97] on span "Export Menu" at bounding box center [1203, 91] width 60 height 13
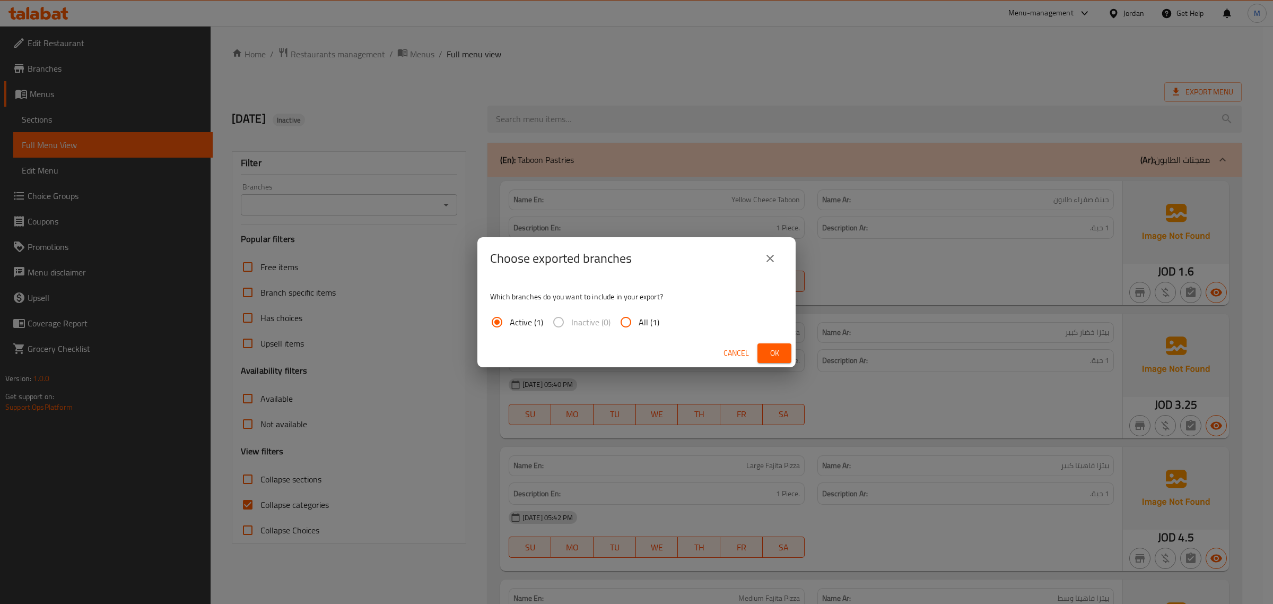
click at [784, 355] on button "Ok" at bounding box center [775, 353] width 34 height 20
